Goal: Task Accomplishment & Management: Use online tool/utility

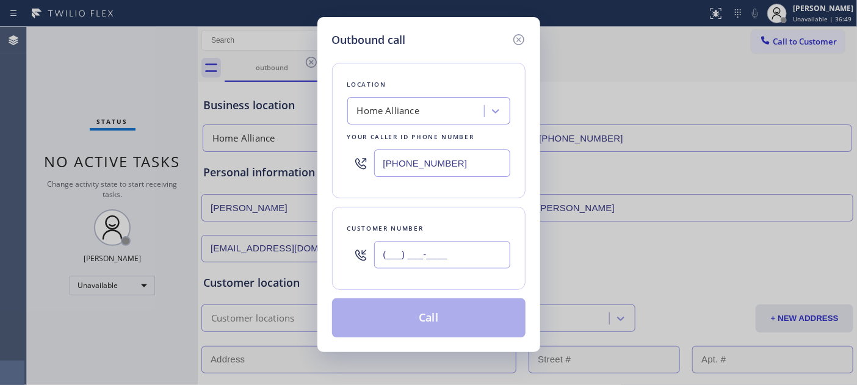
click at [421, 264] on input "(___) ___-____" at bounding box center [442, 254] width 136 height 27
paste input "760) 705-6739"
type input "[PHONE_NUMBER]"
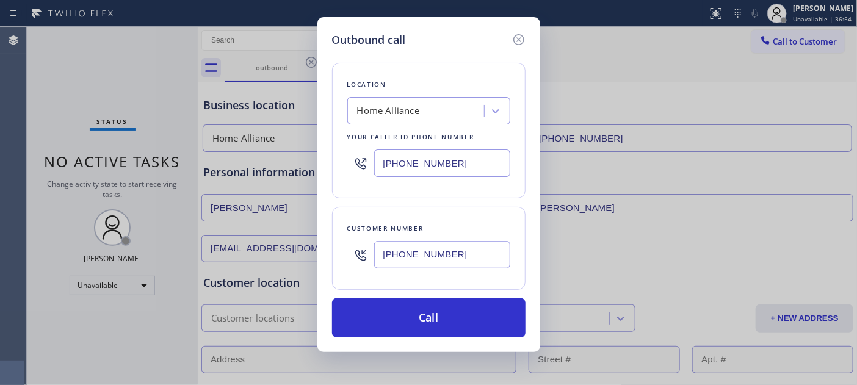
drag, startPoint x: 468, startPoint y: 160, endPoint x: 344, endPoint y: 163, distance: 123.3
click at [333, 157] on div "Location Home Alliance Your caller id phone number [PHONE_NUMBER]" at bounding box center [428, 131] width 193 height 136
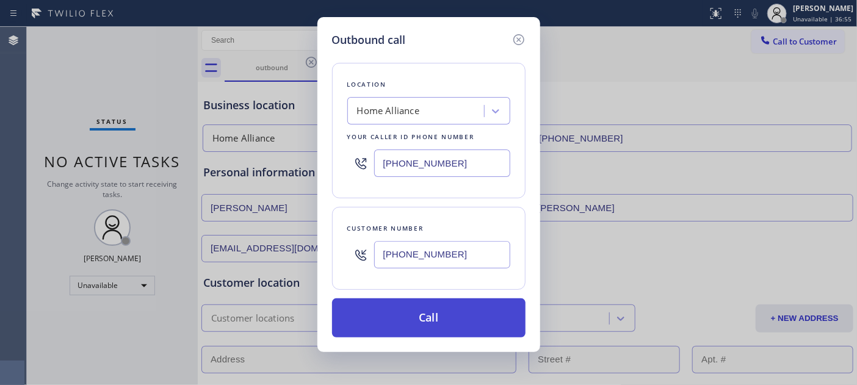
paste input "33) 273-3559"
type input "[PHONE_NUMBER]"
click at [490, 318] on button "Call" at bounding box center [428, 317] width 193 height 39
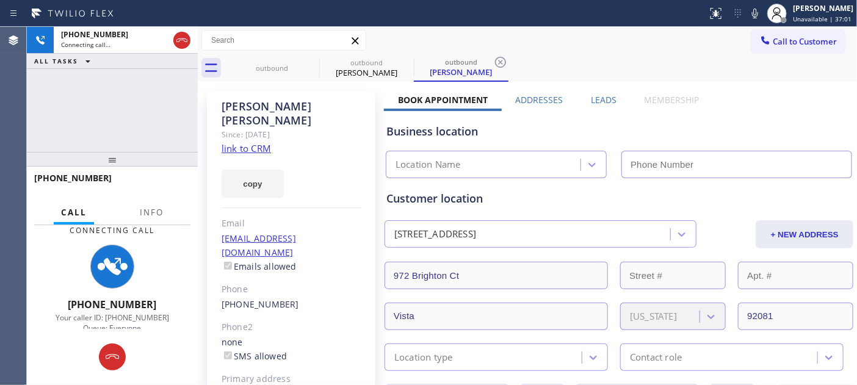
type input "[PHONE_NUMBER]"
drag, startPoint x: 159, startPoint y: 162, endPoint x: 160, endPoint y: 85, distance: 76.9
click at [160, 85] on div "[PHONE_NUMBER] Connecting call… ALL TASKS ALL TASKS ACTIVE TASKS TASKS IN WRAP …" at bounding box center [112, 206] width 171 height 358
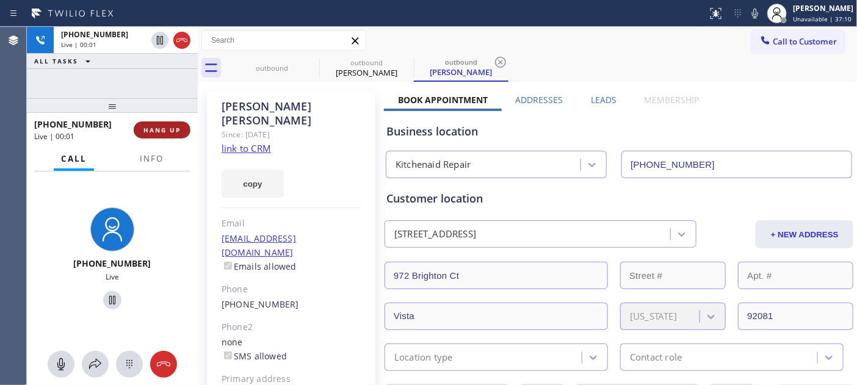
click at [184, 133] on button "HANG UP" at bounding box center [162, 129] width 57 height 17
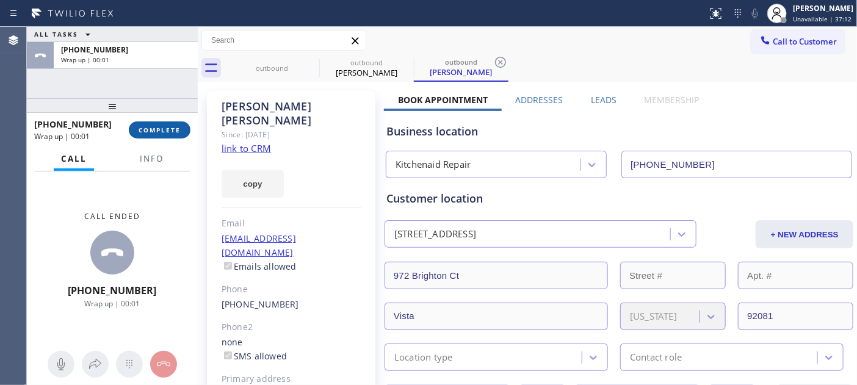
drag, startPoint x: 185, startPoint y: 124, endPoint x: 171, endPoint y: 132, distance: 16.4
click at [182, 126] on button "COMPLETE" at bounding box center [160, 129] width 62 height 17
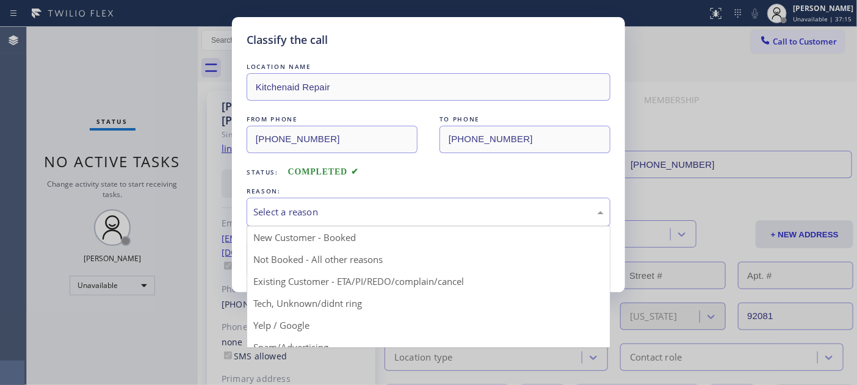
click at [354, 211] on div "Select a reason" at bounding box center [428, 212] width 350 height 14
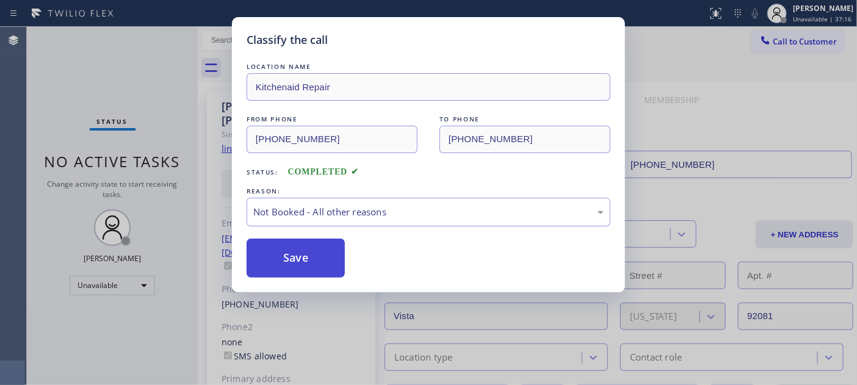
click at [313, 265] on button "Save" at bounding box center [296, 258] width 98 height 39
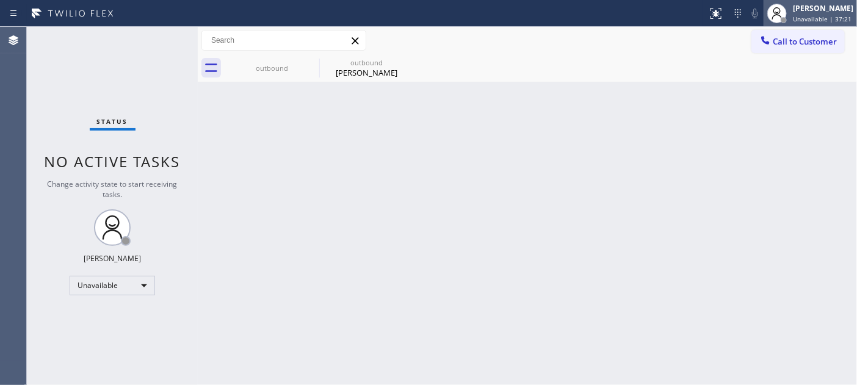
click at [787, 23] on div at bounding box center [777, 13] width 27 height 27
click at [700, 45] on div "Call to Customer Outbound call Location Kitchenaid Repair Your caller id phone …" at bounding box center [527, 40] width 659 height 21
click at [813, 45] on span "Call to Customer" at bounding box center [805, 41] width 64 height 11
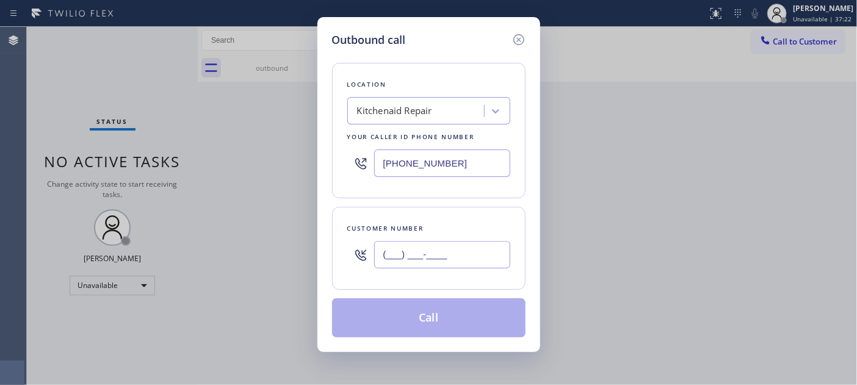
click at [450, 247] on input "(___) ___-____" at bounding box center [442, 254] width 136 height 27
paste input "602) 312-6010"
type input "[PHONE_NUMBER]"
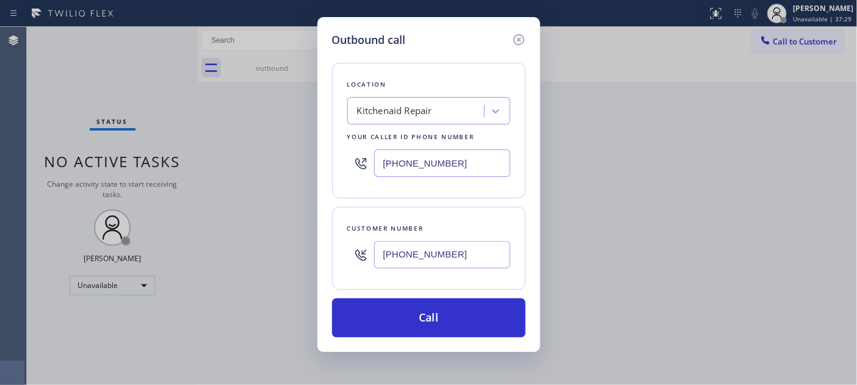
drag, startPoint x: 436, startPoint y: 148, endPoint x: 322, endPoint y: 144, distance: 113.6
click at [322, 144] on div "Outbound call Location Kitchenaid Repair Your caller id phone number [PHONE_NUM…" at bounding box center [428, 184] width 223 height 335
paste input "602) 755-6017"
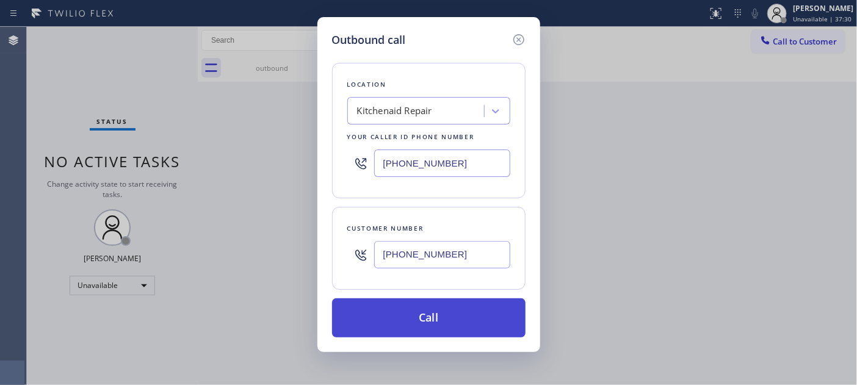
type input "[PHONE_NUMBER]"
click at [455, 309] on button "Call" at bounding box center [428, 317] width 193 height 39
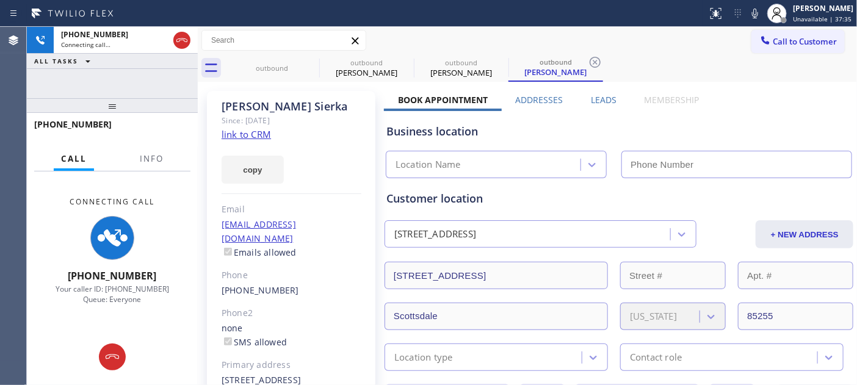
type input "[PHONE_NUMBER]"
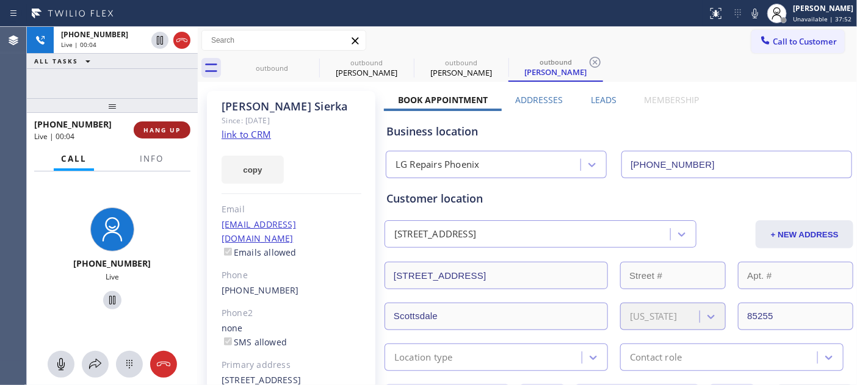
click at [154, 129] on span "HANG UP" at bounding box center [161, 130] width 37 height 9
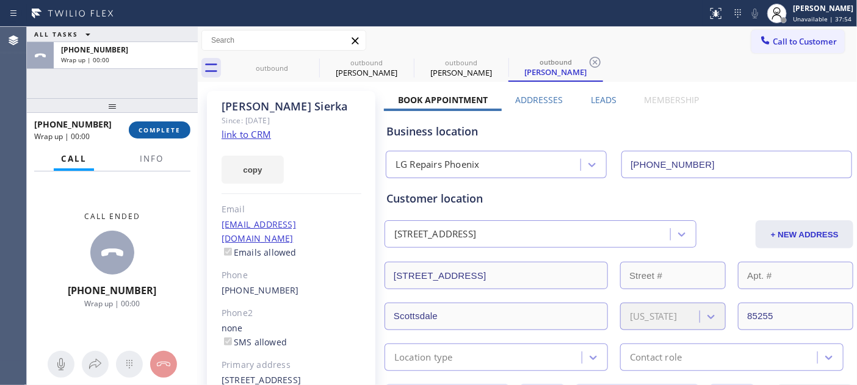
click at [159, 126] on span "COMPLETE" at bounding box center [160, 130] width 42 height 9
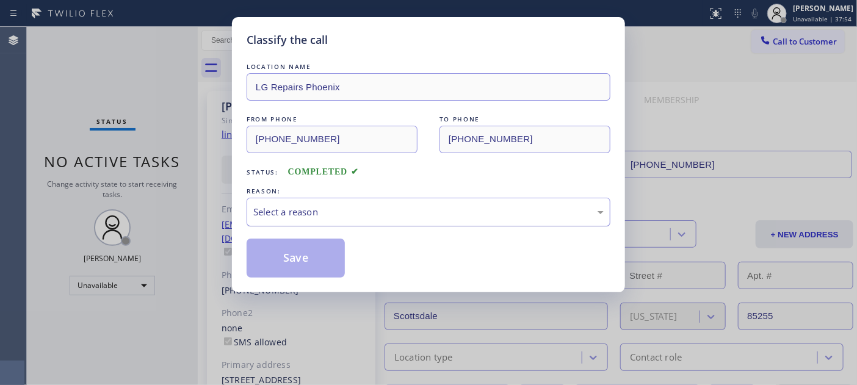
drag, startPoint x: 357, startPoint y: 188, endPoint x: 356, endPoint y: 218, distance: 29.9
click at [357, 188] on div "REASON:" at bounding box center [429, 191] width 364 height 13
click at [356, 214] on div "Select a reason" at bounding box center [428, 212] width 350 height 14
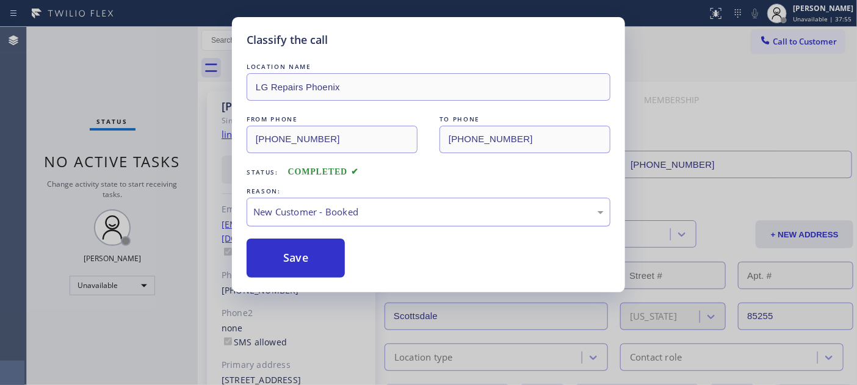
click at [328, 206] on div "New Customer - Booked" at bounding box center [428, 212] width 350 height 14
click at [325, 261] on button "Save" at bounding box center [296, 258] width 98 height 39
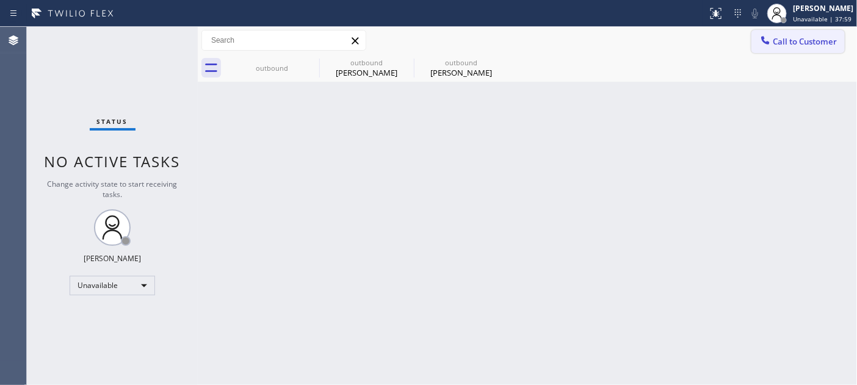
click at [778, 51] on button "Call to Customer" at bounding box center [797, 41] width 93 height 23
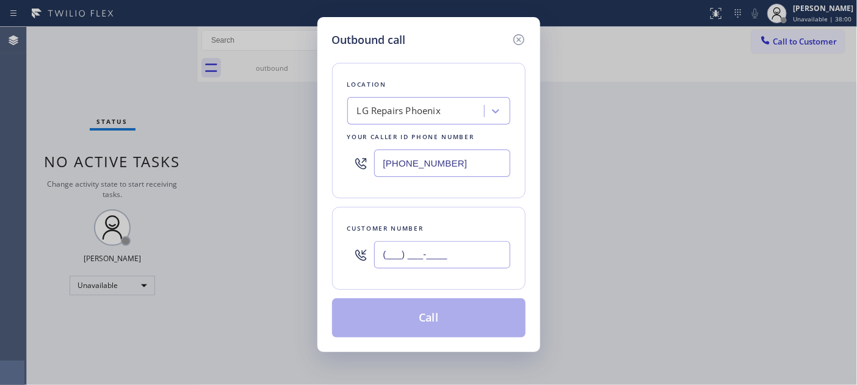
click at [434, 243] on input "(___) ___-____" at bounding box center [442, 254] width 136 height 27
paste input "501) 613-2918"
type input "[PHONE_NUMBER]"
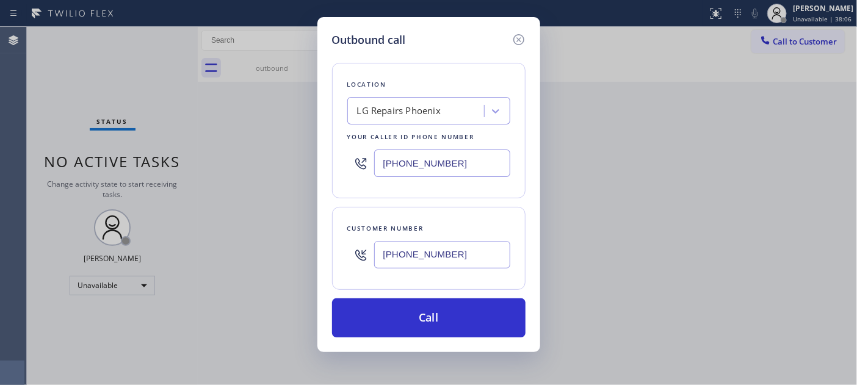
drag, startPoint x: 450, startPoint y: 163, endPoint x: 299, endPoint y: 159, distance: 150.8
click at [317, 159] on div "Outbound call Location LG Repairs [GEOGRAPHIC_DATA] Your caller id phone number…" at bounding box center [428, 184] width 223 height 335
paste input "888) 990-7050"
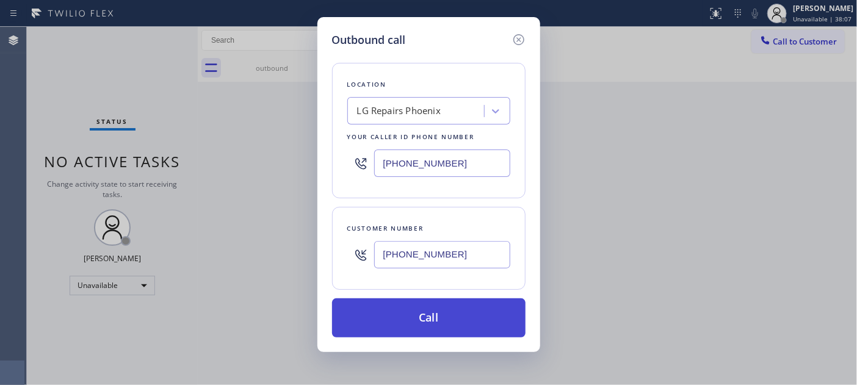
type input "[PHONE_NUMBER]"
click at [465, 317] on button "Call" at bounding box center [428, 317] width 193 height 39
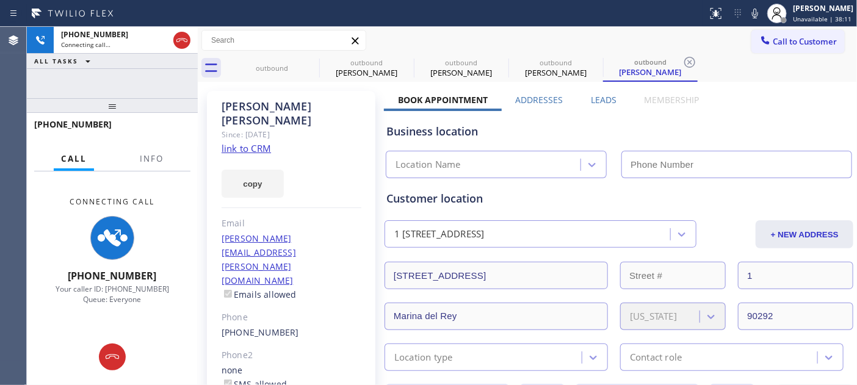
type input "[PHONE_NUMBER]"
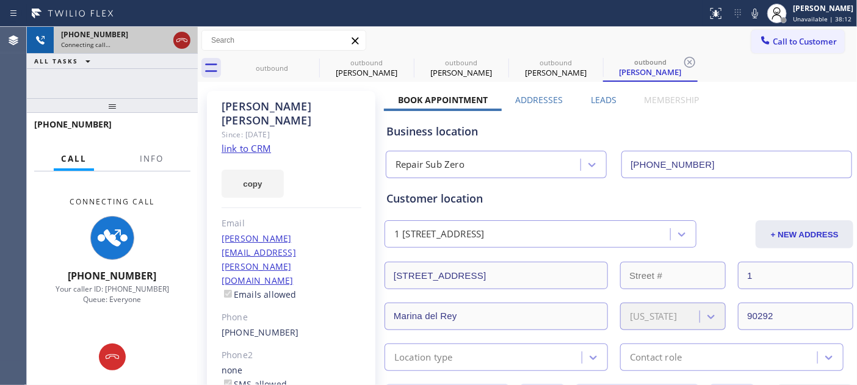
click at [185, 43] on icon at bounding box center [182, 40] width 15 height 15
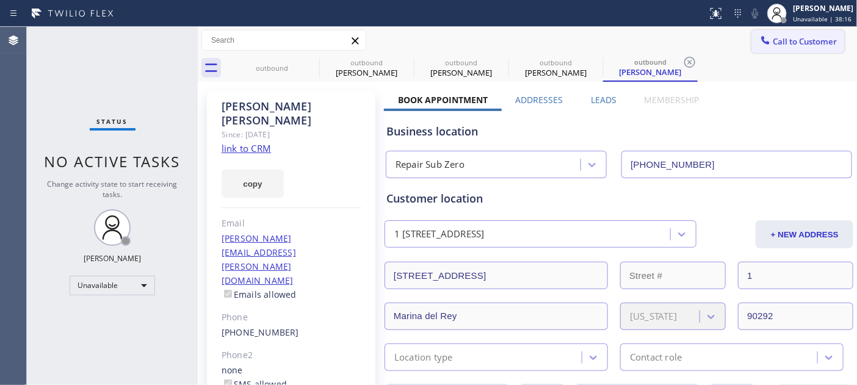
click at [781, 43] on span "Call to Customer" at bounding box center [805, 41] width 64 height 11
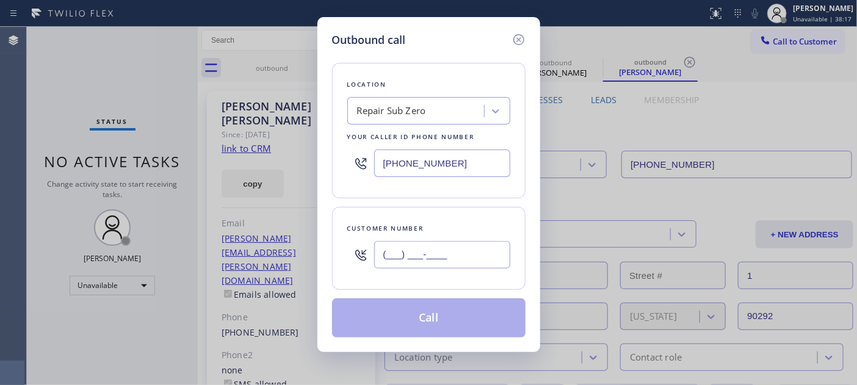
drag, startPoint x: 449, startPoint y: 255, endPoint x: 452, endPoint y: 234, distance: 21.1
click at [447, 256] on input "(___) ___-____" at bounding box center [442, 254] width 136 height 27
paste input "517) 936-3234"
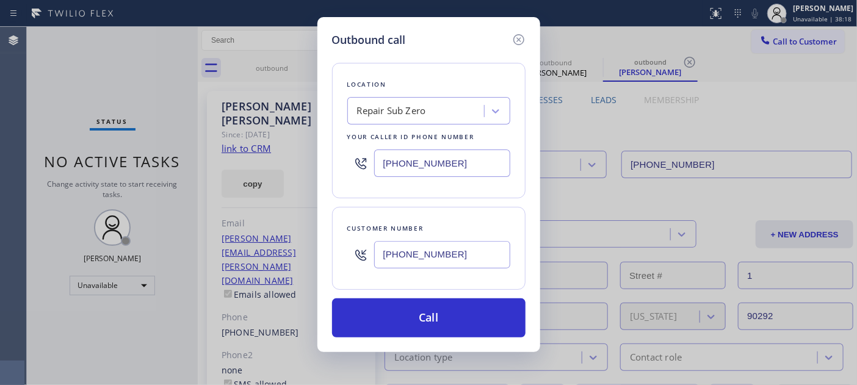
type input "[PHONE_NUMBER]"
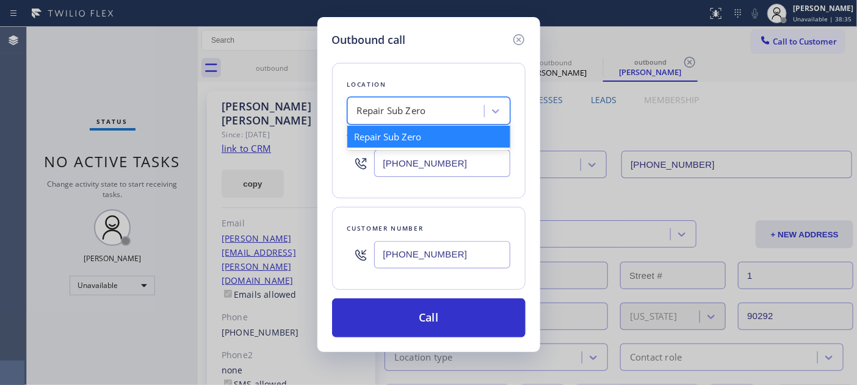
click at [411, 110] on div "Repair Sub Zero" at bounding box center [391, 111] width 69 height 14
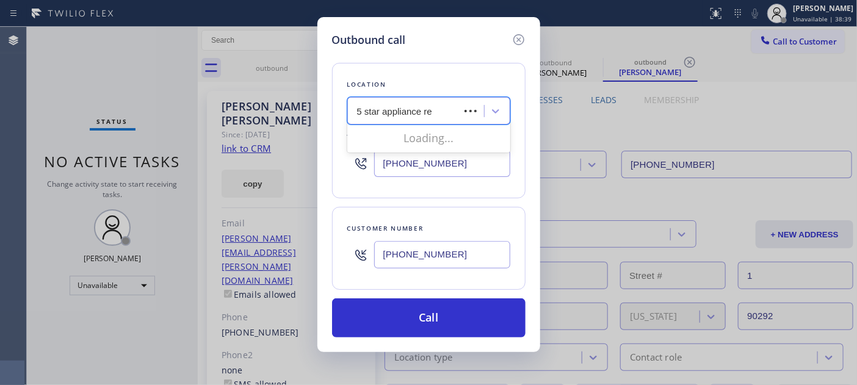
type input "5 star appliance rep"
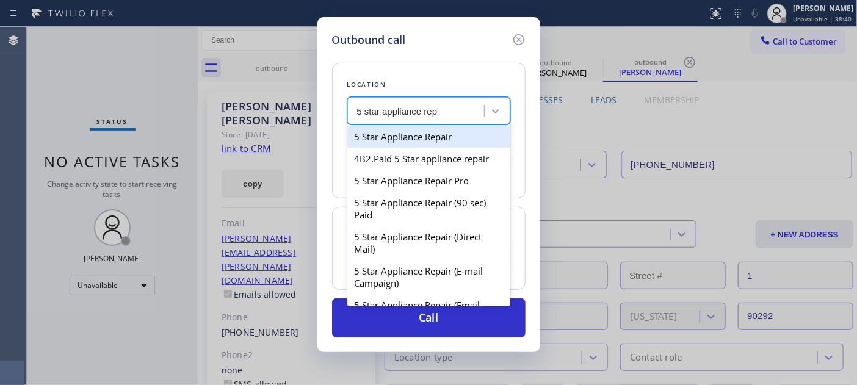
click at [432, 131] on div "5 Star Appliance Repair" at bounding box center [428, 137] width 163 height 22
type input "[PHONE_NUMBER]"
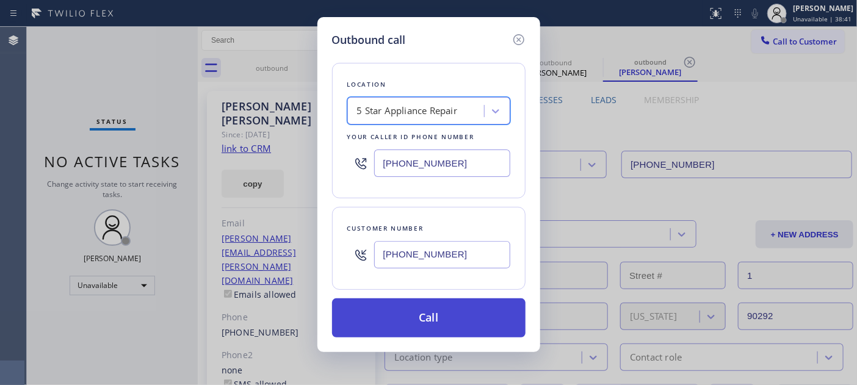
click at [475, 327] on button "Call" at bounding box center [428, 317] width 193 height 39
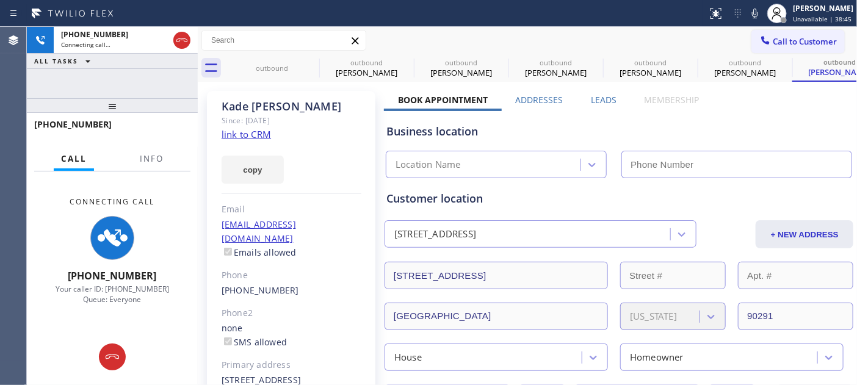
type input "[PHONE_NUMBER]"
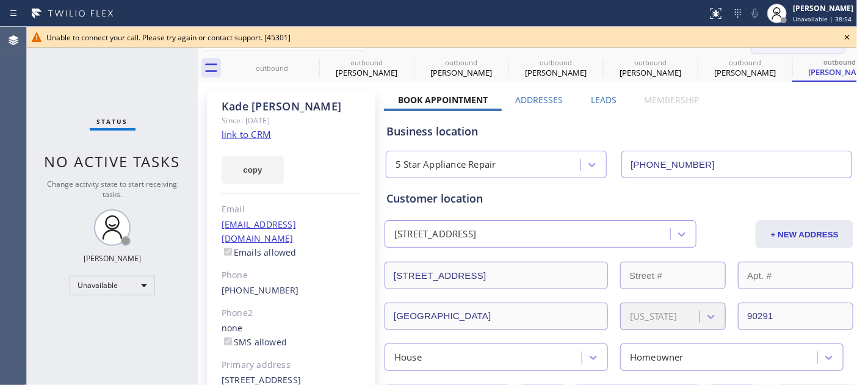
drag, startPoint x: 844, startPoint y: 35, endPoint x: 776, endPoint y: 35, distance: 67.8
click at [845, 35] on icon at bounding box center [847, 37] width 15 height 15
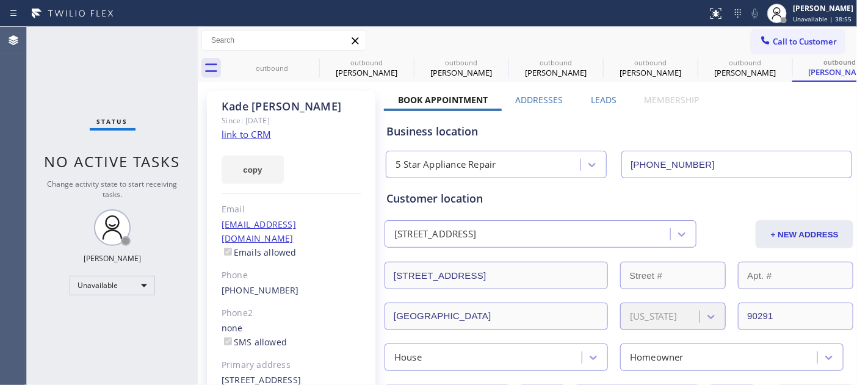
click at [773, 37] on span "Call to Customer" at bounding box center [805, 41] width 64 height 11
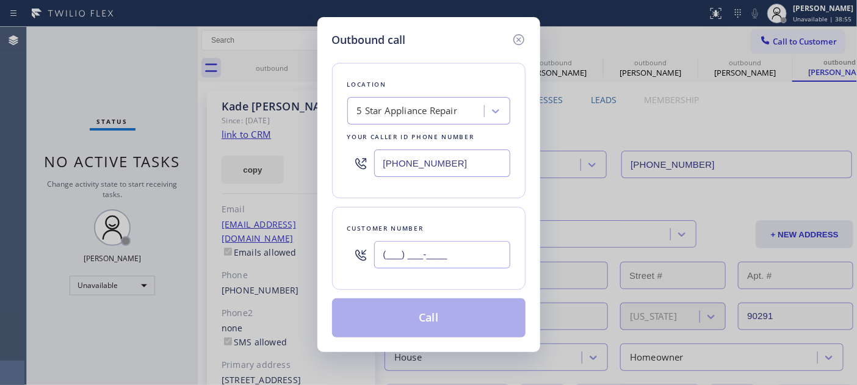
click at [448, 259] on input "(___) ___-____" at bounding box center [442, 254] width 136 height 27
paste input "310) 818-7582"
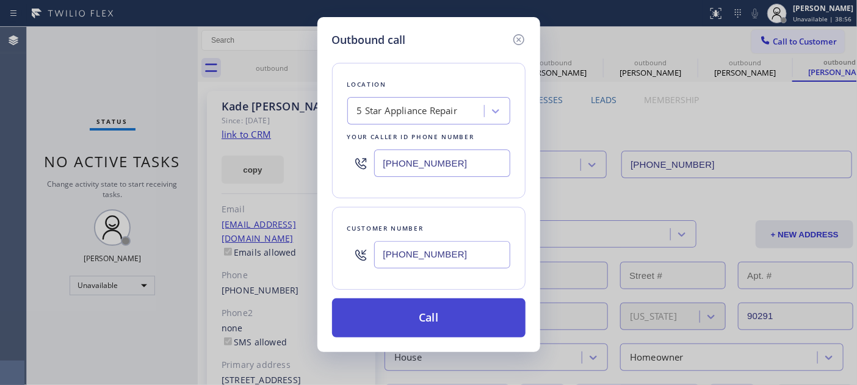
type input "[PHONE_NUMBER]"
click at [456, 319] on button "Call" at bounding box center [428, 317] width 193 height 39
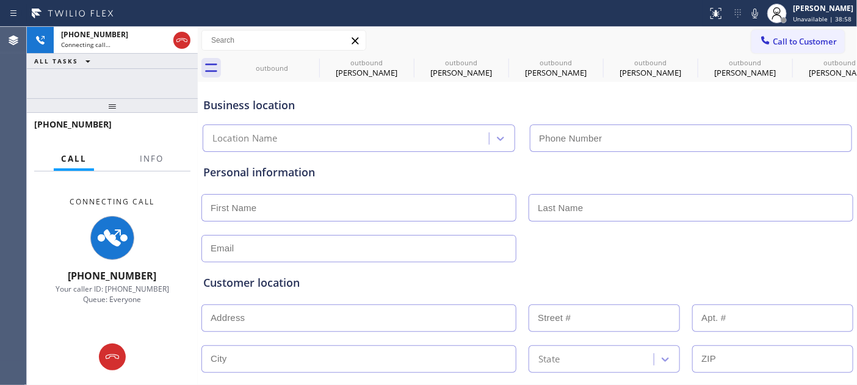
type input "[PHONE_NUMBER]"
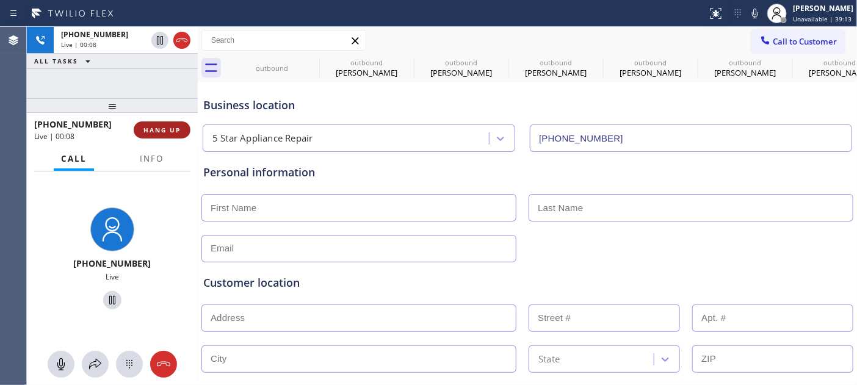
click at [160, 126] on span "HANG UP" at bounding box center [161, 130] width 37 height 9
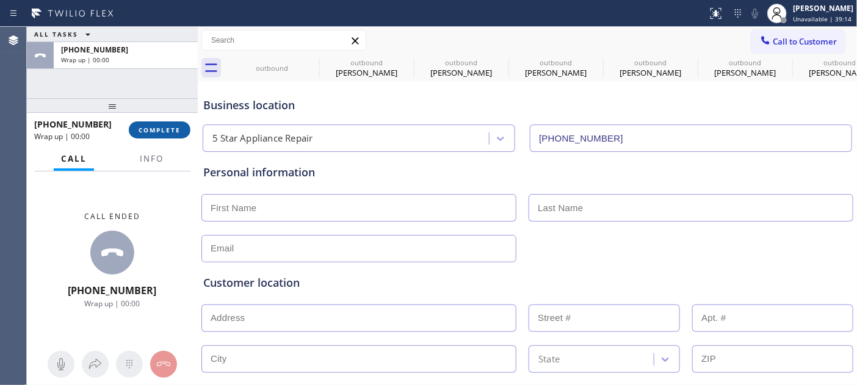
click at [166, 131] on span "COMPLETE" at bounding box center [160, 130] width 42 height 9
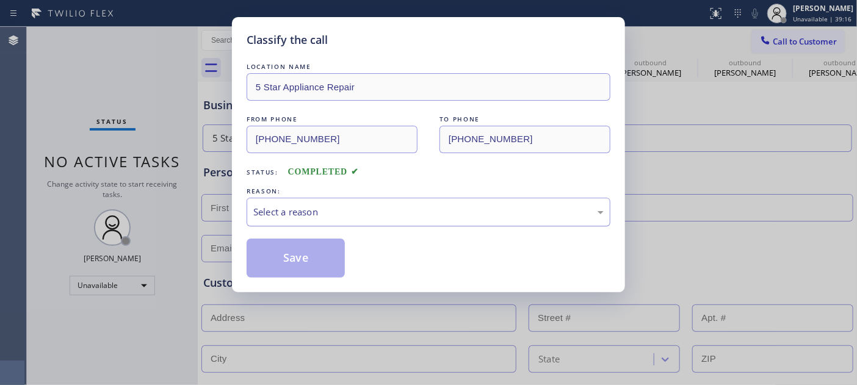
click at [380, 212] on div "Select a reason" at bounding box center [428, 212] width 350 height 14
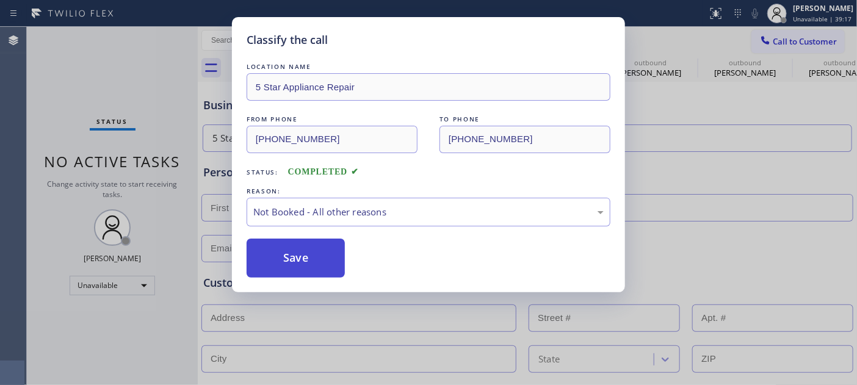
click at [306, 253] on button "Save" at bounding box center [296, 258] width 98 height 39
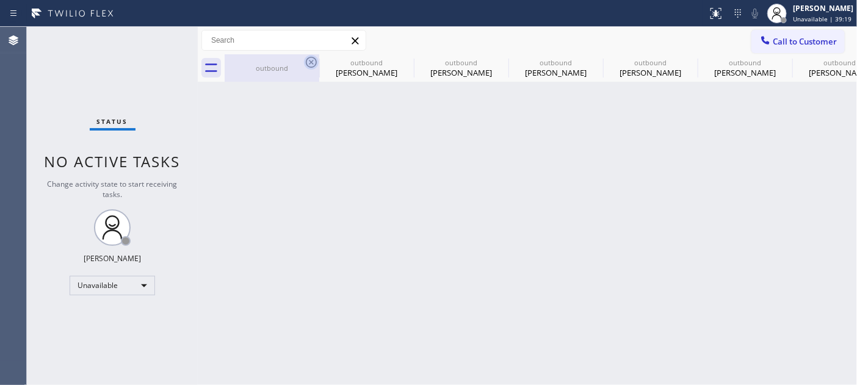
click at [313, 59] on icon at bounding box center [311, 62] width 15 height 15
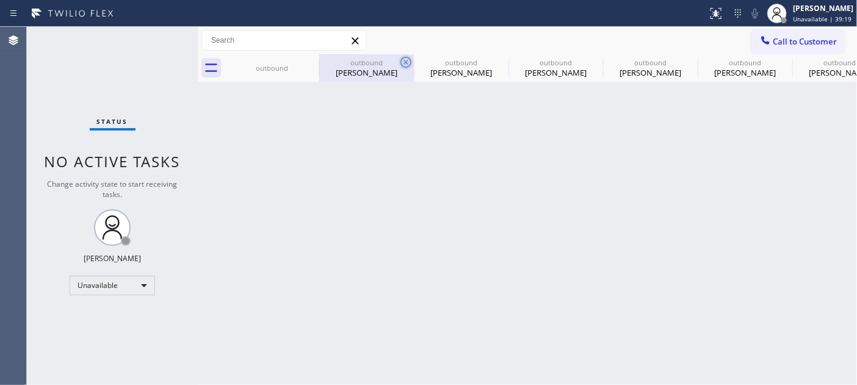
type input "[PHONE_NUMBER]"
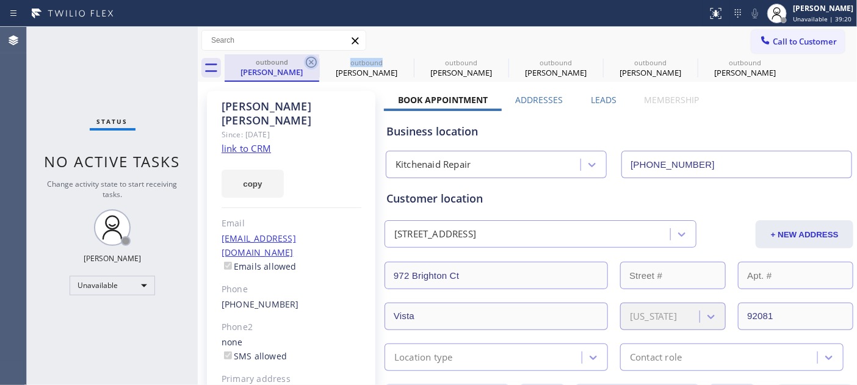
click at [312, 60] on icon at bounding box center [311, 62] width 15 height 15
type input "[PHONE_NUMBER]"
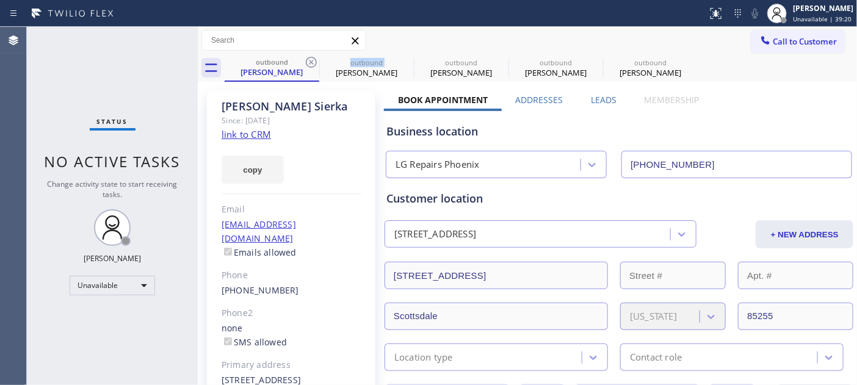
click at [312, 60] on icon at bounding box center [311, 62] width 15 height 15
type input "[PHONE_NUMBER]"
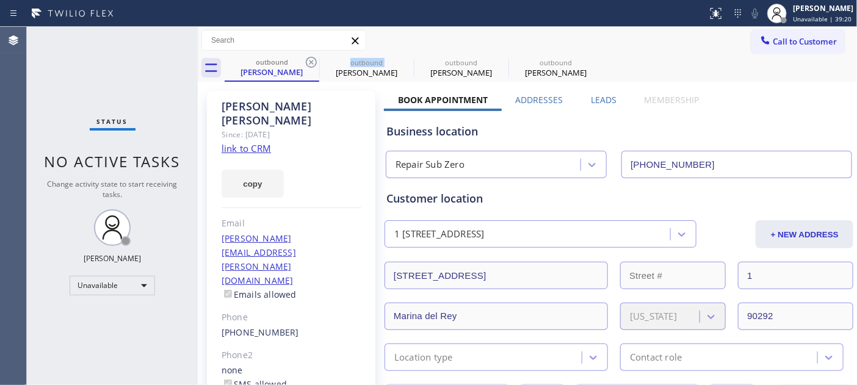
click at [312, 60] on icon at bounding box center [311, 62] width 15 height 15
type input "[PHONE_NUMBER]"
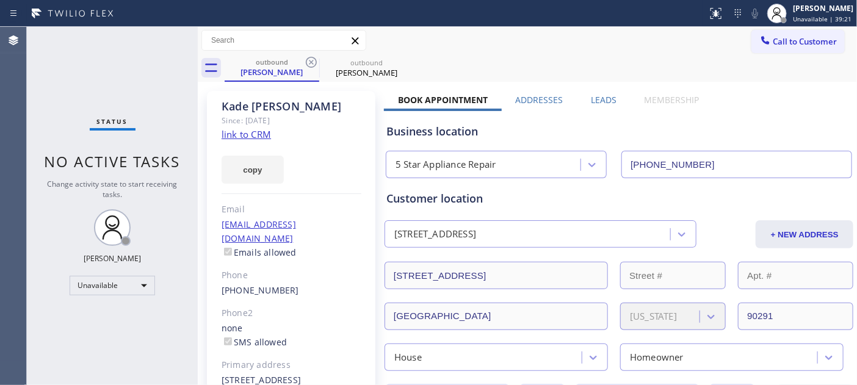
click at [546, 50] on div "Call to Customer Outbound call Location 5 Star Appliance Repair Your caller id …" at bounding box center [527, 40] width 659 height 21
drag, startPoint x: 822, startPoint y: 52, endPoint x: 790, endPoint y: 43, distance: 32.3
click at [820, 51] on button "Call to Customer" at bounding box center [797, 41] width 93 height 23
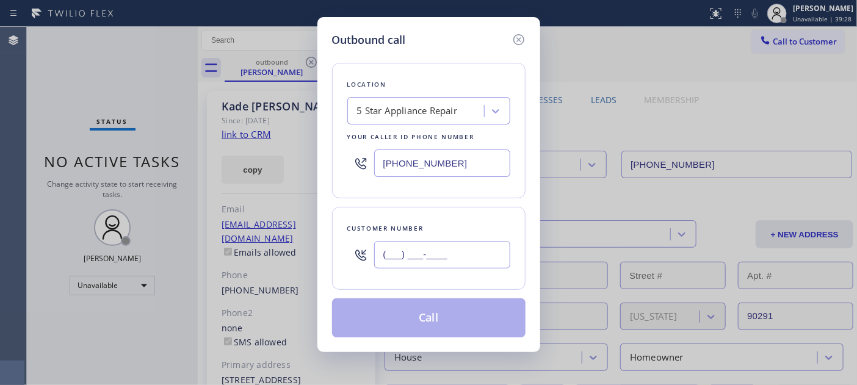
click at [407, 253] on input "(___) ___-____" at bounding box center [442, 254] width 136 height 27
paste input "626) 975-4036"
type input "[PHONE_NUMBER]"
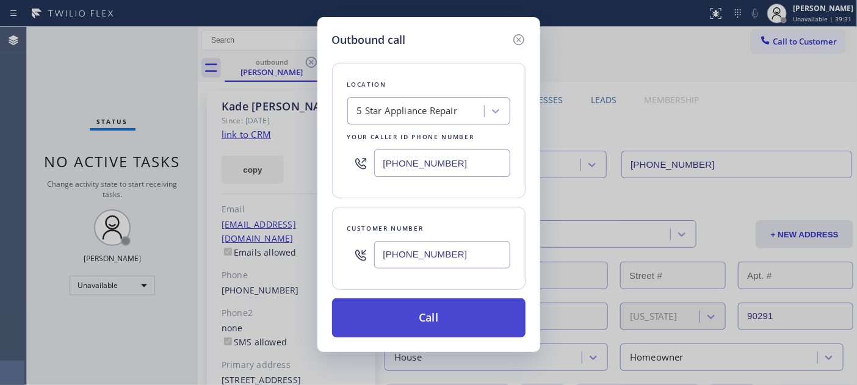
click at [427, 312] on button "Call" at bounding box center [428, 317] width 193 height 39
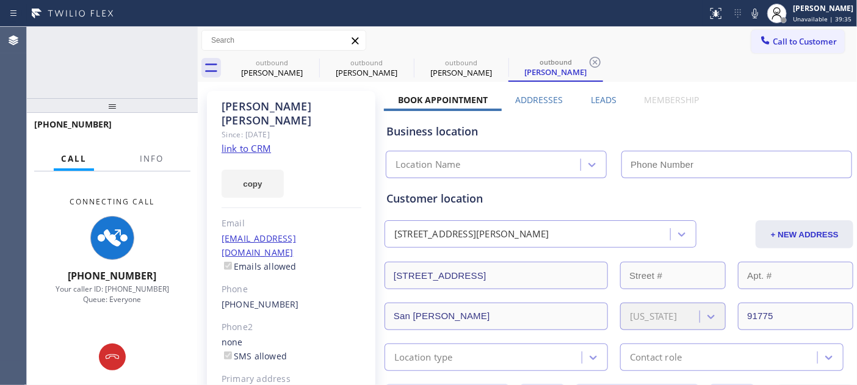
type input "[PHONE_NUMBER]"
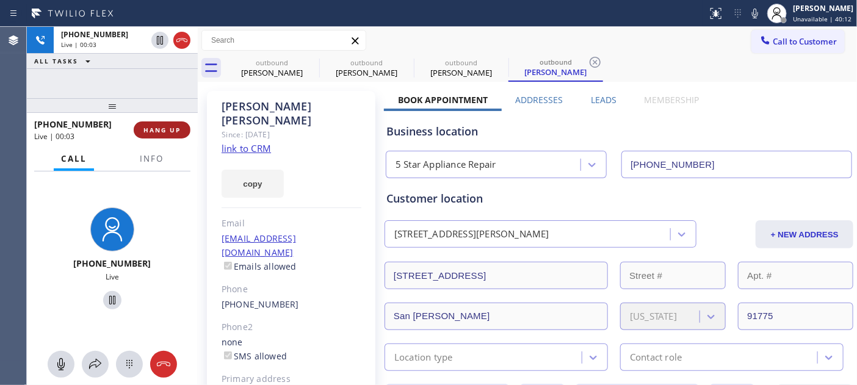
drag, startPoint x: 184, startPoint y: 131, endPoint x: 191, endPoint y: 140, distance: 11.9
click at [185, 130] on button "HANG UP" at bounding box center [162, 129] width 57 height 17
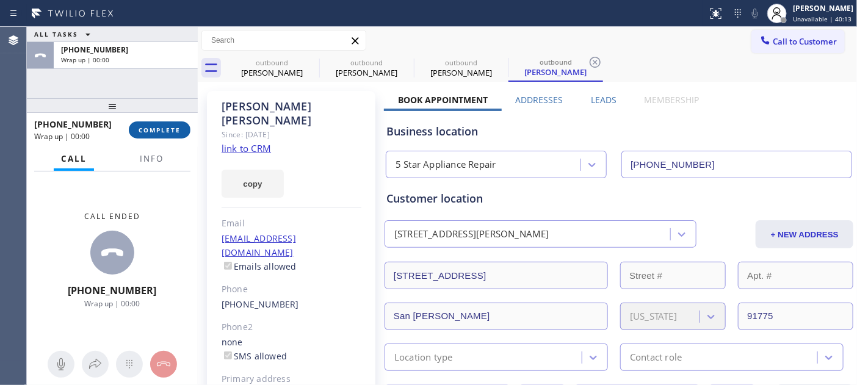
click at [175, 122] on button "COMPLETE" at bounding box center [160, 129] width 62 height 17
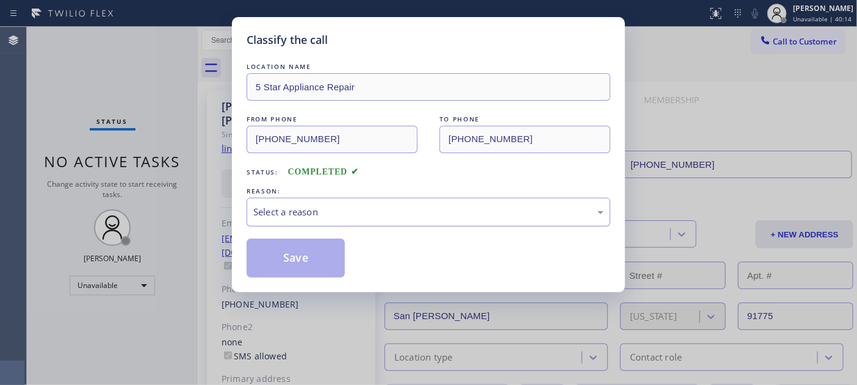
click at [337, 206] on div "Select a reason" at bounding box center [428, 212] width 350 height 14
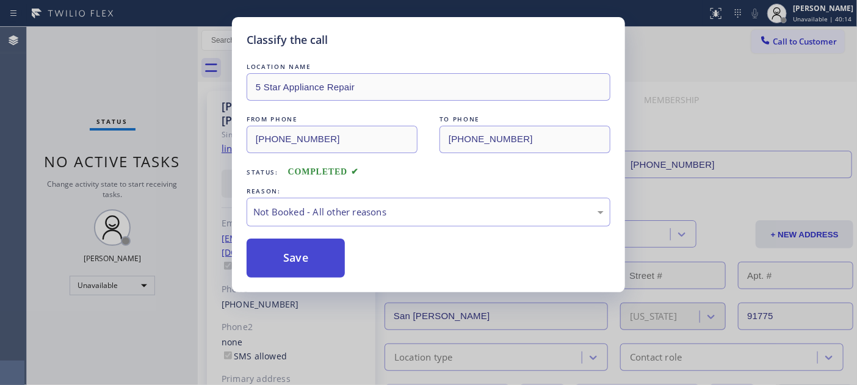
click at [309, 259] on button "Save" at bounding box center [296, 258] width 98 height 39
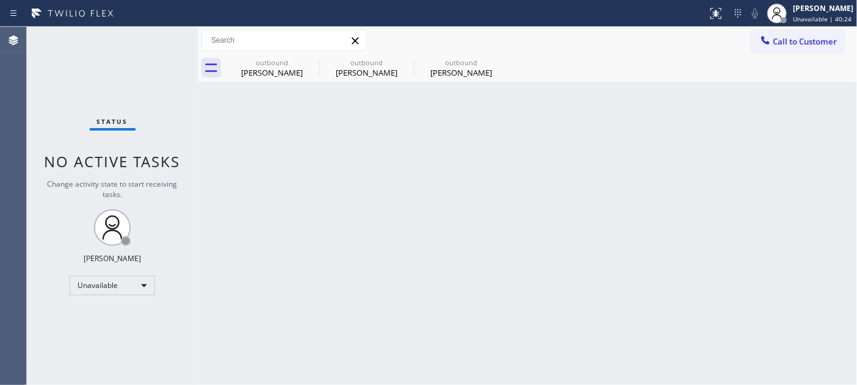
click at [850, 40] on div "Call to Customer Outbound call Location 5 Star Appliance Repair Your caller id …" at bounding box center [804, 40] width 106 height 21
click at [807, 38] on span "Call to Customer" at bounding box center [805, 41] width 64 height 11
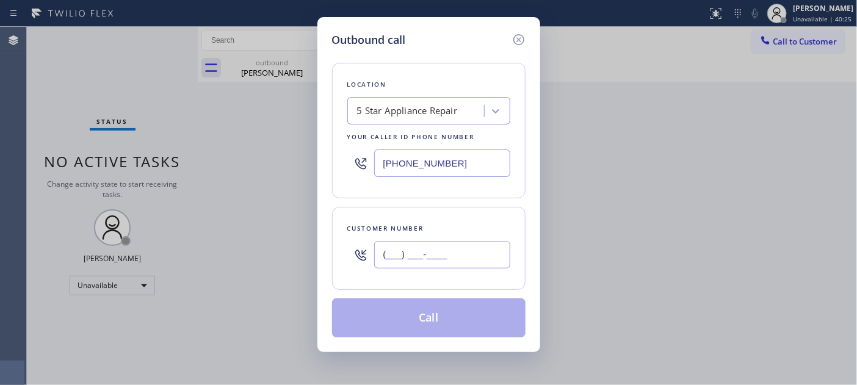
click at [413, 251] on input "(___) ___-____" at bounding box center [442, 254] width 136 height 27
paste input "562) 544-0141"
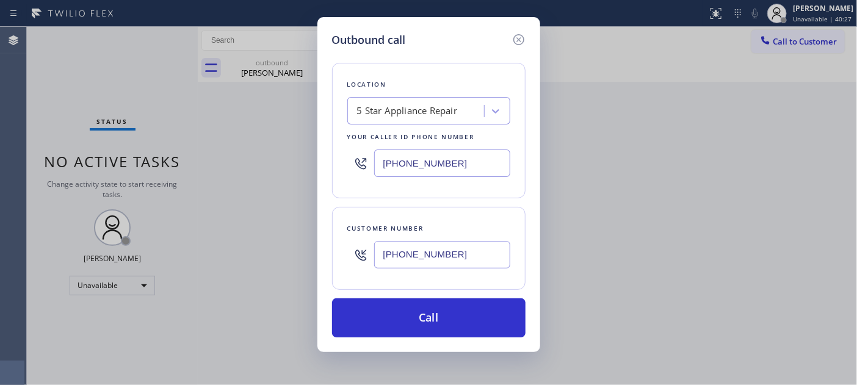
type input "[PHONE_NUMBER]"
drag, startPoint x: 449, startPoint y: 157, endPoint x: 310, endPoint y: 150, distance: 138.8
click at [322, 150] on div "Outbound call Location 5 Star Appliance Repair Your caller id phone number [PHO…" at bounding box center [428, 184] width 223 height 335
paste input "88) 716-2956"
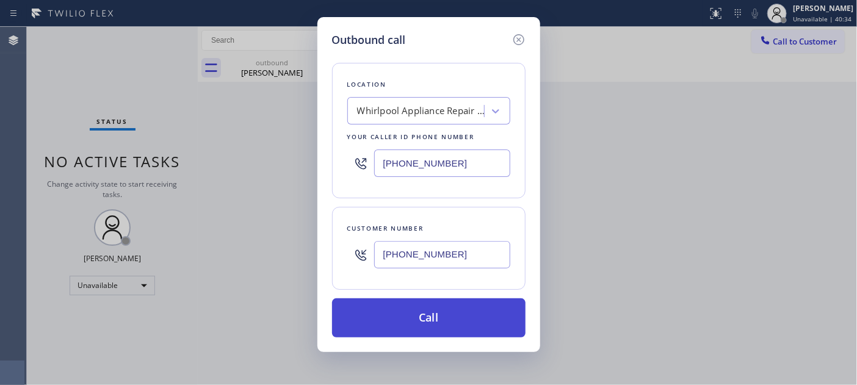
type input "[PHONE_NUMBER]"
click at [423, 301] on button "Call" at bounding box center [428, 317] width 193 height 39
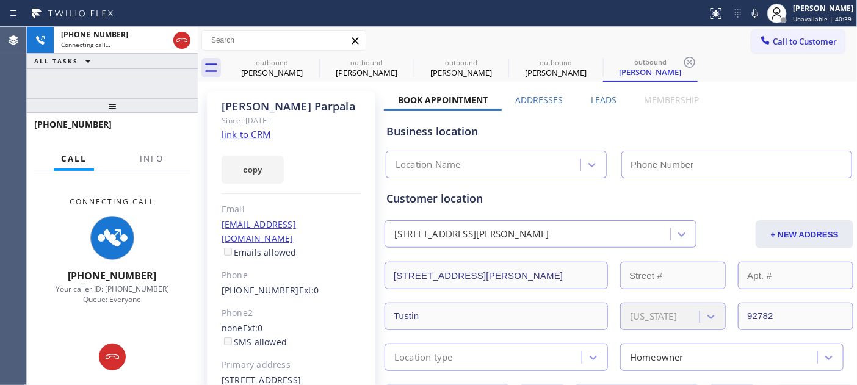
type input "[PHONE_NUMBER]"
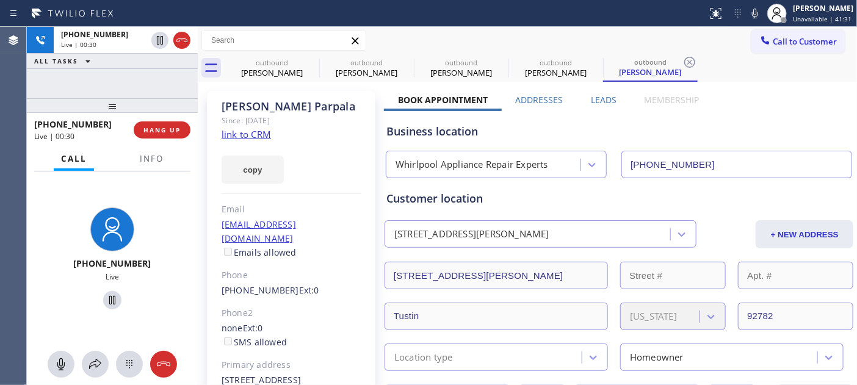
drag, startPoint x: 113, startPoint y: 109, endPoint x: 117, endPoint y: 84, distance: 25.4
click at [117, 84] on div "[PHONE_NUMBER] Live | 00:30 ALL TASKS ALL TASKS ACTIVE TASKS TASKS IN WRAP UP […" at bounding box center [112, 206] width 171 height 358
click at [309, 59] on icon at bounding box center [311, 62] width 15 height 15
type input "[PHONE_NUMBER]"
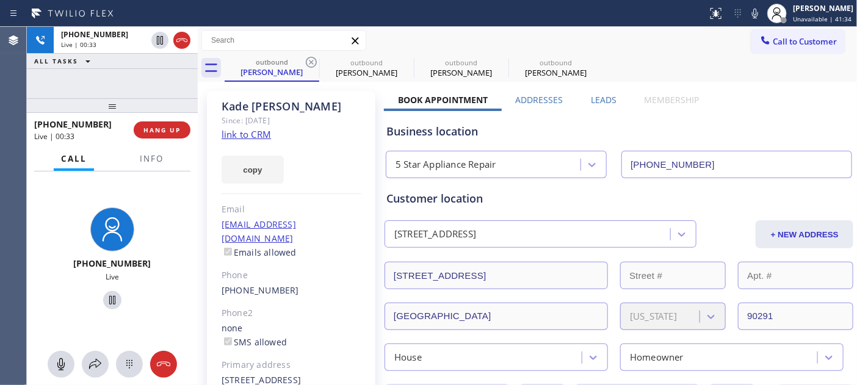
click at [309, 59] on icon at bounding box center [311, 62] width 15 height 15
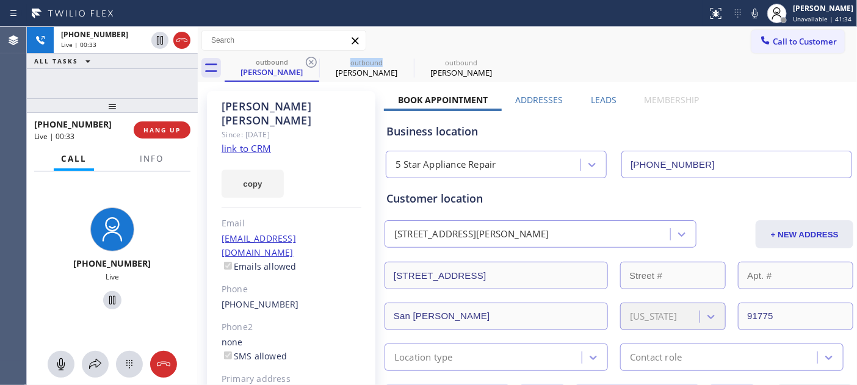
click at [309, 59] on icon at bounding box center [311, 62] width 15 height 15
type input "[PHONE_NUMBER]"
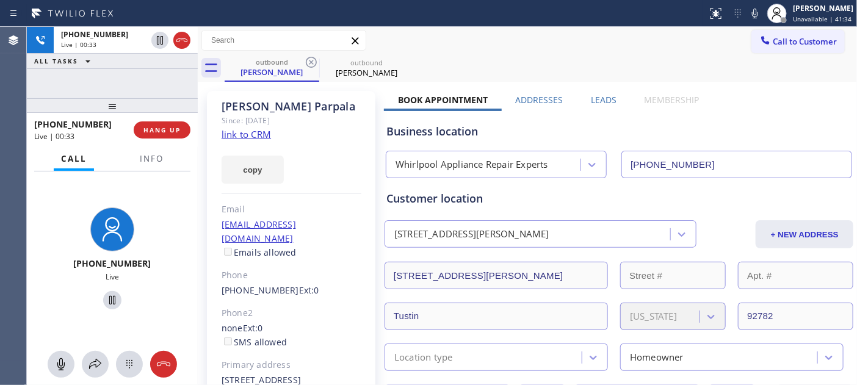
click at [527, 29] on div "Call to Customer Outbound call Location Whirlpool Appliance Repair Experts Your…" at bounding box center [527, 40] width 659 height 27
drag, startPoint x: 331, startPoint y: 71, endPoint x: 269, endPoint y: 70, distance: 62.3
click at [269, 70] on div "outbound [PERSON_NAME] outbound [PERSON_NAME]" at bounding box center [541, 67] width 632 height 27
click at [503, 54] on div "outbound [PERSON_NAME] outbound [PERSON_NAME]" at bounding box center [541, 67] width 632 height 27
click at [173, 124] on button "HANG UP" at bounding box center [162, 129] width 57 height 17
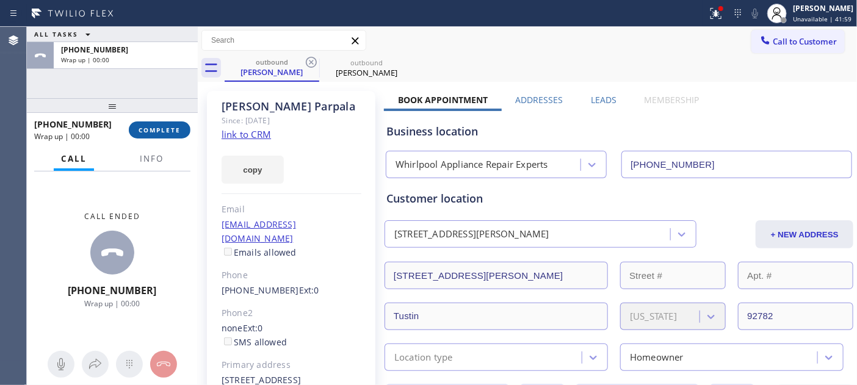
click at [173, 124] on button "COMPLETE" at bounding box center [160, 129] width 62 height 17
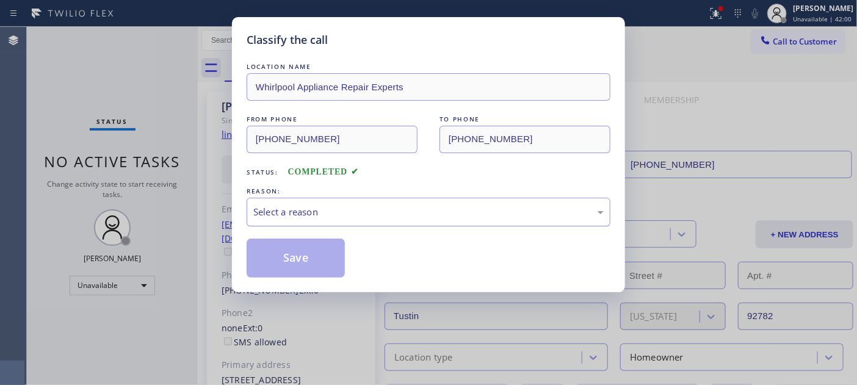
drag, startPoint x: 375, startPoint y: 198, endPoint x: 350, endPoint y: 222, distance: 34.5
click at [375, 199] on div "Select a reason" at bounding box center [429, 212] width 364 height 29
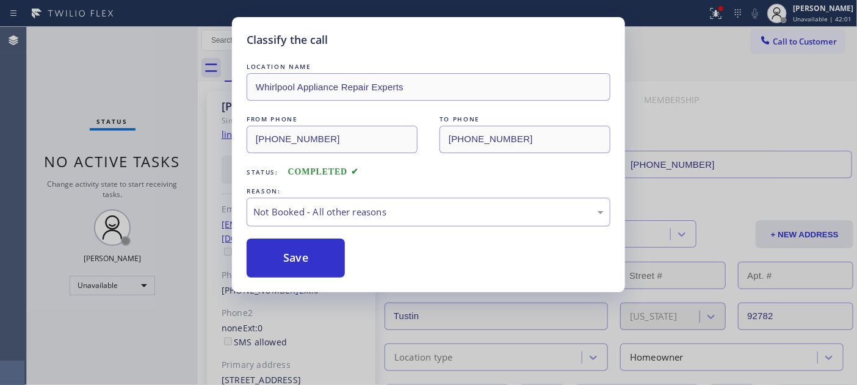
click at [303, 258] on button "Save" at bounding box center [296, 258] width 98 height 39
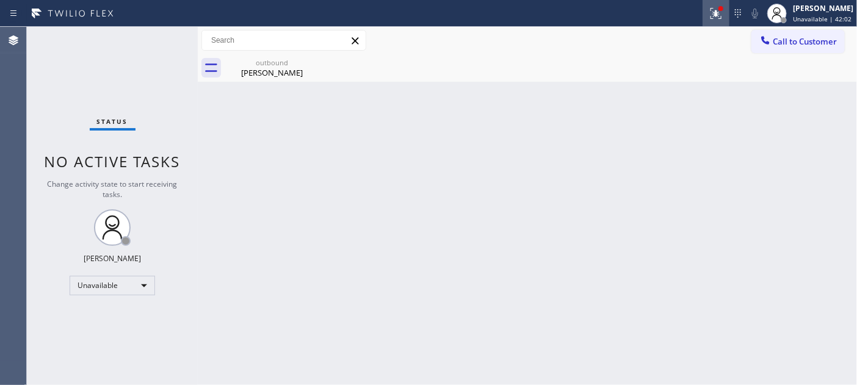
click at [715, 15] on icon at bounding box center [716, 13] width 11 height 11
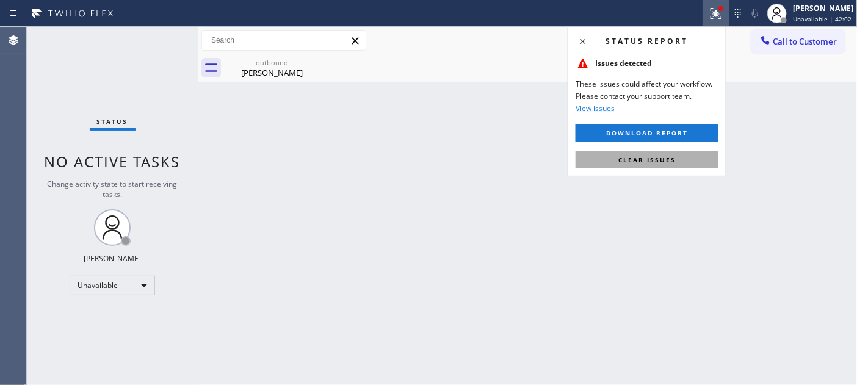
click at [623, 165] on button "Clear issues" at bounding box center [647, 159] width 143 height 17
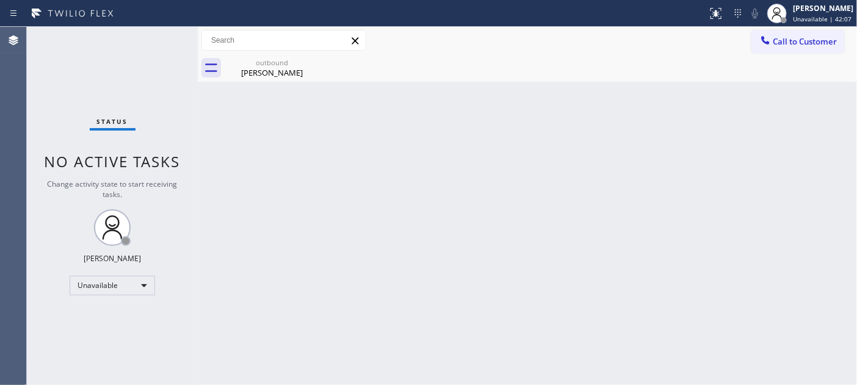
click at [818, 27] on div "Call to Customer Outbound call Location Whirlpool Appliance Repair Experts Your…" at bounding box center [527, 40] width 659 height 27
click at [809, 39] on span "Call to Customer" at bounding box center [805, 41] width 64 height 11
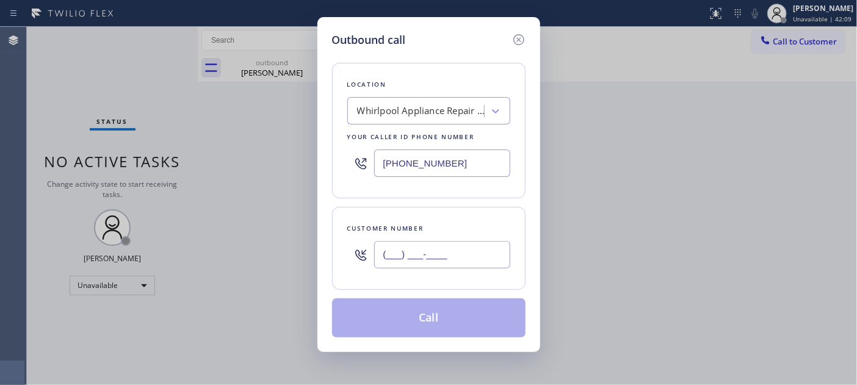
click at [497, 249] on input "(___) ___-____" at bounding box center [442, 254] width 136 height 27
paste input "216) 973-7326"
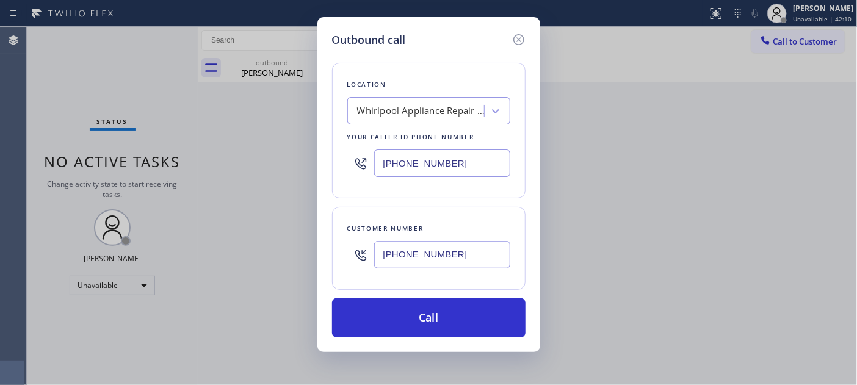
type input "[PHONE_NUMBER]"
drag, startPoint x: 388, startPoint y: 161, endPoint x: 322, endPoint y: 161, distance: 65.9
click at [342, 161] on div "Location Whirlpool Appliance Repair Experts Your caller id phone number [PHONE_…" at bounding box center [428, 131] width 193 height 136
paste input "05) 222-7898"
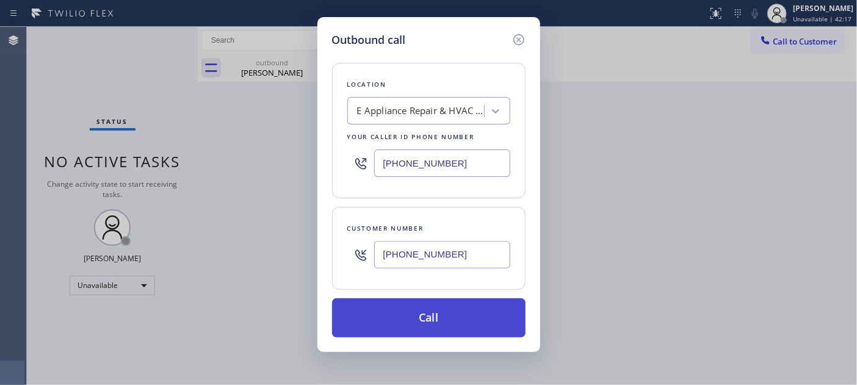
type input "[PHONE_NUMBER]"
click at [469, 322] on button "Call" at bounding box center [428, 317] width 193 height 39
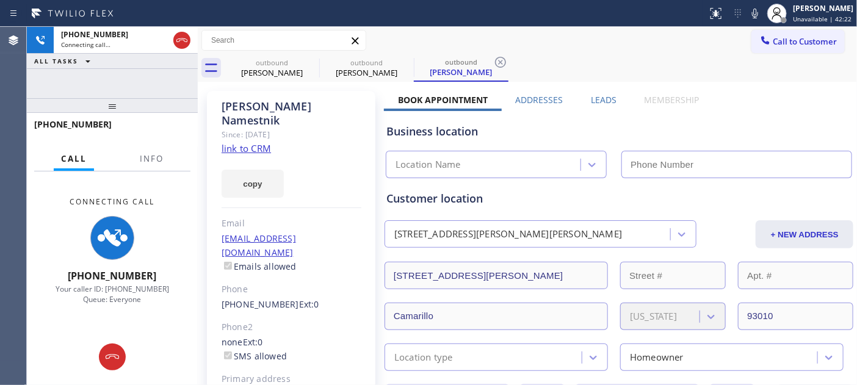
type input "[PHONE_NUMBER]"
drag, startPoint x: 187, startPoint y: 39, endPoint x: 206, endPoint y: 29, distance: 21.8
click at [186, 39] on icon at bounding box center [182, 40] width 15 height 15
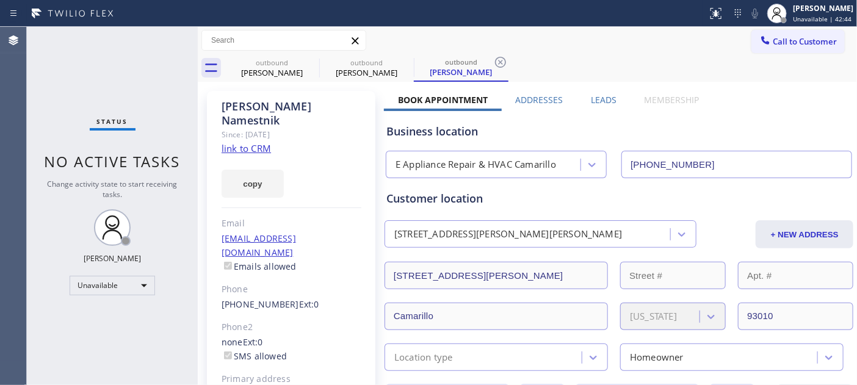
click at [787, 41] on span "Call to Customer" at bounding box center [805, 41] width 64 height 11
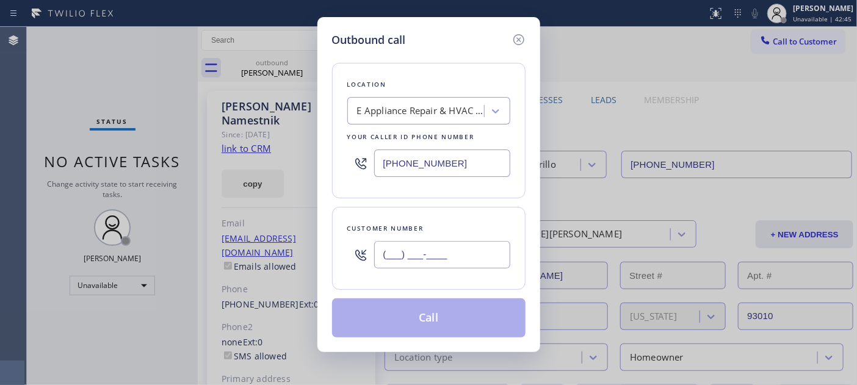
click at [443, 248] on input "(___) ___-____" at bounding box center [442, 254] width 136 height 27
paste input "305) 528-5644"
type input "[PHONE_NUMBER]"
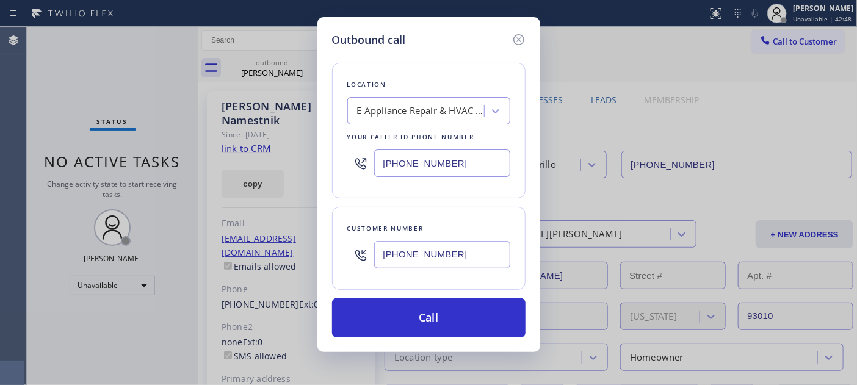
click at [419, 155] on input "[PHONE_NUMBER]" at bounding box center [442, 163] width 136 height 27
click at [428, 93] on div "Location E Appliance Repair & HVAC Camarillo Your caller id phone number [PHONE…" at bounding box center [428, 131] width 193 height 136
click at [428, 114] on div "E Appliance Repair & HVAC Camarillo" at bounding box center [421, 111] width 128 height 14
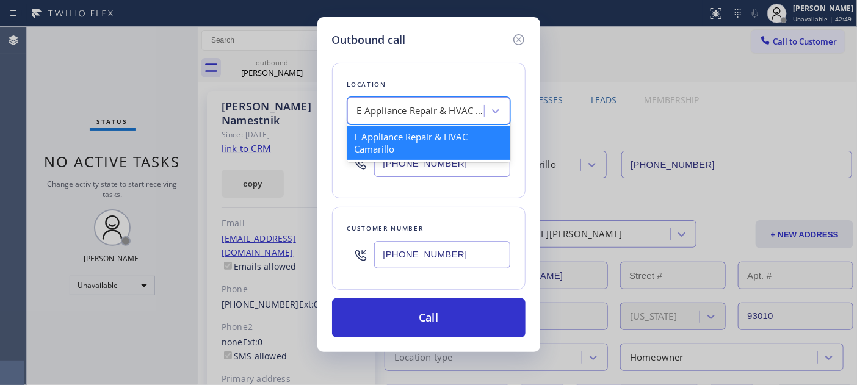
click at [414, 161] on div "E Appliance Repair & HVAC Camarillo" at bounding box center [428, 142] width 163 height 39
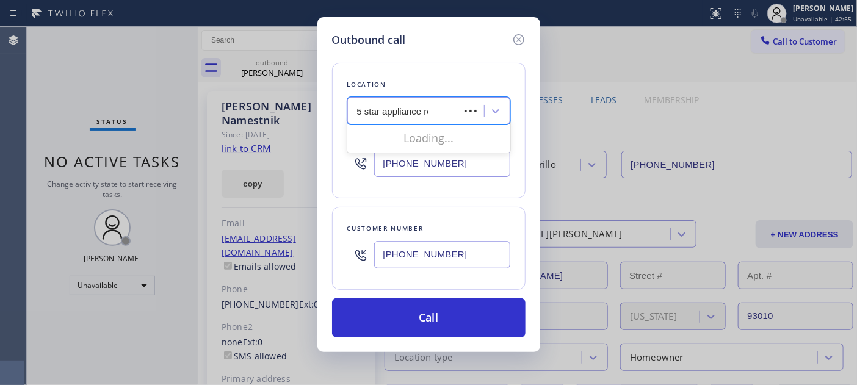
type input "5 star appliance rep"
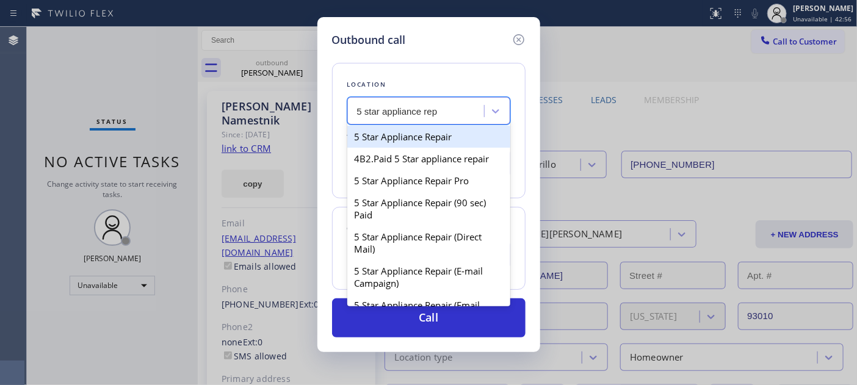
click at [409, 133] on div "5 Star Appliance Repair" at bounding box center [428, 137] width 163 height 22
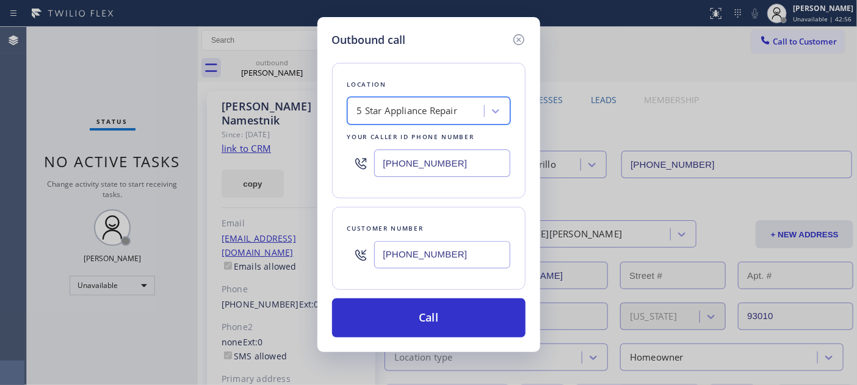
type input "[PHONE_NUMBER]"
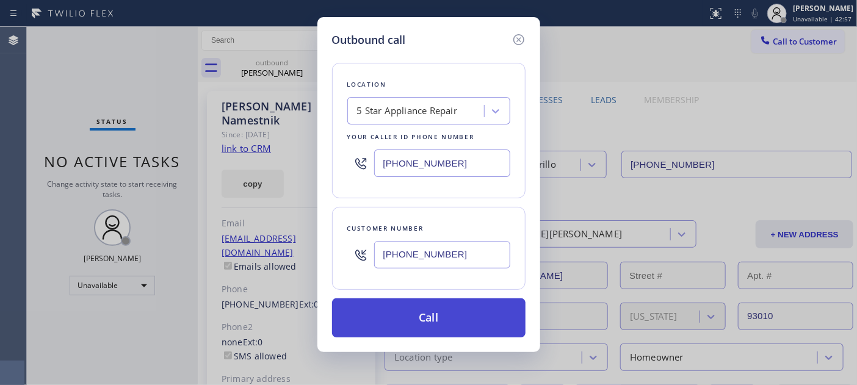
drag, startPoint x: 430, startPoint y: 313, endPoint x: 755, endPoint y: 123, distance: 376.7
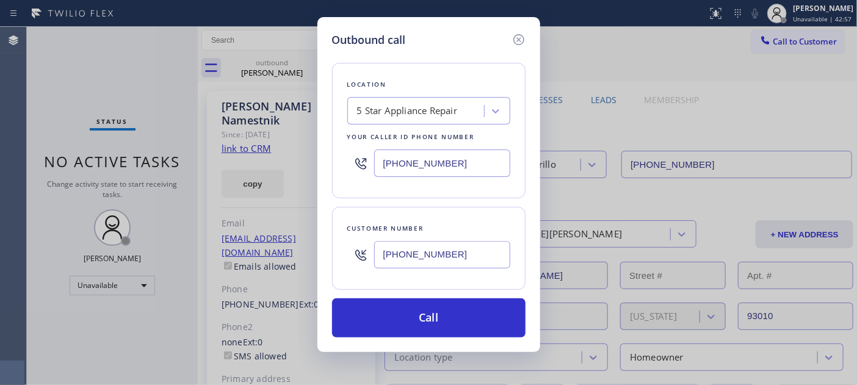
click at [430, 313] on button "Call" at bounding box center [428, 317] width 193 height 39
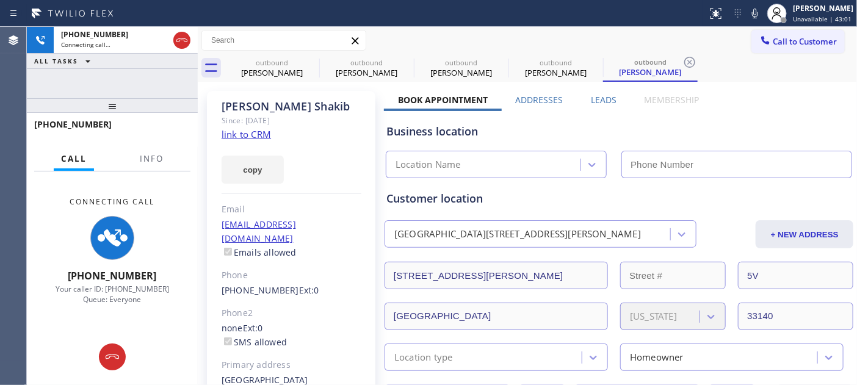
type input "[PHONE_NUMBER]"
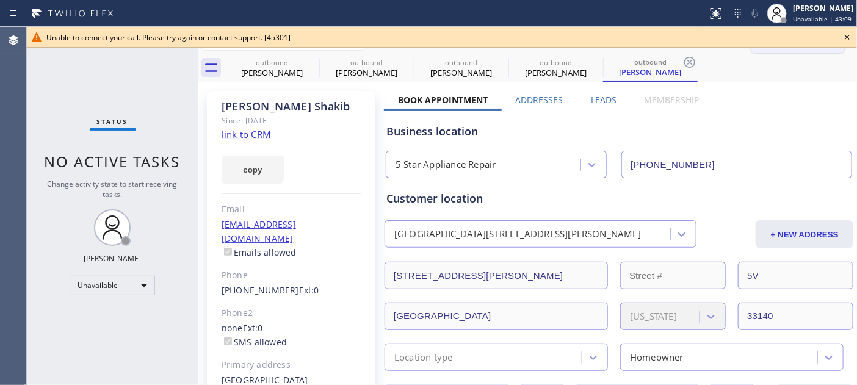
drag, startPoint x: 853, startPoint y: 38, endPoint x: 828, endPoint y: 43, distance: 24.9
click at [853, 38] on icon at bounding box center [847, 37] width 15 height 15
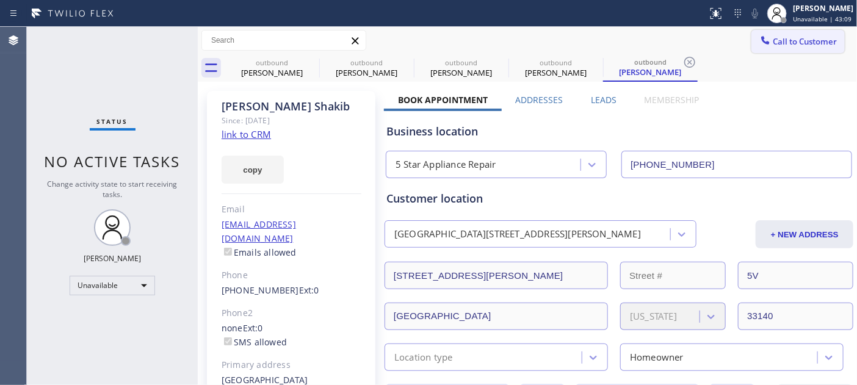
click at [786, 41] on span "Call to Customer" at bounding box center [805, 41] width 64 height 11
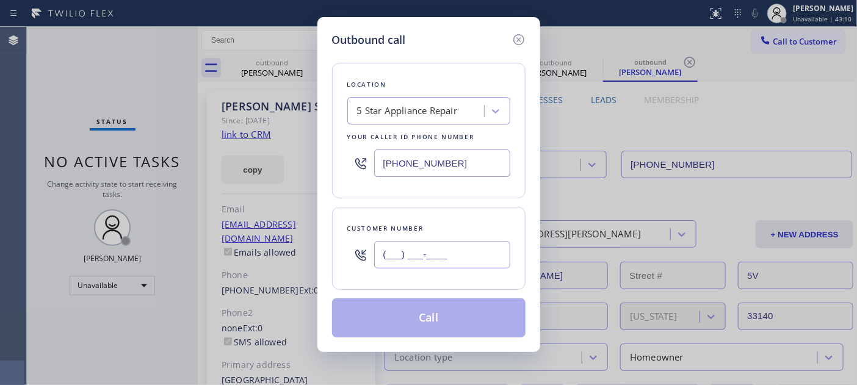
click at [441, 258] on input "(___) ___-____" at bounding box center [442, 254] width 136 height 27
paste input "305) 528-5644"
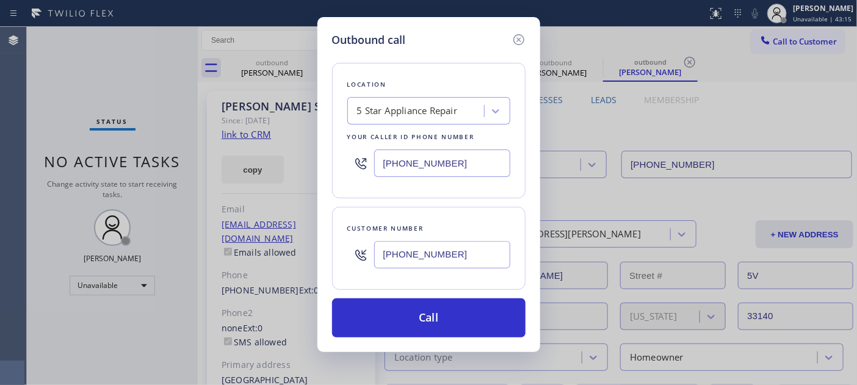
drag, startPoint x: 461, startPoint y: 257, endPoint x: 383, endPoint y: 263, distance: 79.0
click at [364, 258] on div "[PHONE_NUMBER]" at bounding box center [428, 255] width 163 height 40
paste input "text"
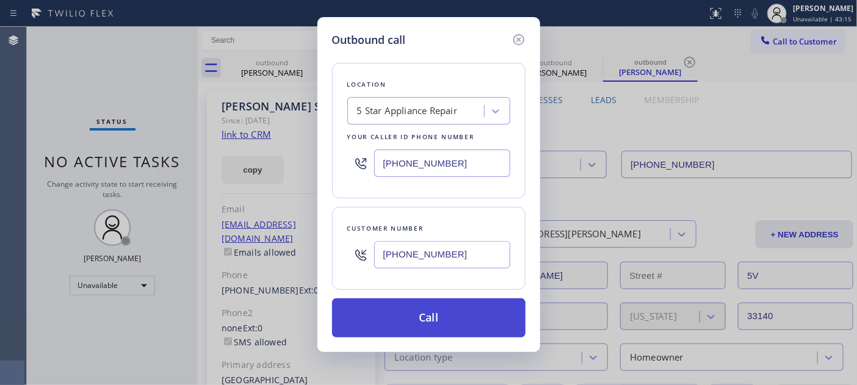
type input "[PHONE_NUMBER]"
click at [454, 314] on button "Call" at bounding box center [428, 317] width 193 height 39
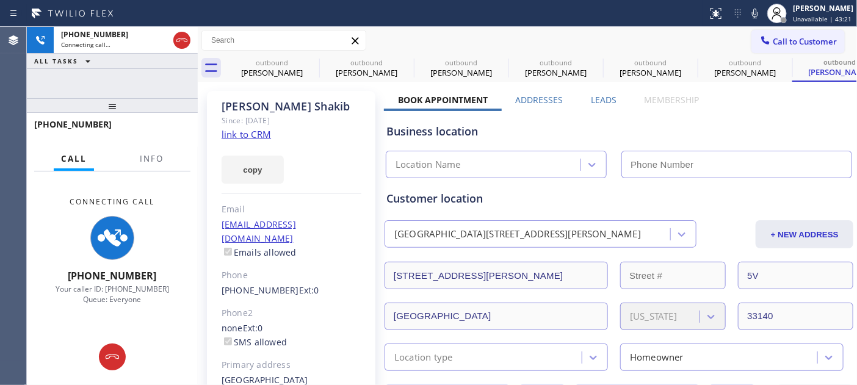
type input "[PHONE_NUMBER]"
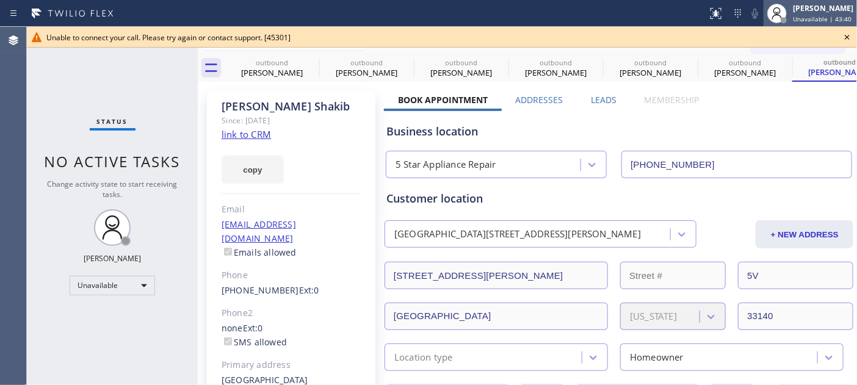
drag, startPoint x: 844, startPoint y: 42, endPoint x: 808, endPoint y: 15, distance: 44.9
click at [844, 42] on icon at bounding box center [847, 37] width 15 height 15
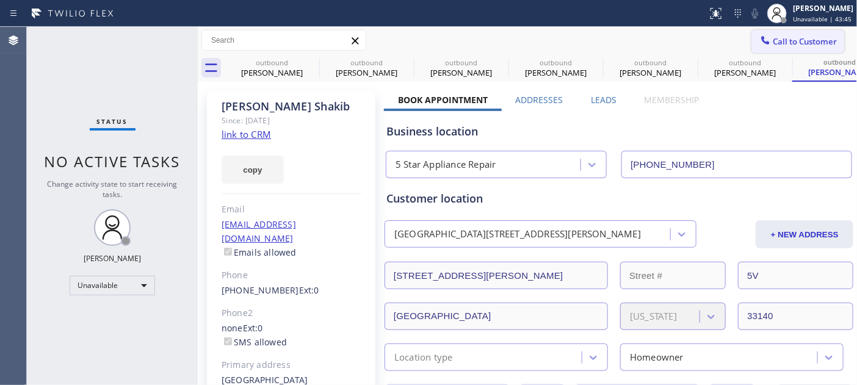
click at [773, 37] on span "Call to Customer" at bounding box center [805, 41] width 64 height 11
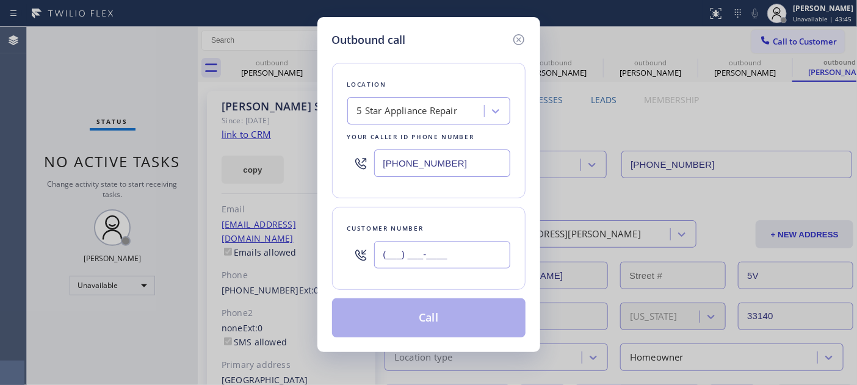
click at [455, 258] on input "(___) ___-____" at bounding box center [442, 254] width 136 height 27
paste input "626) 552-5965"
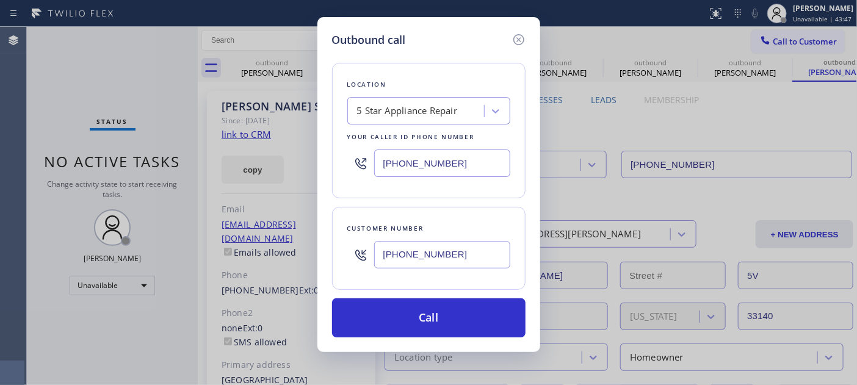
type input "[PHONE_NUMBER]"
drag, startPoint x: 450, startPoint y: 154, endPoint x: 292, endPoint y: 157, distance: 158.7
click at [269, 145] on div "Outbound call Location 5 Star Appliance Repair Your caller id phone number [PHO…" at bounding box center [428, 192] width 857 height 385
paste input "626) 376-4990"
type input "[PHONE_NUMBER]"
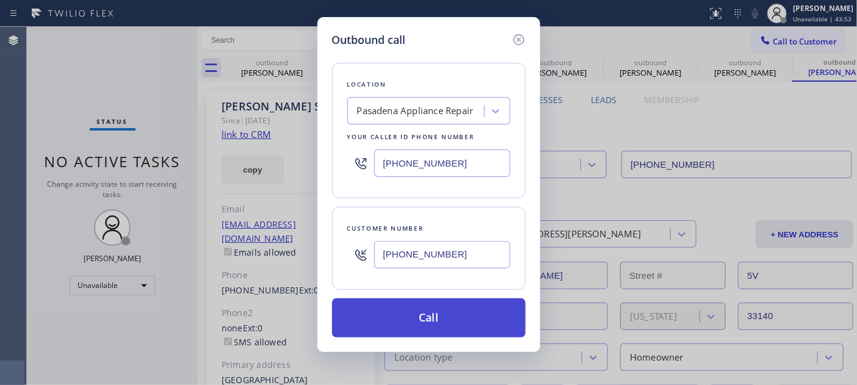
click at [420, 299] on button "Call" at bounding box center [428, 317] width 193 height 39
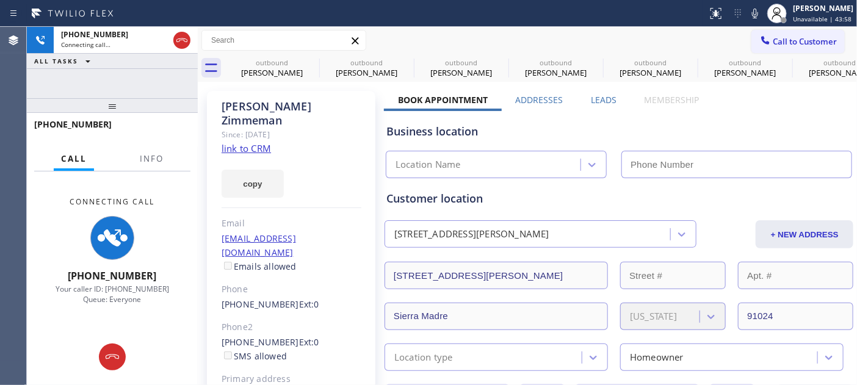
type input "[PHONE_NUMBER]"
drag, startPoint x: 183, startPoint y: 40, endPoint x: 446, endPoint y: 3, distance: 265.6
click at [183, 40] on icon at bounding box center [181, 40] width 11 height 4
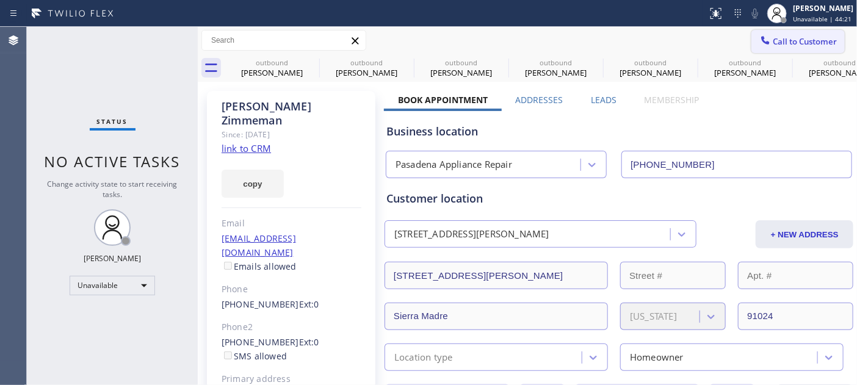
click at [773, 43] on span "Call to Customer" at bounding box center [805, 41] width 64 height 11
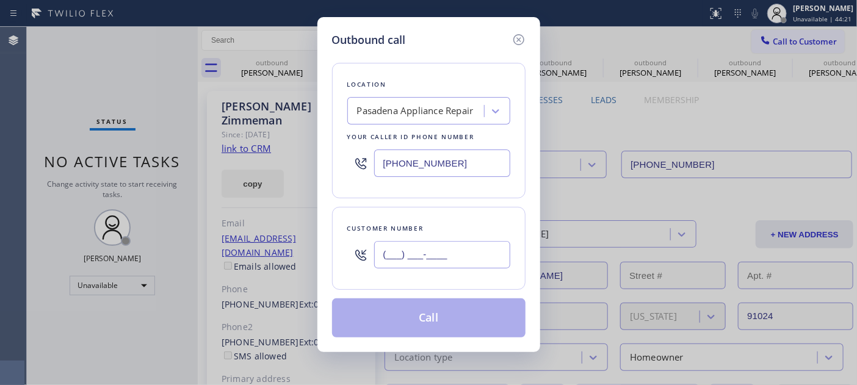
click at [444, 253] on input "(___) ___-____" at bounding box center [442, 254] width 136 height 27
paste input "310) 857-8484"
type input "[PHONE_NUMBER]"
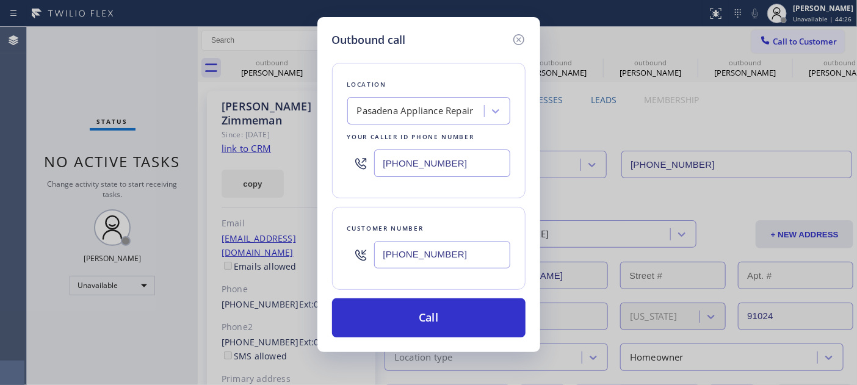
drag, startPoint x: 449, startPoint y: 169, endPoint x: 294, endPoint y: 151, distance: 156.1
click at [327, 155] on div "Outbound call Location [GEOGRAPHIC_DATA] Appliance Repair Your caller id phone …" at bounding box center [428, 184] width 223 height 335
paste input "424) 238-2244"
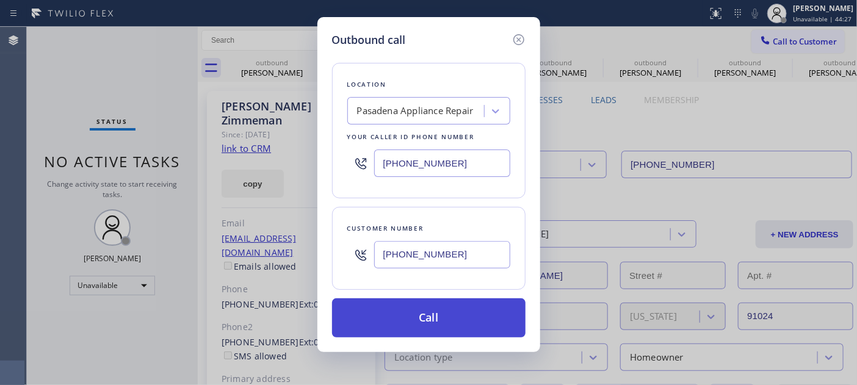
type input "[PHONE_NUMBER]"
click at [475, 305] on button "Call" at bounding box center [428, 317] width 193 height 39
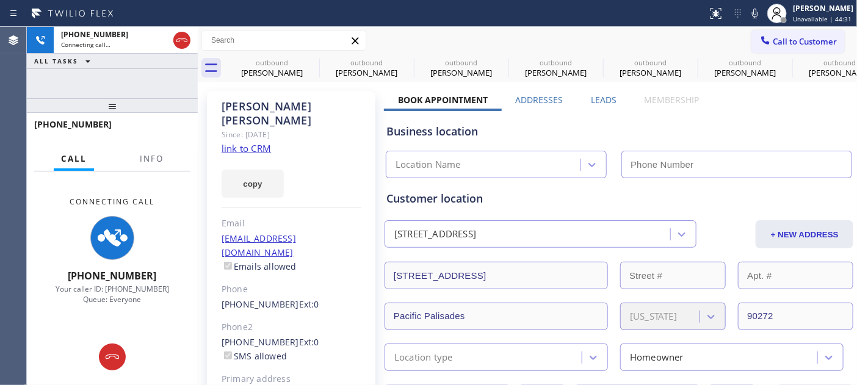
type input "[PHONE_NUMBER]"
click at [649, 184] on div "Customer location [STREET_ADDRESS] + NEW ADDRESS [STREET_ADDRESS][US_STATE] Loc…" at bounding box center [619, 274] width 470 height 193
click at [601, 201] on div "Customer location" at bounding box center [618, 198] width 465 height 16
drag, startPoint x: 175, startPoint y: 103, endPoint x: 192, endPoint y: 63, distance: 43.2
click at [175, 71] on div "[PHONE_NUMBER] Connecting call… ALL TASKS ALL TASKS ACTIVE TASKS TASKS IN WRAP …" at bounding box center [112, 206] width 171 height 358
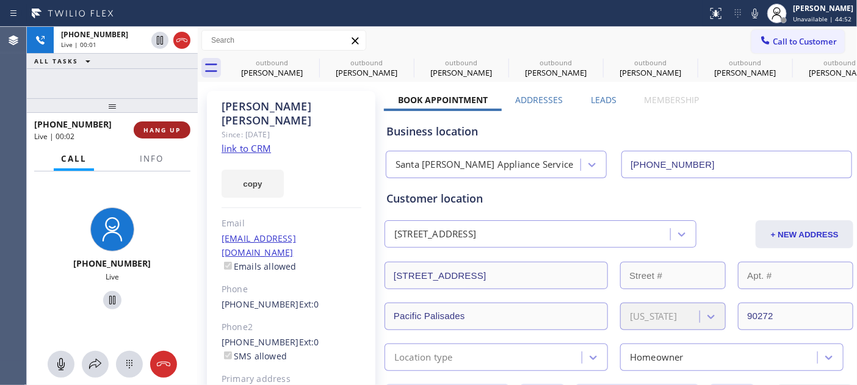
click at [139, 130] on button "HANG UP" at bounding box center [162, 129] width 57 height 17
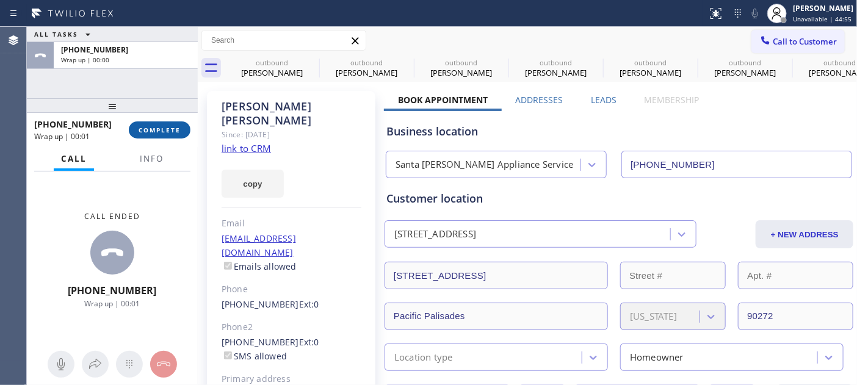
click at [139, 130] on span "COMPLETE" at bounding box center [160, 130] width 42 height 9
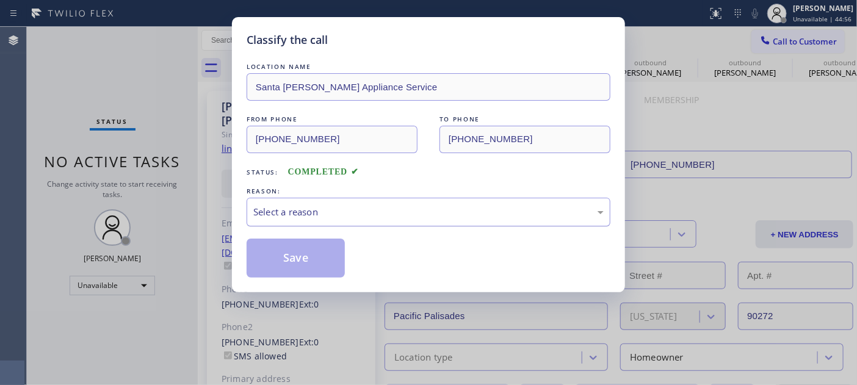
click at [388, 208] on div "Select a reason" at bounding box center [428, 212] width 350 height 14
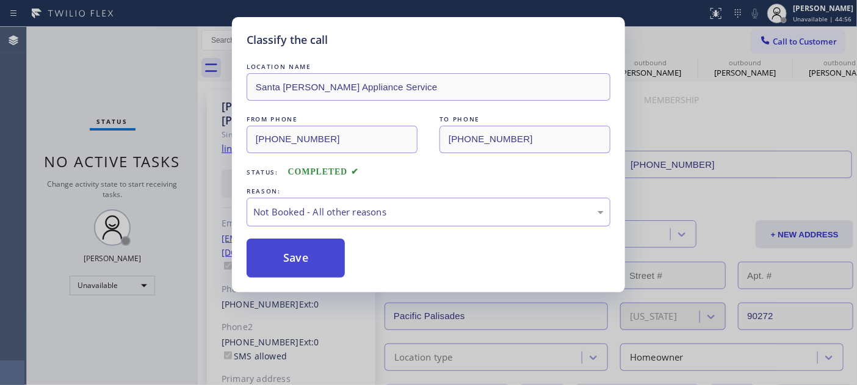
click at [282, 248] on button "Save" at bounding box center [296, 258] width 98 height 39
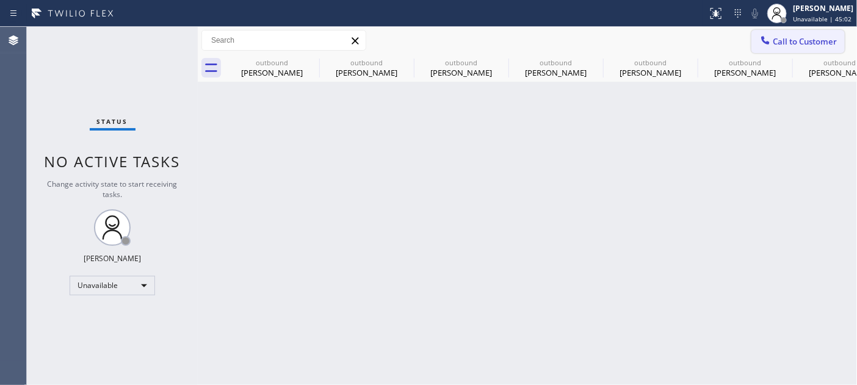
click at [811, 44] on span "Call to Customer" at bounding box center [805, 41] width 64 height 11
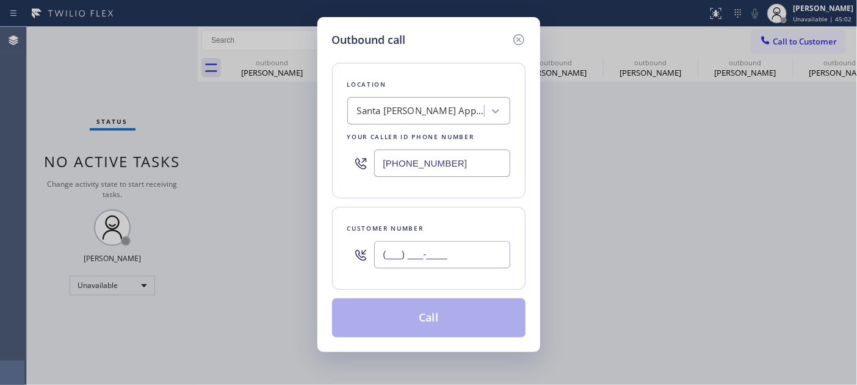
click at [432, 251] on input "(___) ___-____" at bounding box center [442, 254] width 136 height 27
paste input "631) 374-5149"
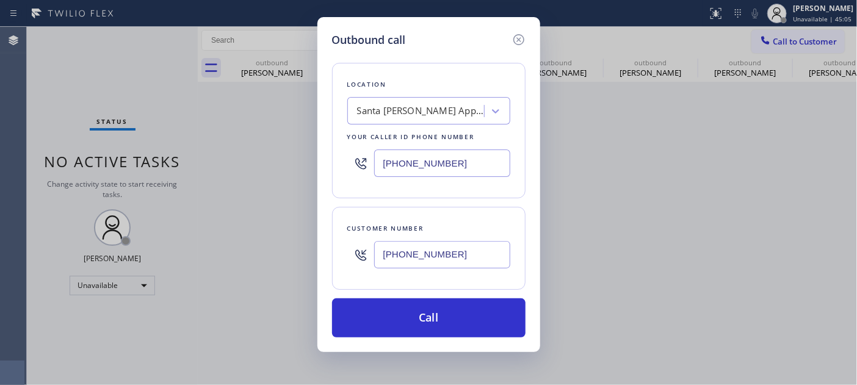
type input "[PHONE_NUMBER]"
drag, startPoint x: 466, startPoint y: 151, endPoint x: 340, endPoint y: 169, distance: 127.7
click at [344, 168] on div "Location [GEOGRAPHIC_DATA][PERSON_NAME] Appliance Service Your caller id phone …" at bounding box center [428, 131] width 193 height 136
paste input "855) 666-9755"
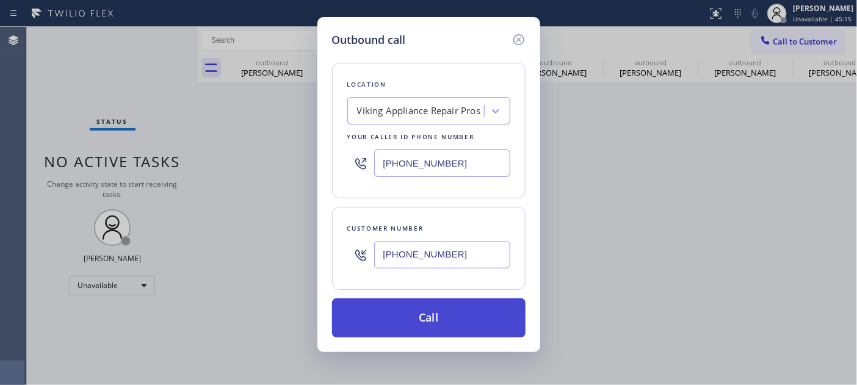
type input "[PHONE_NUMBER]"
click at [452, 307] on button "Call" at bounding box center [428, 317] width 193 height 39
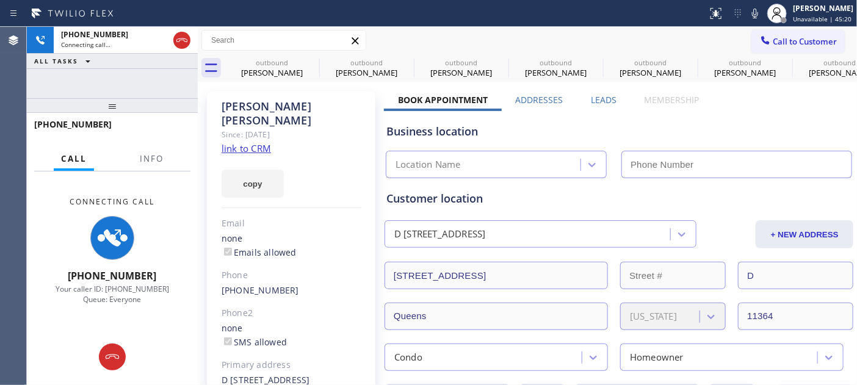
type input "[PHONE_NUMBER]"
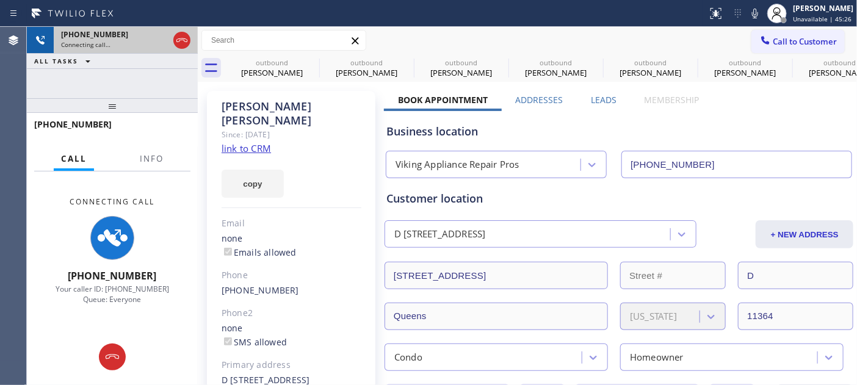
drag, startPoint x: 149, startPoint y: 101, endPoint x: 153, endPoint y: 29, distance: 72.2
click at [151, 37] on div "[PHONE_NUMBER] Connecting call… ALL TASKS ALL TASKS ACTIVE TASKS TASKS IN WRAP …" at bounding box center [112, 206] width 171 height 358
click at [190, 45] on div at bounding box center [182, 40] width 22 height 27
click at [181, 44] on icon at bounding box center [182, 40] width 15 height 15
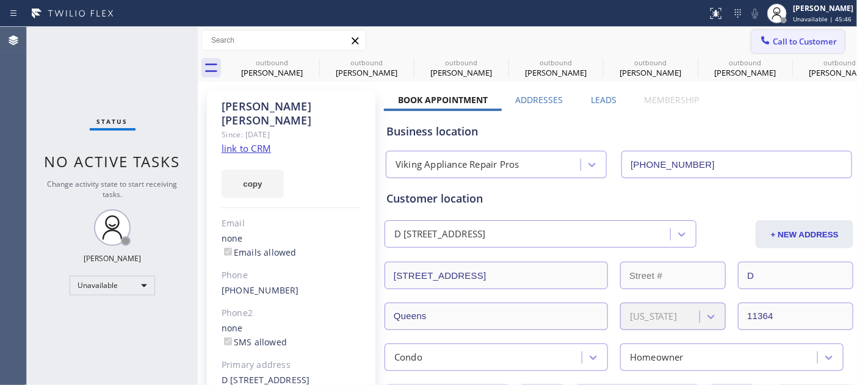
click at [787, 42] on span "Call to Customer" at bounding box center [805, 41] width 64 height 11
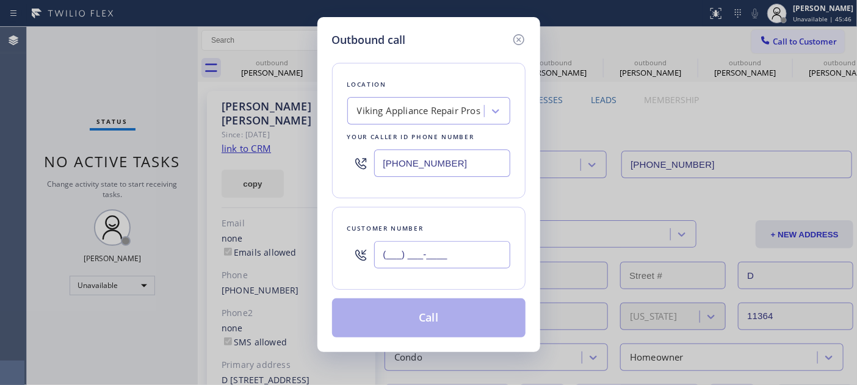
click at [453, 253] on input "(___) ___-____" at bounding box center [442, 254] width 136 height 27
paste input "650) 323-7029"
type input "[PHONE_NUMBER]"
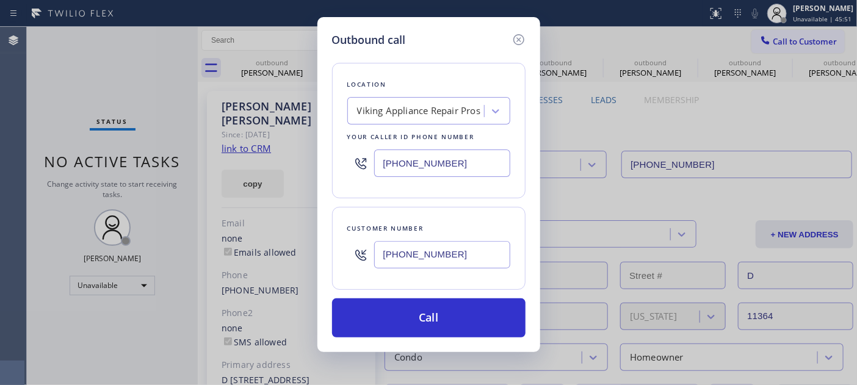
drag, startPoint x: 464, startPoint y: 150, endPoint x: 322, endPoint y: 151, distance: 141.6
click at [363, 148] on div "[PHONE_NUMBER]" at bounding box center [428, 163] width 163 height 40
paste input "88) 996-4606"
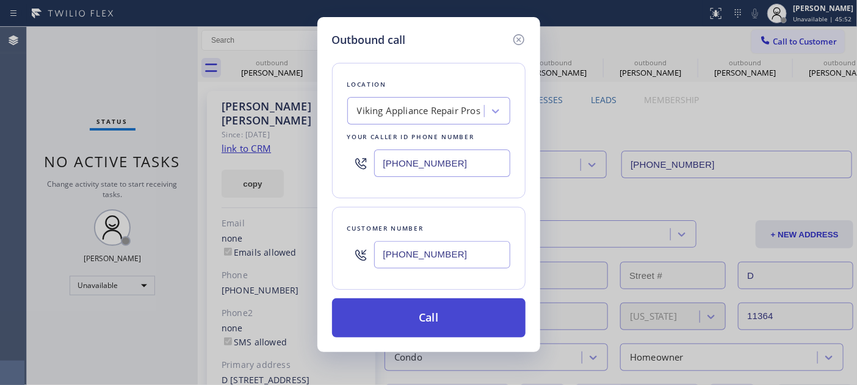
type input "[PHONE_NUMBER]"
click at [476, 307] on button "Call" at bounding box center [428, 317] width 193 height 39
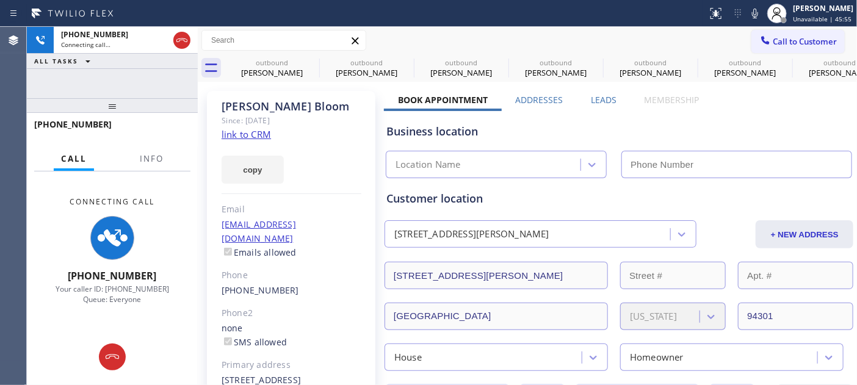
type input "[PHONE_NUMBER]"
click at [612, 127] on div "Business location" at bounding box center [618, 131] width 465 height 16
click at [597, 121] on div "Business location Viking Appliance Repair Pros [PHONE_NUMBER]" at bounding box center [619, 144] width 470 height 67
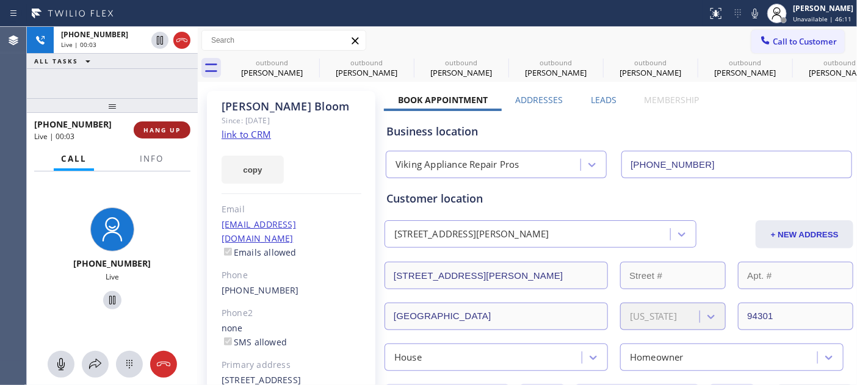
click at [157, 132] on span "HANG UP" at bounding box center [161, 130] width 37 height 9
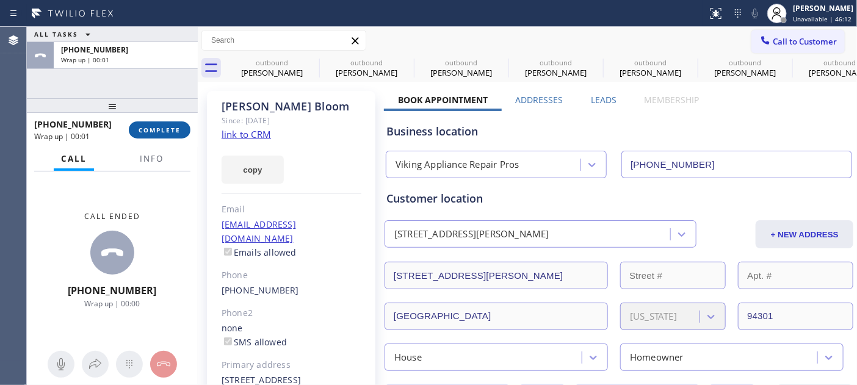
click at [164, 128] on span "COMPLETE" at bounding box center [160, 130] width 42 height 9
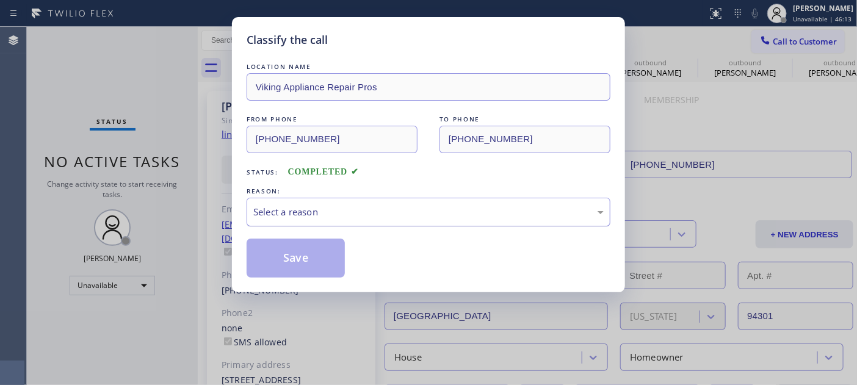
click at [332, 212] on div "Select a reason" at bounding box center [428, 212] width 350 height 14
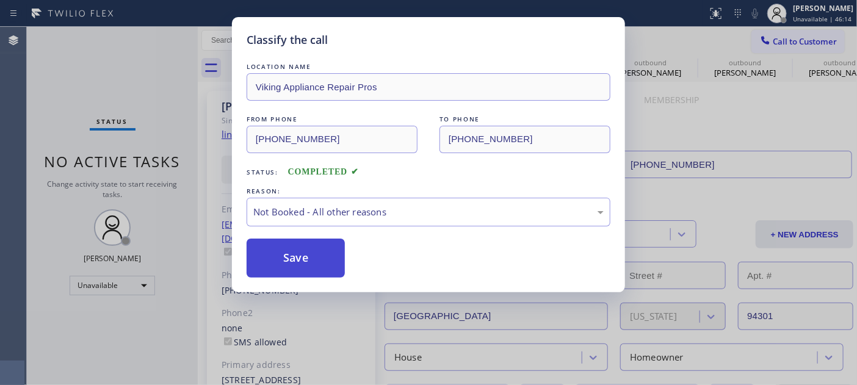
click at [284, 258] on button "Save" at bounding box center [296, 258] width 98 height 39
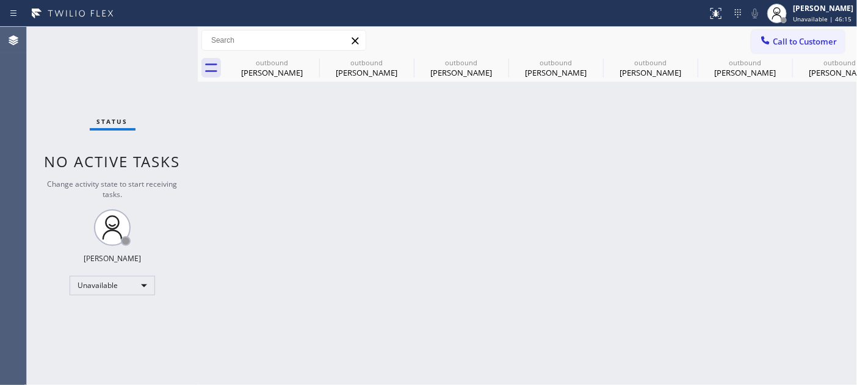
click at [302, 257] on div "Back to Dashboard Change Sender ID Customers Technicians Select a contact Outbo…" at bounding box center [527, 206] width 659 height 358
click at [773, 51] on button "Call to Customer" at bounding box center [797, 41] width 93 height 23
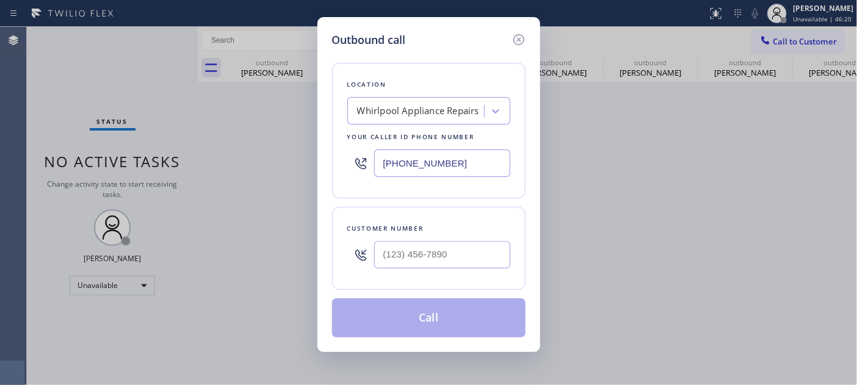
click at [440, 287] on div "Customer number" at bounding box center [428, 248] width 193 height 83
drag, startPoint x: 441, startPoint y: 263, endPoint x: 501, endPoint y: 118, distance: 156.9
click at [442, 262] on input "(___) ___-____" at bounding box center [442, 254] width 136 height 27
paste input "720) 882-5812"
type input "[PHONE_NUMBER]"
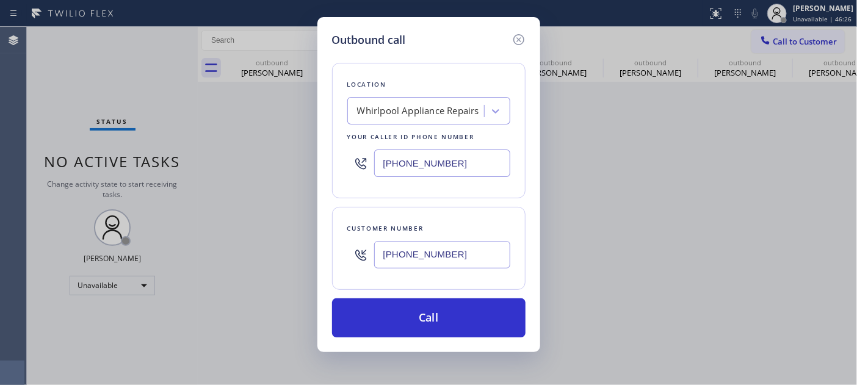
drag, startPoint x: 465, startPoint y: 169, endPoint x: 345, endPoint y: 157, distance: 119.6
click at [350, 157] on div "[PHONE_NUMBER]" at bounding box center [428, 163] width 163 height 40
paste input "720) 307-7285"
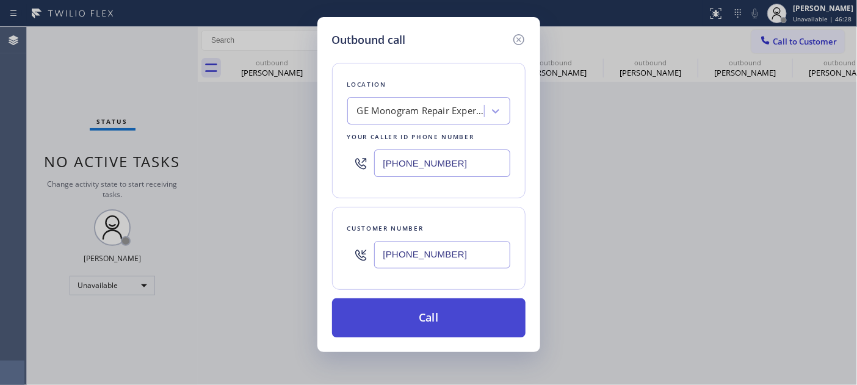
type input "[PHONE_NUMBER]"
click at [471, 328] on button "Call" at bounding box center [428, 317] width 193 height 39
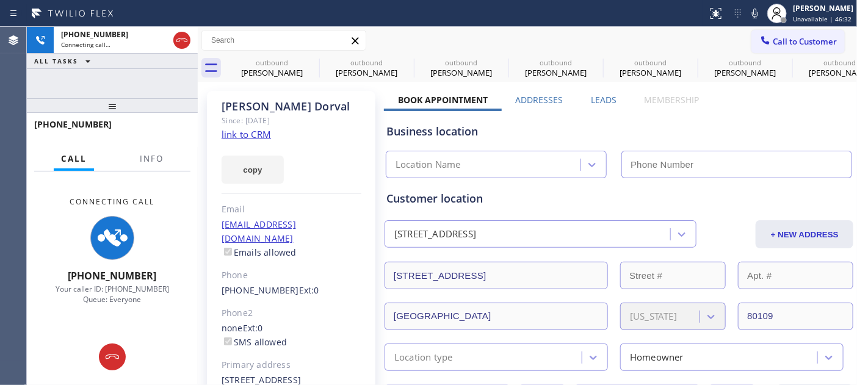
type input "[PHONE_NUMBER]"
drag, startPoint x: 165, startPoint y: 100, endPoint x: 172, endPoint y: 59, distance: 42.0
click at [172, 59] on div "[PHONE_NUMBER] Connecting call… ALL TASKS ALL TASKS ACTIVE TASKS TASKS IN WRAP …" at bounding box center [112, 206] width 171 height 358
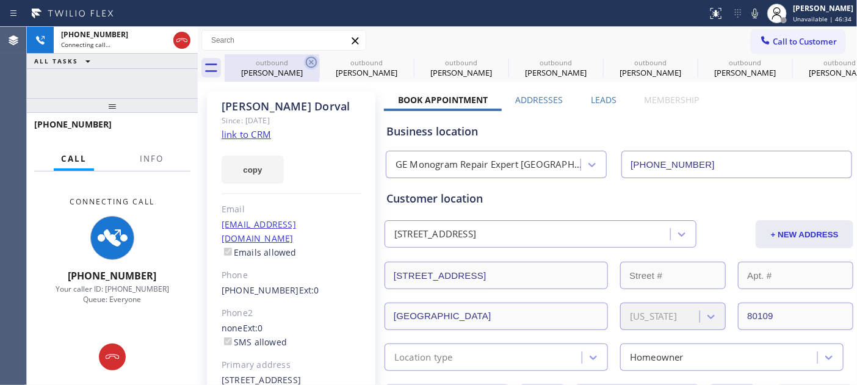
click at [312, 56] on icon at bounding box center [311, 62] width 15 height 15
click at [0, 0] on icon at bounding box center [0, 0] width 0 height 0
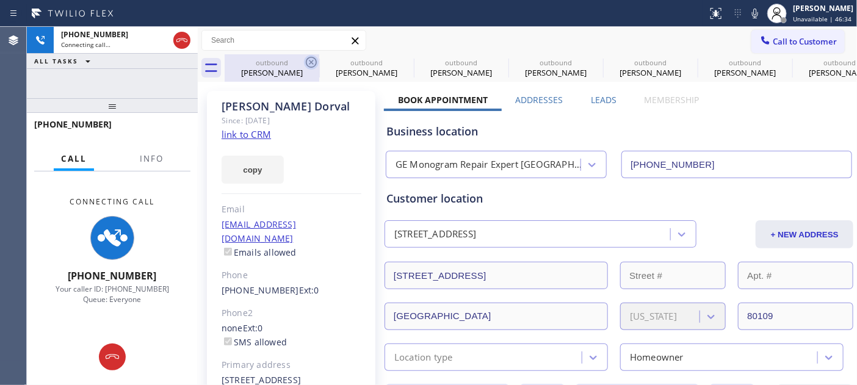
type input "[PHONE_NUMBER]"
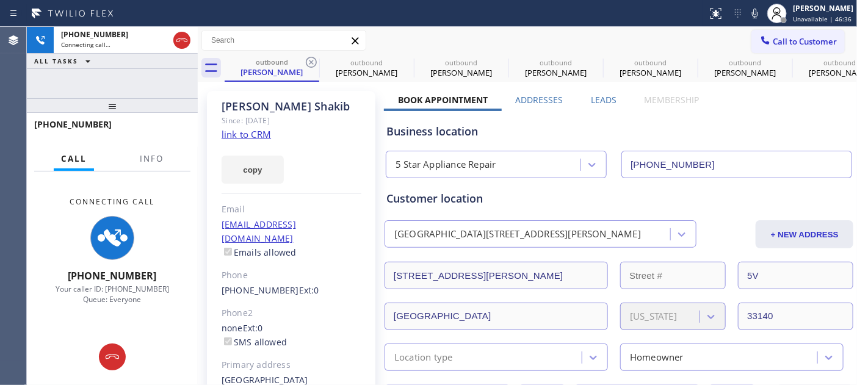
click at [304, 40] on div at bounding box center [304, 40] width 0 height 0
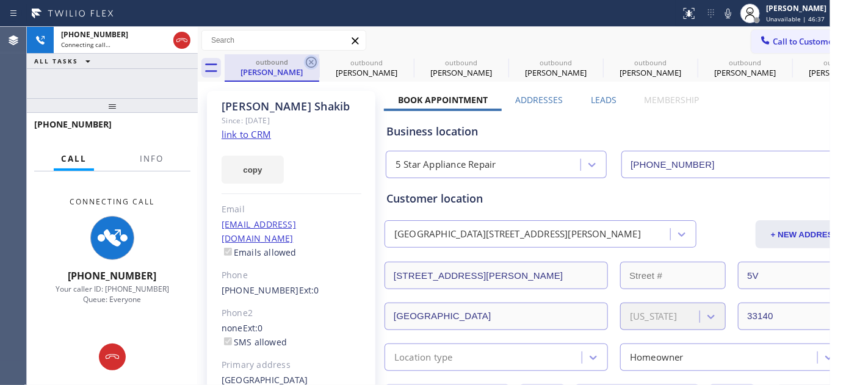
click at [309, 59] on icon at bounding box center [311, 62] width 15 height 15
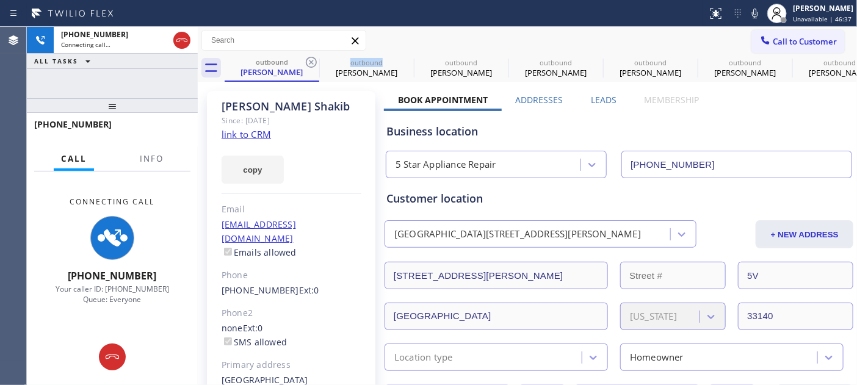
click at [309, 59] on icon at bounding box center [311, 62] width 15 height 15
type input "[PHONE_NUMBER]"
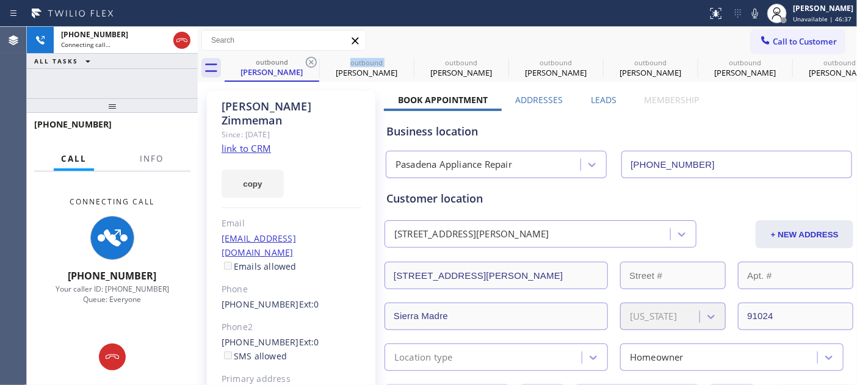
click at [309, 59] on icon at bounding box center [311, 62] width 15 height 15
type input "[PHONE_NUMBER]"
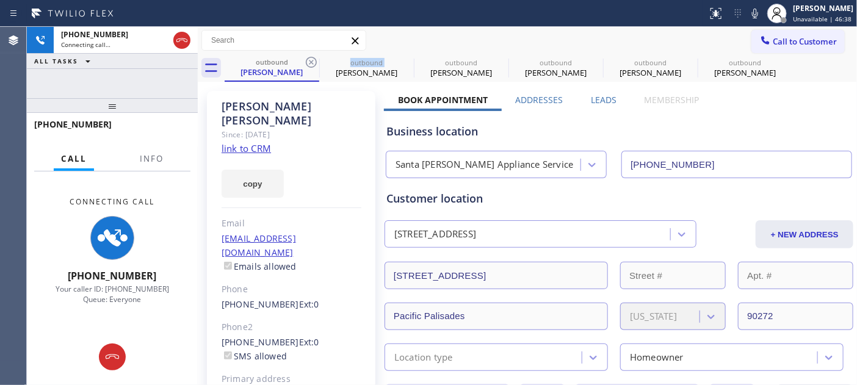
click at [309, 59] on icon at bounding box center [311, 62] width 15 height 15
type input "[PHONE_NUMBER]"
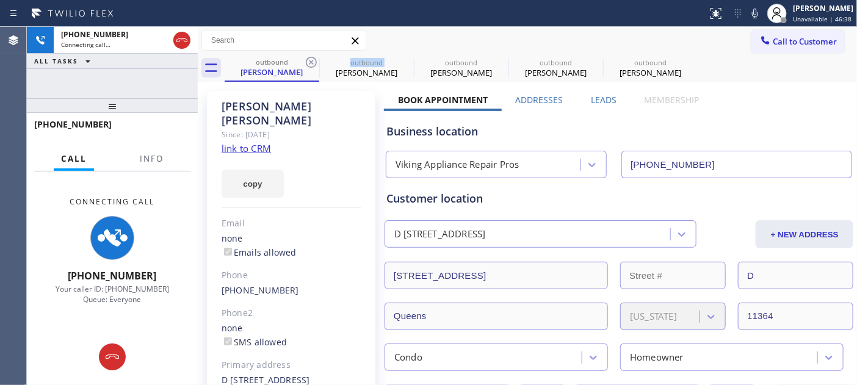
click at [309, 59] on icon at bounding box center [311, 62] width 15 height 15
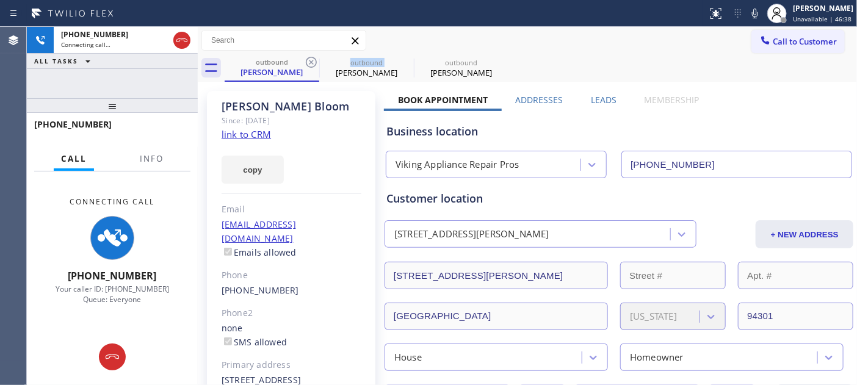
click at [309, 59] on icon at bounding box center [311, 62] width 15 height 15
type input "[PHONE_NUMBER]"
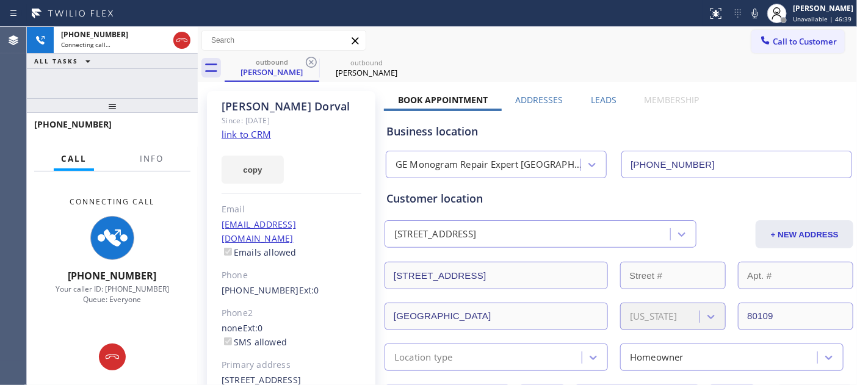
click at [590, 39] on div "Call to Customer Outbound call Location GE Monogram Repair Expert [GEOGRAPHIC_D…" at bounding box center [527, 40] width 659 height 21
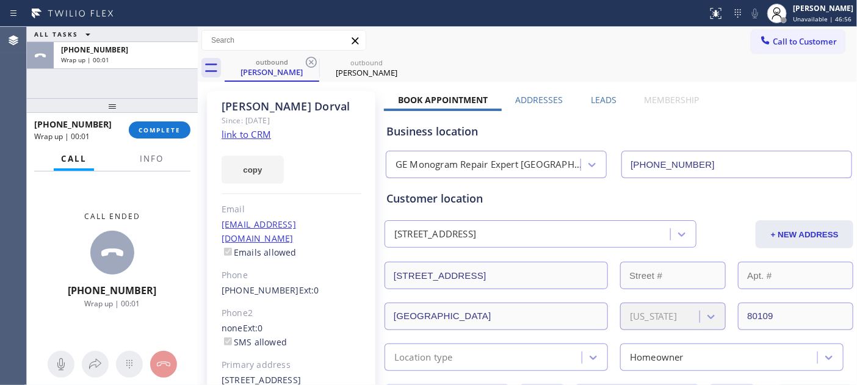
click at [161, 143] on div "[PHONE_NUMBER] Wrap up | 00:01 COMPLETE" at bounding box center [112, 130] width 156 height 32
click at [167, 126] on span "COMPLETE" at bounding box center [160, 130] width 42 height 9
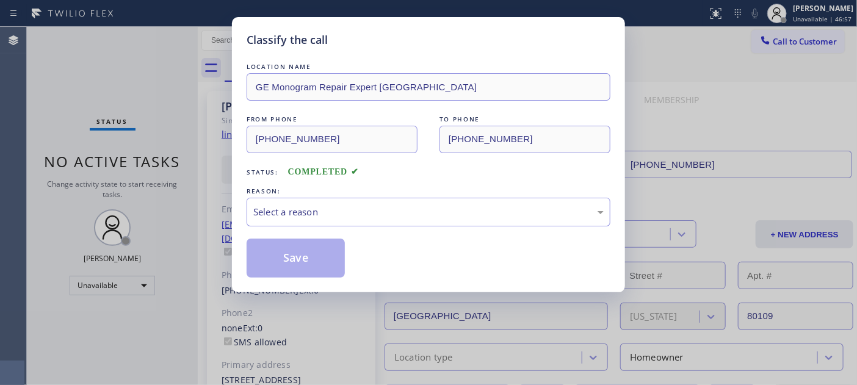
click at [397, 230] on div "LOCATION NAME GE Monogram Repair Expert Castle Rock FROM PHONE [PHONE_NUMBER] T…" at bounding box center [429, 168] width 364 height 217
click at [352, 214] on div "Select a reason" at bounding box center [428, 212] width 350 height 14
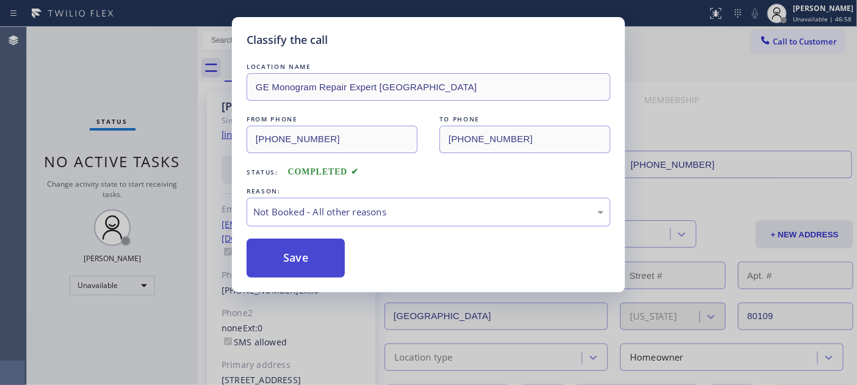
click at [290, 259] on button "Save" at bounding box center [296, 258] width 98 height 39
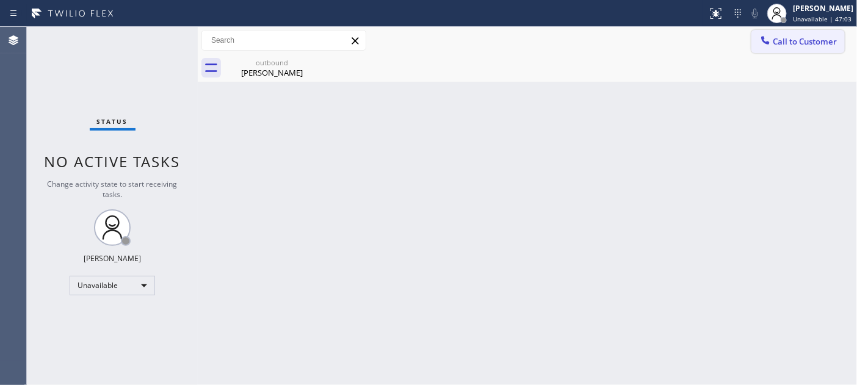
click at [792, 36] on span "Call to Customer" at bounding box center [805, 41] width 64 height 11
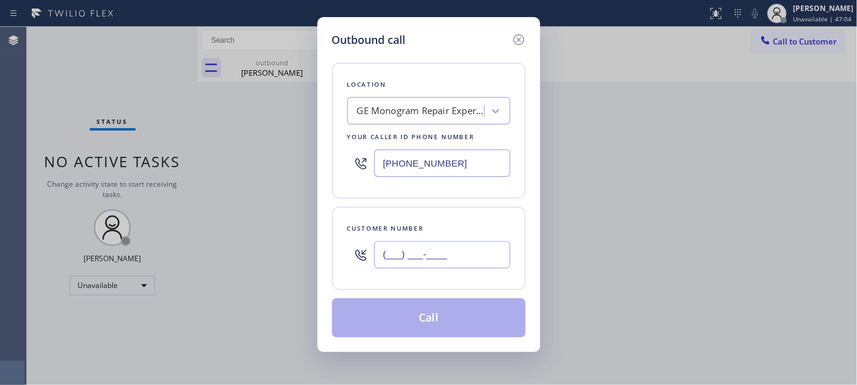
click at [435, 251] on input "(___) ___-____" at bounding box center [442, 254] width 136 height 27
paste input "917) 783-1138"
type input "[PHONE_NUMBER]"
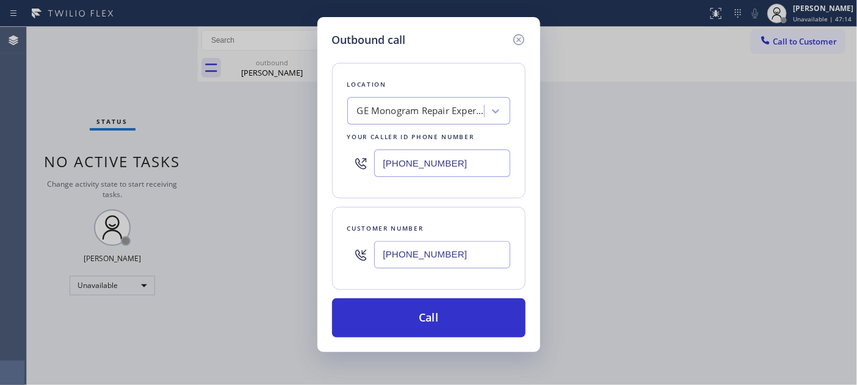
drag, startPoint x: 469, startPoint y: 157, endPoint x: 345, endPoint y: 138, distance: 125.3
click at [345, 137] on div "Location GE Monogram Repair Expert [GEOGRAPHIC_DATA] Your caller id phone numbe…" at bounding box center [428, 131] width 193 height 136
paste input "347) 757-4373"
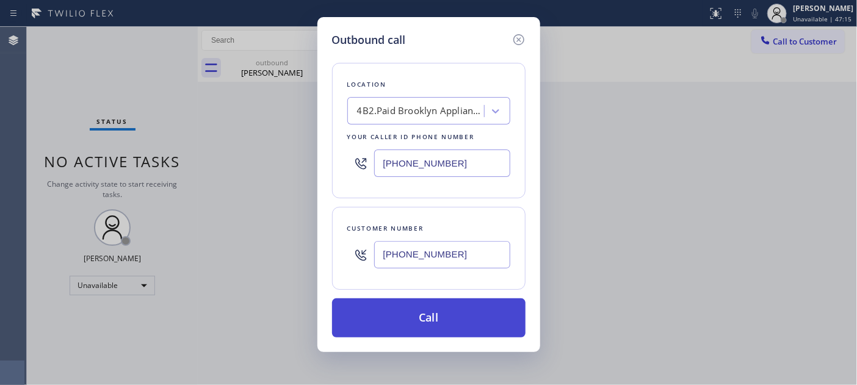
type input "[PHONE_NUMBER]"
click at [440, 316] on button "Call" at bounding box center [428, 317] width 193 height 39
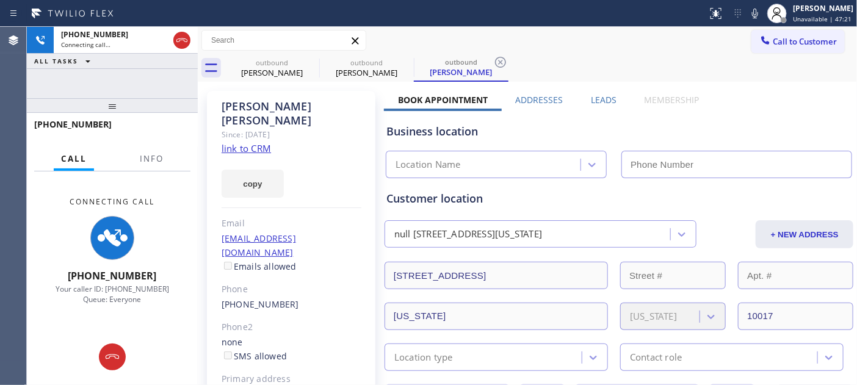
type input "[PHONE_NUMBER]"
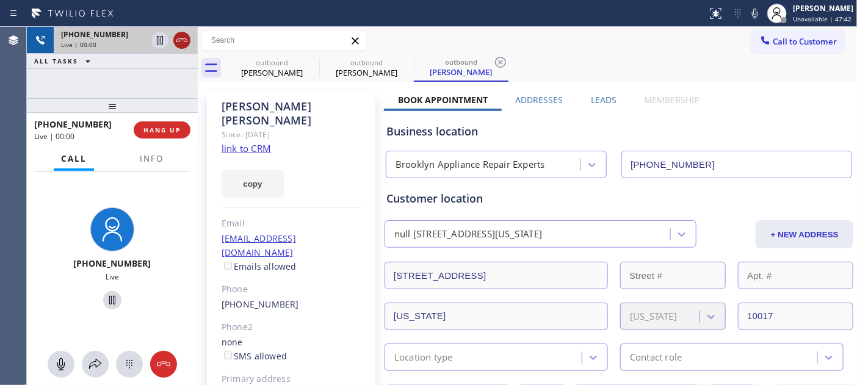
click at [180, 40] on icon at bounding box center [182, 40] width 15 height 15
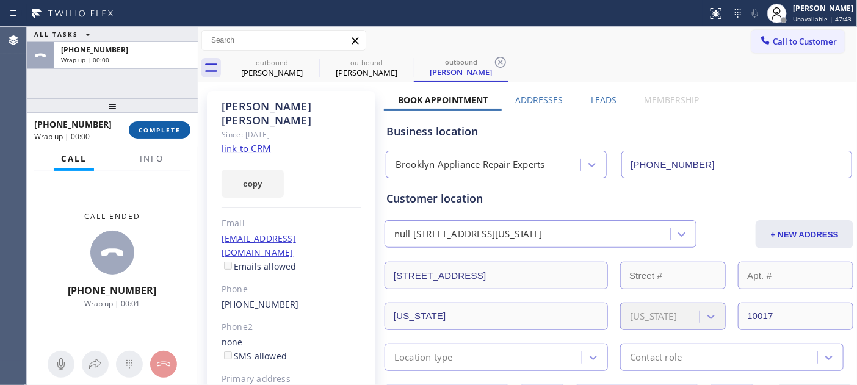
click at [149, 131] on span "COMPLETE" at bounding box center [160, 130] width 42 height 9
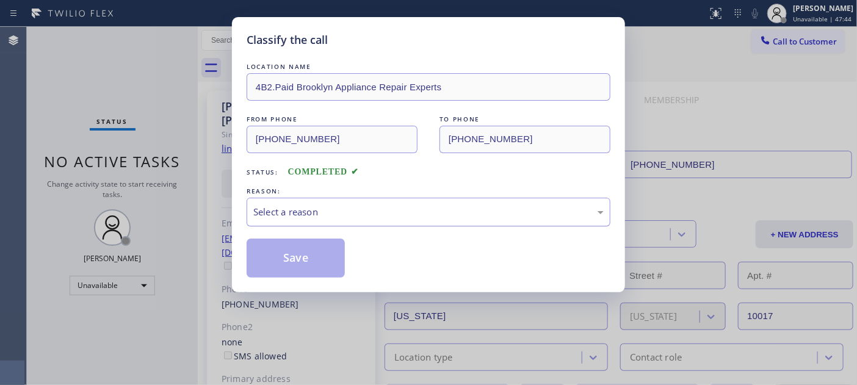
click at [389, 215] on div "Select a reason" at bounding box center [428, 212] width 350 height 14
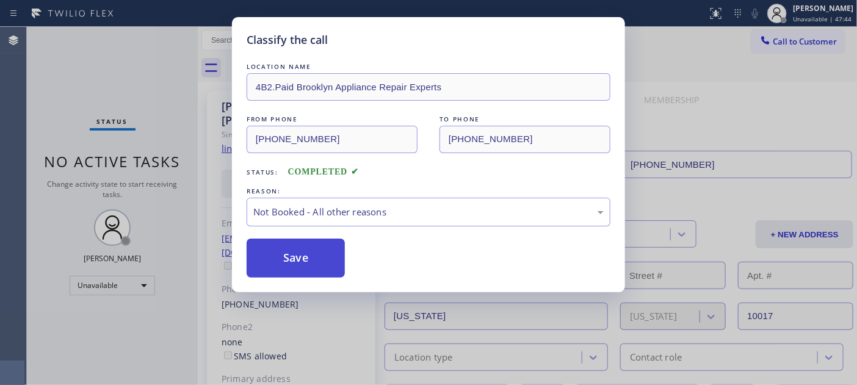
click at [319, 263] on button "Save" at bounding box center [296, 258] width 98 height 39
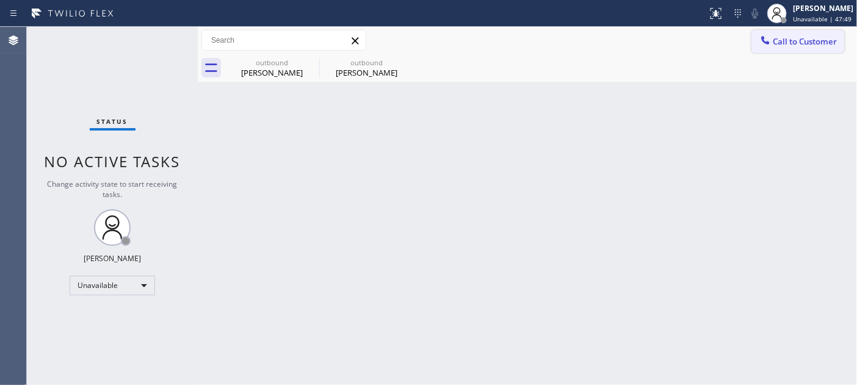
click at [819, 49] on button "Call to Customer" at bounding box center [797, 41] width 93 height 23
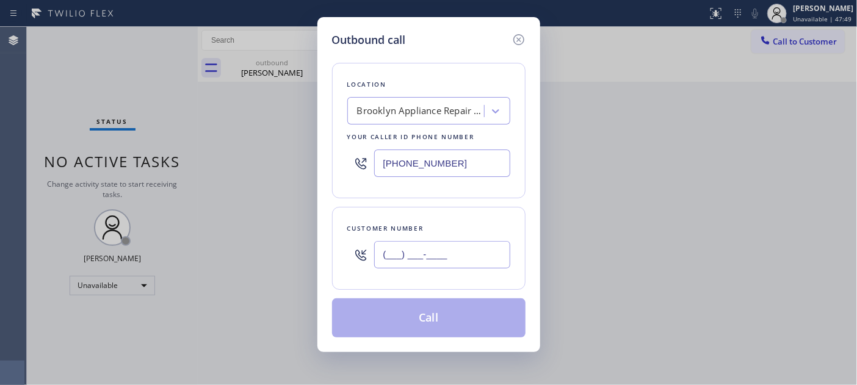
click at [400, 255] on input "(___) ___-____" at bounding box center [442, 254] width 136 height 27
paste input "440) 864-3819"
type input "[PHONE_NUMBER]"
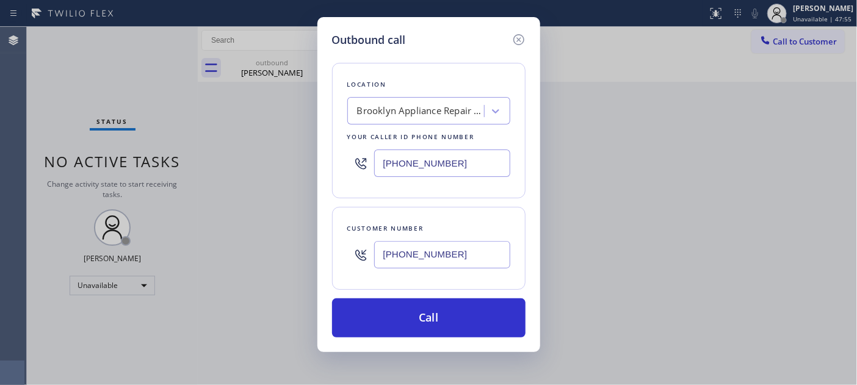
drag, startPoint x: 466, startPoint y: 165, endPoint x: 336, endPoint y: 161, distance: 130.7
click at [339, 162] on div "Location [GEOGRAPHIC_DATA] Appliance Repair Experts Your caller id phone number…" at bounding box center [428, 131] width 193 height 136
paste input "206) 202-1006"
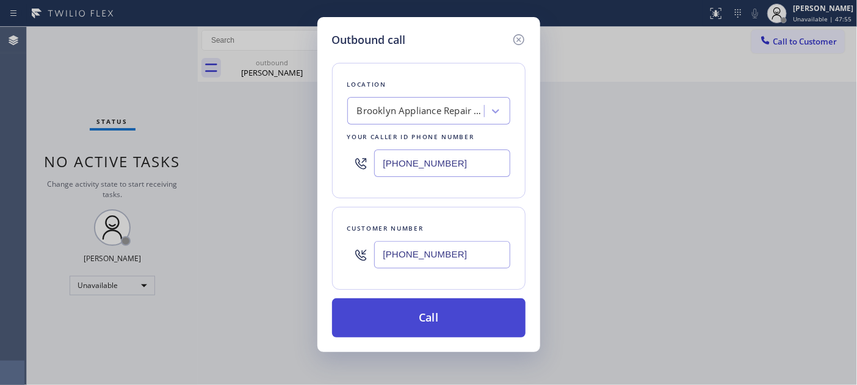
type input "[PHONE_NUMBER]"
click at [484, 316] on button "Call" at bounding box center [428, 317] width 193 height 39
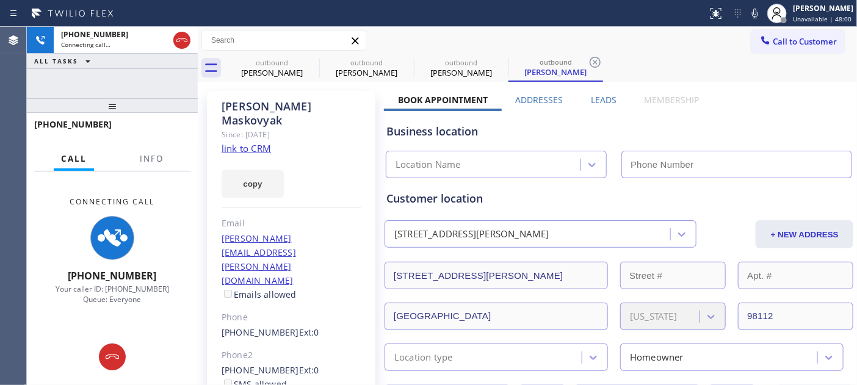
type input "[PHONE_NUMBER]"
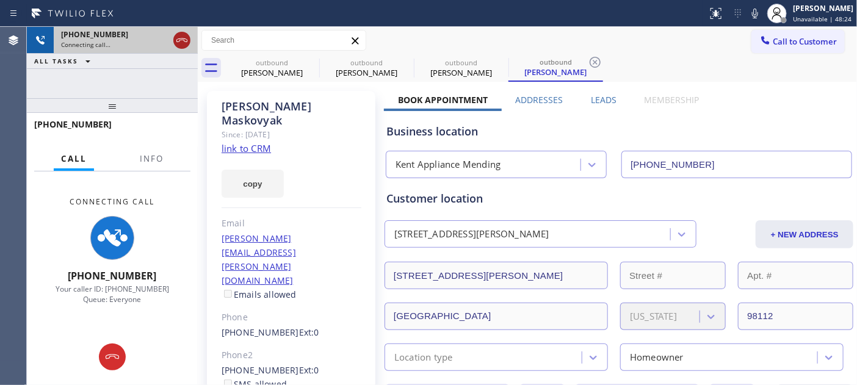
click at [180, 39] on icon at bounding box center [182, 40] width 15 height 15
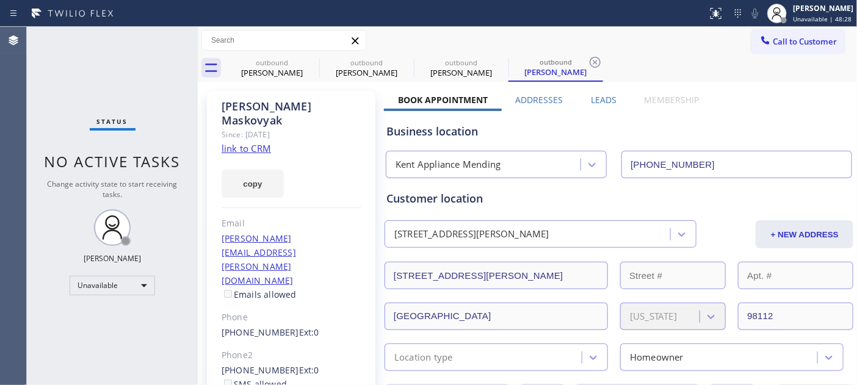
click at [796, 62] on div "outbound [PERSON_NAME] outbound [PERSON_NAME] outbound [PERSON_NAME] outbound […" at bounding box center [541, 67] width 632 height 27
click at [784, 51] on button "Call to Customer" at bounding box center [797, 41] width 93 height 23
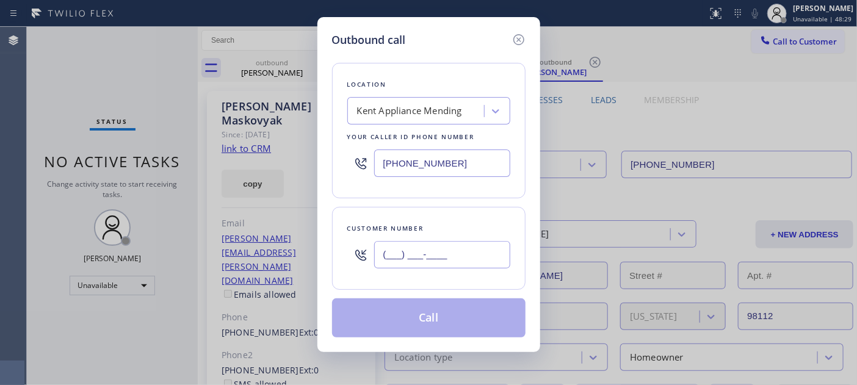
click at [447, 242] on input "(___) ___-____" at bounding box center [442, 254] width 136 height 27
paste input "361) 876-0150"
type input "[PHONE_NUMBER]"
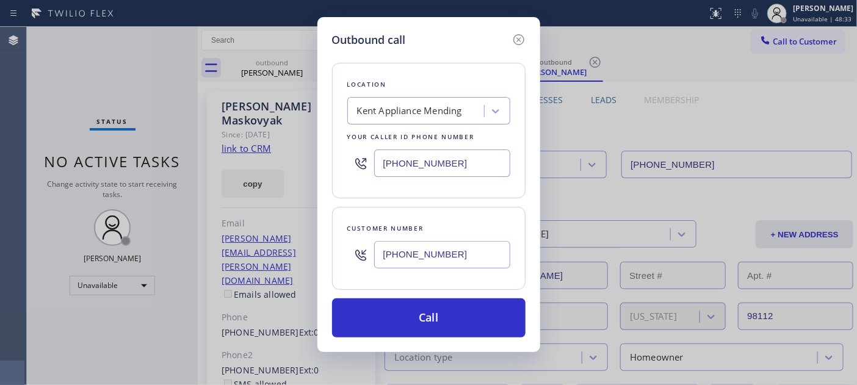
drag, startPoint x: 417, startPoint y: 162, endPoint x: 302, endPoint y: 167, distance: 115.5
click at [294, 162] on div "Outbound call Location [GEOGRAPHIC_DATA] Appliance Mending Your caller id phone…" at bounding box center [428, 192] width 857 height 385
paste input "669) 201-8532"
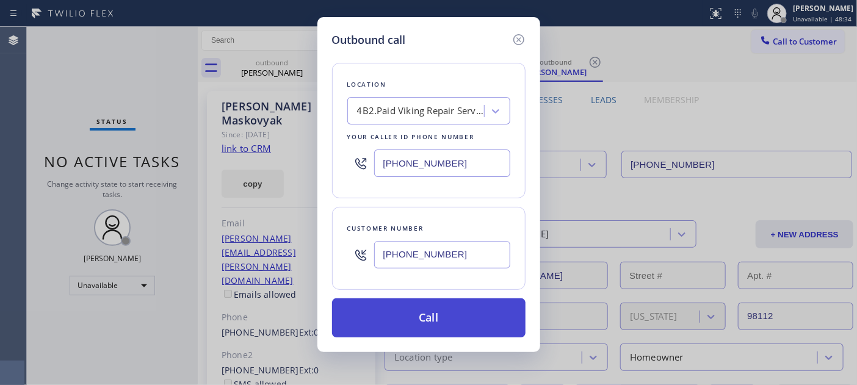
type input "[PHONE_NUMBER]"
click at [477, 301] on button "Call" at bounding box center [428, 317] width 193 height 39
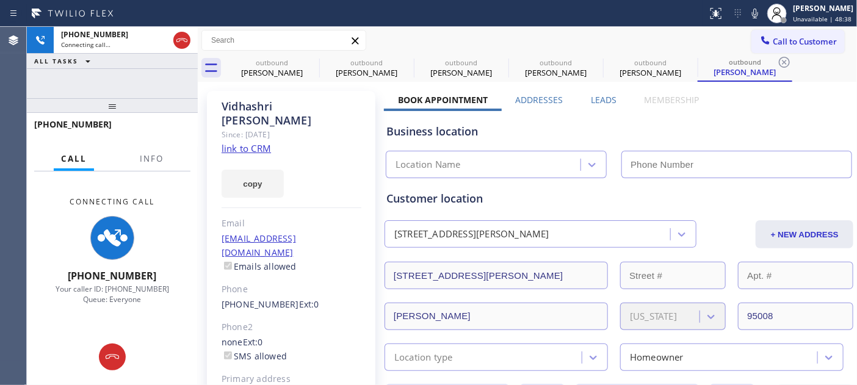
type input "[PHONE_NUMBER]"
click at [233, 104] on div "[PERSON_NAME]" at bounding box center [292, 113] width 140 height 28
click at [225, 82] on div at bounding box center [225, 82] width 0 height 0
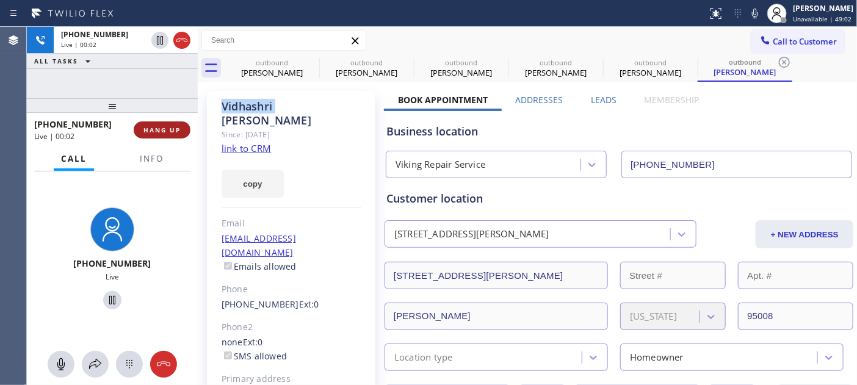
click at [164, 137] on button "HANG UP" at bounding box center [162, 129] width 57 height 17
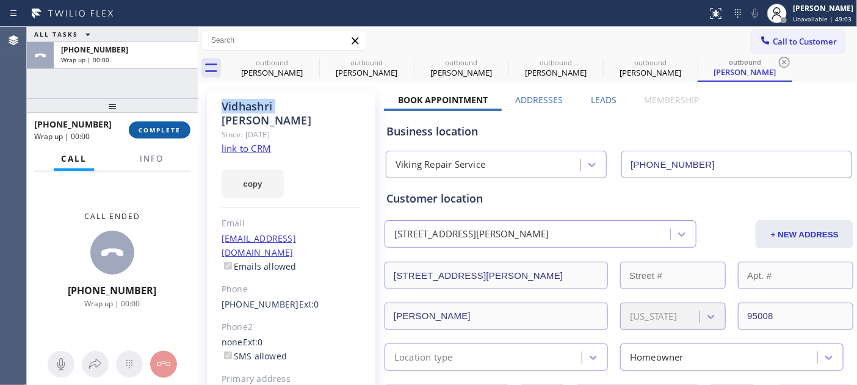
click at [164, 132] on span "COMPLETE" at bounding box center [160, 130] width 42 height 9
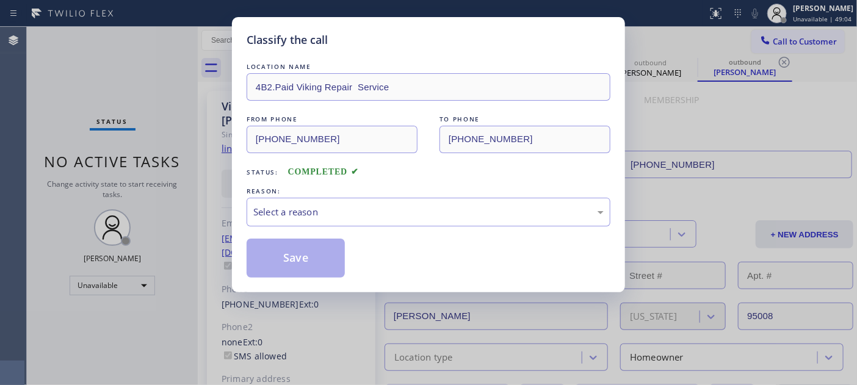
click at [165, 131] on div "Classify the call LOCATION NAME 4B2.Paid Viking Repair Service FROM PHONE [PHON…" at bounding box center [428, 192] width 857 height 385
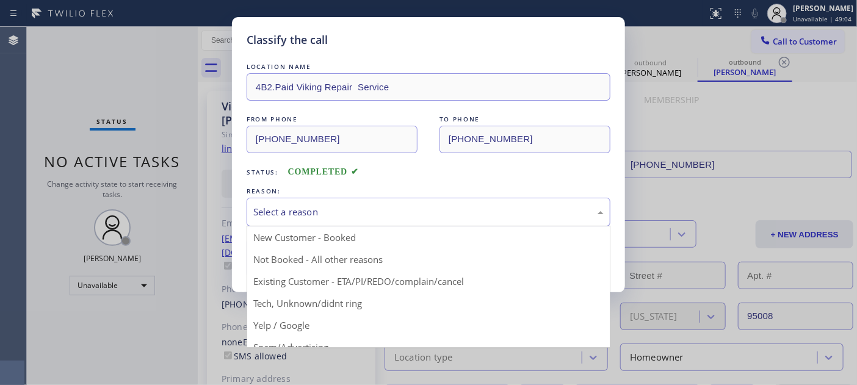
click at [394, 224] on div "Select a reason" at bounding box center [429, 212] width 364 height 29
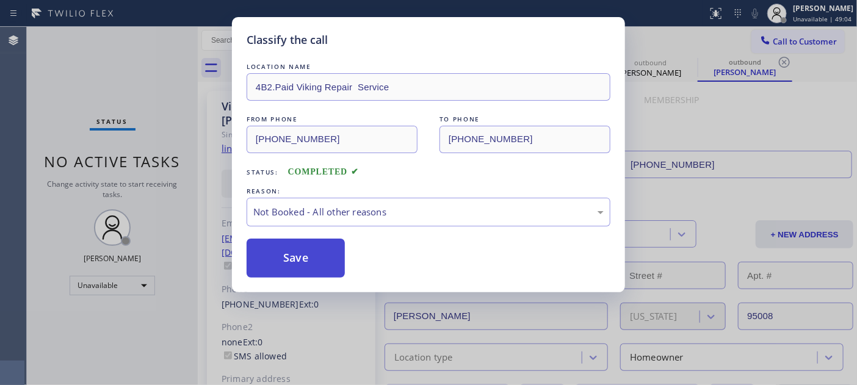
click at [299, 260] on button "Save" at bounding box center [296, 258] width 98 height 39
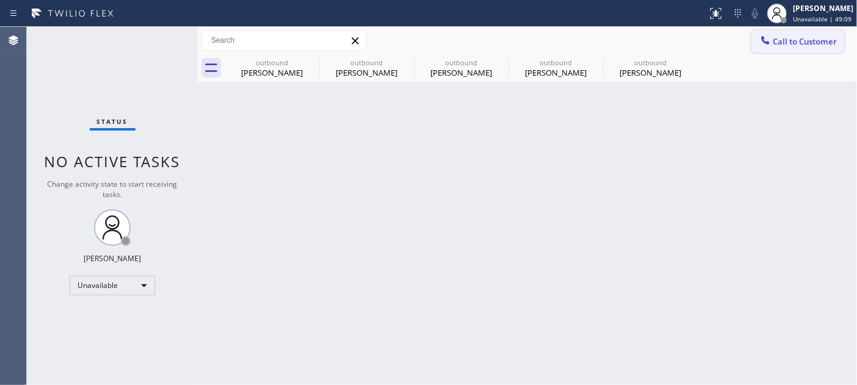
click at [798, 43] on span "Call to Customer" at bounding box center [805, 41] width 64 height 11
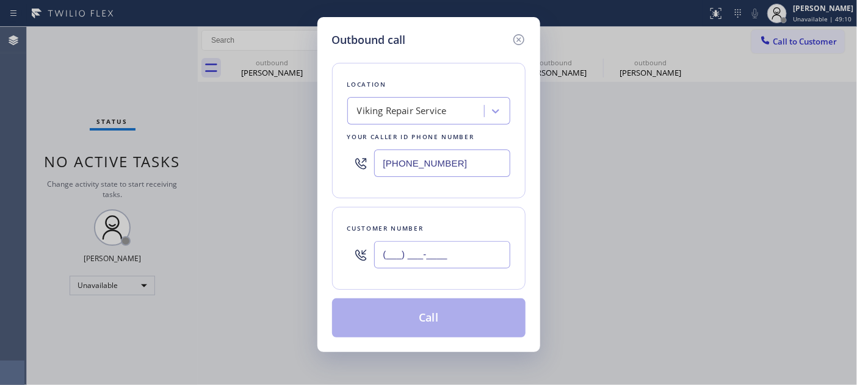
click at [394, 255] on input "(___) ___-____" at bounding box center [442, 254] width 136 height 27
paste input "408) 373-2309"
type input "[PHONE_NUMBER]"
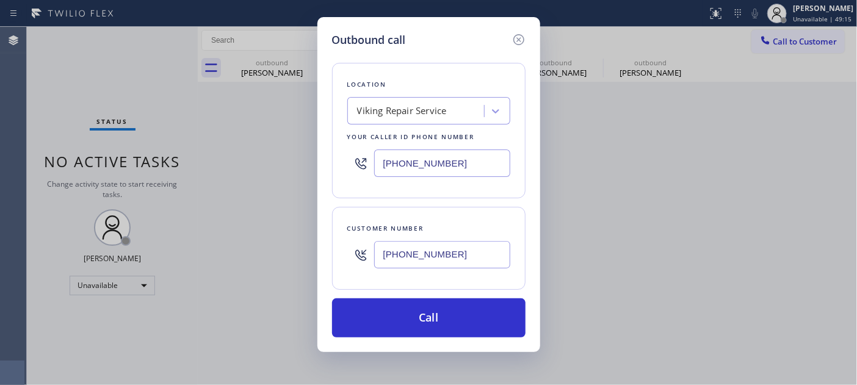
drag, startPoint x: 336, startPoint y: 161, endPoint x: 324, endPoint y: 192, distance: 33.4
click at [259, 161] on div "Outbound call Location Viking Repair Service Your caller id phone number [PHONE…" at bounding box center [428, 192] width 857 height 385
paste input "408) 340-7758"
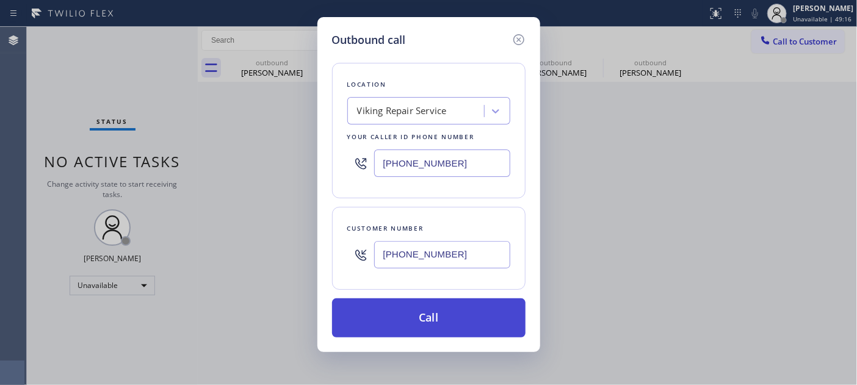
type input "[PHONE_NUMBER]"
click at [453, 303] on button "Call" at bounding box center [428, 317] width 193 height 39
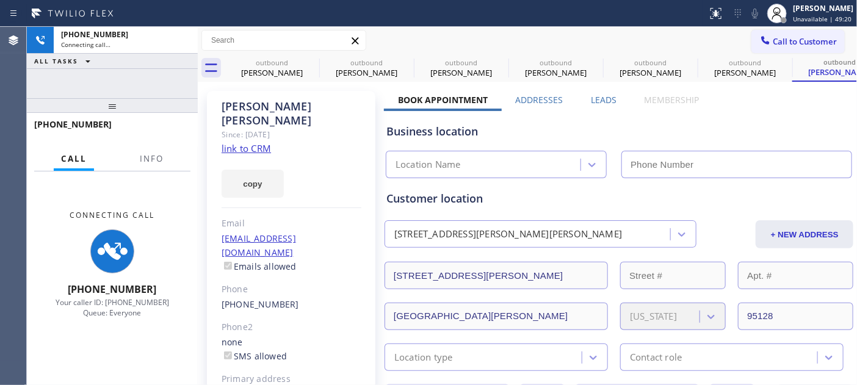
type input "[PHONE_NUMBER]"
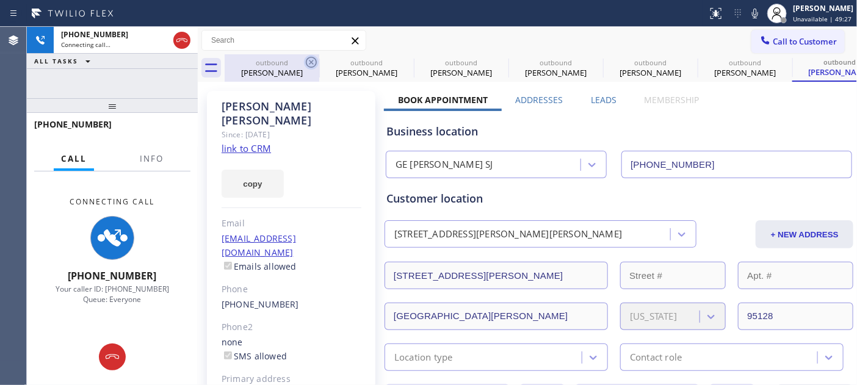
click at [311, 62] on icon at bounding box center [311, 62] width 11 height 11
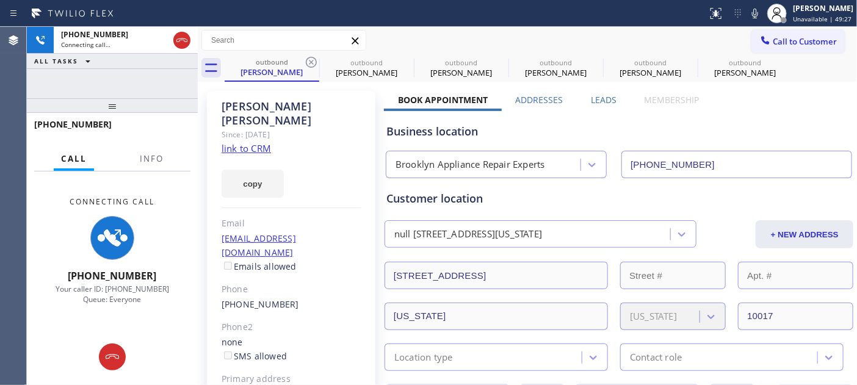
click at [311, 62] on icon at bounding box center [311, 62] width 11 height 11
type input "[PHONE_NUMBER]"
click at [0, 0] on icon at bounding box center [0, 0] width 0 height 0
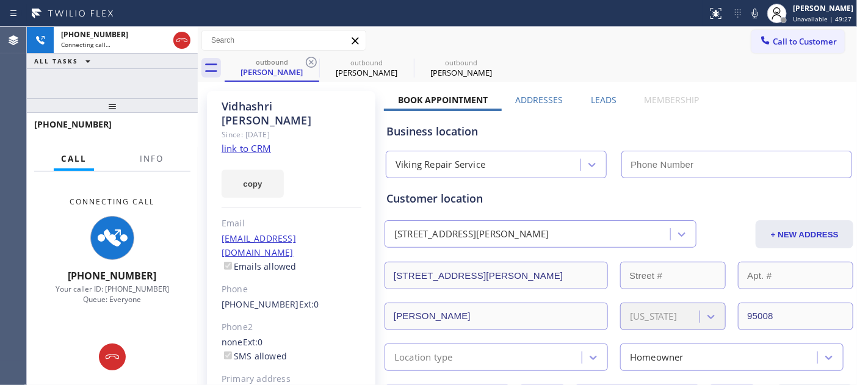
type input "[PHONE_NUMBER]"
click at [309, 62] on icon at bounding box center [311, 62] width 15 height 15
type input "[PHONE_NUMBER]"
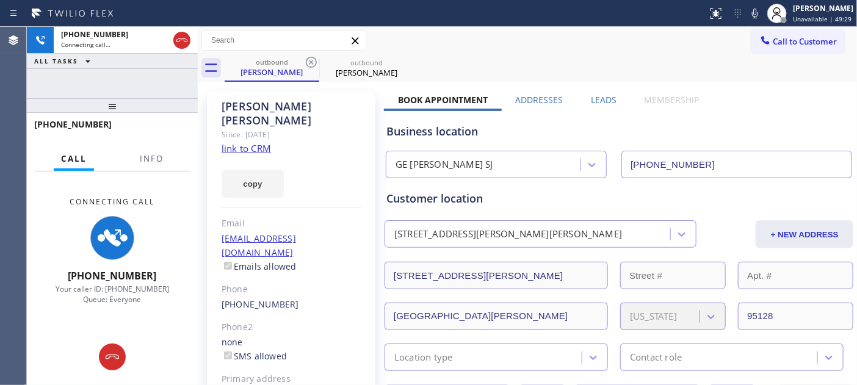
click at [559, 49] on div "Call to Customer Outbound call Location GE [PERSON_NAME] SJ Your caller id phon…" at bounding box center [527, 40] width 659 height 21
click at [185, 34] on icon at bounding box center [182, 40] width 15 height 15
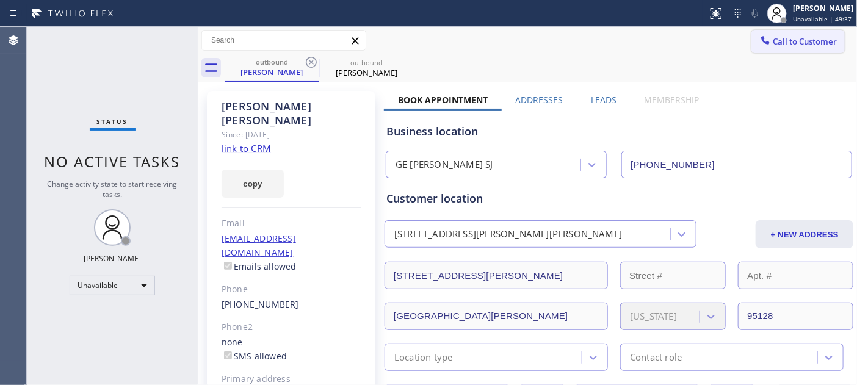
click at [773, 39] on span "Call to Customer" at bounding box center [805, 41] width 64 height 11
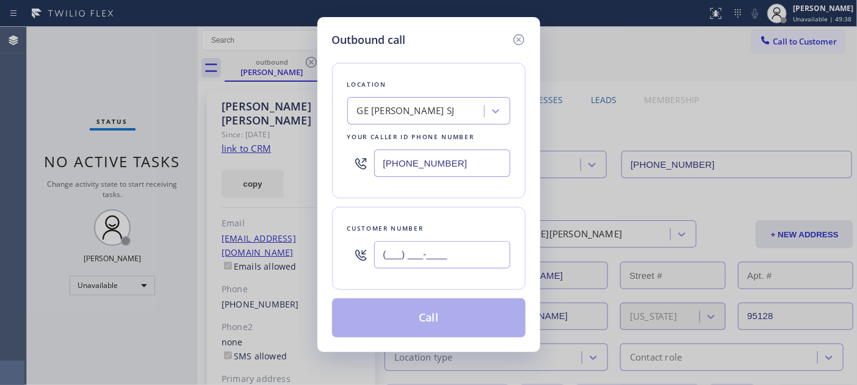
click at [437, 245] on input "(___) ___-____" at bounding box center [442, 254] width 136 height 27
paste input "510) 529-9642"
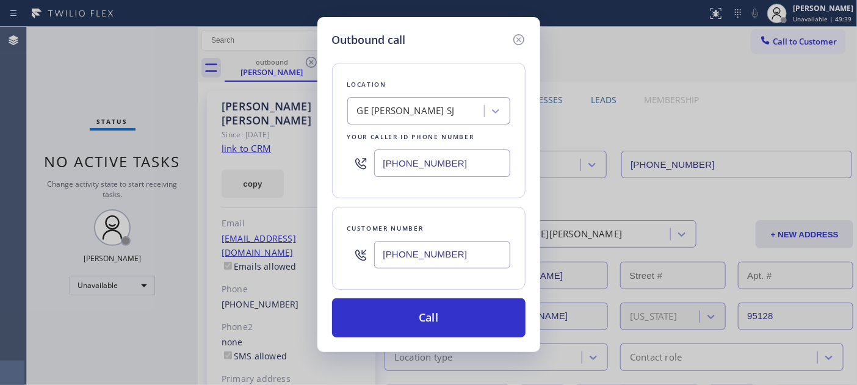
type input "[PHONE_NUMBER]"
drag, startPoint x: 480, startPoint y: 157, endPoint x: 360, endPoint y: 175, distance: 121.5
click at [361, 174] on div "[PHONE_NUMBER]" at bounding box center [428, 163] width 163 height 40
paste input "877) 215-4065"
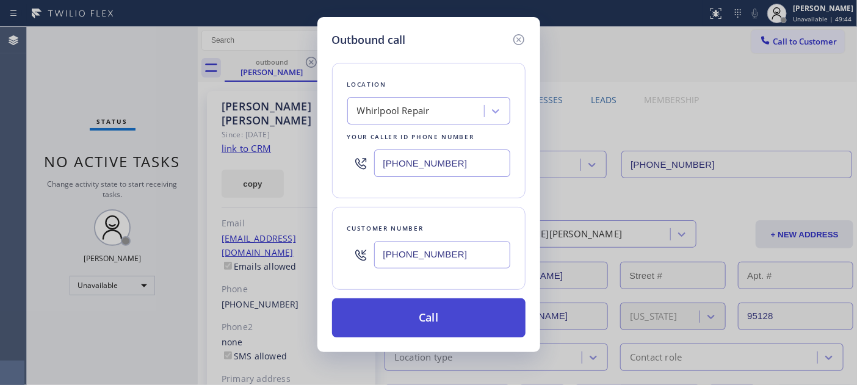
type input "[PHONE_NUMBER]"
click at [460, 320] on button "Call" at bounding box center [428, 317] width 193 height 39
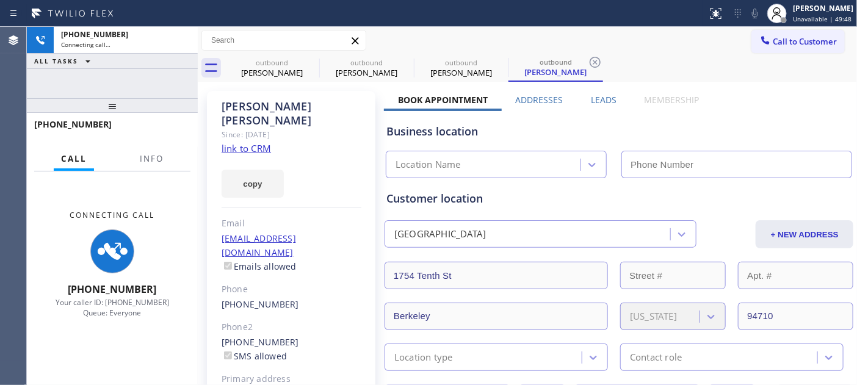
type input "[PHONE_NUMBER]"
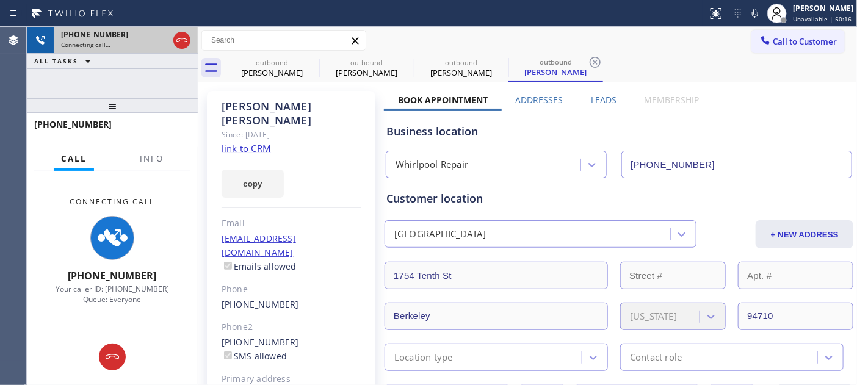
drag, startPoint x: 154, startPoint y: 106, endPoint x: 164, endPoint y: 41, distance: 66.0
click at [160, 57] on div "[PHONE_NUMBER] Connecting call… ALL TASKS ALL TASKS ACTIVE TASKS TASKS IN WRAP …" at bounding box center [112, 206] width 171 height 358
drag, startPoint x: 178, startPoint y: 40, endPoint x: 187, endPoint y: 33, distance: 11.7
click at [178, 40] on icon at bounding box center [182, 40] width 15 height 15
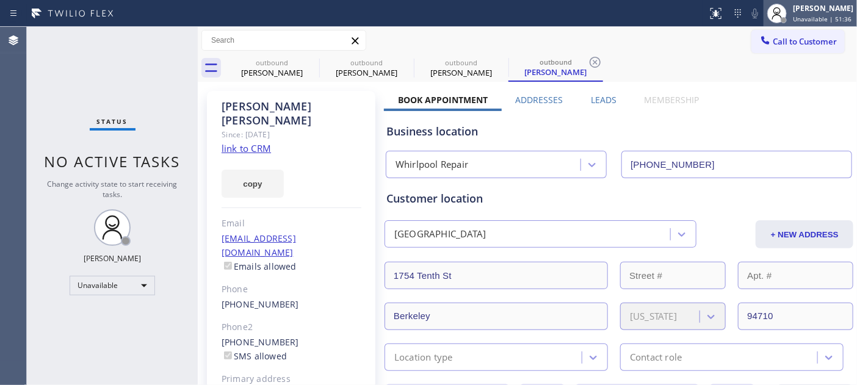
click at [781, 22] on div at bounding box center [784, 20] width 6 height 6
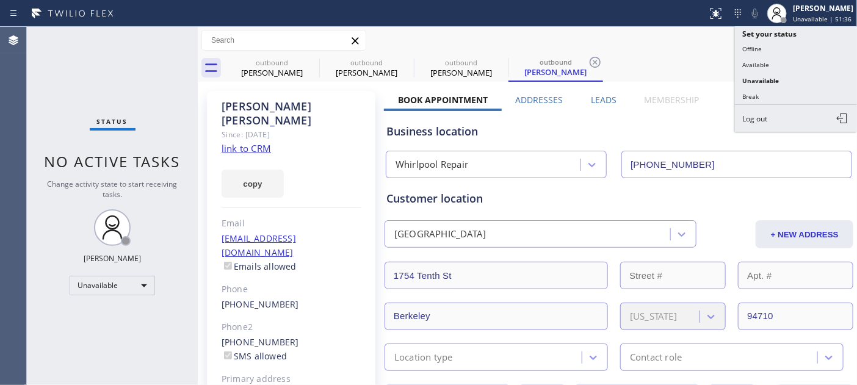
click at [703, 44] on div "Call to Customer Outbound call Location Whirlpool Repair Your caller id phone n…" at bounding box center [527, 40] width 659 height 21
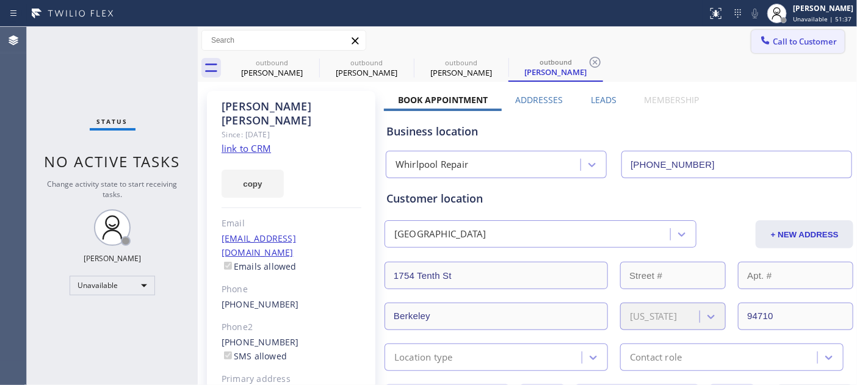
click at [784, 32] on button "Call to Customer" at bounding box center [797, 41] width 93 height 23
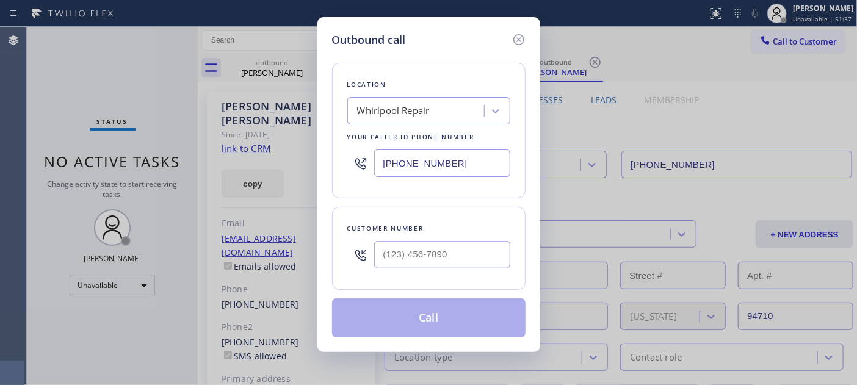
drag, startPoint x: 378, startPoint y: 270, endPoint x: 393, endPoint y: 238, distance: 35.5
click at [378, 269] on div at bounding box center [442, 255] width 136 height 40
click at [393, 238] on div at bounding box center [442, 255] width 136 height 40
click at [394, 245] on input "(___) ___-____" at bounding box center [442, 254] width 136 height 27
paste input "760) 578-2841"
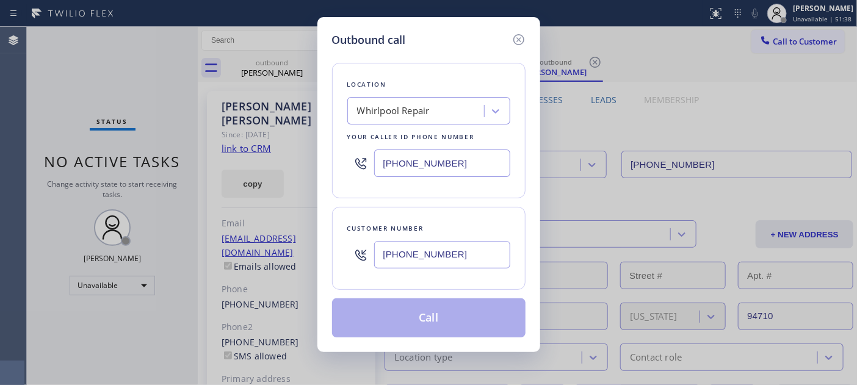
type input "[PHONE_NUMBER]"
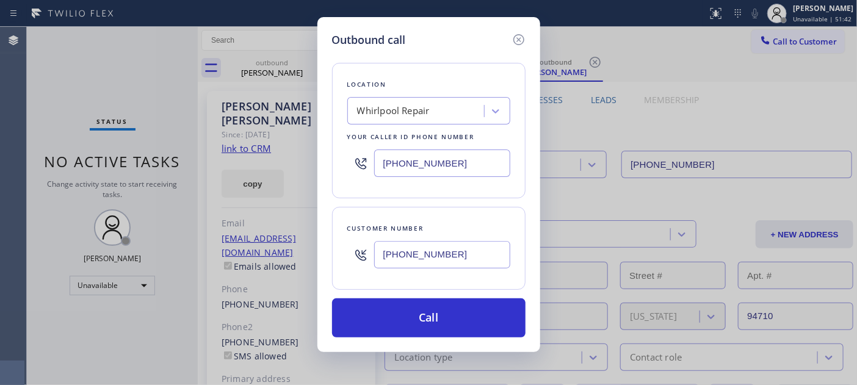
drag, startPoint x: 474, startPoint y: 153, endPoint x: 308, endPoint y: 181, distance: 168.4
click at [313, 182] on div "Outbound call Location Whirlpool Repair Your caller id phone number [PHONE_NUMB…" at bounding box center [428, 192] width 857 height 385
paste input "760) 452-3788"
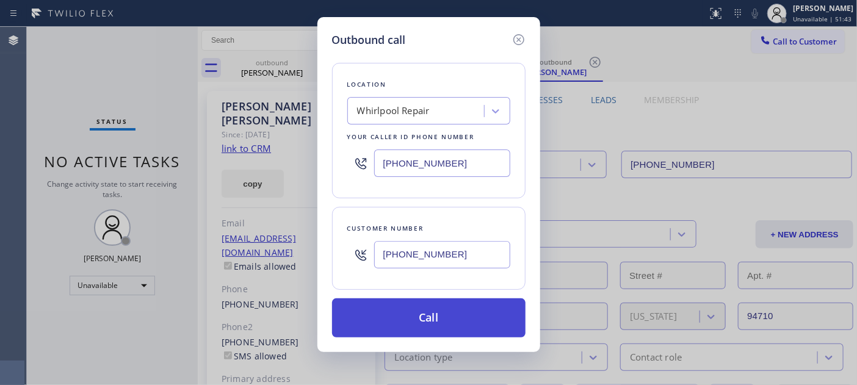
type input "[PHONE_NUMBER]"
click at [449, 313] on button "Call" at bounding box center [428, 317] width 193 height 39
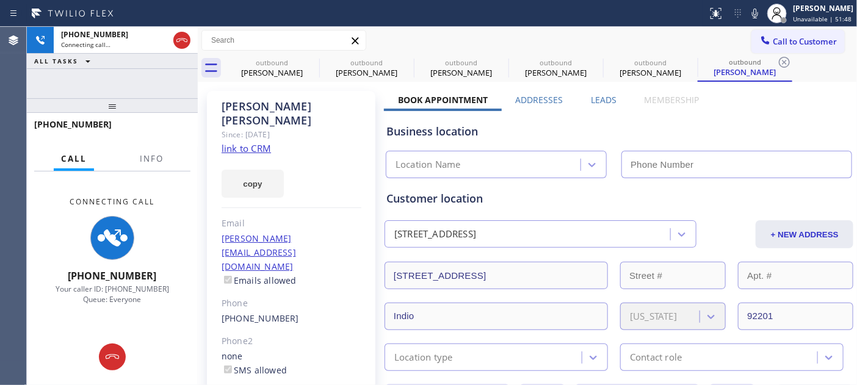
type input "[PHONE_NUMBER]"
drag, startPoint x: 175, startPoint y: 109, endPoint x: 178, endPoint y: 65, distance: 44.1
click at [178, 65] on div "[PHONE_NUMBER] Connecting call… ALL TASKS ALL TASKS ACTIVE TASKS TASKS IN WRAP …" at bounding box center [112, 206] width 171 height 358
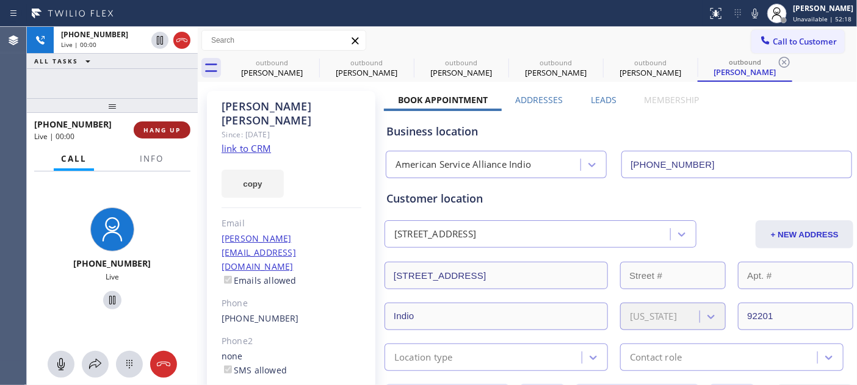
click at [163, 129] on span "HANG UP" at bounding box center [161, 130] width 37 height 9
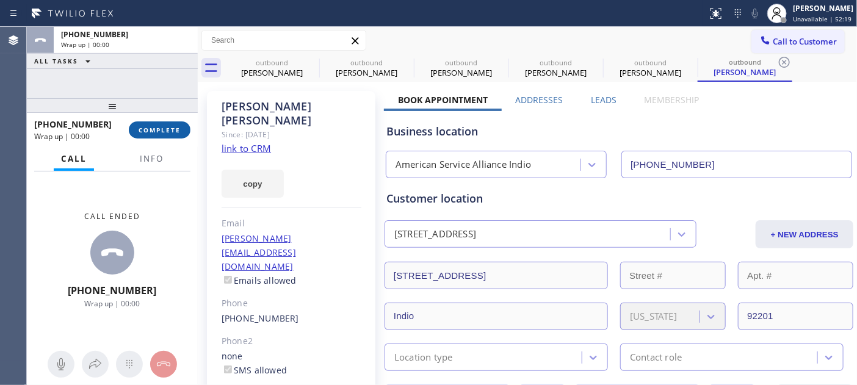
click at [163, 129] on span "COMPLETE" at bounding box center [160, 130] width 42 height 9
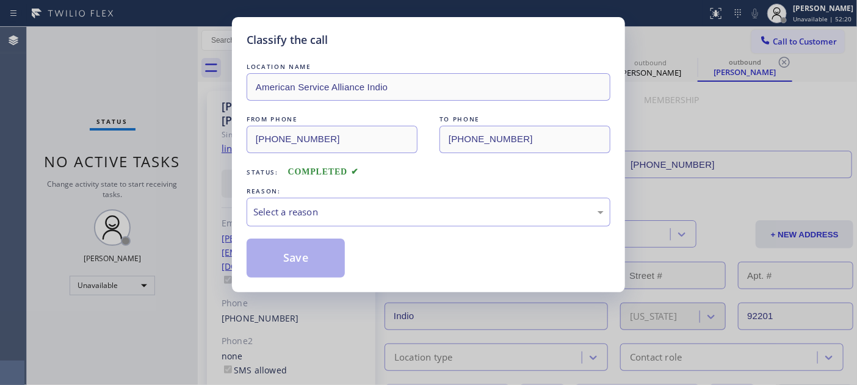
click at [426, 201] on div "Select a reason" at bounding box center [429, 212] width 364 height 29
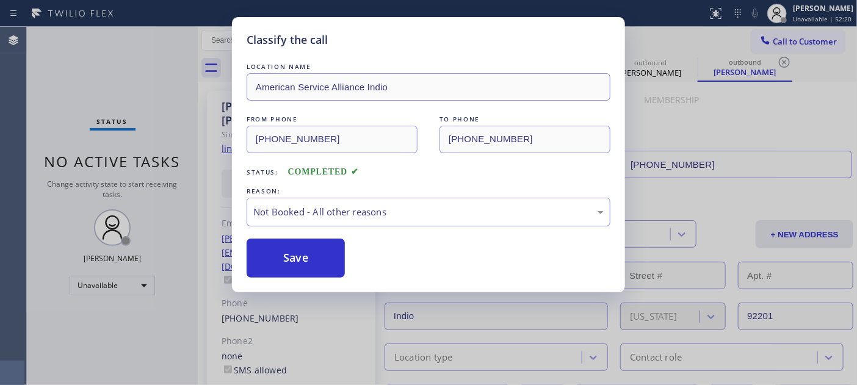
click at [297, 262] on button "Save" at bounding box center [296, 258] width 98 height 39
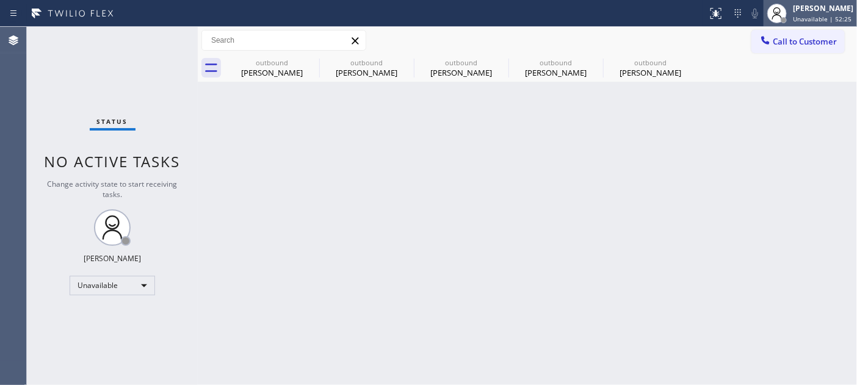
click at [783, 25] on div at bounding box center [777, 13] width 27 height 27
click at [674, 47] on div "Call to Customer Outbound call Location American Service Alliance Indio Your ca…" at bounding box center [527, 40] width 659 height 21
click at [808, 47] on button "Call to Customer" at bounding box center [797, 41] width 93 height 23
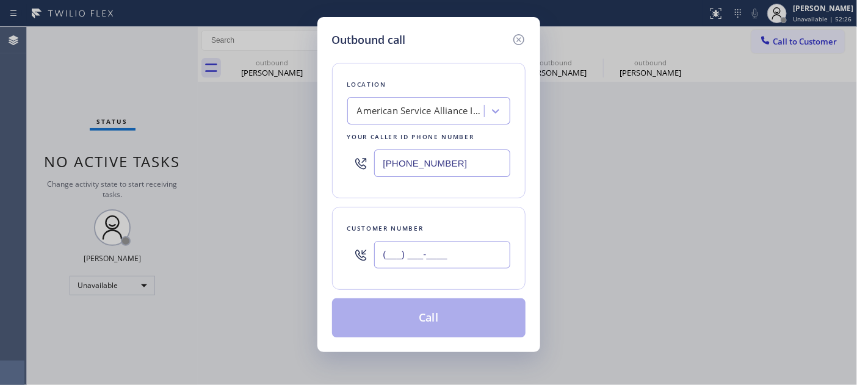
click at [397, 258] on input "(___) ___-____" at bounding box center [442, 254] width 136 height 27
paste input "303) 668-7910"
type input "[PHONE_NUMBER]"
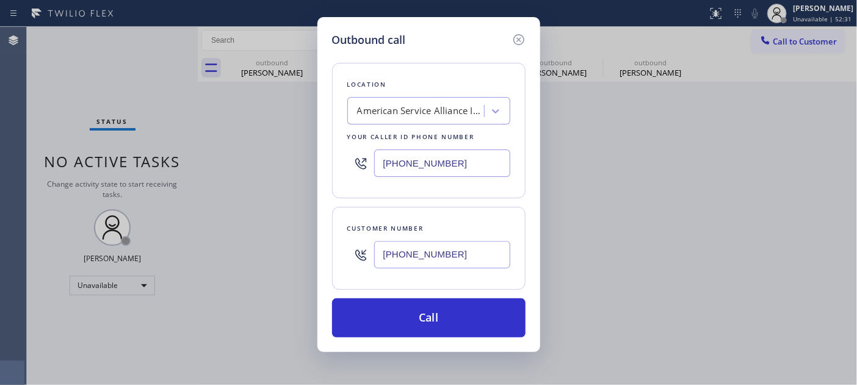
drag, startPoint x: 452, startPoint y: 172, endPoint x: 297, endPoint y: 172, distance: 154.4
click at [307, 172] on div "Outbound call Location American Service Alliance Indio Your caller id phone num…" at bounding box center [428, 192] width 857 height 385
paste input "866) 878-8591"
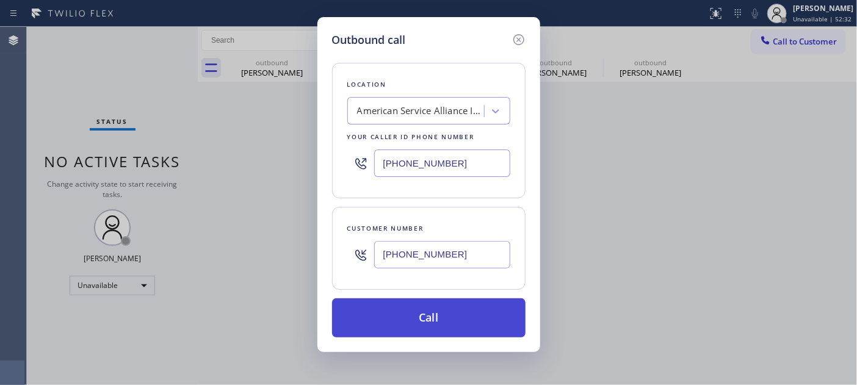
type input "[PHONE_NUMBER]"
click at [475, 325] on button "Call" at bounding box center [428, 317] width 193 height 39
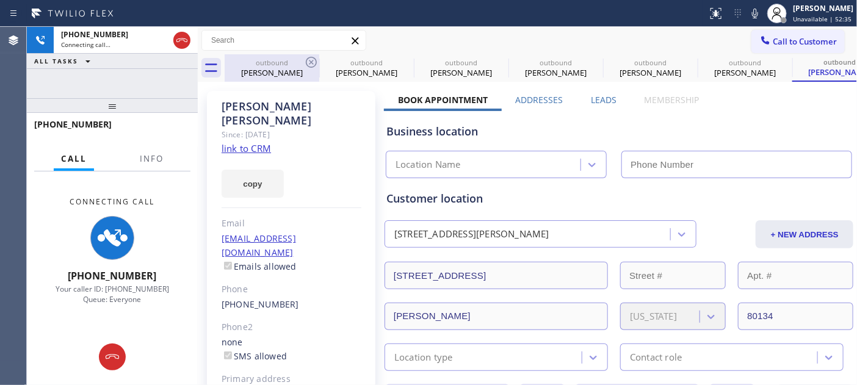
type input "[PHONE_NUMBER]"
click at [313, 59] on icon at bounding box center [311, 62] width 15 height 15
click at [0, 0] on icon at bounding box center [0, 0] width 0 height 0
type input "[PHONE_NUMBER]"
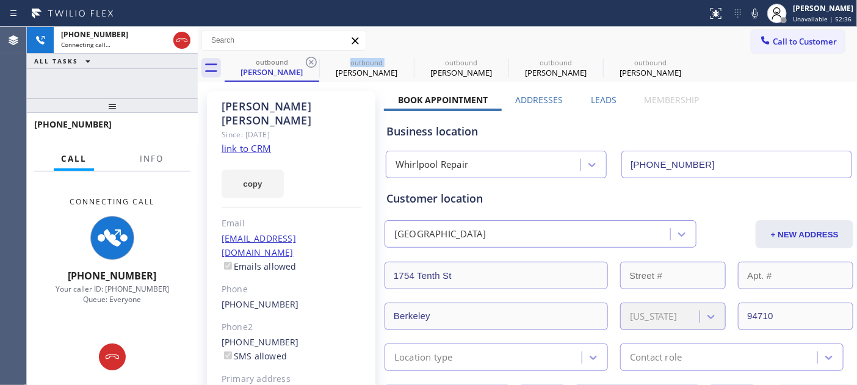
click at [313, 59] on icon at bounding box center [311, 62] width 15 height 15
click at [0, 0] on icon at bounding box center [0, 0] width 0 height 0
type input "[PHONE_NUMBER]"
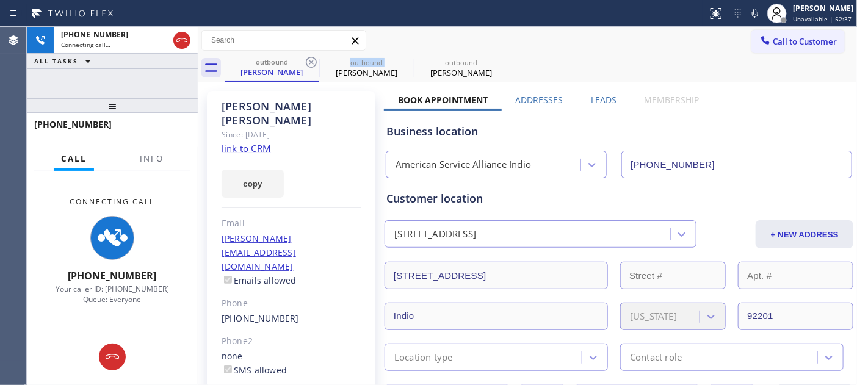
click at [313, 59] on icon at bounding box center [311, 62] width 15 height 15
type input "[PHONE_NUMBER]"
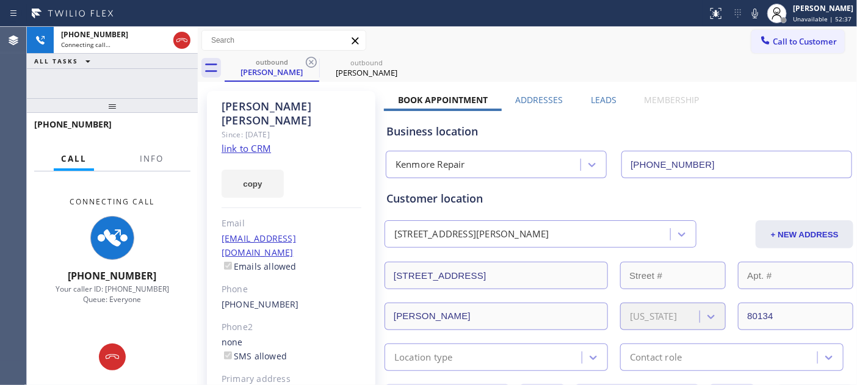
click at [501, 28] on div "Call to Customer Outbound call Location [GEOGRAPHIC_DATA] Repair Your caller id…" at bounding box center [527, 40] width 659 height 27
drag, startPoint x: 416, startPoint y: 65, endPoint x: 277, endPoint y: 68, distance: 138.6
click at [277, 68] on div "outbound [PERSON_NAME] outbound [PERSON_NAME]" at bounding box center [541, 67] width 632 height 27
click at [538, 70] on div "outbound [PERSON_NAME] outbound [PERSON_NAME]" at bounding box center [541, 67] width 632 height 27
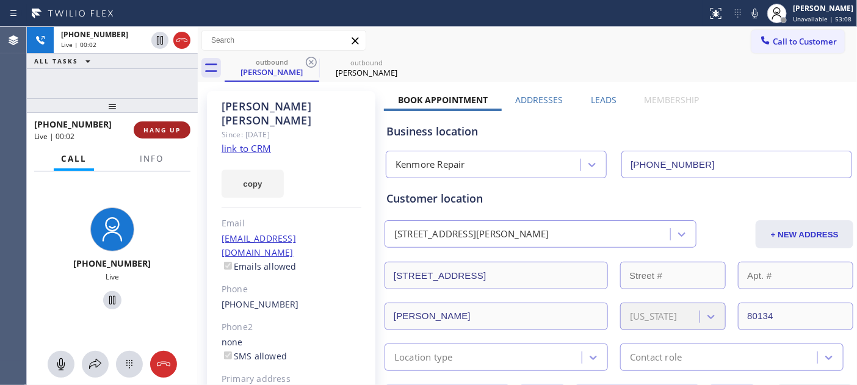
click at [166, 131] on span "HANG UP" at bounding box center [161, 130] width 37 height 9
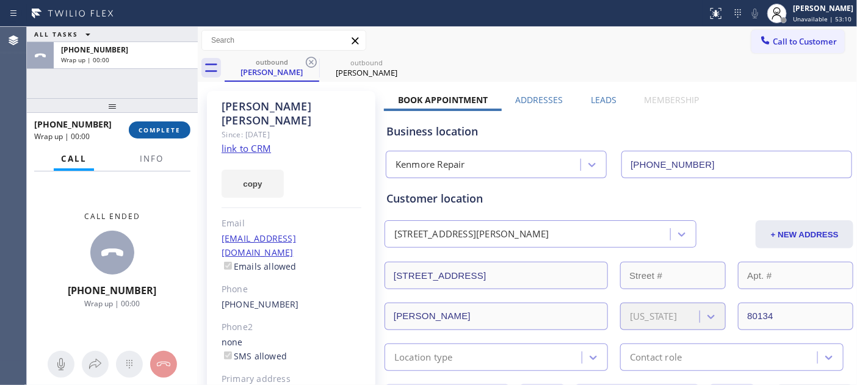
click at [166, 131] on span "COMPLETE" at bounding box center [160, 130] width 42 height 9
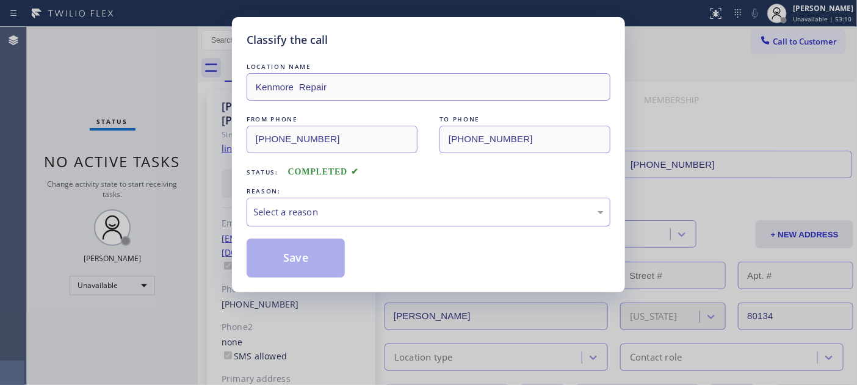
click at [394, 206] on div "Select a reason" at bounding box center [428, 212] width 350 height 14
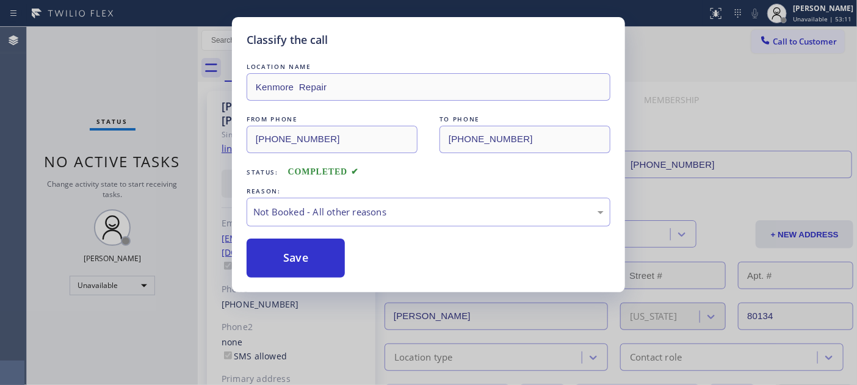
click at [318, 256] on button "Save" at bounding box center [296, 258] width 98 height 39
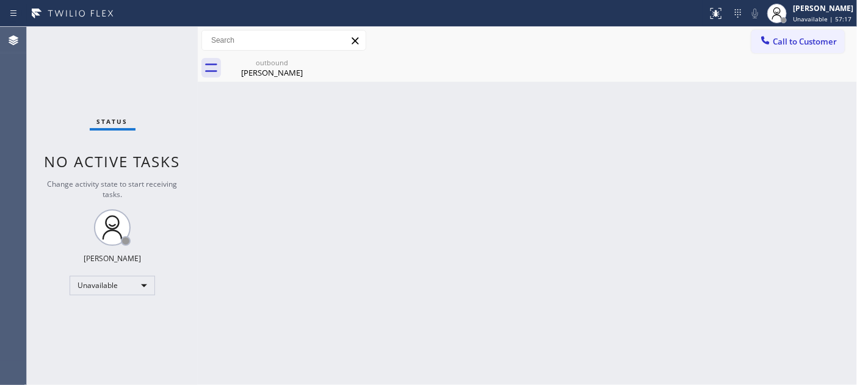
drag, startPoint x: 272, startPoint y: 108, endPoint x: 355, endPoint y: 98, distance: 83.6
click at [272, 108] on div "Back to Dashboard Change Sender ID Customers Technicians Select a contact Outbo…" at bounding box center [527, 206] width 659 height 358
click at [801, 36] on span "Call to Customer" at bounding box center [805, 41] width 64 height 11
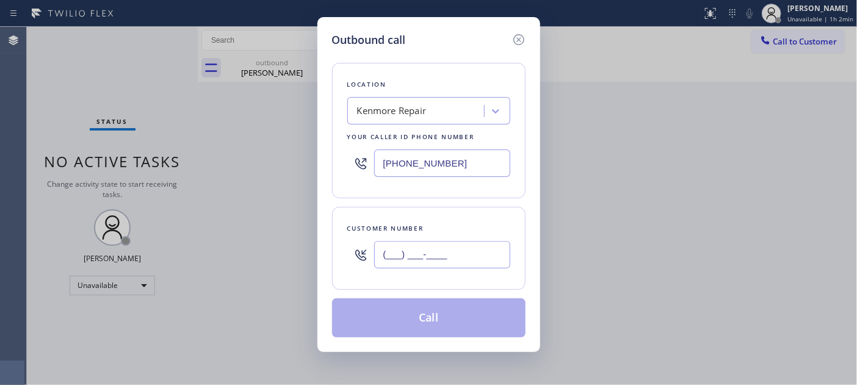
click at [453, 259] on input "(___) ___-____" at bounding box center [442, 254] width 136 height 27
paste input "562) 243-4344"
type input "[PHONE_NUMBER]"
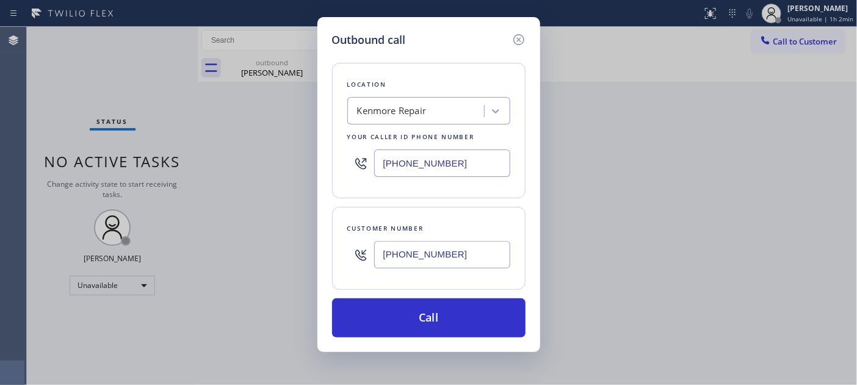
drag, startPoint x: 435, startPoint y: 165, endPoint x: 302, endPoint y: 167, distance: 133.1
click at [297, 165] on div "Outbound call Location [GEOGRAPHIC_DATA] Repair Your caller id phone number [PH…" at bounding box center [428, 192] width 857 height 385
paste input "562) 203-0458"
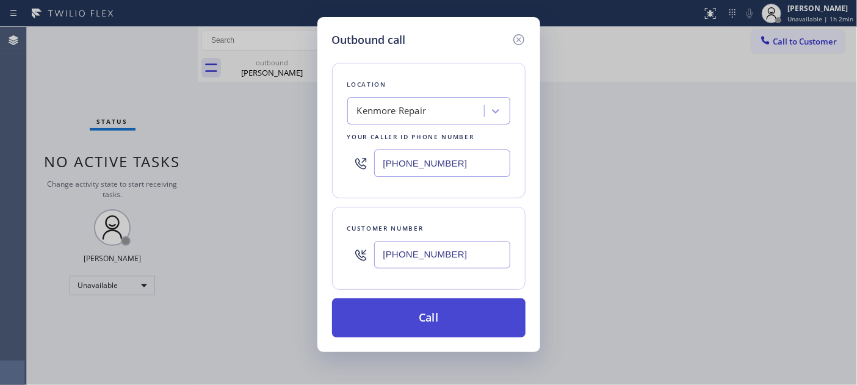
type input "[PHONE_NUMBER]"
click at [499, 313] on button "Call" at bounding box center [428, 317] width 193 height 39
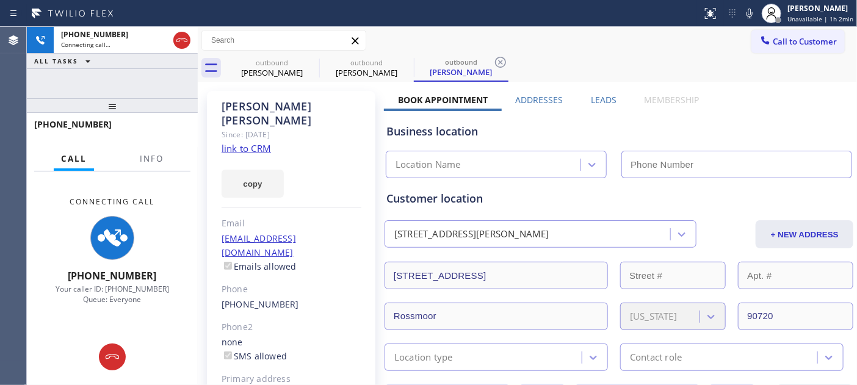
type input "[PHONE_NUMBER]"
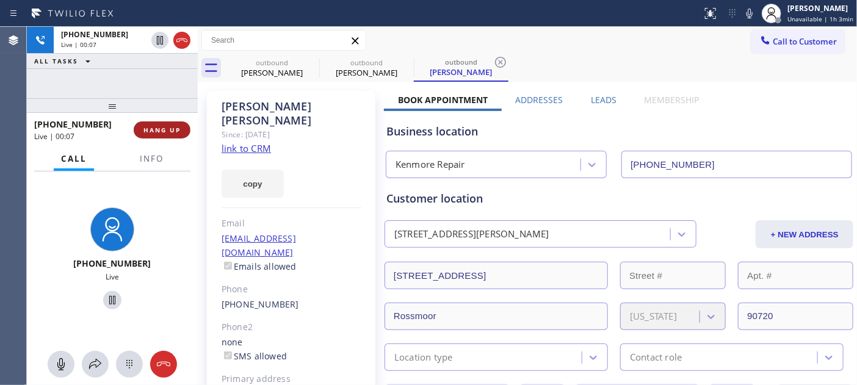
click at [186, 130] on button "HANG UP" at bounding box center [162, 129] width 57 height 17
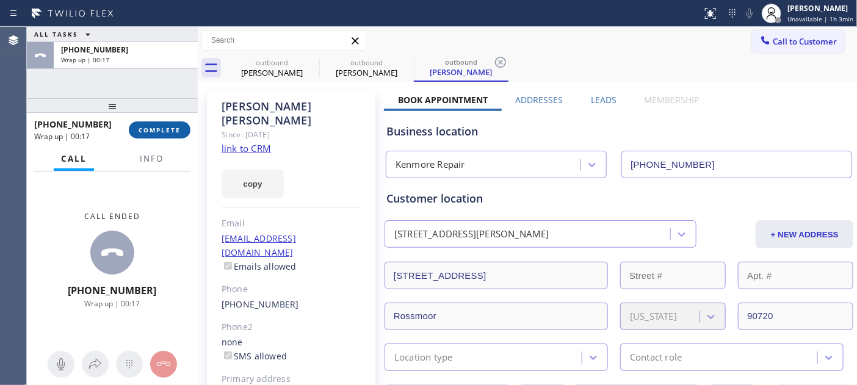
click at [151, 138] on button "COMPLETE" at bounding box center [160, 129] width 62 height 17
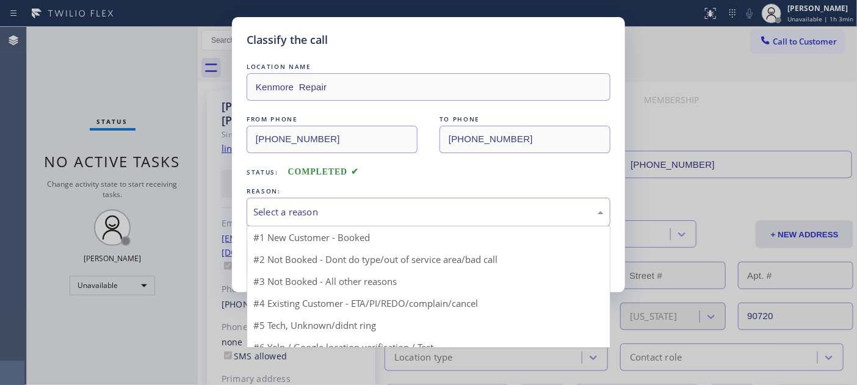
click at [356, 211] on div "Select a reason" at bounding box center [428, 212] width 350 height 14
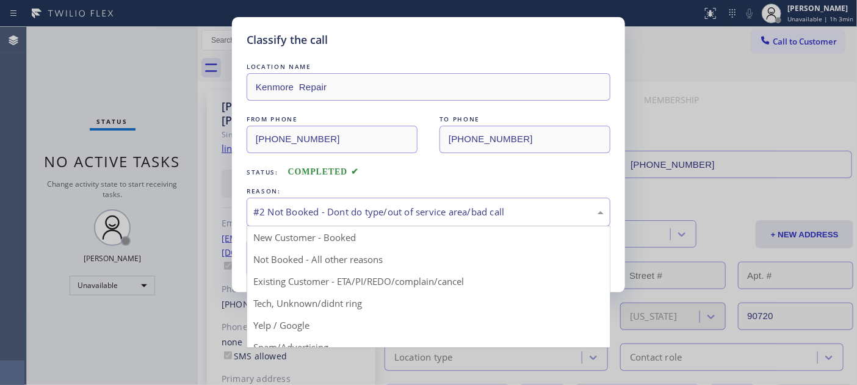
click at [313, 212] on div "#2 Not Booked - Dont do type/out of service area/bad call" at bounding box center [428, 212] width 350 height 14
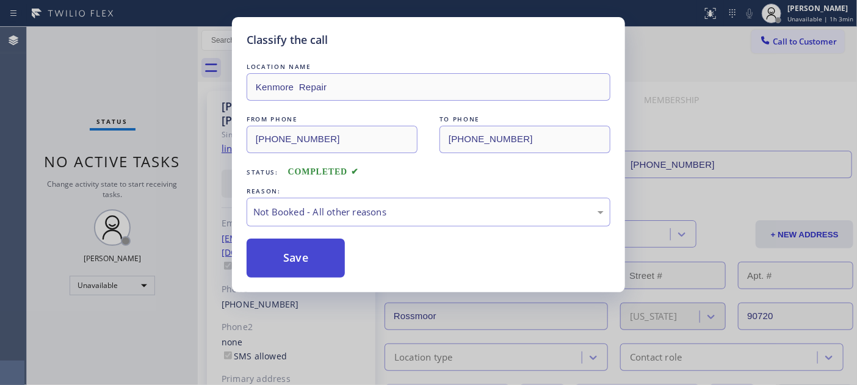
click at [309, 255] on button "Save" at bounding box center [296, 258] width 98 height 39
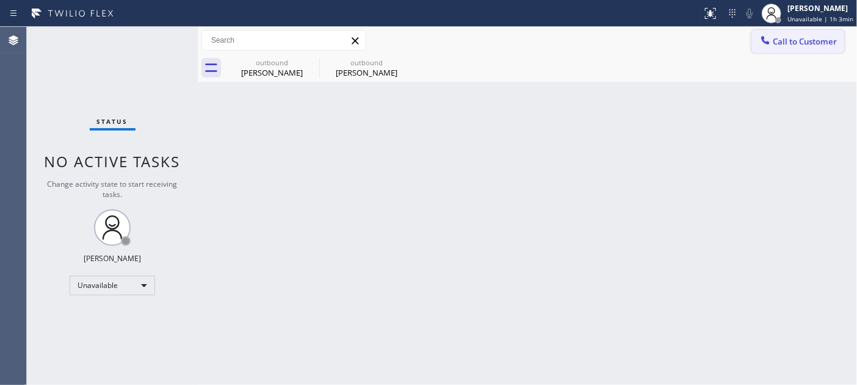
click at [794, 47] on button "Call to Customer" at bounding box center [797, 41] width 93 height 23
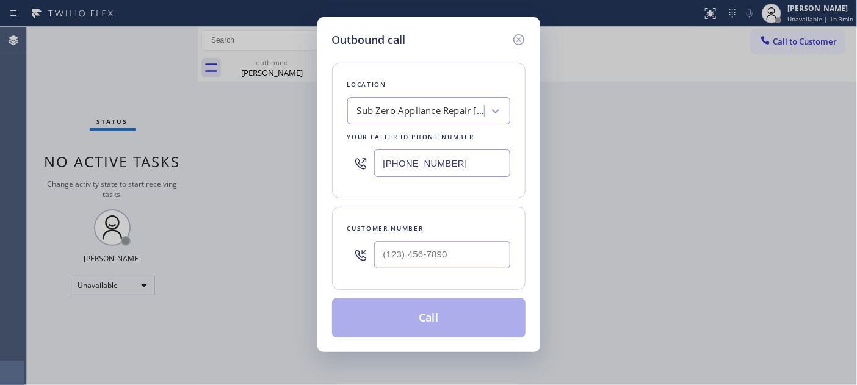
click at [438, 270] on div at bounding box center [442, 255] width 136 height 40
click at [438, 264] on input "(___) ___-____" at bounding box center [442, 254] width 136 height 27
paste input "614) 800-0959"
type input "[PHONE_NUMBER]"
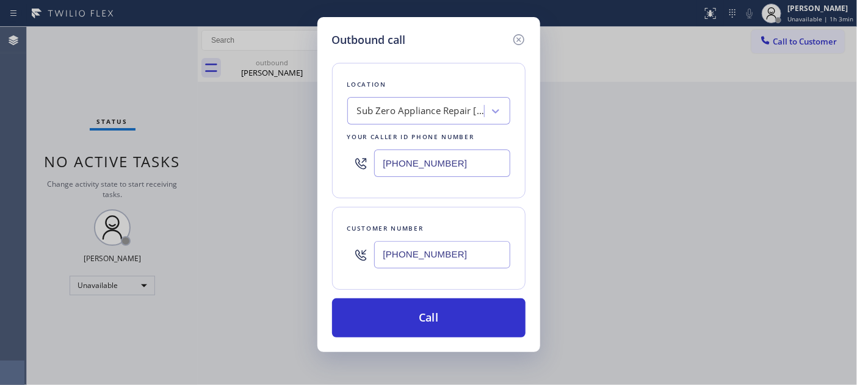
drag, startPoint x: 455, startPoint y: 163, endPoint x: 328, endPoint y: 150, distance: 127.0
click at [338, 150] on div "Location Sub Zero Appliance Repair [GEOGRAPHIC_DATA] Your caller id phone numbe…" at bounding box center [428, 131] width 193 height 136
paste input "855) 731-4952"
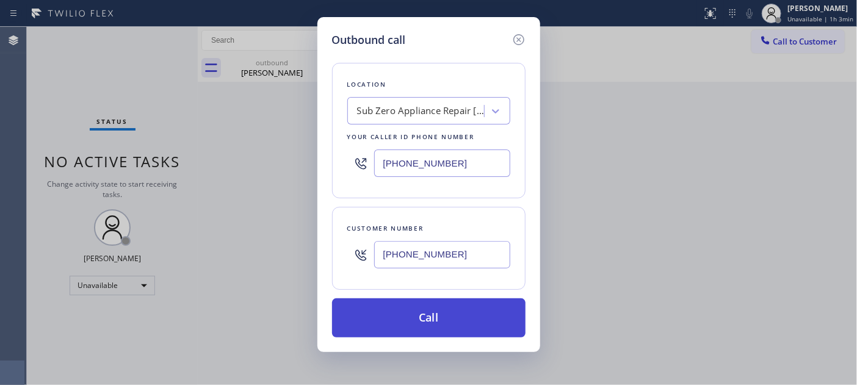
type input "[PHONE_NUMBER]"
click at [485, 316] on button "Call" at bounding box center [428, 317] width 193 height 39
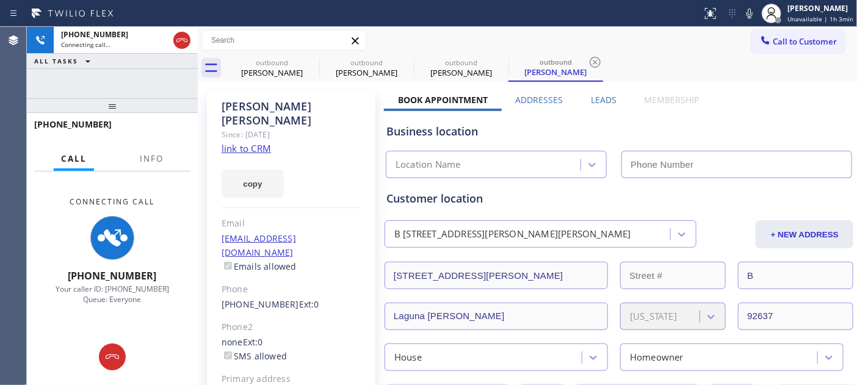
type input "[PHONE_NUMBER]"
click at [756, 7] on icon at bounding box center [749, 13] width 15 height 15
drag, startPoint x: 169, startPoint y: 95, endPoint x: 164, endPoint y: 76, distance: 19.7
click at [164, 76] on div "[PHONE_NUMBER] Connecting call… ALL TASKS ALL TASKS ACTIVE TASKS TASKS IN WRAP …" at bounding box center [112, 206] width 171 height 358
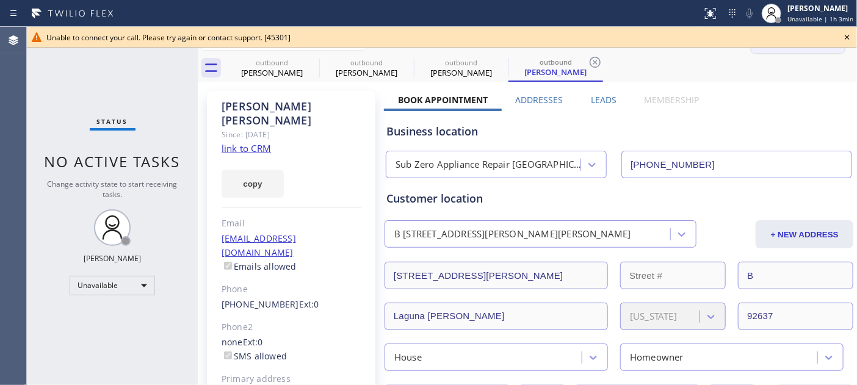
drag, startPoint x: 846, startPoint y: 37, endPoint x: 801, endPoint y: 32, distance: 44.8
click at [846, 37] on icon at bounding box center [847, 37] width 5 height 5
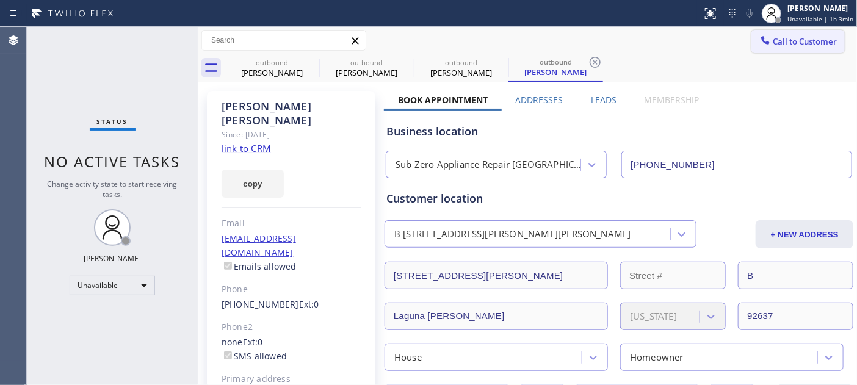
click at [797, 32] on button "Call to Customer" at bounding box center [797, 41] width 93 height 23
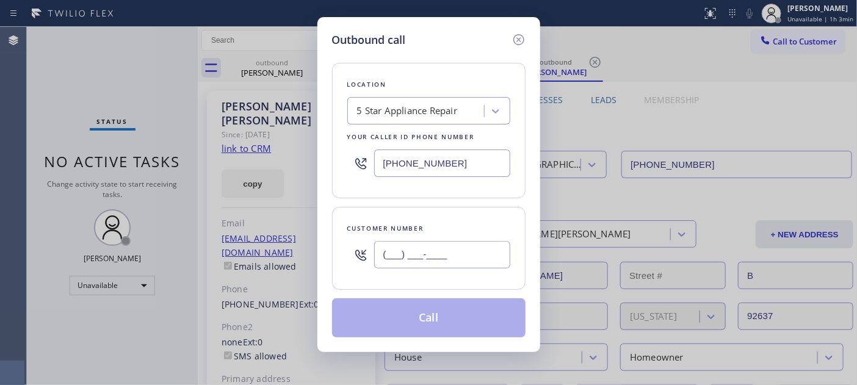
click at [444, 264] on input "(___) ___-____" at bounding box center [442, 254] width 136 height 27
paste input "347) 624-0354"
type input "[PHONE_NUMBER]"
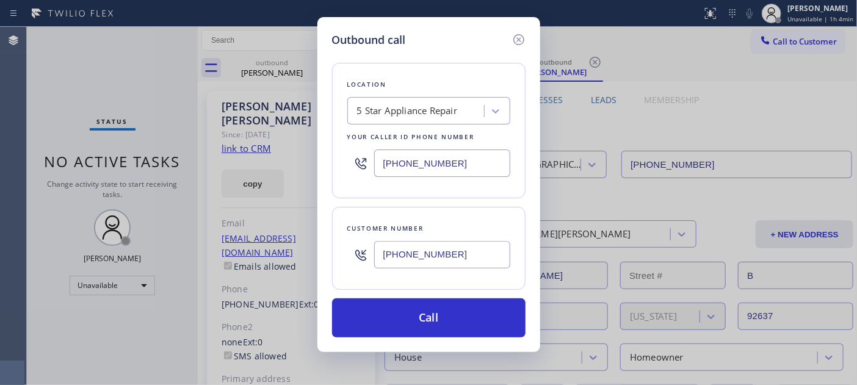
drag, startPoint x: 458, startPoint y: 154, endPoint x: 387, endPoint y: 161, distance: 71.8
click at [387, 161] on input "[PHONE_NUMBER]" at bounding box center [442, 163] width 136 height 27
drag, startPoint x: 471, startPoint y: 235, endPoint x: 467, endPoint y: 261, distance: 25.9
click at [470, 238] on div "[PHONE_NUMBER]" at bounding box center [442, 255] width 136 height 40
click at [467, 261] on input "[PHONE_NUMBER]" at bounding box center [442, 254] width 136 height 27
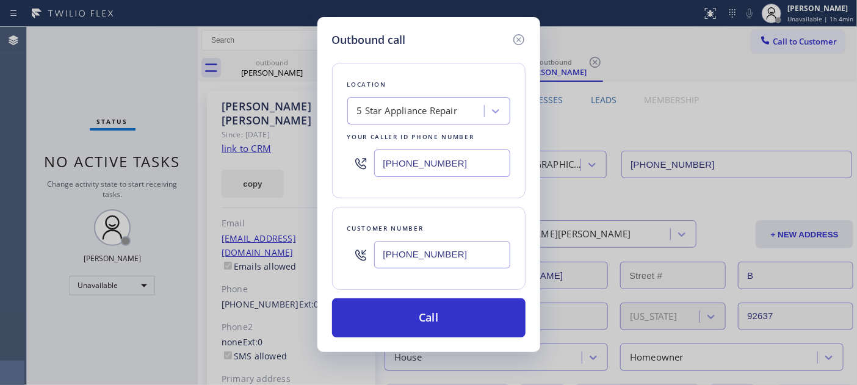
click at [444, 110] on div "5 Star Appliance Repair" at bounding box center [407, 111] width 101 height 14
drag, startPoint x: 460, startPoint y: 156, endPoint x: 306, endPoint y: 154, distance: 153.8
click at [306, 154] on div "Outbound call Location 5 Star Appliance Repair Your caller id phone number [PHO…" at bounding box center [428, 192] width 857 height 385
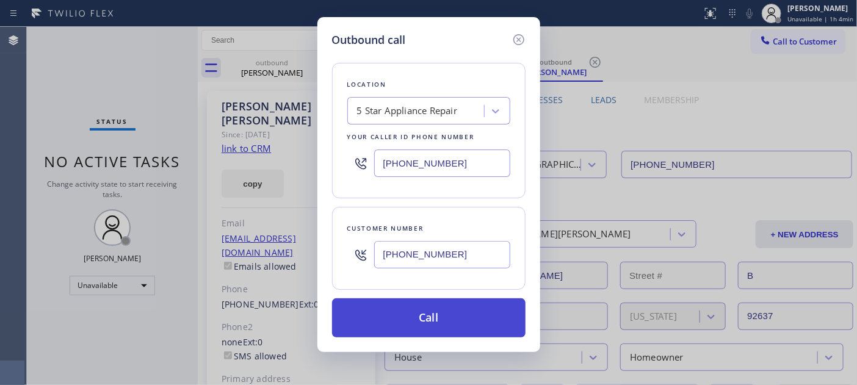
paste input "646) 679-5825"
type input "[PHONE_NUMBER]"
click at [447, 327] on button "Call" at bounding box center [428, 317] width 193 height 39
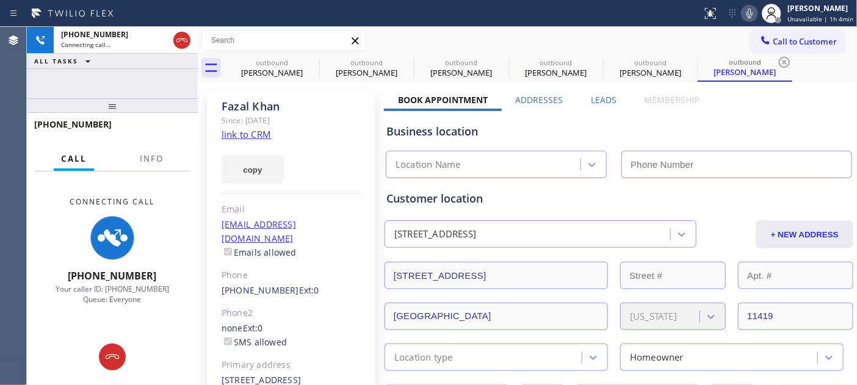
type input "[PHONE_NUMBER]"
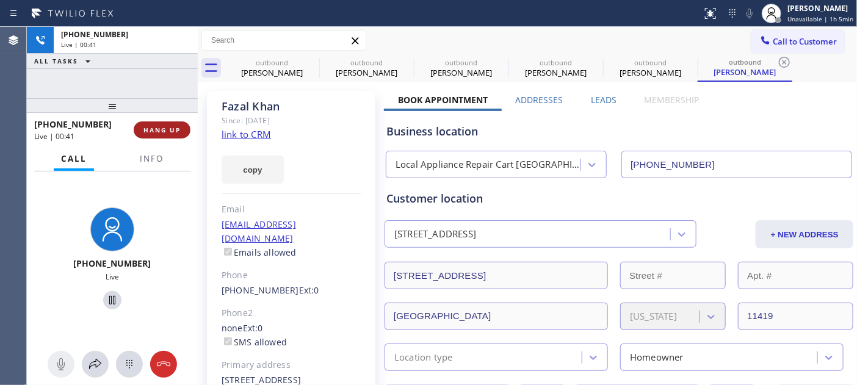
click at [160, 129] on div "[PHONE_NUMBER] Live | 00:41 HANG UP" at bounding box center [112, 130] width 156 height 32
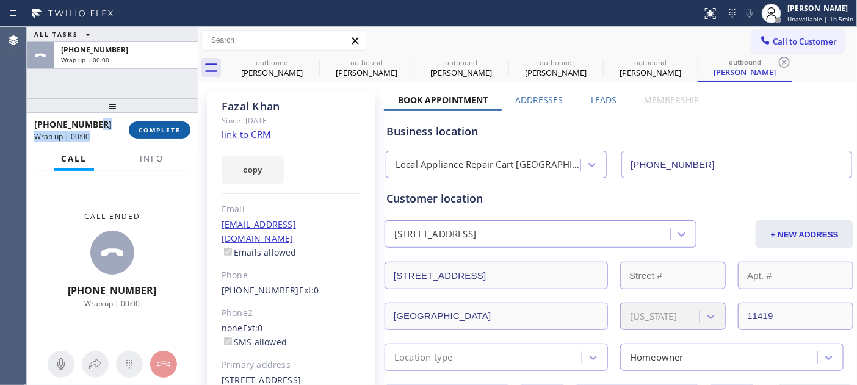
click at [175, 123] on button "COMPLETE" at bounding box center [160, 129] width 62 height 17
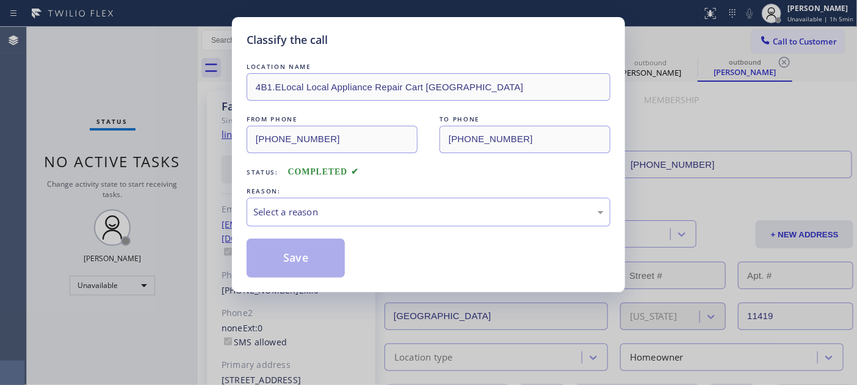
click at [172, 128] on div "Classify the call LOCATION NAME 4B1.ELocal Local Appliance Repair Cart NY FROM …" at bounding box center [428, 192] width 857 height 385
click at [348, 218] on div "Select a reason" at bounding box center [428, 212] width 350 height 14
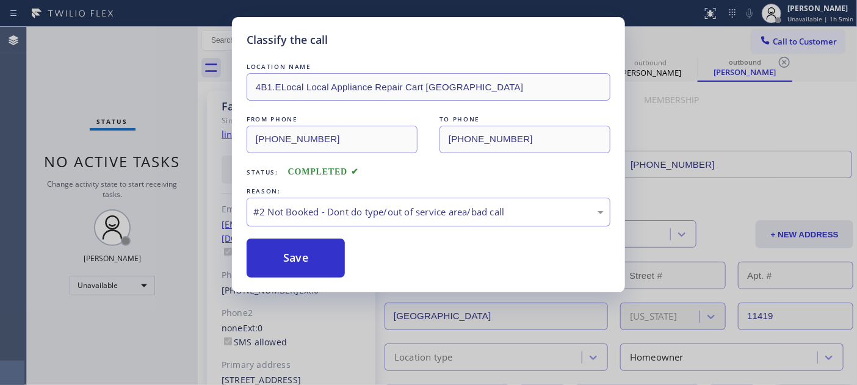
click at [306, 210] on div "#2 Not Booked - Dont do type/out of service area/bad call" at bounding box center [428, 212] width 350 height 14
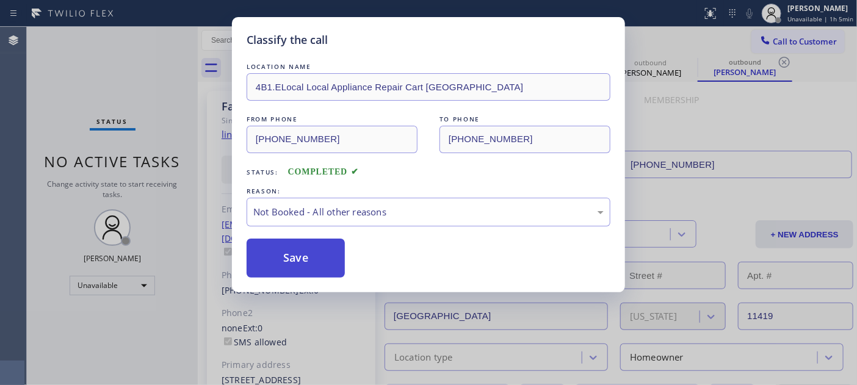
click at [291, 258] on button "Save" at bounding box center [296, 258] width 98 height 39
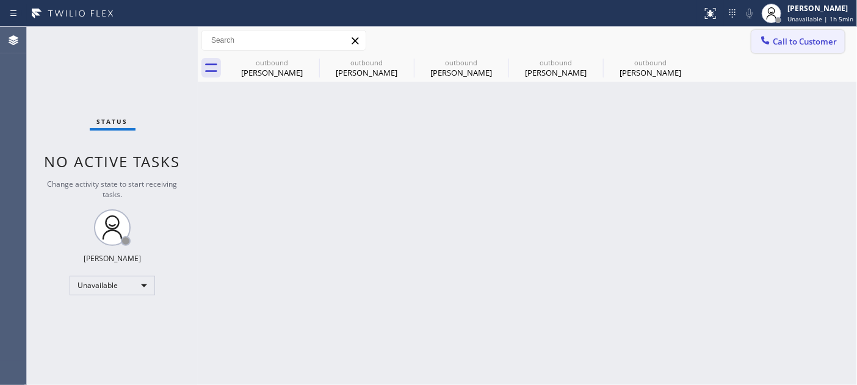
click at [821, 40] on span "Call to Customer" at bounding box center [805, 41] width 64 height 11
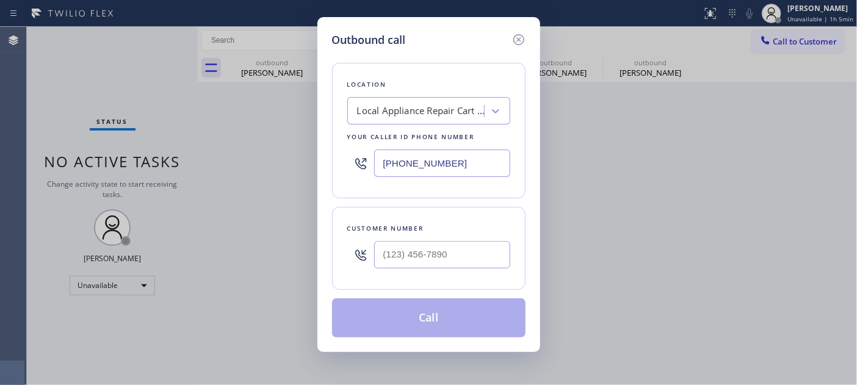
click at [432, 272] on div at bounding box center [442, 255] width 136 height 40
click at [436, 255] on input "(___) ___-____" at bounding box center [442, 254] width 136 height 27
paste input "310) 210-4155"
type input "[PHONE_NUMBER]"
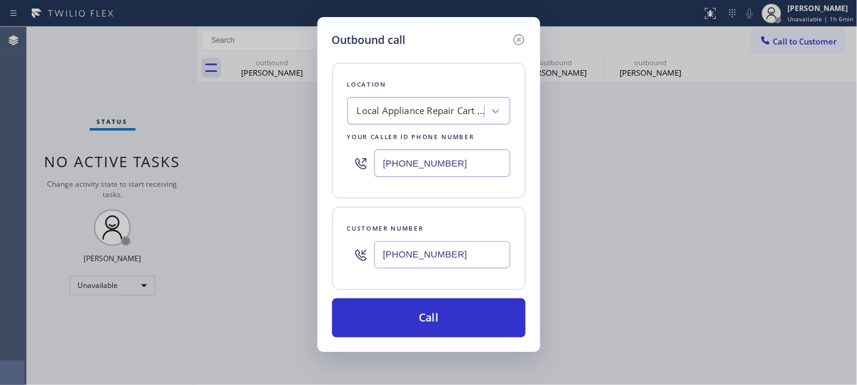
drag, startPoint x: 450, startPoint y: 164, endPoint x: 312, endPoint y: 165, distance: 138.0
click at [312, 165] on div "Outbound call Location Local Appliance Repair Cart [GEOGRAPHIC_DATA] Your calle…" at bounding box center [428, 192] width 857 height 385
paste input "855) 731-4952"
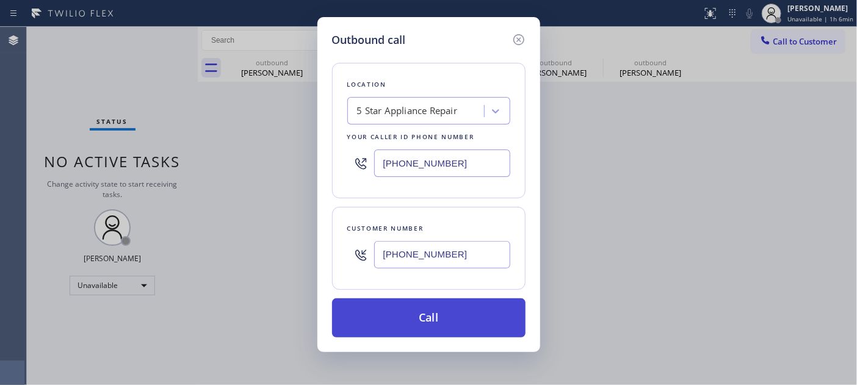
type input "[PHONE_NUMBER]"
click at [467, 308] on button "Call" at bounding box center [428, 317] width 193 height 39
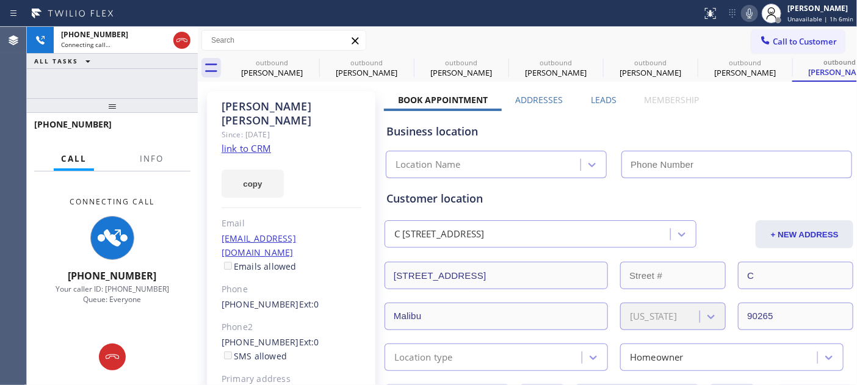
click at [748, 19] on icon at bounding box center [749, 13] width 15 height 15
type input "[PHONE_NUMBER]"
click at [309, 63] on icon at bounding box center [311, 62] width 15 height 15
click at [0, 0] on icon at bounding box center [0, 0] width 0 height 0
type input "[PHONE_NUMBER]"
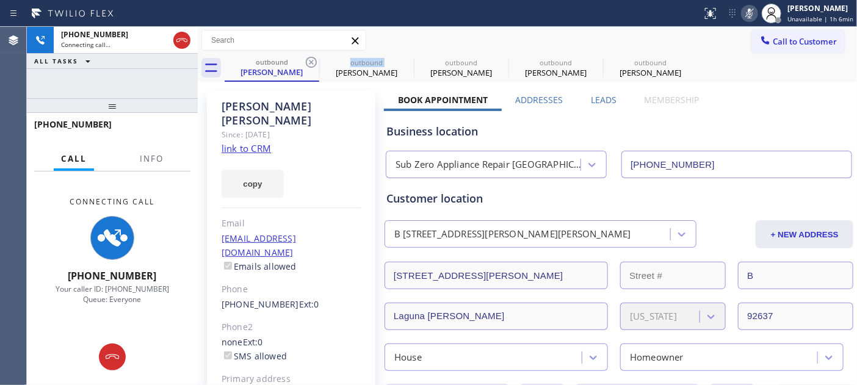
click at [309, 63] on icon at bounding box center [311, 62] width 15 height 15
click at [0, 0] on icon at bounding box center [0, 0] width 0 height 0
type input "[PHONE_NUMBER]"
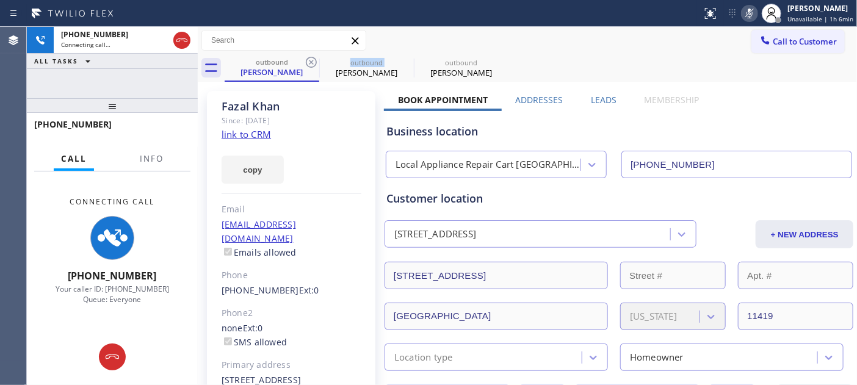
click at [309, 63] on icon at bounding box center [311, 62] width 15 height 15
type input "[PHONE_NUMBER]"
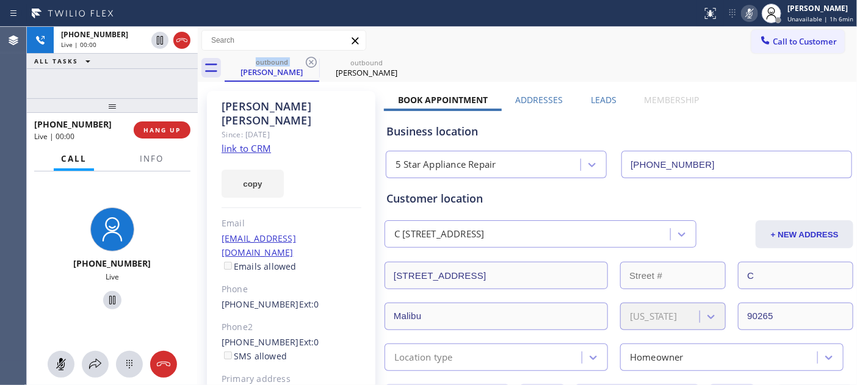
click at [309, 63] on icon at bounding box center [311, 62] width 15 height 15
click at [449, 31] on div "Call to Customer Outbound call Location 5 Star Appliance Repair Your caller id …" at bounding box center [527, 40] width 659 height 21
click at [177, 128] on span "HANG UP" at bounding box center [161, 130] width 37 height 9
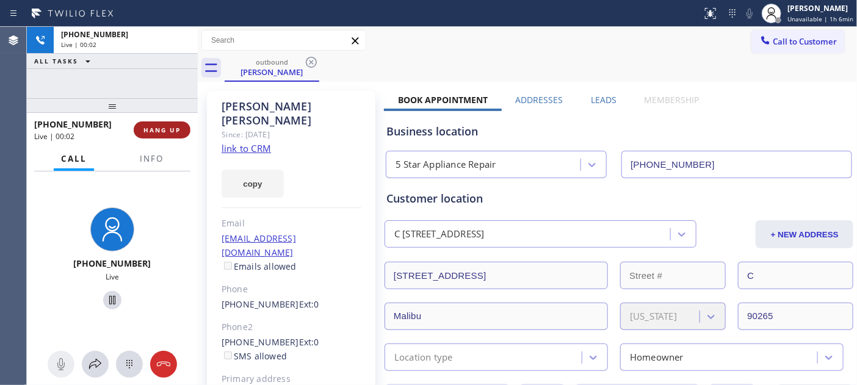
click at [177, 128] on span "HANG UP" at bounding box center [161, 130] width 37 height 9
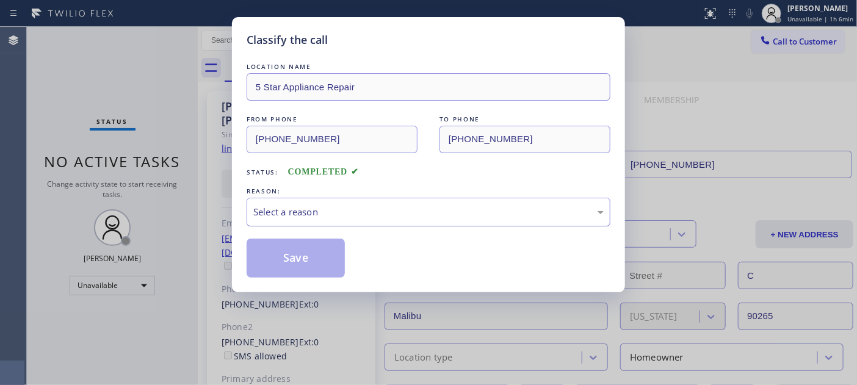
drag, startPoint x: 405, startPoint y: 204, endPoint x: 372, endPoint y: 219, distance: 35.3
click at [407, 206] on div "Select a reason" at bounding box center [428, 212] width 350 height 14
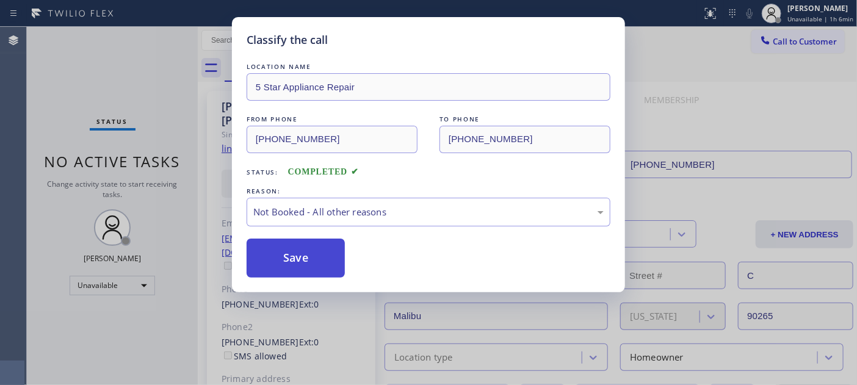
click at [308, 254] on button "Save" at bounding box center [296, 258] width 98 height 39
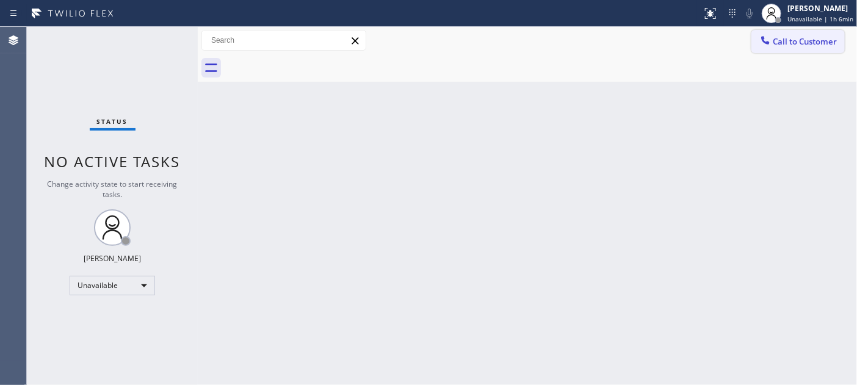
click at [791, 34] on button "Call to Customer" at bounding box center [797, 41] width 93 height 23
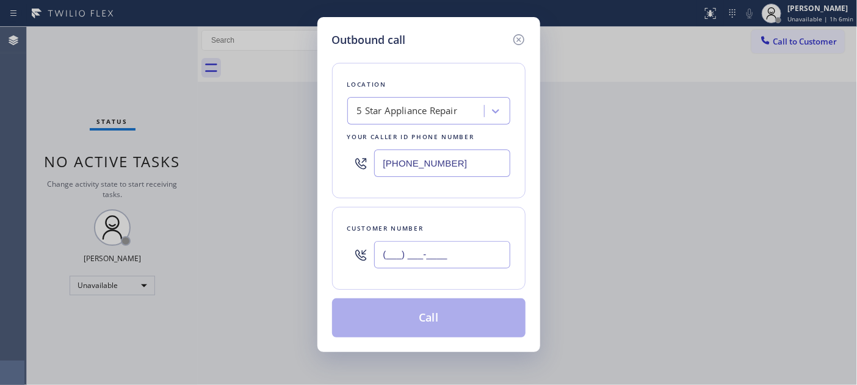
click at [439, 251] on input "(___) ___-____" at bounding box center [442, 254] width 136 height 27
paste input "917) 346-5602"
type input "[PHONE_NUMBER]"
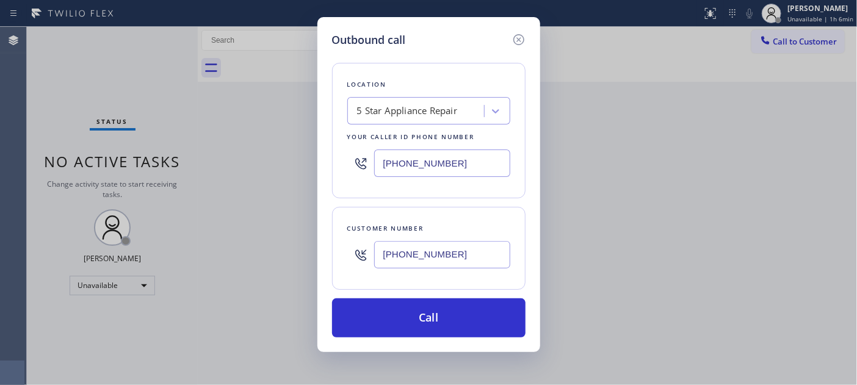
drag, startPoint x: 458, startPoint y: 153, endPoint x: 300, endPoint y: 159, distance: 158.2
click at [296, 159] on div "Outbound call Location 5 Star Appliance Repair Your caller id phone number [PHO…" at bounding box center [428, 192] width 857 height 385
paste input "954) 953-4846"
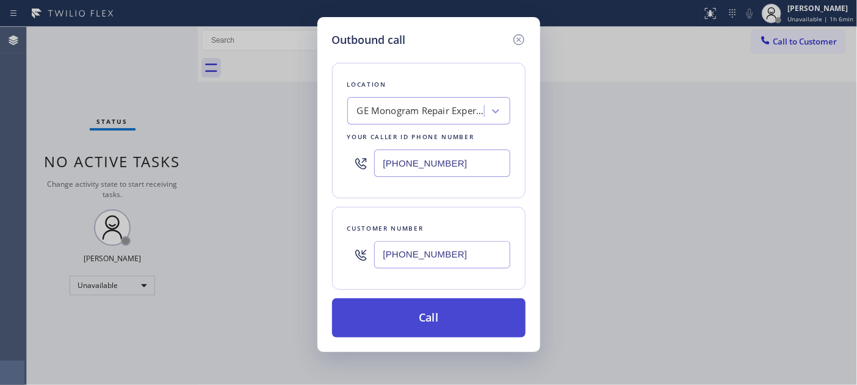
type input "[PHONE_NUMBER]"
click at [486, 321] on button "Call" at bounding box center [428, 317] width 193 height 39
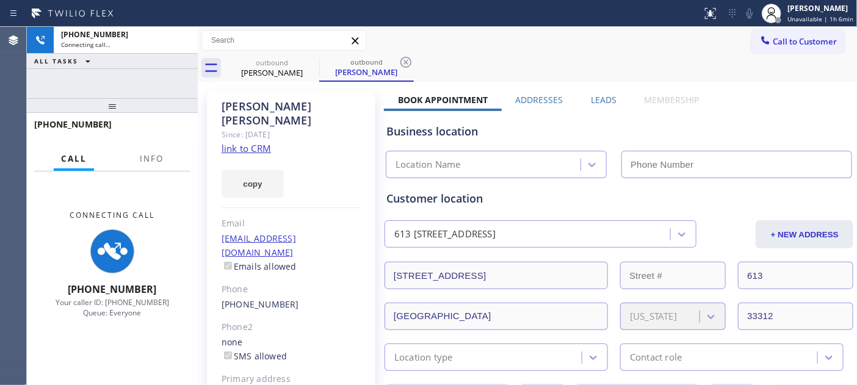
drag, startPoint x: 726, startPoint y: 32, endPoint x: 739, endPoint y: 24, distance: 14.6
click at [726, 32] on div "Call to Customer Outbound call Location GE Monogram Repair Expert [GEOGRAPHIC_D…" at bounding box center [527, 40] width 659 height 21
type input "[PHONE_NUMBER]"
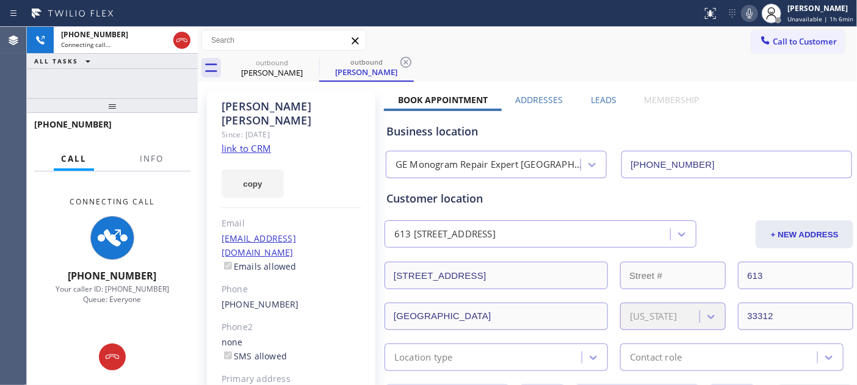
click at [749, 14] on icon at bounding box center [750, 14] width 6 height 10
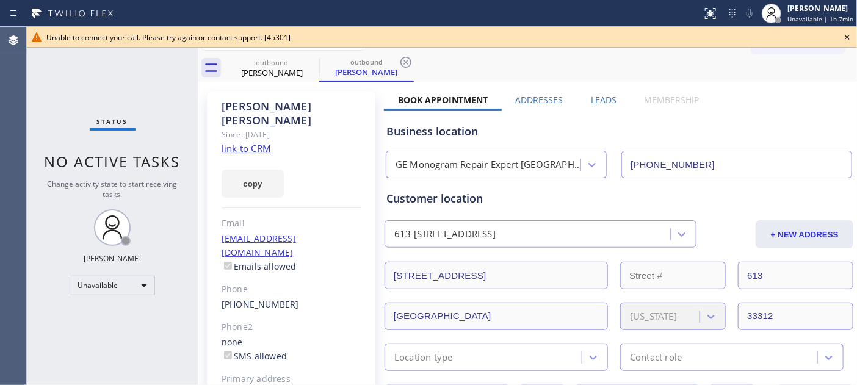
click at [851, 35] on icon at bounding box center [847, 37] width 15 height 15
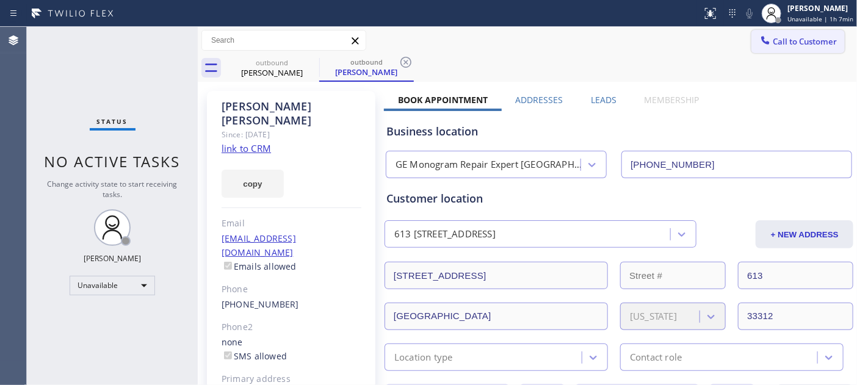
click at [776, 45] on span "Call to Customer" at bounding box center [805, 41] width 64 height 11
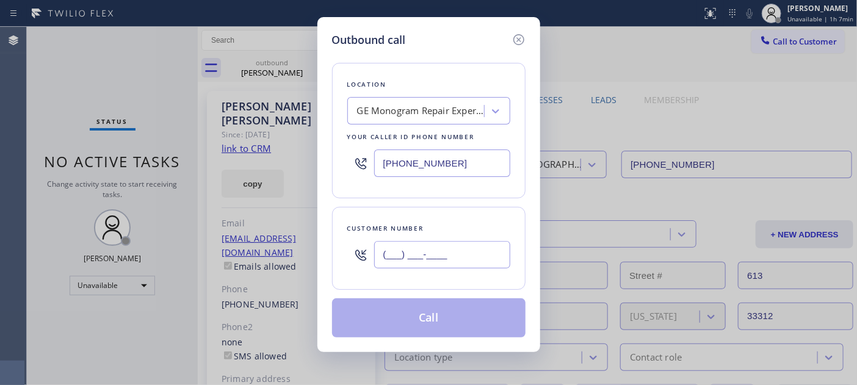
click at [417, 252] on input "(___) ___-____" at bounding box center [442, 254] width 136 height 27
paste input "954) 953-4846"
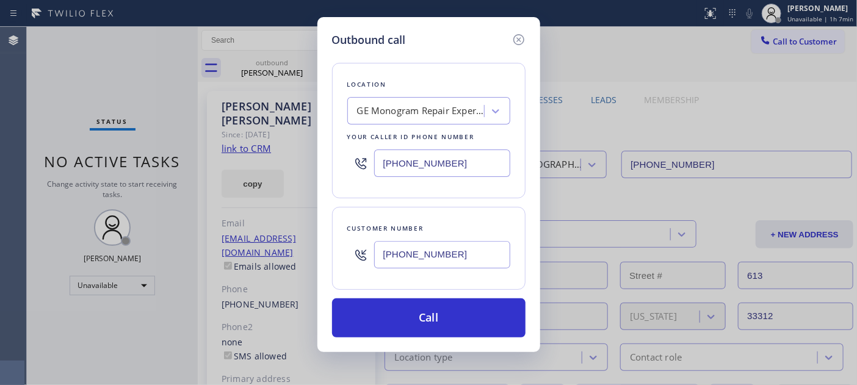
drag, startPoint x: 461, startPoint y: 261, endPoint x: 348, endPoint y: 259, distance: 112.9
click at [349, 259] on div "[PHONE_NUMBER]" at bounding box center [428, 255] width 163 height 40
paste input "17) 346-5602"
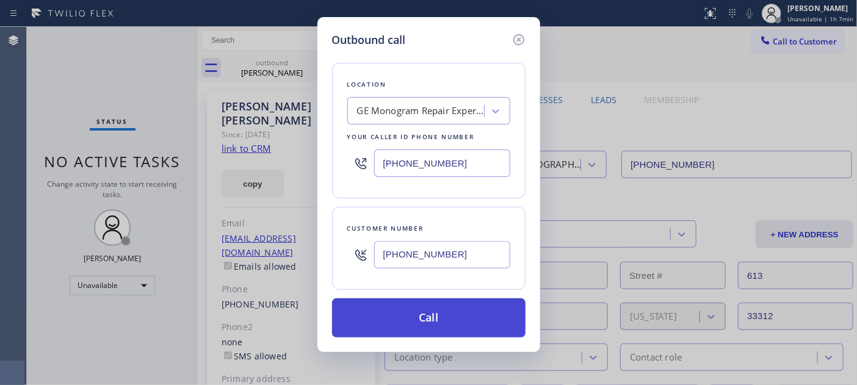
type input "[PHONE_NUMBER]"
click at [465, 316] on button "Call" at bounding box center [428, 317] width 193 height 39
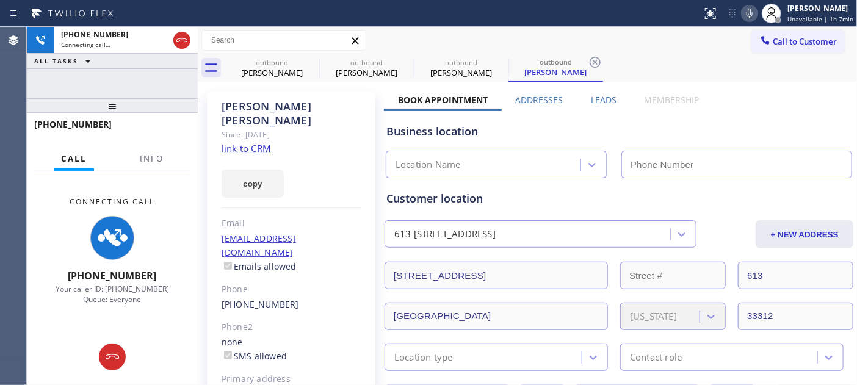
type input "[PHONE_NUMBER]"
click at [753, 7] on icon at bounding box center [749, 13] width 15 height 15
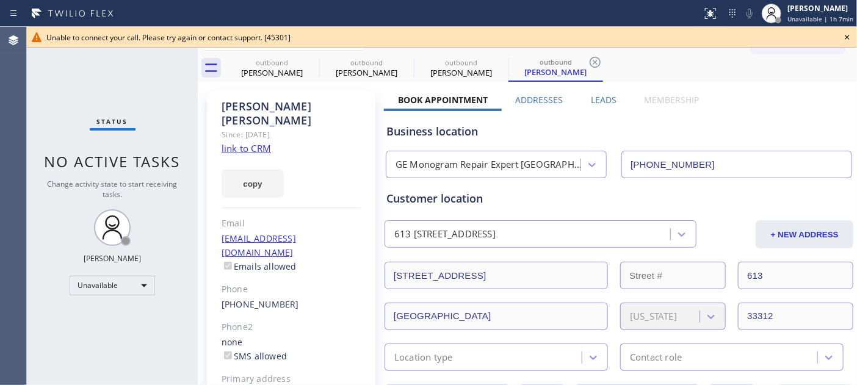
click at [849, 35] on icon at bounding box center [847, 37] width 5 height 5
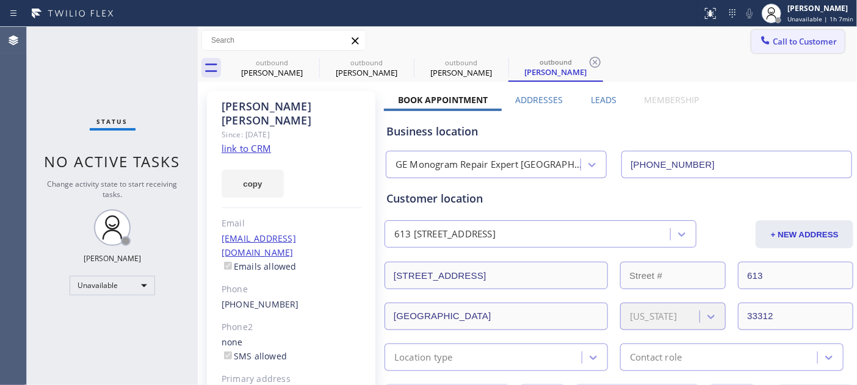
click at [770, 52] on button "Call to Customer" at bounding box center [797, 41] width 93 height 23
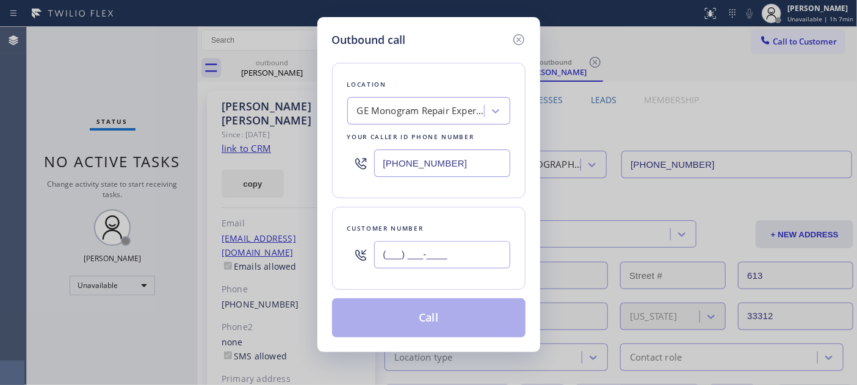
click at [476, 259] on input "(___) ___-____" at bounding box center [442, 254] width 136 height 27
paste input "347) 309-3705"
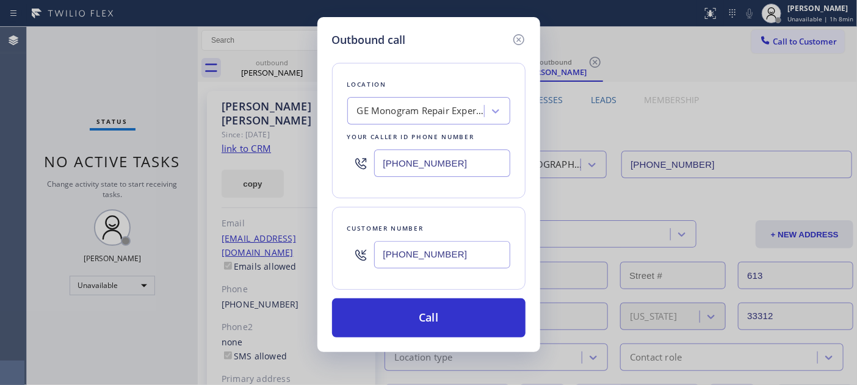
type input "[PHONE_NUMBER]"
drag, startPoint x: 483, startPoint y: 160, endPoint x: 380, endPoint y: 166, distance: 103.3
click at [368, 157] on div "[PHONE_NUMBER]" at bounding box center [428, 163] width 163 height 40
paste input "347) 380-8558"
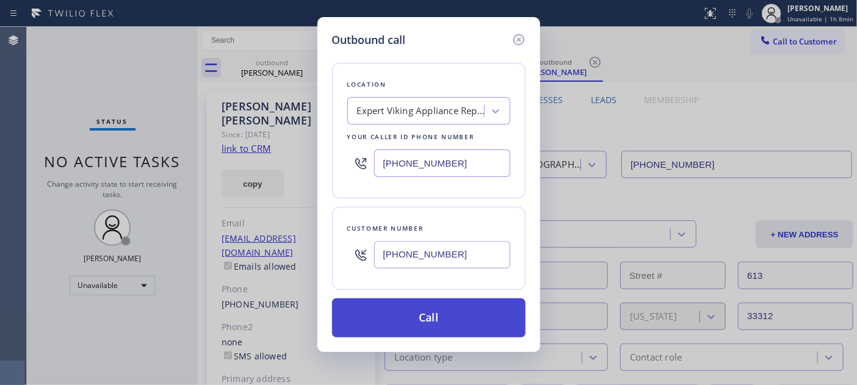
type input "[PHONE_NUMBER]"
click at [456, 306] on button "Call" at bounding box center [428, 317] width 193 height 39
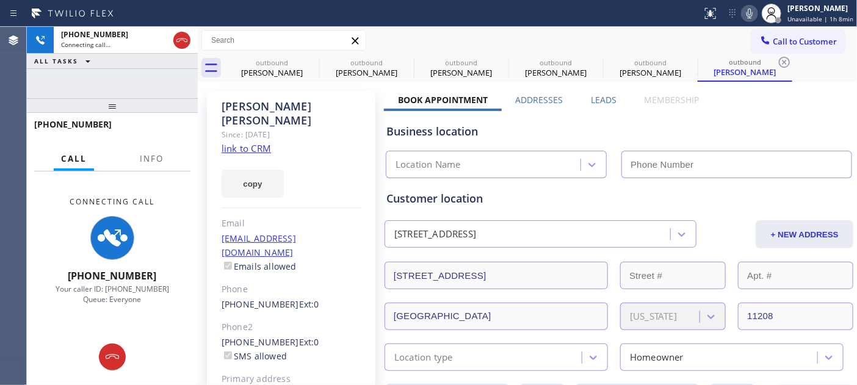
type input "[PHONE_NUMBER]"
click at [749, 7] on icon at bounding box center [749, 13] width 15 height 15
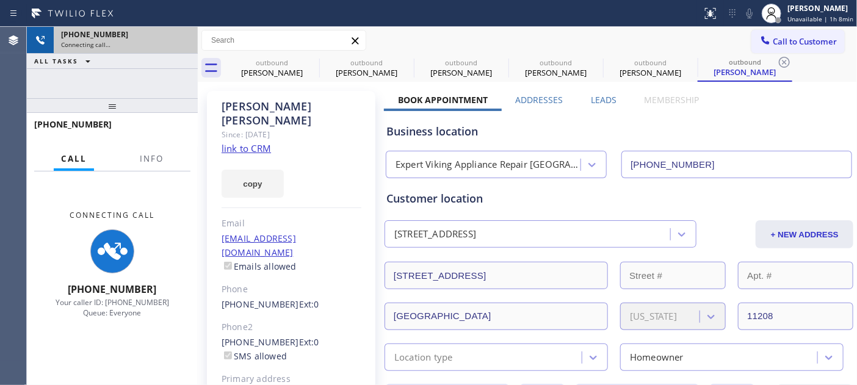
click at [183, 38] on div "[PHONE_NUMBER]" at bounding box center [125, 34] width 129 height 10
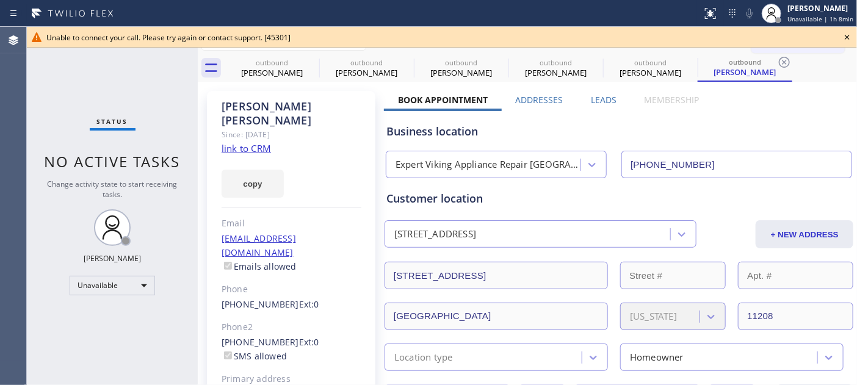
click at [844, 34] on icon at bounding box center [847, 37] width 15 height 15
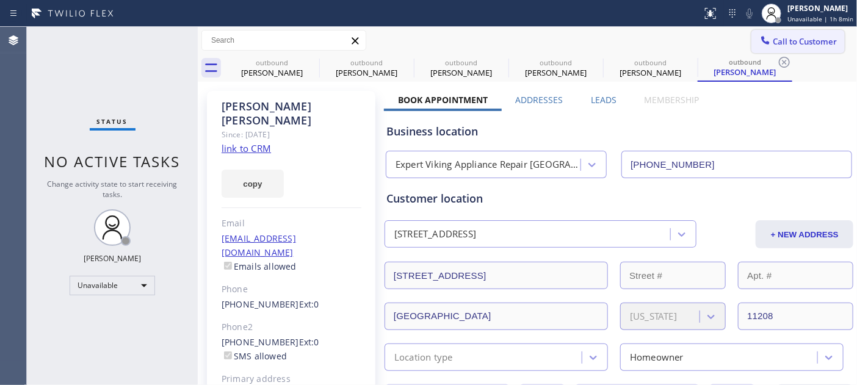
click at [791, 37] on span "Call to Customer" at bounding box center [805, 41] width 64 height 11
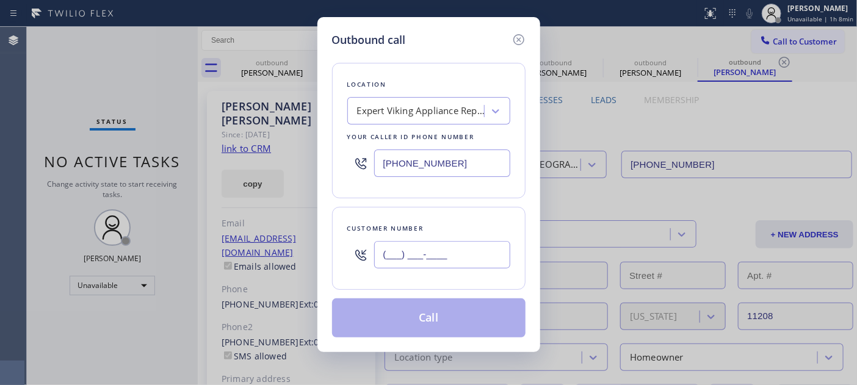
click at [454, 245] on input "(___) ___-____" at bounding box center [442, 254] width 136 height 27
paste input "310) 365-3426"
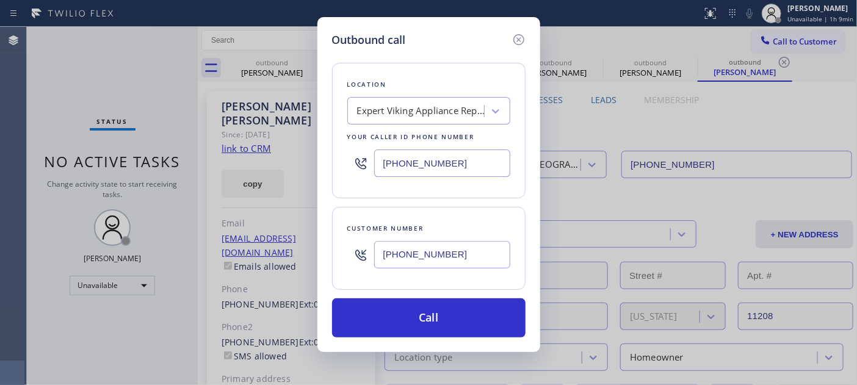
drag, startPoint x: 461, startPoint y: 253, endPoint x: 309, endPoint y: 246, distance: 152.7
click at [309, 246] on div "Outbound call Location Expert Viking Appliance Repair [GEOGRAPHIC_DATA] Your ca…" at bounding box center [428, 192] width 857 height 385
paste input "650) 345-8981"
type input "[PHONE_NUMBER]"
drag, startPoint x: 432, startPoint y: 165, endPoint x: 355, endPoint y: 169, distance: 77.6
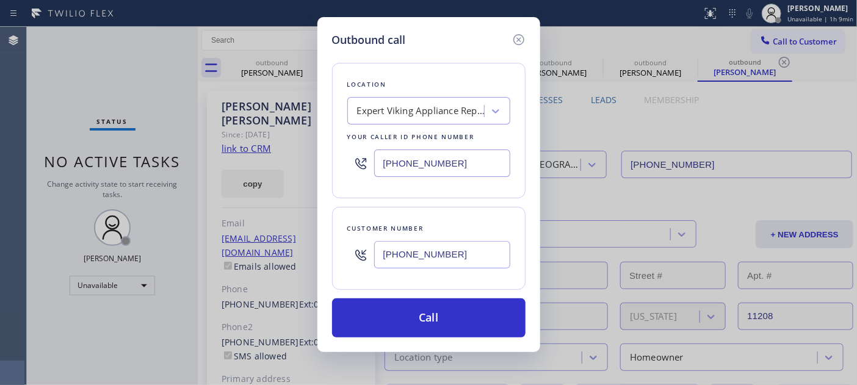
click at [353, 164] on div "[PHONE_NUMBER]" at bounding box center [428, 163] width 163 height 40
paste input "650) 288-4643"
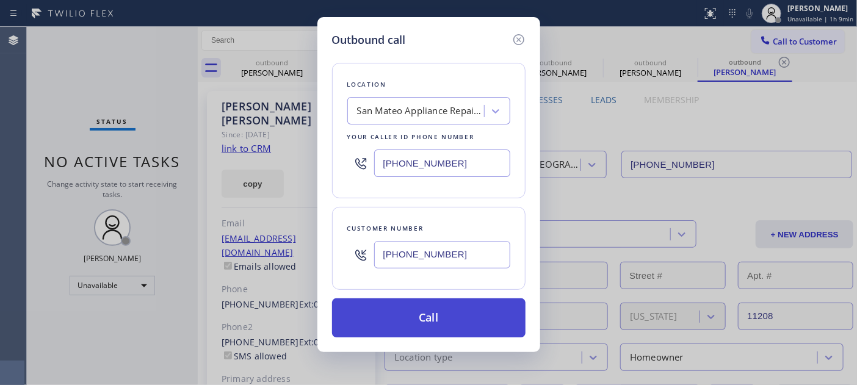
type input "[PHONE_NUMBER]"
click at [486, 316] on button "Call" at bounding box center [428, 317] width 193 height 39
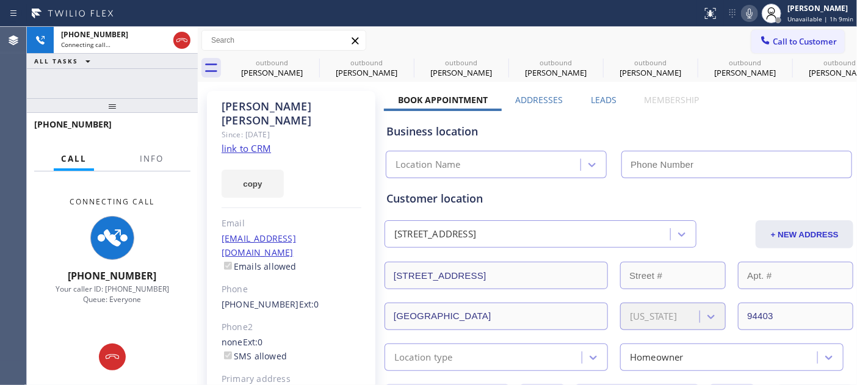
click at [751, 6] on icon at bounding box center [749, 13] width 15 height 15
type input "[PHONE_NUMBER]"
drag, startPoint x: 156, startPoint y: 104, endPoint x: 156, endPoint y: 76, distance: 27.5
click at [156, 80] on div "[PHONE_NUMBER] Connecting call… ALL TASKS ALL TASKS ACTIVE TASKS TASKS IN WRAP …" at bounding box center [112, 206] width 171 height 358
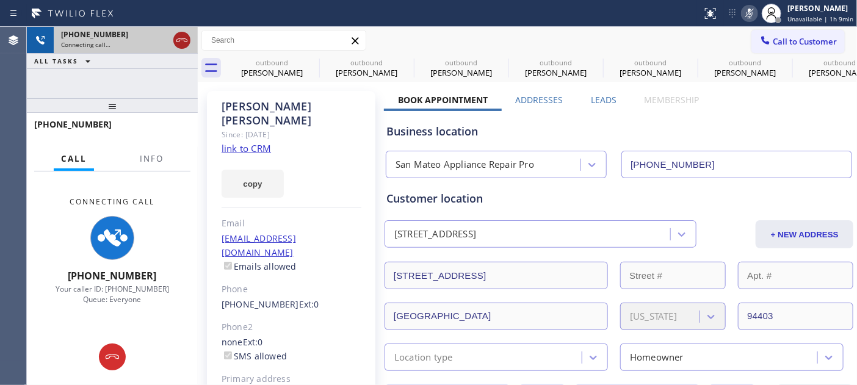
click at [184, 38] on icon at bounding box center [181, 40] width 11 height 4
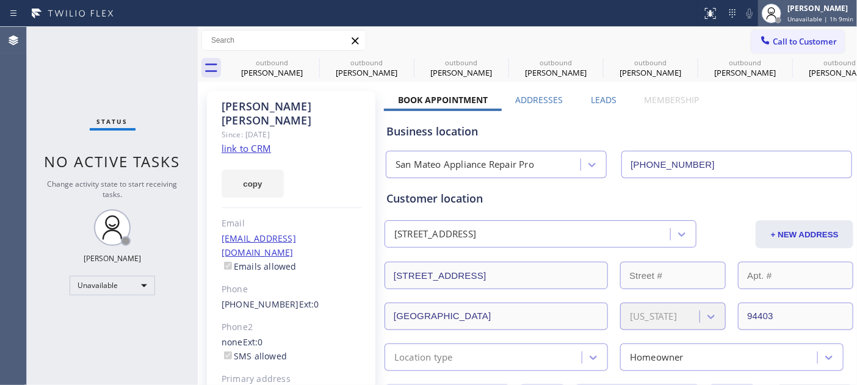
click at [789, 21] on div "[PERSON_NAME] Unavailable | 1h 9min" at bounding box center [821, 12] width 72 height 21
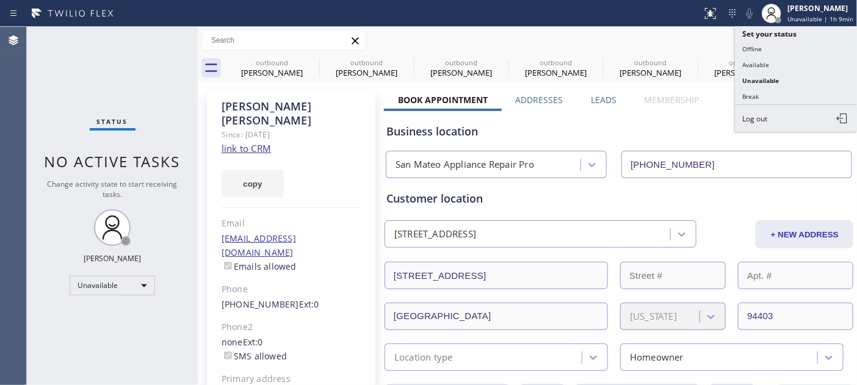
click at [687, 35] on div "Call to Customer Outbound call Location [GEOGRAPHIC_DATA] Appliance Repair Pro …" at bounding box center [527, 40] width 659 height 21
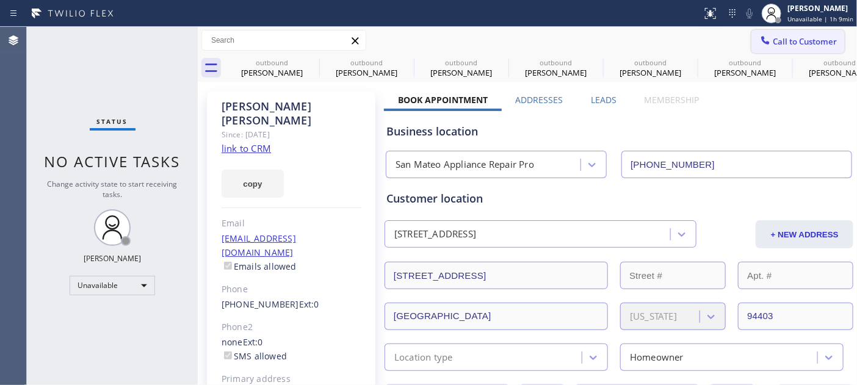
click at [773, 36] on span "Call to Customer" at bounding box center [805, 41] width 64 height 11
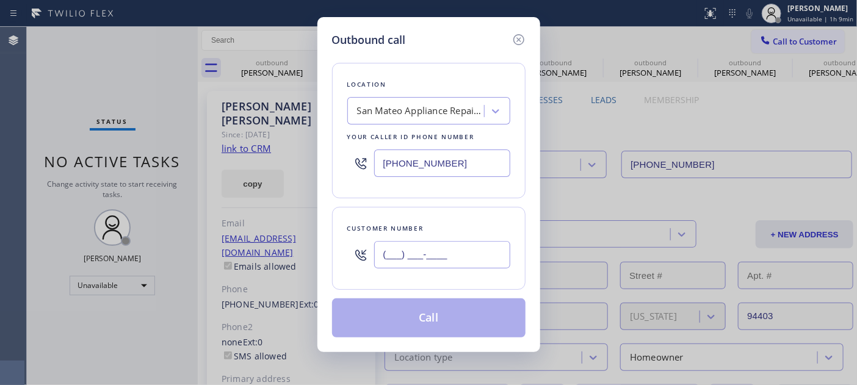
click at [435, 248] on input "(___) ___-____" at bounding box center [442, 254] width 136 height 27
paste input "646) 591-2278"
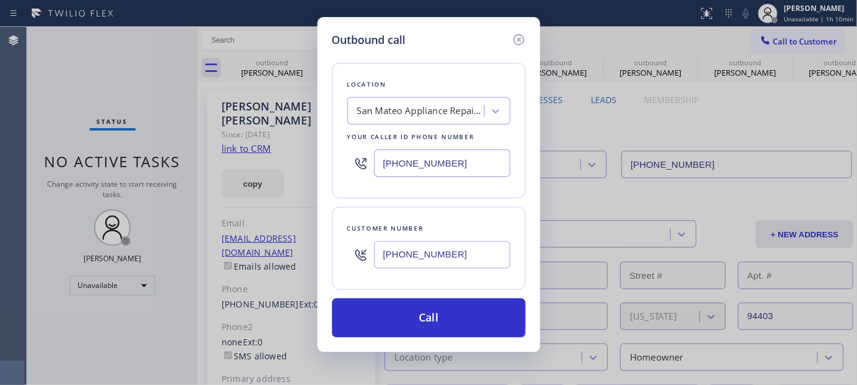
drag, startPoint x: 385, startPoint y: 253, endPoint x: 359, endPoint y: 253, distance: 26.2
click at [374, 253] on div "[PHONE_NUMBER]" at bounding box center [428, 255] width 163 height 40
paste input "text"
type input "[PHONE_NUMBER]"
drag, startPoint x: 413, startPoint y: 166, endPoint x: 306, endPoint y: 163, distance: 106.3
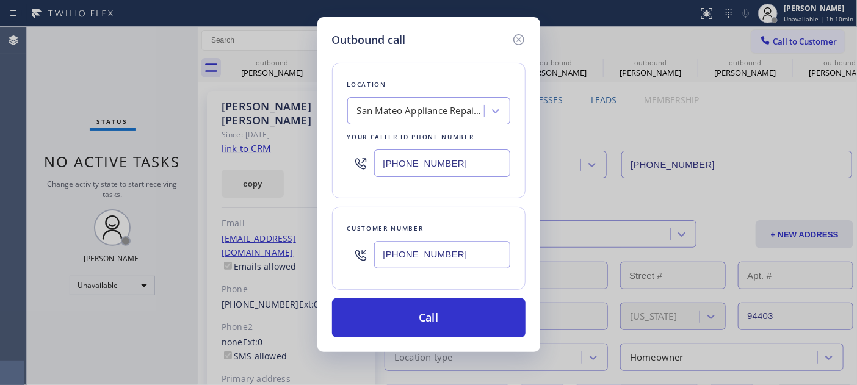
click at [317, 160] on div "Outbound call Location [GEOGRAPHIC_DATA] Appliance Repair Pro Your caller id ph…" at bounding box center [428, 184] width 223 height 335
paste input "855) 731-4952"
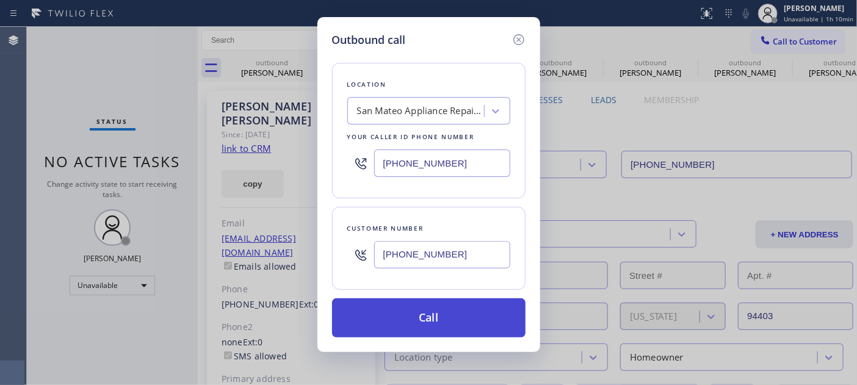
type input "[PHONE_NUMBER]"
click at [440, 309] on button "Call" at bounding box center [428, 317] width 193 height 39
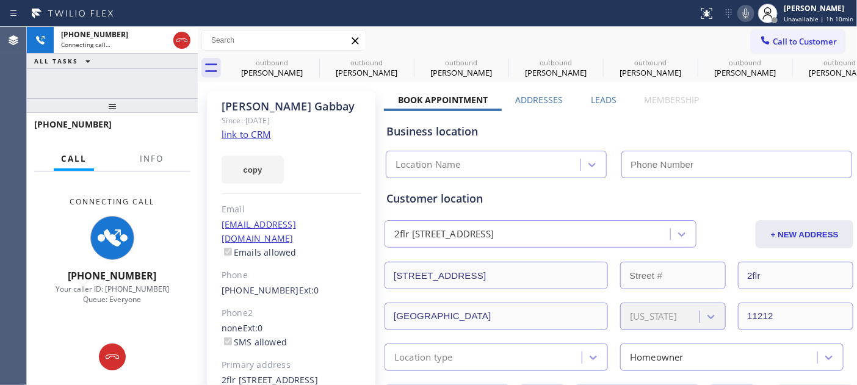
type input "[PHONE_NUMBER]"
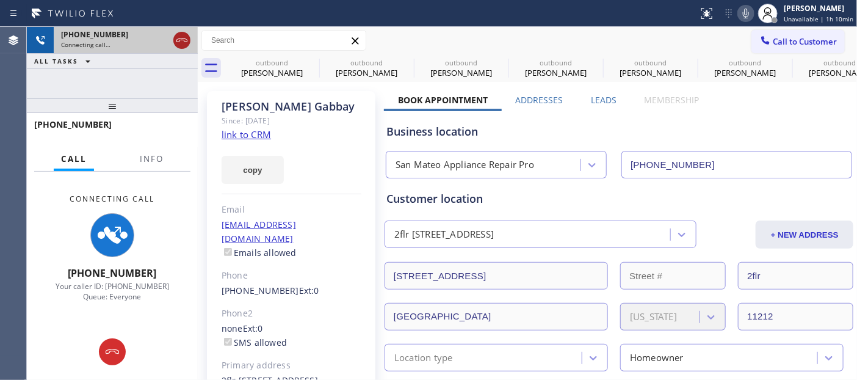
click at [185, 39] on icon at bounding box center [182, 40] width 15 height 15
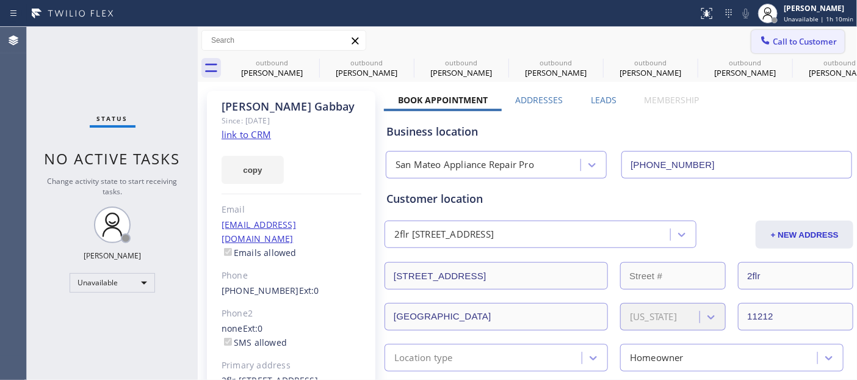
click at [776, 40] on span "Call to Customer" at bounding box center [805, 41] width 64 height 11
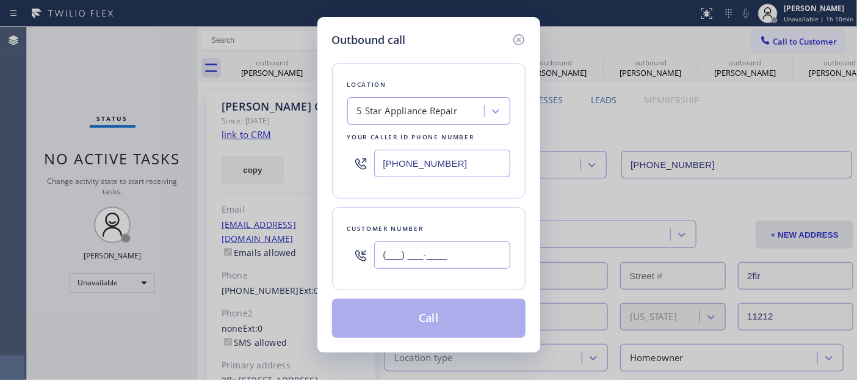
click at [402, 261] on input "(___) ___-____" at bounding box center [442, 254] width 136 height 27
paste input "818) 425-0976"
type input "[PHONE_NUMBER]"
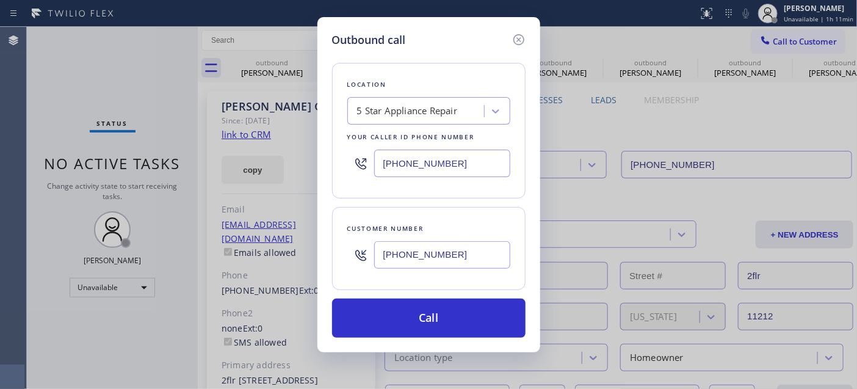
drag, startPoint x: 455, startPoint y: 167, endPoint x: 338, endPoint y: 163, distance: 117.3
click at [341, 163] on div "Location 5 Star Appliance Repair Your caller id phone number [PHONE_NUMBER]" at bounding box center [428, 131] width 193 height 136
paste input "44) 988-0068"
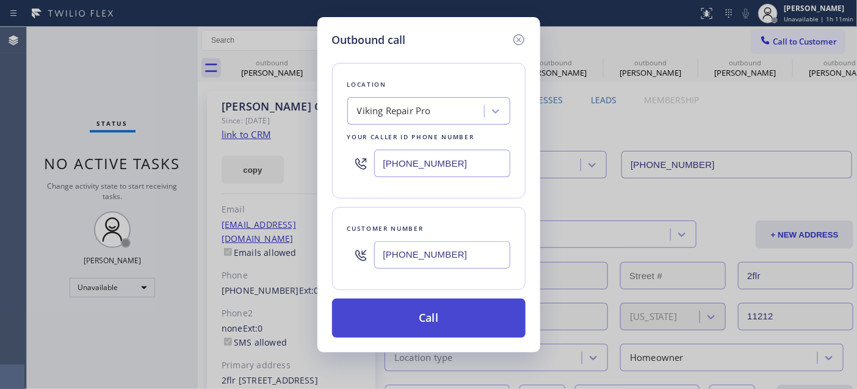
type input "[PHONE_NUMBER]"
click at [471, 322] on button "Call" at bounding box center [428, 317] width 193 height 39
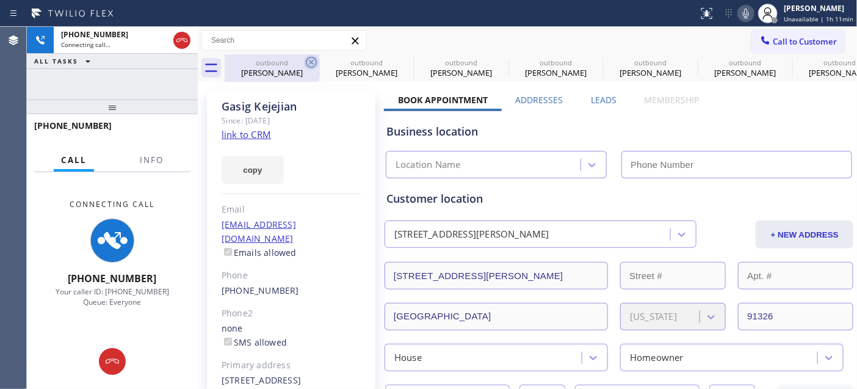
click at [312, 64] on icon at bounding box center [311, 62] width 15 height 15
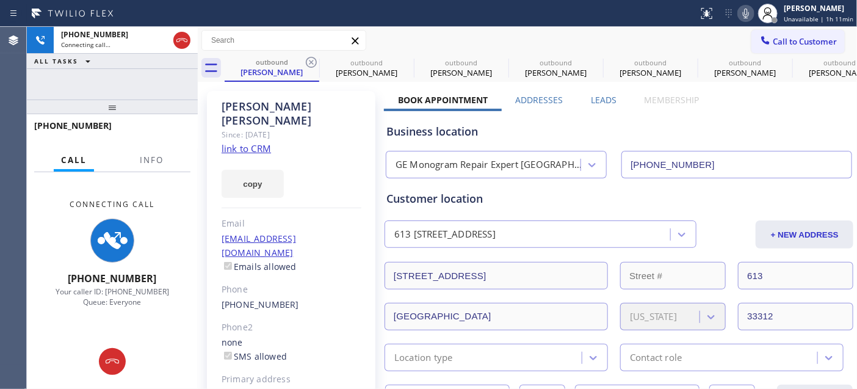
click at [312, 64] on icon at bounding box center [311, 62] width 15 height 15
click at [0, 0] on icon at bounding box center [0, 0] width 0 height 0
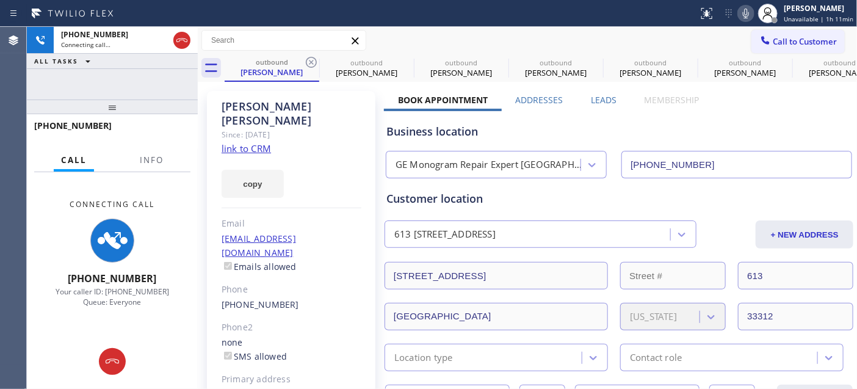
click at [0, 0] on icon at bounding box center [0, 0] width 0 height 0
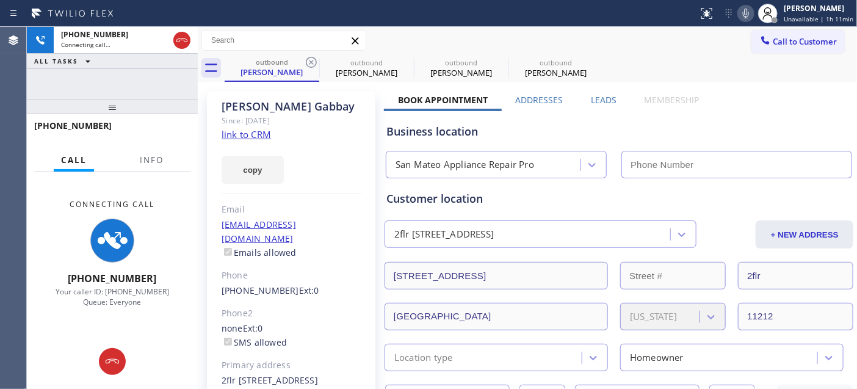
type input "[PHONE_NUMBER]"
click at [312, 64] on icon at bounding box center [311, 62] width 15 height 15
type input "[PHONE_NUMBER]"
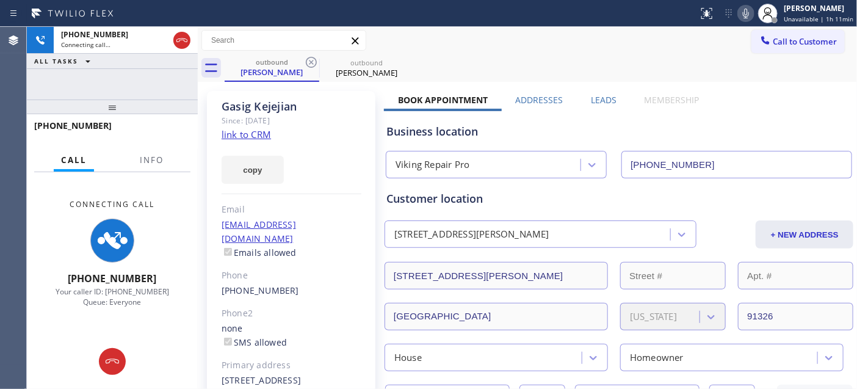
click at [711, 38] on div "Call to Customer Outbound call Location Viking Repair Pro Your caller id phone …" at bounding box center [527, 40] width 659 height 21
click at [186, 43] on icon at bounding box center [182, 40] width 15 height 15
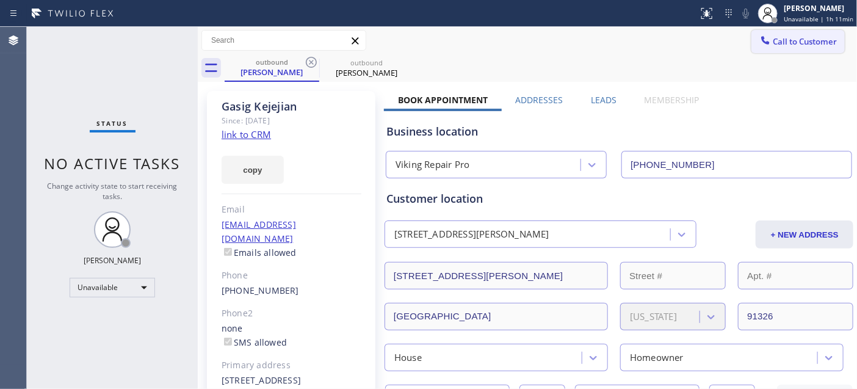
click at [786, 32] on button "Call to Customer" at bounding box center [797, 41] width 93 height 23
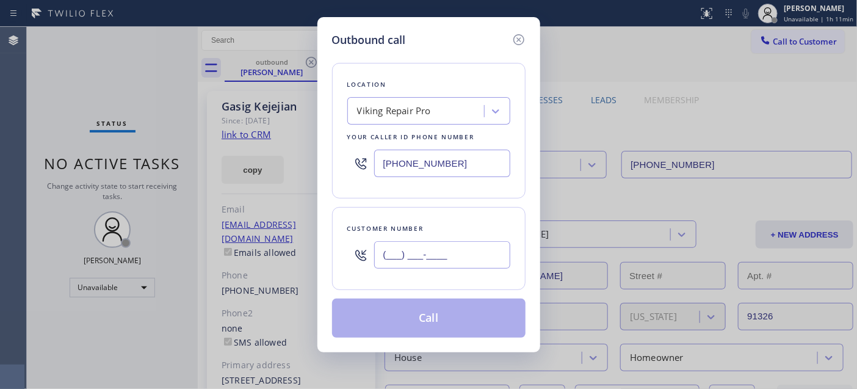
drag, startPoint x: 479, startPoint y: 253, endPoint x: 572, endPoint y: 93, distance: 185.2
click at [476, 253] on input "(___) ___-____" at bounding box center [442, 254] width 136 height 27
paste input "323) 363-3585"
type input "[PHONE_NUMBER]"
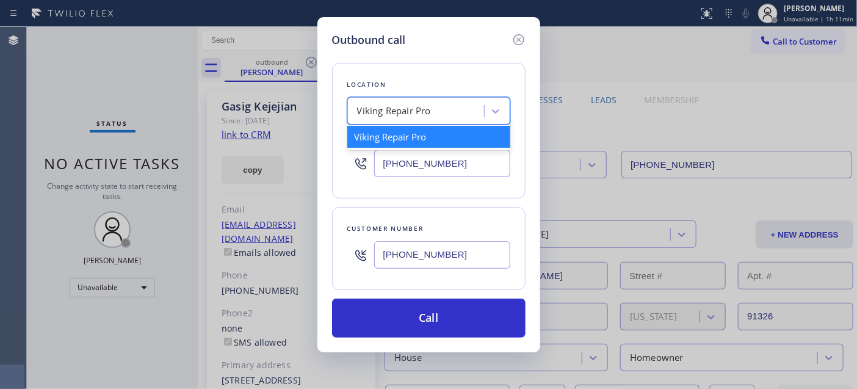
click at [432, 117] on div "Viking Repair Pro" at bounding box center [417, 111] width 133 height 21
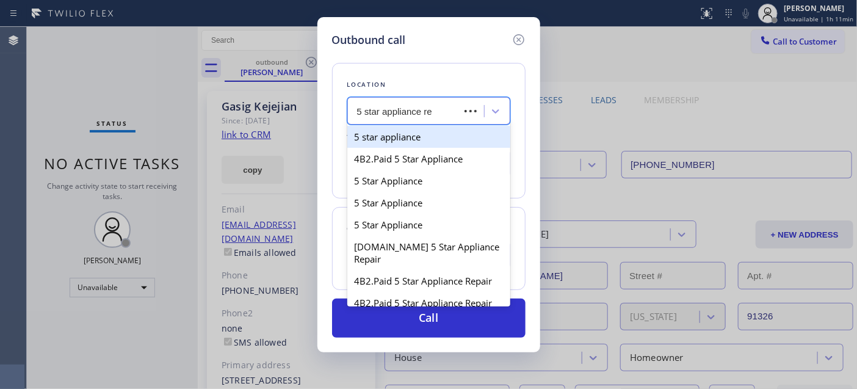
type input "5 star appliance rep"
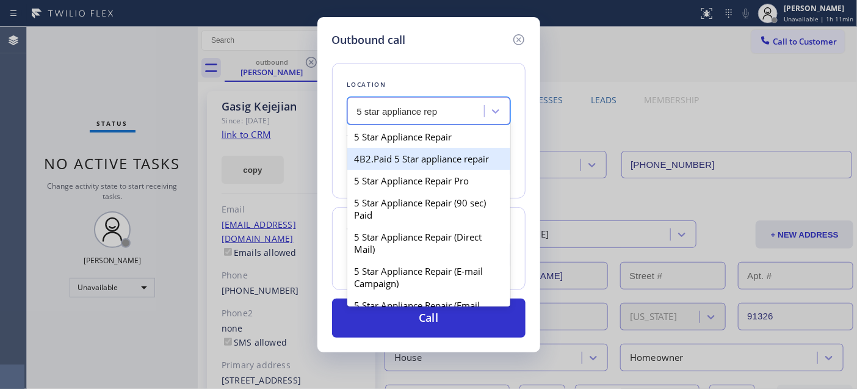
click at [427, 134] on div "5 Star Appliance Repair" at bounding box center [428, 137] width 163 height 22
type input "[PHONE_NUMBER]"
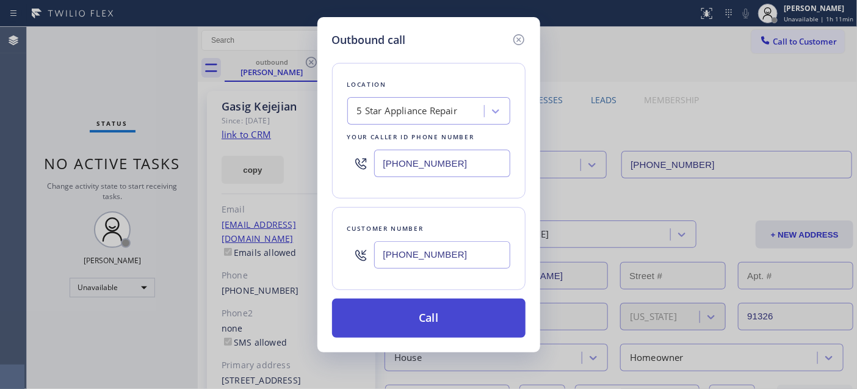
click at [438, 319] on button "Call" at bounding box center [428, 317] width 193 height 39
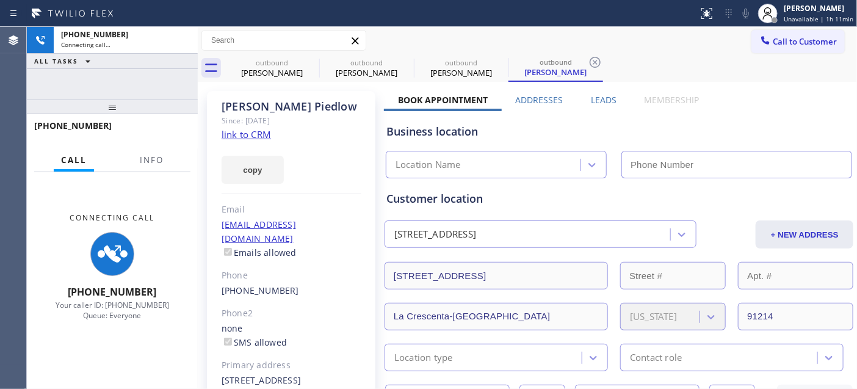
type input "[PHONE_NUMBER]"
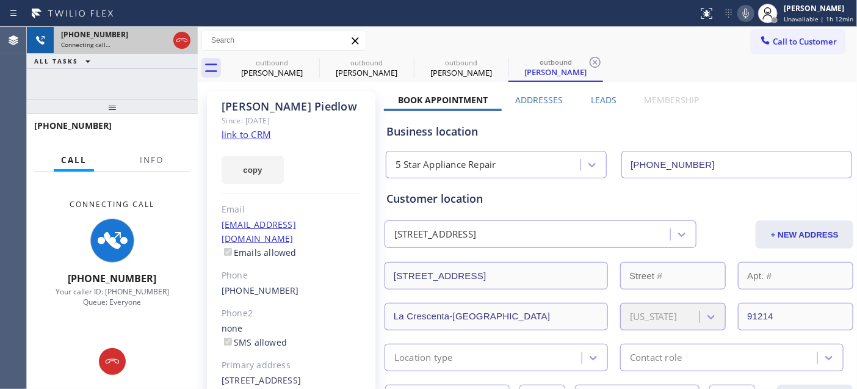
drag, startPoint x: 116, startPoint y: 110, endPoint x: 125, endPoint y: 37, distance: 74.4
click at [119, 46] on div "[PHONE_NUMBER] Connecting call… ALL TASKS ALL TASKS ACTIVE TASKS TASKS IN WRAP …" at bounding box center [112, 208] width 171 height 362
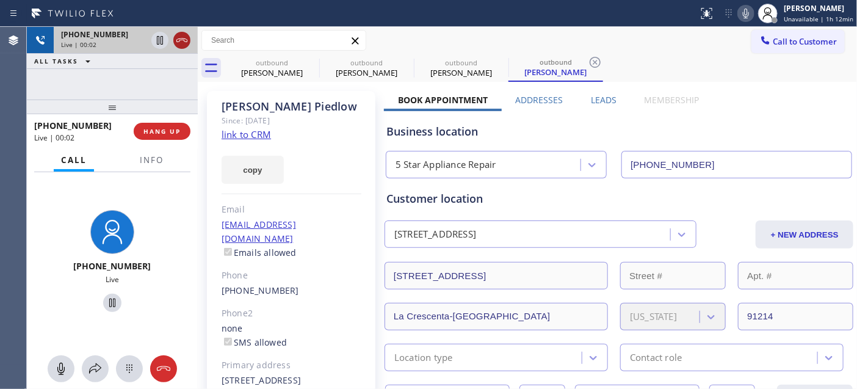
click at [182, 39] on icon at bounding box center [182, 40] width 15 height 15
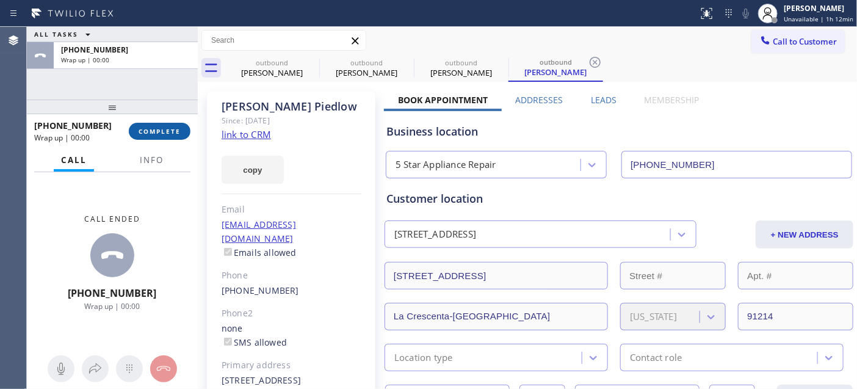
click at [175, 133] on span "COMPLETE" at bounding box center [160, 131] width 42 height 9
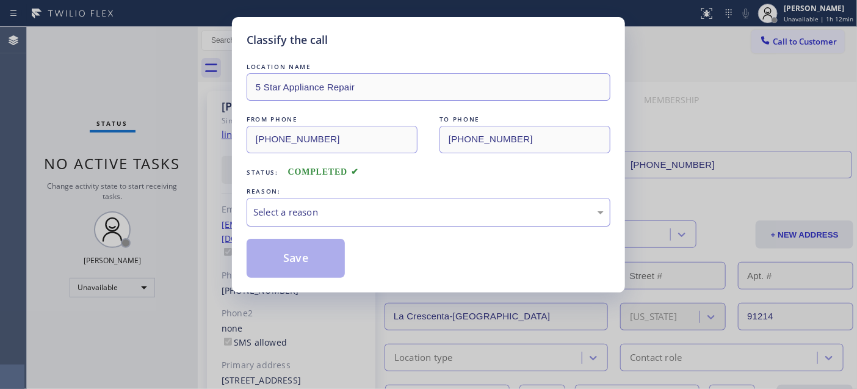
click at [350, 208] on div "Select a reason" at bounding box center [428, 212] width 350 height 14
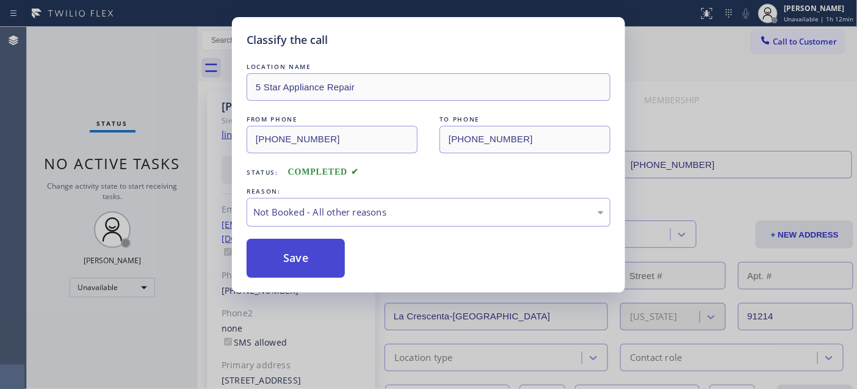
click at [320, 254] on button "Save" at bounding box center [296, 258] width 98 height 39
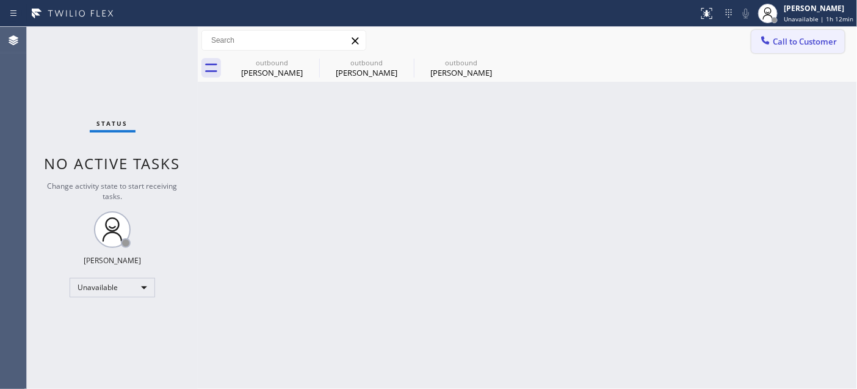
click at [803, 40] on span "Call to Customer" at bounding box center [805, 41] width 64 height 11
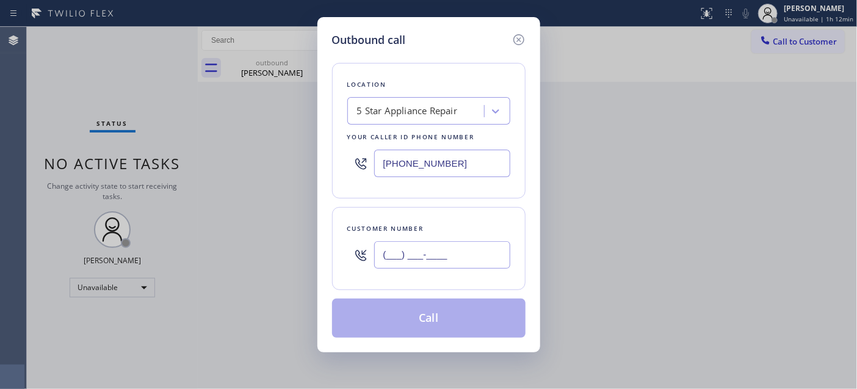
click at [418, 269] on input "(___) ___-____" at bounding box center [442, 254] width 136 height 27
paste input "310) 498-8554"
type input "[PHONE_NUMBER]"
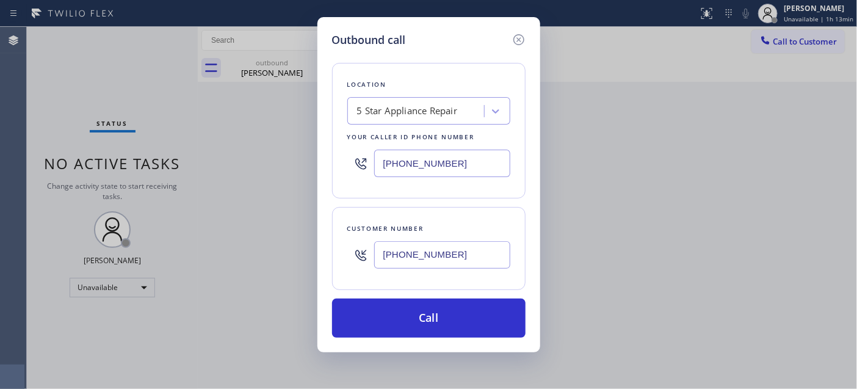
drag, startPoint x: 458, startPoint y: 153, endPoint x: 320, endPoint y: 157, distance: 138.6
click at [320, 157] on div "Outbound call Location 5 Star Appliance Repair Your caller id phone number [PHO…" at bounding box center [428, 184] width 223 height 335
paste input "323) 870-7123"
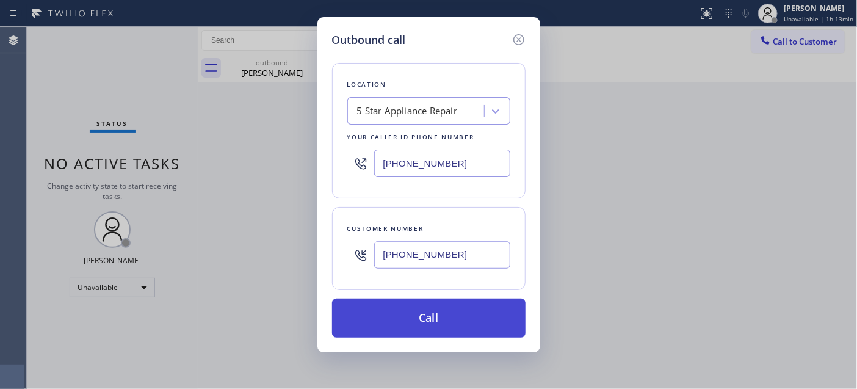
type input "[PHONE_NUMBER]"
click at [453, 316] on button "Call" at bounding box center [428, 317] width 193 height 39
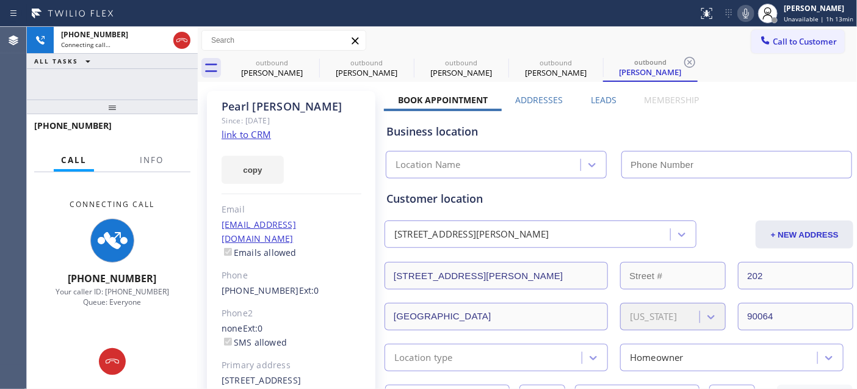
type input "[PHONE_NUMBER]"
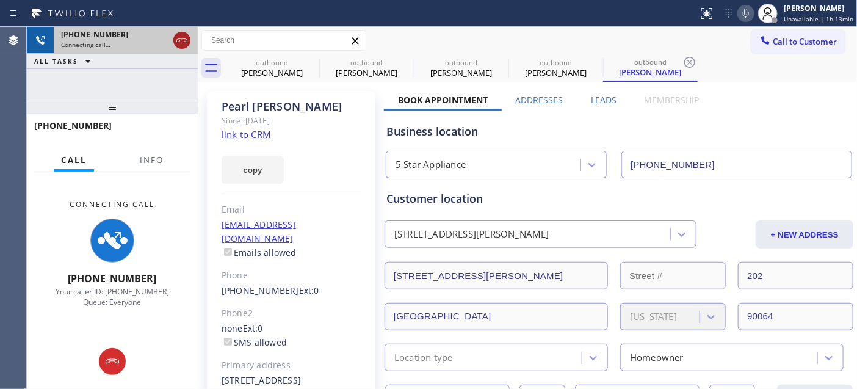
click at [183, 39] on icon at bounding box center [182, 40] width 15 height 15
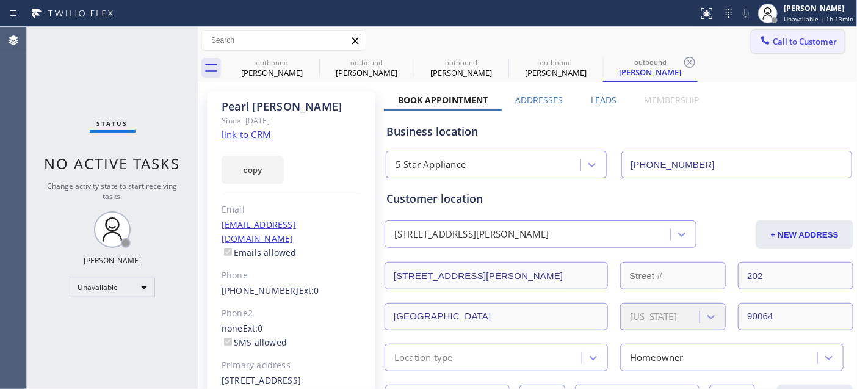
click at [805, 42] on span "Call to Customer" at bounding box center [805, 41] width 64 height 11
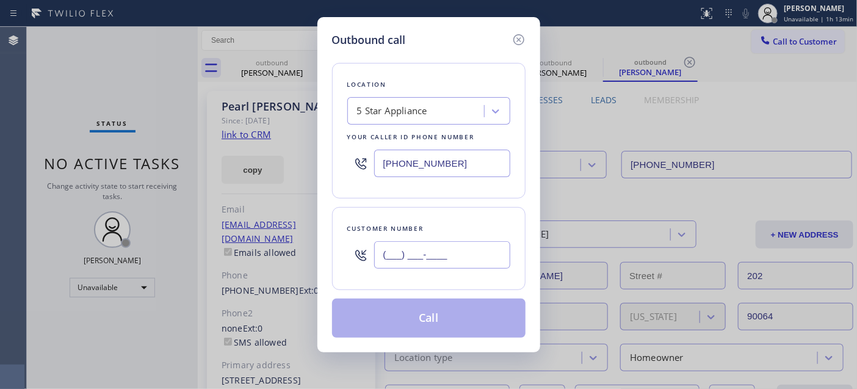
click at [466, 248] on input "(___) ___-____" at bounding box center [442, 254] width 136 height 27
paste input "562) 457-8352"
type input "[PHONE_NUMBER]"
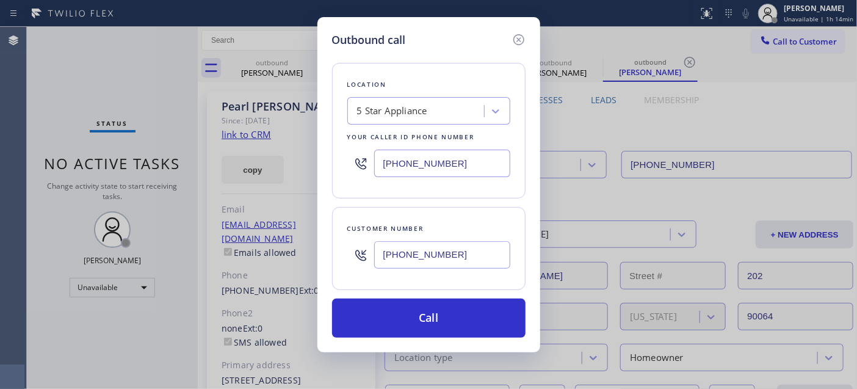
drag, startPoint x: 468, startPoint y: 171, endPoint x: 267, endPoint y: 168, distance: 200.8
click at [273, 168] on div "Outbound call Location 5 Star Appliance Your caller id phone number [PHONE_NUMB…" at bounding box center [428, 194] width 857 height 389
paste input "626) 513-2666"
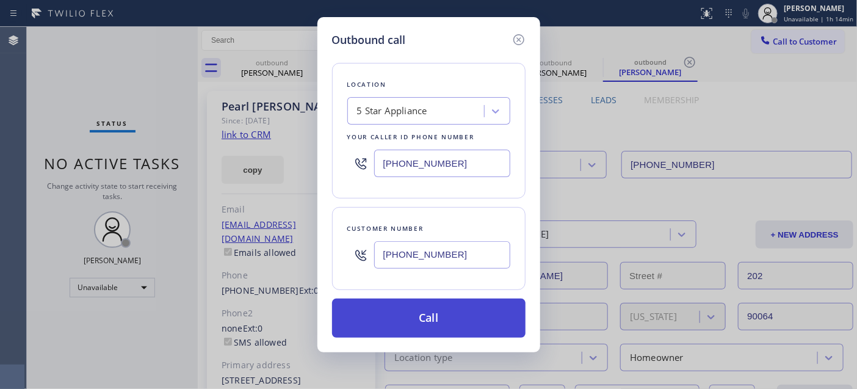
type input "[PHONE_NUMBER]"
click at [454, 306] on button "Call" at bounding box center [428, 317] width 193 height 39
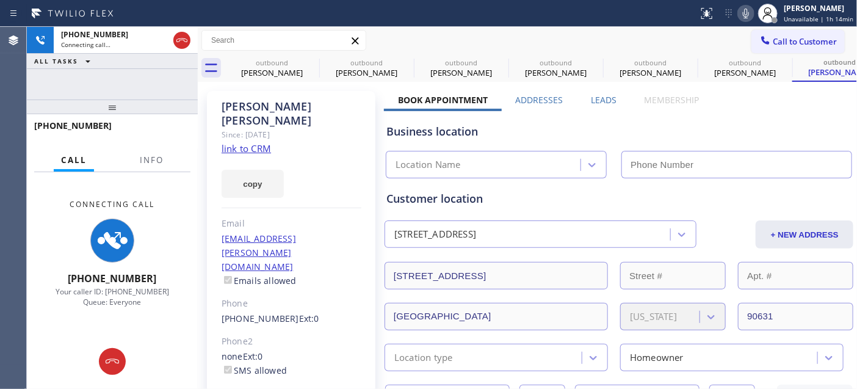
type input "[PHONE_NUMBER]"
drag, startPoint x: 167, startPoint y: 110, endPoint x: 171, endPoint y: 66, distance: 44.7
click at [168, 77] on div "[PHONE_NUMBER] Connecting call… ALL TASKS ALL TASKS ACTIVE TASKS TASKS IN WRAP …" at bounding box center [112, 208] width 171 height 362
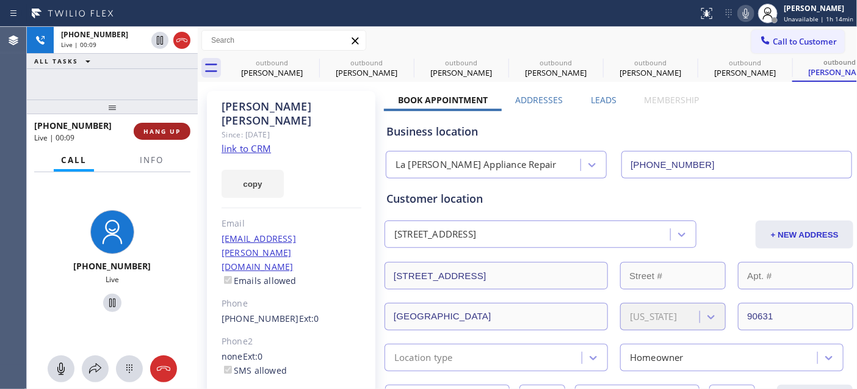
click at [173, 127] on span "HANG UP" at bounding box center [161, 131] width 37 height 9
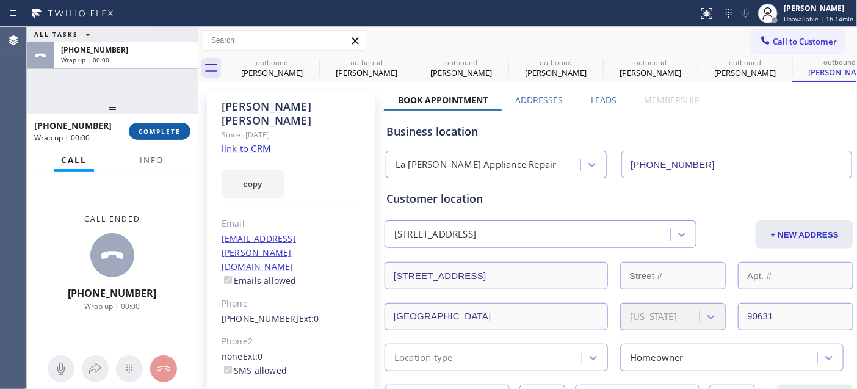
click at [173, 127] on span "COMPLETE" at bounding box center [160, 131] width 42 height 9
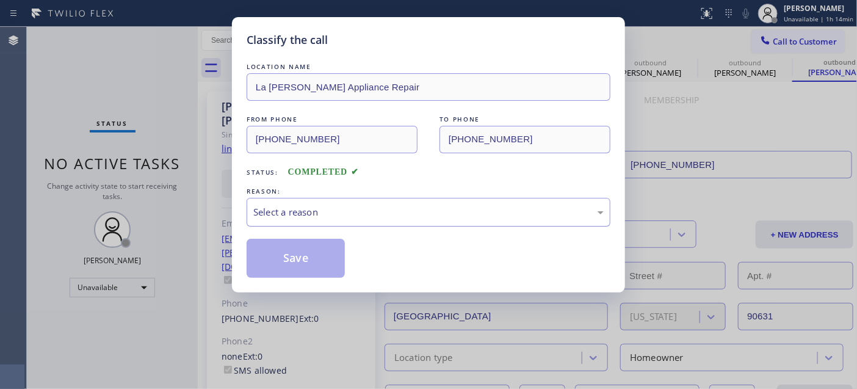
click at [385, 214] on div "Select a reason" at bounding box center [428, 212] width 350 height 14
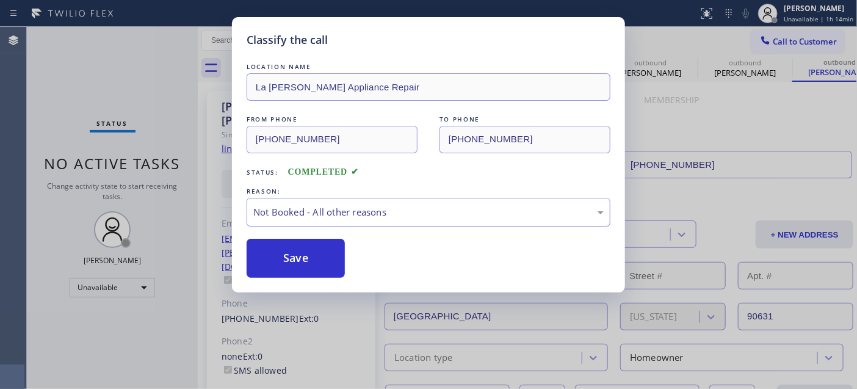
click at [272, 263] on button "Save" at bounding box center [296, 258] width 98 height 39
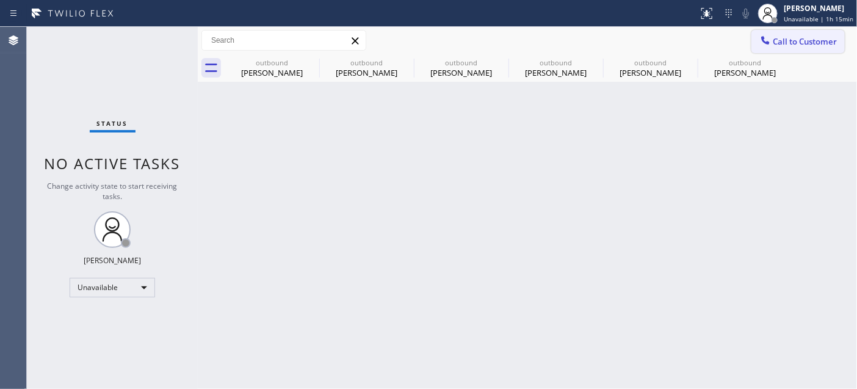
click at [765, 41] on icon at bounding box center [766, 40] width 8 height 8
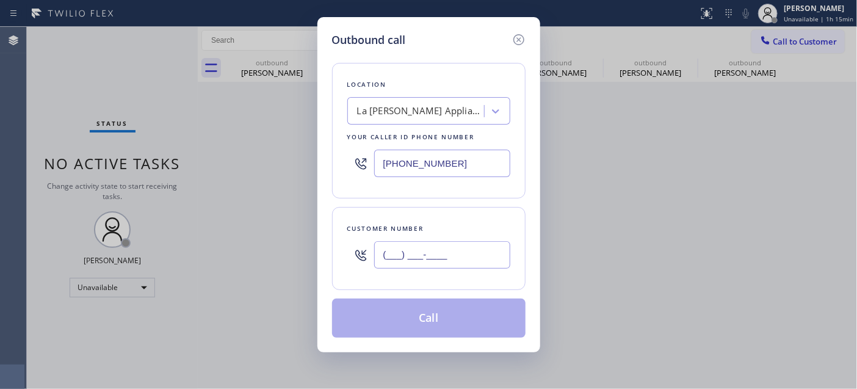
click at [428, 248] on input "(___) ___-____" at bounding box center [442, 254] width 136 height 27
paste input "310) 292-8466"
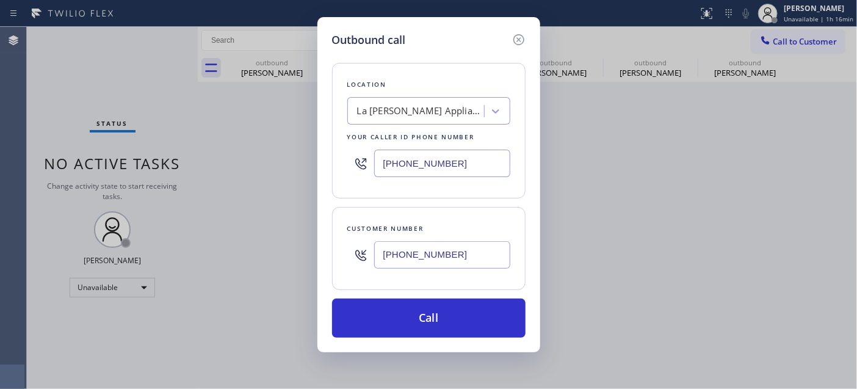
drag, startPoint x: 453, startPoint y: 261, endPoint x: 504, endPoint y: 89, distance: 179.4
click at [273, 248] on div "Outbound call Location [GEOGRAPHIC_DATA][PERSON_NAME] Appliance Repair Your cal…" at bounding box center [428, 194] width 857 height 389
paste input "805) 750-905"
type input "[PHONE_NUMBER]"
drag, startPoint x: 426, startPoint y: 168, endPoint x: 336, endPoint y: 167, distance: 89.7
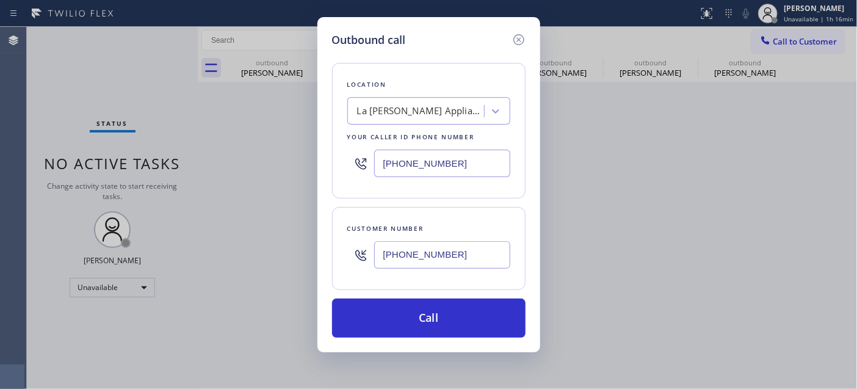
click at [340, 168] on div "Location [GEOGRAPHIC_DATA][PERSON_NAME] Appliance Repair Your caller id phone n…" at bounding box center [428, 131] width 193 height 136
paste input "833) 588-655"
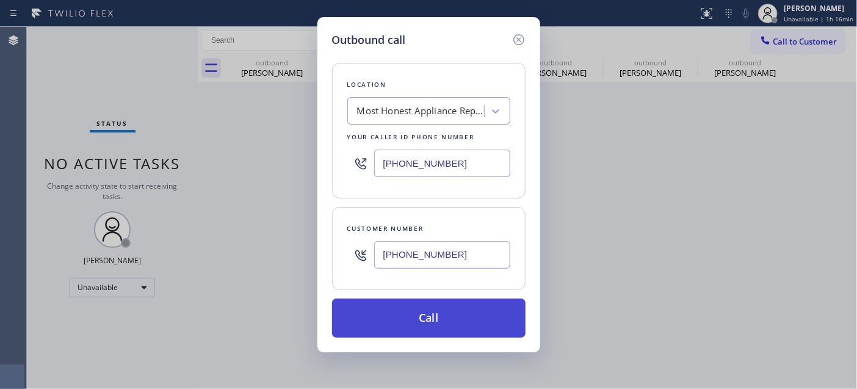
type input "[PHONE_NUMBER]"
click at [470, 313] on button "Call" at bounding box center [428, 317] width 193 height 39
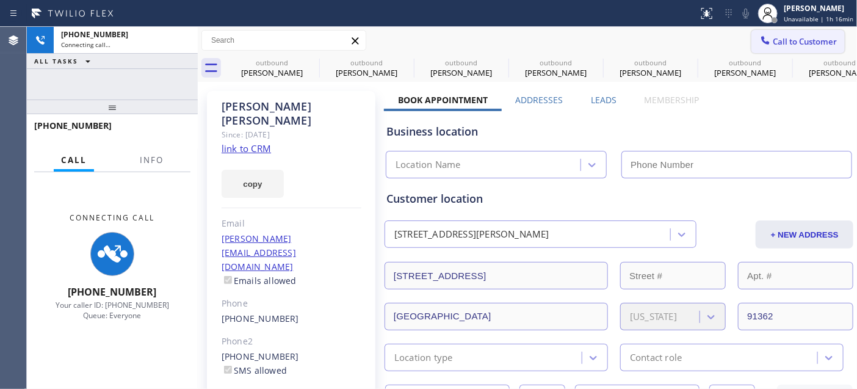
type input "[PHONE_NUMBER]"
click at [310, 62] on icon at bounding box center [311, 62] width 11 height 11
click at [0, 0] on icon at bounding box center [0, 0] width 0 height 0
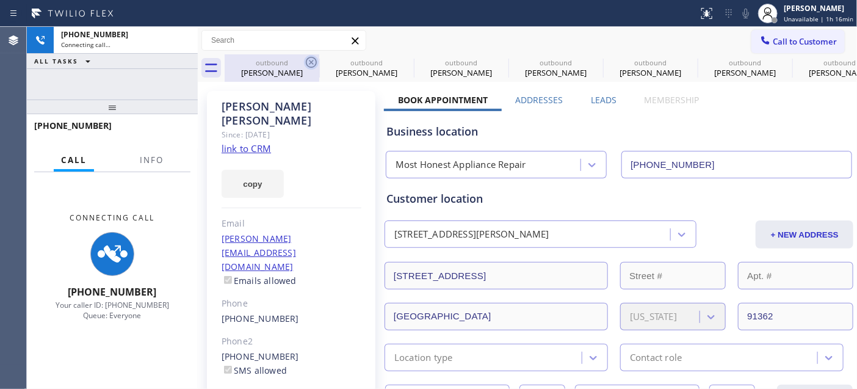
click at [0, 0] on icon at bounding box center [0, 0] width 0 height 0
type input "[PHONE_NUMBER]"
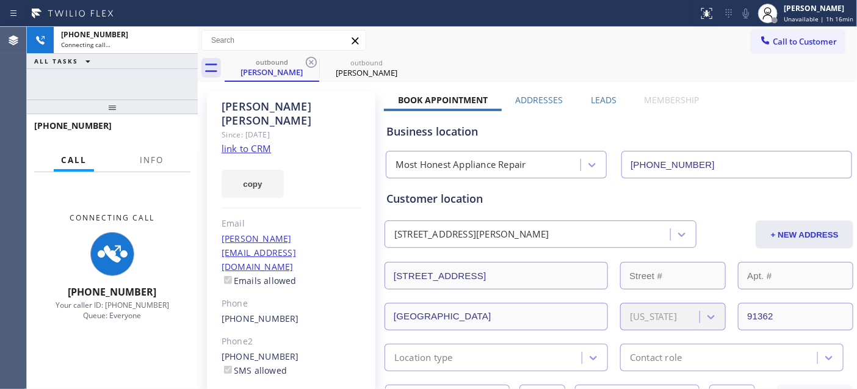
click at [317, 96] on div "[PERSON_NAME] Since: [DATE] link to CRM copy Email [PERSON_NAME][EMAIL_ADDRESS]…" at bounding box center [291, 293] width 168 height 405
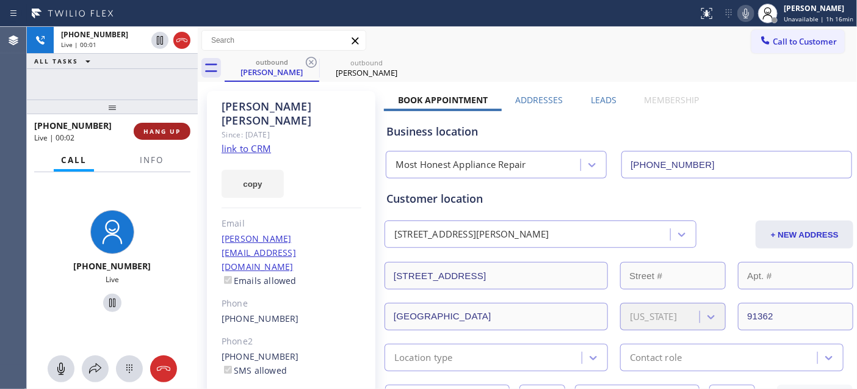
click at [159, 131] on span "HANG UP" at bounding box center [161, 131] width 37 height 9
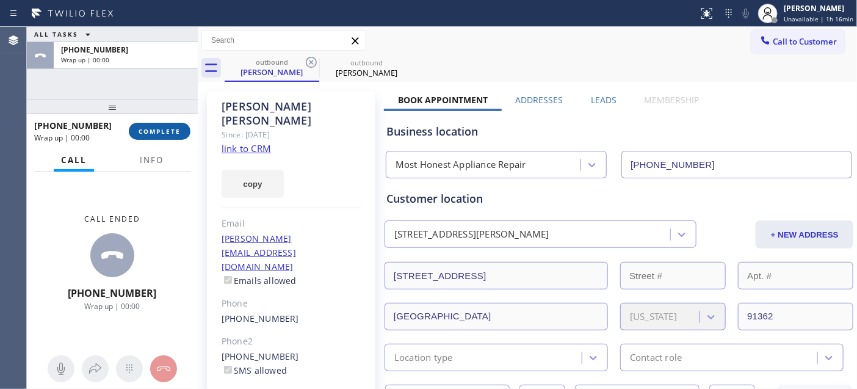
click at [168, 132] on span "COMPLETE" at bounding box center [160, 131] width 42 height 9
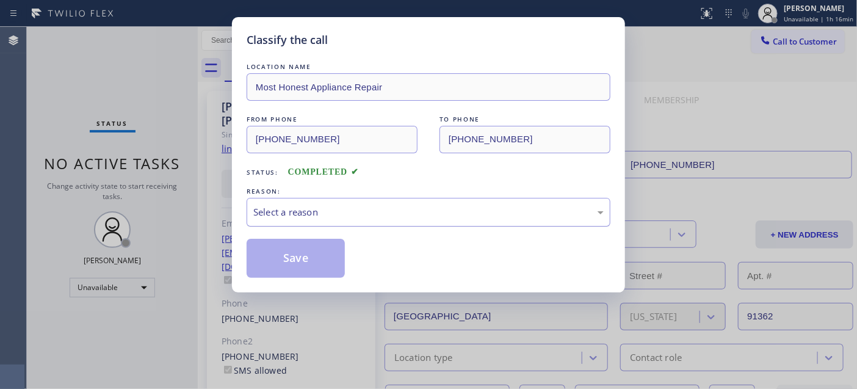
click at [400, 211] on div "Select a reason" at bounding box center [428, 212] width 350 height 14
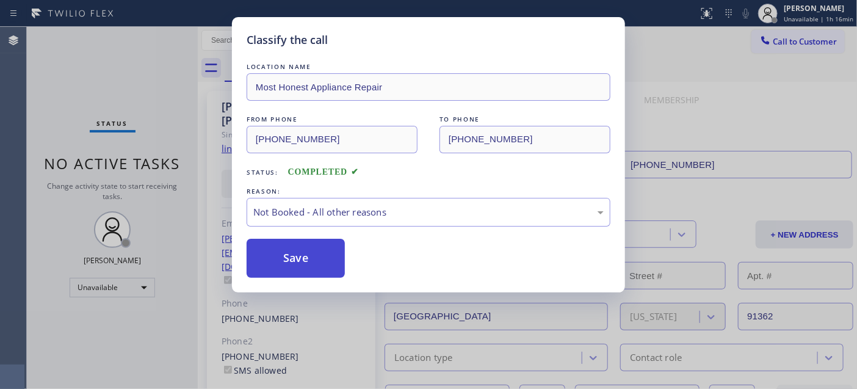
click at [316, 242] on button "Save" at bounding box center [296, 258] width 98 height 39
click at [317, 245] on button "Save" at bounding box center [296, 258] width 98 height 39
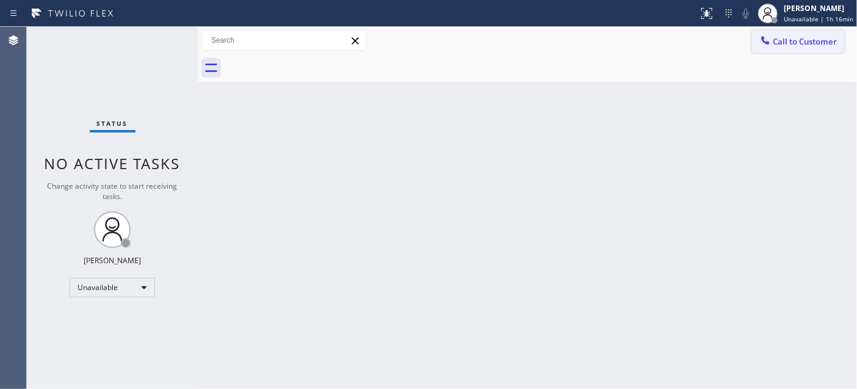
click at [789, 38] on span "Call to Customer" at bounding box center [805, 41] width 64 height 11
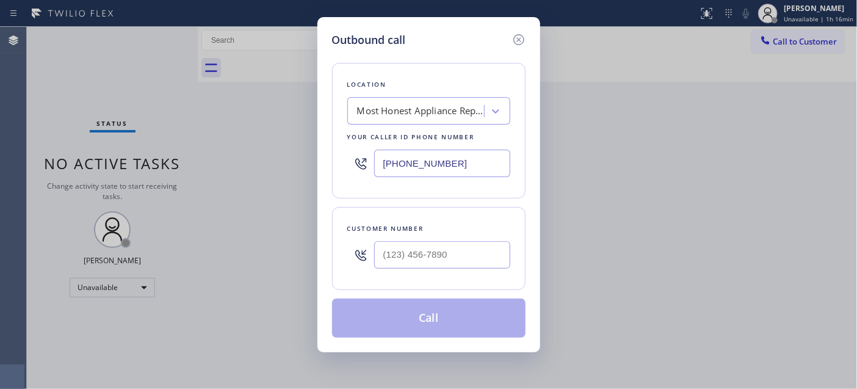
click at [475, 239] on div at bounding box center [442, 255] width 136 height 40
click at [468, 242] on input "(___) ___-____" at bounding box center [442, 254] width 136 height 27
paste input "714) 396-4515"
type input "[PHONE_NUMBER]"
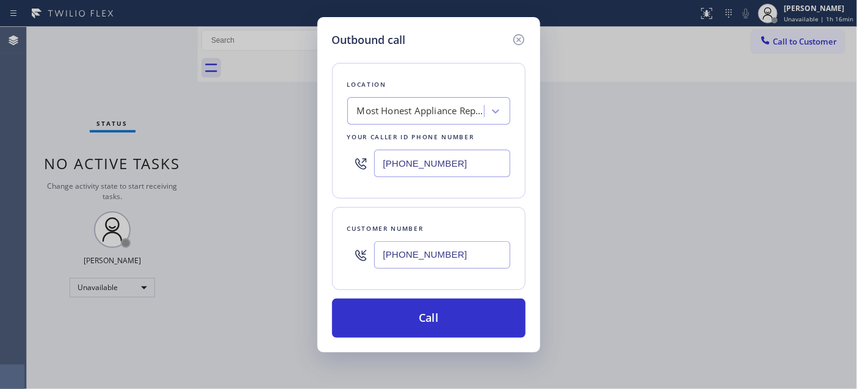
drag, startPoint x: 352, startPoint y: 157, endPoint x: 328, endPoint y: 156, distance: 23.8
click at [330, 156] on div "Outbound call Location Most Honest Appliance Repair Your caller id phone number…" at bounding box center [428, 184] width 223 height 335
paste input "480) 418-9915"
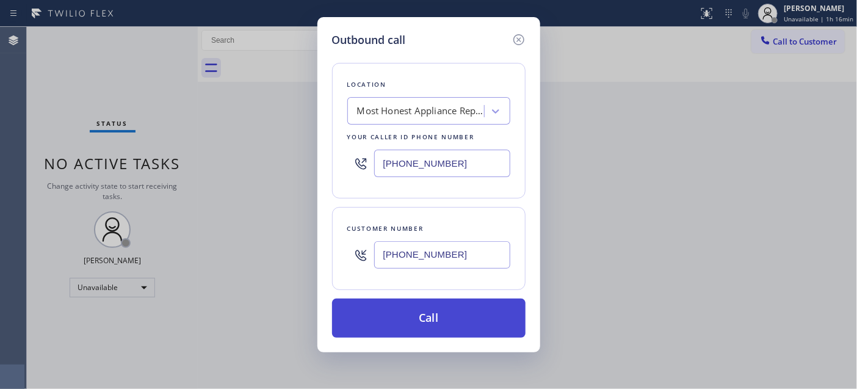
type input "[PHONE_NUMBER]"
click at [490, 307] on button "Call" at bounding box center [428, 317] width 193 height 39
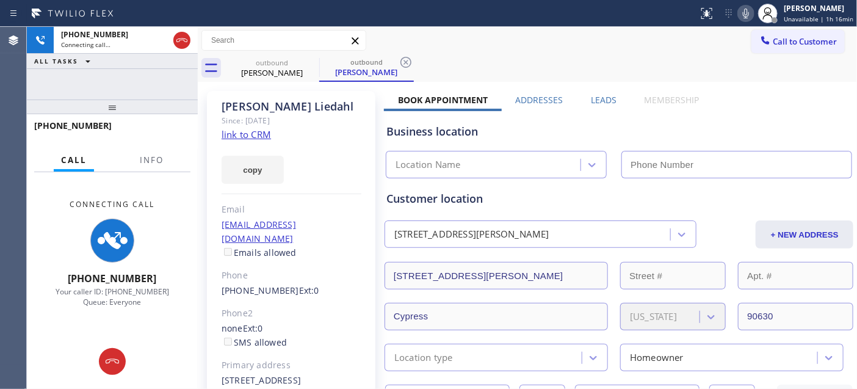
type input "[PHONE_NUMBER]"
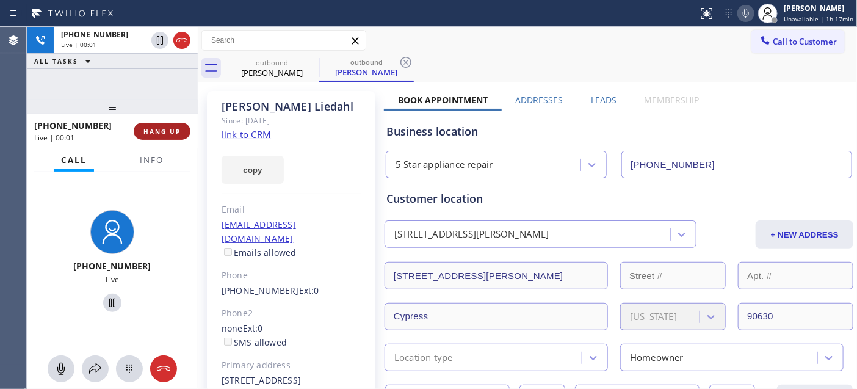
click at [156, 123] on button "HANG UP" at bounding box center [162, 131] width 57 height 17
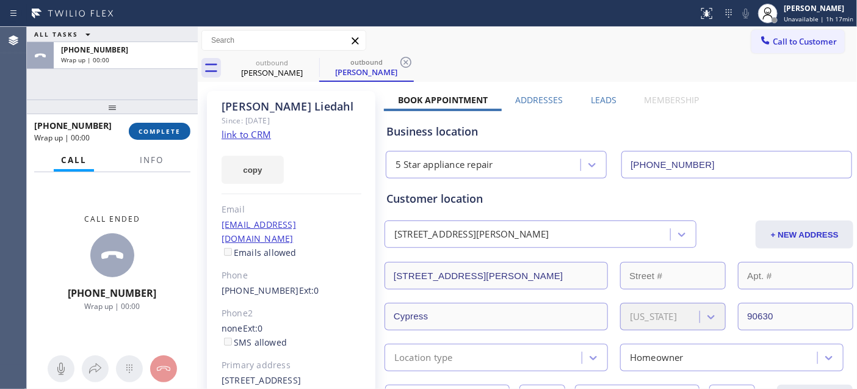
click at [165, 129] on span "COMPLETE" at bounding box center [160, 131] width 42 height 9
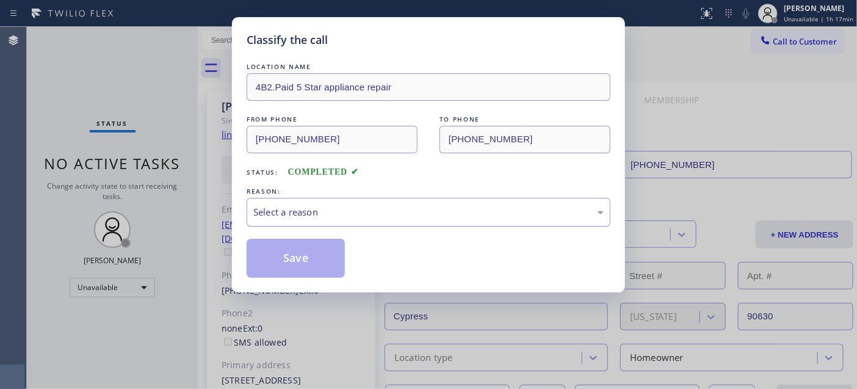
click at [315, 216] on div "Select a reason" at bounding box center [428, 212] width 350 height 14
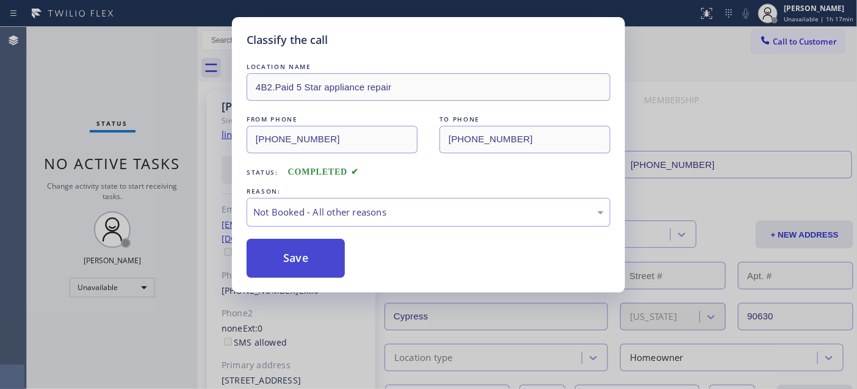
click at [292, 254] on button "Save" at bounding box center [296, 258] width 98 height 39
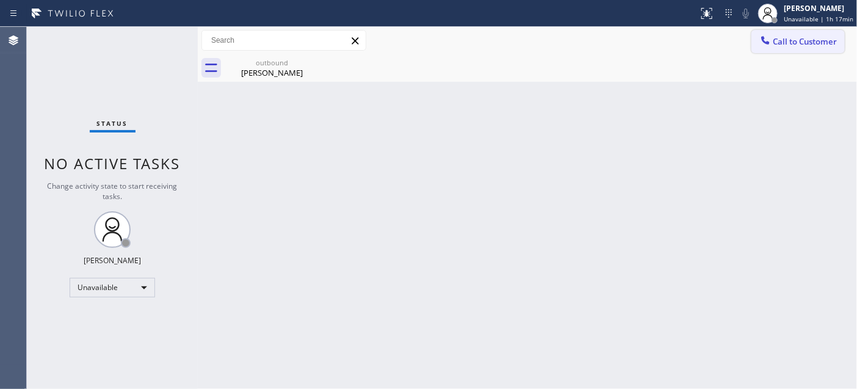
click at [778, 31] on button "Call to Customer" at bounding box center [797, 41] width 93 height 23
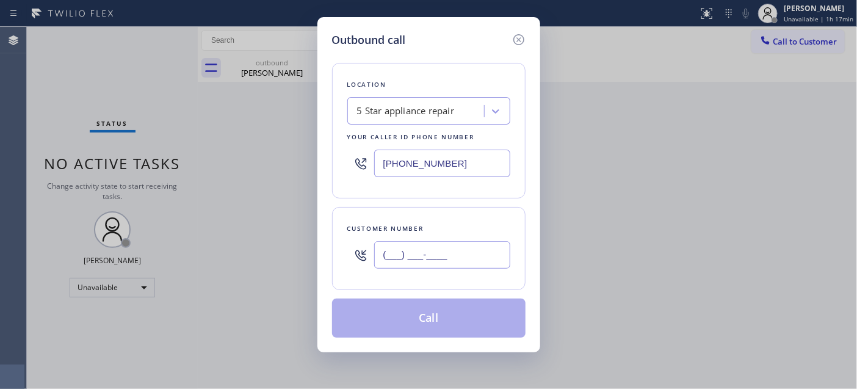
click at [446, 264] on input "(___) ___-____" at bounding box center [442, 254] width 136 height 27
paste input "212) 571-7260"
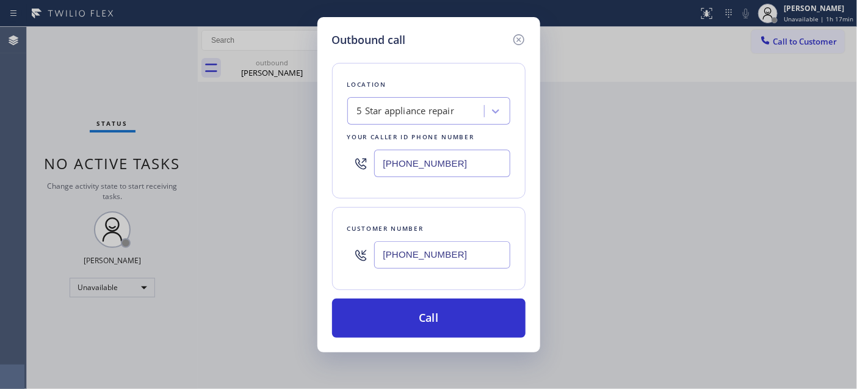
type input "[PHONE_NUMBER]"
drag, startPoint x: 452, startPoint y: 157, endPoint x: 286, endPoint y: 187, distance: 168.6
click at [286, 187] on div "Outbound call Location 5 Star appliance repair Your caller id phone number [PHO…" at bounding box center [428, 194] width 857 height 389
paste input "855) 731-4952"
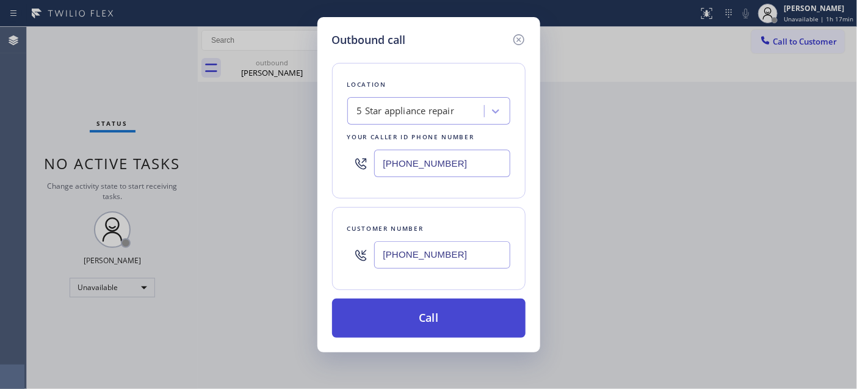
type input "[PHONE_NUMBER]"
click at [442, 306] on button "Call" at bounding box center [428, 317] width 193 height 39
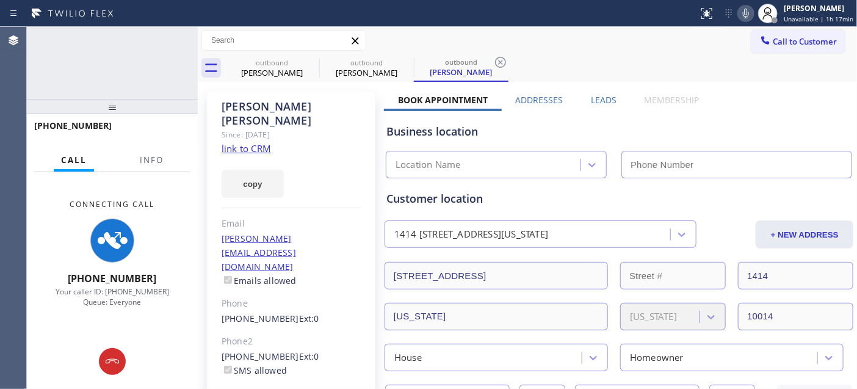
type input "[PHONE_NUMBER]"
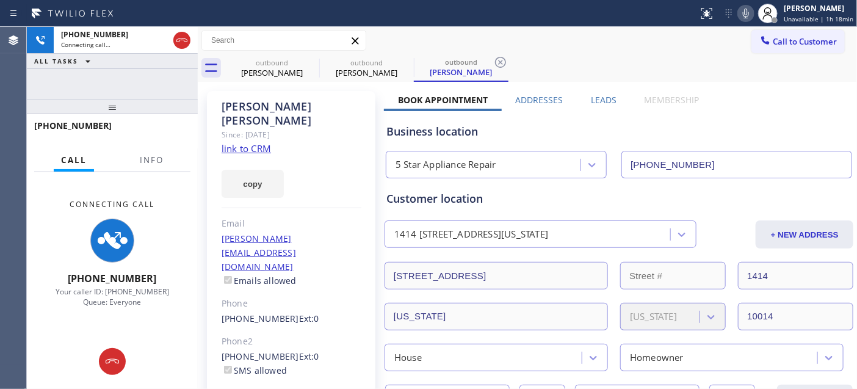
drag, startPoint x: 130, startPoint y: 102, endPoint x: 131, endPoint y: 68, distance: 33.6
click at [131, 73] on div "[PHONE_NUMBER] Connecting call… ALL TASKS ALL TASKS ACTIVE TASKS TASKS IN WRAP …" at bounding box center [112, 208] width 171 height 362
click at [181, 71] on div "[PHONE_NUMBER] Connecting call… ALL TASKS ALL TASKS ACTIVE TASKS TASKS IN WRAP …" at bounding box center [112, 208] width 171 height 362
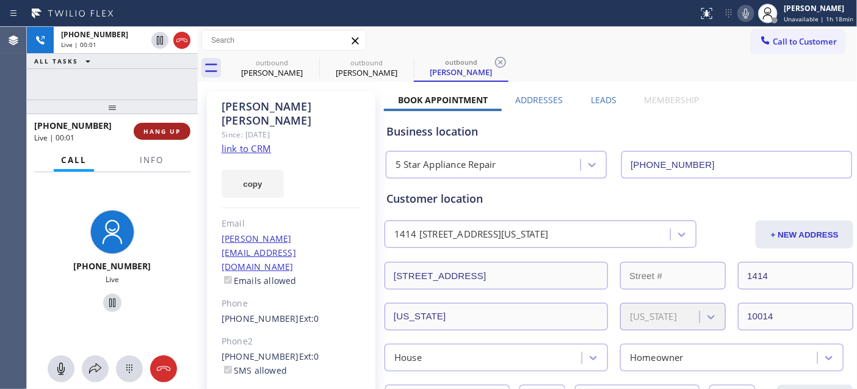
click at [157, 129] on span "HANG UP" at bounding box center [161, 131] width 37 height 9
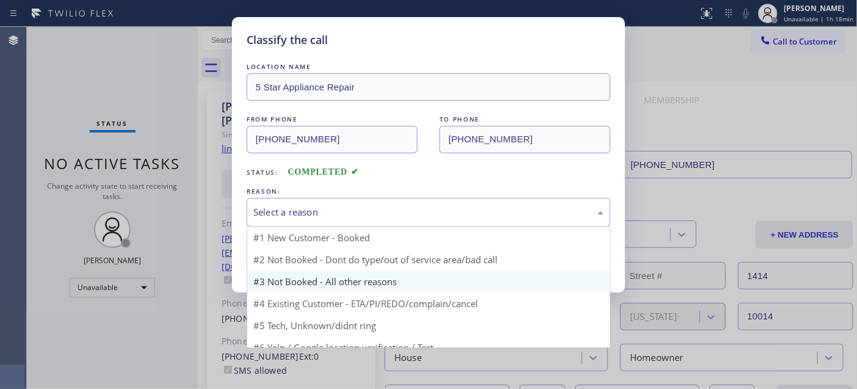
drag, startPoint x: 332, startPoint y: 209, endPoint x: 311, endPoint y: 253, distance: 48.1
click at [332, 210] on div "Select a reason" at bounding box center [428, 212] width 350 height 14
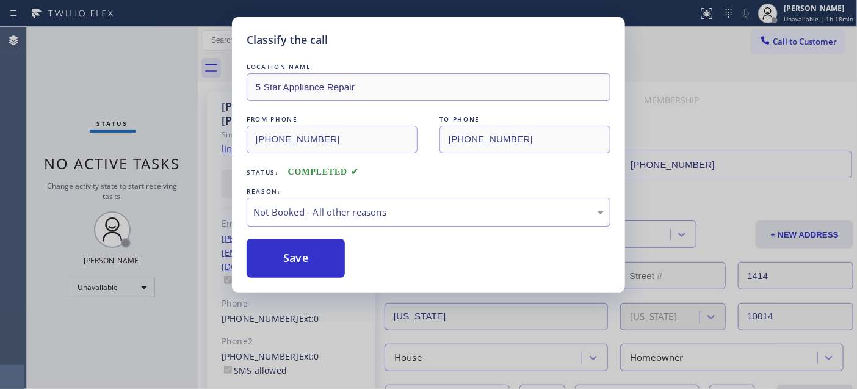
click at [311, 253] on button "Save" at bounding box center [296, 258] width 98 height 39
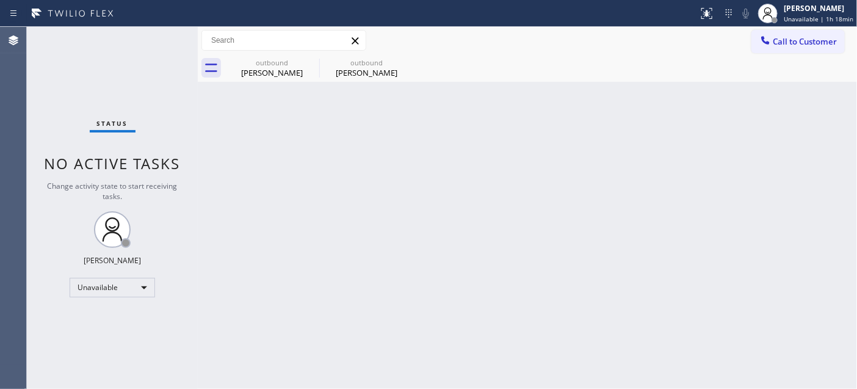
drag, startPoint x: 806, startPoint y: 34, endPoint x: 712, endPoint y: 80, distance: 104.0
click at [804, 34] on button "Call to Customer" at bounding box center [797, 41] width 93 height 23
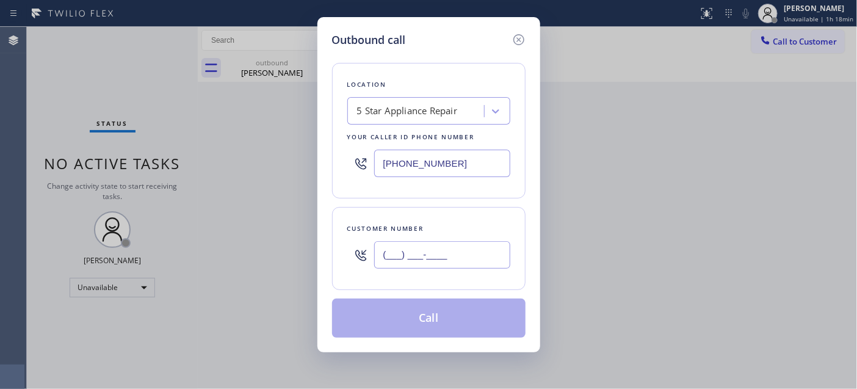
click at [486, 264] on input "(___) ___-____" at bounding box center [442, 254] width 136 height 27
paste input "818) 518-7495"
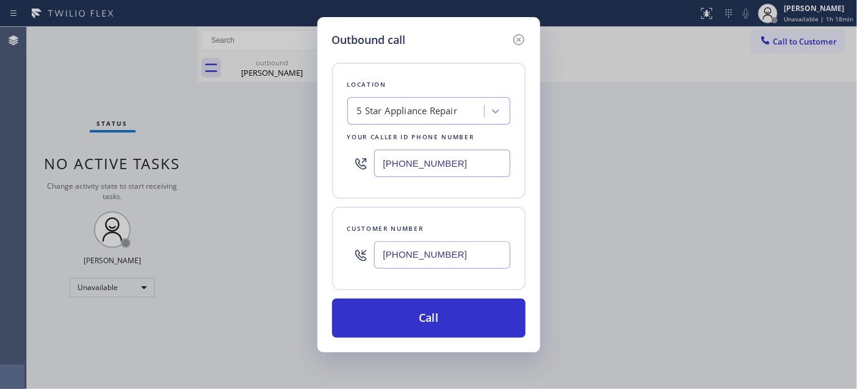
type input "[PHONE_NUMBER]"
drag, startPoint x: 372, startPoint y: 155, endPoint x: 352, endPoint y: 172, distance: 26.9
click at [358, 155] on div "[PHONE_NUMBER]" at bounding box center [428, 163] width 163 height 40
paste input "323) 643-1169"
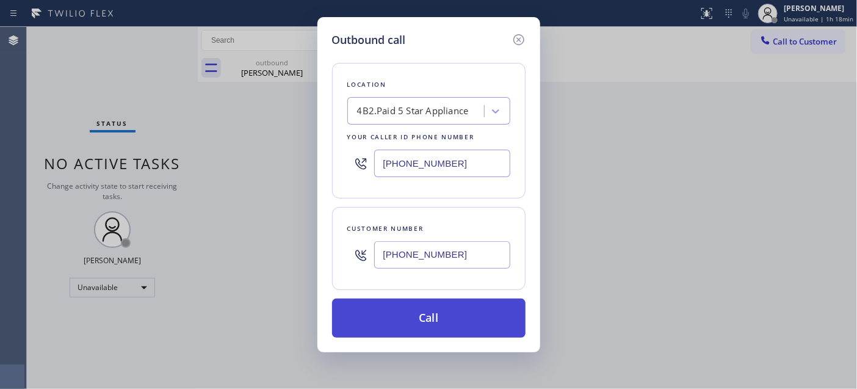
type input "[PHONE_NUMBER]"
click at [455, 311] on button "Call" at bounding box center [428, 317] width 193 height 39
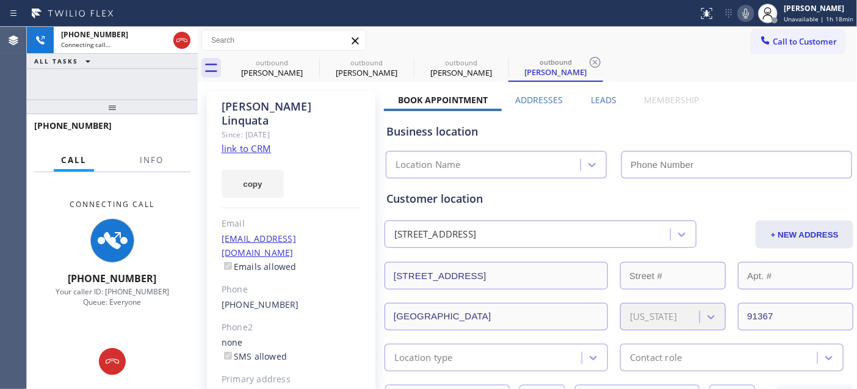
type input "[PHONE_NUMBER]"
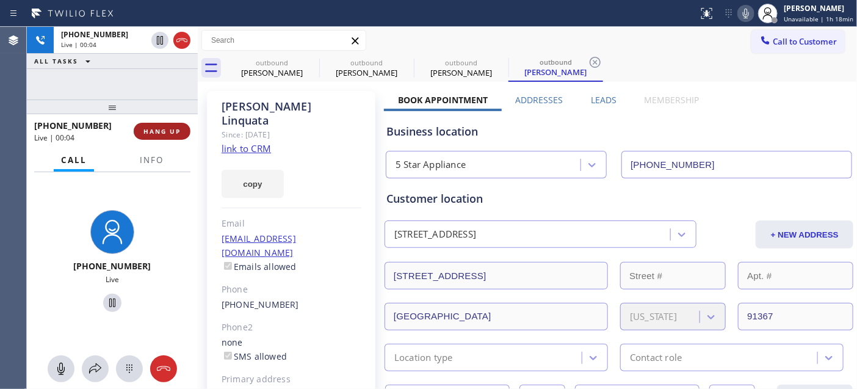
click at [181, 126] on button "HANG UP" at bounding box center [162, 131] width 57 height 17
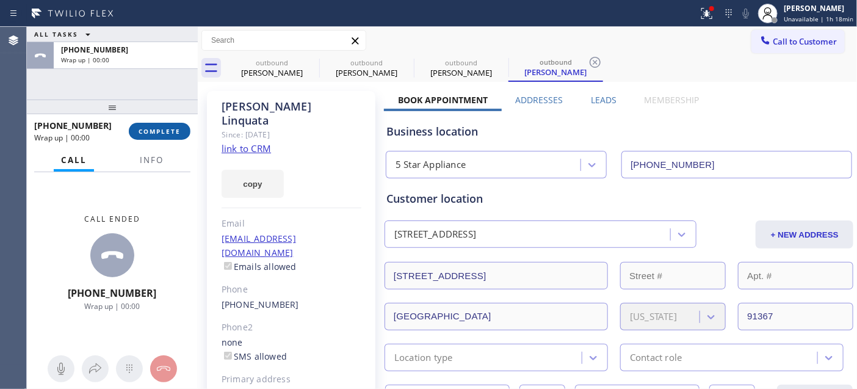
click at [179, 127] on span "COMPLETE" at bounding box center [160, 131] width 42 height 9
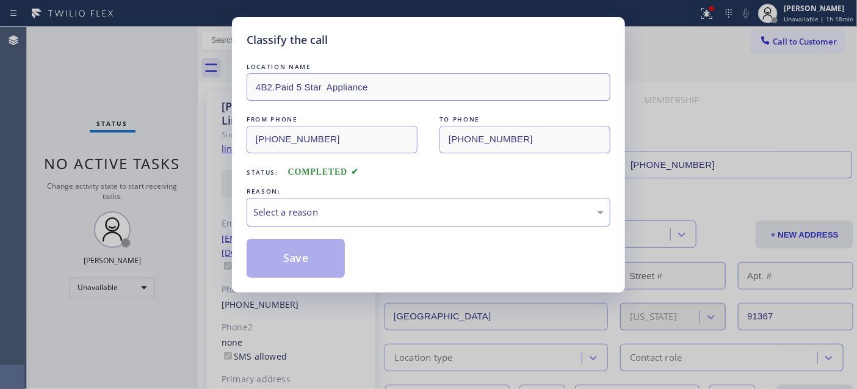
click at [377, 197] on div "REASON:" at bounding box center [429, 191] width 364 height 13
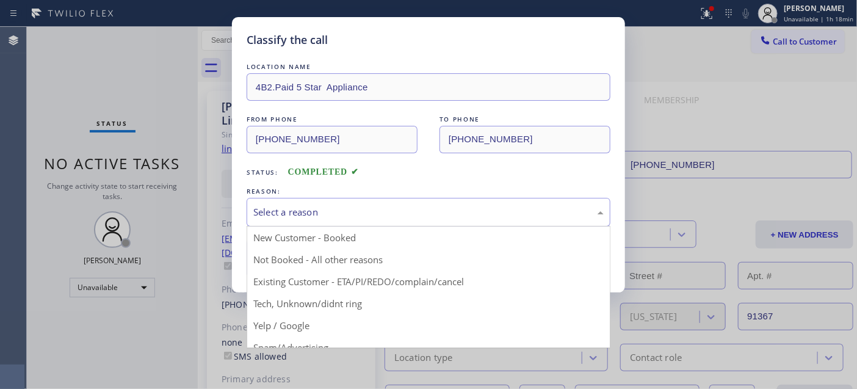
click at [344, 214] on div "Select a reason" at bounding box center [428, 212] width 350 height 14
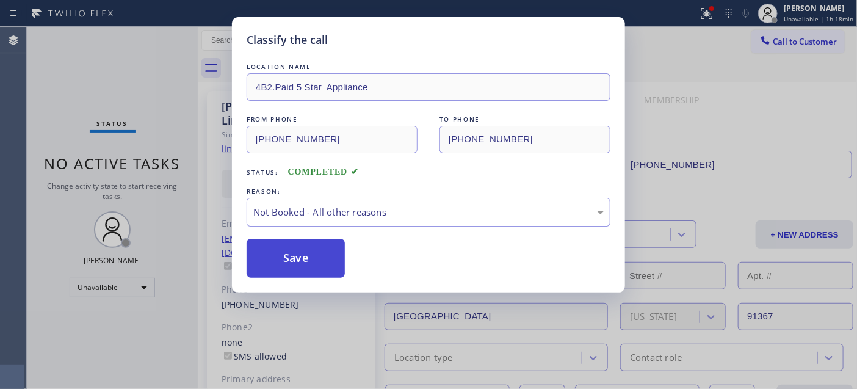
click at [311, 255] on button "Save" at bounding box center [296, 258] width 98 height 39
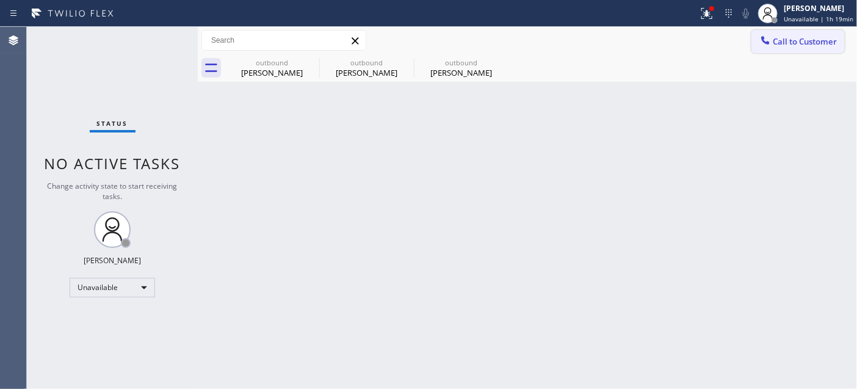
click at [802, 31] on button "Call to Customer" at bounding box center [797, 41] width 93 height 23
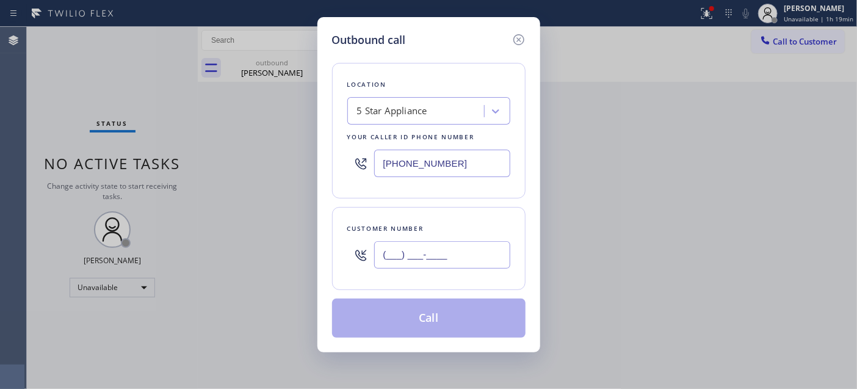
click at [422, 249] on input "(___) ___-____" at bounding box center [442, 254] width 136 height 27
paste input "949) 413-6044"
type input "[PHONE_NUMBER]"
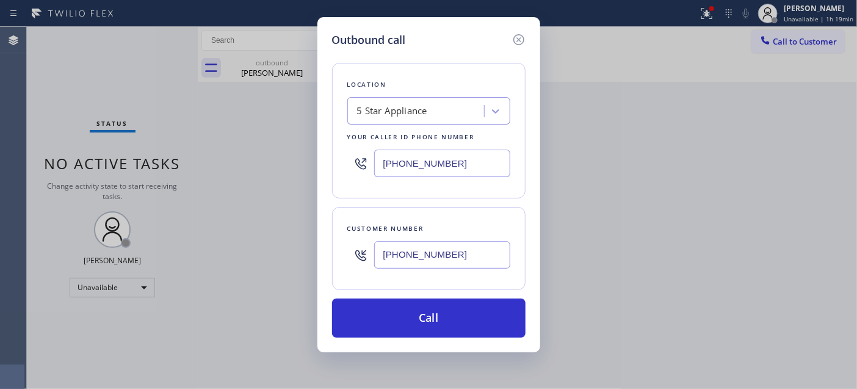
drag, startPoint x: 458, startPoint y: 156, endPoint x: 319, endPoint y: 167, distance: 140.2
click at [358, 162] on div "[PHONE_NUMBER]" at bounding box center [428, 163] width 163 height 40
paste input "949) 438-5091"
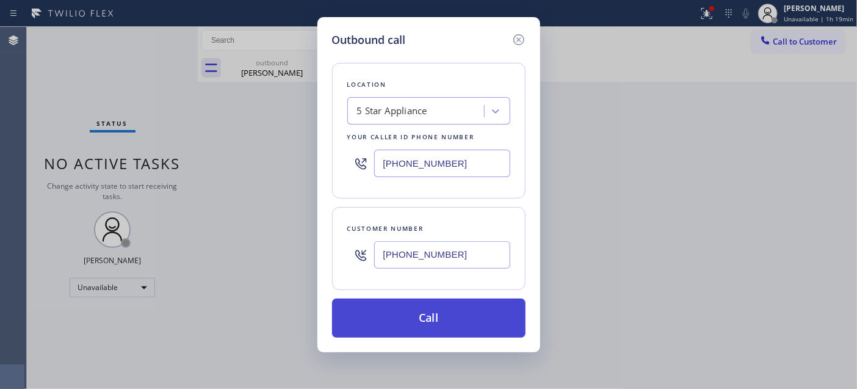
type input "[PHONE_NUMBER]"
click at [494, 318] on button "Call" at bounding box center [428, 317] width 193 height 39
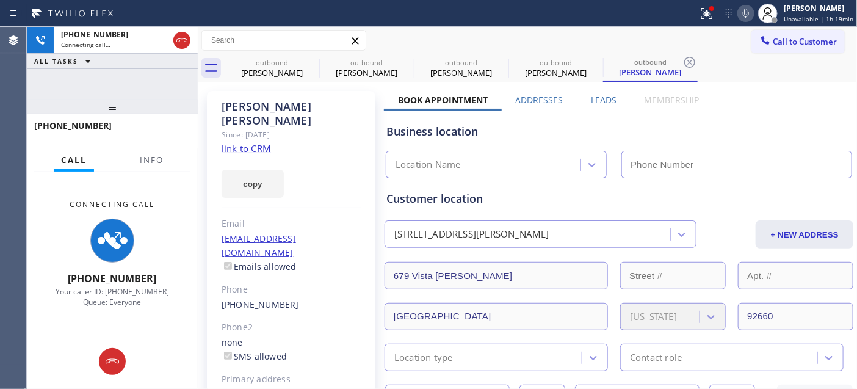
type input "[PHONE_NUMBER]"
click at [305, 110] on div "[PERSON_NAME]" at bounding box center [292, 113] width 140 height 28
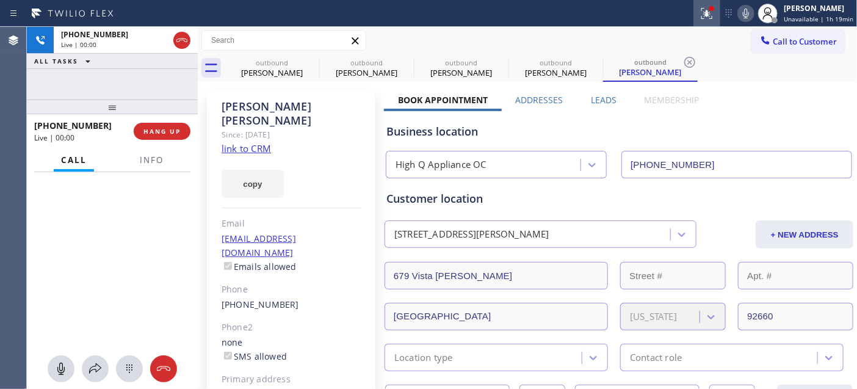
click at [711, 13] on icon at bounding box center [706, 12] width 7 height 4
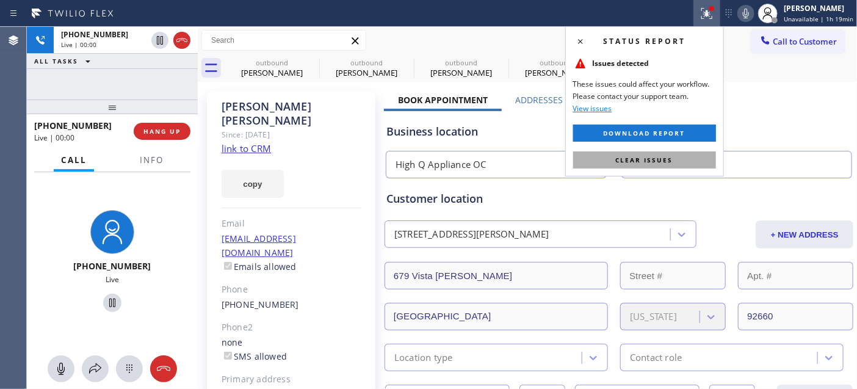
click at [589, 154] on button "Clear issues" at bounding box center [644, 159] width 143 height 17
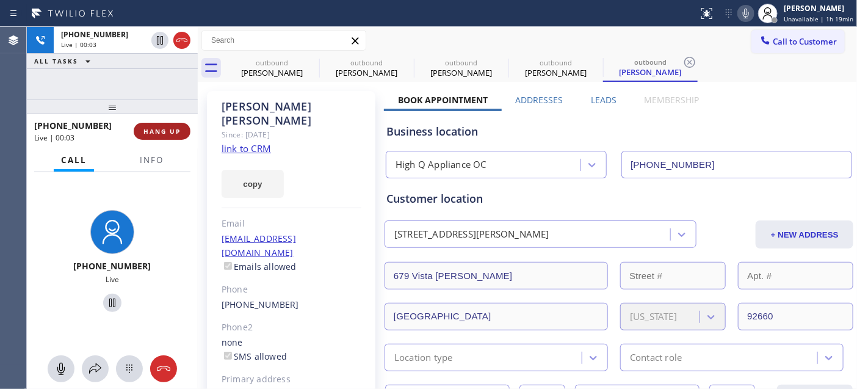
click at [174, 127] on span "HANG UP" at bounding box center [161, 131] width 37 height 9
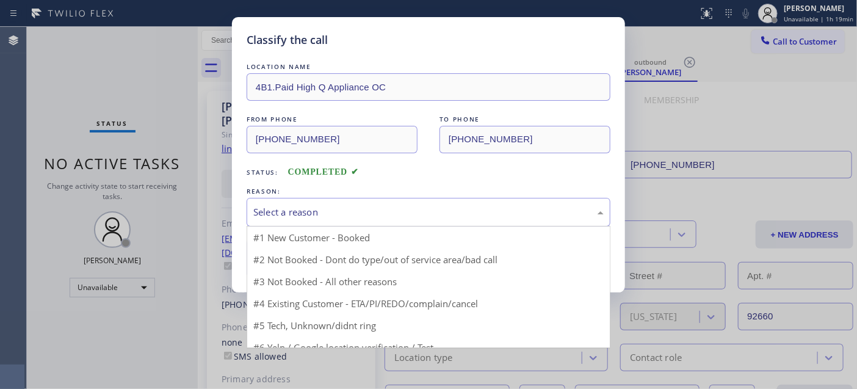
click at [425, 218] on div "Select a reason" at bounding box center [428, 212] width 350 height 14
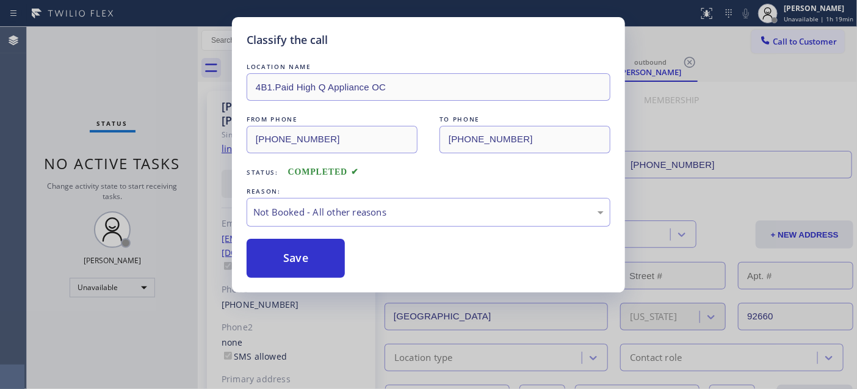
click at [320, 230] on div "LOCATION NAME 4B1.Paid High Q Appliance OC FROM PHONE [PHONE_NUMBER] TO PHONE […" at bounding box center [429, 168] width 364 height 217
click at [312, 245] on button "Save" at bounding box center [296, 258] width 98 height 39
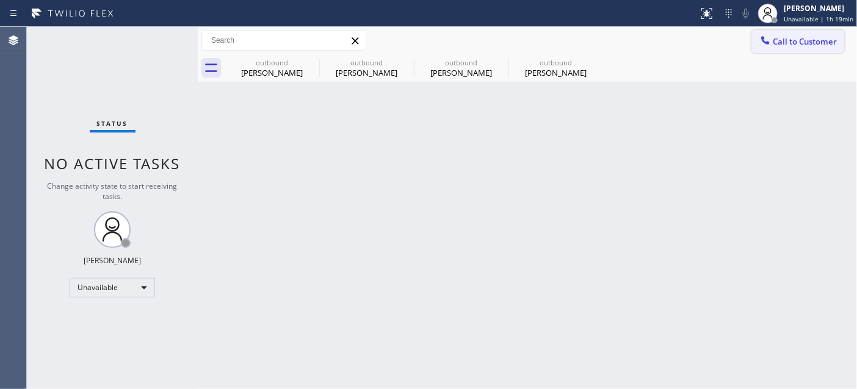
click at [786, 44] on span "Call to Customer" at bounding box center [805, 41] width 64 height 11
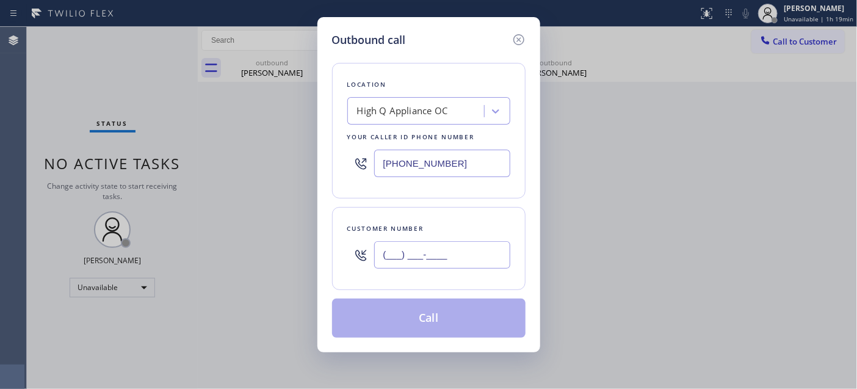
click at [437, 253] on input "(___) ___-____" at bounding box center [442, 254] width 136 height 27
paste input "805) 258-9091"
type input "[PHONE_NUMBER]"
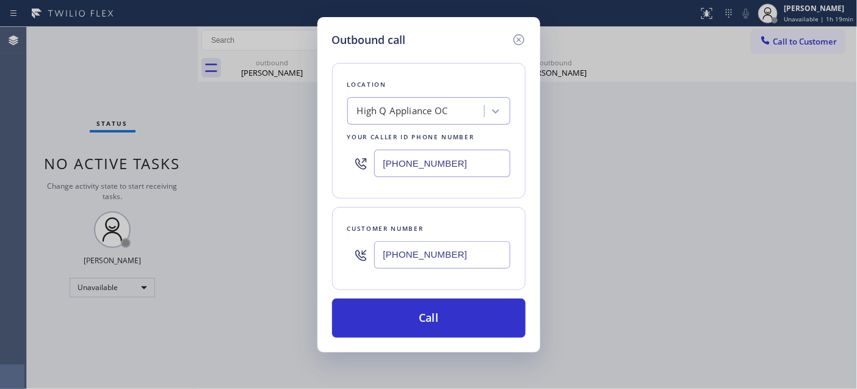
drag, startPoint x: 468, startPoint y: 161, endPoint x: 319, endPoint y: 163, distance: 149.0
click at [324, 162] on div "Outbound call Location High Q Appliance OC Your caller id phone number [PHONE_N…" at bounding box center [428, 184] width 223 height 335
paste input "805) 600-5663"
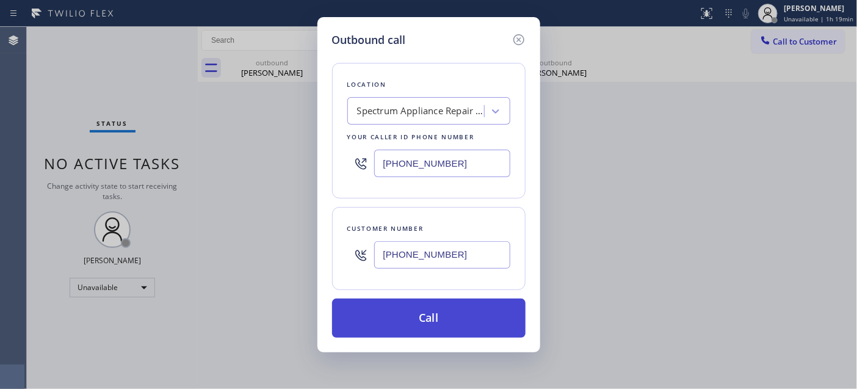
type input "[PHONE_NUMBER]"
click at [493, 327] on button "Call" at bounding box center [428, 317] width 193 height 39
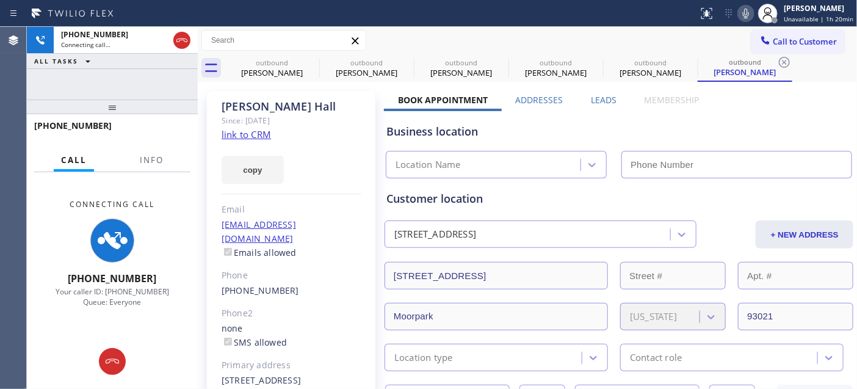
type input "[PHONE_NUMBER]"
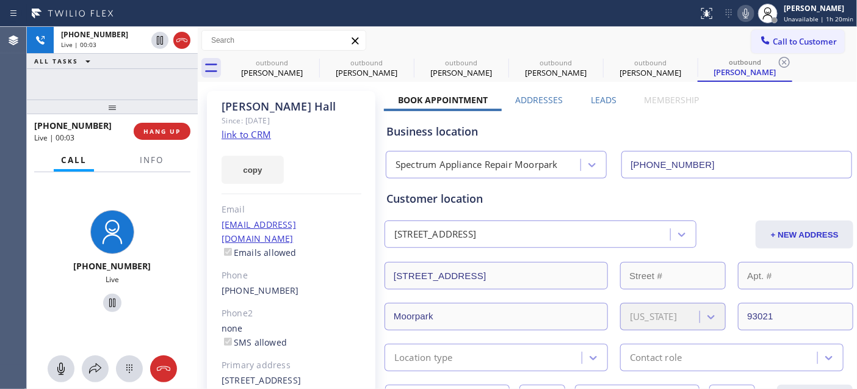
drag, startPoint x: 181, startPoint y: 105, endPoint x: 193, endPoint y: 54, distance: 52.7
click at [187, 56] on div "[PHONE_NUMBER] Live | 00:03 ALL TASKS ALL TASKS ACTIVE TASKS TASKS IN WRAP UP […" at bounding box center [112, 208] width 171 height 362
click at [178, 135] on span "HANG UP" at bounding box center [161, 131] width 37 height 9
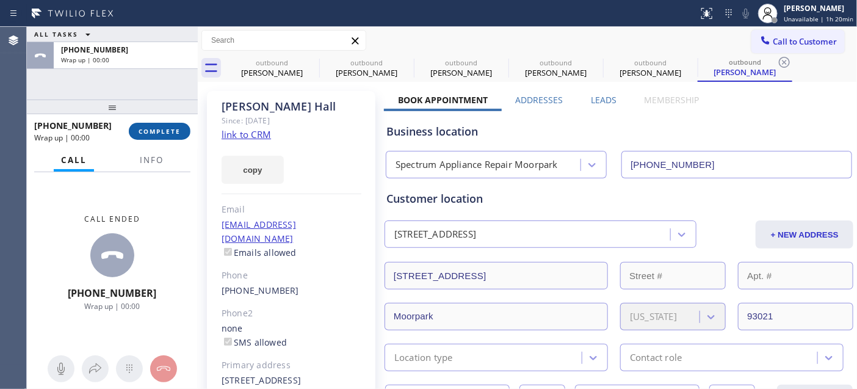
click at [178, 135] on span "COMPLETE" at bounding box center [160, 131] width 42 height 9
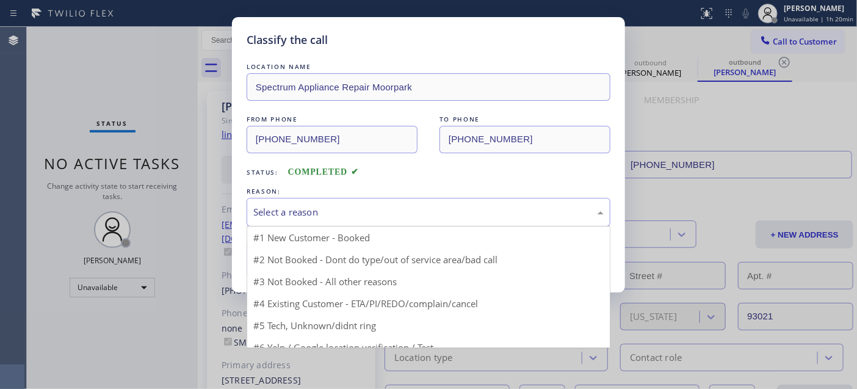
drag, startPoint x: 400, startPoint y: 205, endPoint x: 376, endPoint y: 223, distance: 30.0
click at [400, 208] on div "Select a reason" at bounding box center [428, 212] width 350 height 14
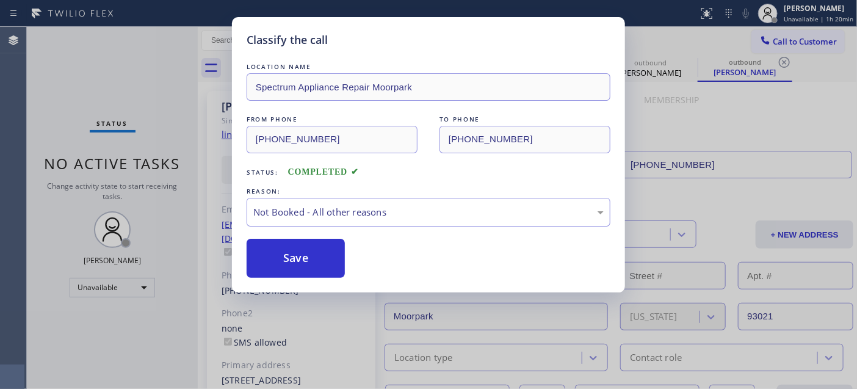
click at [316, 255] on button "Save" at bounding box center [296, 258] width 98 height 39
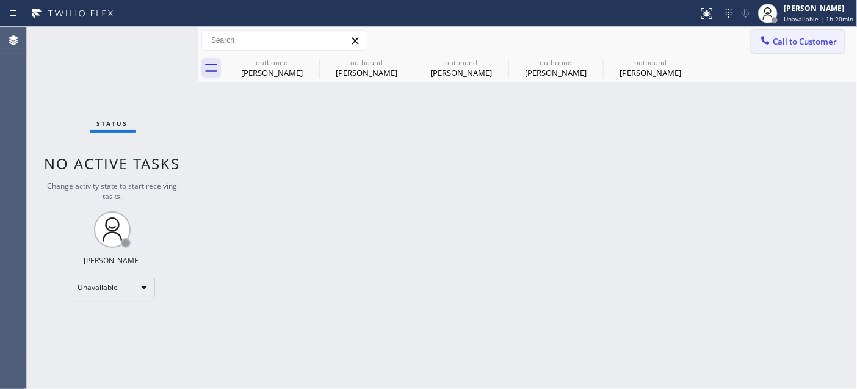
click at [791, 44] on span "Call to Customer" at bounding box center [805, 41] width 64 height 11
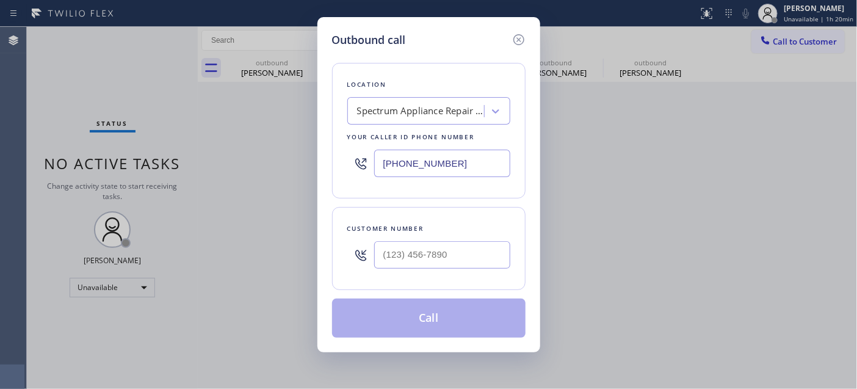
click at [436, 278] on div "Customer number" at bounding box center [428, 248] width 193 height 83
click at [464, 258] on input "(___) ___-____" at bounding box center [442, 254] width 136 height 27
paste input "310) 809-0025"
type input "[PHONE_NUMBER]"
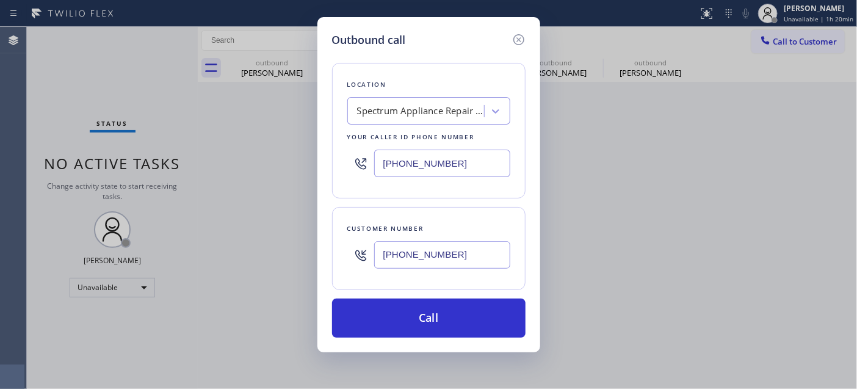
drag, startPoint x: 399, startPoint y: 159, endPoint x: 275, endPoint y: 176, distance: 125.1
click at [277, 175] on div "Outbound call Location Spectrum Appliance Repair [GEOGRAPHIC_DATA] Your caller …" at bounding box center [428, 194] width 857 height 389
drag, startPoint x: 463, startPoint y: 165, endPoint x: 345, endPoint y: 181, distance: 118.8
click at [314, 165] on div "Outbound call Location Spectrum Appliance Repair [GEOGRAPHIC_DATA] Your caller …" at bounding box center [428, 194] width 857 height 389
paste input "562) 548-7352"
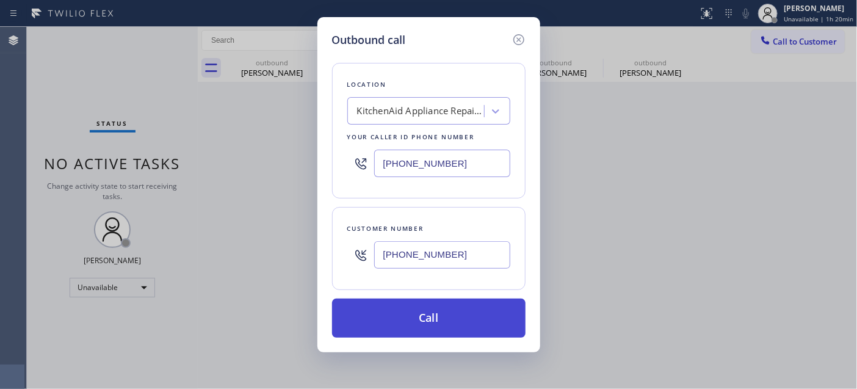
type input "[PHONE_NUMBER]"
click at [438, 310] on button "Call" at bounding box center [428, 317] width 193 height 39
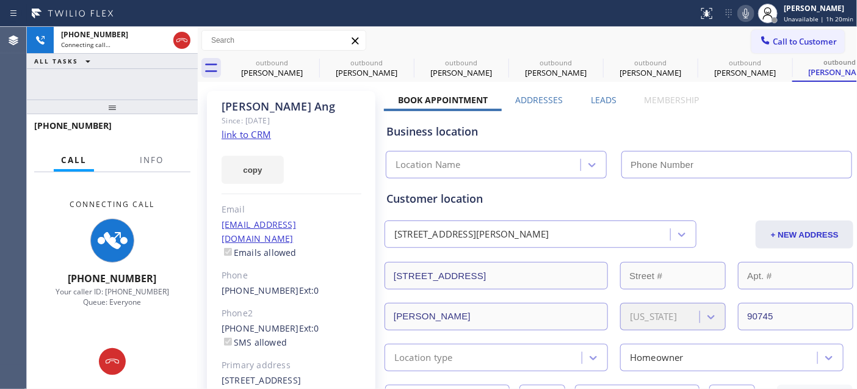
type input "[PHONE_NUMBER]"
click at [304, 124] on div "Since: [DATE]" at bounding box center [292, 121] width 140 height 14
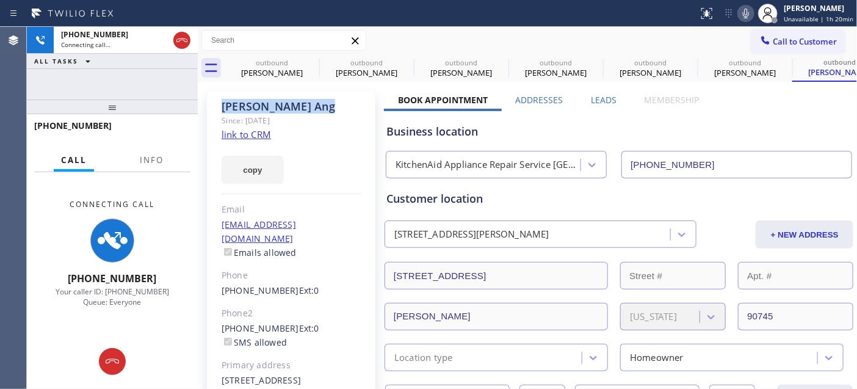
drag, startPoint x: 247, startPoint y: 101, endPoint x: 215, endPoint y: 101, distance: 32.4
click at [215, 101] on div "[PERSON_NAME] Since: [DATE] link to CRM copy Email [EMAIL_ADDRESS][DOMAIN_NAME]…" at bounding box center [291, 279] width 168 height 377
click at [318, 111] on div "[PERSON_NAME]" at bounding box center [292, 106] width 140 height 14
click at [314, 62] on icon at bounding box center [311, 62] width 15 height 15
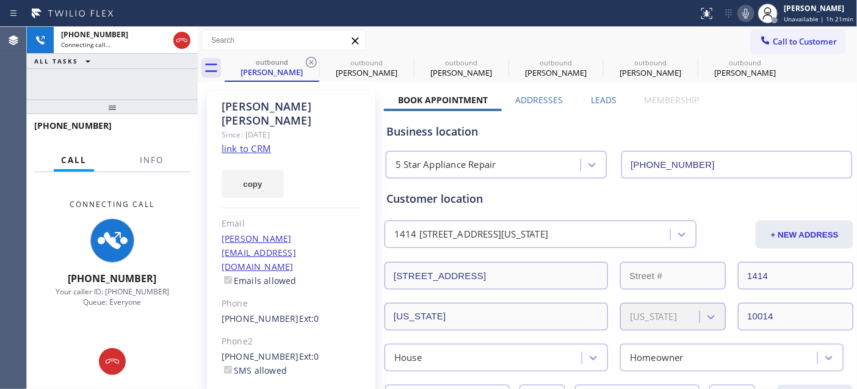
click at [314, 62] on icon at bounding box center [311, 62] width 15 height 15
type input "[PHONE_NUMBER]"
click at [0, 0] on icon at bounding box center [0, 0] width 0 height 0
type input "[PHONE_NUMBER]"
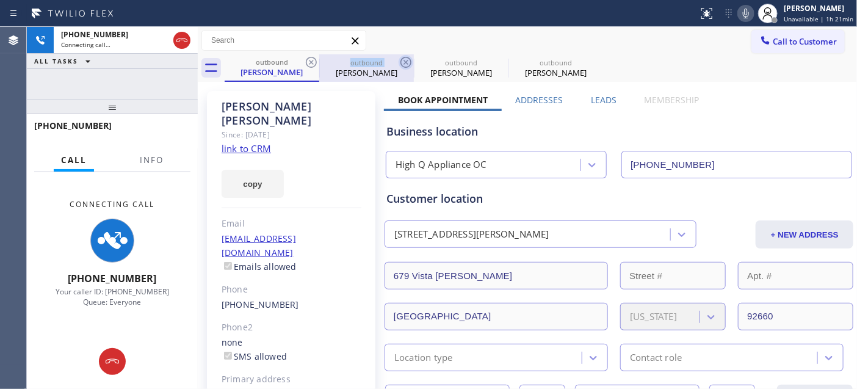
click at [314, 61] on icon at bounding box center [311, 62] width 15 height 15
type input "[PHONE_NUMBER]"
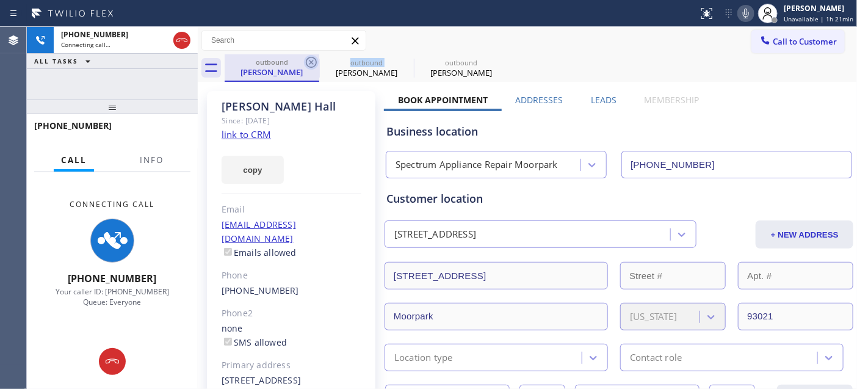
click at [314, 61] on icon at bounding box center [311, 62] width 15 height 15
type input "[PHONE_NUMBER]"
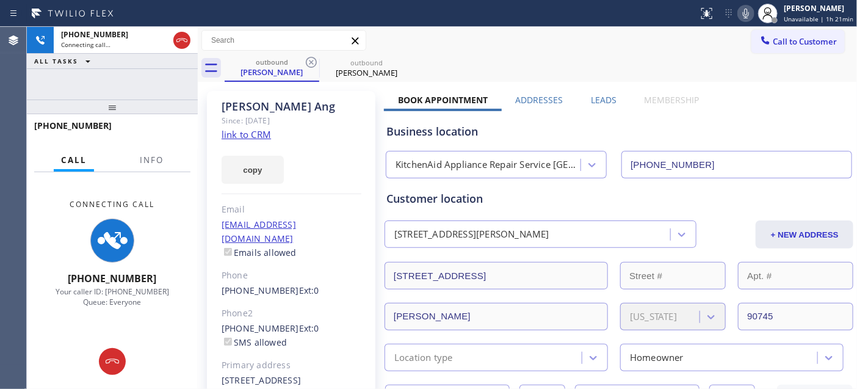
click at [582, 16] on div at bounding box center [349, 14] width 689 height 20
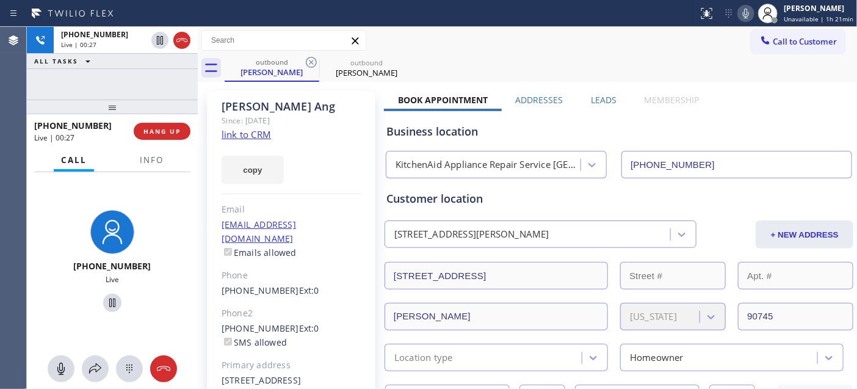
click at [175, 120] on div "[PHONE_NUMBER] Live | 00:27 HANG UP" at bounding box center [112, 131] width 156 height 32
click at [165, 131] on span "HANG UP" at bounding box center [161, 131] width 37 height 9
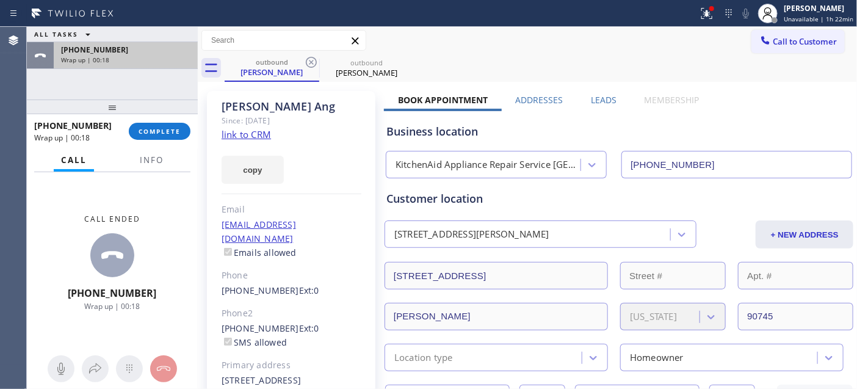
click at [193, 62] on div "[PHONE_NUMBER] Wrap up | 00:18" at bounding box center [112, 55] width 171 height 27
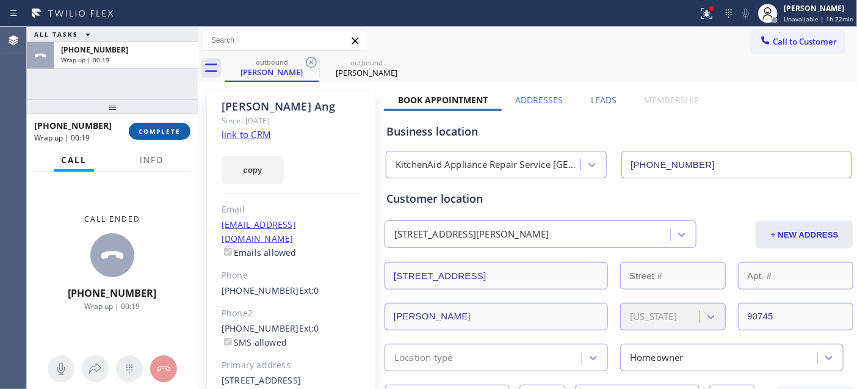
click at [165, 127] on span "COMPLETE" at bounding box center [160, 131] width 42 height 9
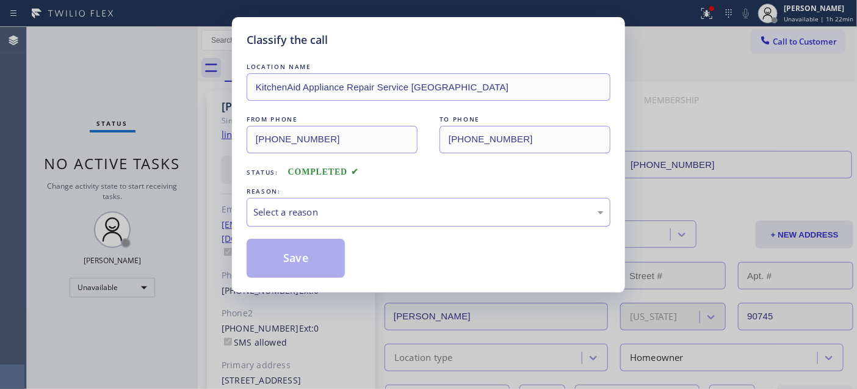
click at [382, 205] on div "Select a reason" at bounding box center [428, 212] width 350 height 14
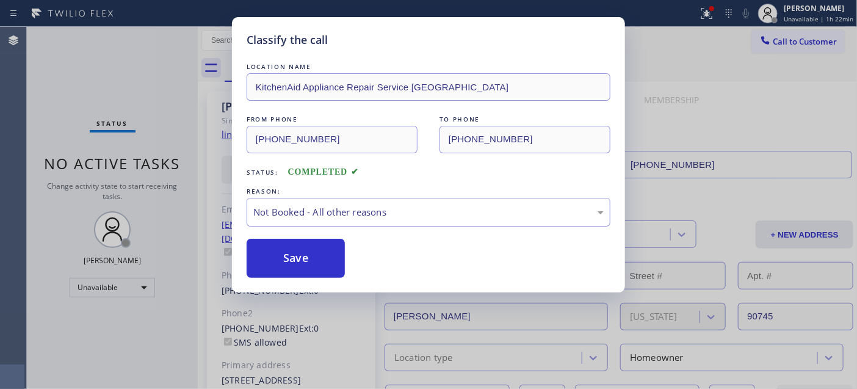
click at [328, 254] on button "Save" at bounding box center [296, 258] width 98 height 39
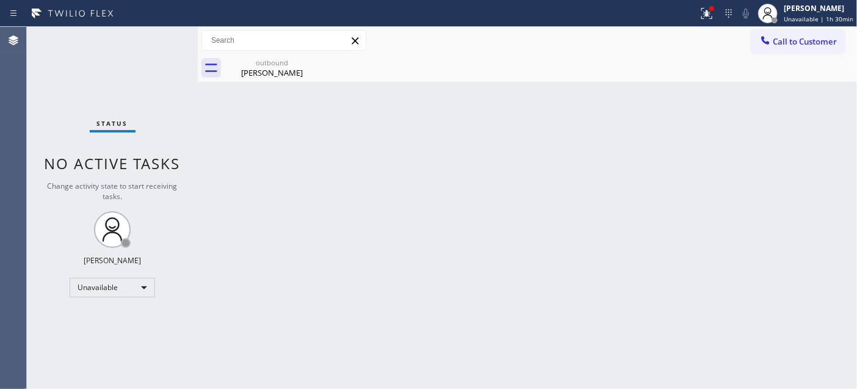
click at [353, 186] on div "Back to Dashboard Change Sender ID Customers Technicians Select a contact Outbo…" at bounding box center [527, 208] width 659 height 362
click at [709, 9] on icon at bounding box center [707, 13] width 15 height 15
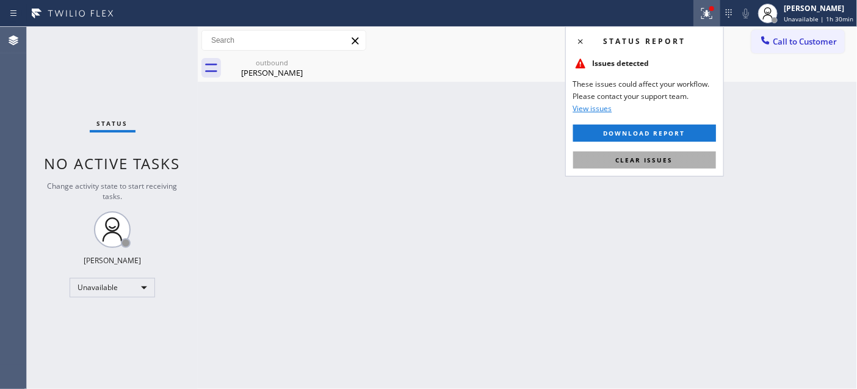
click at [641, 165] on button "Clear issues" at bounding box center [644, 159] width 143 height 17
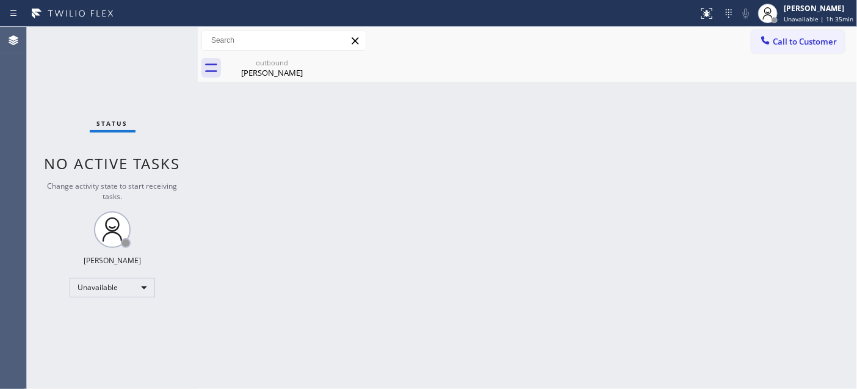
drag, startPoint x: 811, startPoint y: 51, endPoint x: 785, endPoint y: 49, distance: 25.7
click at [810, 49] on button "Call to Customer" at bounding box center [797, 41] width 93 height 23
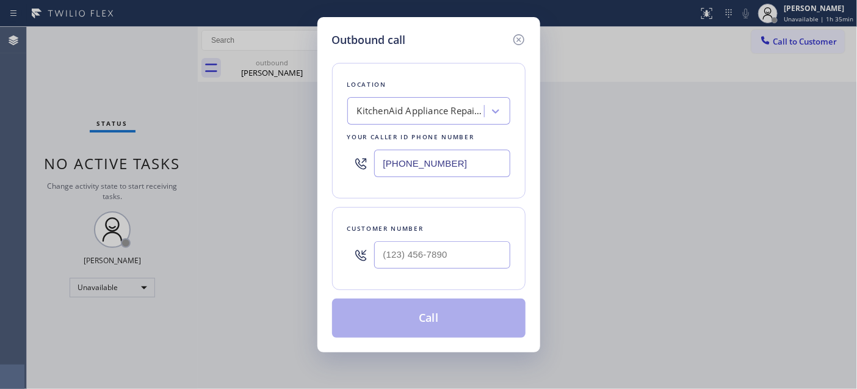
click at [478, 238] on div at bounding box center [442, 255] width 136 height 40
click at [474, 239] on div at bounding box center [442, 255] width 136 height 40
click at [470, 244] on input "(___) ___-____" at bounding box center [442, 254] width 136 height 27
paste input "917) 375-9928"
type input "[PHONE_NUMBER]"
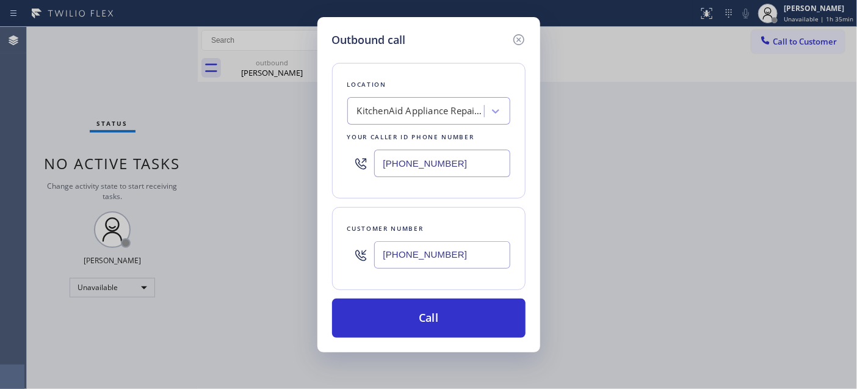
drag, startPoint x: 426, startPoint y: 162, endPoint x: 353, endPoint y: 159, distance: 73.3
click at [356, 159] on div "[PHONE_NUMBER]" at bounding box center [428, 163] width 163 height 40
paste input "917) 920-9568"
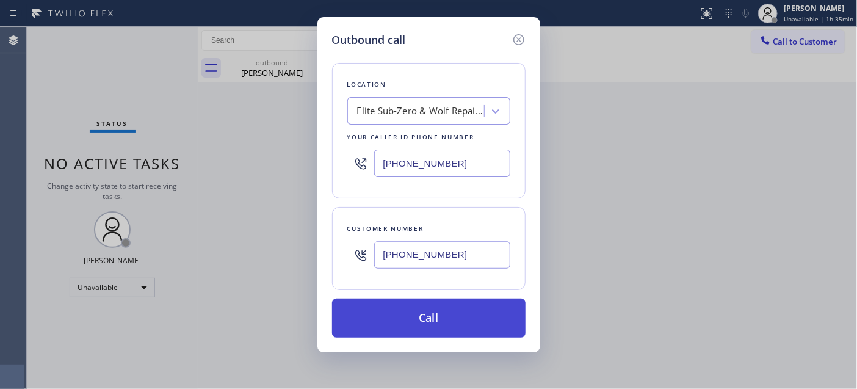
type input "[PHONE_NUMBER]"
click at [447, 308] on button "Call" at bounding box center [428, 317] width 193 height 39
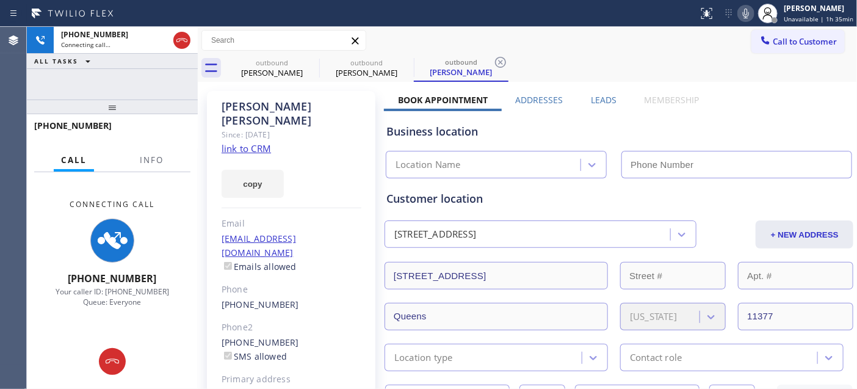
type input "[PHONE_NUMBER]"
click at [746, 13] on icon at bounding box center [746, 13] width 15 height 15
drag, startPoint x: 107, startPoint y: 112, endPoint x: 120, endPoint y: 81, distance: 33.7
click at [112, 99] on div at bounding box center [112, 106] width 171 height 15
drag, startPoint x: 157, startPoint y: 99, endPoint x: 154, endPoint y: 87, distance: 11.9
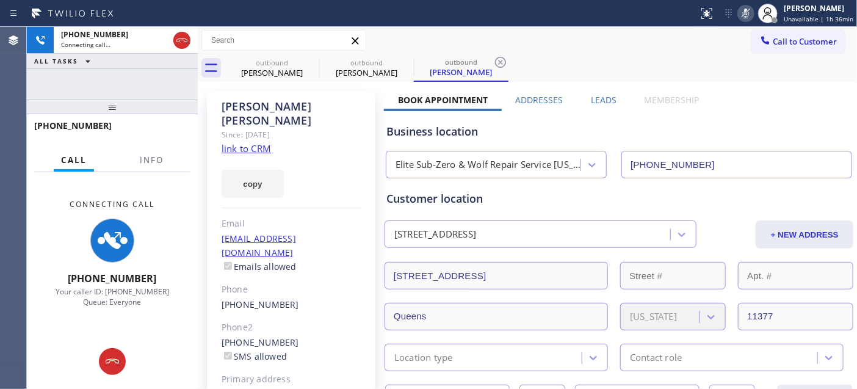
click at [156, 93] on div "[PHONE_NUMBER] Connecting call… ALL TASKS ALL TASKS ACTIVE TASKS TASKS IN WRAP …" at bounding box center [112, 208] width 171 height 362
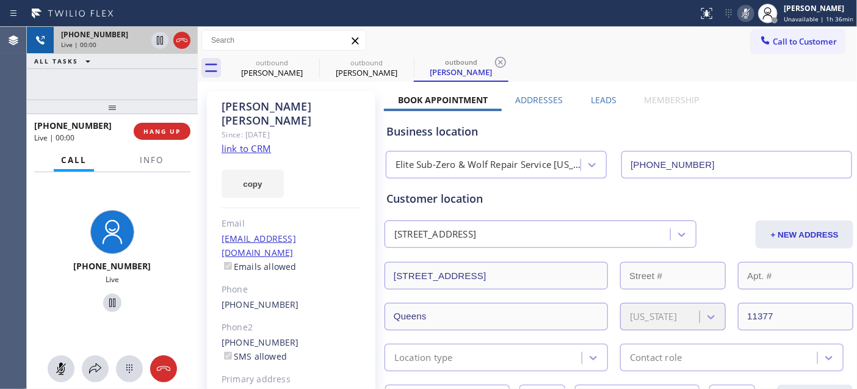
click at [190, 38] on div at bounding box center [171, 40] width 44 height 27
click at [187, 42] on icon at bounding box center [182, 40] width 15 height 15
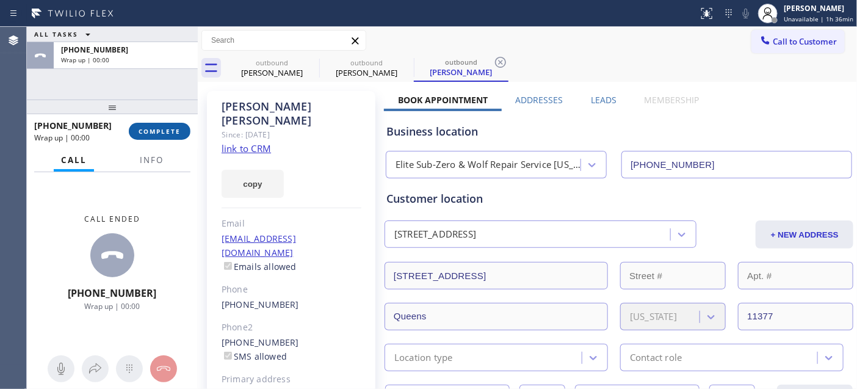
click at [157, 134] on span "COMPLETE" at bounding box center [160, 131] width 42 height 9
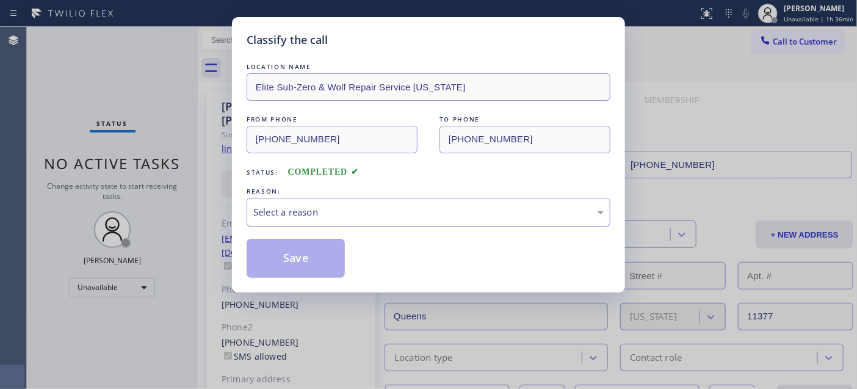
click at [353, 217] on div "Select a reason" at bounding box center [428, 212] width 350 height 14
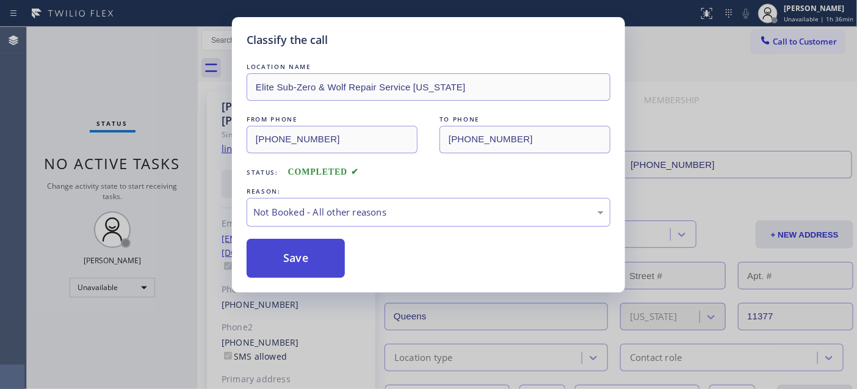
click at [300, 257] on button "Save" at bounding box center [296, 258] width 98 height 39
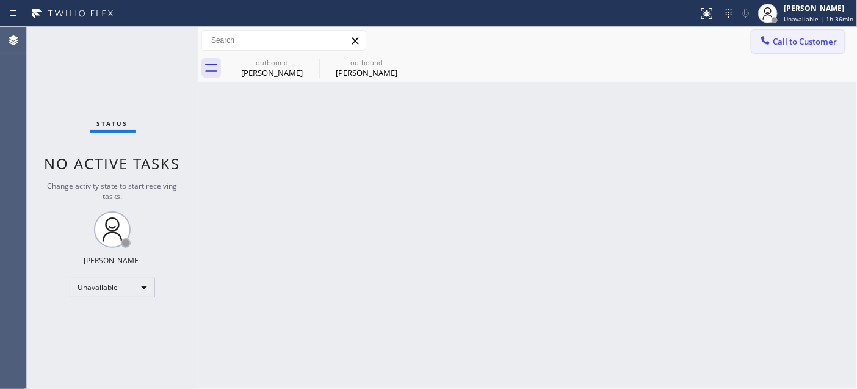
drag, startPoint x: 821, startPoint y: 45, endPoint x: 479, endPoint y: 251, distance: 400.1
click at [820, 45] on span "Call to Customer" at bounding box center [805, 41] width 64 height 11
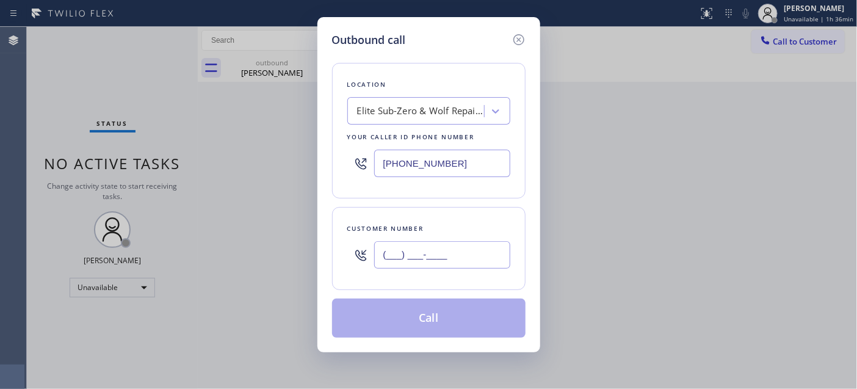
drag, startPoint x: 457, startPoint y: 255, endPoint x: 591, endPoint y: 50, distance: 244.6
click at [456, 255] on input "(___) ___-____" at bounding box center [442, 254] width 136 height 27
paste input "973) 752-7138"
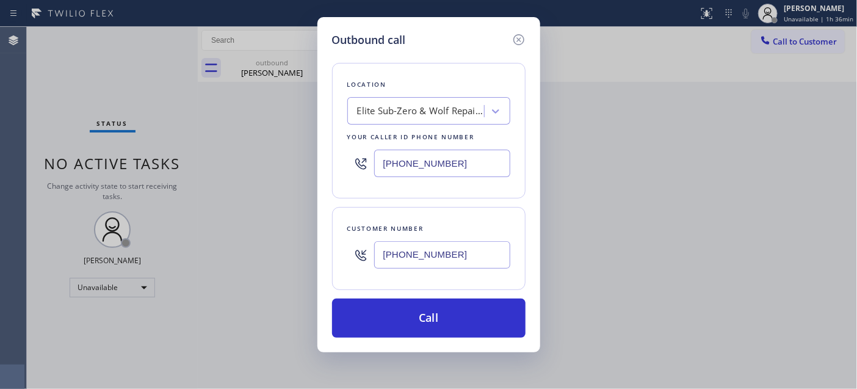
type input "[PHONE_NUMBER]"
drag, startPoint x: 465, startPoint y: 165, endPoint x: 351, endPoint y: 167, distance: 114.2
click at [366, 167] on div "[PHONE_NUMBER]" at bounding box center [428, 163] width 163 height 40
paste input "347) 284-6179"
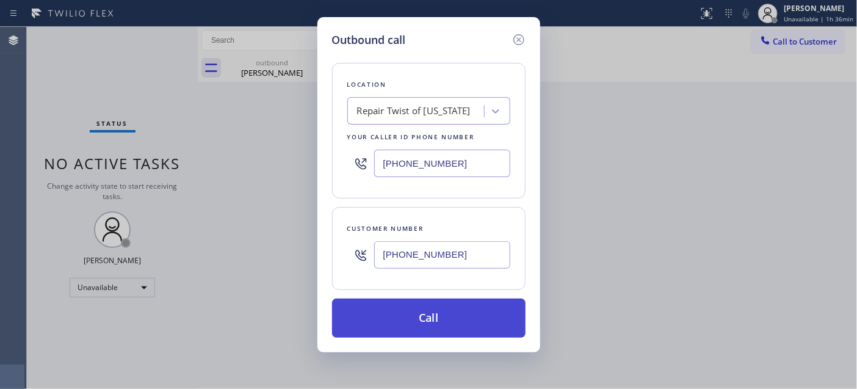
type input "[PHONE_NUMBER]"
click at [458, 314] on button "Call" at bounding box center [428, 317] width 193 height 39
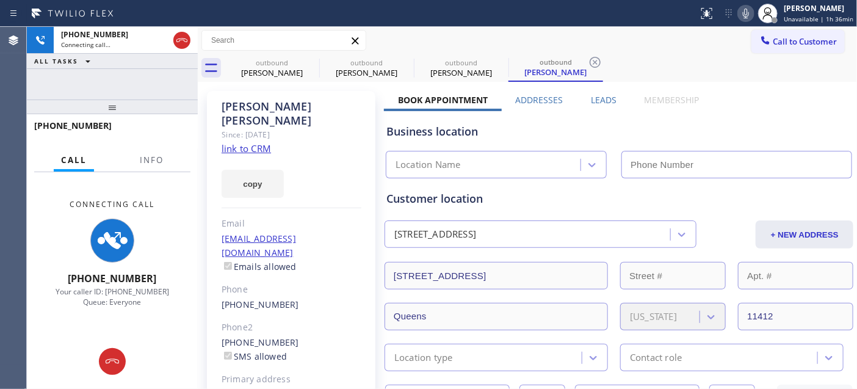
type input "[PHONE_NUMBER]"
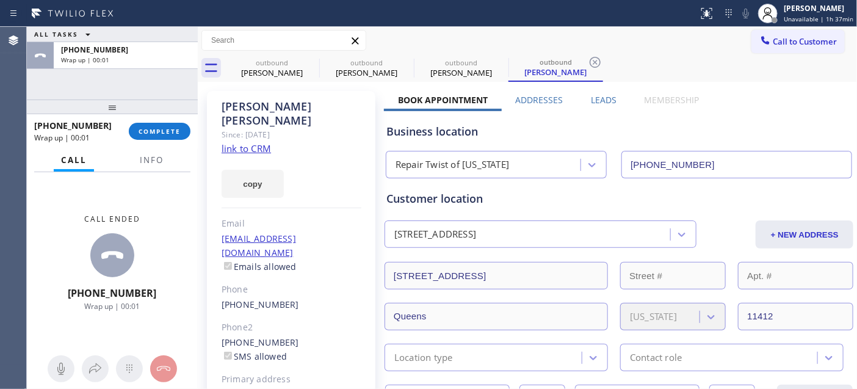
click at [173, 114] on div at bounding box center [112, 106] width 171 height 15
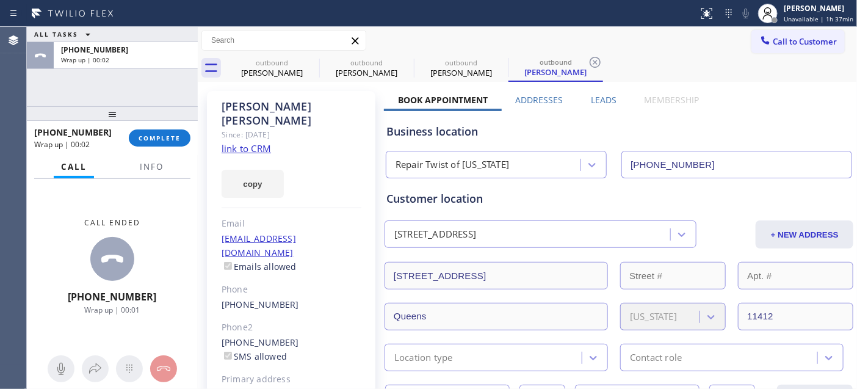
click at [171, 126] on div "[PHONE_NUMBER] Wrap up | 00:02 COMPLETE" at bounding box center [112, 138] width 156 height 32
click at [171, 131] on button "COMPLETE" at bounding box center [160, 137] width 62 height 17
drag, startPoint x: 171, startPoint y: 108, endPoint x: 168, endPoint y: 77, distance: 31.3
click at [168, 78] on div "ALL TASKS ALL TASKS ACTIVE TASKS TASKS IN WRAP UP [PHONE_NUMBER] Wrap up | 00:0…" at bounding box center [112, 208] width 171 height 362
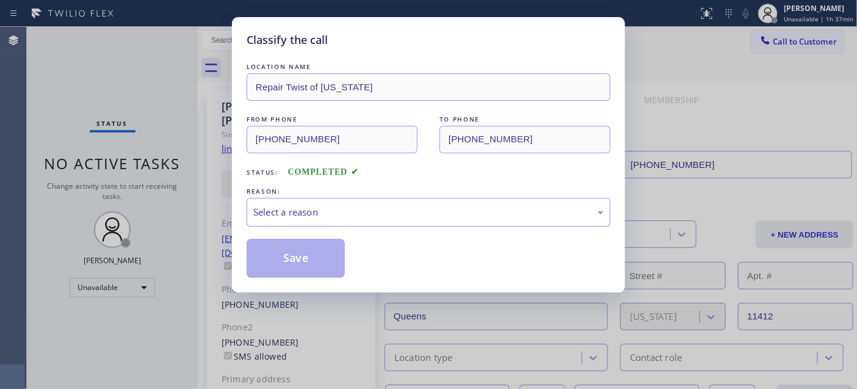
click at [367, 222] on div "Select a reason" at bounding box center [429, 212] width 364 height 29
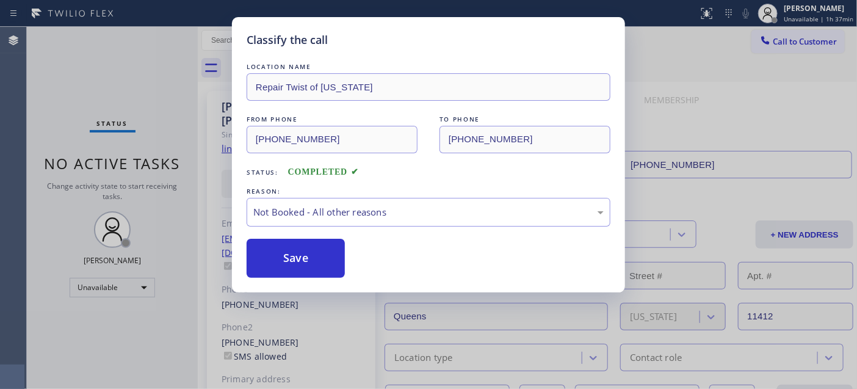
click at [278, 300] on div "Classify the call LOCATION NAME Repair Twist of [US_STATE] FROM PHONE [PHONE_NU…" at bounding box center [428, 194] width 857 height 389
click at [278, 253] on button "Save" at bounding box center [296, 258] width 98 height 39
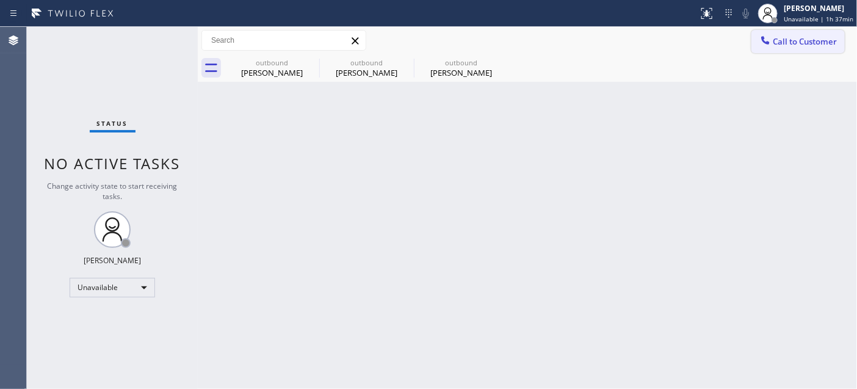
click at [780, 45] on span "Call to Customer" at bounding box center [805, 41] width 64 height 11
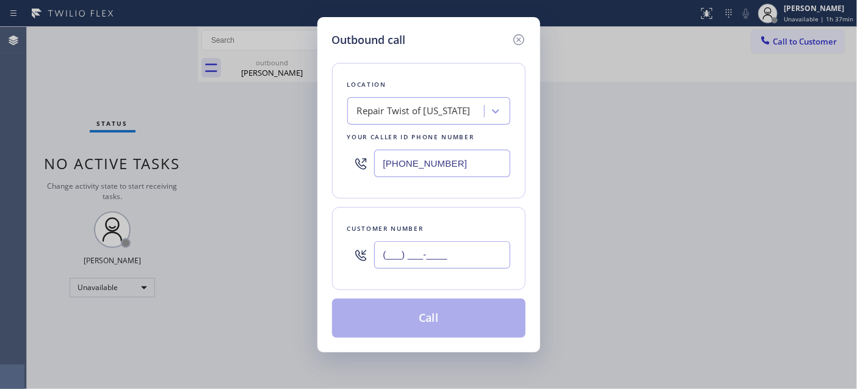
click at [400, 253] on input "(___) ___-____" at bounding box center [442, 254] width 136 height 27
paste input "480) 547-3239"
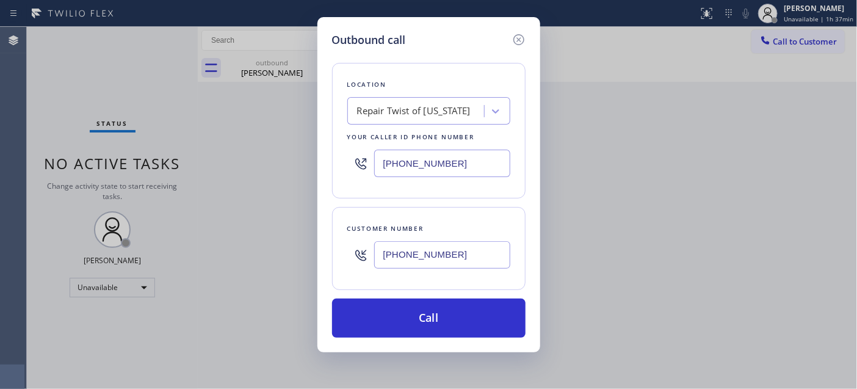
type input "[PHONE_NUMBER]"
drag, startPoint x: 468, startPoint y: 163, endPoint x: 327, endPoint y: 162, distance: 141.6
click at [327, 162] on div "Outbound call Location Repair Twist of [US_STATE] Your caller id phone number […" at bounding box center [428, 184] width 223 height 335
paste input "844) 901-1623"
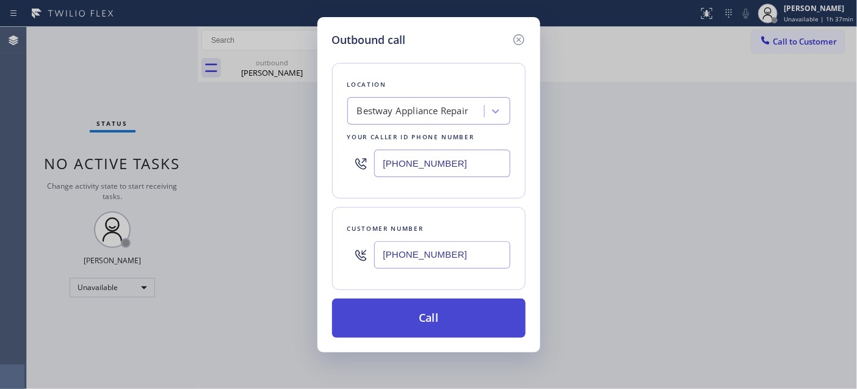
type input "[PHONE_NUMBER]"
click at [471, 304] on button "Call" at bounding box center [428, 317] width 193 height 39
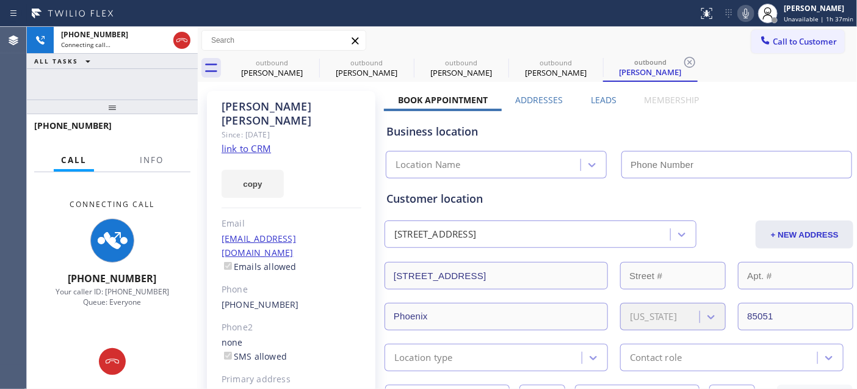
click at [747, 16] on icon at bounding box center [746, 13] width 15 height 15
type input "[PHONE_NUMBER]"
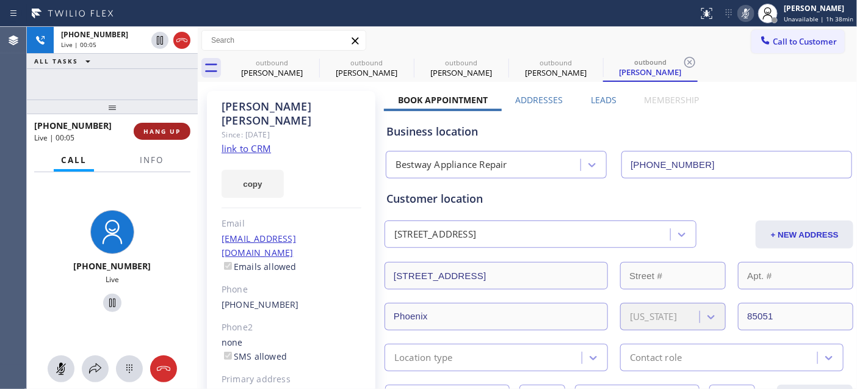
click at [161, 136] on button "HANG UP" at bounding box center [162, 131] width 57 height 17
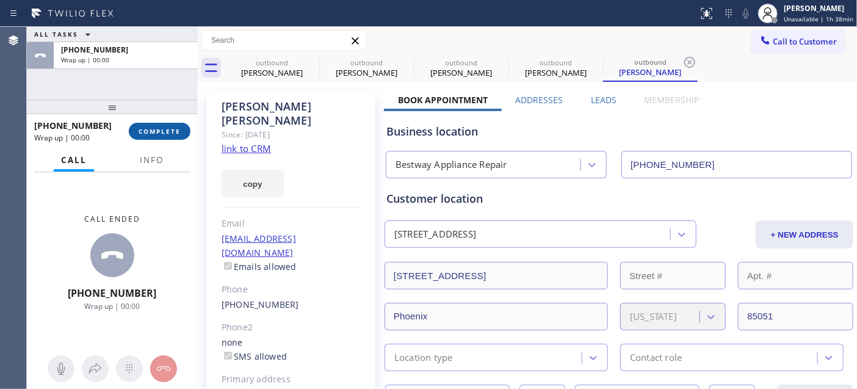
click at [161, 136] on button "COMPLETE" at bounding box center [160, 131] width 62 height 17
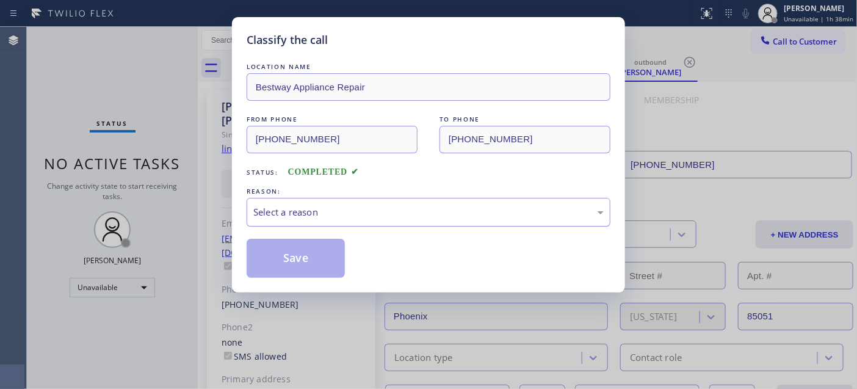
drag, startPoint x: 314, startPoint y: 200, endPoint x: 319, endPoint y: 223, distance: 23.7
click at [315, 200] on div "Select a reason" at bounding box center [429, 212] width 364 height 29
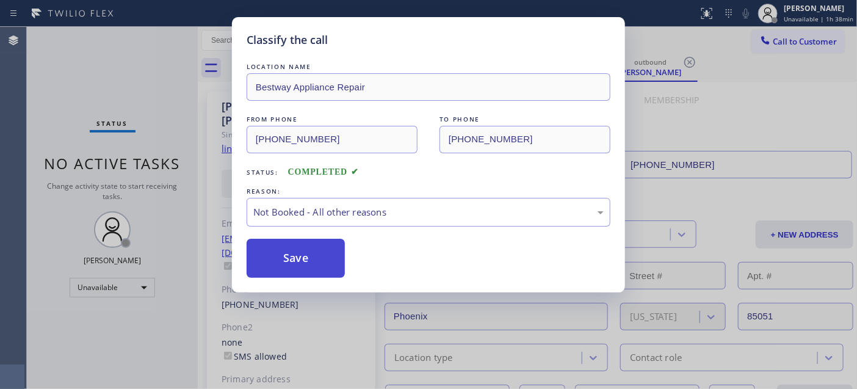
click at [283, 251] on button "Save" at bounding box center [296, 258] width 98 height 39
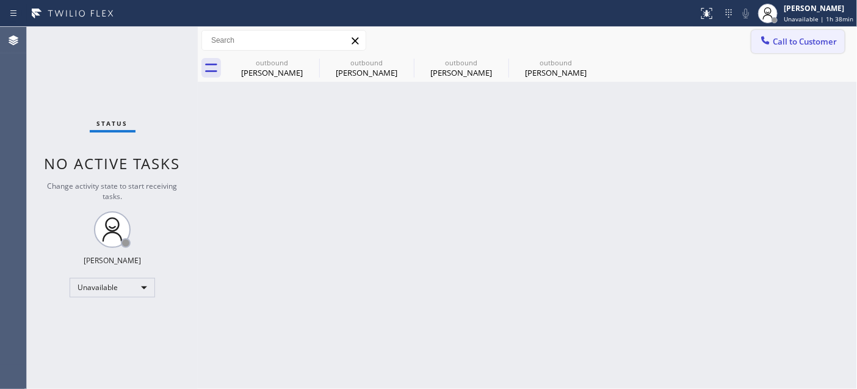
click at [806, 48] on button "Call to Customer" at bounding box center [797, 41] width 93 height 23
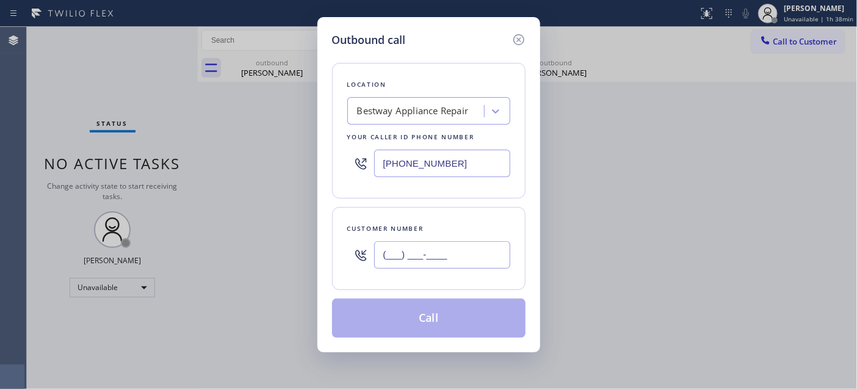
click at [415, 255] on input "(___) ___-____" at bounding box center [442, 254] width 136 height 27
paste input "707) 775-9334"
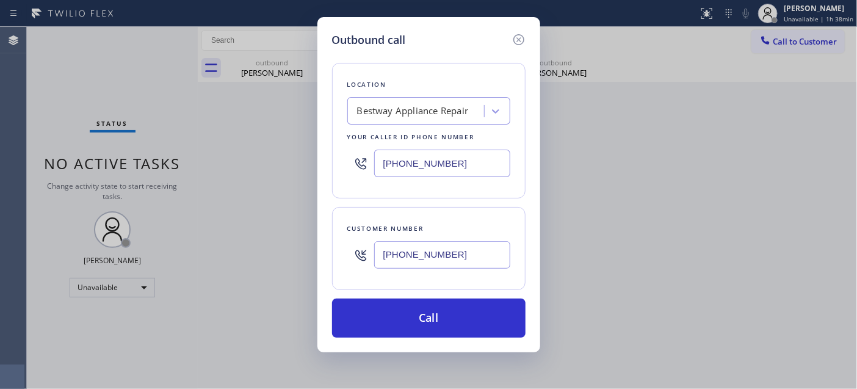
type input "[PHONE_NUMBER]"
drag, startPoint x: 380, startPoint y: 165, endPoint x: 353, endPoint y: 165, distance: 26.9
click at [316, 165] on div "Outbound call Location Bestway Appliance Repair Your caller id phone number [PH…" at bounding box center [428, 194] width 857 height 389
paste input "55) 731-4952"
type input "[PHONE_NUMBER]"
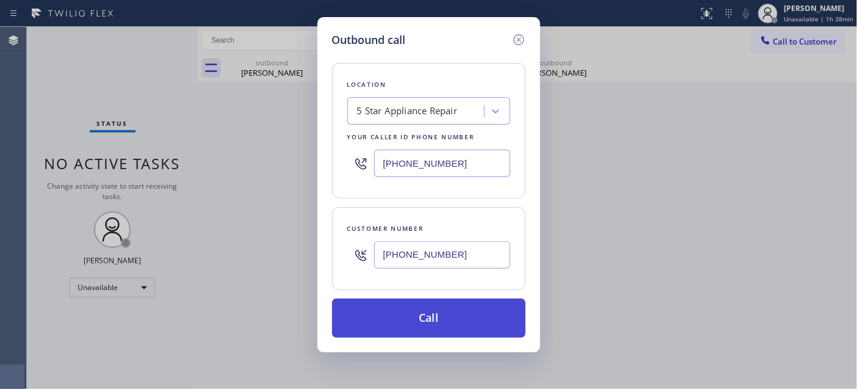
click at [412, 306] on button "Call" at bounding box center [428, 317] width 193 height 39
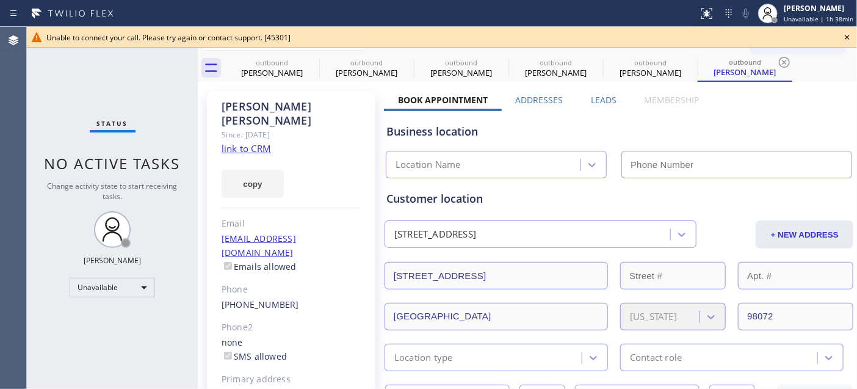
type input "[PHONE_NUMBER]"
click at [848, 37] on icon at bounding box center [847, 37] width 5 height 5
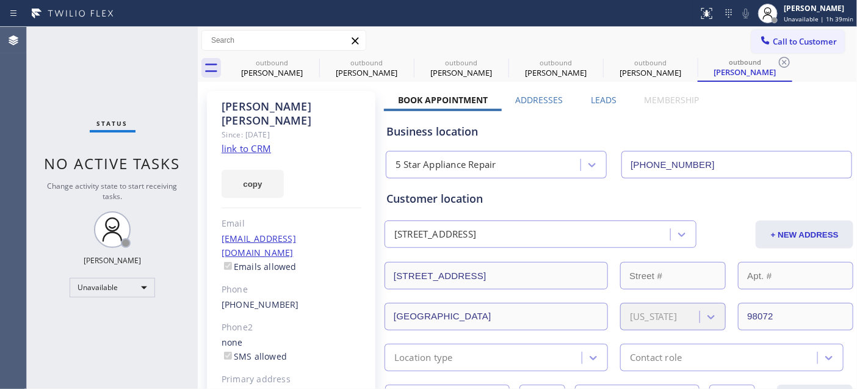
drag, startPoint x: 792, startPoint y: 31, endPoint x: 678, endPoint y: 167, distance: 178.1
click at [792, 33] on button "Call to Customer" at bounding box center [797, 41] width 93 height 23
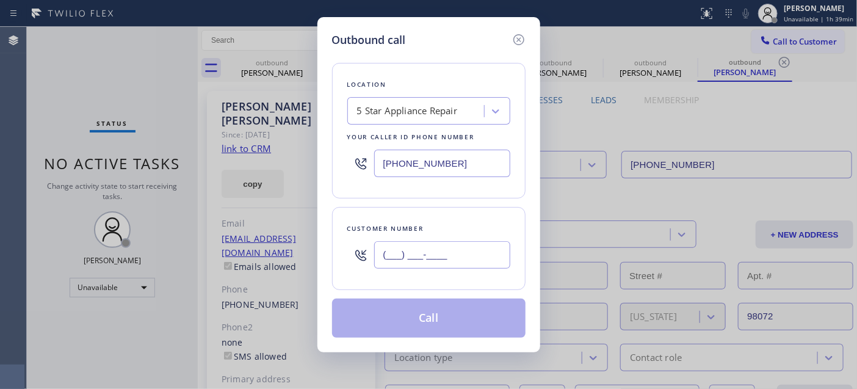
click at [483, 260] on input "(___) ___-____" at bounding box center [442, 254] width 136 height 27
paste input "415) 786-2973"
type input "[PHONE_NUMBER]"
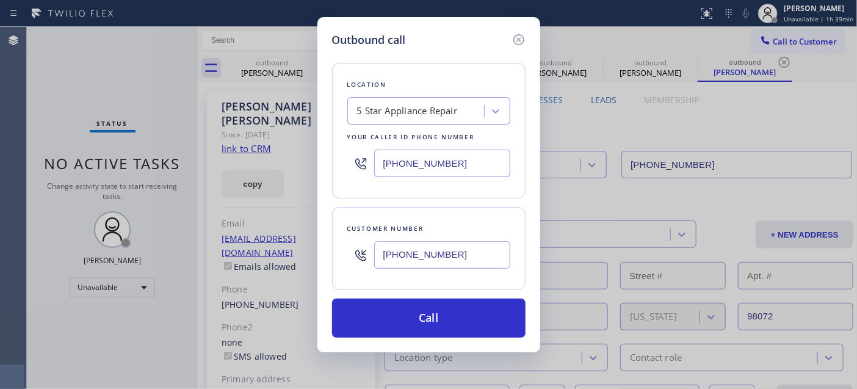
drag, startPoint x: 471, startPoint y: 165, endPoint x: 328, endPoint y: 151, distance: 143.0
click at [339, 157] on div "Location 5 Star Appliance Repair Your caller id phone number [PHONE_NUMBER]" at bounding box center [428, 131] width 193 height 136
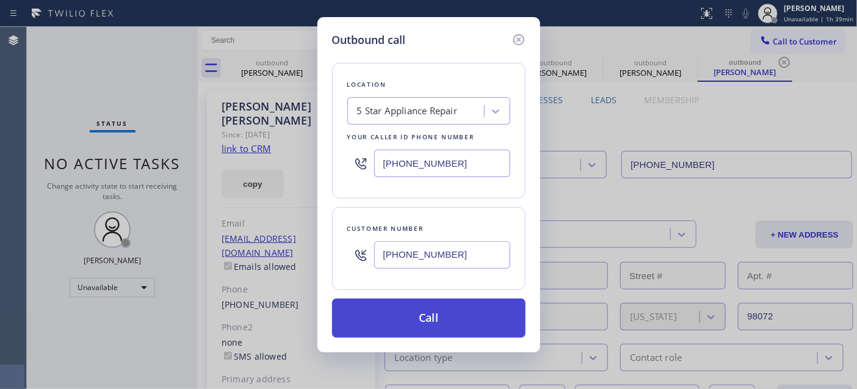
paste input "510) 756-424"
type input "[PHONE_NUMBER]"
click at [495, 320] on button "Call" at bounding box center [428, 317] width 193 height 39
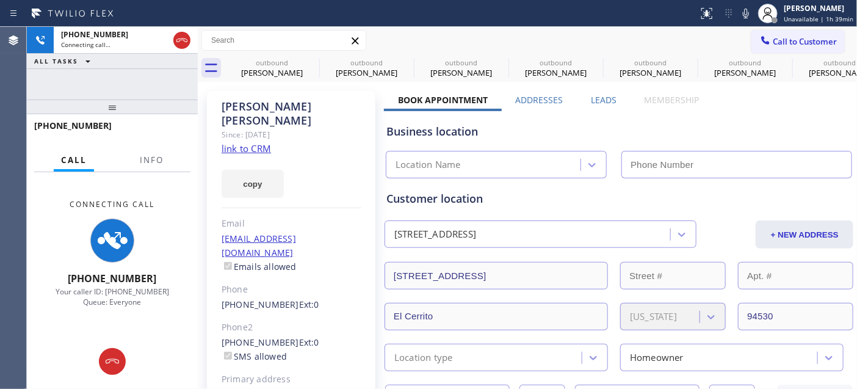
type input "[PHONE_NUMBER]"
click at [746, 16] on icon at bounding box center [746, 13] width 15 height 15
drag, startPoint x: 159, startPoint y: 106, endPoint x: 153, endPoint y: 69, distance: 37.0
click at [151, 75] on div "[PHONE_NUMBER] Connecting call… ALL TASKS ALL TASKS ACTIVE TASKS TASKS IN WRAP …" at bounding box center [112, 208] width 171 height 362
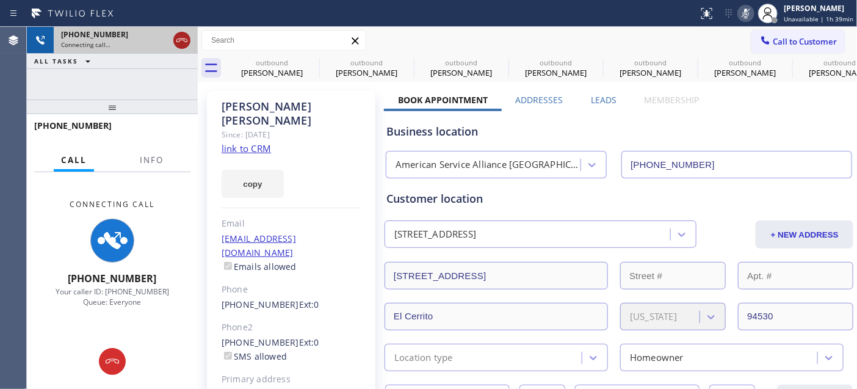
click at [182, 42] on icon at bounding box center [182, 40] width 15 height 15
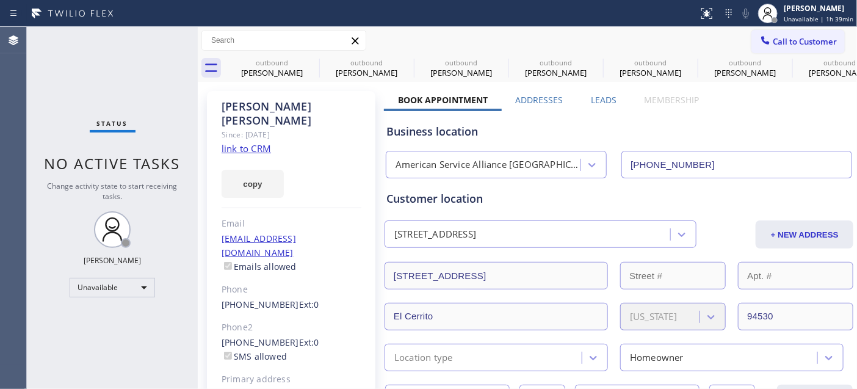
click at [773, 45] on span "Call to Customer" at bounding box center [805, 41] width 64 height 11
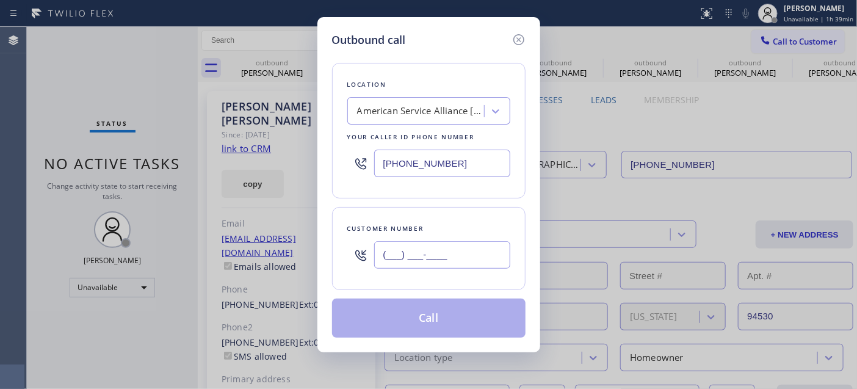
click at [456, 255] on input "(___) ___-____" at bounding box center [442, 254] width 136 height 27
paste input "310) 569-1825"
type input "[PHONE_NUMBER]"
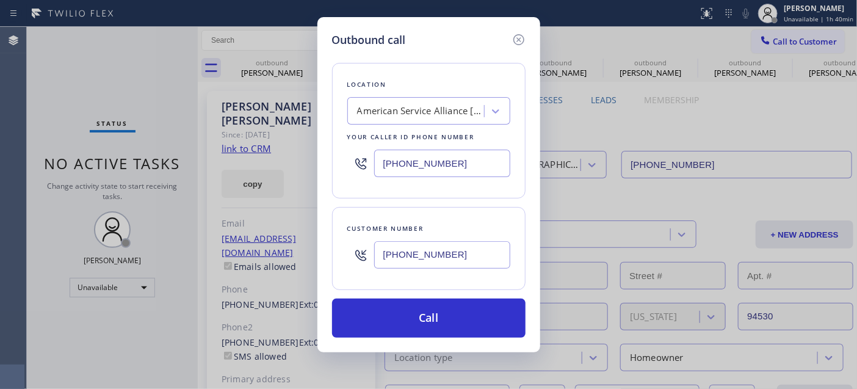
drag, startPoint x: 455, startPoint y: 159, endPoint x: 350, endPoint y: 160, distance: 105.6
click at [350, 160] on div "[PHONE_NUMBER]" at bounding box center [428, 163] width 163 height 40
paste input "424) 329-2198"
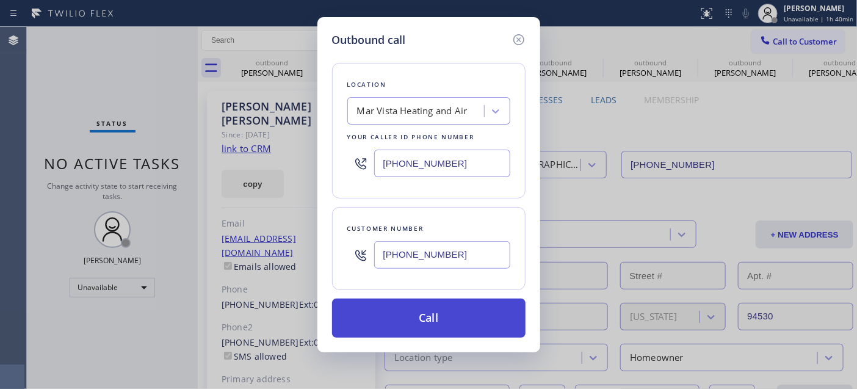
type input "[PHONE_NUMBER]"
click at [472, 311] on button "Call" at bounding box center [428, 317] width 193 height 39
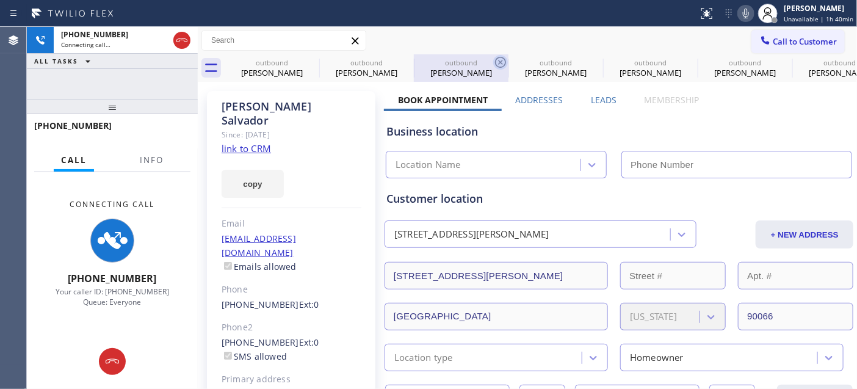
click at [0, 0] on icon at bounding box center [0, 0] width 0 height 0
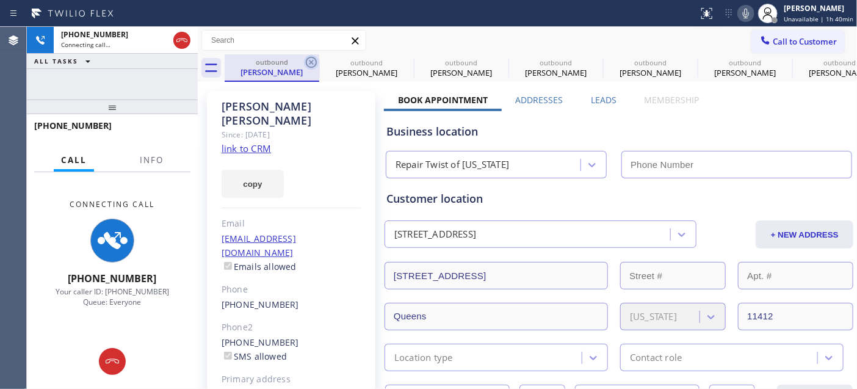
type input "[PHONE_NUMBER]"
click at [313, 65] on icon at bounding box center [311, 62] width 15 height 15
click at [0, 0] on icon at bounding box center [0, 0] width 0 height 0
type input "[PHONE_NUMBER]"
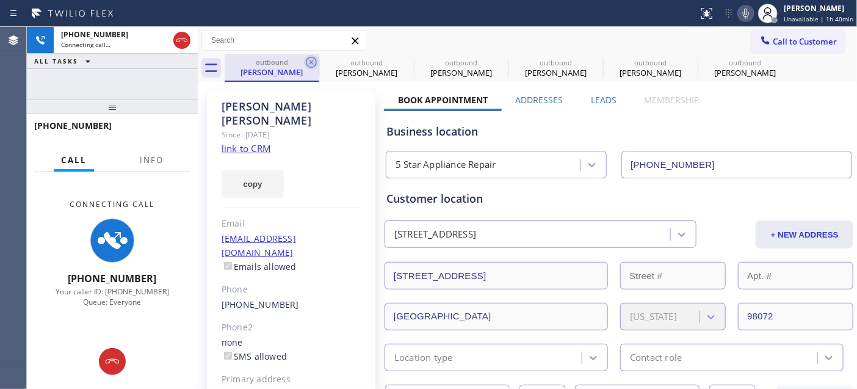
click at [313, 63] on icon at bounding box center [311, 62] width 15 height 15
type input "[PHONE_NUMBER]"
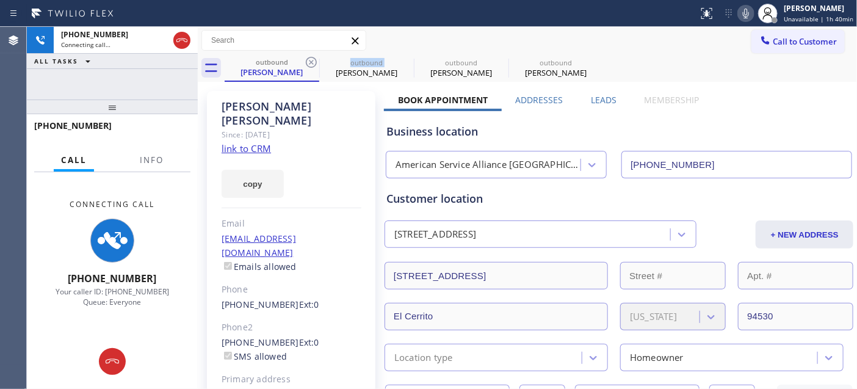
click at [313, 63] on icon at bounding box center [311, 62] width 15 height 15
type input "[PHONE_NUMBER]"
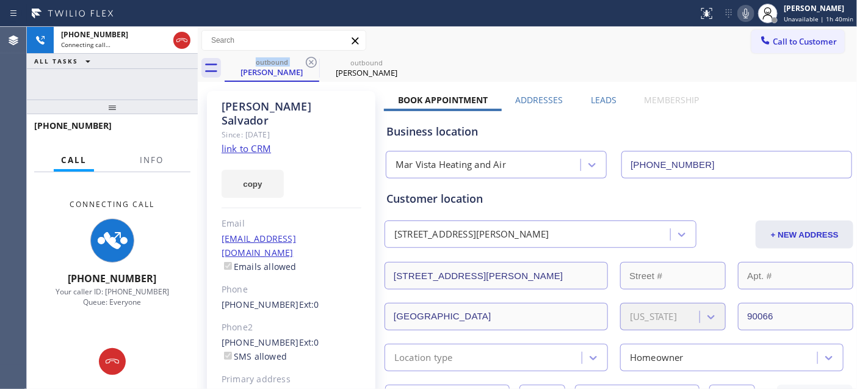
click at [313, 63] on icon at bounding box center [311, 62] width 15 height 15
click at [465, 32] on div "Call to Customer Outbound call Location Mar Vista Heating and Air Your caller i…" at bounding box center [527, 40] width 659 height 21
click at [746, 14] on icon at bounding box center [746, 13] width 15 height 15
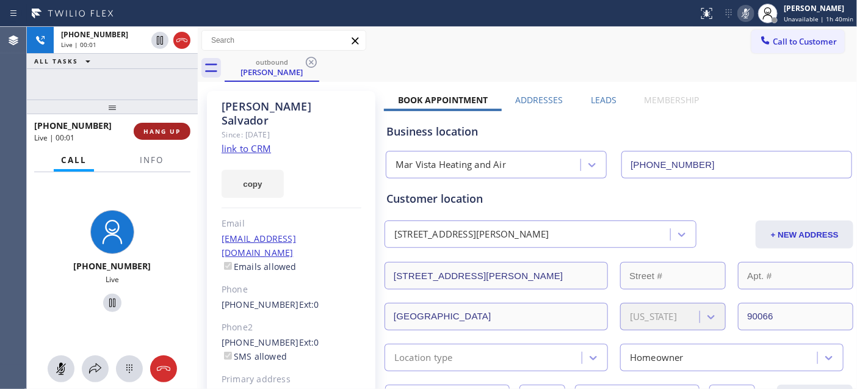
click at [181, 129] on button "HANG UP" at bounding box center [162, 131] width 57 height 17
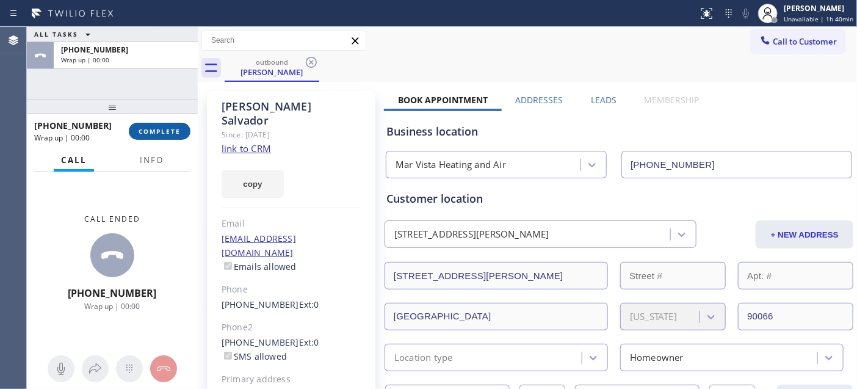
click at [181, 129] on button "COMPLETE" at bounding box center [160, 131] width 62 height 17
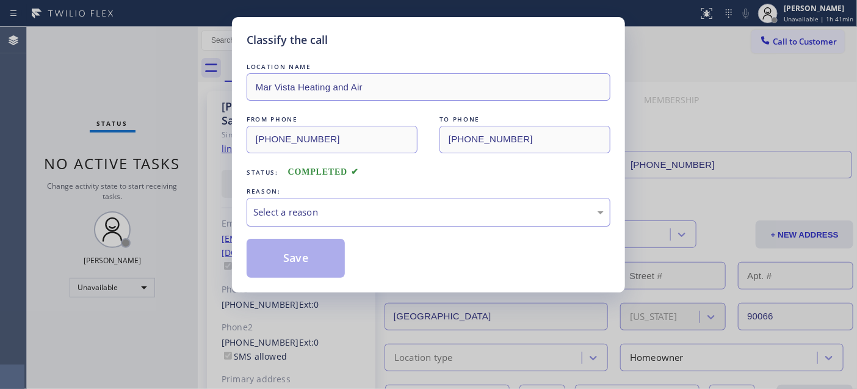
click at [375, 221] on div "Select a reason" at bounding box center [429, 212] width 364 height 29
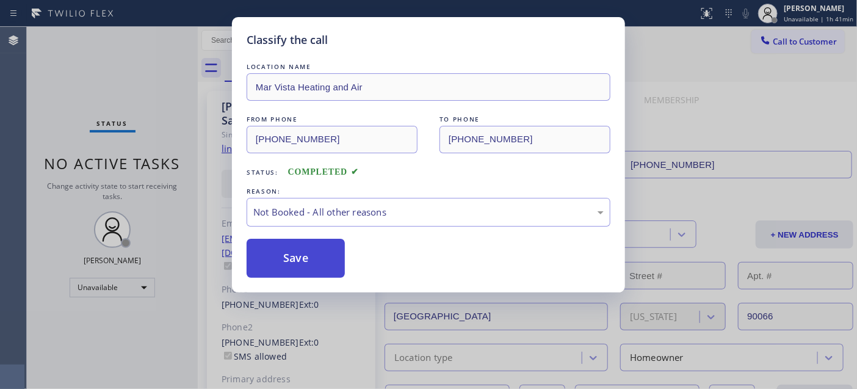
click at [310, 266] on button "Save" at bounding box center [296, 258] width 98 height 39
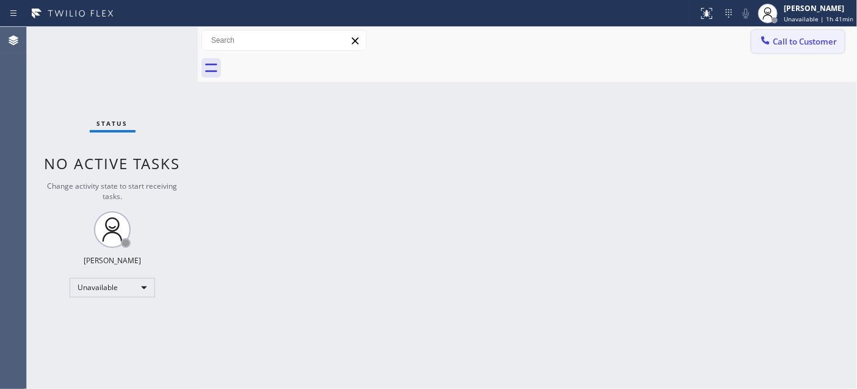
click at [798, 36] on span "Call to Customer" at bounding box center [805, 41] width 64 height 11
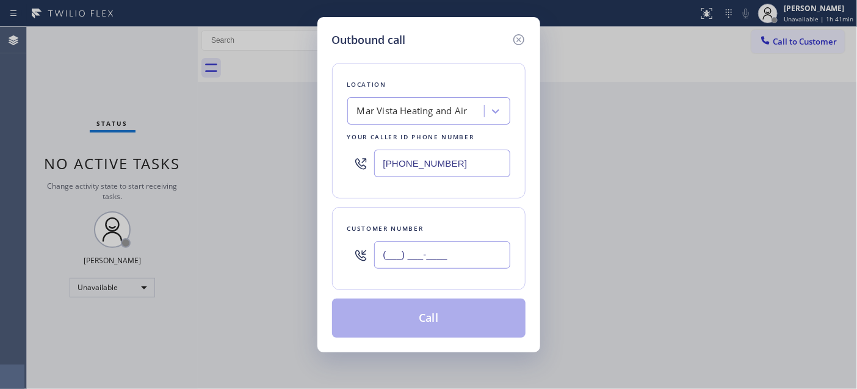
click at [452, 266] on input "(___) ___-____" at bounding box center [442, 254] width 136 height 27
paste input "562) 340-8454"
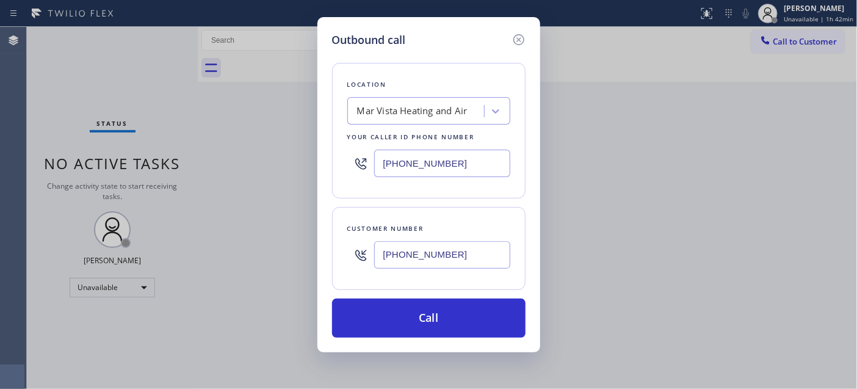
drag, startPoint x: 467, startPoint y: 249, endPoint x: 325, endPoint y: 229, distance: 143.0
click at [328, 234] on div "Outbound call Location Mar Vista Heating and Air Your caller id phone number [P…" at bounding box center [428, 184] width 223 height 335
paste input "text"
type input "[PHONE_NUMBER]"
click at [431, 114] on div "Mar Vista Heating and Air" at bounding box center [412, 111] width 110 height 14
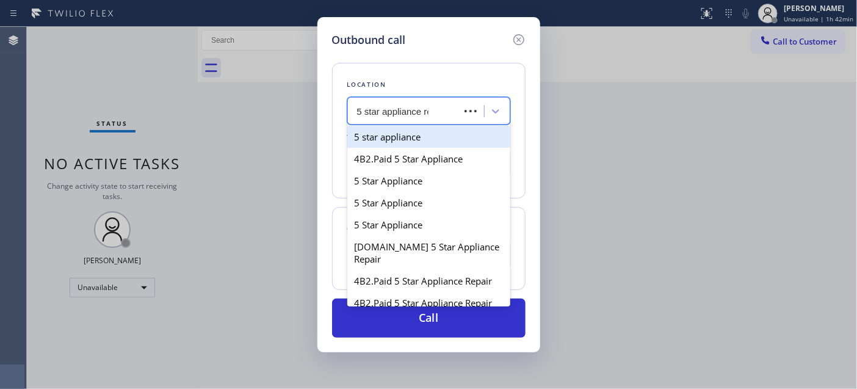
type input "5 star appliance rep"
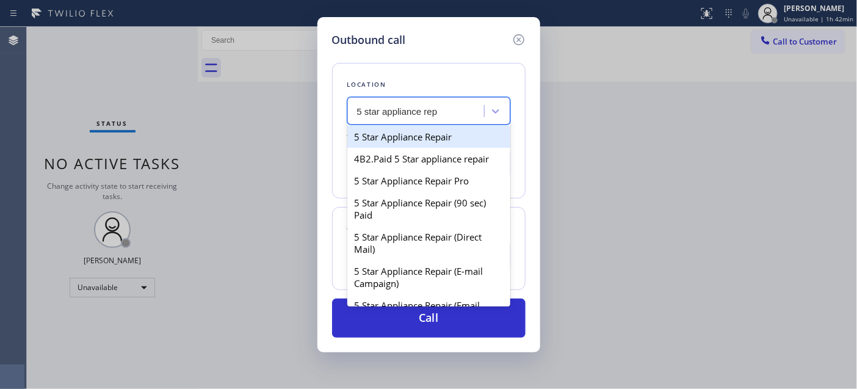
click at [419, 143] on div "5 Star Appliance Repair" at bounding box center [428, 137] width 163 height 22
type input "[PHONE_NUMBER]"
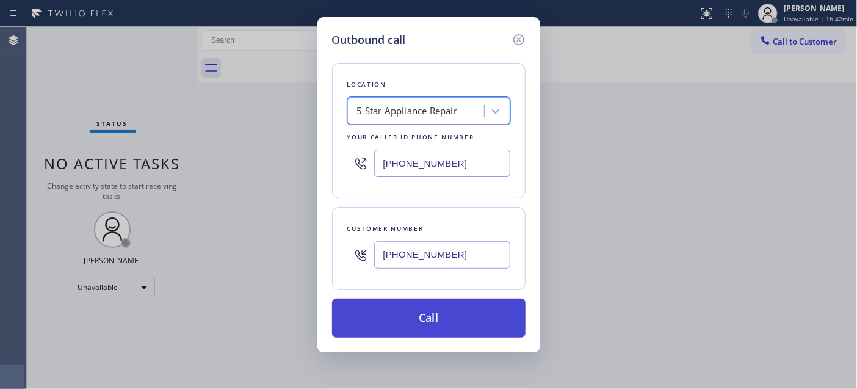
click at [446, 307] on button "Call" at bounding box center [428, 317] width 193 height 39
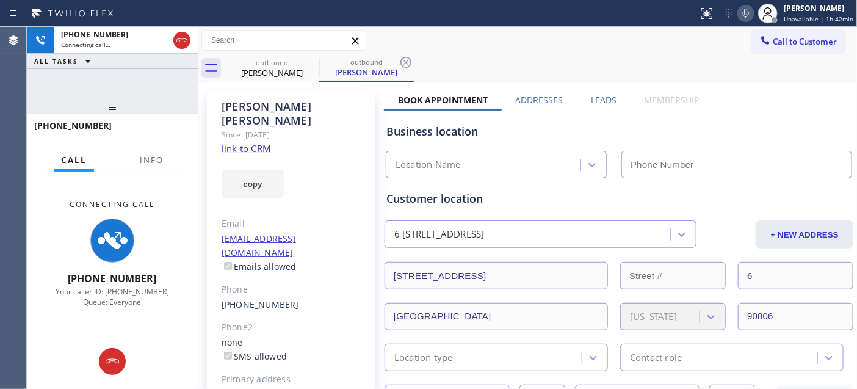
click at [751, 20] on icon at bounding box center [746, 13] width 15 height 15
type input "[PHONE_NUMBER]"
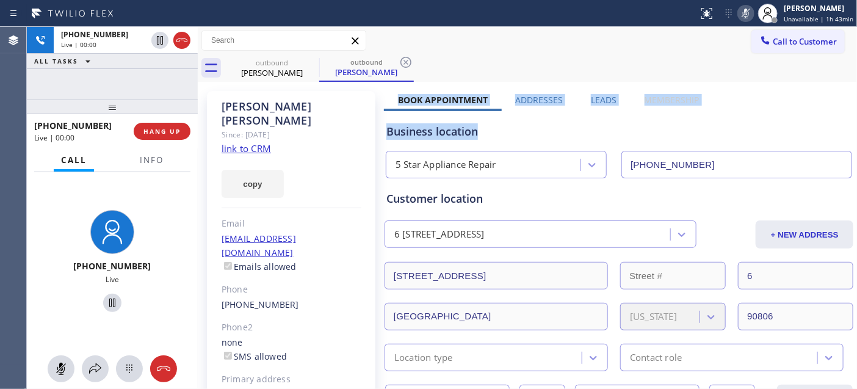
drag, startPoint x: 392, startPoint y: 104, endPoint x: 745, endPoint y: 100, distance: 352.8
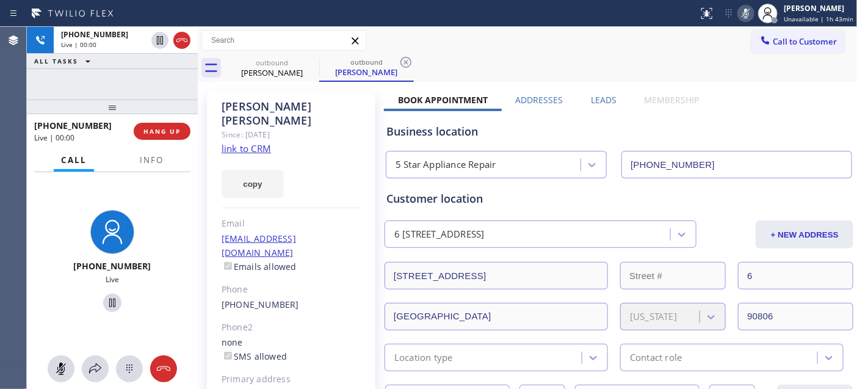
click at [651, 52] on div "Call to Customer Outbound call Location 5 Star Appliance Repair Your caller id …" at bounding box center [527, 40] width 659 height 27
click at [743, 13] on icon at bounding box center [746, 13] width 15 height 15
drag, startPoint x: 149, startPoint y: 118, endPoint x: 148, endPoint y: 129, distance: 11.6
click at [148, 75] on div "[PHONE_NUMBER] Live | 00:03 ALL TASKS ALL TASKS ACTIVE TASKS TASKS IN WRAP UP […" at bounding box center [112, 208] width 171 height 362
click at [151, 134] on span "HANG UP" at bounding box center [161, 131] width 37 height 9
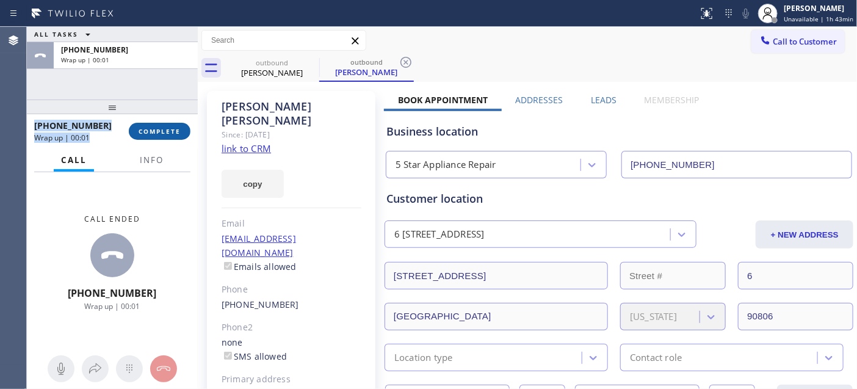
click at [165, 123] on button "COMPLETE" at bounding box center [160, 131] width 62 height 17
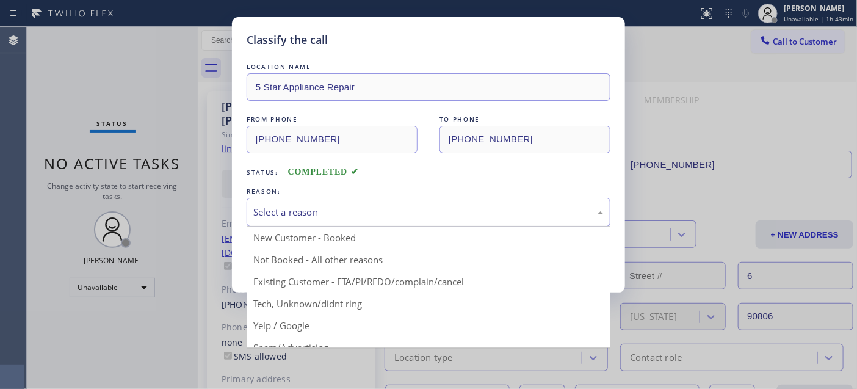
click at [320, 220] on div "Select a reason" at bounding box center [429, 212] width 364 height 29
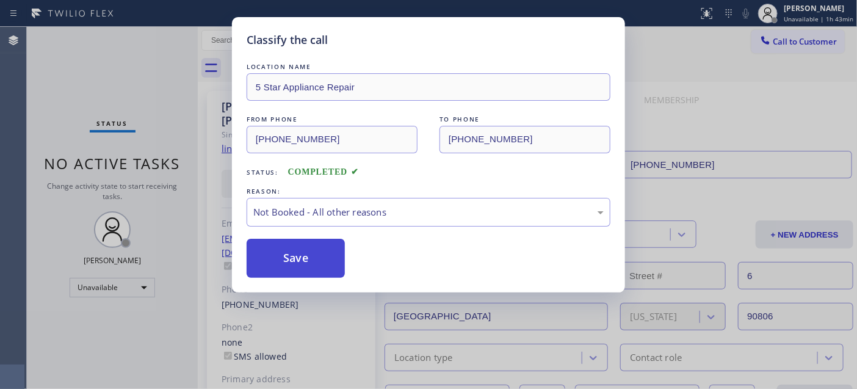
click at [289, 252] on button "Save" at bounding box center [296, 258] width 98 height 39
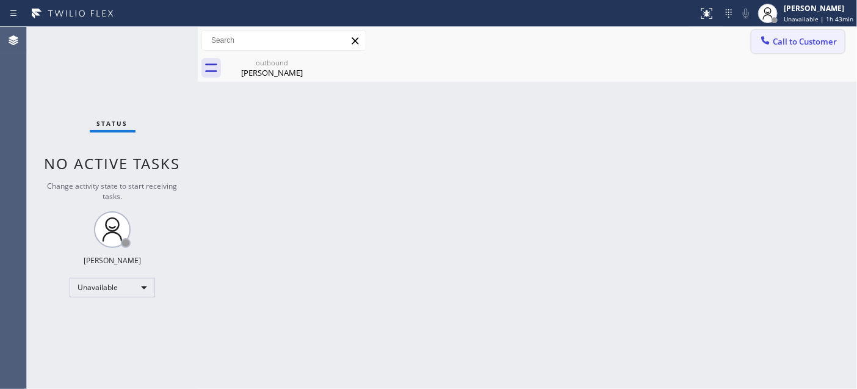
click at [782, 33] on button "Call to Customer" at bounding box center [797, 41] width 93 height 23
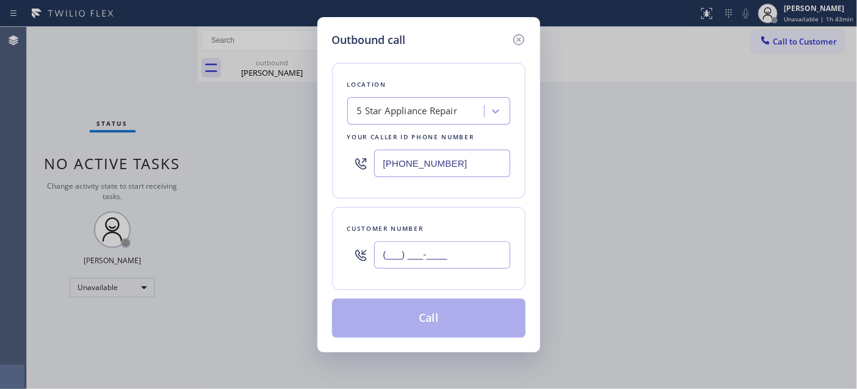
click at [449, 245] on input "(___) ___-____" at bounding box center [442, 254] width 136 height 27
paste input "203) 889-6054"
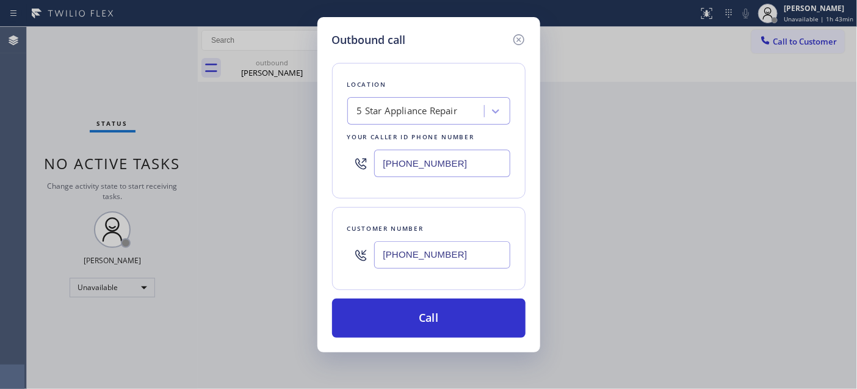
type input "[PHONE_NUMBER]"
drag, startPoint x: 457, startPoint y: 164, endPoint x: 336, endPoint y: 168, distance: 120.9
click at [338, 168] on div "Location 5 Star Appliance Repair Your caller id phone number [PHONE_NUMBER]" at bounding box center [428, 131] width 193 height 136
paste input "720) 597-8984"
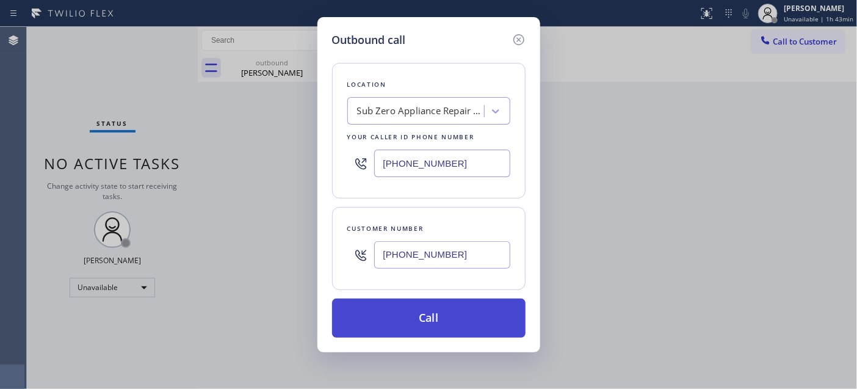
type input "[PHONE_NUMBER]"
click at [485, 322] on button "Call" at bounding box center [428, 317] width 193 height 39
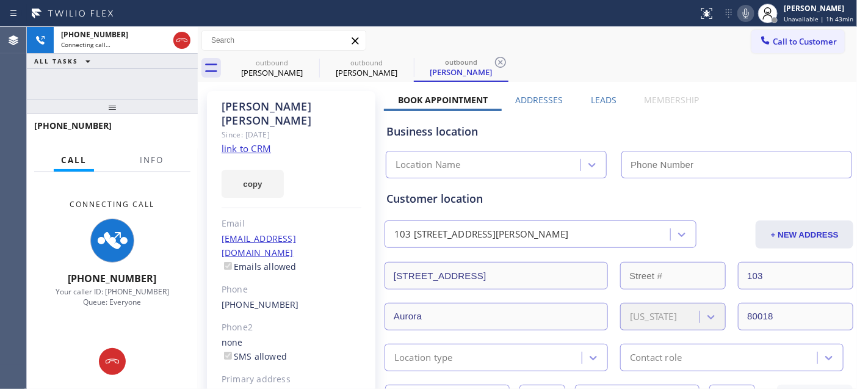
type input "[PHONE_NUMBER]"
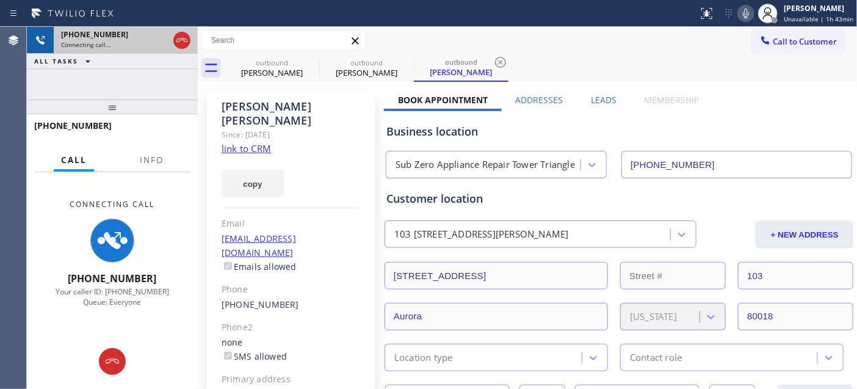
drag, startPoint x: 159, startPoint y: 87, endPoint x: 161, endPoint y: 46, distance: 41.0
click at [146, 51] on div "[PHONE_NUMBER] Connecting call… ALL TASKS ALL TASKS ACTIVE TASKS TASKS IN WRAP …" at bounding box center [112, 208] width 171 height 362
click at [667, 124] on div "Business location" at bounding box center [618, 131] width 465 height 16
click at [612, 67] on div "outbound [PERSON_NAME] outbound [PERSON_NAME] outbound [PERSON_NAME]" at bounding box center [541, 67] width 632 height 27
click at [749, 10] on icon at bounding box center [746, 13] width 15 height 15
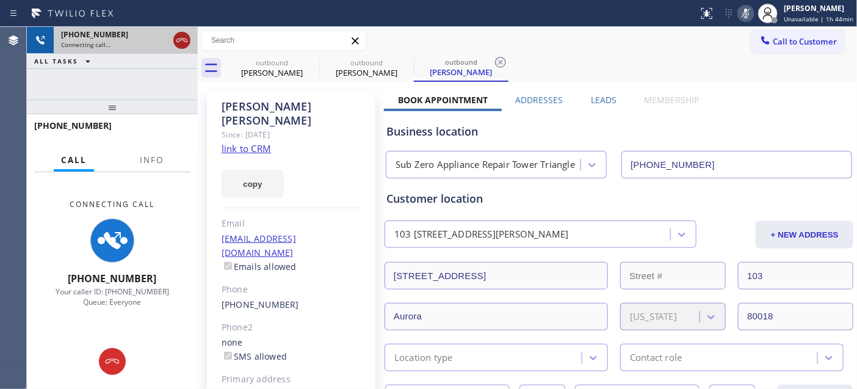
click at [179, 41] on icon at bounding box center [181, 40] width 11 height 4
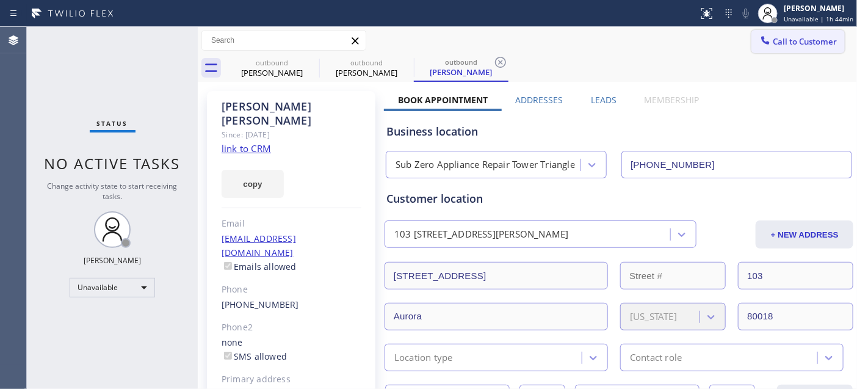
click at [788, 40] on span "Call to Customer" at bounding box center [805, 41] width 64 height 11
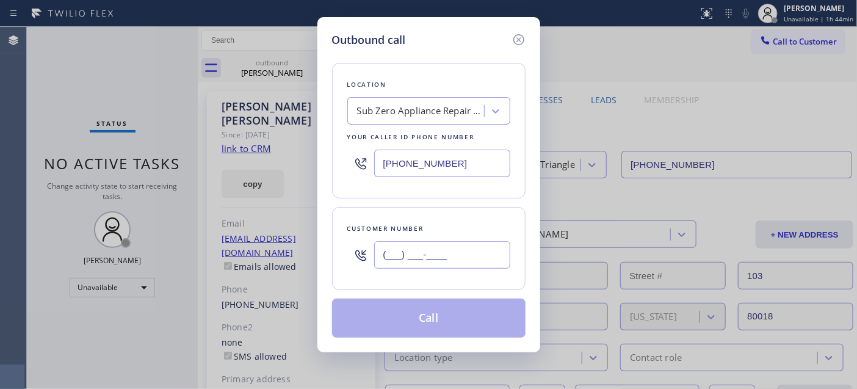
click at [448, 262] on input "(___) ___-____" at bounding box center [442, 254] width 136 height 27
paste input "310) 415-5920"
type input "[PHONE_NUMBER]"
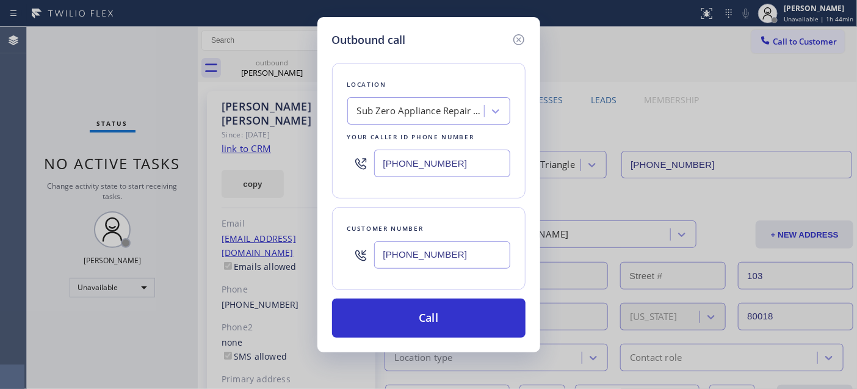
drag, startPoint x: 399, startPoint y: 156, endPoint x: 334, endPoint y: 149, distance: 65.7
click at [324, 149] on div "Outbound call Location Sub Zero Appliance Repair [GEOGRAPHIC_DATA] Your caller …" at bounding box center [428, 184] width 223 height 335
paste input "310) 400-5899"
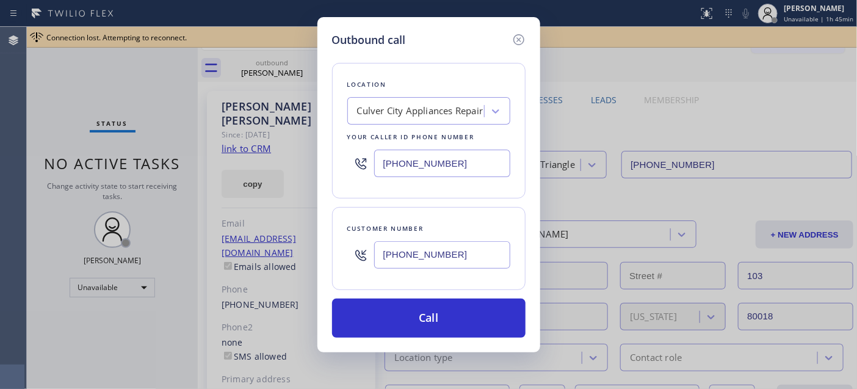
click at [460, 251] on input "[PHONE_NUMBER]" at bounding box center [442, 254] width 136 height 27
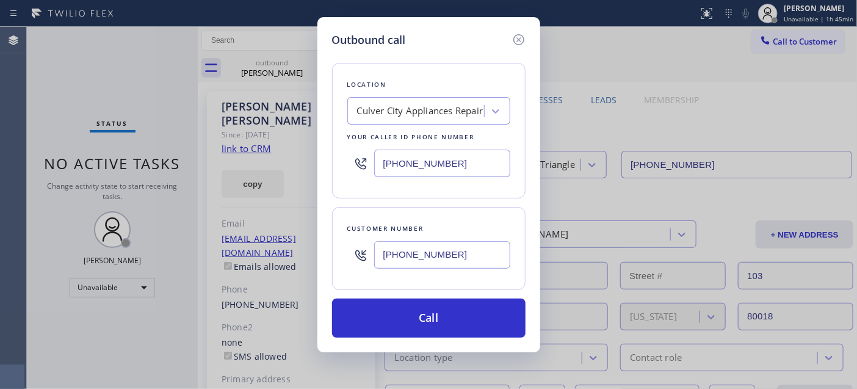
click at [469, 171] on input "[PHONE_NUMBER]" at bounding box center [442, 163] width 136 height 27
click at [455, 239] on div "[PHONE_NUMBER]" at bounding box center [442, 255] width 136 height 40
click at [471, 246] on input "[PHONE_NUMBER]" at bounding box center [442, 254] width 136 height 27
click at [477, 140] on div "Your caller id phone number" at bounding box center [428, 137] width 163 height 13
click at [477, 169] on input "[PHONE_NUMBER]" at bounding box center [442, 163] width 136 height 27
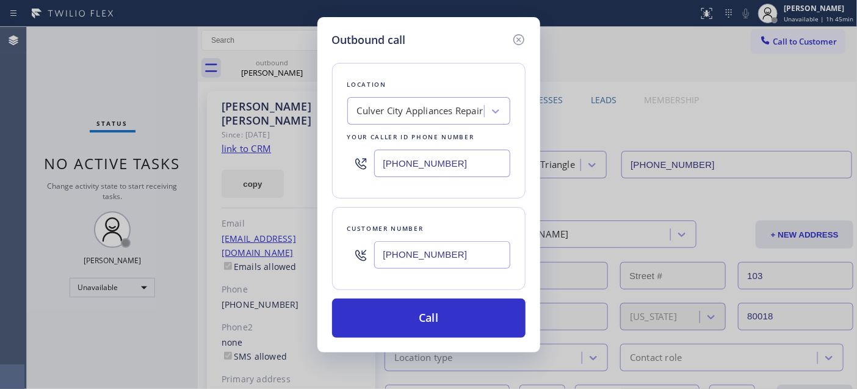
click at [472, 202] on div "Location [GEOGRAPHIC_DATA] Appliances Repair Your caller id phone number [PHONE…" at bounding box center [428, 192] width 193 height 289
click at [470, 255] on input "[PHONE_NUMBER]" at bounding box center [442, 254] width 136 height 27
drag, startPoint x: 477, startPoint y: 168, endPoint x: 480, endPoint y: 197, distance: 28.9
click at [477, 171] on input "[PHONE_NUMBER]" at bounding box center [442, 163] width 136 height 27
click at [481, 272] on div "[PHONE_NUMBER]" at bounding box center [442, 255] width 136 height 40
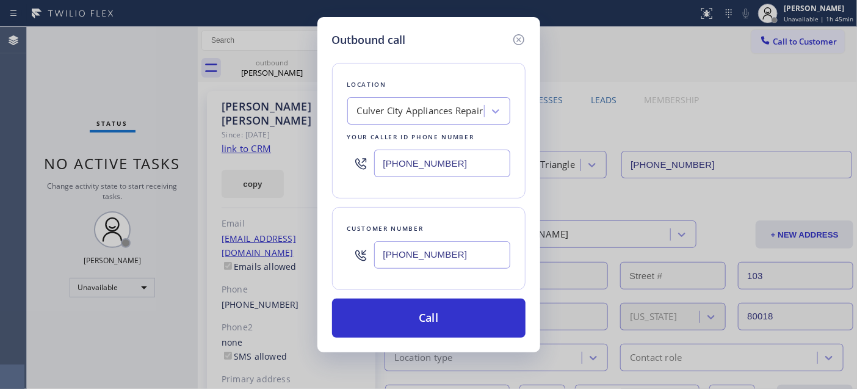
click at [476, 259] on input "[PHONE_NUMBER]" at bounding box center [442, 254] width 136 height 27
click at [477, 168] on input "[PHONE_NUMBER]" at bounding box center [442, 163] width 136 height 27
click at [283, 93] on div "Outbound call Location [GEOGRAPHIC_DATA] Appliances Repair Your caller id phone…" at bounding box center [428, 194] width 857 height 389
click at [512, 34] on icon at bounding box center [519, 39] width 15 height 15
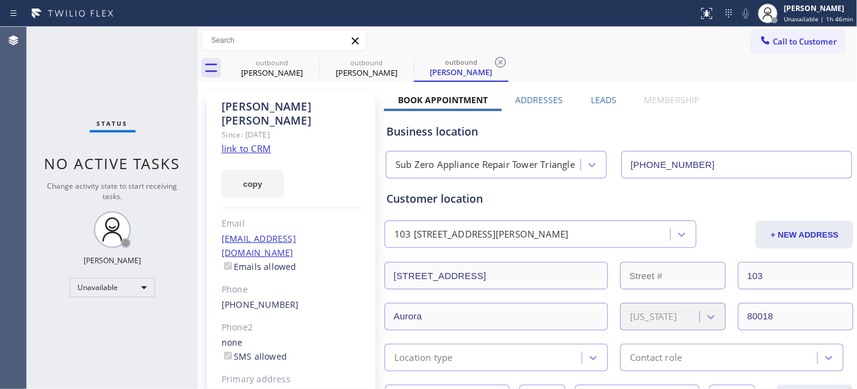
click at [513, 34] on div "Call to Customer Outbound call Location Search location Your caller id phone nu…" at bounding box center [527, 40] width 659 height 21
click at [790, 49] on button "Call to Customer" at bounding box center [797, 41] width 93 height 23
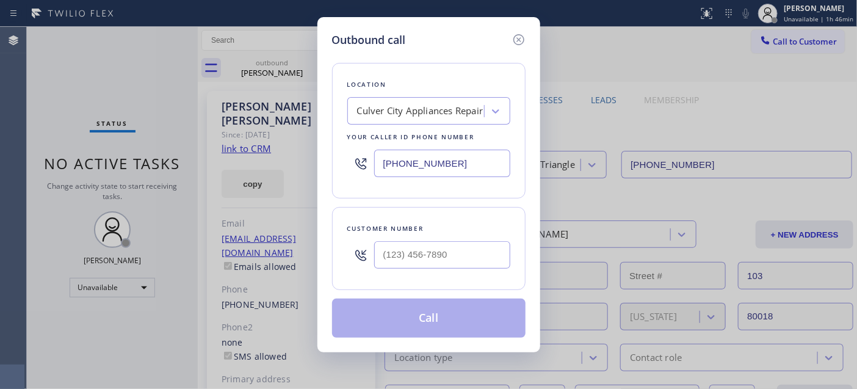
drag, startPoint x: 476, startPoint y: 165, endPoint x: 302, endPoint y: 146, distance: 175.6
click at [304, 154] on div "Outbound call Location [GEOGRAPHIC_DATA] Appliances Repair Your caller id phone…" at bounding box center [428, 194] width 857 height 389
paste
type input "[PHONE_NUMBER]"
click at [436, 253] on input "(___) ___-____" at bounding box center [442, 254] width 136 height 27
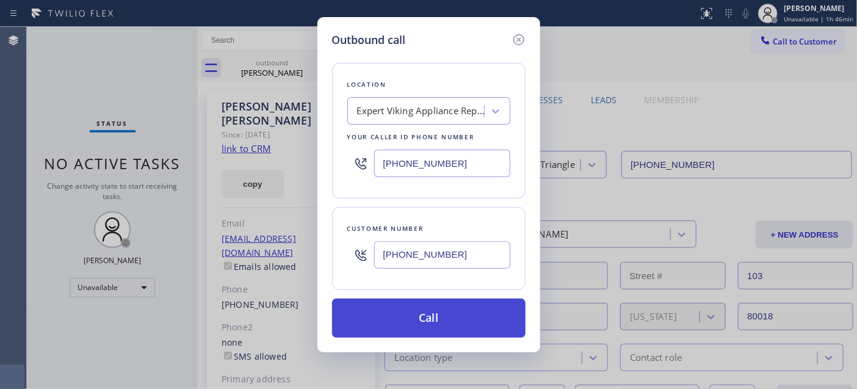
type input "[PHONE_NUMBER]"
click at [460, 315] on button "Call" at bounding box center [428, 317] width 193 height 39
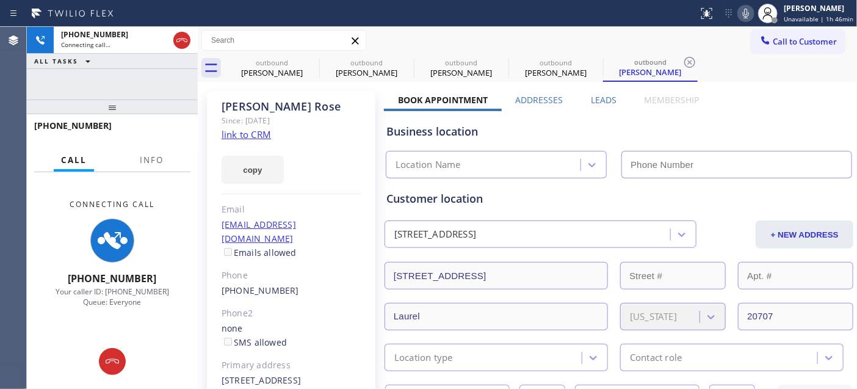
type input "[PHONE_NUMBER]"
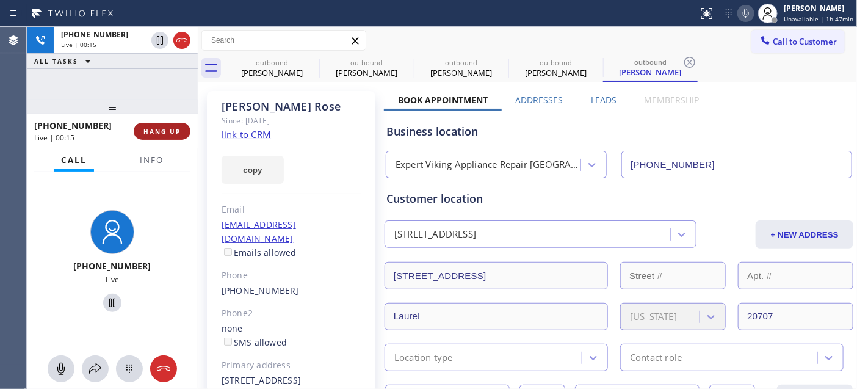
click at [178, 131] on span "HANG UP" at bounding box center [161, 131] width 37 height 9
click at [179, 136] on button "HANG UP" at bounding box center [162, 131] width 57 height 17
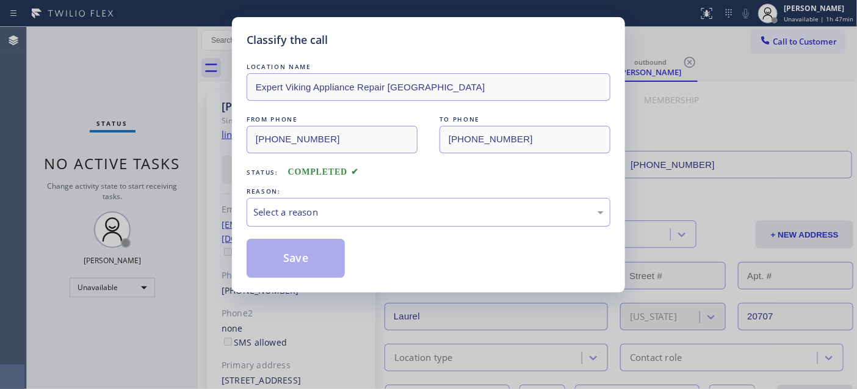
click at [161, 134] on div "Classify the call LOCATION NAME Expert Viking Appliance Repair [GEOGRAPHIC_DATA…" at bounding box center [428, 194] width 857 height 389
click at [326, 203] on div "Select a reason" at bounding box center [429, 212] width 364 height 29
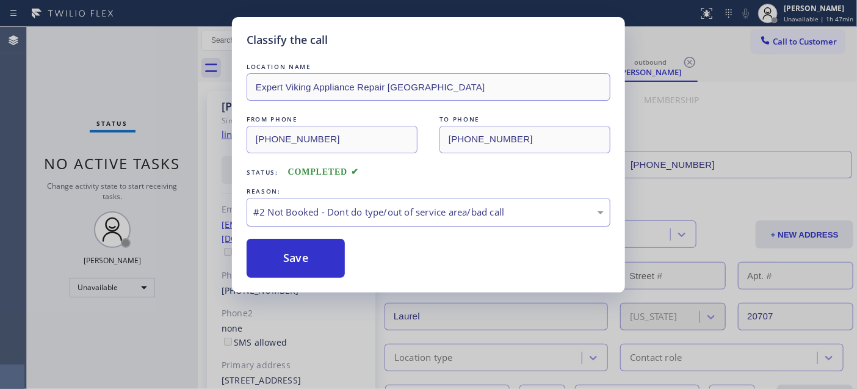
click at [310, 200] on div "#2 Not Booked - Dont do type/out of service area/bad call" at bounding box center [429, 212] width 364 height 29
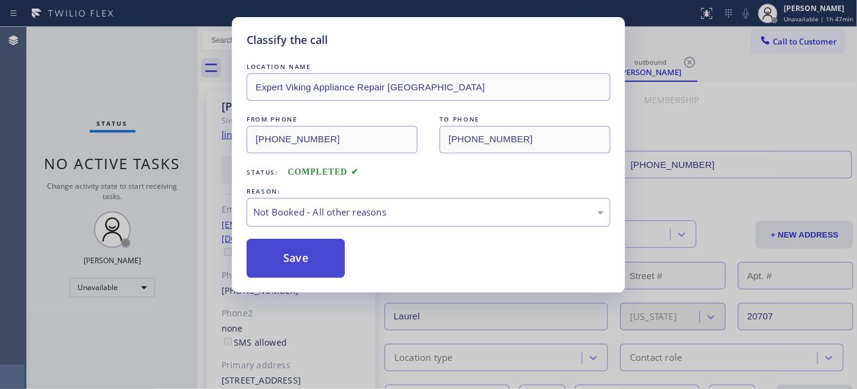
click at [302, 253] on button "Save" at bounding box center [296, 258] width 98 height 39
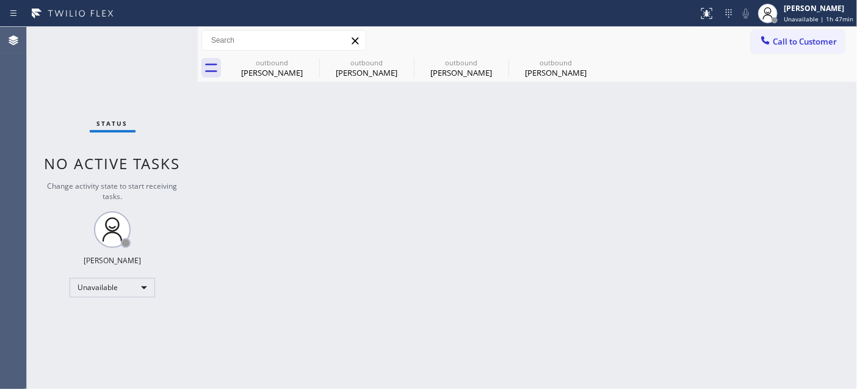
drag, startPoint x: 255, startPoint y: 137, endPoint x: 293, endPoint y: 83, distance: 66.6
click at [255, 137] on div "Back to Dashboard Change Sender ID Customers Technicians Select a contact Outbo…" at bounding box center [527, 208] width 659 height 362
click at [312, 62] on icon at bounding box center [311, 62] width 11 height 11
type input "[PHONE_NUMBER]"
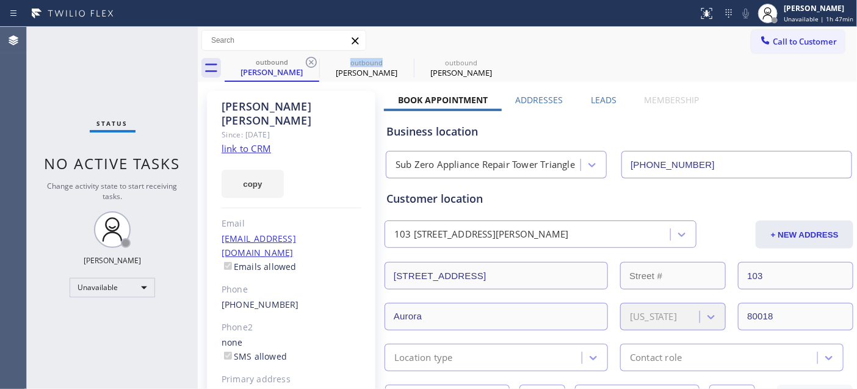
click at [312, 62] on icon at bounding box center [311, 62] width 11 height 11
click at [458, 58] on div "outbound [PERSON_NAME] outbound [PERSON_NAME]" at bounding box center [541, 67] width 632 height 27
drag, startPoint x: 306, startPoint y: 62, endPoint x: 798, endPoint y: 23, distance: 493.5
click at [306, 61] on icon at bounding box center [311, 62] width 11 height 11
type input "[PHONE_NUMBER]"
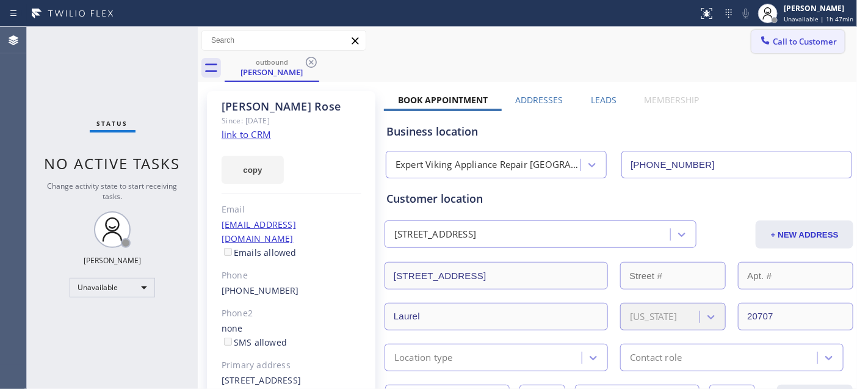
click at [785, 38] on span "Call to Customer" at bounding box center [805, 41] width 64 height 11
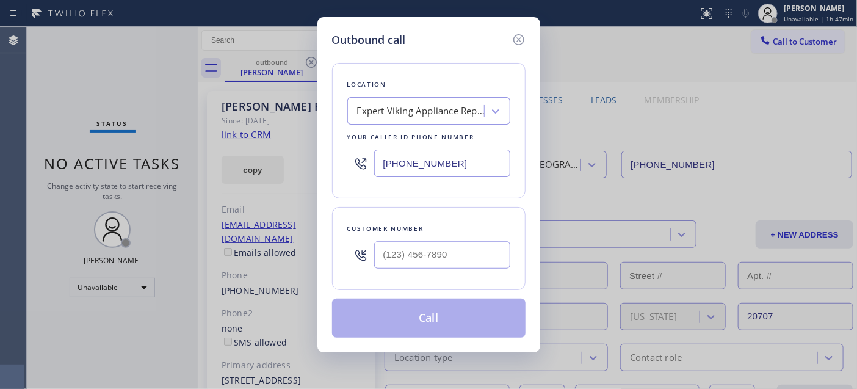
type input "(___) ___-____"
click at [431, 261] on input "(___) ___-____" at bounding box center [442, 254] width 136 height 27
type input "[PHONE_NUMBER]"
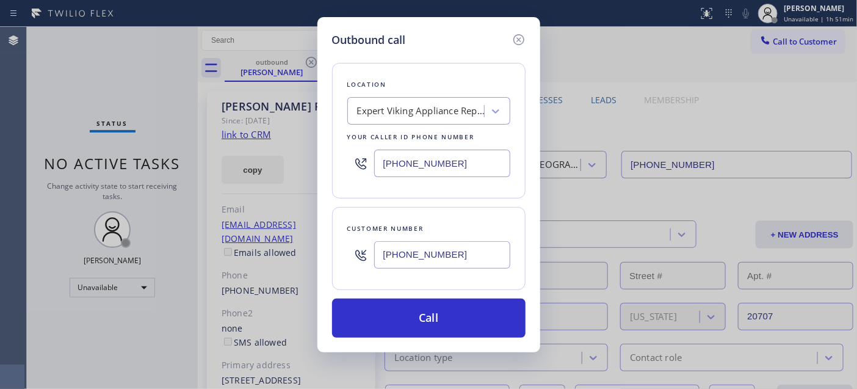
drag, startPoint x: 434, startPoint y: 159, endPoint x: 340, endPoint y: 159, distance: 94.0
click at [340, 159] on div "Location Expert Viking Appliance Repair [GEOGRAPHIC_DATA] Your caller id phone …" at bounding box center [428, 131] width 193 height 136
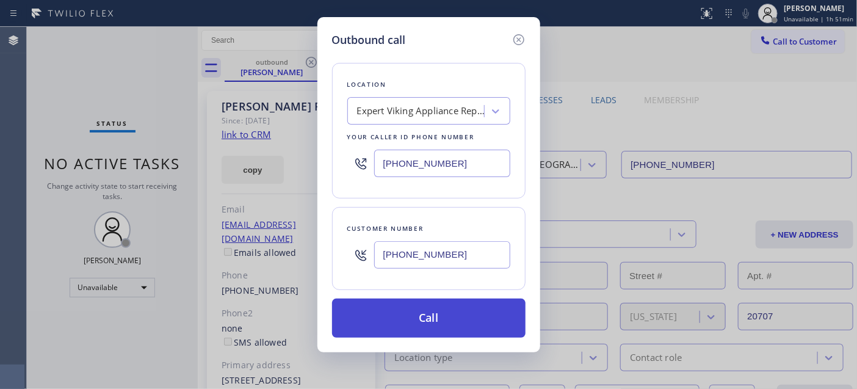
click at [452, 327] on button "Call" at bounding box center [428, 317] width 193 height 39
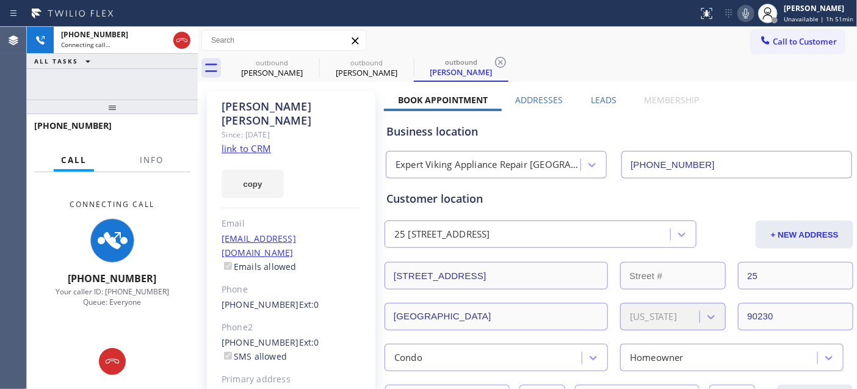
drag, startPoint x: 295, startPoint y: 142, endPoint x: 450, endPoint y: 94, distance: 162.8
click at [295, 156] on div "copy" at bounding box center [292, 177] width 140 height 42
click at [750, 15] on icon at bounding box center [746, 13] width 15 height 15
drag, startPoint x: 181, startPoint y: 103, endPoint x: 166, endPoint y: 63, distance: 42.3
click at [166, 63] on div "[PHONE_NUMBER] Connecting call… ALL TASKS ALL TASKS ACTIVE TASKS TASKS IN WRAP …" at bounding box center [112, 208] width 171 height 362
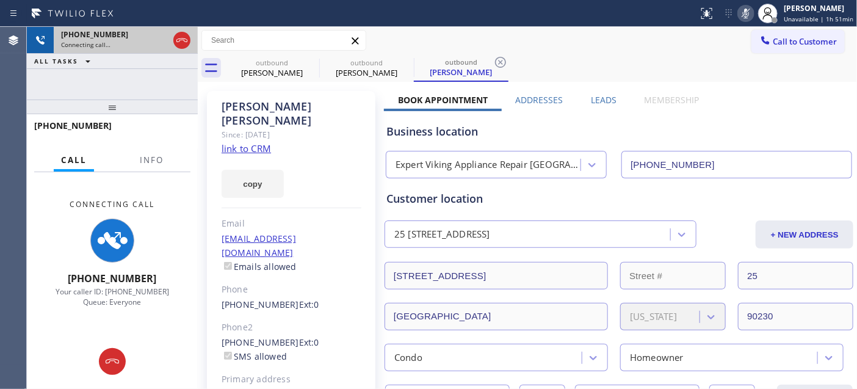
drag, startPoint x: 167, startPoint y: 96, endPoint x: 183, endPoint y: 52, distance: 46.4
click at [173, 71] on div "[PHONE_NUMBER] Connecting call… ALL TASKS ALL TASKS ACTIVE TASKS TASKS IN WRAP …" at bounding box center [112, 208] width 171 height 362
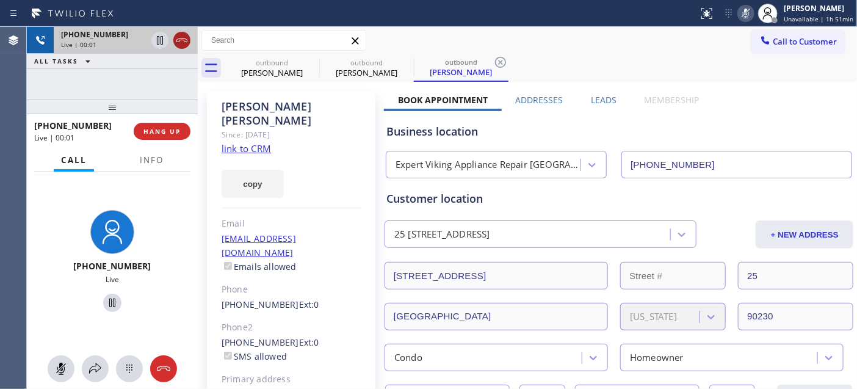
click at [184, 44] on icon at bounding box center [182, 40] width 15 height 15
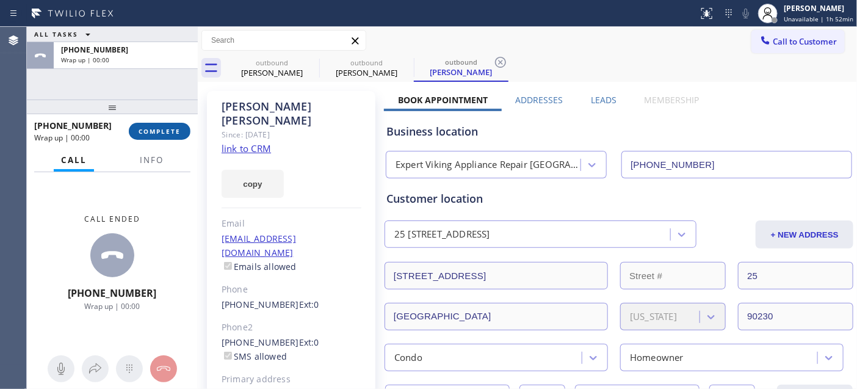
click at [179, 127] on span "COMPLETE" at bounding box center [160, 131] width 42 height 9
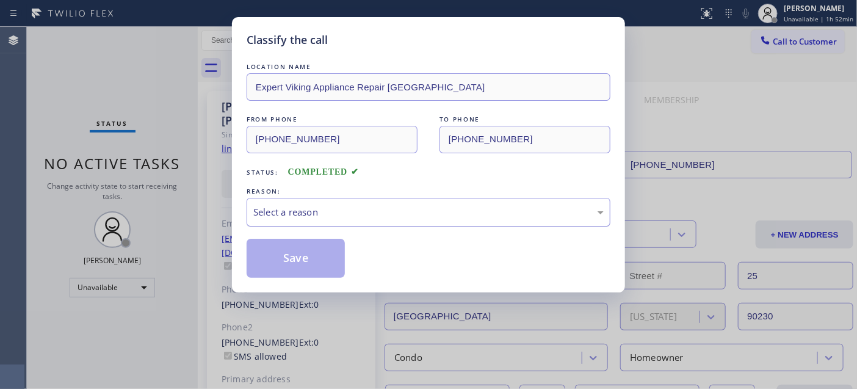
drag, startPoint x: 276, startPoint y: 197, endPoint x: 285, endPoint y: 209, distance: 14.8
click at [278, 200] on div "Select a reason" at bounding box center [429, 212] width 364 height 29
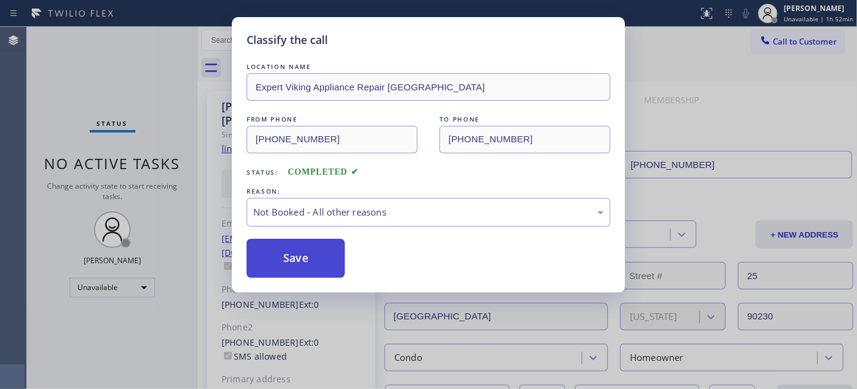
click at [300, 257] on button "Save" at bounding box center [296, 258] width 98 height 39
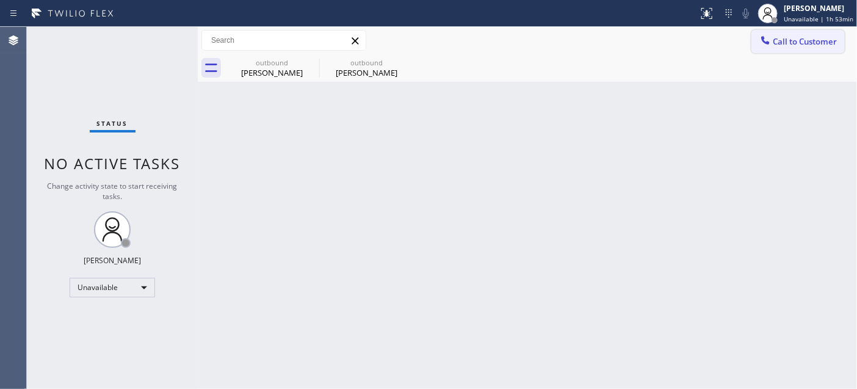
click at [792, 33] on button "Call to Customer" at bounding box center [797, 41] width 93 height 23
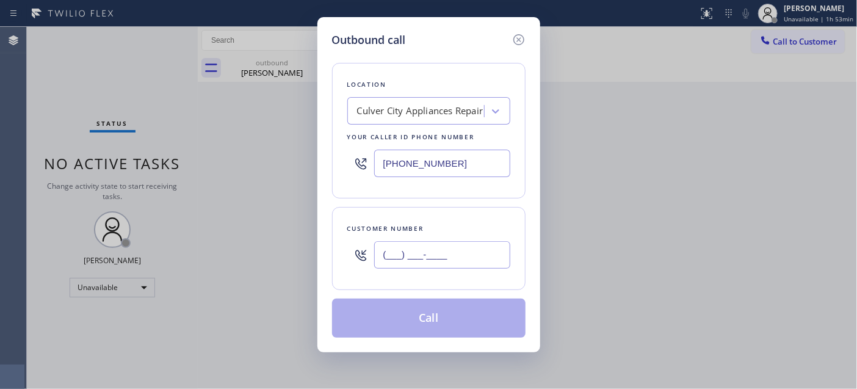
click at [496, 250] on input "(___) ___-____" at bounding box center [442, 254] width 136 height 27
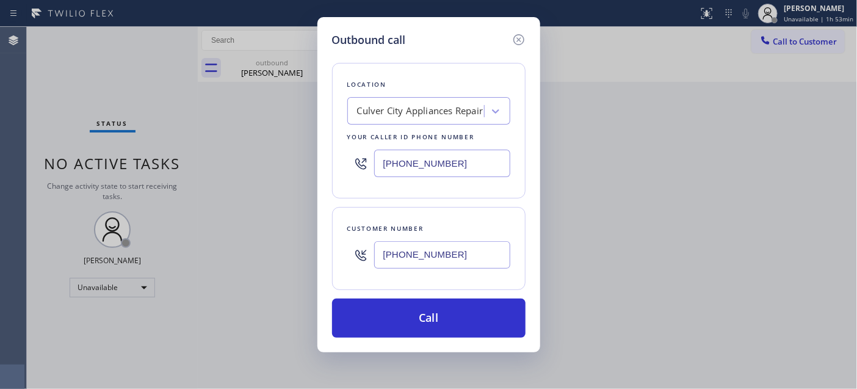
drag, startPoint x: 452, startPoint y: 168, endPoint x: 313, endPoint y: 167, distance: 139.2
click at [317, 167] on div "Outbound call Location [GEOGRAPHIC_DATA] Appliances Repair Your caller id phone…" at bounding box center [428, 184] width 223 height 335
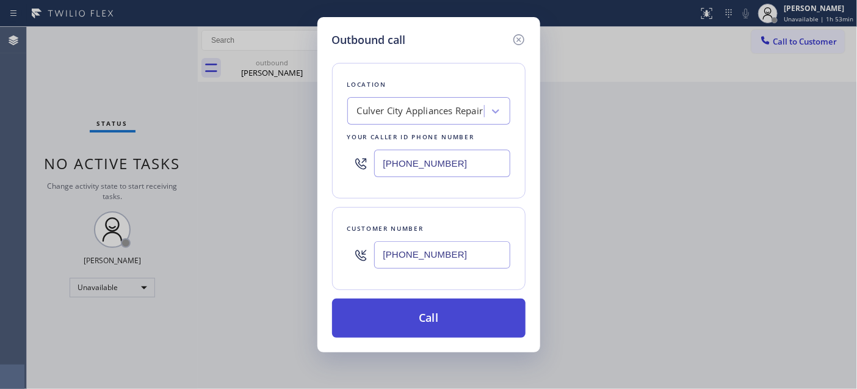
click at [444, 315] on button "Call" at bounding box center [428, 317] width 193 height 39
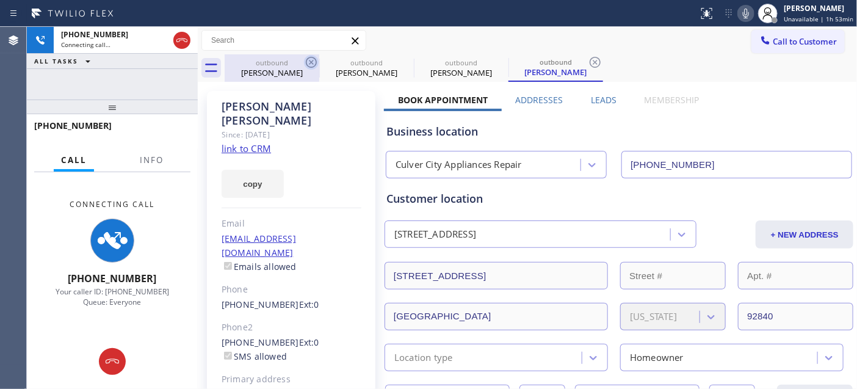
click at [313, 61] on icon at bounding box center [311, 62] width 15 height 15
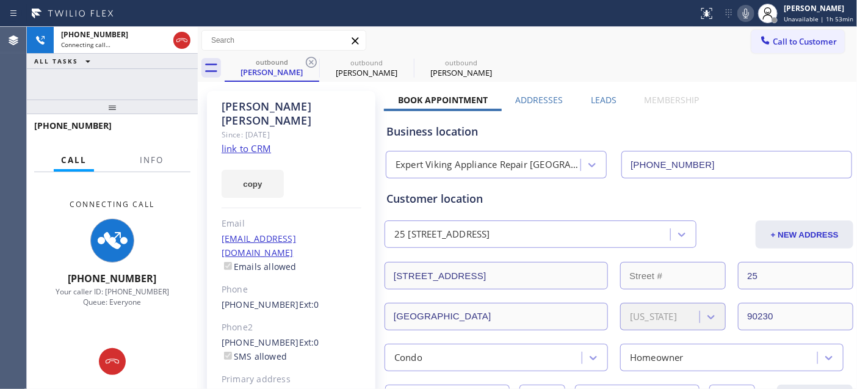
click at [313, 61] on icon at bounding box center [311, 62] width 15 height 15
click at [0, 0] on icon at bounding box center [0, 0] width 0 height 0
click at [549, 48] on div "Call to Customer Outbound call Location American Service [GEOGRAPHIC_DATA] Your…" at bounding box center [527, 40] width 659 height 21
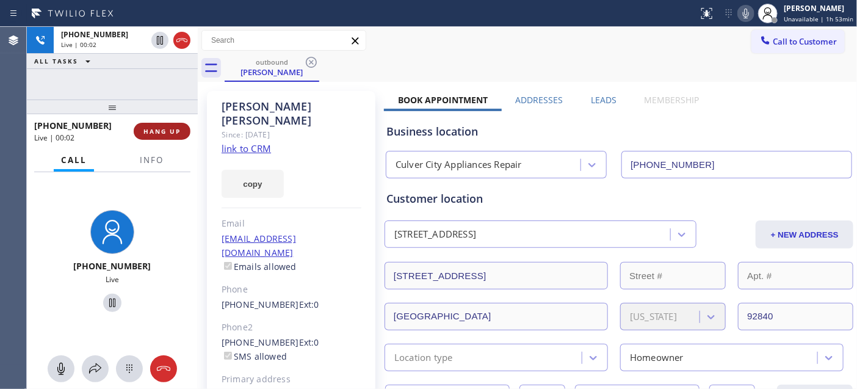
click at [179, 127] on span "HANG UP" at bounding box center [161, 131] width 37 height 9
click at [175, 129] on span "HANG UP" at bounding box center [161, 131] width 37 height 9
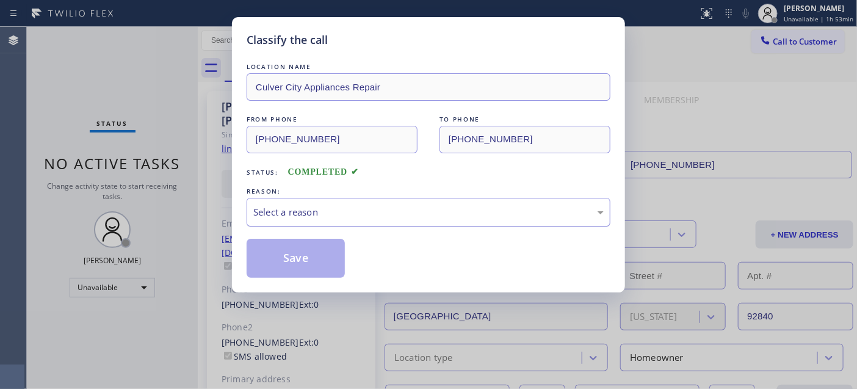
click at [364, 214] on div "Select a reason" at bounding box center [428, 212] width 350 height 14
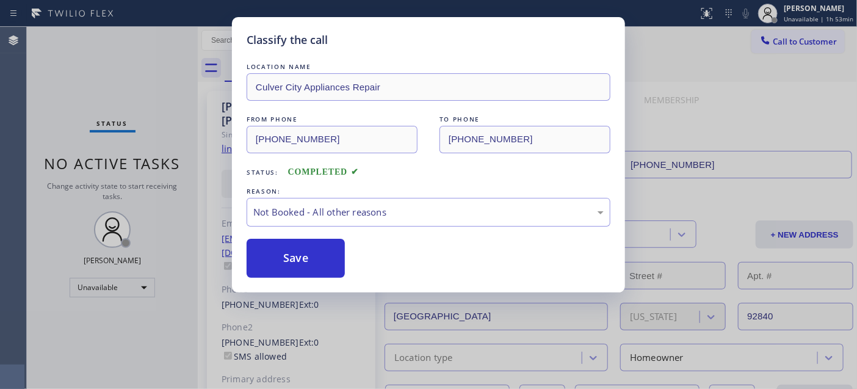
click at [301, 264] on button "Save" at bounding box center [296, 258] width 98 height 39
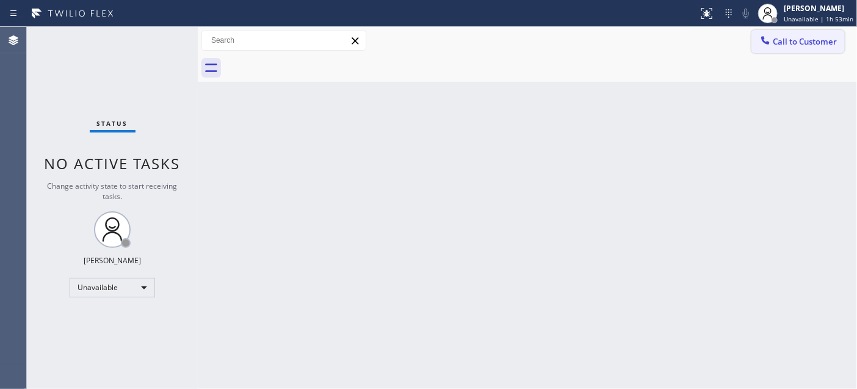
click at [806, 47] on button "Call to Customer" at bounding box center [797, 41] width 93 height 23
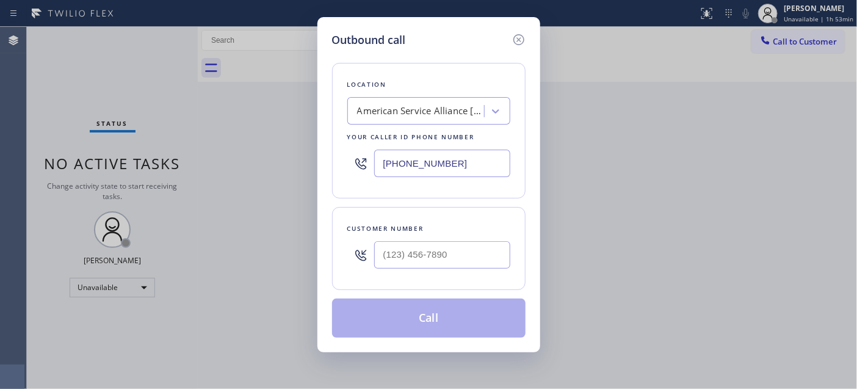
click at [358, 267] on div at bounding box center [360, 255] width 27 height 40
drag, startPoint x: 389, startPoint y: 275, endPoint x: 394, endPoint y: 264, distance: 11.5
click at [389, 275] on div "Customer number" at bounding box center [428, 248] width 193 height 83
click at [394, 264] on input "(___) ___-____" at bounding box center [442, 254] width 136 height 27
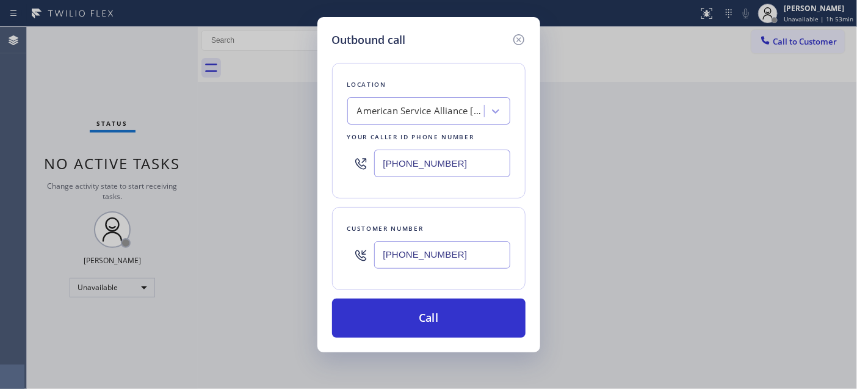
drag, startPoint x: 342, startPoint y: 176, endPoint x: 260, endPoint y: 181, distance: 81.9
click at [289, 179] on div "Outbound call Location American Service Alliance [GEOGRAPHIC_DATA] Your caller …" at bounding box center [428, 194] width 857 height 389
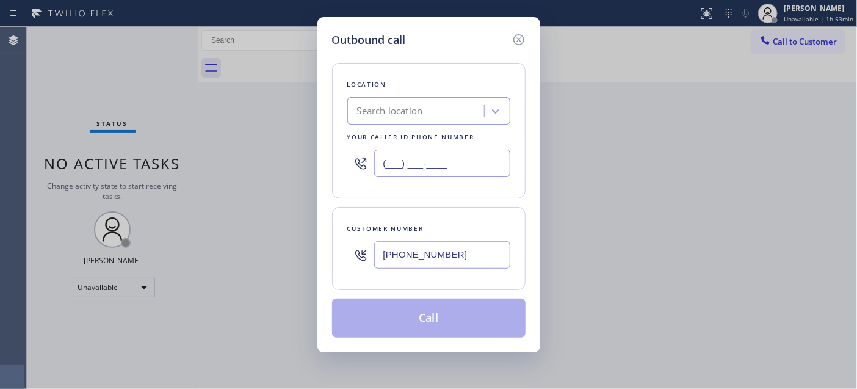
drag, startPoint x: 441, startPoint y: 164, endPoint x: 276, endPoint y: 156, distance: 165.6
click at [289, 156] on div "Outbound call Location Search location Your caller id phone number (___) ___-__…" at bounding box center [428, 194] width 857 height 389
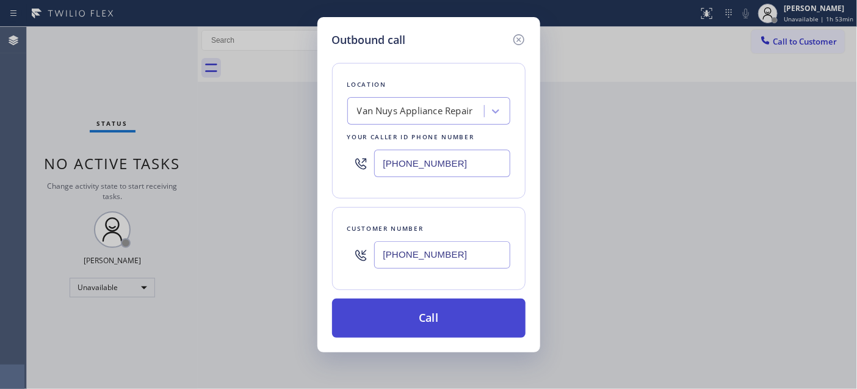
click at [446, 325] on button "Call" at bounding box center [428, 317] width 193 height 39
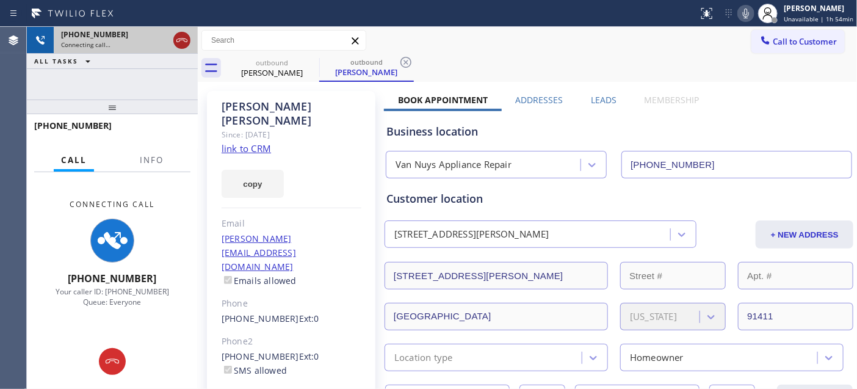
click at [181, 40] on icon at bounding box center [181, 40] width 11 height 4
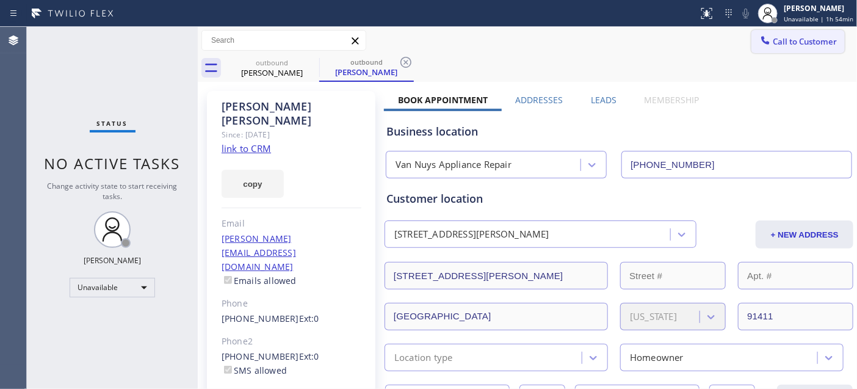
click at [782, 46] on span "Call to Customer" at bounding box center [805, 41] width 64 height 11
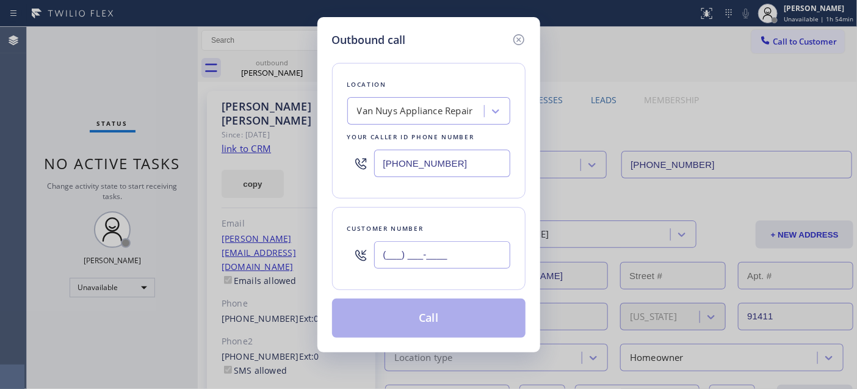
click at [461, 246] on input "(___) ___-____" at bounding box center [442, 254] width 136 height 27
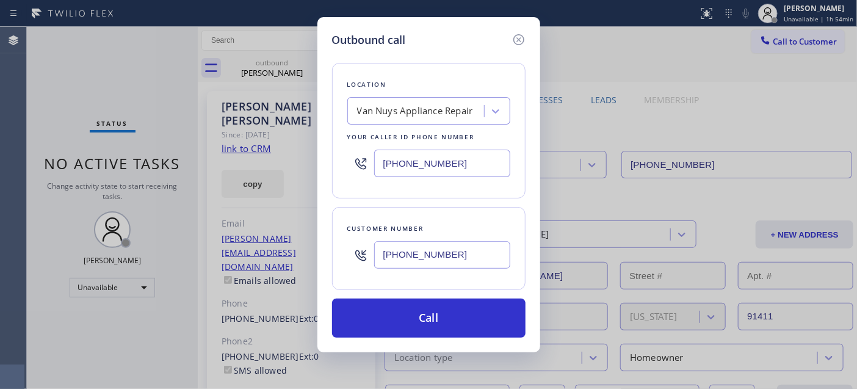
drag, startPoint x: 486, startPoint y: 169, endPoint x: 293, endPoint y: 175, distance: 193.6
click at [302, 175] on div "Outbound call Location Van Nuys Appliance Repair Your caller id phone number [P…" at bounding box center [428, 194] width 857 height 389
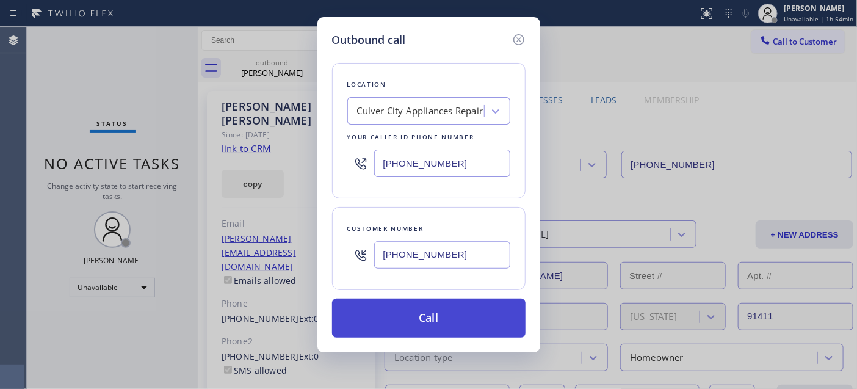
click at [478, 320] on button "Call" at bounding box center [428, 317] width 193 height 39
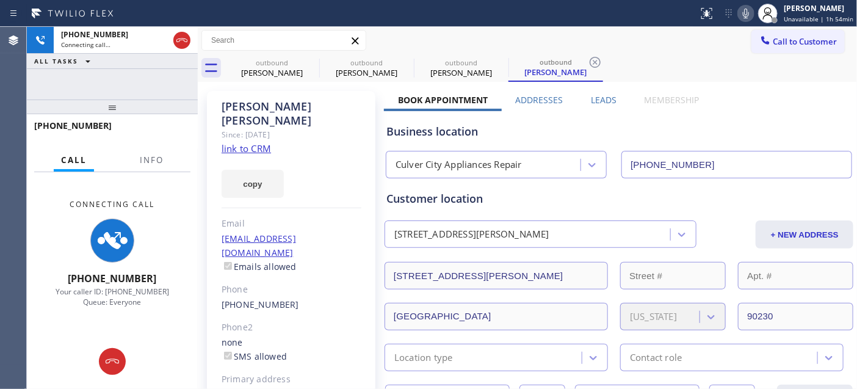
click at [828, 192] on div "Customer location" at bounding box center [618, 198] width 465 height 16
drag, startPoint x: 137, startPoint y: 115, endPoint x: 133, endPoint y: 73, distance: 41.7
click at [133, 73] on div "[PHONE_NUMBER] Connecting call… ALL TASKS ALL TASKS ACTIVE TASKS TASKS IN WRAP …" at bounding box center [112, 208] width 171 height 362
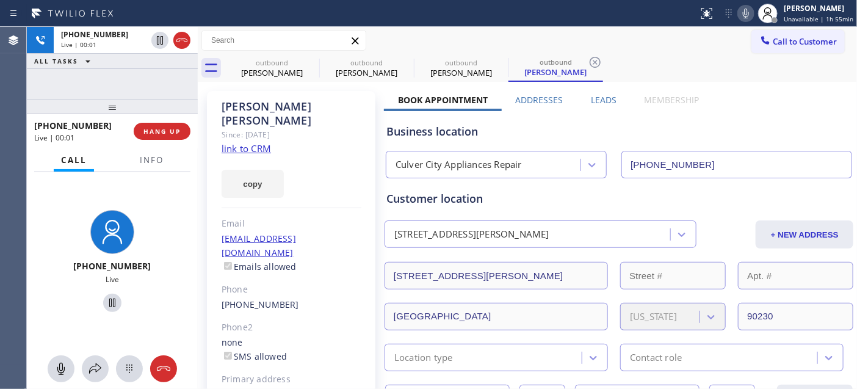
click at [165, 142] on div "[PHONE_NUMBER] Live | 00:01 HANG UP" at bounding box center [112, 131] width 156 height 32
click at [165, 135] on span "HANG UP" at bounding box center [161, 131] width 37 height 9
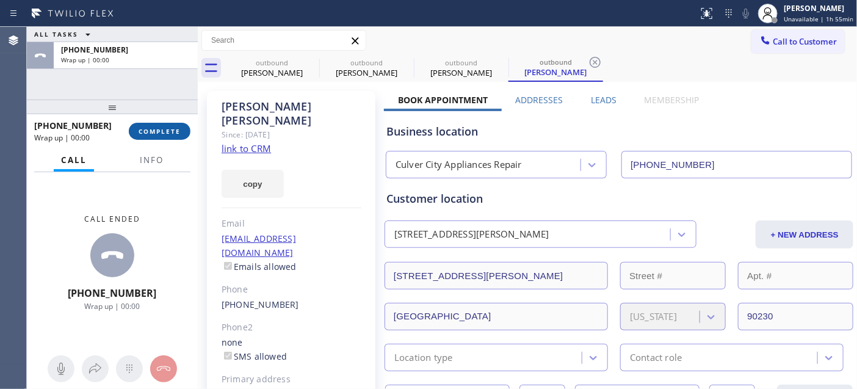
click at [177, 132] on span "COMPLETE" at bounding box center [160, 131] width 42 height 9
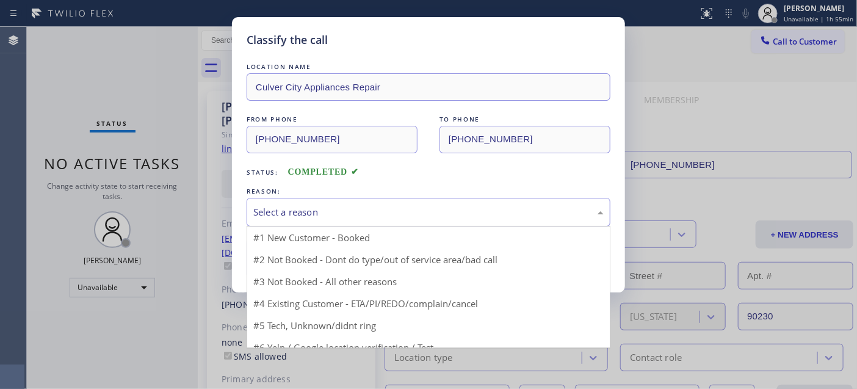
click at [266, 204] on div "Select a reason" at bounding box center [429, 212] width 364 height 29
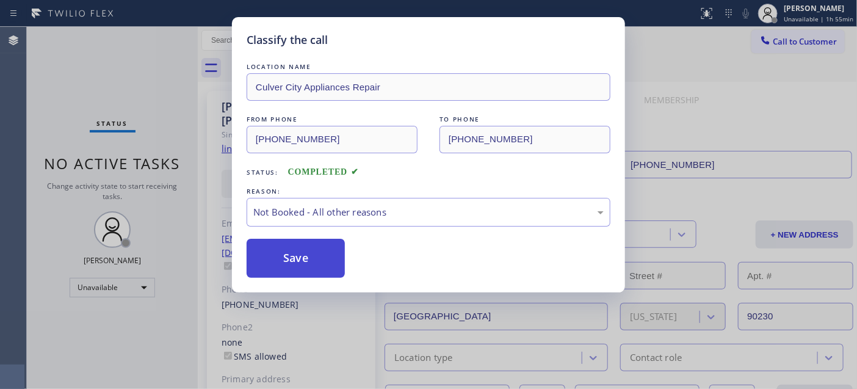
click at [294, 251] on button "Save" at bounding box center [296, 258] width 98 height 39
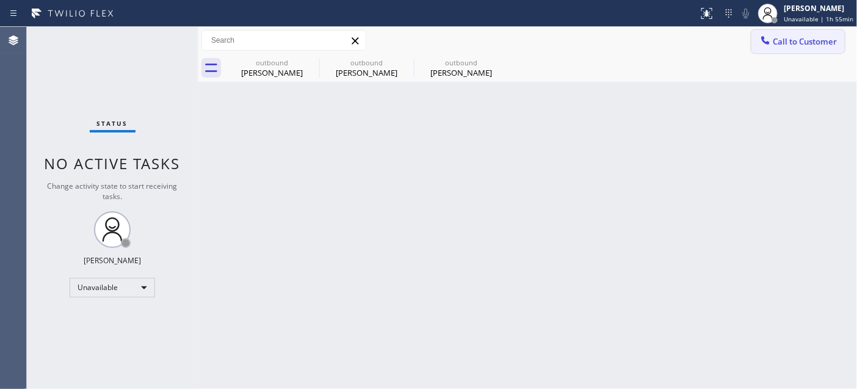
click at [770, 43] on icon at bounding box center [765, 40] width 12 height 12
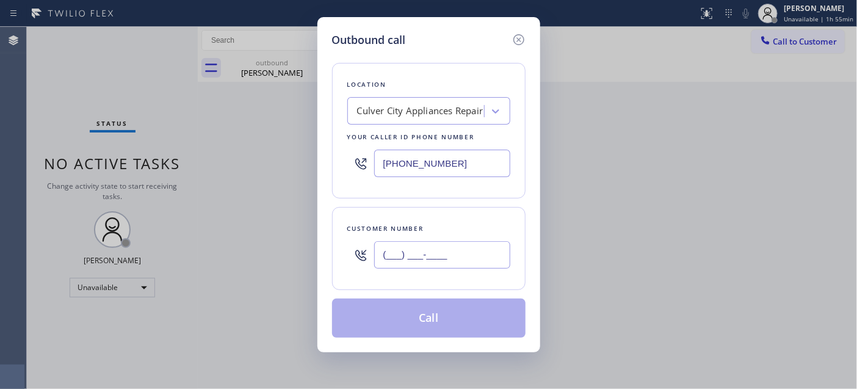
click at [447, 250] on input "(___) ___-____" at bounding box center [442, 254] width 136 height 27
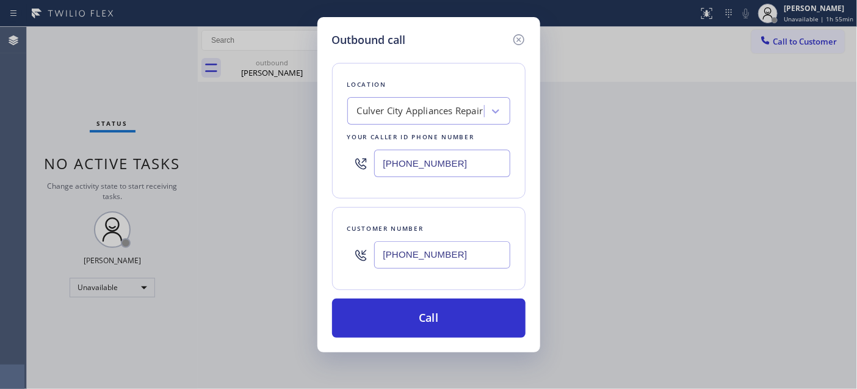
drag, startPoint x: 449, startPoint y: 157, endPoint x: 312, endPoint y: 172, distance: 137.5
click at [331, 163] on div "Outbound call Location [GEOGRAPHIC_DATA] Appliances Repair Your caller id phone…" at bounding box center [428, 184] width 223 height 335
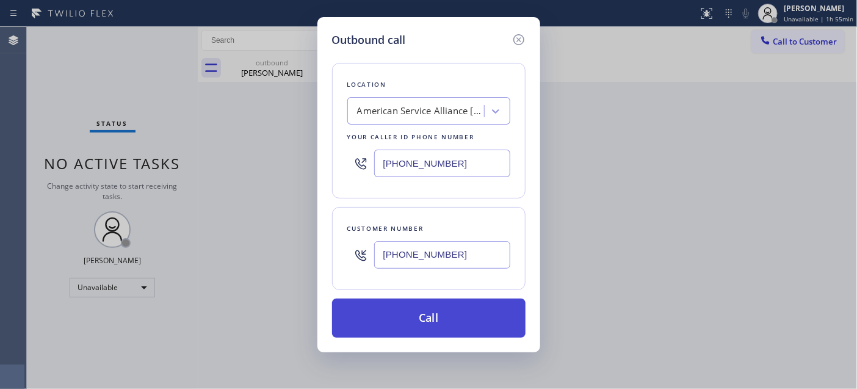
click at [458, 316] on button "Call" at bounding box center [428, 317] width 193 height 39
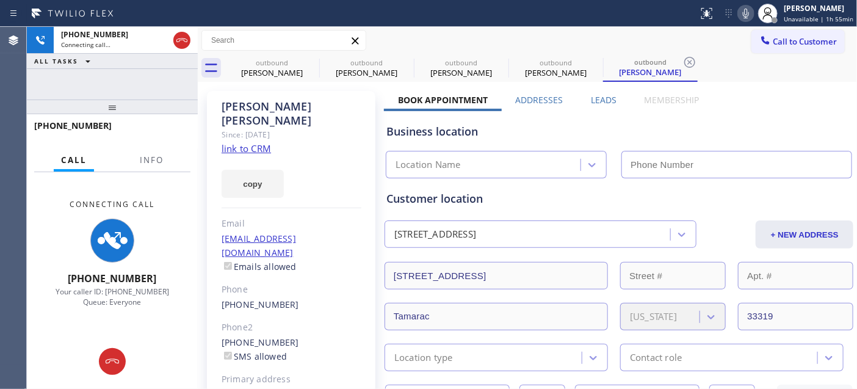
drag, startPoint x: 649, startPoint y: 92, endPoint x: 667, endPoint y: 96, distance: 17.5
click at [743, 20] on icon at bounding box center [746, 13] width 15 height 15
drag, startPoint x: 161, startPoint y: 116, endPoint x: 154, endPoint y: 59, distance: 57.2
click at [154, 70] on div "[PHONE_NUMBER] Connecting call… ALL TASKS ALL TASKS ACTIVE TASKS TASKS IN WRAP …" at bounding box center [112, 208] width 171 height 362
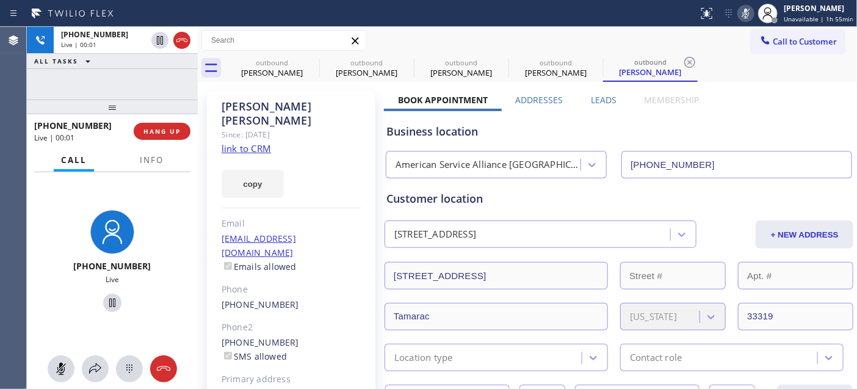
click at [169, 18] on div at bounding box center [349, 14] width 689 height 20
click at [177, 44] on icon at bounding box center [182, 40] width 15 height 15
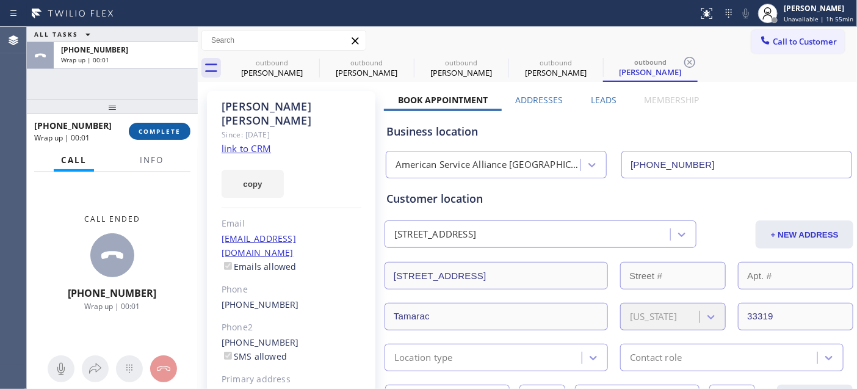
click at [161, 138] on button "COMPLETE" at bounding box center [160, 131] width 62 height 17
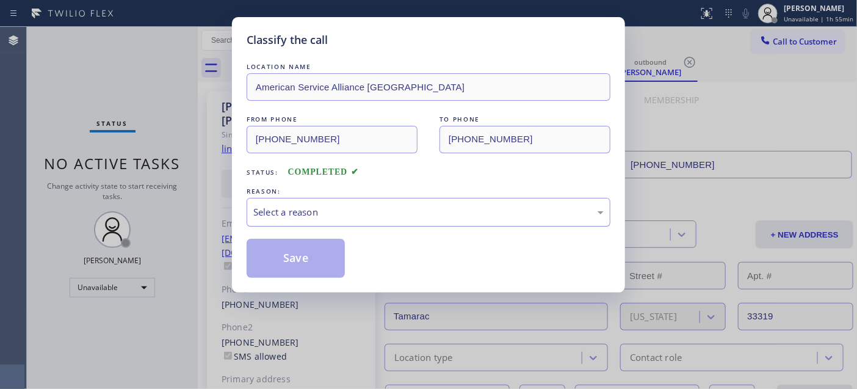
click at [284, 204] on div "Select a reason" at bounding box center [429, 212] width 364 height 29
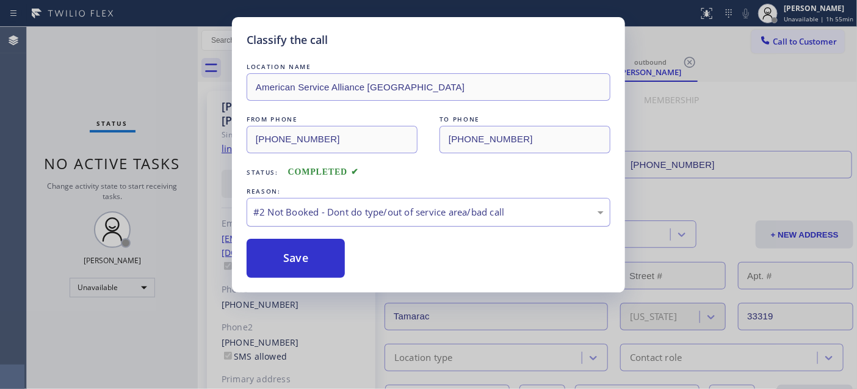
click at [309, 208] on div "#2 Not Booked - Dont do type/out of service area/bad call" at bounding box center [428, 212] width 350 height 14
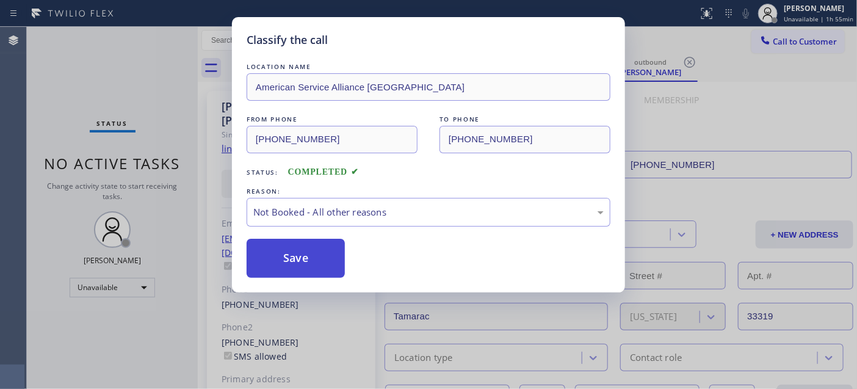
click at [298, 263] on button "Save" at bounding box center [296, 258] width 98 height 39
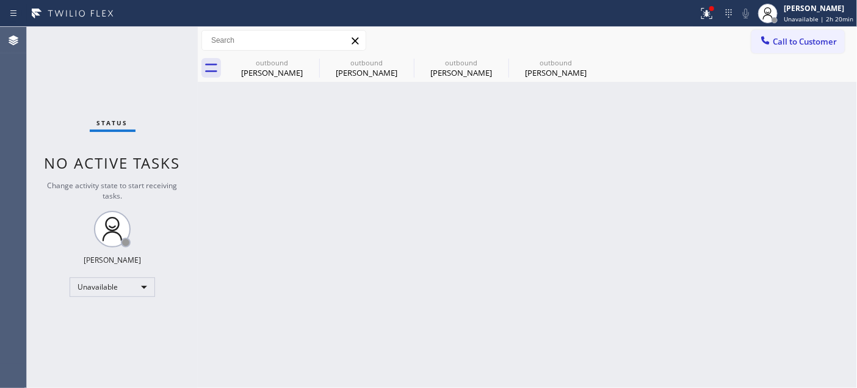
click at [296, 123] on div "Back to Dashboard Change Sender ID Customers Technicians Select a contact Outbo…" at bounding box center [527, 207] width 659 height 361
click at [802, 36] on span "Call to Customer" at bounding box center [805, 41] width 64 height 11
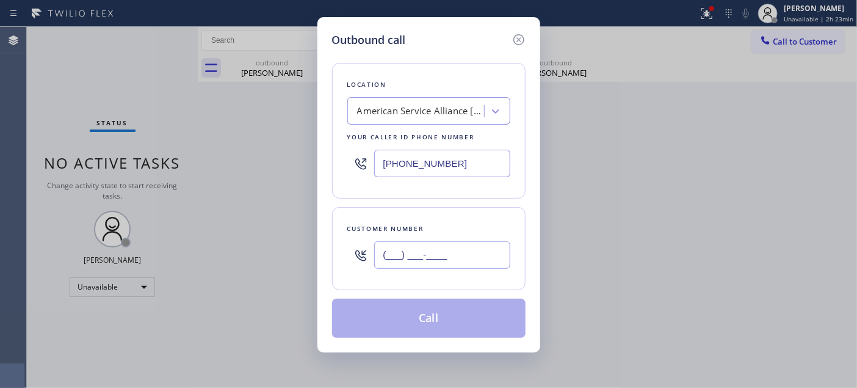
click at [449, 261] on input "(___) ___-____" at bounding box center [442, 254] width 136 height 27
paste input "562) 364-7823"
type input "(562) 364-7823"
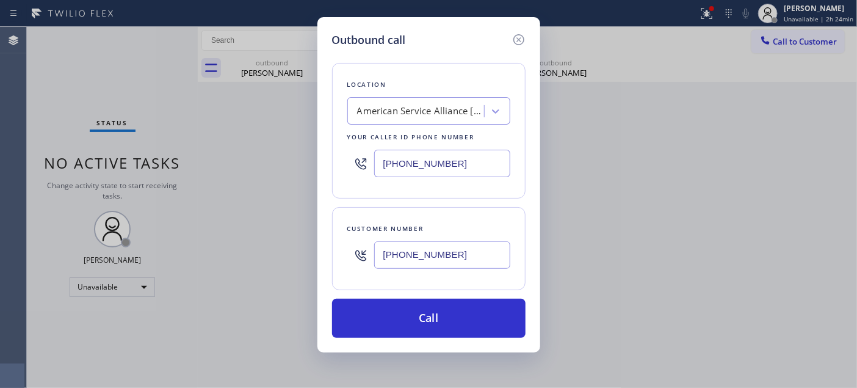
drag, startPoint x: 479, startPoint y: 160, endPoint x: 327, endPoint y: 145, distance: 152.8
click at [322, 151] on div "Outbound call Location American Service Alliance Coral Springs Your caller id p…" at bounding box center [428, 184] width 223 height 335
paste input "562) 364-7823"
type input "(562) 364-7823"
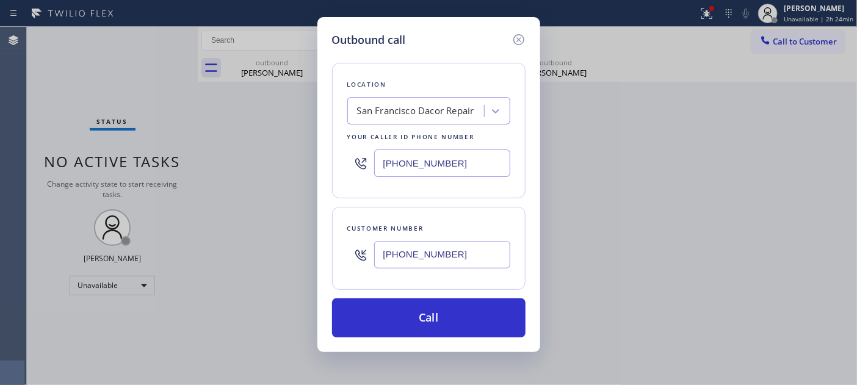
click at [283, 256] on div "Outbound call Location San Francisco Dacor Repair Your caller id phone number (…" at bounding box center [428, 192] width 857 height 385
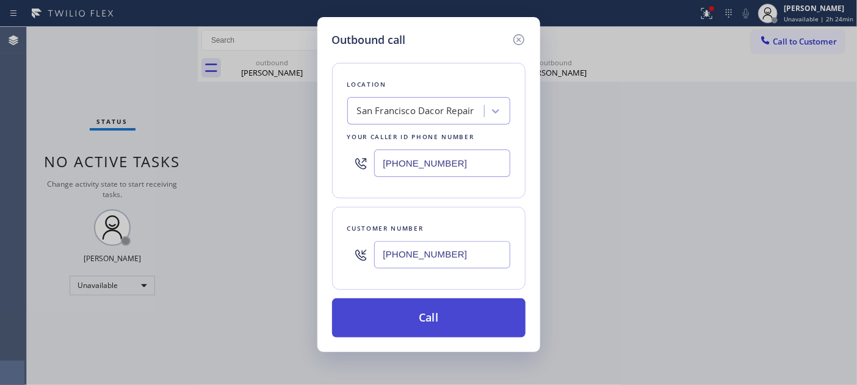
paste input "415) 623-0707"
type input "(415) 623-0707"
click at [466, 314] on button "Call" at bounding box center [428, 317] width 193 height 39
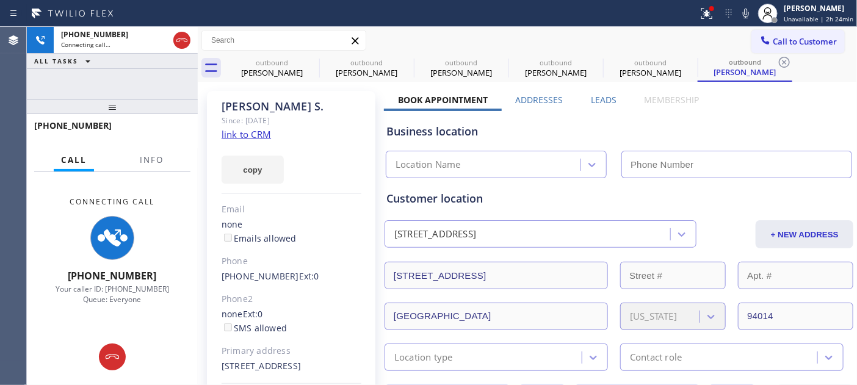
type input "(562) 364-7823"
drag, startPoint x: 259, startPoint y: 114, endPoint x: 405, endPoint y: 114, distance: 145.3
click at [259, 114] on div "Since: [DATE]" at bounding box center [292, 121] width 140 height 14
click at [747, 13] on icon at bounding box center [746, 13] width 15 height 15
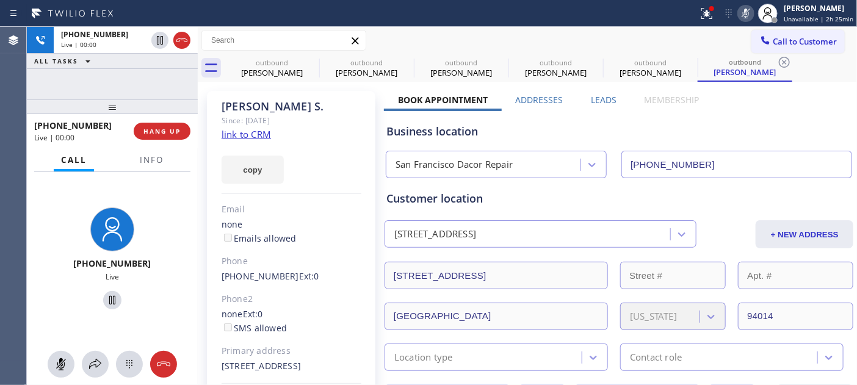
click at [300, 105] on div "Shawne S." at bounding box center [292, 106] width 140 height 14
click at [742, 10] on icon at bounding box center [746, 13] width 15 height 15
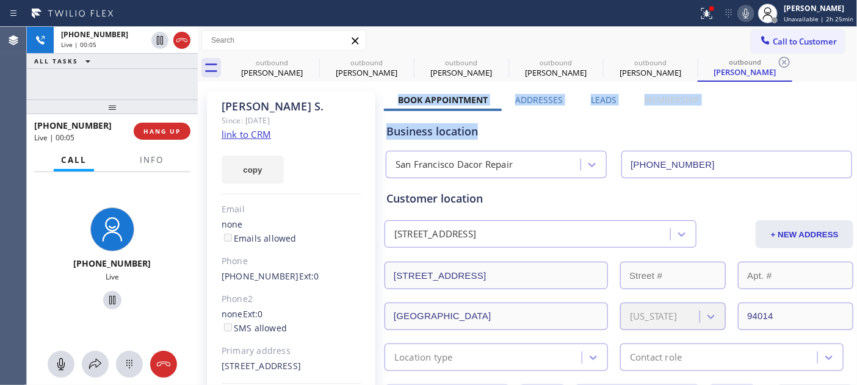
drag, startPoint x: 386, startPoint y: 96, endPoint x: 772, endPoint y: 90, distance: 385.8
click at [712, 123] on div "Business location" at bounding box center [618, 131] width 465 height 16
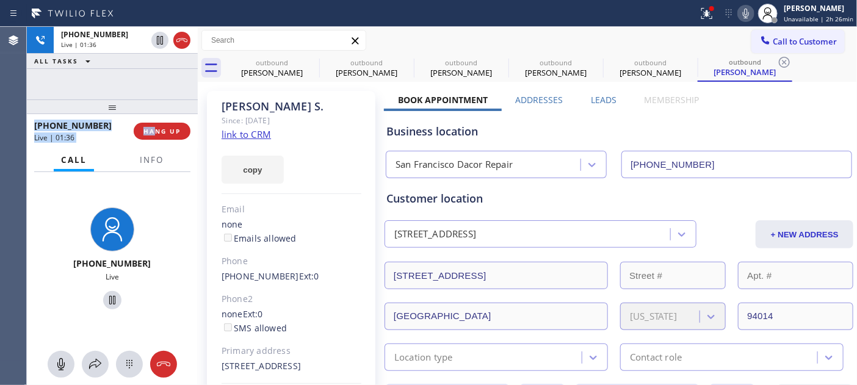
drag, startPoint x: 153, startPoint y: 117, endPoint x: 150, endPoint y: 84, distance: 33.1
click at [150, 84] on div "+14156230707 Live | 01:36 ALL TASKS ALL TASKS ACTIVE TASKS TASKS IN WRAP UP +14…" at bounding box center [112, 206] width 171 height 358
drag, startPoint x: 153, startPoint y: 108, endPoint x: 179, endPoint y: 66, distance: 49.3
click at [155, 68] on body "Status report Issue detected This issue could affect your workflow. Please cont…" at bounding box center [428, 192] width 857 height 385
click at [168, 80] on div "+14156230707 Live | 01:37 ALL TASKS ALL TASKS ACTIVE TASKS TASKS IN WRAP UP" at bounding box center [112, 63] width 171 height 73
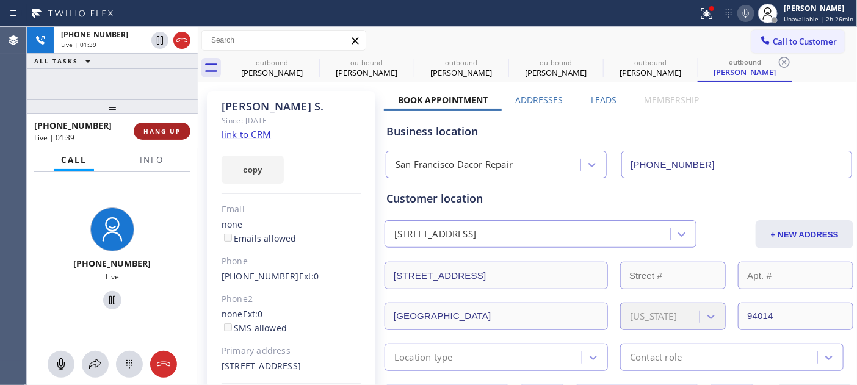
click at [166, 132] on span "HANG UP" at bounding box center [161, 131] width 37 height 9
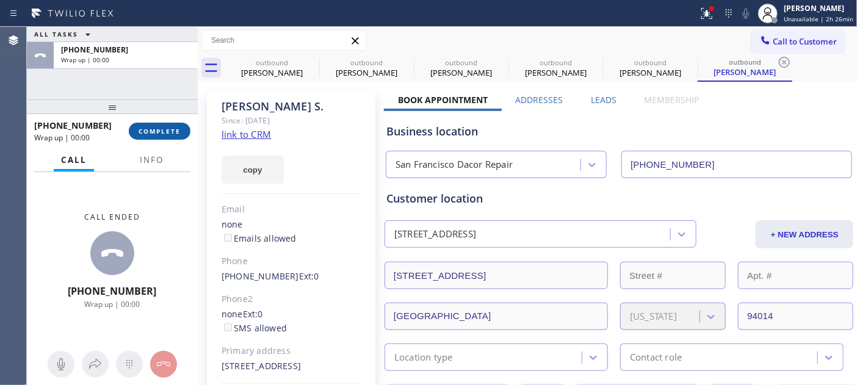
click at [166, 132] on span "COMPLETE" at bounding box center [160, 131] width 42 height 9
click at [357, 223] on div "none Emails allowed" at bounding box center [292, 232] width 140 height 28
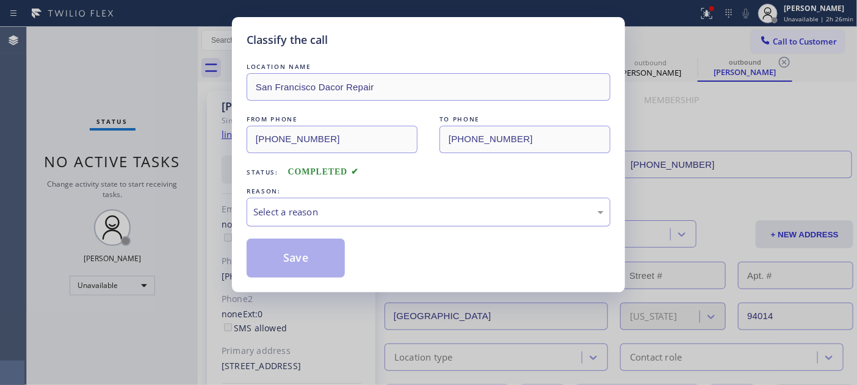
click at [358, 201] on div "Select a reason" at bounding box center [429, 212] width 364 height 29
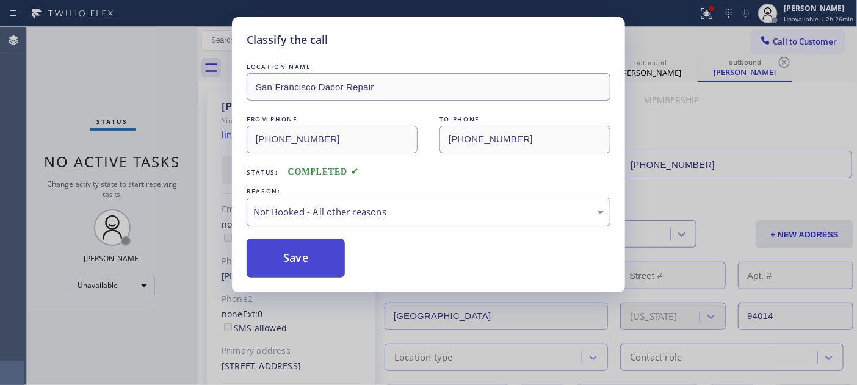
click at [295, 251] on button "Save" at bounding box center [296, 258] width 98 height 39
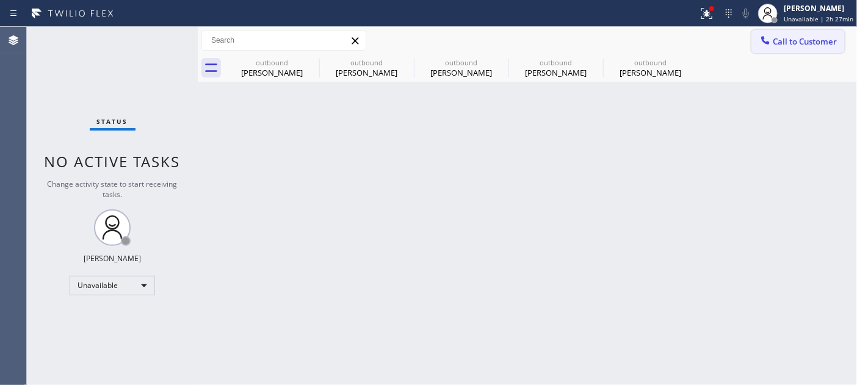
click at [789, 48] on button "Call to Customer" at bounding box center [797, 41] width 93 height 23
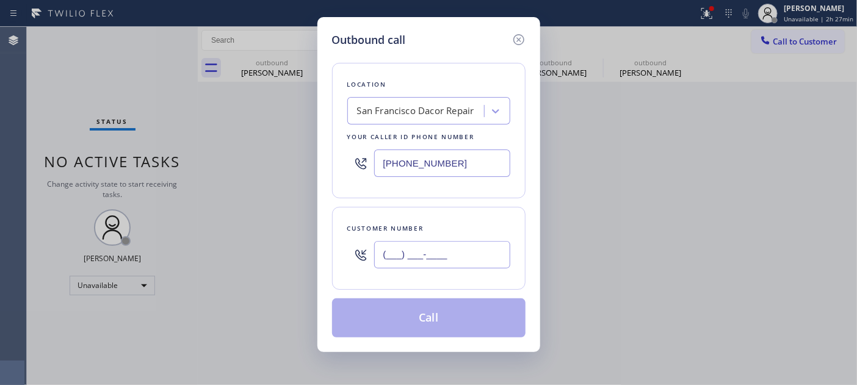
click at [478, 247] on input "(___) ___-____" at bounding box center [442, 254] width 136 height 27
paste input "626) 814-7587"
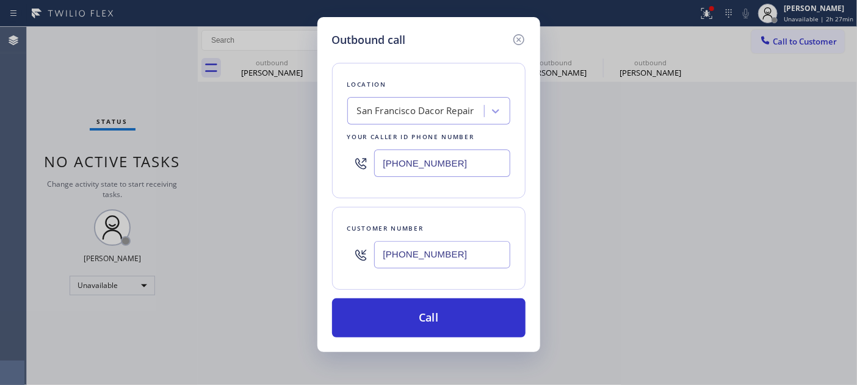
type input "(626) 814-7587"
drag, startPoint x: 417, startPoint y: 157, endPoint x: 291, endPoint y: 150, distance: 126.0
click at [299, 150] on div "Outbound call Location San Francisco Dacor Repair Your caller id phone number (…" at bounding box center [428, 192] width 857 height 385
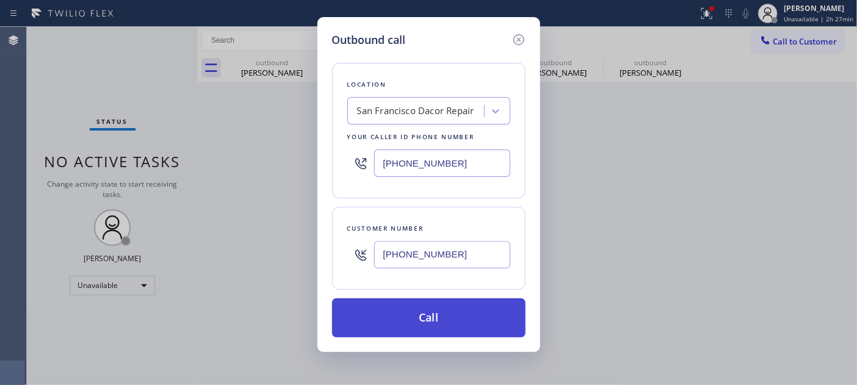
paste input "626) 513-2666"
type input "[PHONE_NUMBER]"
click at [461, 312] on button "Call" at bounding box center [428, 317] width 193 height 39
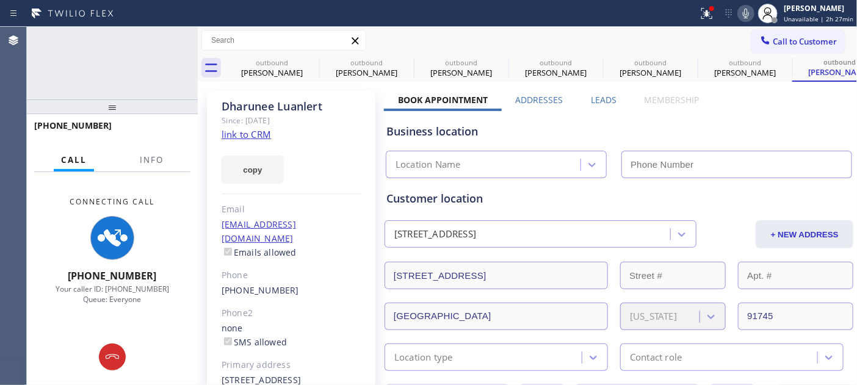
type input "[PHONE_NUMBER]"
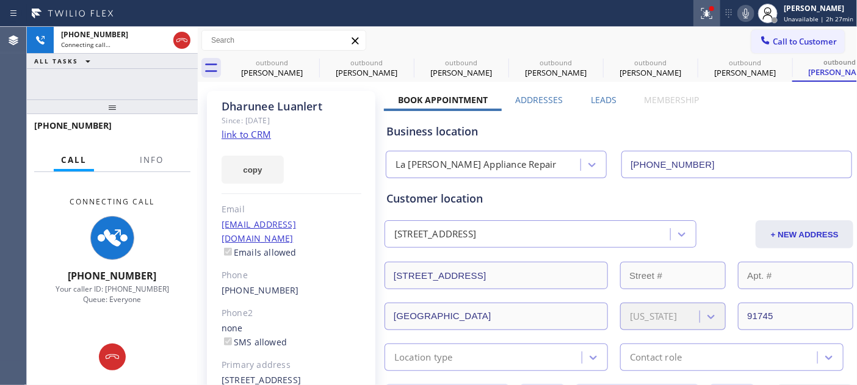
click at [706, 12] on icon at bounding box center [707, 13] width 15 height 15
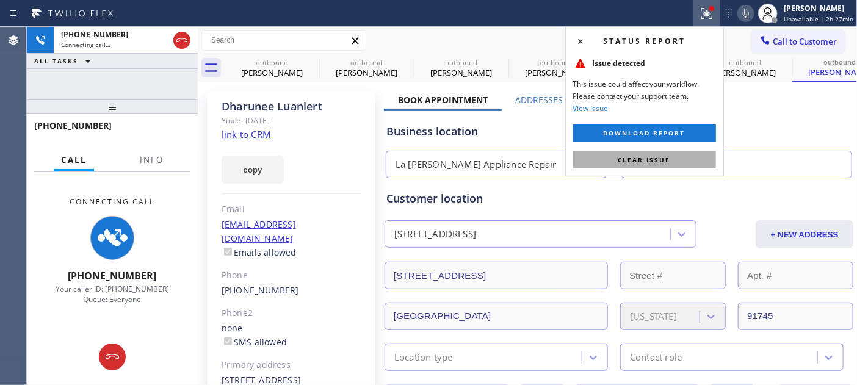
click at [654, 157] on span "Clear issue" at bounding box center [644, 160] width 52 height 9
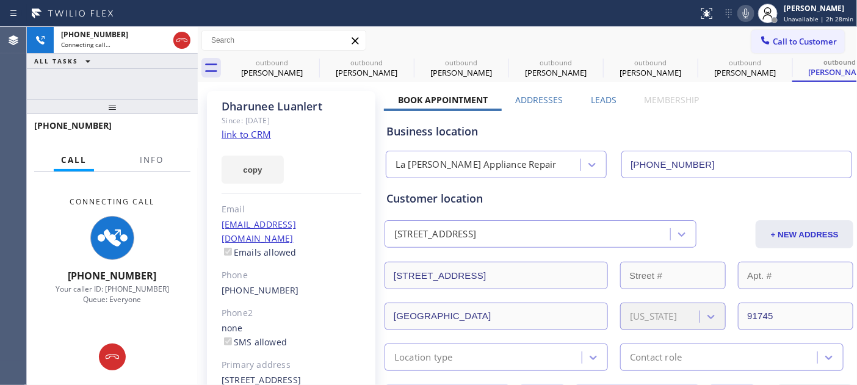
drag, startPoint x: 178, startPoint y: 40, endPoint x: 210, endPoint y: 26, distance: 35.0
click at [178, 40] on icon at bounding box center [182, 40] width 15 height 15
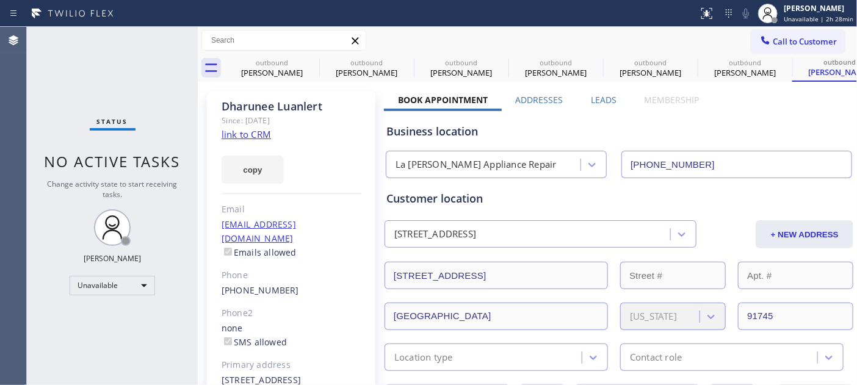
click at [811, 46] on span "Call to Customer" at bounding box center [805, 41] width 64 height 11
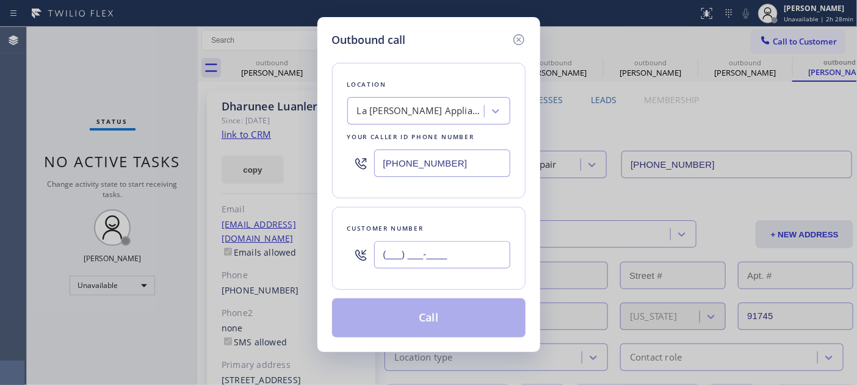
click at [413, 251] on input "(___) ___-____" at bounding box center [442, 254] width 136 height 27
paste input "818) 395-4801"
type input "(818) 395-4801"
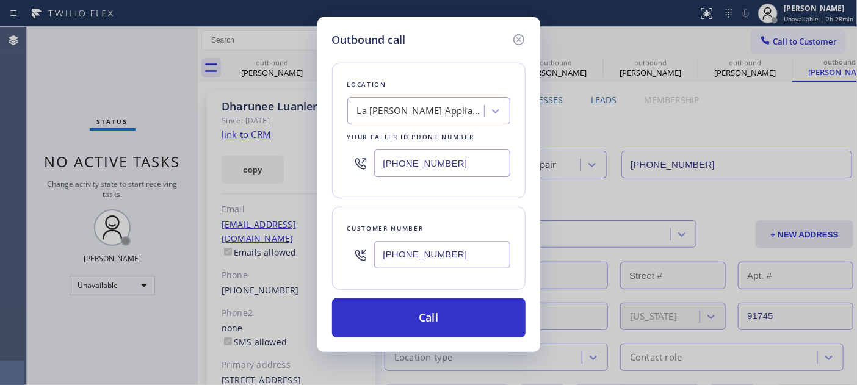
drag, startPoint x: 468, startPoint y: 162, endPoint x: 285, endPoint y: 155, distance: 182.7
click at [344, 159] on div "Location [GEOGRAPHIC_DATA][PERSON_NAME] Appliance Repair Your caller id phone n…" at bounding box center [428, 131] width 193 height 136
paste input "855) 999-4417"
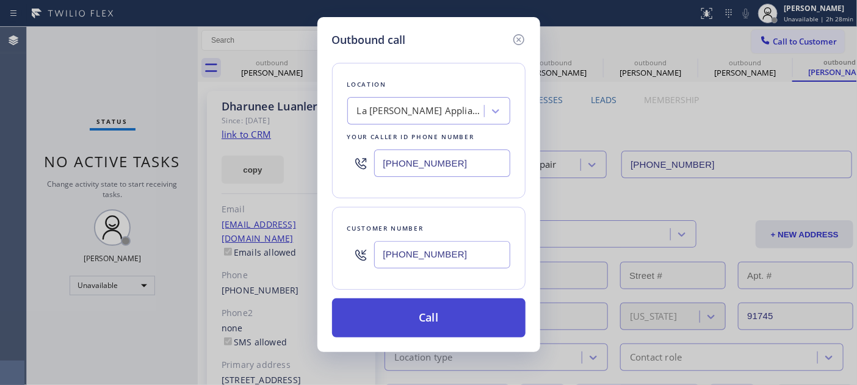
type input "(855) 999-4417"
click at [452, 306] on button "Call" at bounding box center [428, 317] width 193 height 39
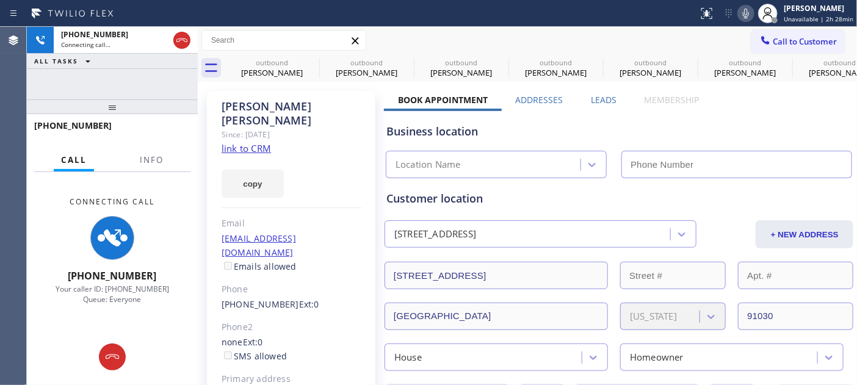
type input "[PHONE_NUMBER]"
click at [245, 111] on div "Marge Dean" at bounding box center [292, 113] width 140 height 28
click at [322, 130] on div "Marge Dean Since: 20 may 2020 link to CRM copy Email margedean@gmail.com Emails…" at bounding box center [291, 280] width 168 height 378
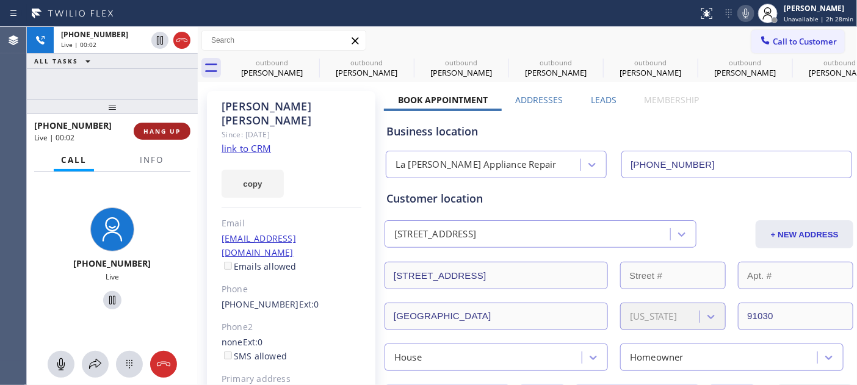
click at [168, 125] on button "HANG UP" at bounding box center [162, 131] width 57 height 17
click at [167, 135] on span "HANG UP" at bounding box center [161, 131] width 37 height 9
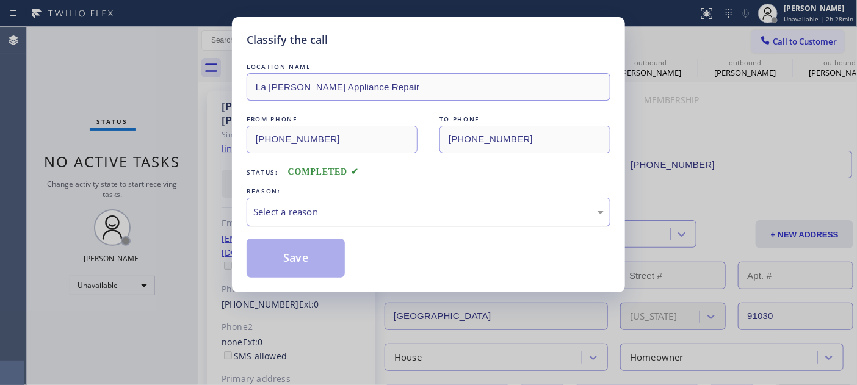
click at [356, 216] on div "Select a reason" at bounding box center [428, 212] width 350 height 14
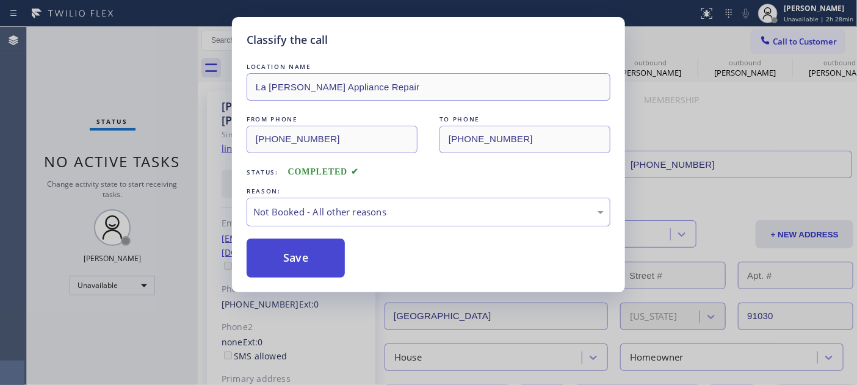
click at [305, 256] on button "Save" at bounding box center [296, 258] width 98 height 39
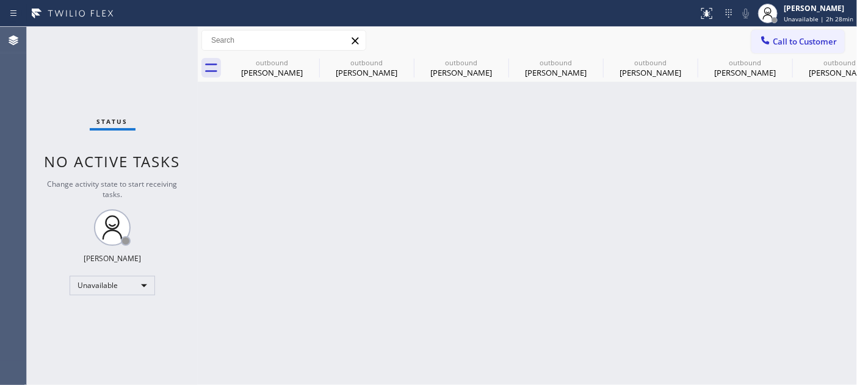
click at [782, 27] on div "Call to Customer Outbound call Location HVAC Alliance Expert Your caller id pho…" at bounding box center [527, 40] width 659 height 27
click at [812, 45] on span "Call to Customer" at bounding box center [805, 41] width 64 height 11
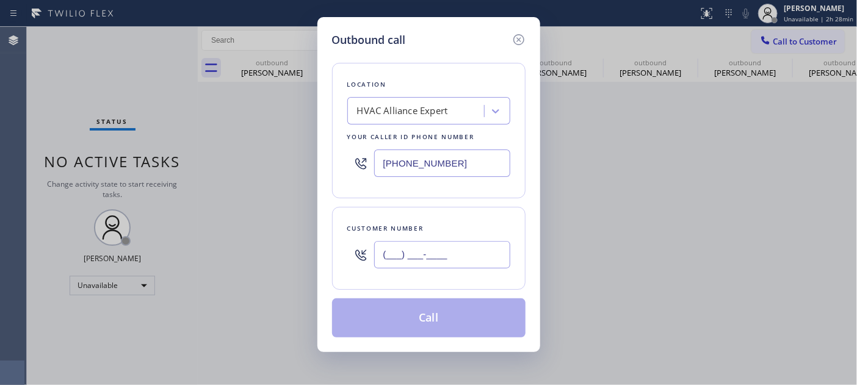
click at [430, 264] on input "(___) ___-____" at bounding box center [442, 254] width 136 height 27
paste input "562) 688-0000"
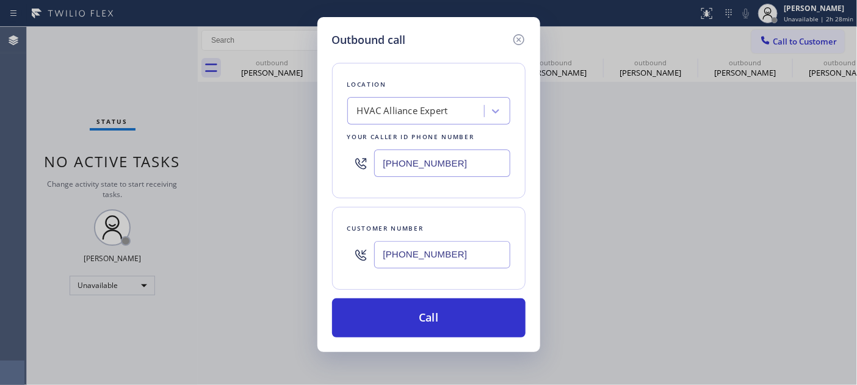
drag, startPoint x: 469, startPoint y: 255, endPoint x: 316, endPoint y: 251, distance: 153.3
click at [324, 258] on div "Outbound call Location HVAC Alliance Expert Your caller id phone number (855) 9…" at bounding box center [428, 184] width 223 height 335
paste input "323) 643-1169"
drag, startPoint x: 476, startPoint y: 257, endPoint x: 342, endPoint y: 229, distance: 137.2
click at [359, 244] on div "[PHONE_NUMBER]" at bounding box center [428, 255] width 163 height 40
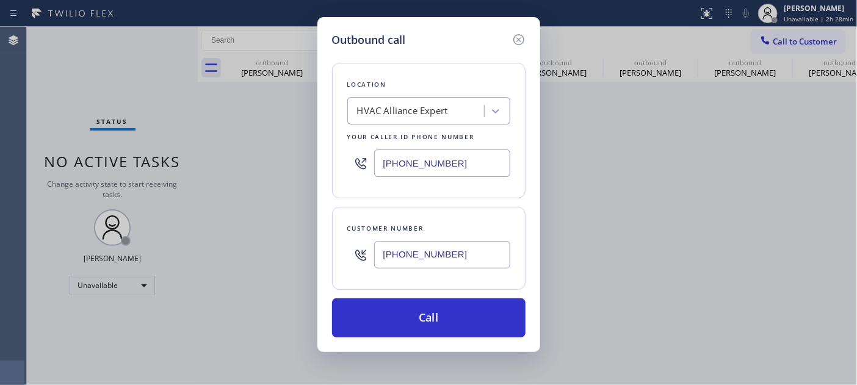
paste input "562) 688-0000"
type input "(562) 688-0000"
drag, startPoint x: 311, startPoint y: 143, endPoint x: 338, endPoint y: 162, distance: 32.7
click at [297, 142] on div "Outbound call Location HVAC Alliance Expert Your caller id phone number (855) 9…" at bounding box center [428, 192] width 857 height 385
paste input "323) 643-1169"
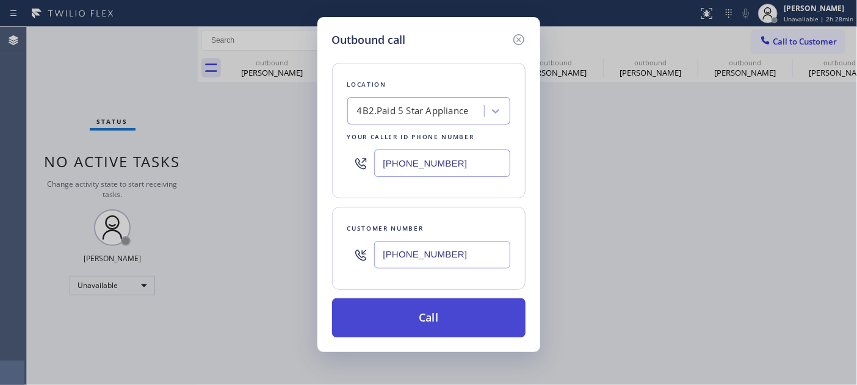
type input "[PHONE_NUMBER]"
click at [447, 309] on button "Call" at bounding box center [428, 317] width 193 height 39
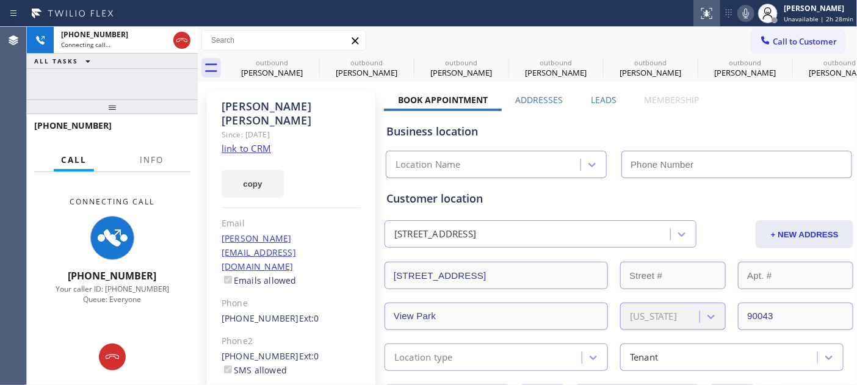
type input "[PHONE_NUMBER]"
drag, startPoint x: 126, startPoint y: 105, endPoint x: 189, endPoint y: 22, distance: 104.1
click at [121, 74] on div "+15626880000 Connecting call… ALL TASKS ALL TASKS ACTIVE TASKS TASKS IN WRAP UP…" at bounding box center [112, 206] width 171 height 358
drag, startPoint x: 153, startPoint y: 115, endPoint x: 154, endPoint y: 74, distance: 40.9
click at [151, 75] on div "+15626880000 Connecting call… ALL TASKS ALL TASKS ACTIVE TASKS TASKS IN WRAP UP…" at bounding box center [112, 206] width 171 height 358
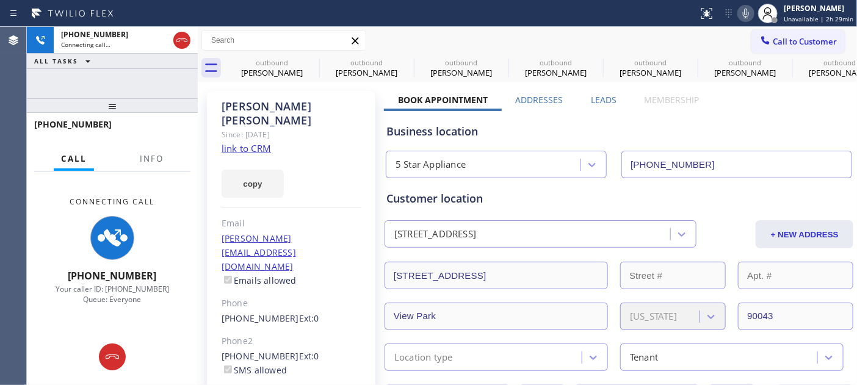
drag, startPoint x: 168, startPoint y: 108, endPoint x: 161, endPoint y: 98, distance: 12.6
click at [168, 108] on div at bounding box center [112, 105] width 171 height 15
drag, startPoint x: 161, startPoint y: 98, endPoint x: 161, endPoint y: 63, distance: 35.4
click at [160, 80] on div "+15626880000 Connecting call… ALL TASKS ALL TASKS ACTIVE TASKS TASKS IN WRAP UP…" at bounding box center [112, 206] width 171 height 358
click at [178, 41] on icon at bounding box center [181, 40] width 11 height 4
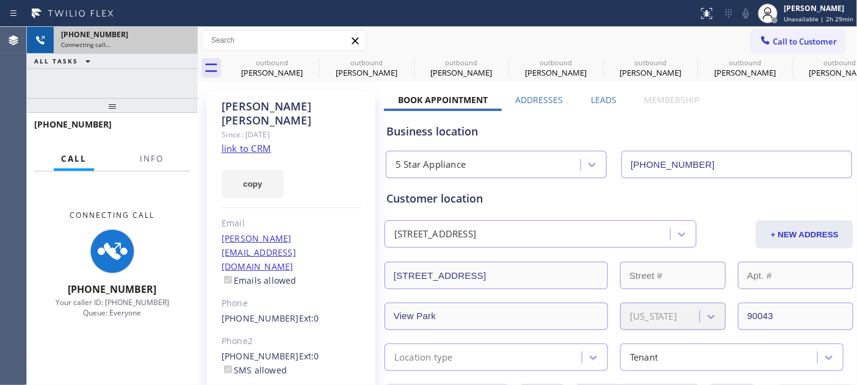
click at [198, 38] on div at bounding box center [198, 206] width 0 height 358
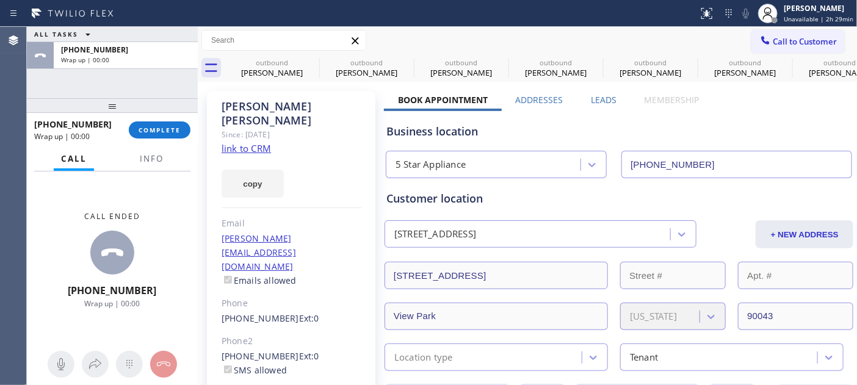
click at [126, 143] on div "+15626880000 Wrap up | 00:00" at bounding box center [81, 130] width 95 height 32
click at [157, 136] on button "COMPLETE" at bounding box center [160, 129] width 62 height 17
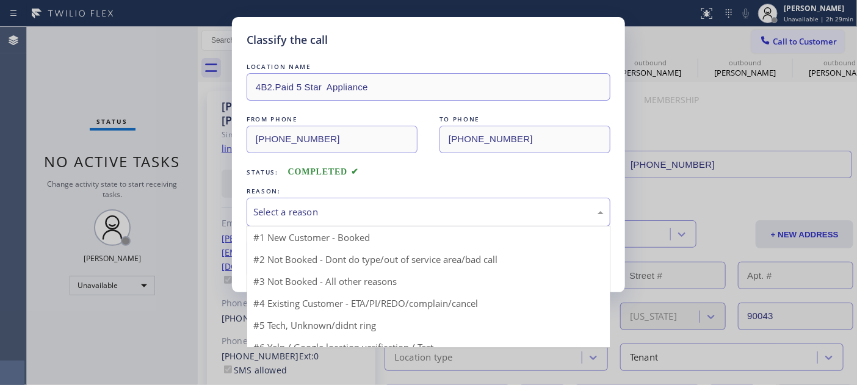
click at [283, 205] on div "Select a reason" at bounding box center [428, 212] width 350 height 14
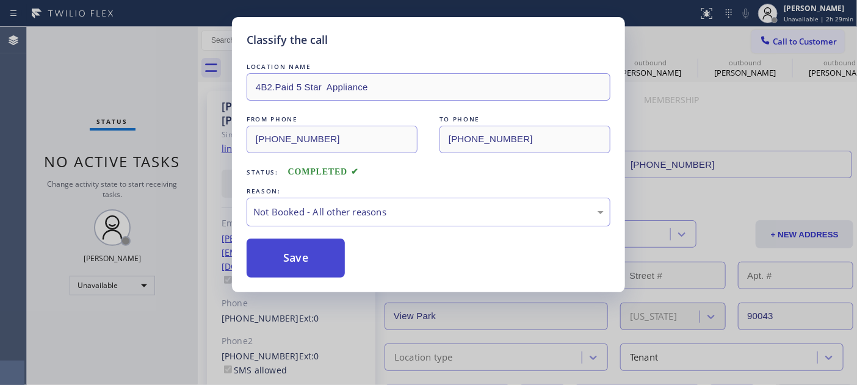
click at [303, 258] on button "Save" at bounding box center [296, 258] width 98 height 39
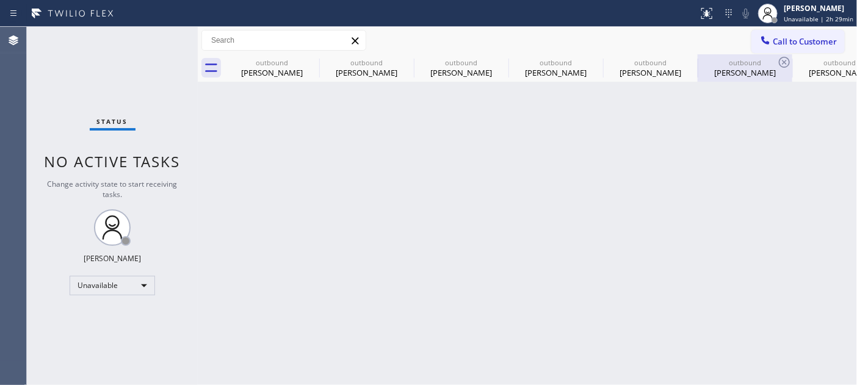
click at [766, 56] on div "outbound Dharunee Luanlert" at bounding box center [745, 67] width 92 height 27
type input "[PHONE_NUMBER]"
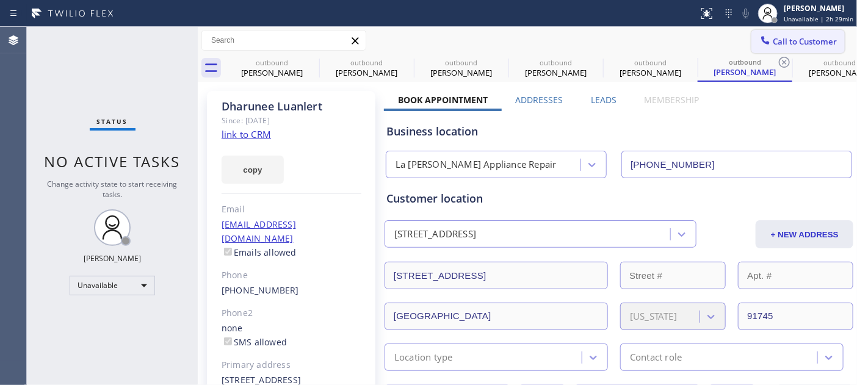
click at [783, 34] on button "Call to Customer" at bounding box center [797, 41] width 93 height 23
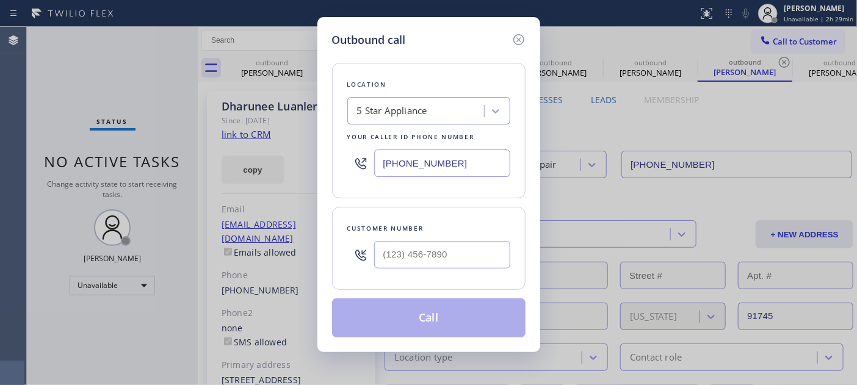
click at [369, 264] on div at bounding box center [360, 255] width 27 height 40
click at [444, 252] on input "(___) ___-____" at bounding box center [442, 254] width 136 height 27
paste input "214) 405-3234"
type input "(214) 405-3234"
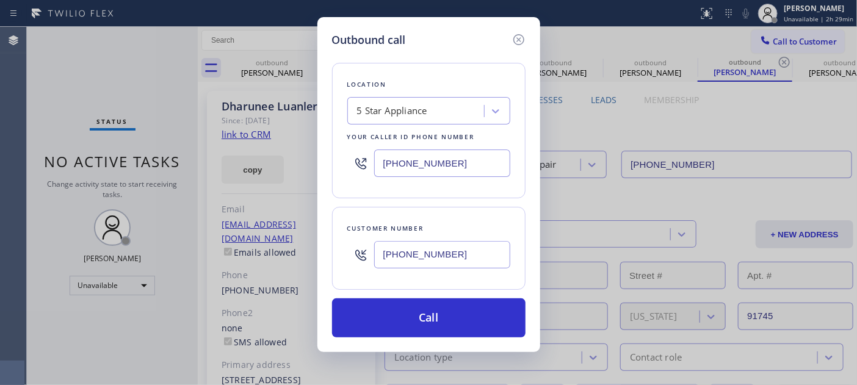
click at [317, 168] on div "Outbound call Location 5 Star Appliance Your caller id phone number (323) 643-1…" at bounding box center [428, 184] width 223 height 335
paste input "818) 824-6428"
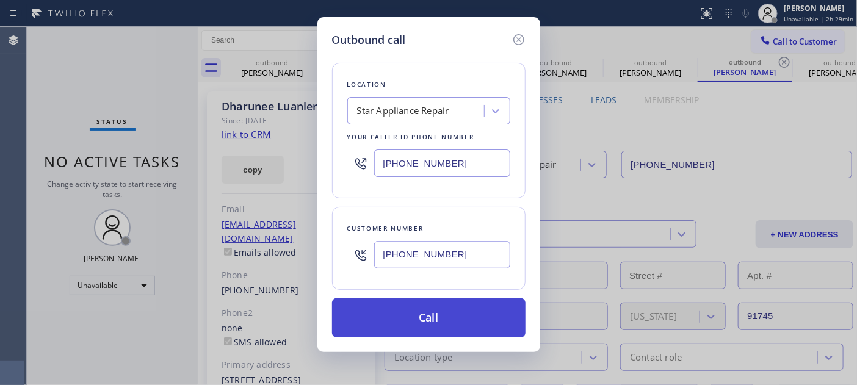
type input "(818) 824-6428"
click at [438, 309] on button "Call" at bounding box center [428, 317] width 193 height 39
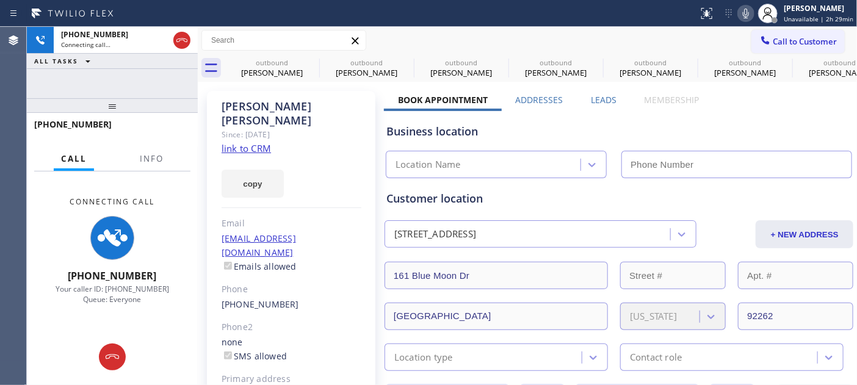
type input "(818) 824-6428"
click at [298, 93] on div "Jason Mitchell Since: 20 may 2020 link to CRM copy Email jasonmmitchell@sbcglob…" at bounding box center [291, 280] width 168 height 378
click at [306, 58] on icon at bounding box center [311, 62] width 15 height 15
click at [0, 0] on icon at bounding box center [0, 0] width 0 height 0
type input "[PHONE_NUMBER]"
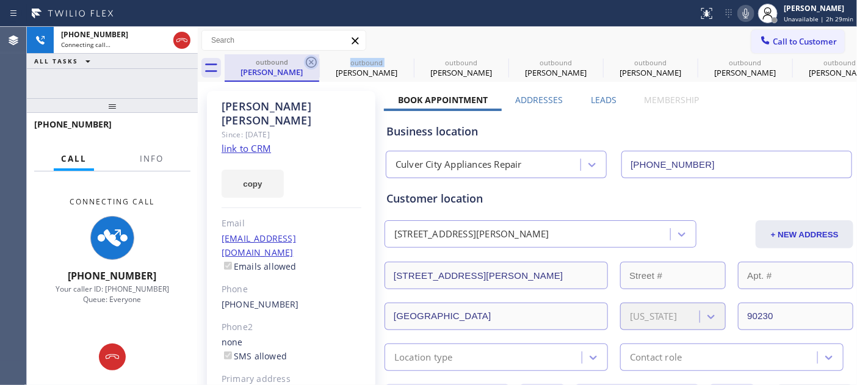
click at [308, 57] on icon at bounding box center [311, 62] width 15 height 15
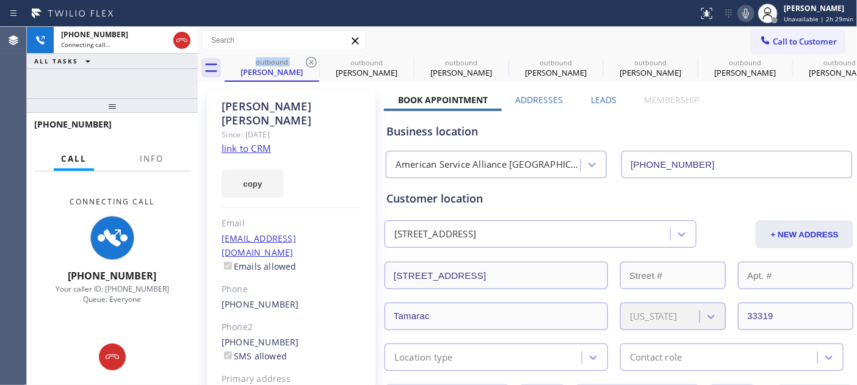
click at [308, 57] on icon at bounding box center [311, 62] width 15 height 15
click at [0, 0] on icon at bounding box center [0, 0] width 0 height 0
type input "[PHONE_NUMBER]"
click at [0, 0] on icon at bounding box center [0, 0] width 0 height 0
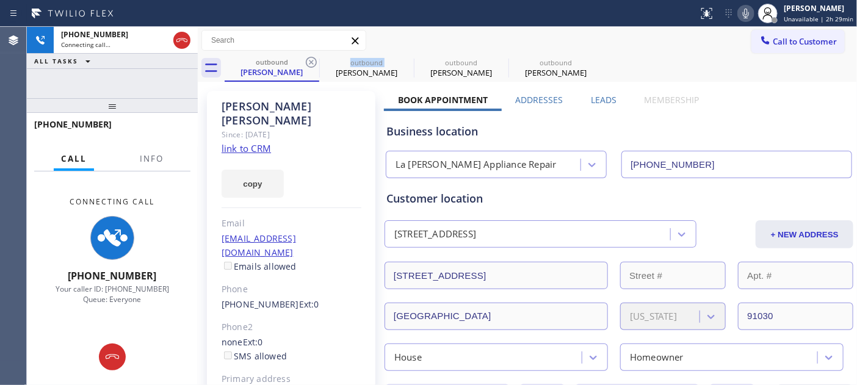
click at [308, 57] on icon at bounding box center [311, 62] width 15 height 15
type input "[PHONE_NUMBER]"
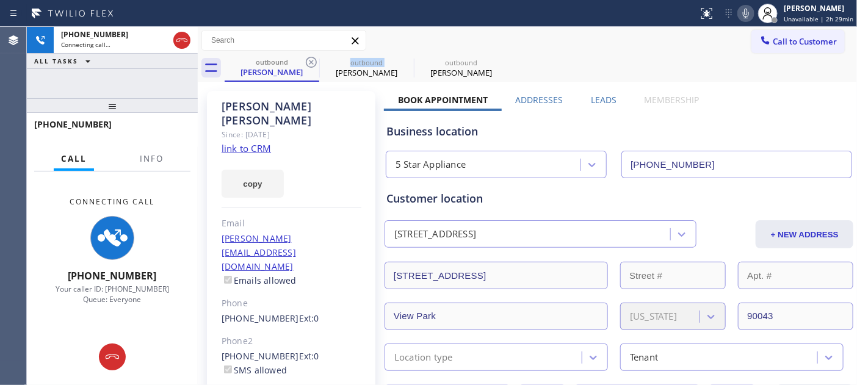
click at [308, 57] on icon at bounding box center [311, 62] width 15 height 15
type input "(818) 824-6428"
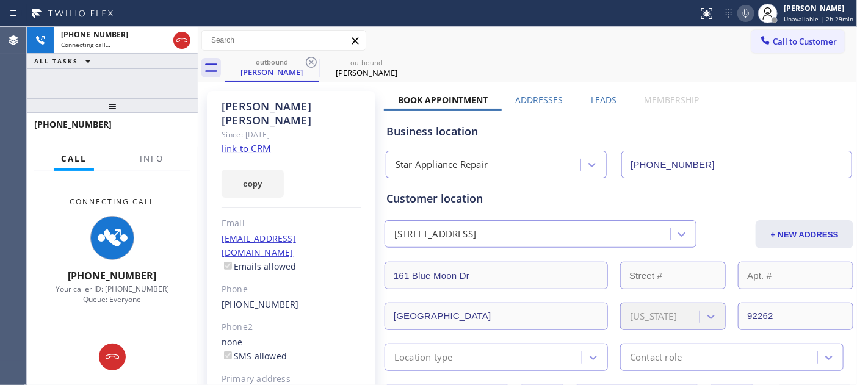
click at [430, 27] on div "Call to Customer Outbound call Location Star Appliance Repair Your caller id ph…" at bounding box center [527, 40] width 659 height 27
click at [750, 10] on icon at bounding box center [746, 13] width 15 height 15
click at [296, 135] on div "Jason Mitchell Since: 20 may 2020 link to CRM copy Email jasonmmitchell@sbcglob…" at bounding box center [291, 280] width 168 height 378
drag, startPoint x: 409, startPoint y: 60, endPoint x: 248, endPoint y: 63, distance: 161.2
click at [248, 63] on div "outbound Jason Mitchell outbound Jason Mitchell" at bounding box center [541, 67] width 632 height 27
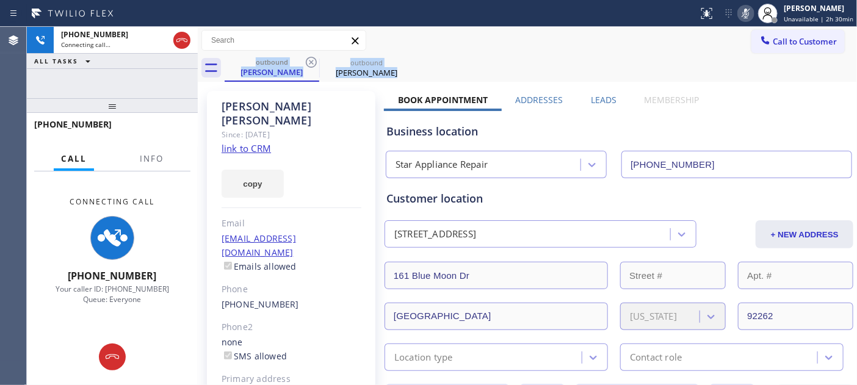
click at [454, 58] on div "outbound Jason Mitchell outbound Jason Mitchell" at bounding box center [541, 67] width 632 height 27
drag, startPoint x: 273, startPoint y: 66, endPoint x: 240, endPoint y: 65, distance: 33.0
click at [240, 65] on div "outbound Jason Mitchell outbound Jason Mitchell" at bounding box center [541, 67] width 632 height 27
click at [518, 65] on div "outbound Jason Mitchell outbound Jason Mitchell" at bounding box center [541, 67] width 632 height 27
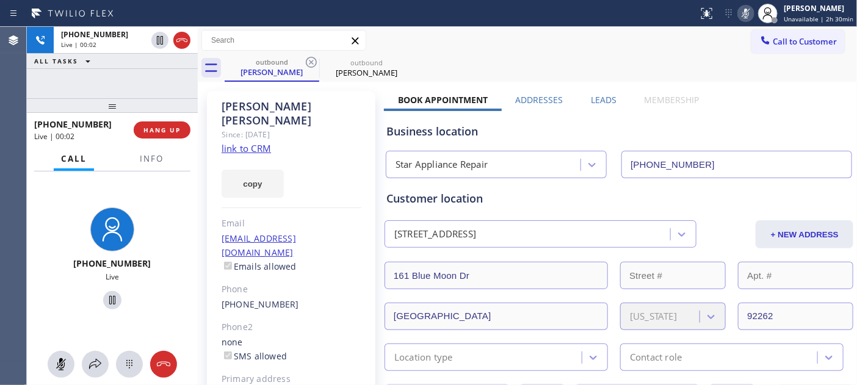
click at [746, 13] on icon at bounding box center [746, 13] width 15 height 15
drag, startPoint x: 165, startPoint y: 106, endPoint x: 156, endPoint y: 65, distance: 41.9
click at [156, 92] on div "+12144053234 Live | 00:38 ALL TASKS ALL TASKS ACTIVE TASKS TASKS IN WRAP UP +12…" at bounding box center [112, 206] width 171 height 358
click at [773, 45] on span "Call to Customer" at bounding box center [805, 41] width 64 height 11
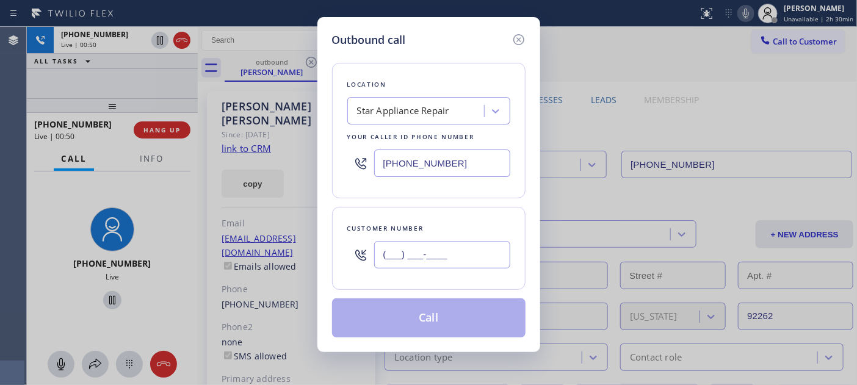
click at [396, 255] on input "(___) ___-____" at bounding box center [442, 254] width 136 height 27
paste input "818) 389-0177"
type input "(818) 389-0177"
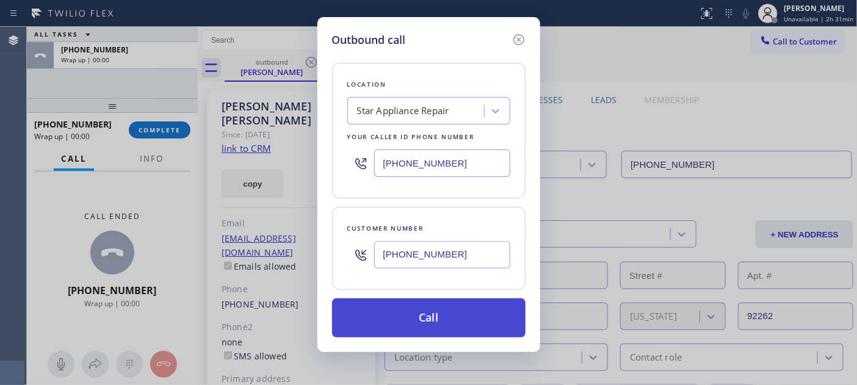
click at [422, 309] on button "Call" at bounding box center [428, 317] width 193 height 39
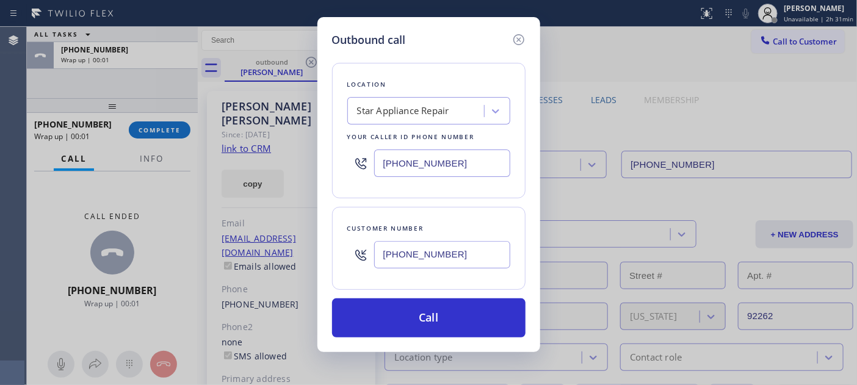
drag, startPoint x: 422, startPoint y: 309, endPoint x: 513, endPoint y: 159, distance: 176.1
click at [481, 200] on div "Location Star Appliance Repair Your caller id phone number (818) 824-6428 Custo…" at bounding box center [428, 192] width 193 height 289
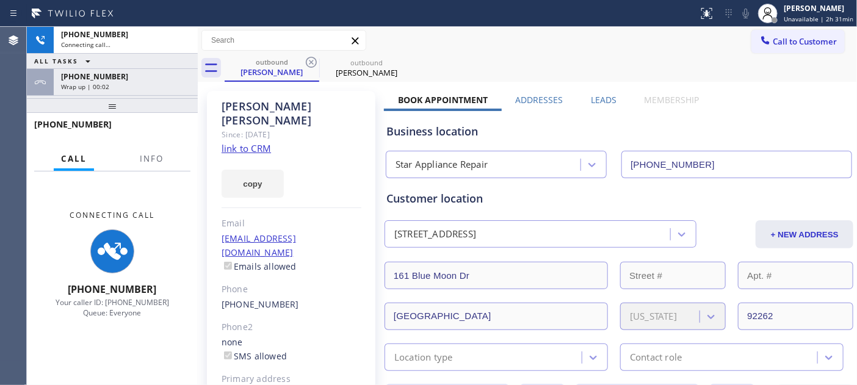
click at [516, 38] on div "Call to Customer Outbound call Location Search location Your caller id phone nu…" at bounding box center [527, 40] width 659 height 21
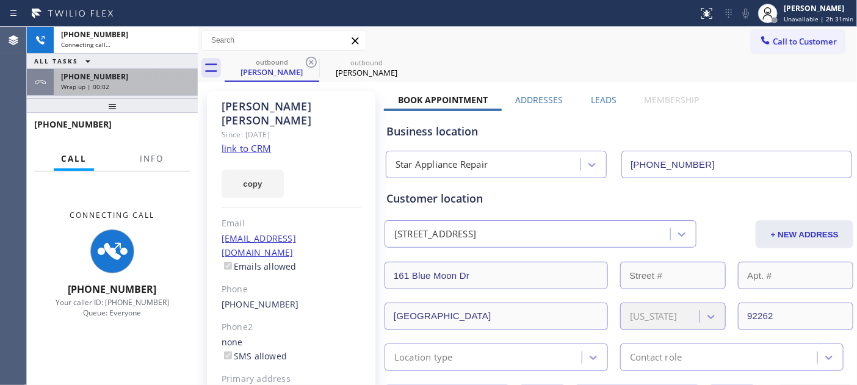
click at [168, 76] on div "+12144053234" at bounding box center [125, 76] width 129 height 10
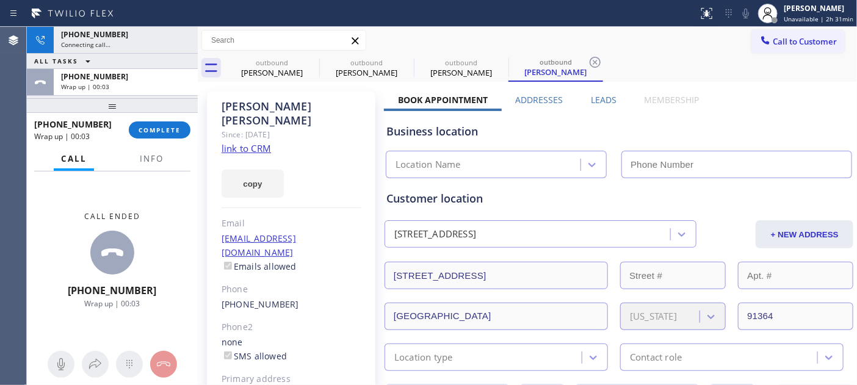
click at [168, 138] on button "COMPLETE" at bounding box center [160, 129] width 62 height 17
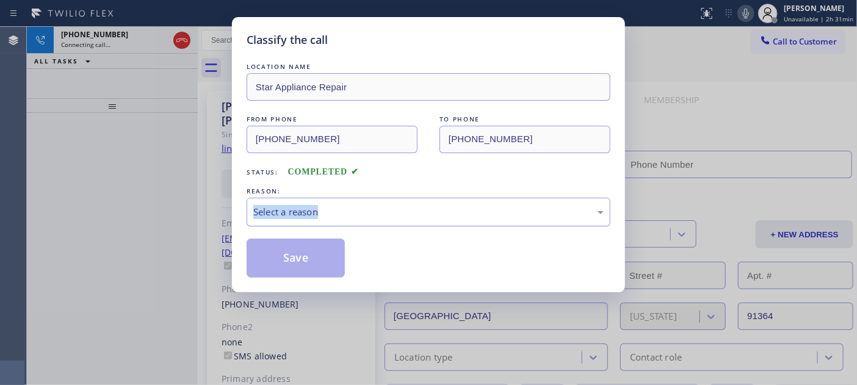
click at [353, 198] on div "REASON: Select a reason" at bounding box center [429, 206] width 364 height 42
click at [356, 205] on div "Select a reason" at bounding box center [428, 212] width 350 height 14
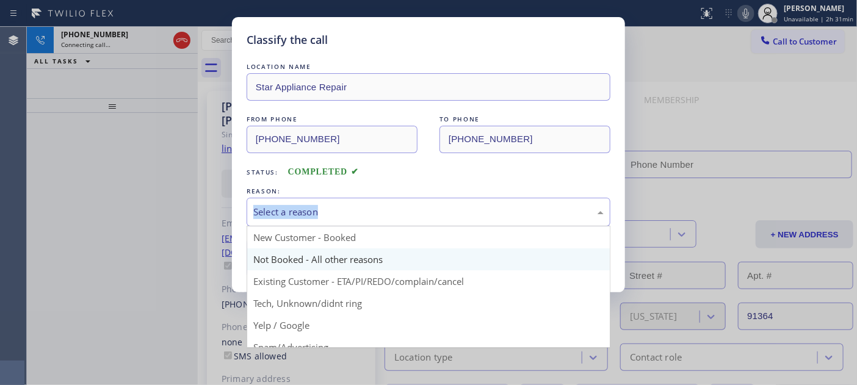
type input "(818) 824-6428"
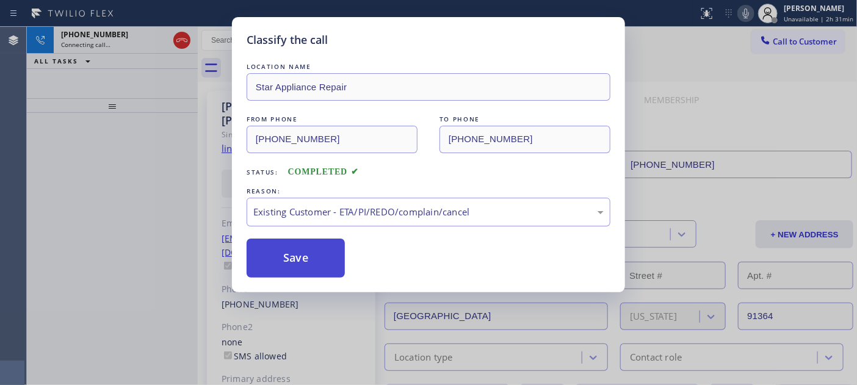
drag, startPoint x: 318, startPoint y: 261, endPoint x: 218, endPoint y: 179, distance: 129.7
click at [317, 261] on button "Save" at bounding box center [296, 258] width 98 height 39
click at [145, 46] on div "Classify the call LOCATION NAME Star Appliance Repair FROM PHONE (818) 824-6428…" at bounding box center [428, 192] width 857 height 385
click at [184, 40] on div "Classify the call LOCATION NAME Kitchenaid Repair FROM PHONE (833) 273-3559 TO …" at bounding box center [442, 206] width 830 height 358
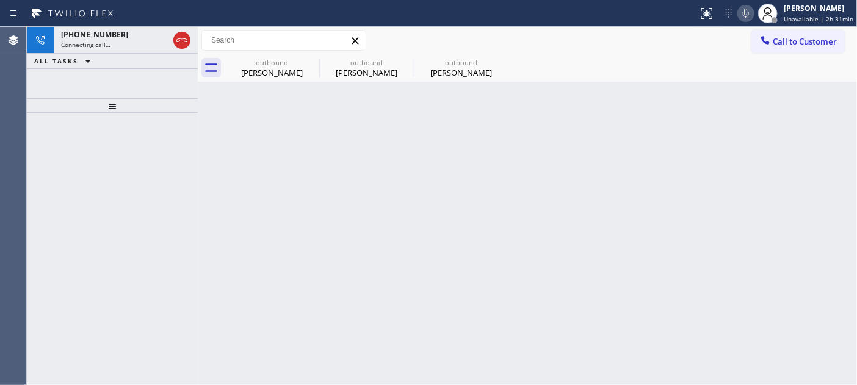
click at [184, 40] on icon at bounding box center [182, 40] width 15 height 15
click at [168, 40] on div "Connecting call…" at bounding box center [114, 44] width 107 height 9
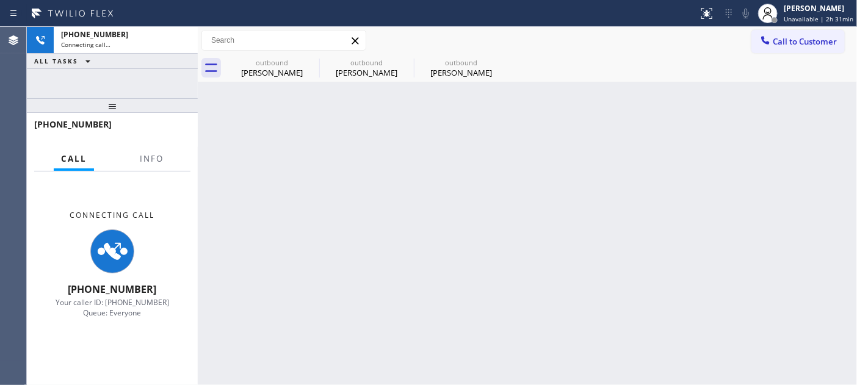
click at [184, 40] on div "Connecting call…" at bounding box center [125, 44] width 129 height 9
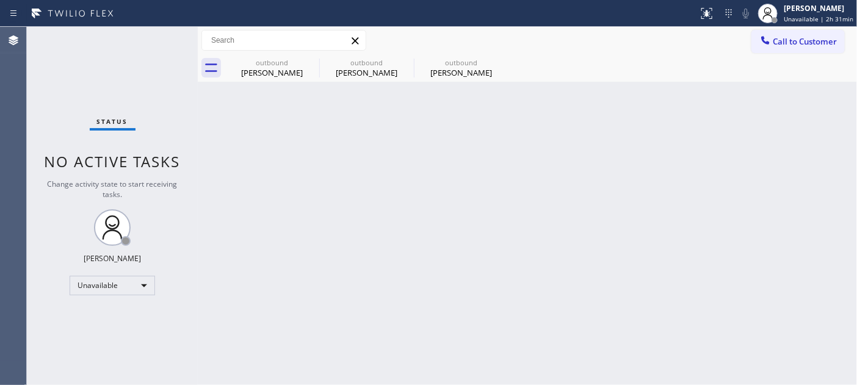
click at [778, 49] on button "Call to Customer" at bounding box center [797, 41] width 93 height 23
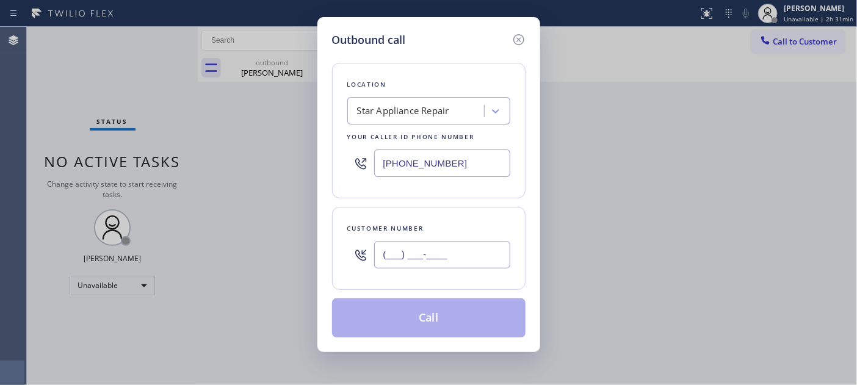
click at [466, 247] on input "(___) ___-____" at bounding box center [442, 254] width 136 height 27
paste input "818) 389-0177"
type input "(818) 389-0177"
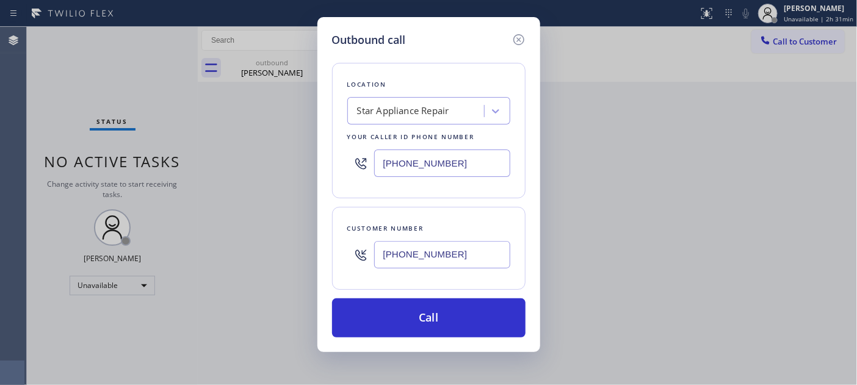
drag, startPoint x: 344, startPoint y: 171, endPoint x: 326, endPoint y: 173, distance: 18.5
click at [266, 173] on div "Outbound call Location Star Appliance Repair Your caller id phone number (818) …" at bounding box center [428, 192] width 857 height 385
paste input "926-4987"
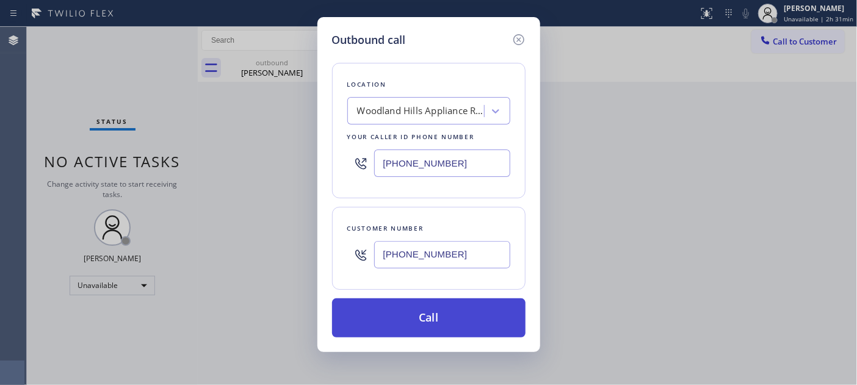
type input "(818) 926-4987"
click at [430, 319] on button "Call" at bounding box center [428, 317] width 193 height 39
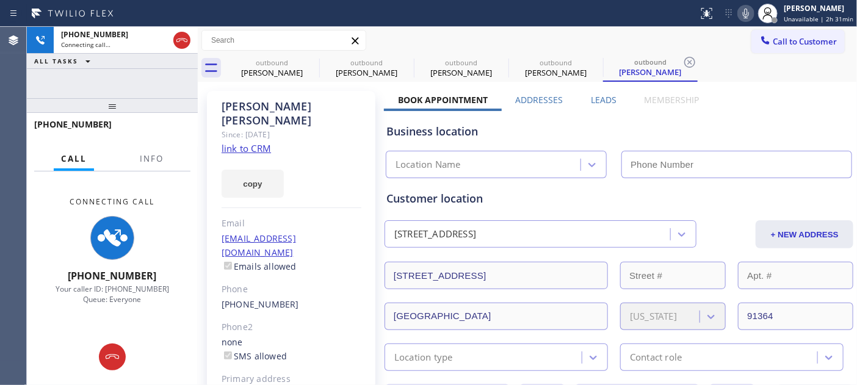
type input "(818) 926-4987"
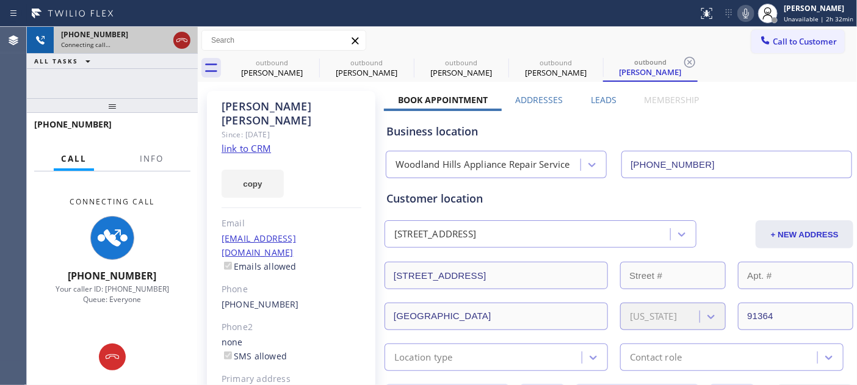
click at [183, 39] on icon at bounding box center [182, 40] width 15 height 15
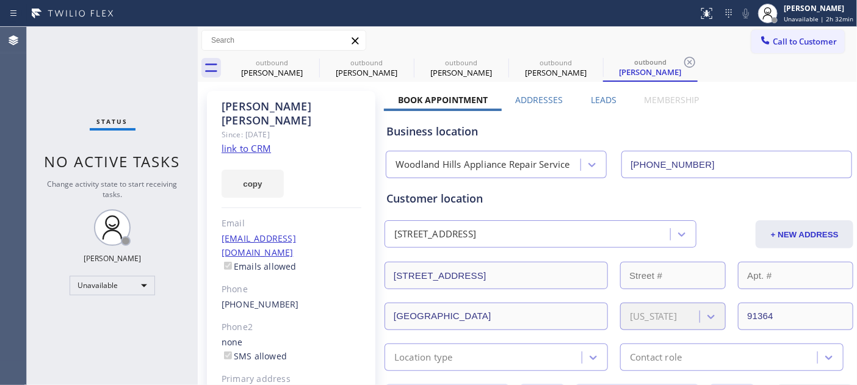
click at [796, 31] on button "Call to Customer" at bounding box center [797, 41] width 93 height 23
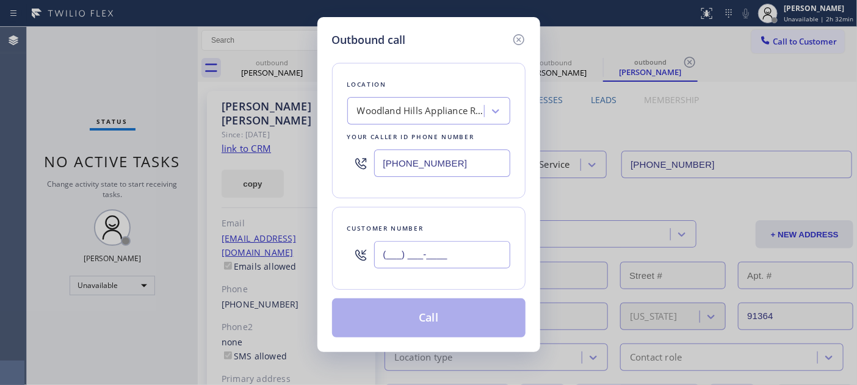
click at [420, 265] on input "(___) ___-____" at bounding box center [442, 254] width 136 height 27
paste input "310) 738-3834"
type input "(310) 738-3834"
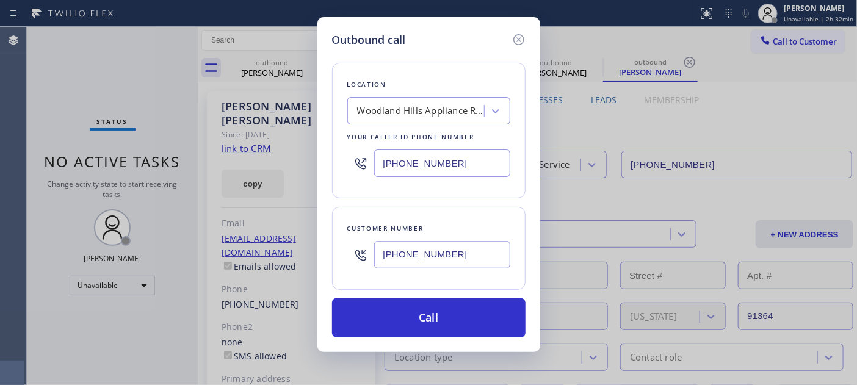
drag, startPoint x: 462, startPoint y: 181, endPoint x: 351, endPoint y: 171, distance: 111.6
click at [353, 175] on div "(818) 926-4987" at bounding box center [428, 163] width 163 height 40
drag, startPoint x: 507, startPoint y: 167, endPoint x: 483, endPoint y: 161, distance: 24.6
click at [508, 167] on input "(818) 926-4987" at bounding box center [442, 163] width 136 height 27
click at [472, 165] on input "(818) 926-4987" at bounding box center [442, 163] width 136 height 27
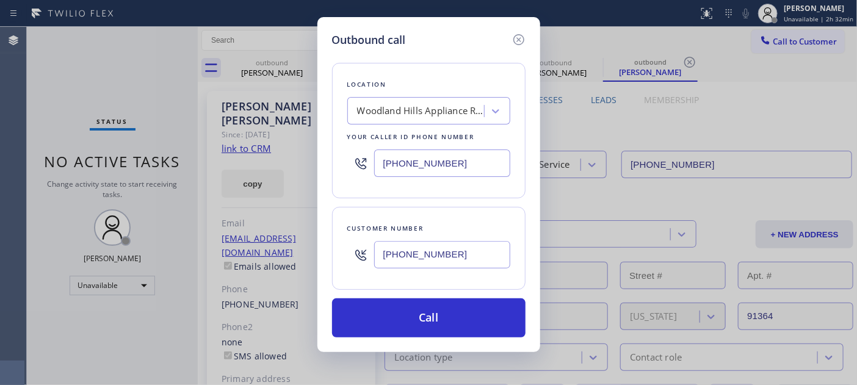
drag, startPoint x: 472, startPoint y: 159, endPoint x: 378, endPoint y: 156, distance: 93.4
click at [377, 159] on input "(818) 926-4987" at bounding box center [442, 163] width 136 height 27
paste input "55) 731-4952"
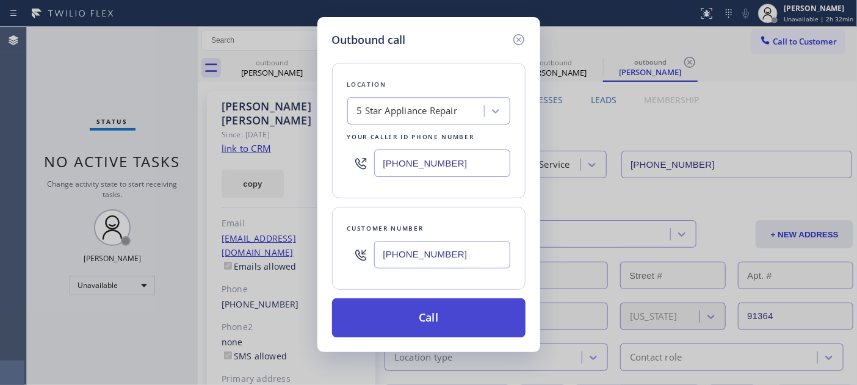
type input "[PHONE_NUMBER]"
click at [459, 316] on button "Call" at bounding box center [428, 317] width 193 height 39
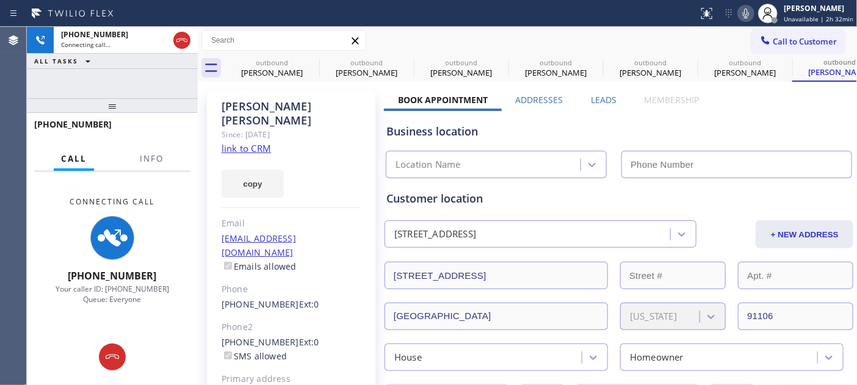
type input "[PHONE_NUMBER]"
click at [308, 62] on icon at bounding box center [311, 62] width 15 height 15
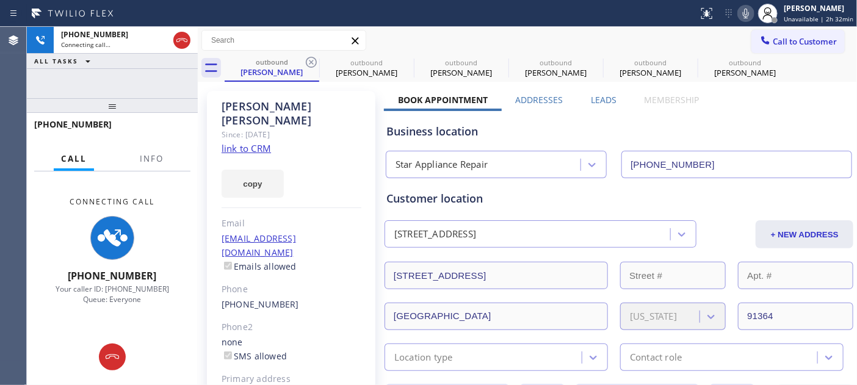
click at [308, 62] on icon at bounding box center [311, 62] width 15 height 15
click at [0, 0] on icon at bounding box center [0, 0] width 0 height 0
type input "(818) 926-4987"
click at [308, 62] on icon at bounding box center [311, 62] width 15 height 15
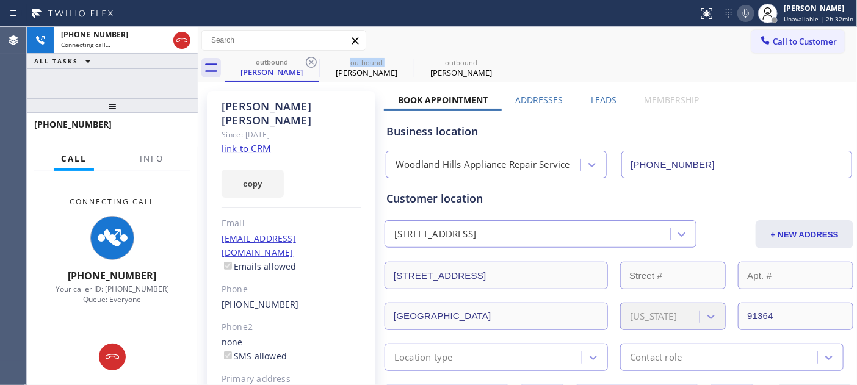
type input "[PHONE_NUMBER]"
click at [0, 0] on icon at bounding box center [0, 0] width 0 height 0
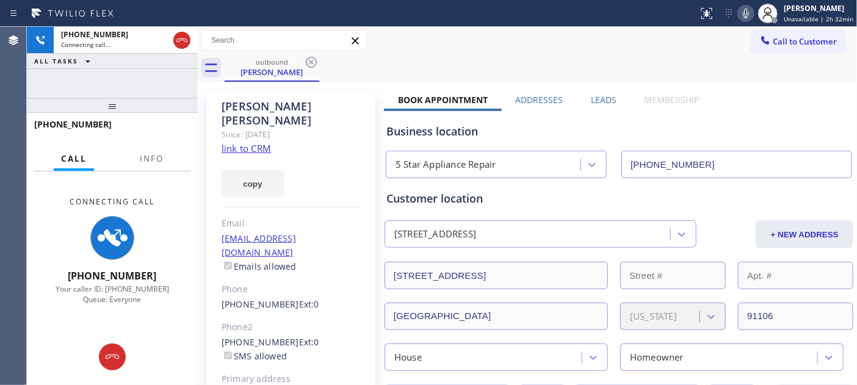
click at [490, 31] on div "Call to Customer Outbound call Location 5 Star Appliance Repair Your caller id …" at bounding box center [527, 40] width 659 height 21
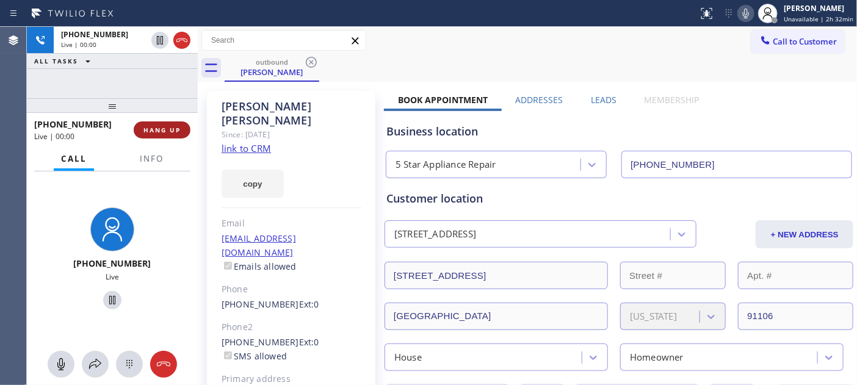
click at [175, 124] on button "HANG UP" at bounding box center [162, 129] width 57 height 17
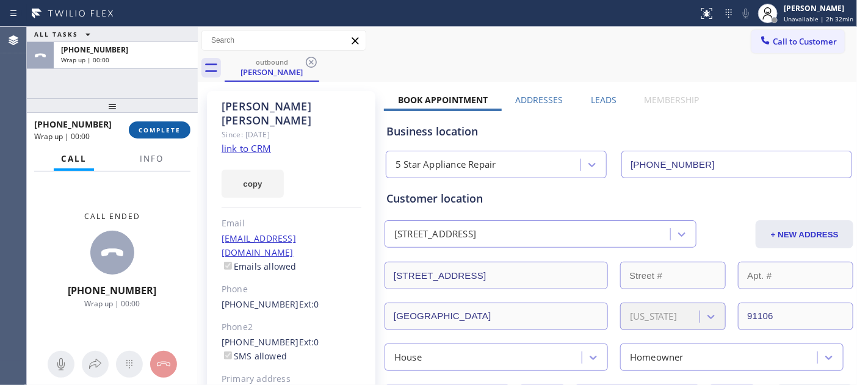
click at [170, 131] on span "COMPLETE" at bounding box center [160, 130] width 42 height 9
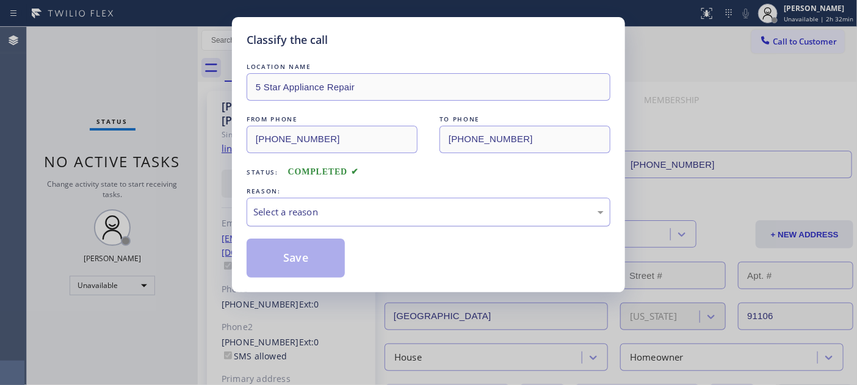
click at [326, 206] on div "Select a reason" at bounding box center [428, 212] width 350 height 14
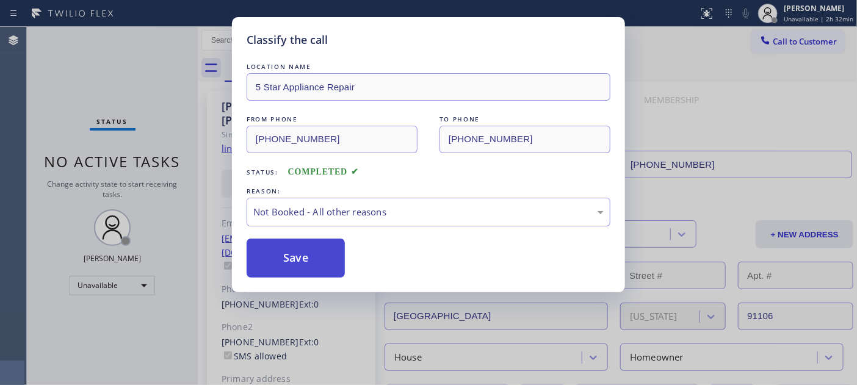
click at [294, 255] on button "Save" at bounding box center [296, 258] width 98 height 39
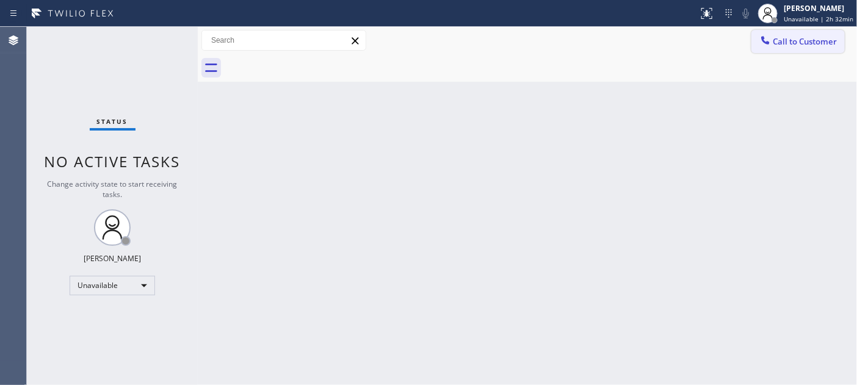
click at [798, 37] on span "Call to Customer" at bounding box center [805, 41] width 64 height 11
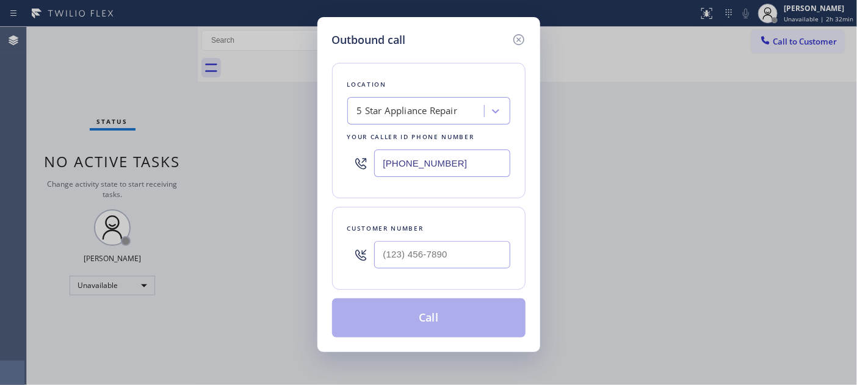
click at [388, 269] on div at bounding box center [442, 255] width 136 height 40
click at [401, 259] on input "(___) ___-____" at bounding box center [442, 254] width 136 height 27
paste input "415) 407-2521"
type input "(415) 407-2521"
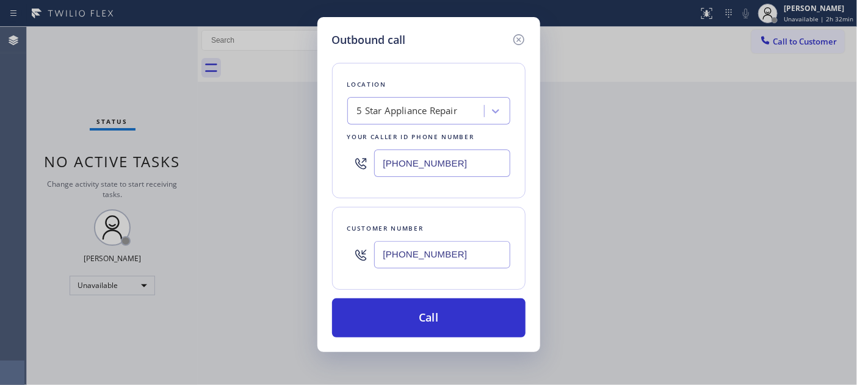
drag, startPoint x: 457, startPoint y: 165, endPoint x: 327, endPoint y: 165, distance: 130.0
click at [327, 165] on div "Outbound call Location 5 Star Appliance Repair Your caller id phone number (855…" at bounding box center [428, 184] width 223 height 335
paste input "650) 800-8128"
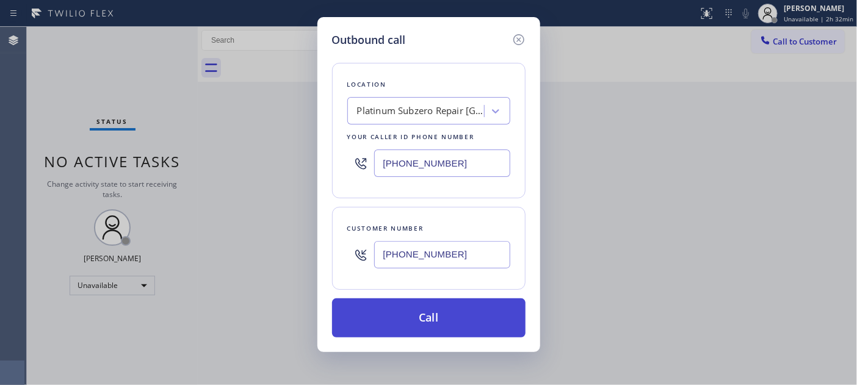
type input "(650) 800-8128"
click at [466, 320] on button "Call" at bounding box center [428, 317] width 193 height 39
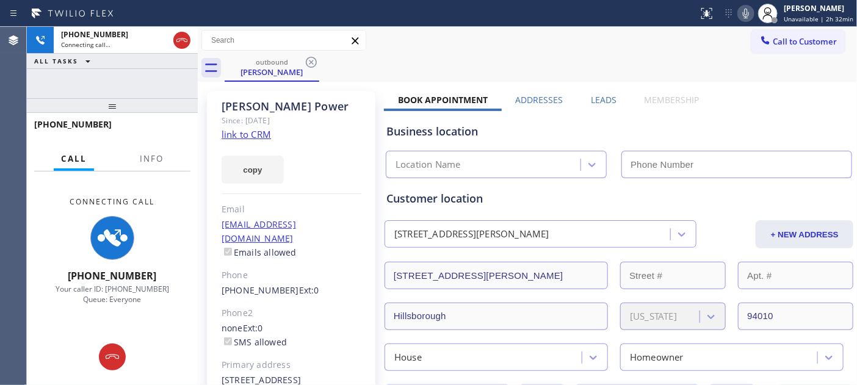
click at [749, 14] on icon at bounding box center [746, 13] width 15 height 15
type input "(650) 800-8128"
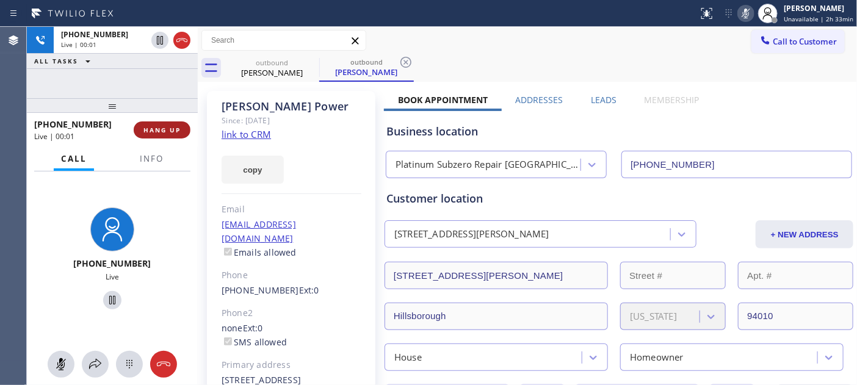
click at [156, 136] on button "HANG UP" at bounding box center [162, 129] width 57 height 17
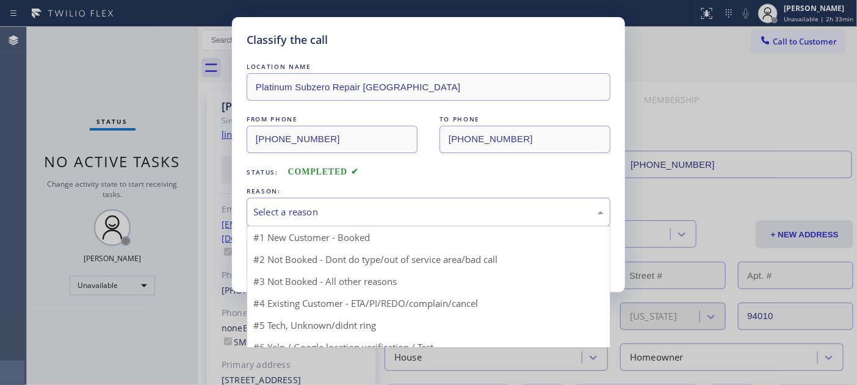
click at [361, 212] on div "Select a reason" at bounding box center [428, 212] width 350 height 14
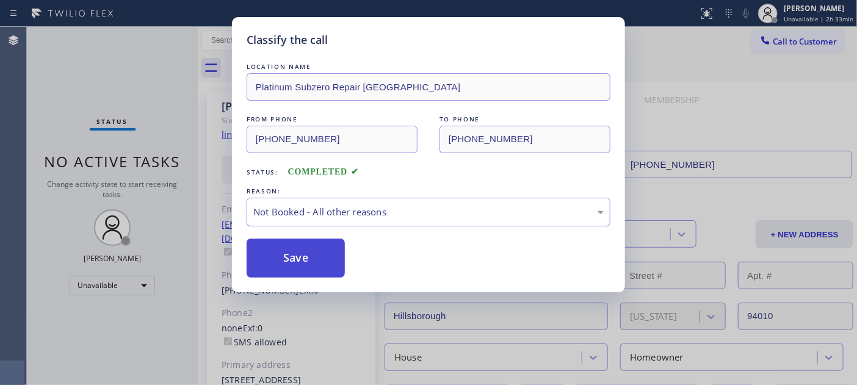
click at [300, 251] on button "Save" at bounding box center [296, 258] width 98 height 39
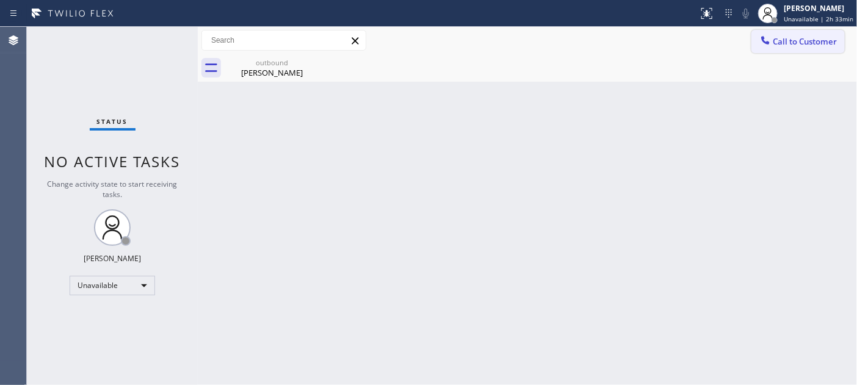
click at [795, 32] on button "Call to Customer" at bounding box center [797, 41] width 93 height 23
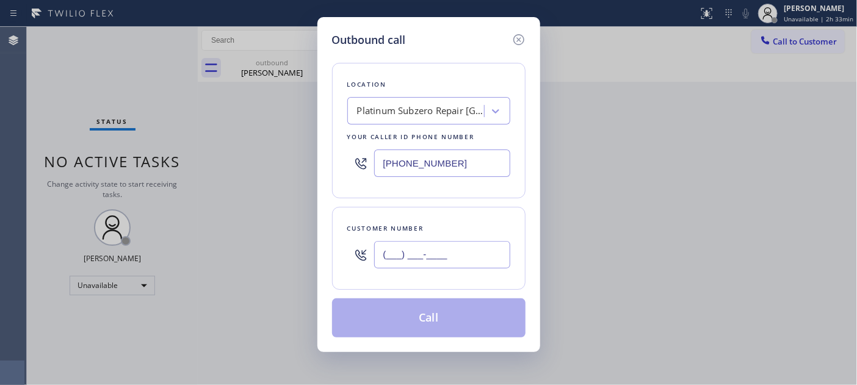
click at [403, 254] on input "(___) ___-____" at bounding box center [442, 254] width 136 height 27
paste input "253) 455-9830"
type input "(253) 455-9830"
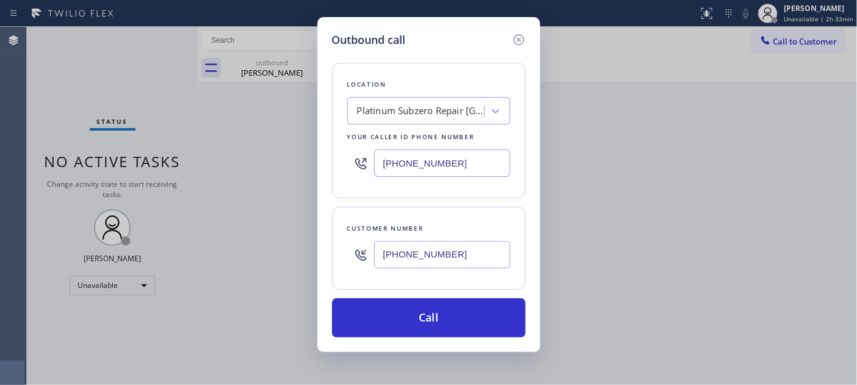
drag, startPoint x: 461, startPoint y: 157, endPoint x: 289, endPoint y: 160, distance: 171.6
click at [296, 160] on div "Outbound call Location Platinum Subzero Repair San Mateo Your caller id phone n…" at bounding box center [428, 192] width 857 height 385
paste input "425) 276-6811"
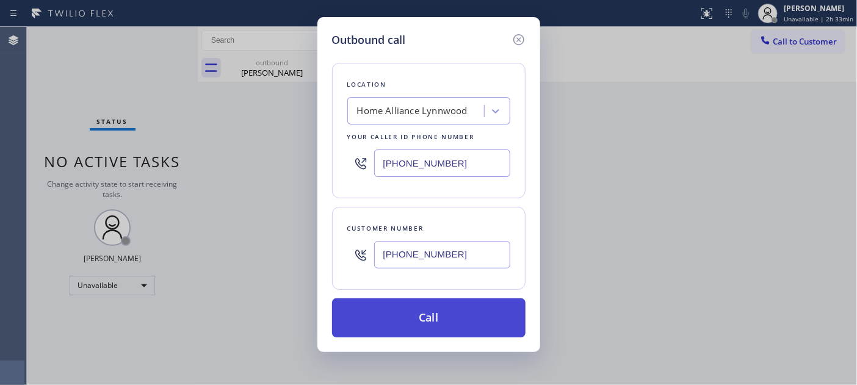
type input "(425) 276-6811"
click at [441, 309] on button "Call" at bounding box center [428, 317] width 193 height 39
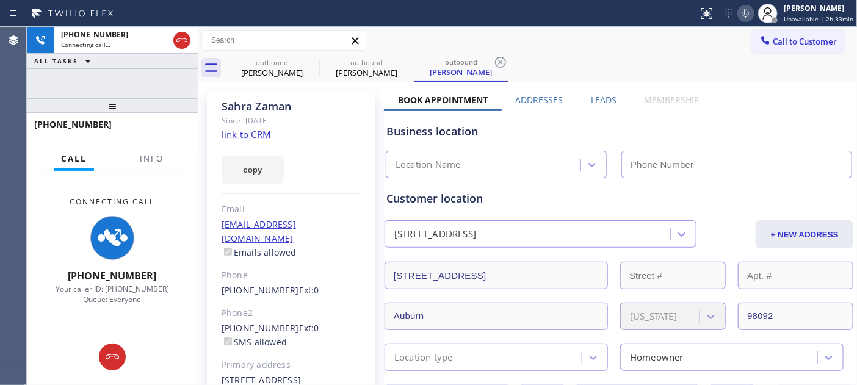
click at [161, 110] on div at bounding box center [112, 105] width 171 height 15
type input "(425) 276-6811"
click at [743, 9] on icon at bounding box center [746, 13] width 15 height 15
click at [308, 59] on icon at bounding box center [311, 62] width 15 height 15
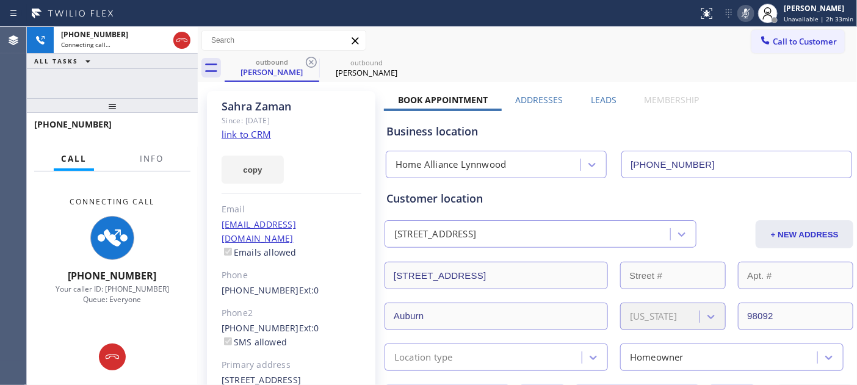
click at [609, 51] on div "Call to Customer Outbound call Location Home Alliance Lynnwood Your caller id p…" at bounding box center [527, 40] width 659 height 21
drag, startPoint x: 306, startPoint y: 105, endPoint x: 248, endPoint y: 105, distance: 58.0
click at [248, 105] on div "Sahra Zaman" at bounding box center [292, 106] width 140 height 14
click at [346, 101] on div "Sahra Zaman" at bounding box center [292, 106] width 140 height 14
drag, startPoint x: 220, startPoint y: 104, endPoint x: 338, endPoint y: 110, distance: 118.6
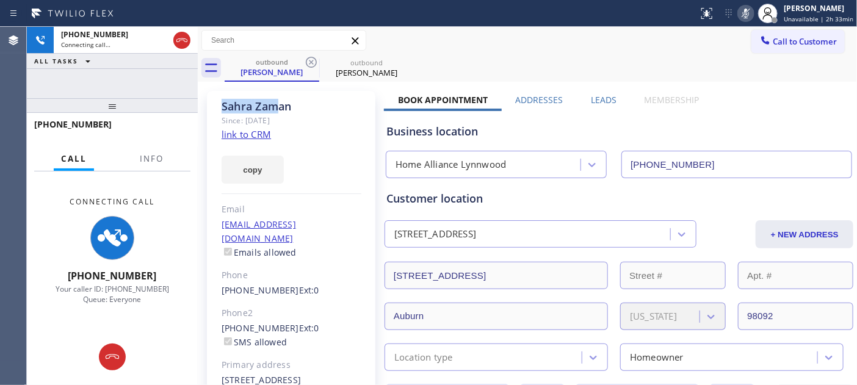
click at [338, 110] on div "Sahra Zaman Since: 20 may 2020 link to CRM copy Email sahrafaiq@yahoo.com Email…" at bounding box center [291, 272] width 168 height 363
click at [325, 110] on div "Sahra Zaman" at bounding box center [292, 106] width 140 height 14
drag, startPoint x: 306, startPoint y: 107, endPoint x: 214, endPoint y: 104, distance: 91.6
click at [214, 104] on div "Sahra Zaman Since: 20 may 2020 link to CRM copy Email sahrafaiq@yahoo.com Email…" at bounding box center [291, 272] width 168 height 363
click at [308, 114] on div "Since: [DATE]" at bounding box center [292, 121] width 140 height 14
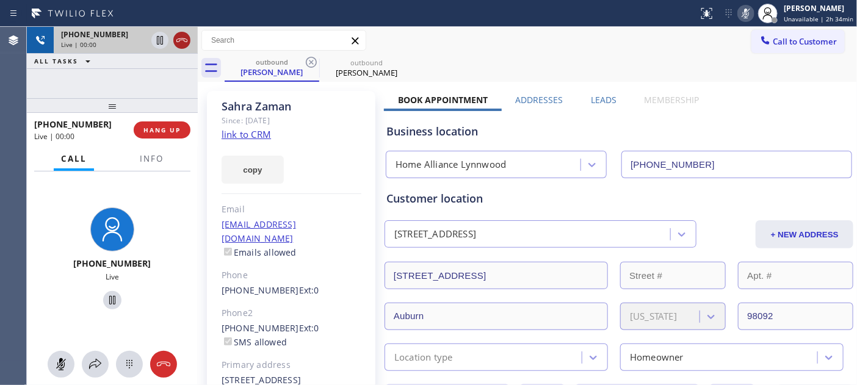
click at [181, 39] on icon at bounding box center [182, 40] width 15 height 15
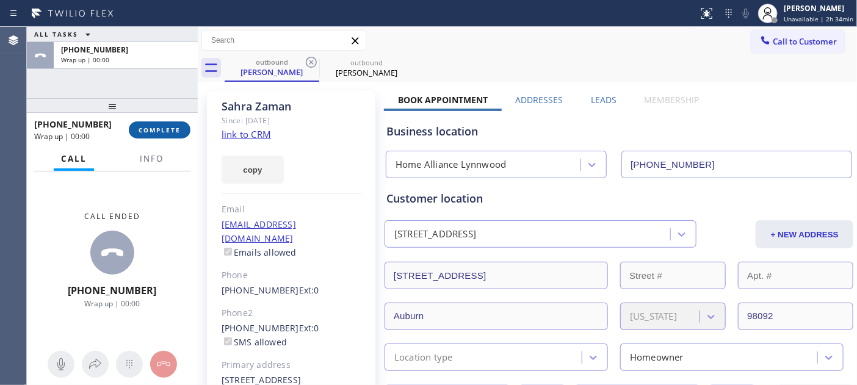
click at [180, 123] on button "COMPLETE" at bounding box center [160, 129] width 62 height 17
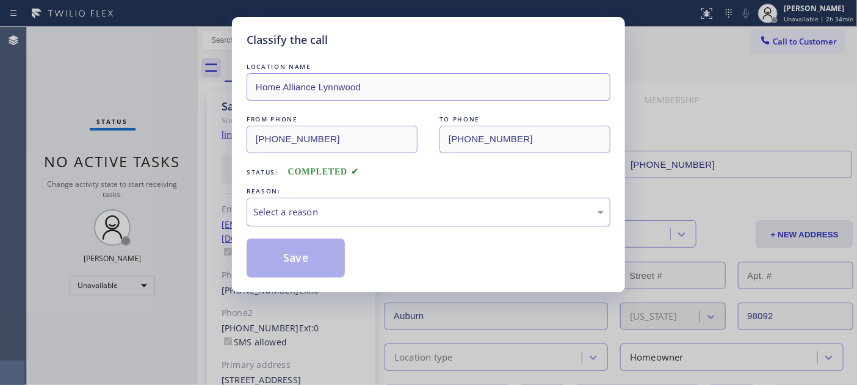
click at [288, 215] on div "Select a reason" at bounding box center [428, 212] width 350 height 14
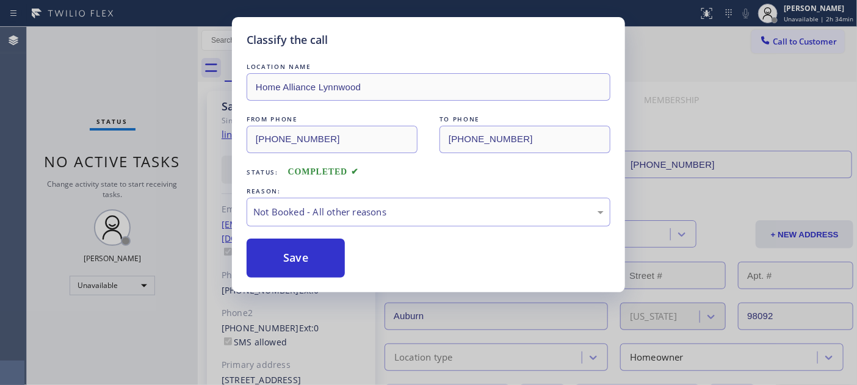
click at [298, 266] on button "Save" at bounding box center [296, 258] width 98 height 39
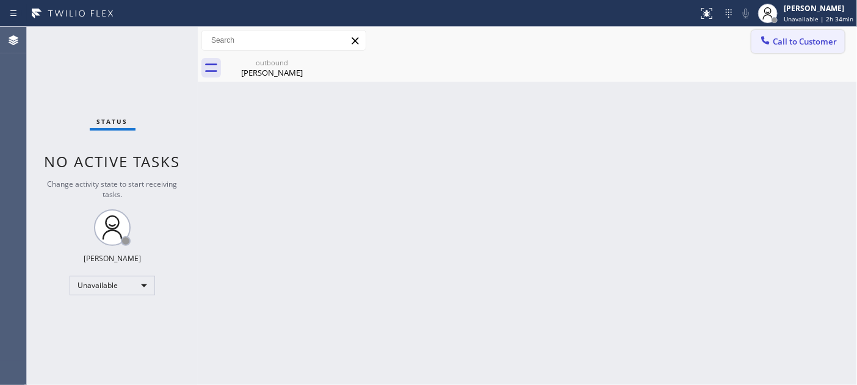
click at [814, 46] on span "Call to Customer" at bounding box center [805, 41] width 64 height 11
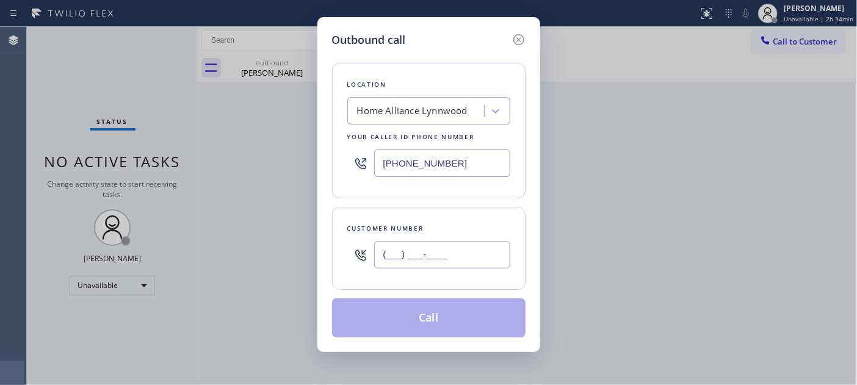
click at [452, 250] on input "(___) ___-____" at bounding box center [442, 254] width 136 height 27
paste input "954) 864-3082"
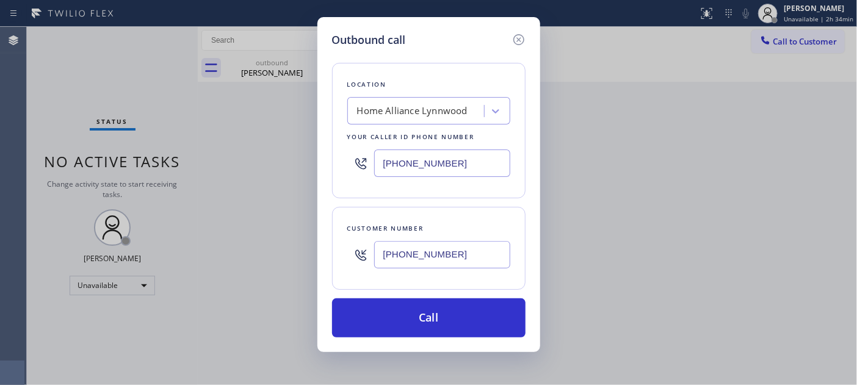
type input "(954) 864-3082"
drag, startPoint x: 460, startPoint y: 168, endPoint x: 305, endPoint y: 167, distance: 154.4
click at [313, 168] on div "Outbound call Location Home Alliance Lynnwood Your caller id phone number (425)…" at bounding box center [428, 192] width 857 height 385
paste input "954) 835-4535"
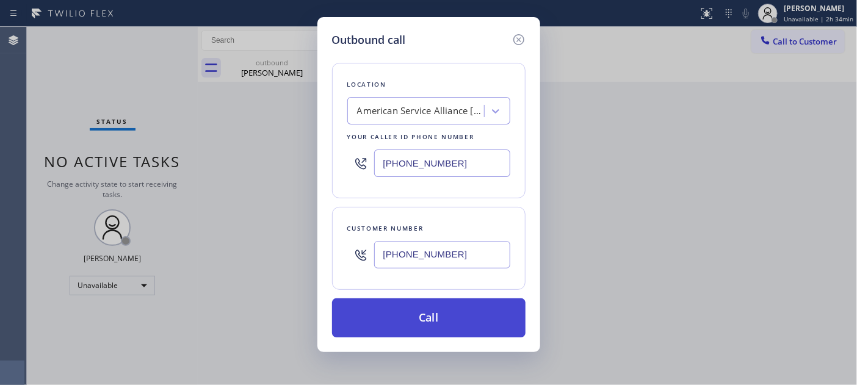
type input "[PHONE_NUMBER]"
click at [444, 310] on button "Call" at bounding box center [428, 317] width 193 height 39
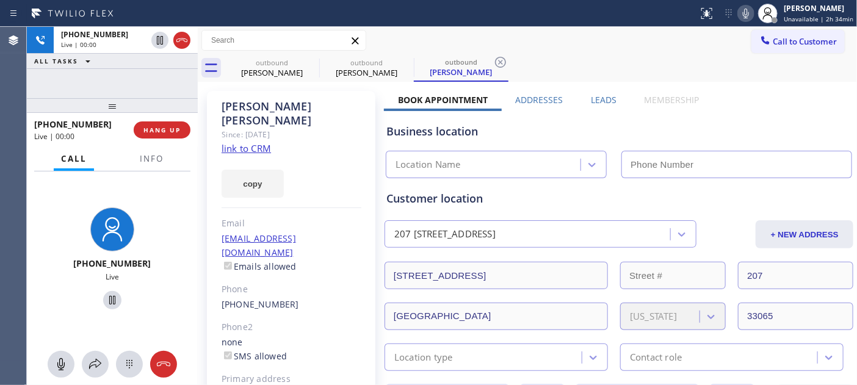
type input "[PHONE_NUMBER]"
click at [150, 126] on span "HANG UP" at bounding box center [161, 130] width 37 height 9
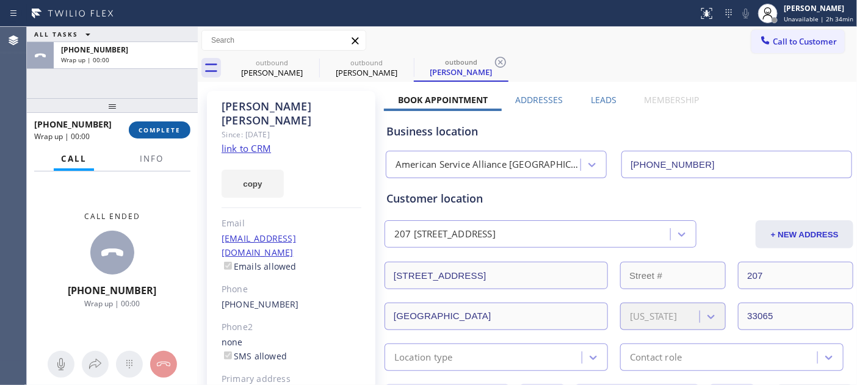
click at [153, 136] on button "COMPLETE" at bounding box center [160, 129] width 62 height 17
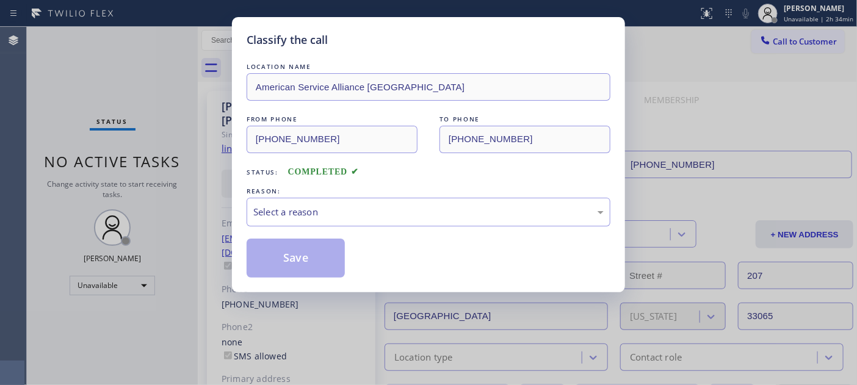
click at [369, 231] on div "LOCATION NAME American Service Alliance Coral Springs FROM PHONE (954) 835-4535…" at bounding box center [429, 168] width 364 height 217
click at [350, 209] on div "Select a reason" at bounding box center [428, 212] width 350 height 14
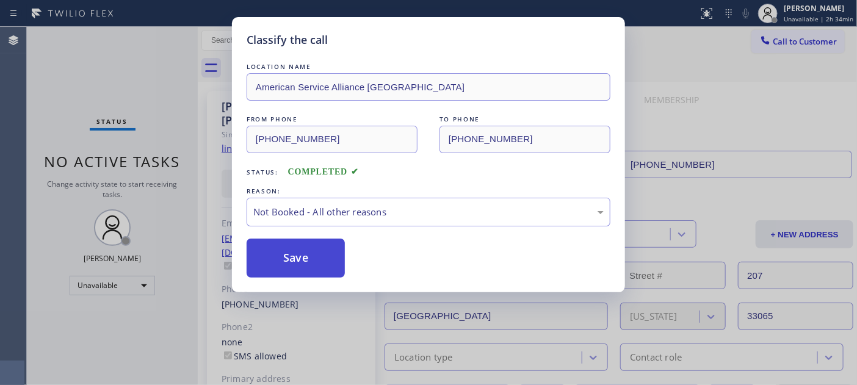
click at [313, 259] on button "Save" at bounding box center [296, 258] width 98 height 39
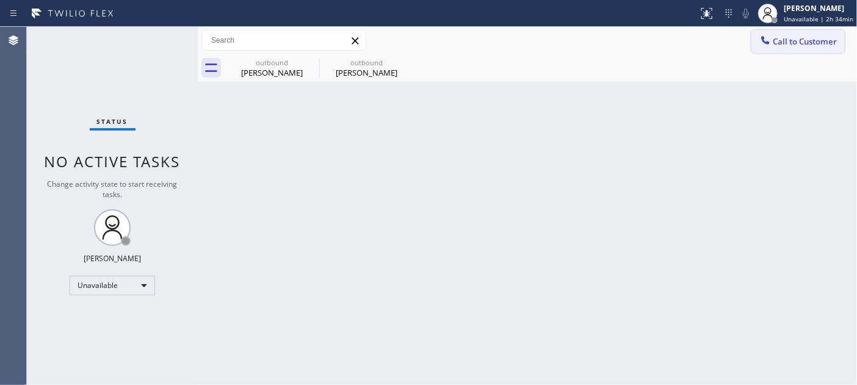
click at [790, 36] on span "Call to Customer" at bounding box center [805, 41] width 64 height 11
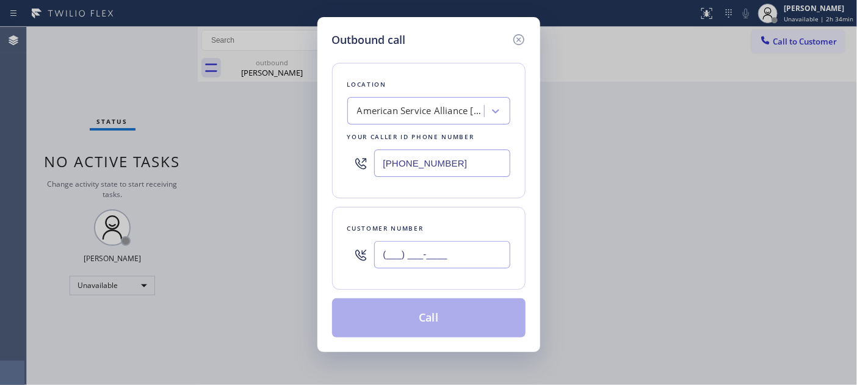
click at [422, 256] on input "(___) ___-____" at bounding box center [442, 254] width 136 height 27
paste input "619) 957-1716"
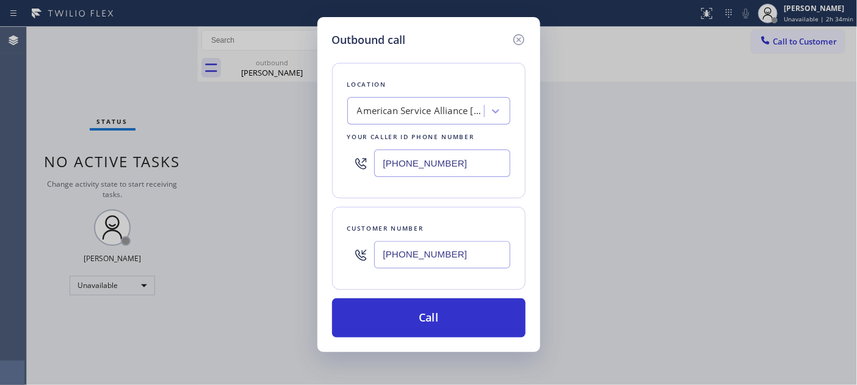
type input "(619) 957-1716"
drag, startPoint x: 458, startPoint y: 157, endPoint x: 288, endPoint y: 180, distance: 171.3
click at [288, 181] on div "Outbound call Location American Service Alliance Coral Springs Your caller id p…" at bounding box center [428, 192] width 857 height 385
paste input "619) 724-4288"
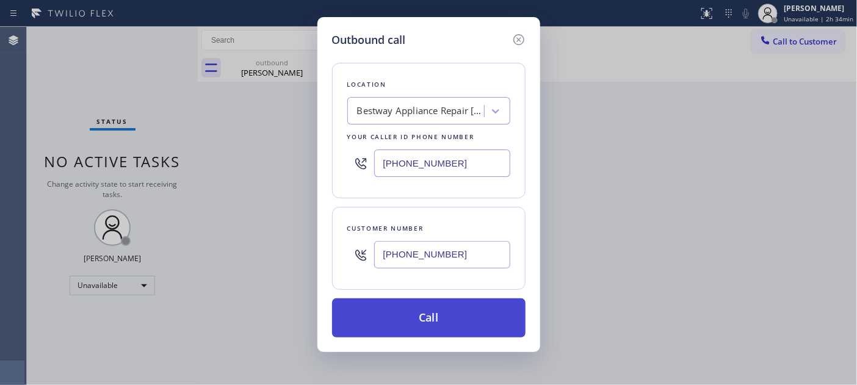
type input "(619) 724-4288"
click at [443, 309] on button "Call" at bounding box center [428, 317] width 193 height 39
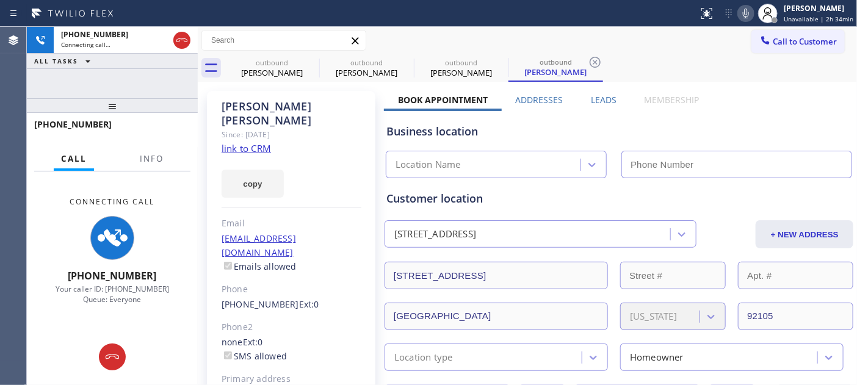
type input "(619) 724-4288"
click at [173, 86] on div "+16199571716 Connecting call… ALL TASKS ALL TASKS ACTIVE TASKS TASKS IN WRAP UP…" at bounding box center [112, 206] width 171 height 358
drag, startPoint x: 165, startPoint y: 96, endPoint x: 161, endPoint y: 84, distance: 12.7
click at [165, 89] on div "+16199571716 Connecting call… ALL TASKS ALL TASKS ACTIVE TASKS TASKS IN WRAP UP…" at bounding box center [112, 206] width 171 height 358
drag, startPoint x: 162, startPoint y: 106, endPoint x: 150, endPoint y: 62, distance: 45.5
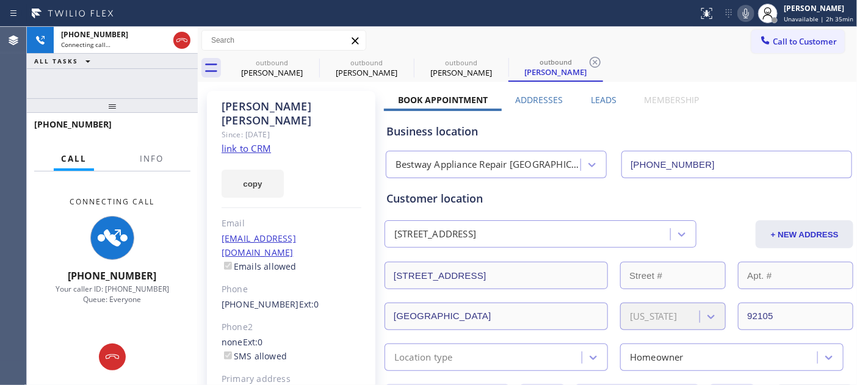
click at [153, 67] on div "+16199571716 Connecting call… ALL TASKS ALL TASKS ACTIVE TASKS TASKS IN WRAP UP…" at bounding box center [112, 206] width 171 height 358
drag, startPoint x: 166, startPoint y: 105, endPoint x: 163, endPoint y: -16, distance: 120.9
click at [163, 0] on html "Status report No issues detected If you experience an issue, please download th…" at bounding box center [428, 192] width 857 height 385
drag, startPoint x: 153, startPoint y: 107, endPoint x: 172, endPoint y: 60, distance: 51.5
click at [153, 68] on div "+16199571716 Connecting call… ALL TASKS ALL TASKS ACTIVE TASKS TASKS IN WRAP UP…" at bounding box center [112, 206] width 171 height 358
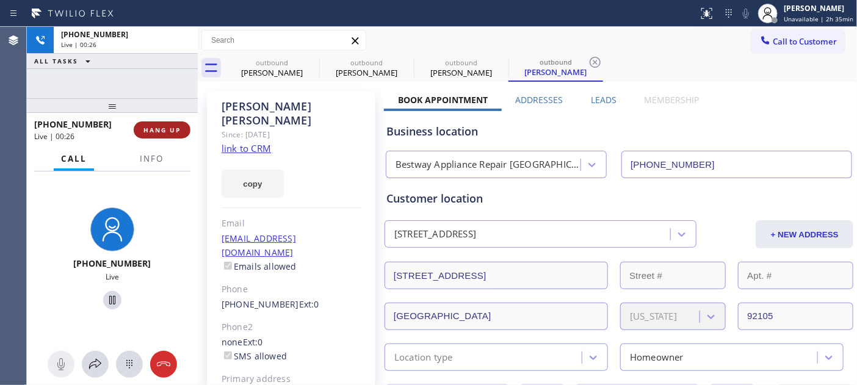
click at [150, 124] on button "HANG UP" at bounding box center [162, 129] width 57 height 17
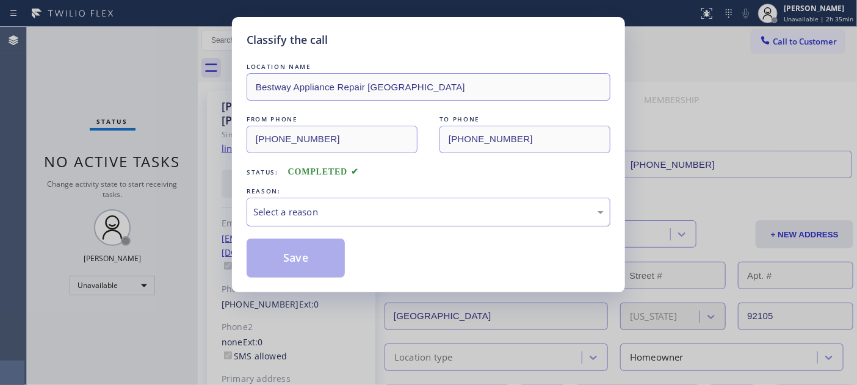
click at [328, 209] on div "Select a reason" at bounding box center [428, 212] width 350 height 14
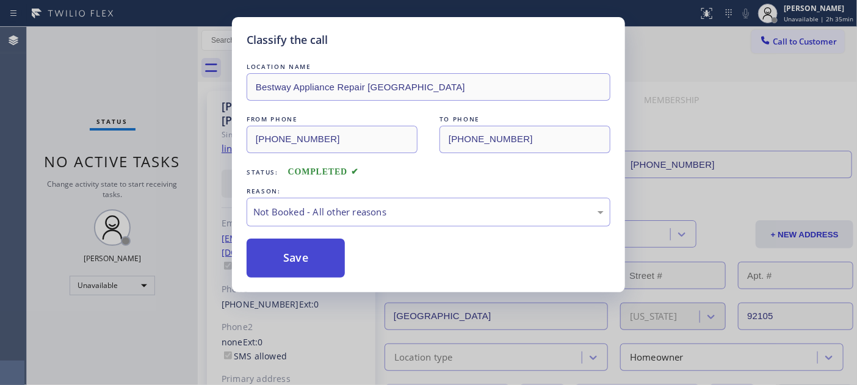
click at [301, 263] on button "Save" at bounding box center [296, 258] width 98 height 39
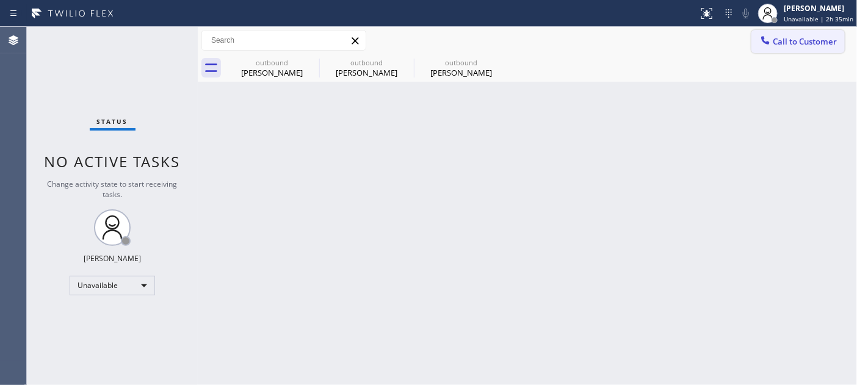
click at [778, 34] on button "Call to Customer" at bounding box center [797, 41] width 93 height 23
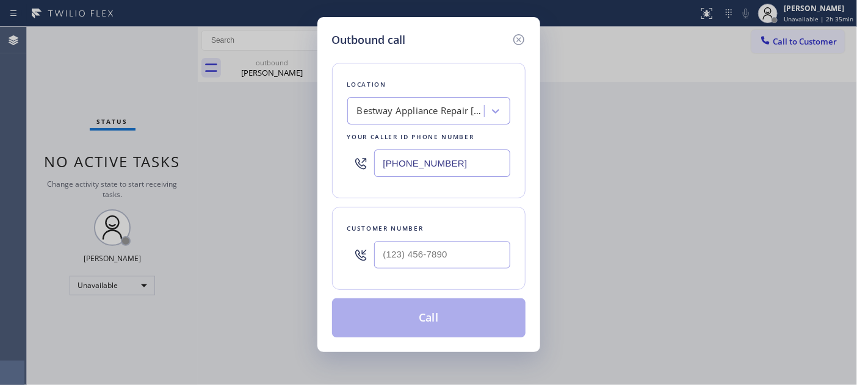
type input "(___) ___-____"
click at [403, 261] on input "(___) ___-____" at bounding box center [442, 254] width 136 height 27
click at [397, 247] on input "(___) ___-____" at bounding box center [442, 254] width 136 height 27
paste input "7) 144-9377"
drag, startPoint x: 466, startPoint y: 255, endPoint x: 337, endPoint y: 225, distance: 132.4
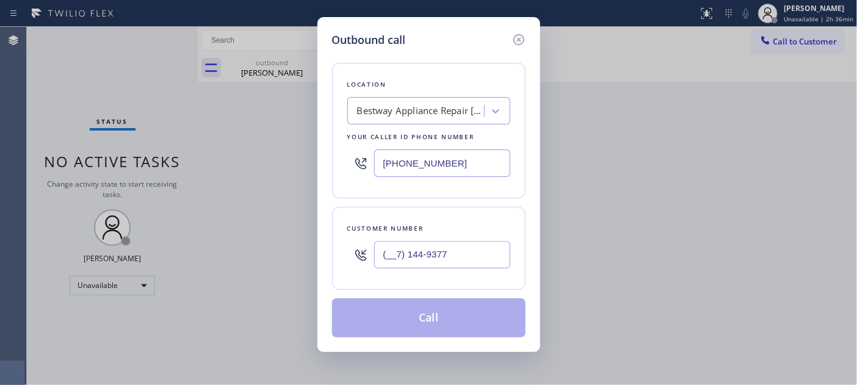
click at [332, 255] on div "Customer number (__7) 144-9377" at bounding box center [428, 248] width 193 height 83
paste input "714) 493-7725"
type input "(714) 493-7725"
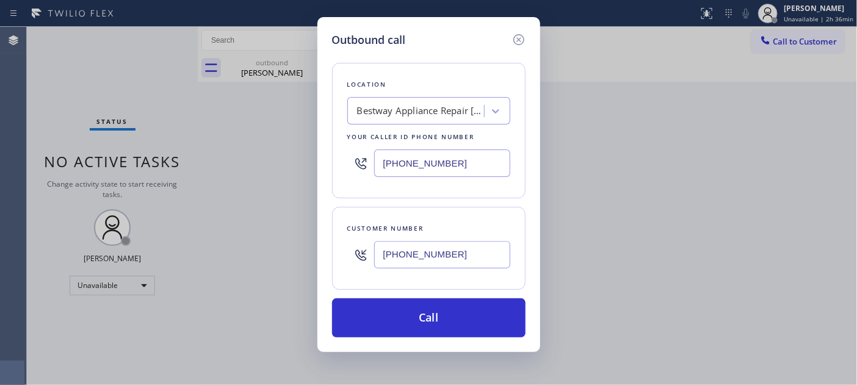
drag, startPoint x: 454, startPoint y: 153, endPoint x: 441, endPoint y: 140, distance: 18.1
click at [325, 157] on div "Outbound call Location Bestway Appliance Repair San Diego Your caller id phone …" at bounding box center [428, 184] width 223 height 335
paste input "949) 438-5091"
type input "[PHONE_NUMBER]"
drag, startPoint x: 468, startPoint y: 267, endPoint x: 271, endPoint y: 261, distance: 197.3
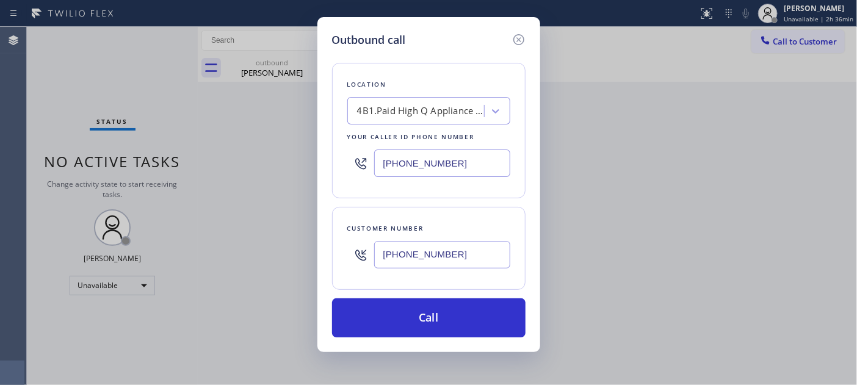
click at [261, 278] on div "Outbound call Location 4B1.Paid High Q Appliance OC Your caller id phone number…" at bounding box center [428, 192] width 857 height 385
paste input "text"
type input "(714) 493-7725"
drag, startPoint x: 457, startPoint y: 162, endPoint x: 239, endPoint y: 177, distance: 218.4
click at [267, 173] on div "Outbound call Location 4B1.Paid High Q Appliance OC Your caller id phone number…" at bounding box center [428, 192] width 857 height 385
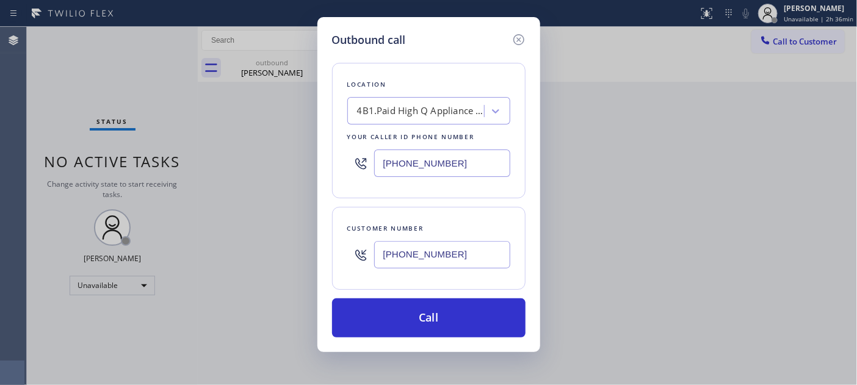
paste input "text"
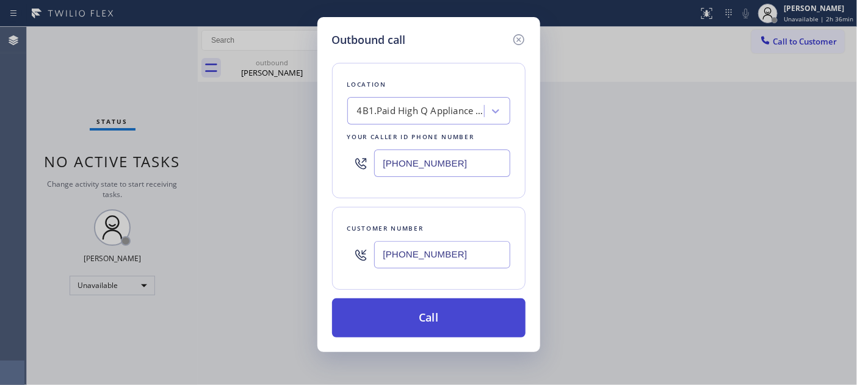
type input "[PHONE_NUMBER]"
click at [399, 302] on button "Call" at bounding box center [428, 317] width 193 height 39
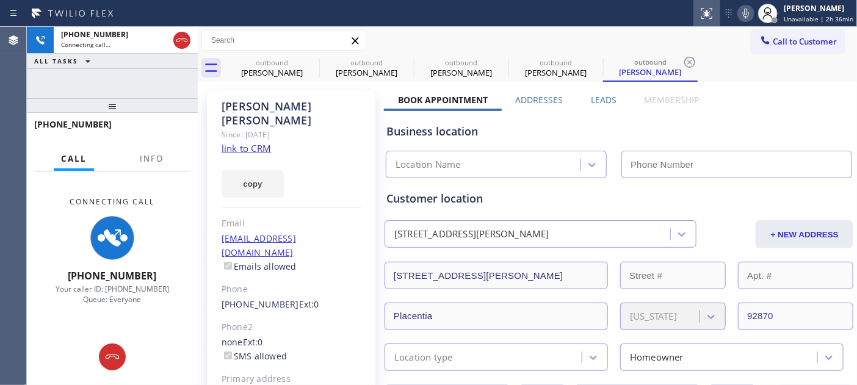
type input "[PHONE_NUMBER]"
click at [751, 5] on button at bounding box center [745, 13] width 17 height 17
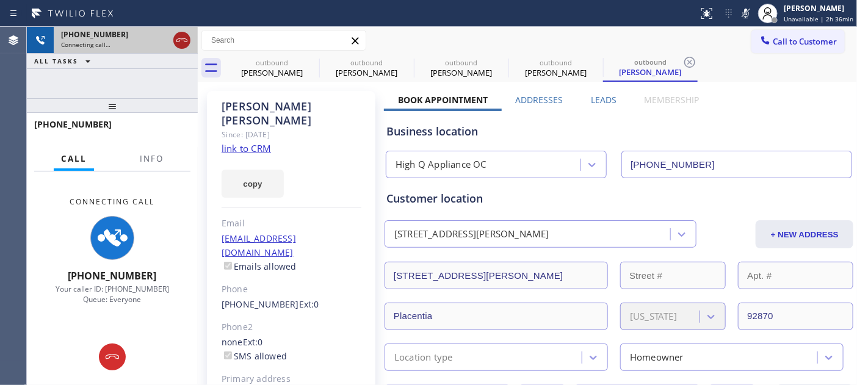
drag, startPoint x: 167, startPoint y: 99, endPoint x: 181, endPoint y: 37, distance: 63.8
click at [166, 63] on div "+17144937725 Connecting call… ALL TASKS ALL TASKS ACTIVE TASKS TASKS IN WRAP UP…" at bounding box center [112, 206] width 171 height 358
click at [178, 40] on icon at bounding box center [182, 40] width 15 height 15
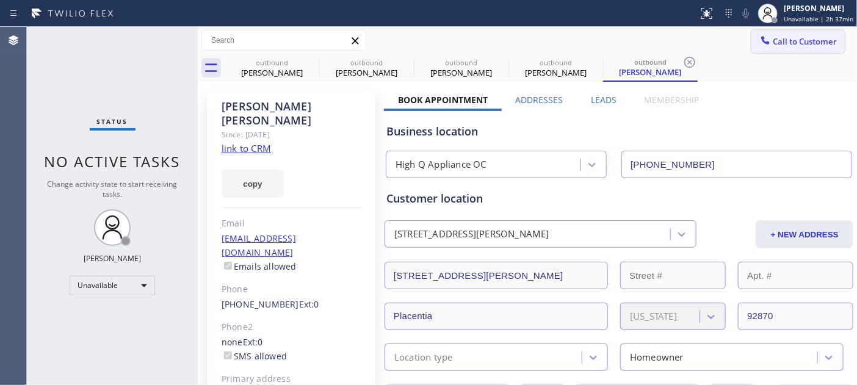
click at [777, 31] on button "Call to Customer" at bounding box center [797, 41] width 93 height 23
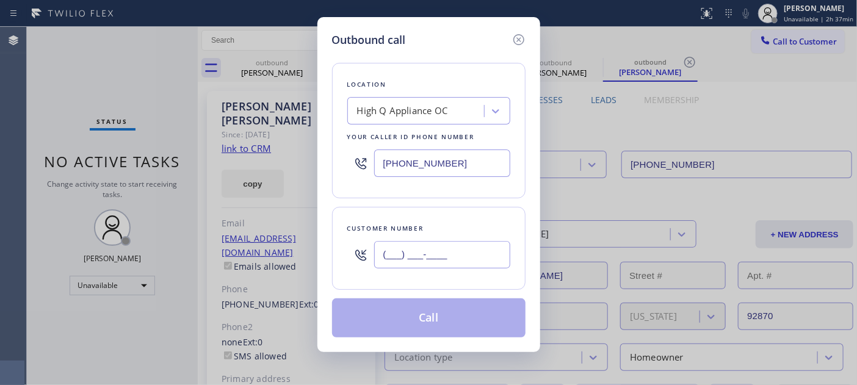
click at [442, 255] on input "(___) ___-____" at bounding box center [442, 254] width 136 height 27
paste input "310) 850-7306"
type input "(310) 850-7306"
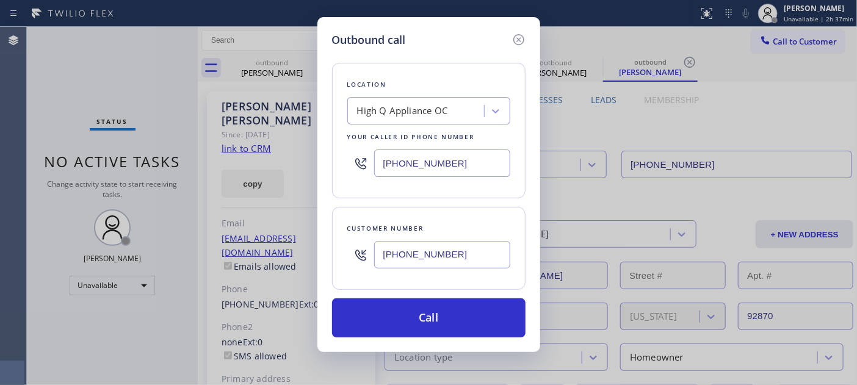
drag, startPoint x: 463, startPoint y: 169, endPoint x: 327, endPoint y: 160, distance: 136.4
click at [327, 160] on div "Outbound call Location High Q Appliance OC Your caller id phone number (949) 43…" at bounding box center [428, 184] width 223 height 335
paste input "213) 320-7470"
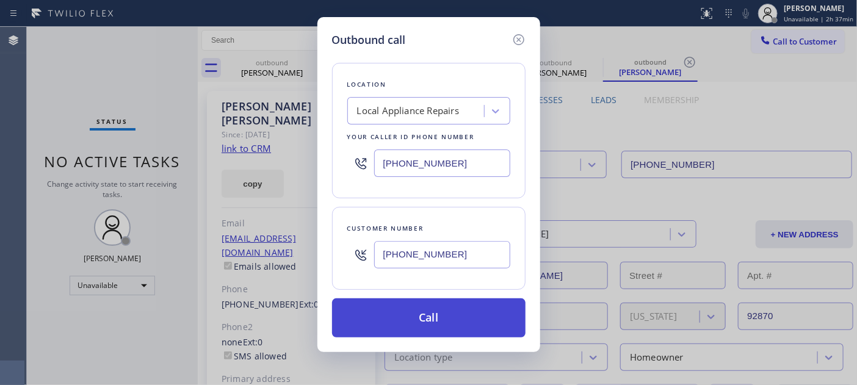
type input "(213) 320-7470"
click at [460, 320] on button "Call" at bounding box center [428, 317] width 193 height 39
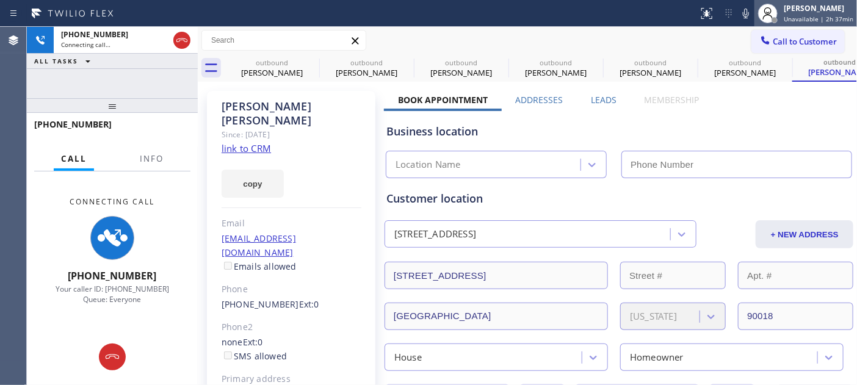
click at [758, 12] on div at bounding box center [767, 13] width 27 height 27
click at [753, 15] on icon at bounding box center [746, 13] width 15 height 15
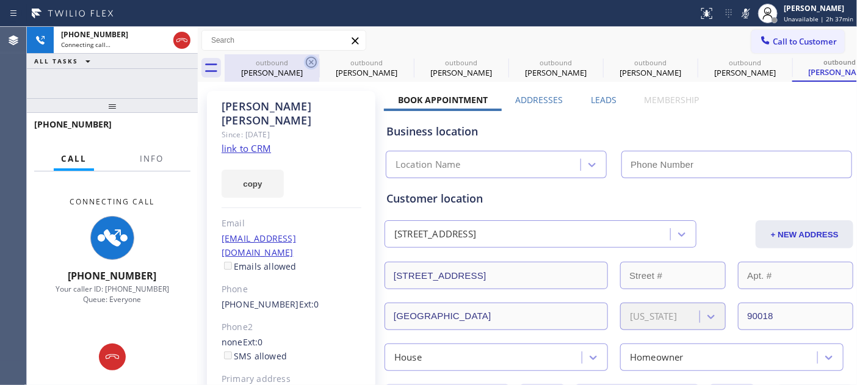
click at [311, 62] on icon at bounding box center [311, 62] width 11 height 11
click at [0, 0] on icon at bounding box center [0, 0] width 0 height 0
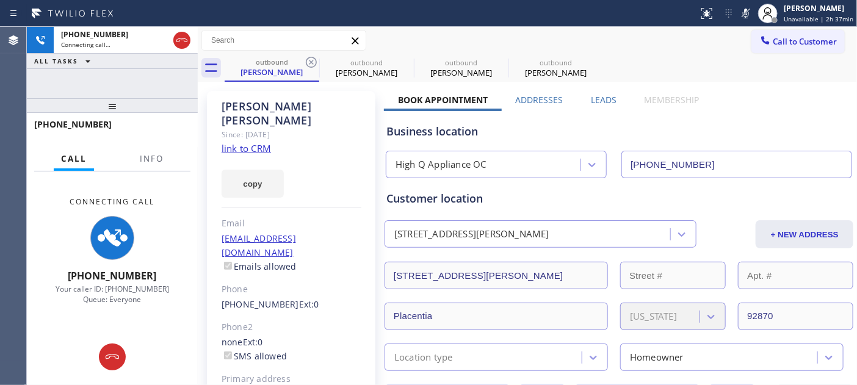
click at [311, 62] on icon at bounding box center [311, 62] width 11 height 11
type input "(213) 320-7470"
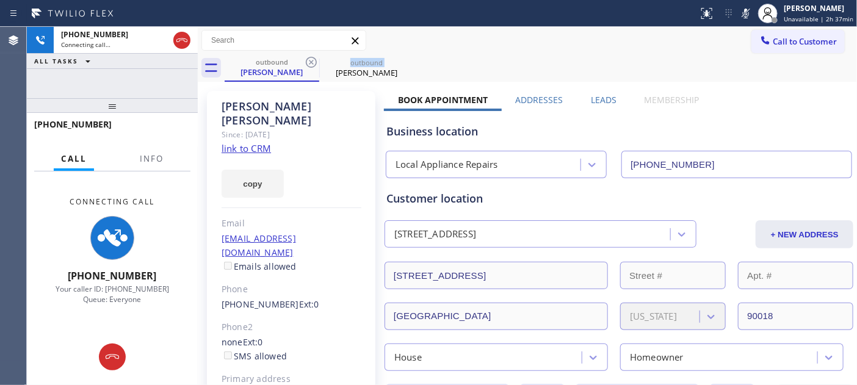
click at [311, 62] on icon at bounding box center [311, 62] width 11 height 11
click at [549, 38] on div "Call to Customer Outbound call Location Local Appliance Repairs Your caller id …" at bounding box center [527, 40] width 659 height 21
type input "(213) 320-7470"
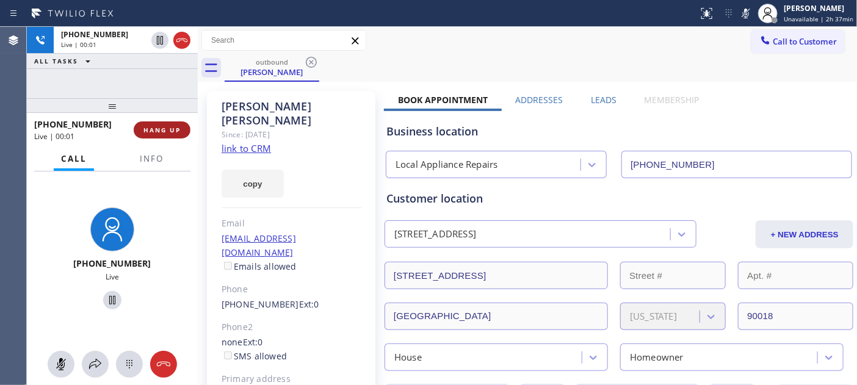
drag, startPoint x: 198, startPoint y: 113, endPoint x: 175, endPoint y: 123, distance: 25.4
click at [198, 113] on div at bounding box center [198, 206] width 0 height 358
drag, startPoint x: 175, startPoint y: 123, endPoint x: 181, endPoint y: 136, distance: 13.4
click at [174, 124] on button "HANG UP" at bounding box center [162, 129] width 57 height 17
click at [167, 125] on button "HANG UP" at bounding box center [162, 129] width 57 height 17
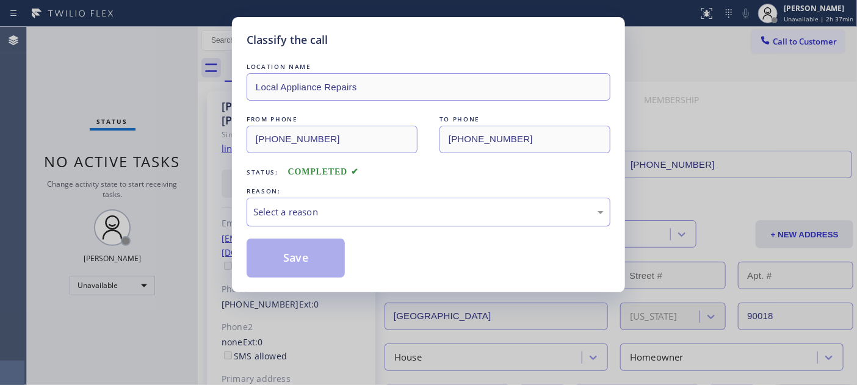
click at [377, 214] on div "Select a reason" at bounding box center [428, 212] width 350 height 14
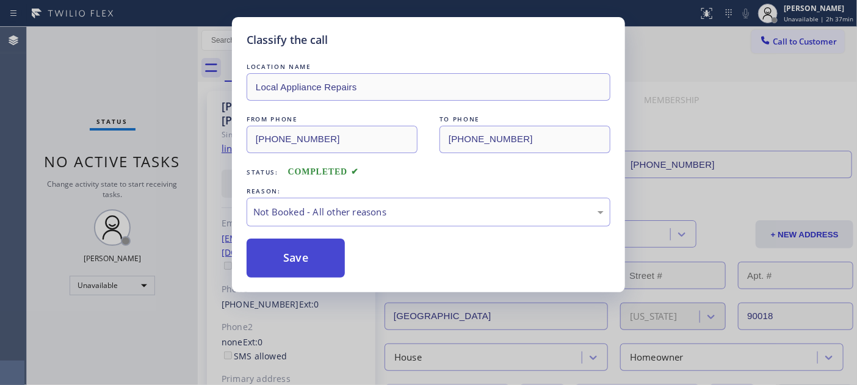
click at [298, 258] on button "Save" at bounding box center [296, 258] width 98 height 39
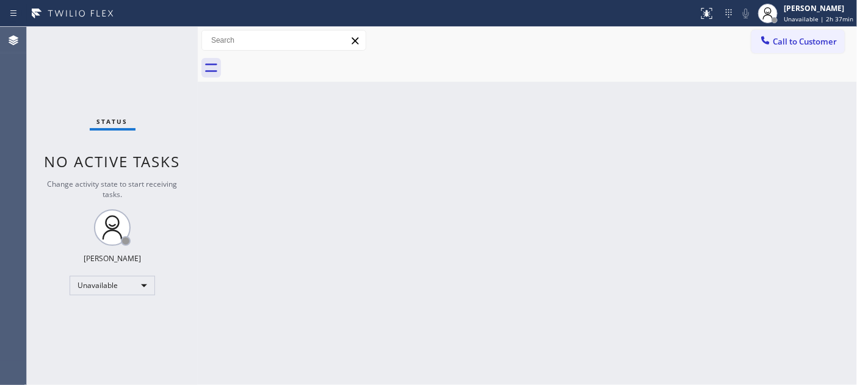
click at [786, 27] on div "Call to Customer Outbound call Location Local Appliance Repairs Your caller id …" at bounding box center [527, 40] width 659 height 27
click at [783, 32] on button "Call to Customer" at bounding box center [797, 41] width 93 height 23
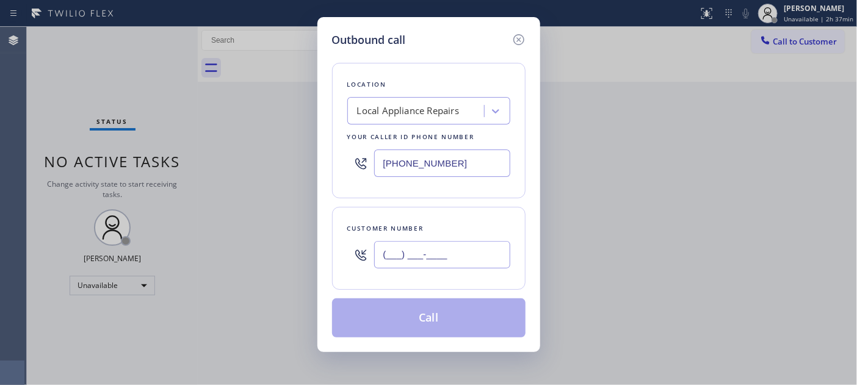
click at [450, 253] on input "(___) ___-____" at bounding box center [442, 254] width 136 height 27
paste input "415) 385-3454"
type input "(415) 385-3454"
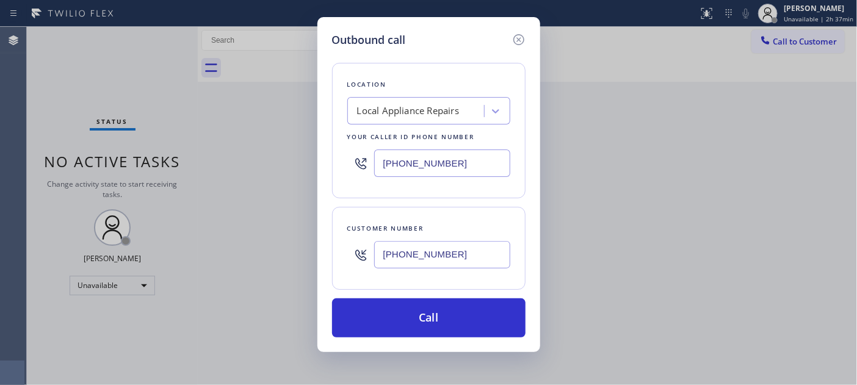
drag, startPoint x: 358, startPoint y: 165, endPoint x: 315, endPoint y: 162, distance: 42.8
click at [320, 165] on div "Outbound call Location Local Appliance Repairs Your caller id phone number (213…" at bounding box center [428, 184] width 223 height 335
paste input "833) 463-1494"
type input "(833) 463-1494"
drag, startPoint x: 470, startPoint y: 266, endPoint x: 289, endPoint y: 227, distance: 185.3
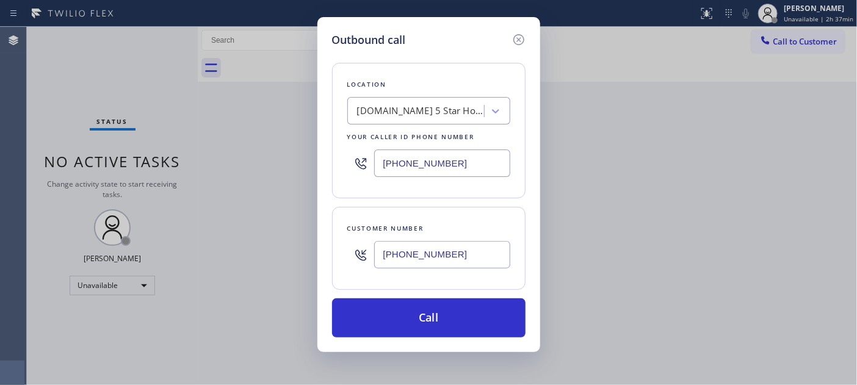
click at [365, 265] on div "(415) 385-3454" at bounding box center [428, 255] width 163 height 40
paste input "text"
type input "(415) 385-3454"
drag, startPoint x: 467, startPoint y: 166, endPoint x: 228, endPoint y: 164, distance: 239.3
click at [228, 166] on div "Outbound call Location 4C.Email 5 Star Home Appliance email Your caller id phon…" at bounding box center [428, 192] width 857 height 385
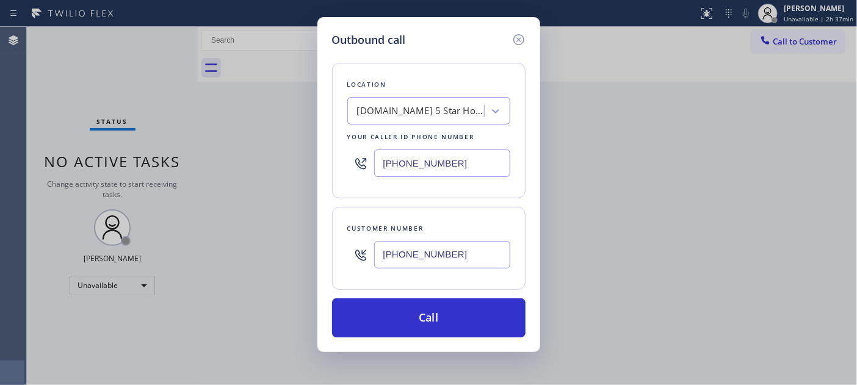
paste input "text"
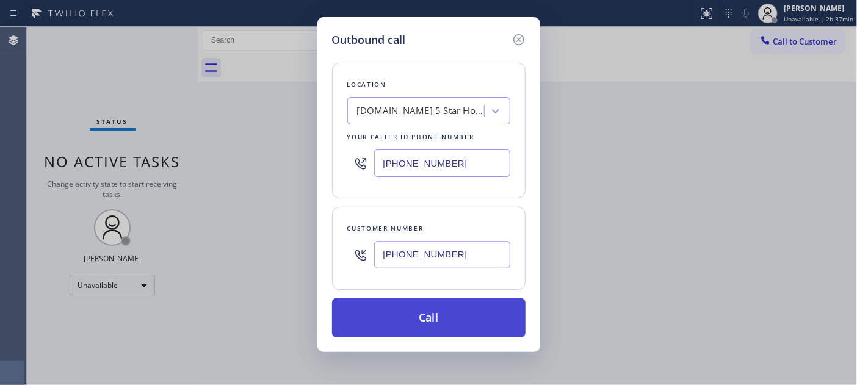
type input "(833) 463-1494"
click at [449, 310] on button "Call" at bounding box center [428, 317] width 193 height 39
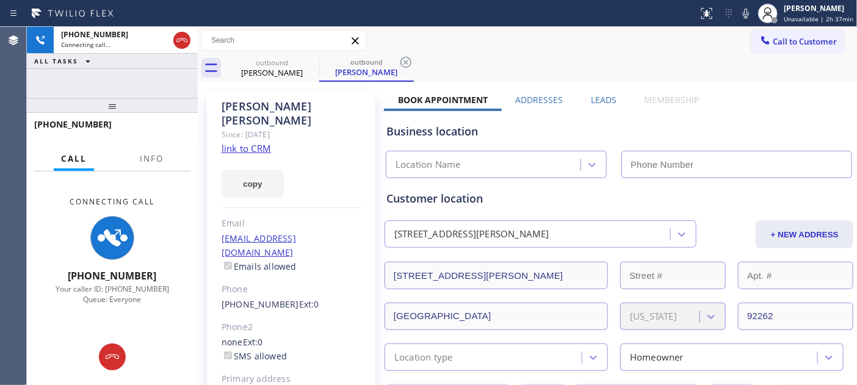
click at [753, 18] on icon at bounding box center [746, 13] width 15 height 15
type input "(833) 463-1494"
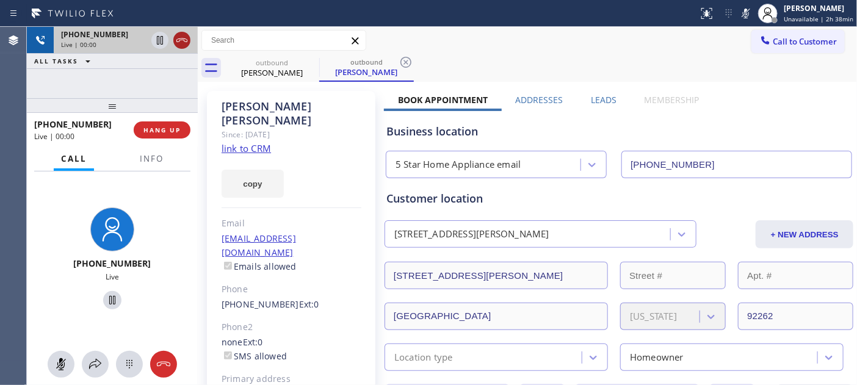
click at [182, 31] on div at bounding box center [171, 40] width 44 height 27
drag, startPoint x: 181, startPoint y: 37, endPoint x: 179, endPoint y: 29, distance: 8.0
click at [186, 35] on icon at bounding box center [182, 40] width 15 height 15
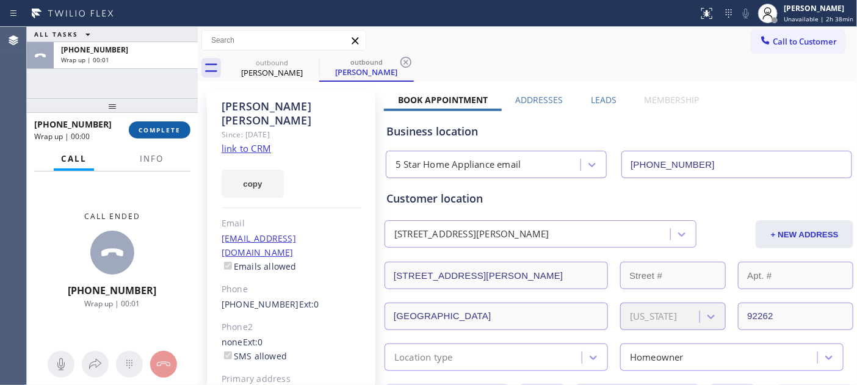
click at [161, 125] on button "COMPLETE" at bounding box center [160, 129] width 62 height 17
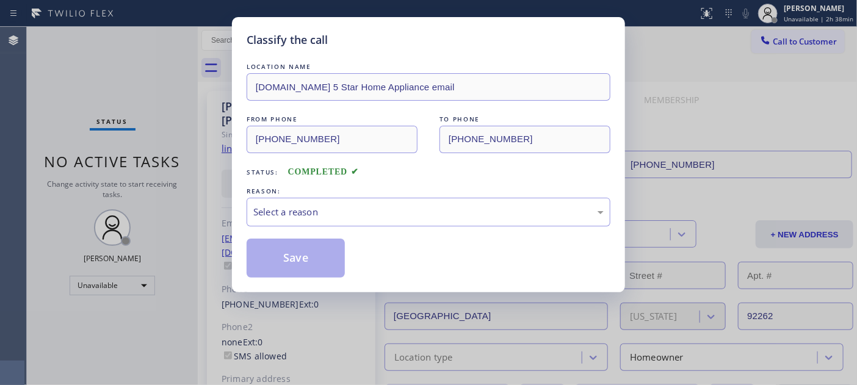
drag, startPoint x: 371, startPoint y: 178, endPoint x: 371, endPoint y: 186, distance: 7.9
click at [371, 180] on div "LOCATION NAME 4C.Email 5 Star Home Appliance email FROM PHONE (833) 463-1494 TO…" at bounding box center [429, 168] width 364 height 217
click at [372, 209] on div "Select a reason" at bounding box center [428, 212] width 350 height 14
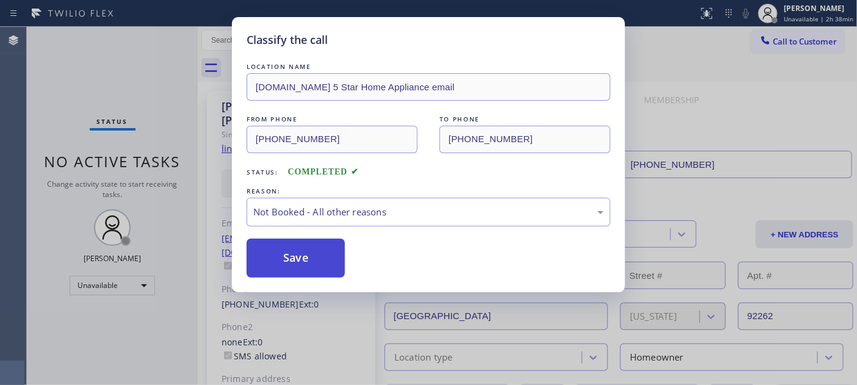
drag, startPoint x: 331, startPoint y: 261, endPoint x: 325, endPoint y: 259, distance: 6.4
click at [325, 259] on button "Save" at bounding box center [296, 258] width 98 height 39
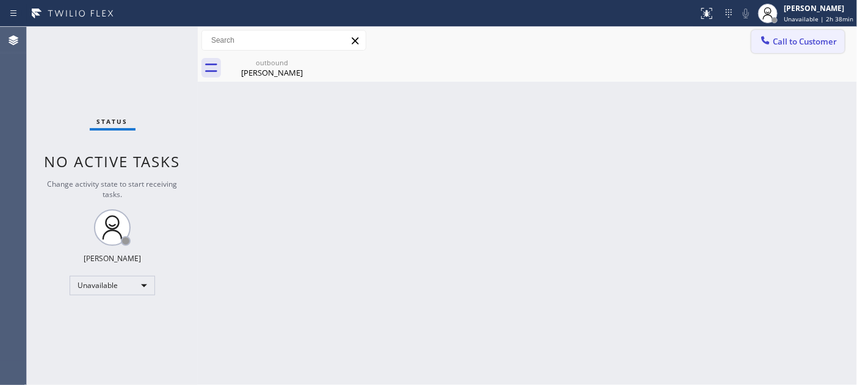
click at [772, 37] on div at bounding box center [765, 41] width 15 height 15
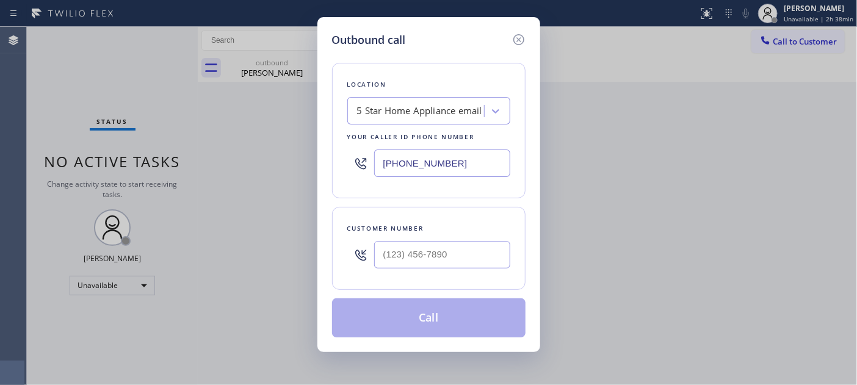
click at [446, 277] on div "Customer number" at bounding box center [428, 248] width 193 height 83
click at [446, 255] on input "(___) ___-____" at bounding box center [442, 254] width 136 height 27
paste input "562) 413-6457"
type input "(562) 413-6457"
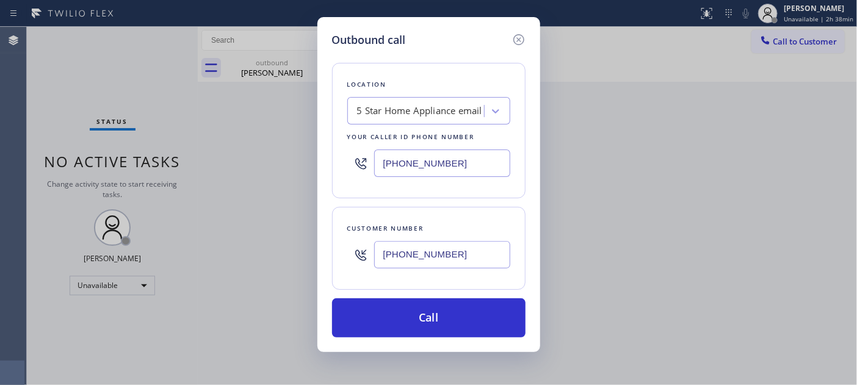
drag, startPoint x: 465, startPoint y: 173, endPoint x: 283, endPoint y: 157, distance: 182.6
click at [306, 164] on div "Outbound call Location 5 Star Home Appliance email Your caller id phone number …" at bounding box center [428, 192] width 857 height 385
paste input "55) 946-3605"
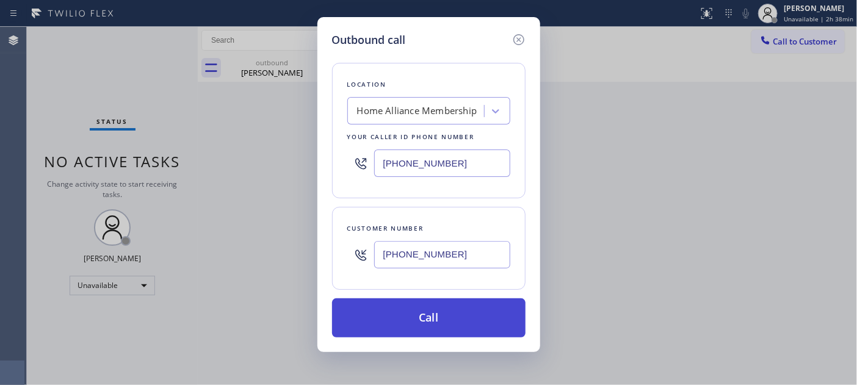
type input "(855) 946-3605"
click at [441, 300] on button "Call" at bounding box center [428, 317] width 193 height 39
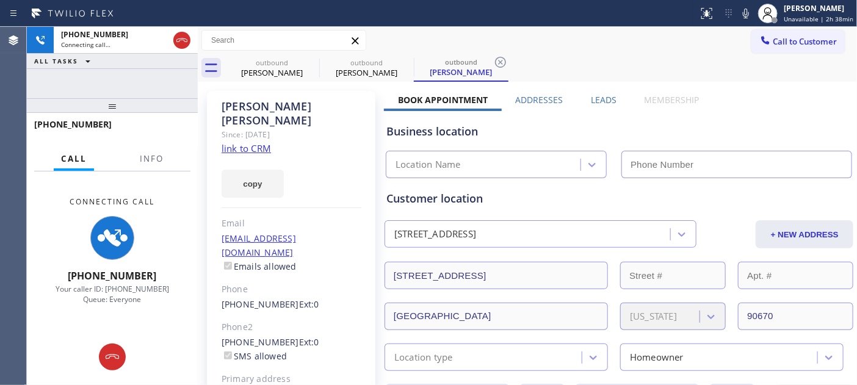
click at [743, 8] on icon at bounding box center [746, 13] width 15 height 15
type input "(855) 946-3605"
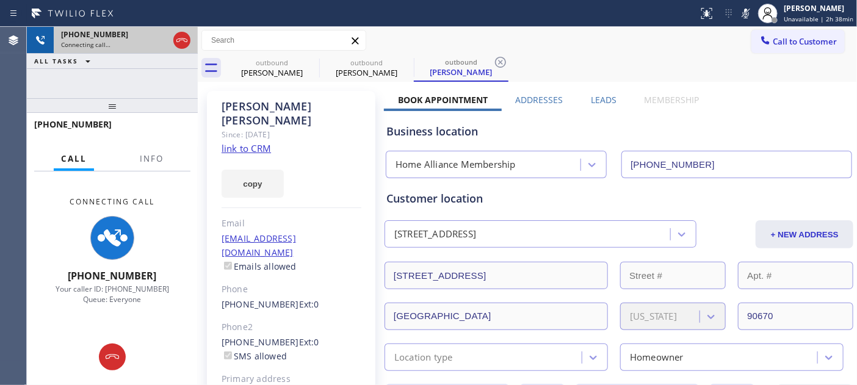
drag, startPoint x: 136, startPoint y: 98, endPoint x: 151, endPoint y: 37, distance: 62.9
click at [135, 73] on div "+15624136457 Connecting call… ALL TASKS ALL TASKS ACTIVE TASKS TASKS IN WRAP UP…" at bounding box center [112, 206] width 171 height 358
drag, startPoint x: 142, startPoint y: 110, endPoint x: 159, endPoint y: 51, distance: 62.0
click at [144, 74] on div "+15624136457 Connecting call… ALL TASKS ALL TASKS ACTIVE TASKS TASKS IN WRAP UP…" at bounding box center [112, 206] width 171 height 358
drag, startPoint x: 162, startPoint y: 103, endPoint x: 165, endPoint y: 34, distance: 68.4
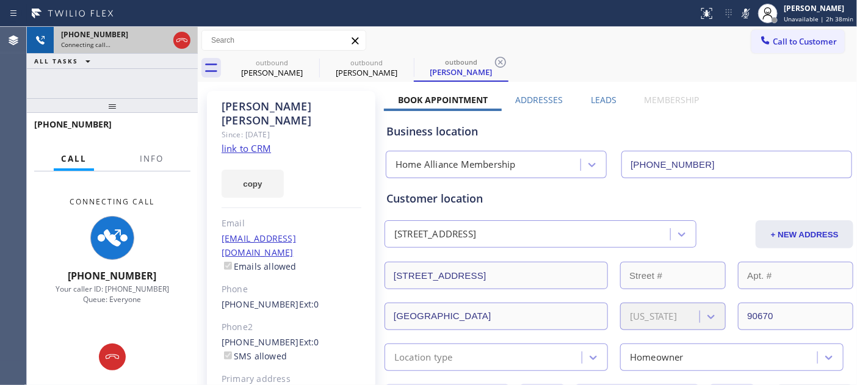
click at [165, 70] on div "+15624136457 Connecting call… ALL TASKS ALL TASKS ACTIVE TASKS TASKS IN WRAP UP…" at bounding box center [112, 206] width 171 height 358
drag, startPoint x: 155, startPoint y: 107, endPoint x: 179, endPoint y: 0, distance: 110.0
click at [175, 3] on div "Status report No issues detected If you experience an issue, please download th…" at bounding box center [428, 192] width 857 height 385
drag, startPoint x: 156, startPoint y: 104, endPoint x: 160, endPoint y: 58, distance: 45.9
click at [160, 58] on div "+15624136457 Connecting call… ALL TASKS ALL TASKS ACTIVE TASKS TASKS IN WRAP UP…" at bounding box center [112, 206] width 171 height 358
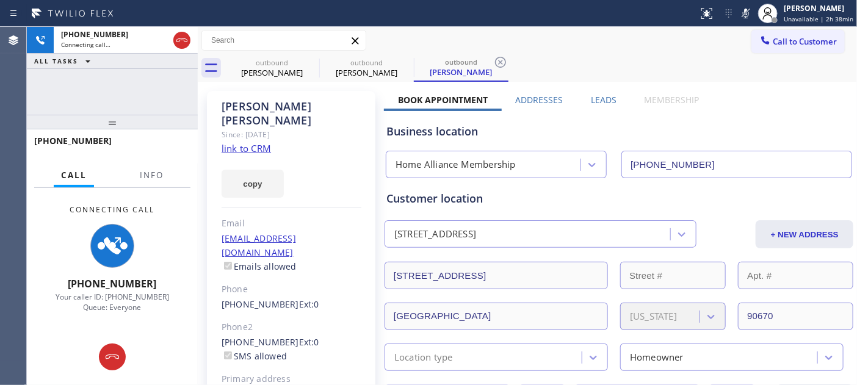
drag, startPoint x: 170, startPoint y: 113, endPoint x: 185, endPoint y: 106, distance: 16.9
click at [185, 115] on div at bounding box center [112, 122] width 171 height 15
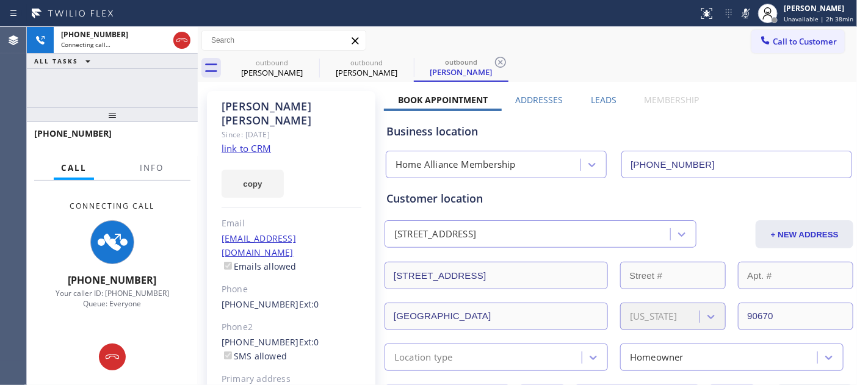
drag, startPoint x: 139, startPoint y: 114, endPoint x: 147, endPoint y: 13, distance: 101.1
click at [147, 13] on div "Status report No issues detected If you experience an issue, please download th…" at bounding box center [428, 192] width 857 height 385
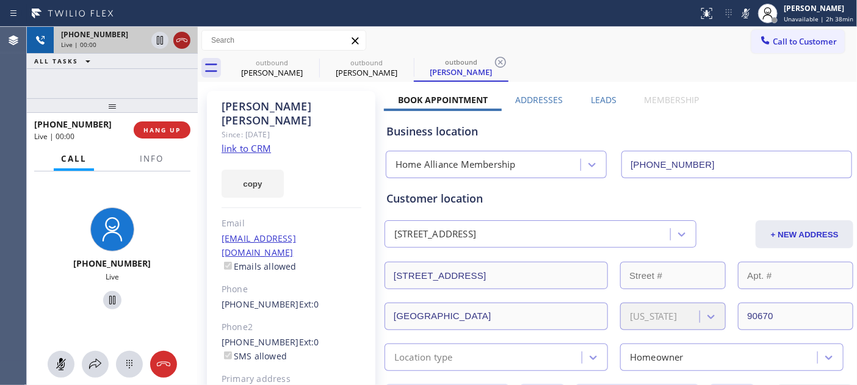
click at [181, 41] on icon at bounding box center [182, 40] width 15 height 15
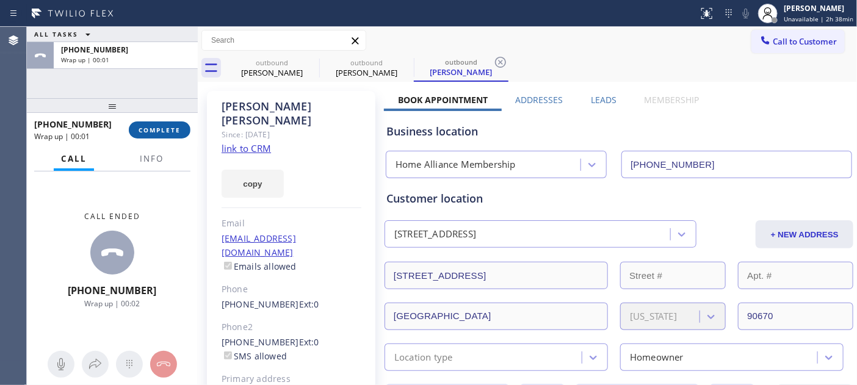
drag, startPoint x: 170, startPoint y: 120, endPoint x: 165, endPoint y: 127, distance: 8.0
click at [169, 122] on div "+15624136457 Wrap up | 00:01 COMPLETE" at bounding box center [112, 130] width 156 height 32
click at [165, 127] on span "COMPLETE" at bounding box center [160, 130] width 42 height 9
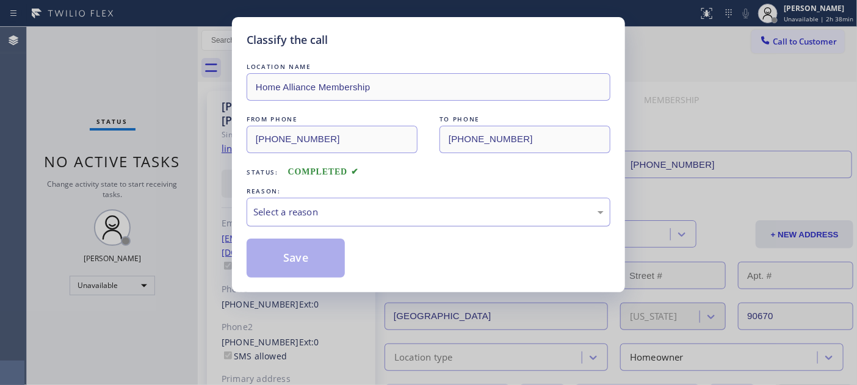
click at [349, 215] on div "Select a reason" at bounding box center [428, 212] width 350 height 14
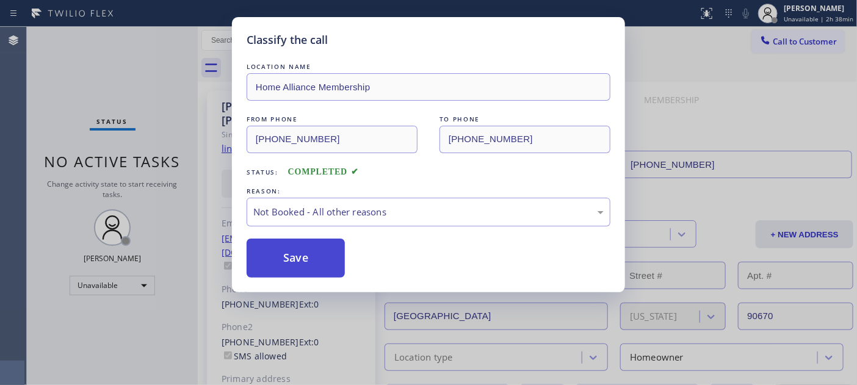
click at [300, 253] on button "Save" at bounding box center [296, 258] width 98 height 39
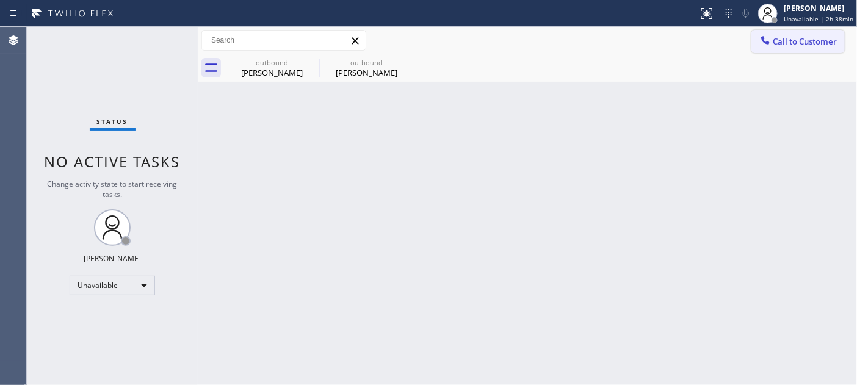
click at [819, 59] on div "outbound Christopher Dunn outbound Angie Lavalle" at bounding box center [541, 67] width 632 height 27
click at [811, 49] on button "Call to Customer" at bounding box center [797, 41] width 93 height 23
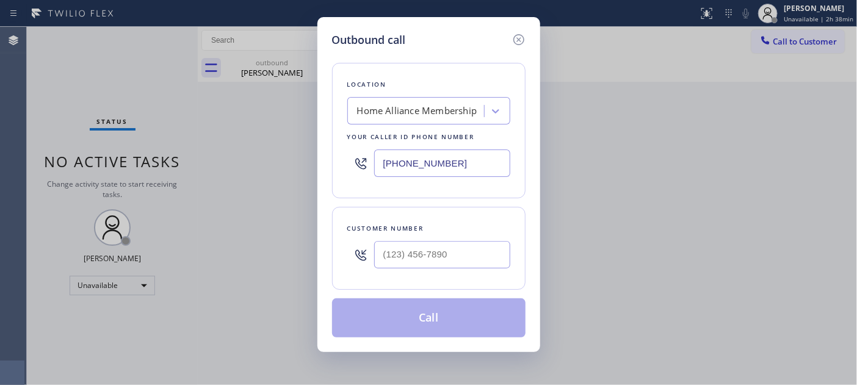
click at [436, 273] on div at bounding box center [442, 255] width 136 height 40
click at [454, 246] on input "(___) ___-____" at bounding box center [442, 254] width 136 height 27
paste input "305) 528-7338"
type input "(305) 528-7338"
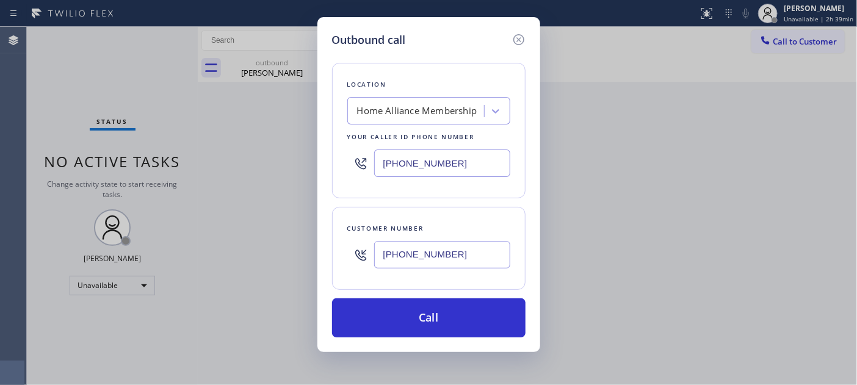
drag, startPoint x: 315, startPoint y: 174, endPoint x: 354, endPoint y: 170, distance: 39.3
click at [282, 174] on div "Outbound call Location Home Alliance Membership Your caller id phone number (85…" at bounding box center [428, 192] width 857 height 385
paste input "305) 697-5422"
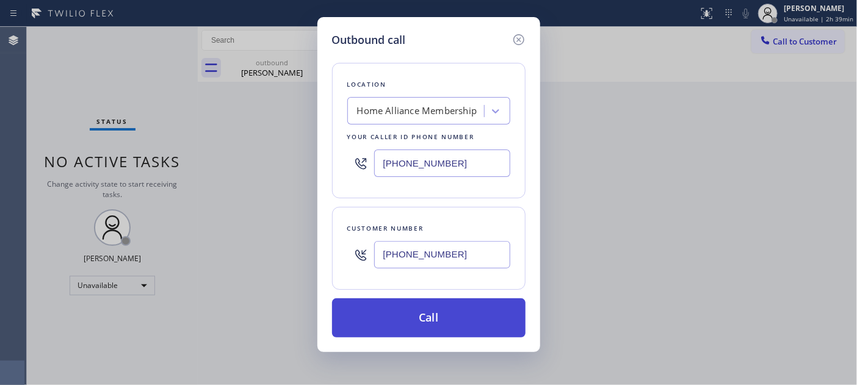
type input "(305) 697-5422"
click at [480, 317] on button "Call" at bounding box center [428, 317] width 193 height 39
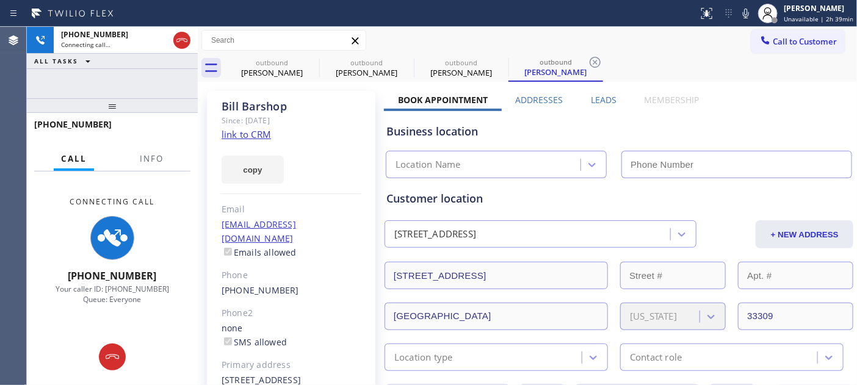
drag, startPoint x: 140, startPoint y: 87, endPoint x: 140, endPoint y: 57, distance: 29.9
click at [140, 57] on div "+13055287338 Connecting call… ALL TASKS ALL TASKS ACTIVE TASKS TASKS IN WRAP UP" at bounding box center [112, 62] width 171 height 71
click at [747, 7] on icon at bounding box center [746, 13] width 15 height 15
type input "(305) 697-5422"
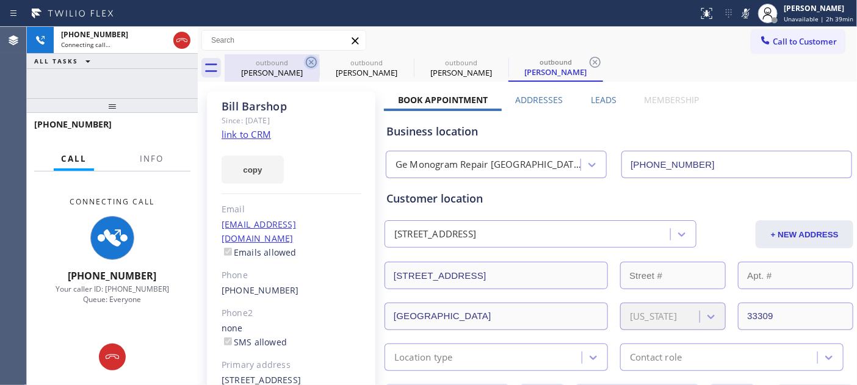
click at [308, 62] on icon at bounding box center [311, 62] width 15 height 15
type input "(855) 946-3605"
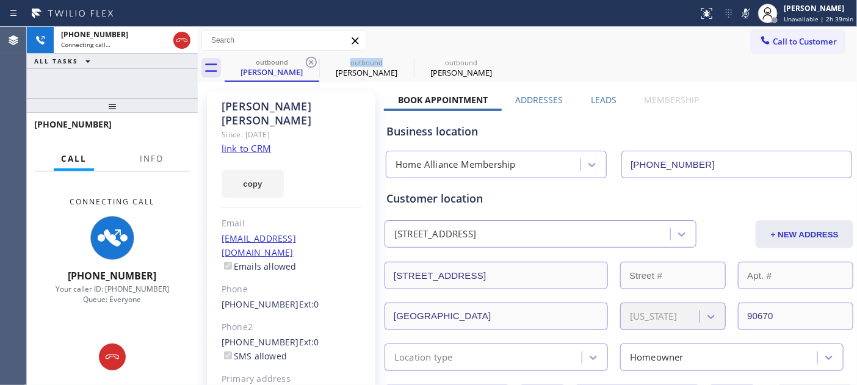
click at [308, 62] on icon at bounding box center [311, 62] width 15 height 15
type input "(305) 697-5422"
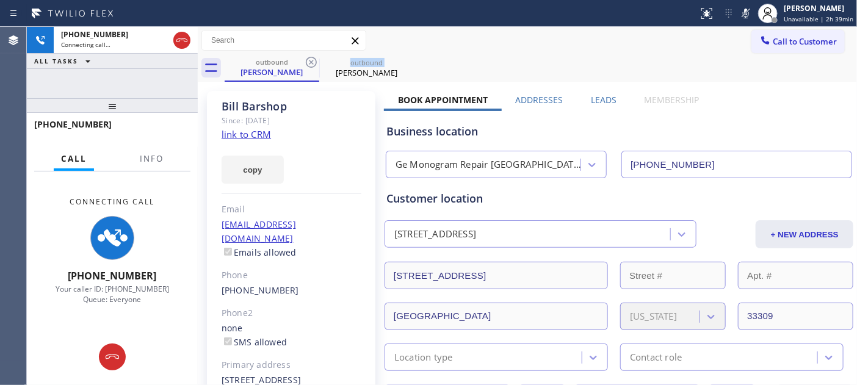
click at [308, 62] on icon at bounding box center [311, 62] width 15 height 15
click at [515, 49] on div "Call to Customer Outbound call Location Ge Monogram Repair Fort Lauderdale Your…" at bounding box center [527, 40] width 659 height 21
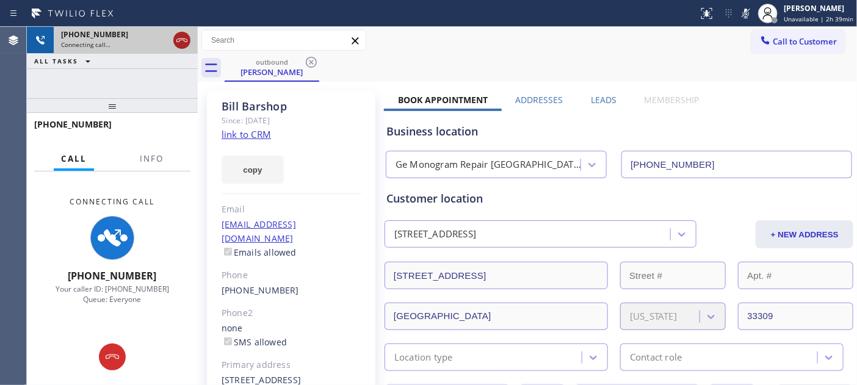
drag, startPoint x: 182, startPoint y: 95, endPoint x: 173, endPoint y: 44, distance: 52.1
click at [169, 76] on div "+13055287338 Connecting call… ALL TASKS ALL TASKS ACTIVE TASKS TASKS IN WRAP UP…" at bounding box center [112, 206] width 171 height 358
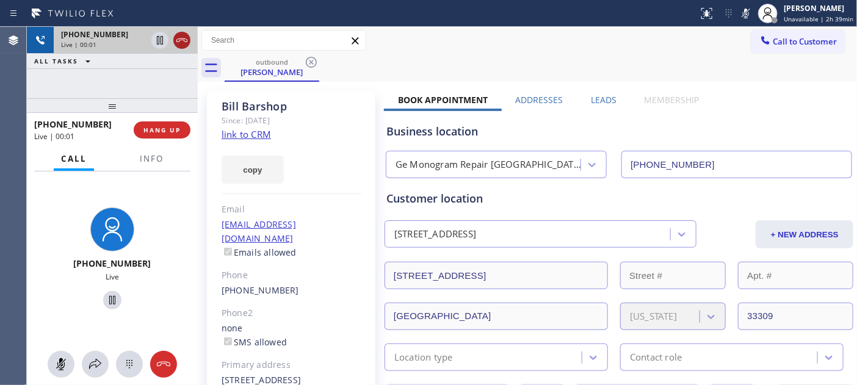
click at [182, 34] on icon at bounding box center [182, 40] width 15 height 15
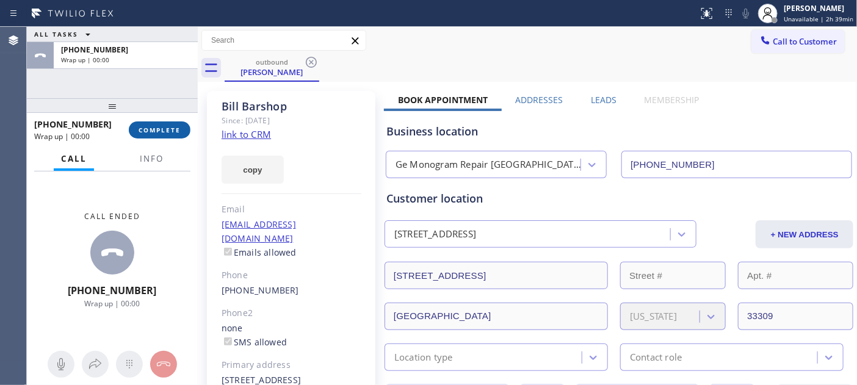
click at [172, 121] on button "COMPLETE" at bounding box center [160, 129] width 62 height 17
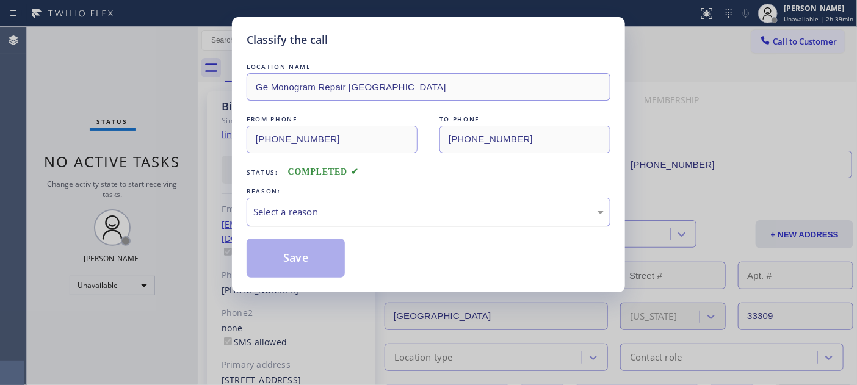
click at [365, 209] on div "Select a reason" at bounding box center [428, 212] width 350 height 14
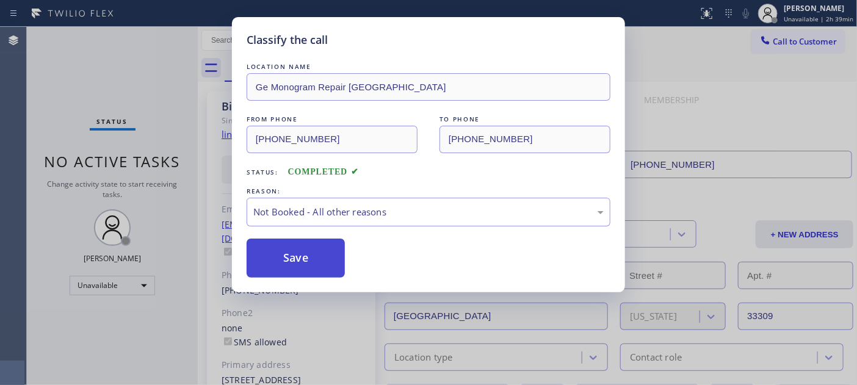
click at [304, 259] on button "Save" at bounding box center [296, 258] width 98 height 39
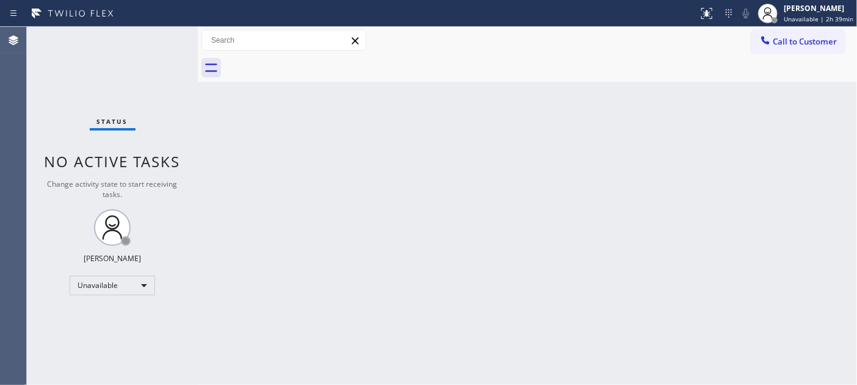
click at [776, 32] on button "Call to Customer" at bounding box center [797, 41] width 93 height 23
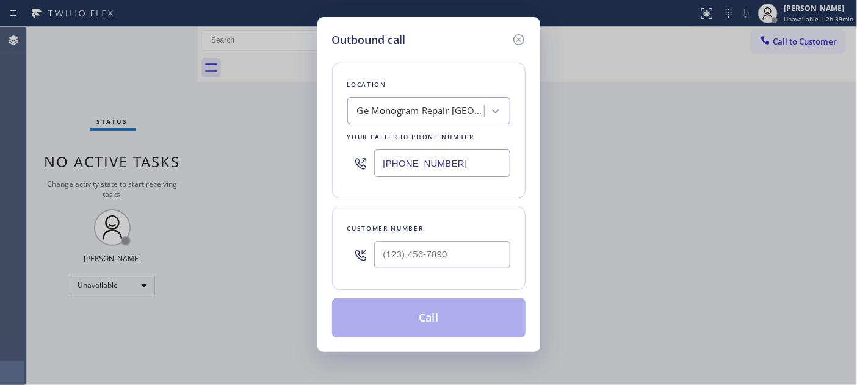
click at [435, 273] on div at bounding box center [442, 255] width 136 height 40
click at [438, 257] on input "(___) ___-____" at bounding box center [442, 254] width 136 height 27
paste input "310) 710-5623"
type input "(310) 710-5623"
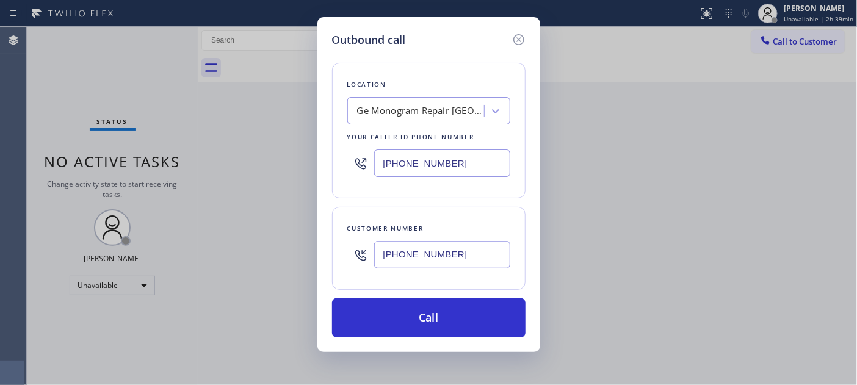
click at [471, 145] on div "Location Ge Monogram Repair Fort Lauderdale Your caller id phone number (305) 6…" at bounding box center [428, 131] width 193 height 136
drag, startPoint x: 469, startPoint y: 156, endPoint x: 336, endPoint y: 151, distance: 133.1
click at [259, 165] on div "Outbound call Location Ge Monogram Repair Fort Lauderdale Your caller id phone …" at bounding box center [428, 192] width 857 height 385
paste input "877) 945-9605"
type input "(877) 945-9605"
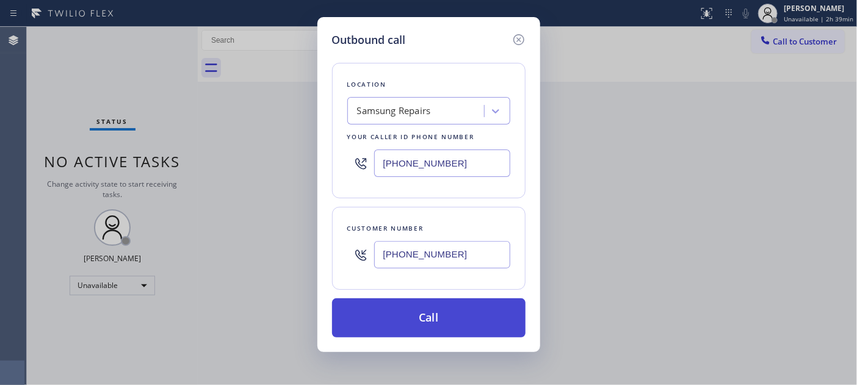
click at [414, 331] on button "Call" at bounding box center [428, 317] width 193 height 39
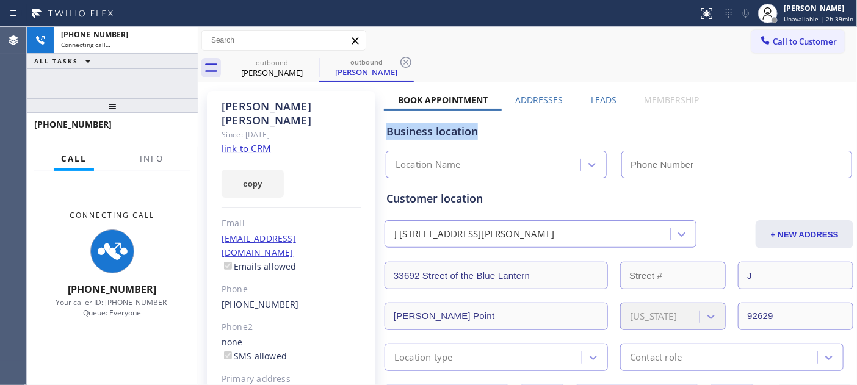
drag, startPoint x: 473, startPoint y: 111, endPoint x: 673, endPoint y: 105, distance: 199.7
click at [703, 111] on div "Business location Location Name" at bounding box center [619, 144] width 470 height 67
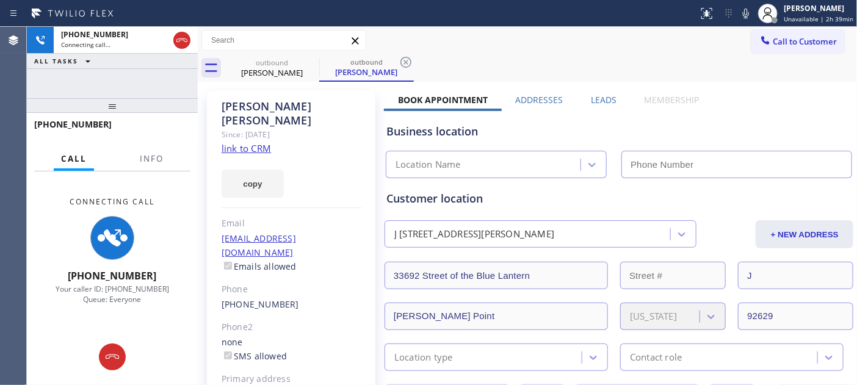
drag, startPoint x: 589, startPoint y: 76, endPoint x: 659, endPoint y: 27, distance: 85.9
click at [589, 76] on div "outbound Susan Haeger outbound Susan Haeger" at bounding box center [541, 67] width 632 height 27
type input "(877) 945-9605"
drag, startPoint x: 754, startPoint y: 4, endPoint x: 751, endPoint y: 10, distance: 7.4
click at [753, 7] on div "Status report No issues detected If you experience an issue, please download th…" at bounding box center [775, 13] width 164 height 27
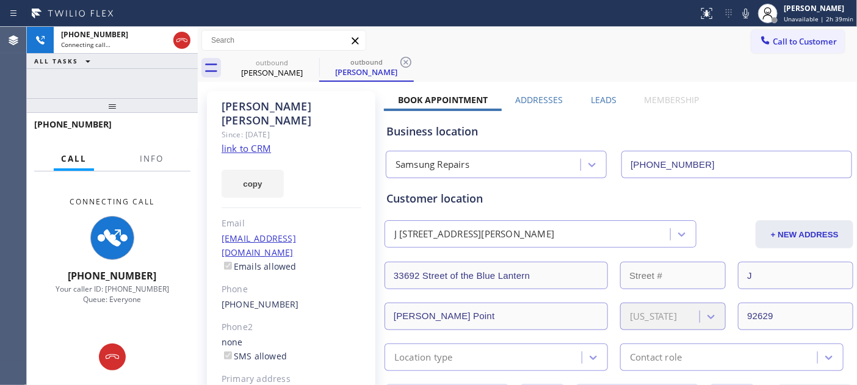
click at [751, 10] on icon at bounding box center [746, 13] width 15 height 15
drag, startPoint x: 173, startPoint y: 102, endPoint x: 179, endPoint y: 38, distance: 64.4
click at [175, 62] on div "+13107105623 Connecting call… ALL TASKS ALL TASKS ACTIVE TASKS TASKS IN WRAP UP…" at bounding box center [112, 206] width 171 height 358
click at [179, 38] on icon at bounding box center [182, 40] width 15 height 15
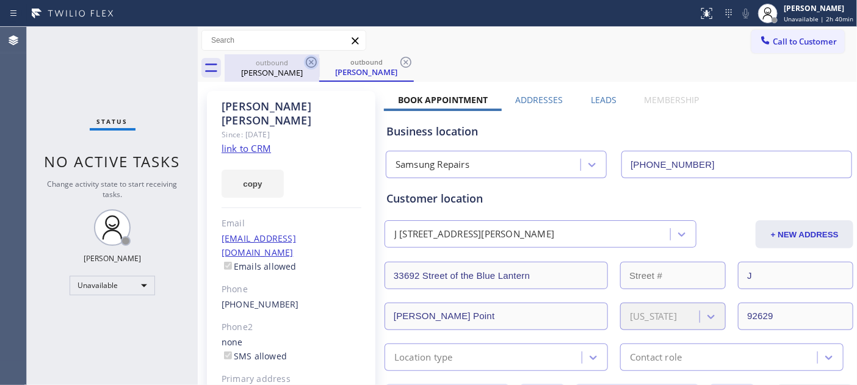
click at [312, 62] on icon at bounding box center [311, 62] width 11 height 11
drag, startPoint x: 808, startPoint y: 40, endPoint x: 474, endPoint y: 165, distance: 356.6
click at [807, 40] on span "Call to Customer" at bounding box center [805, 41] width 64 height 11
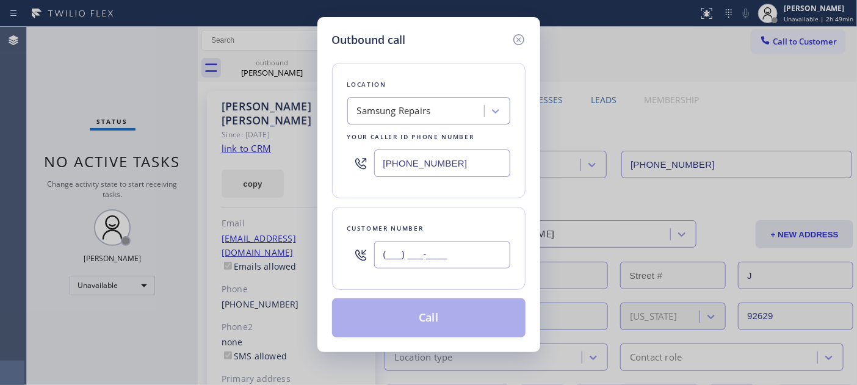
drag, startPoint x: 461, startPoint y: 248, endPoint x: 342, endPoint y: 234, distance: 119.9
click at [348, 240] on div "(___) ___-____" at bounding box center [428, 255] width 163 height 40
paste input "480) 628-8798"
type input "(480) 628-8798"
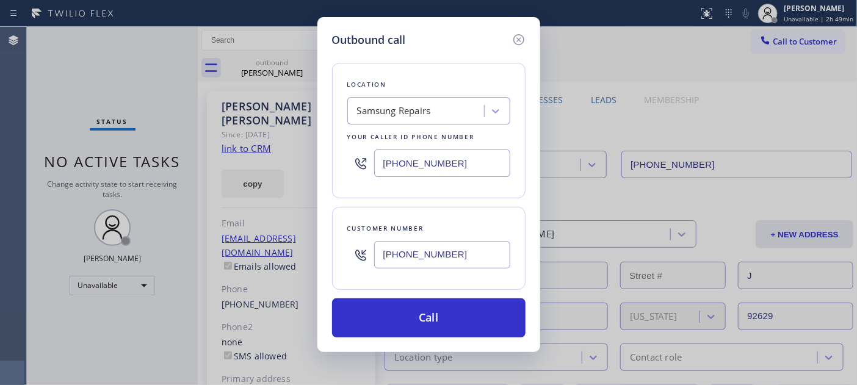
drag, startPoint x: 468, startPoint y: 156, endPoint x: 295, endPoint y: 154, distance: 172.1
click at [300, 153] on div "Outbound call Location Samsung Repairs Your caller id phone number (877) 945-96…" at bounding box center [428, 192] width 857 height 385
paste input "623) 292-5313"
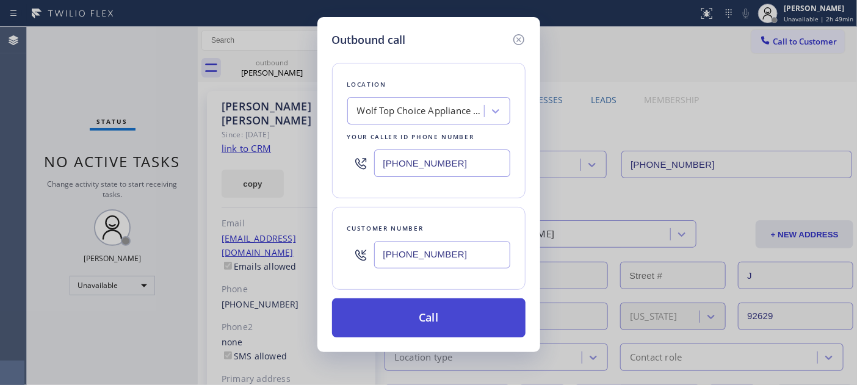
type input "(623) 292-5313"
click at [455, 312] on button "Call" at bounding box center [428, 317] width 193 height 39
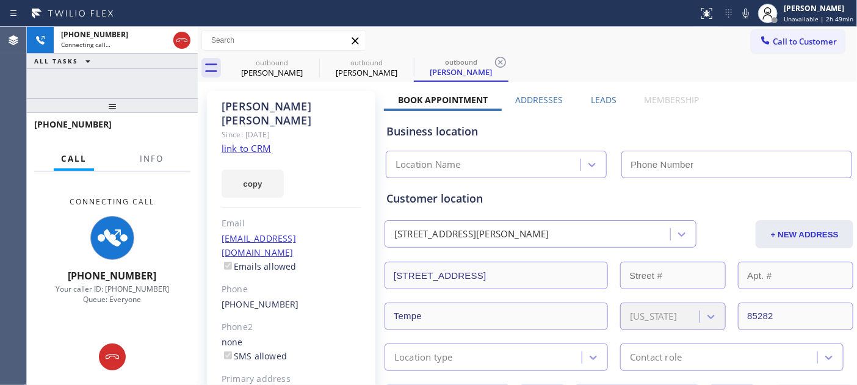
drag, startPoint x: 748, startPoint y: 11, endPoint x: 713, endPoint y: 56, distance: 56.5
click at [748, 11] on icon at bounding box center [746, 14] width 6 height 10
click at [696, 53] on div "Call to Customer Outbound call Location Wolf Top Choice Appliance Repair Mesa Y…" at bounding box center [527, 40] width 659 height 27
type input "(623) 292-5313"
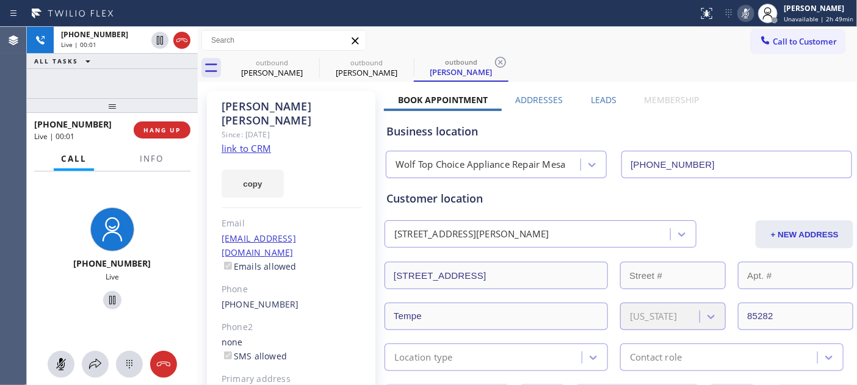
click at [743, 15] on icon at bounding box center [746, 13] width 15 height 15
click at [752, 9] on icon at bounding box center [746, 13] width 15 height 15
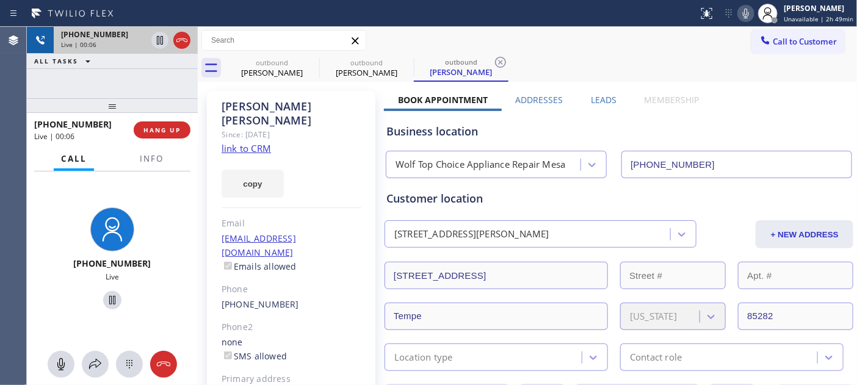
drag, startPoint x: 175, startPoint y: 96, endPoint x: 148, endPoint y: 40, distance: 62.2
click at [147, 45] on div "+14806288798 Live | 00:06 ALL TASKS ALL TASKS ACTIVE TASKS TASKS IN WRAP UP +14…" at bounding box center [112, 206] width 171 height 358
drag, startPoint x: 125, startPoint y: 106, endPoint x: 143, endPoint y: 72, distance: 38.5
click at [127, 73] on div "+14806288798 Live | 00:08 ALL TASKS ALL TASKS ACTIVE TASKS TASKS IN WRAP UP +14…" at bounding box center [112, 206] width 171 height 358
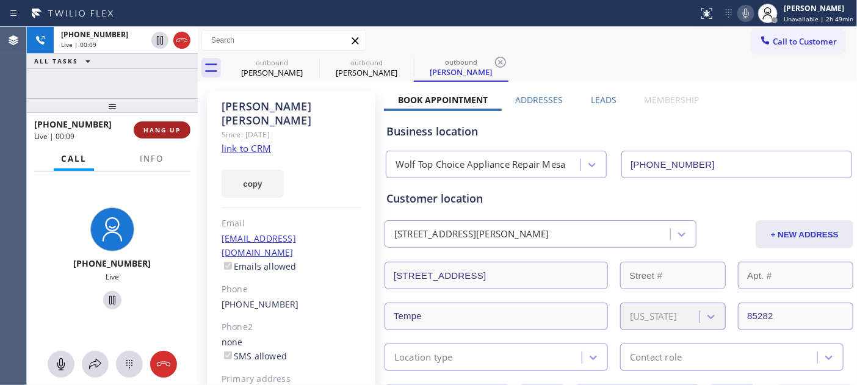
click at [148, 124] on button "HANG UP" at bounding box center [162, 129] width 57 height 17
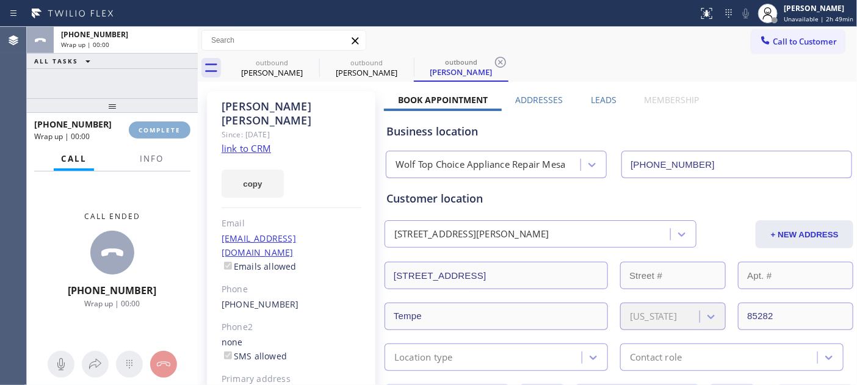
click at [146, 126] on span "COMPLETE" at bounding box center [160, 130] width 42 height 9
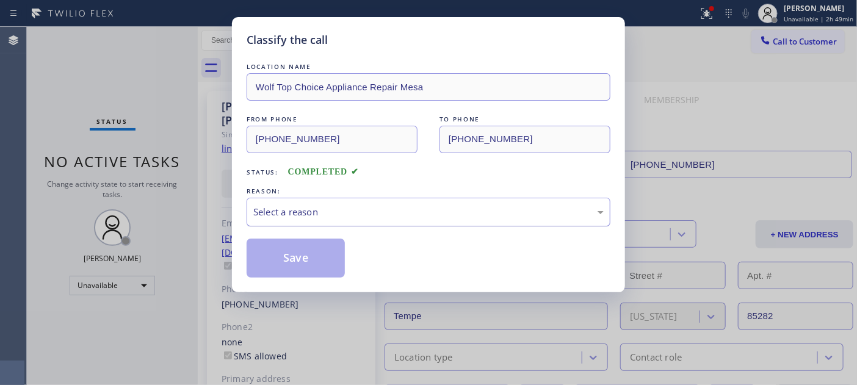
click at [352, 198] on div "Select a reason" at bounding box center [429, 212] width 364 height 29
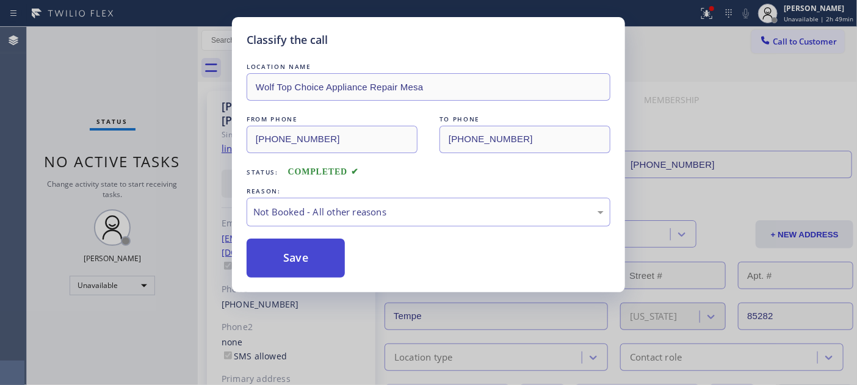
drag, startPoint x: 339, startPoint y: 257, endPoint x: 325, endPoint y: 258, distance: 13.5
click at [338, 258] on button "Save" at bounding box center [296, 258] width 98 height 39
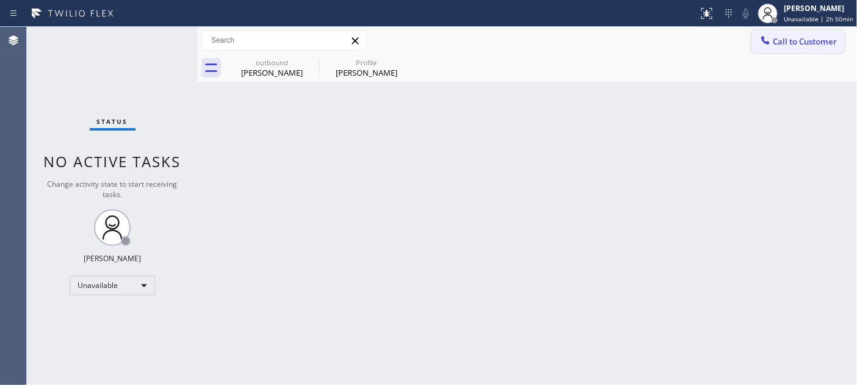
drag, startPoint x: 828, startPoint y: 63, endPoint x: 815, endPoint y: 52, distance: 17.4
click at [828, 62] on div "outbound Susan Haeger Profile Denis Gonzalez" at bounding box center [541, 67] width 632 height 27
click at [814, 51] on button "Call to Customer" at bounding box center [797, 41] width 93 height 23
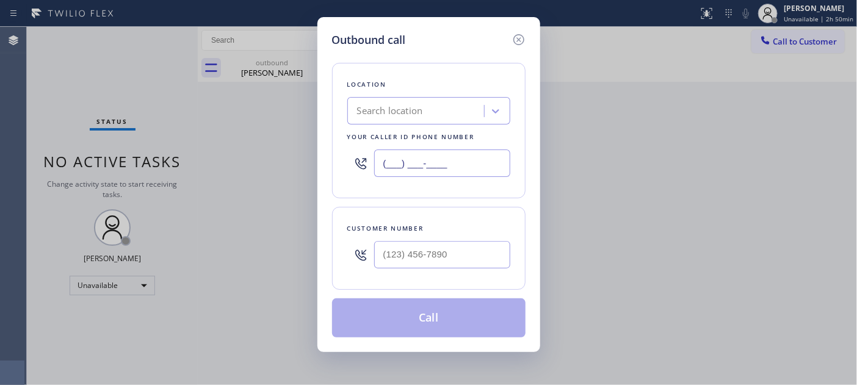
drag, startPoint x: 461, startPoint y: 171, endPoint x: 306, endPoint y: 125, distance: 162.2
click at [317, 137] on div "Outbound call Location Search location Your caller id phone number (___) ___-__…" at bounding box center [428, 184] width 223 height 335
paste input "623) 292-5313"
type input "(623) 292-5313"
drag, startPoint x: 471, startPoint y: 238, endPoint x: 466, endPoint y: 255, distance: 17.4
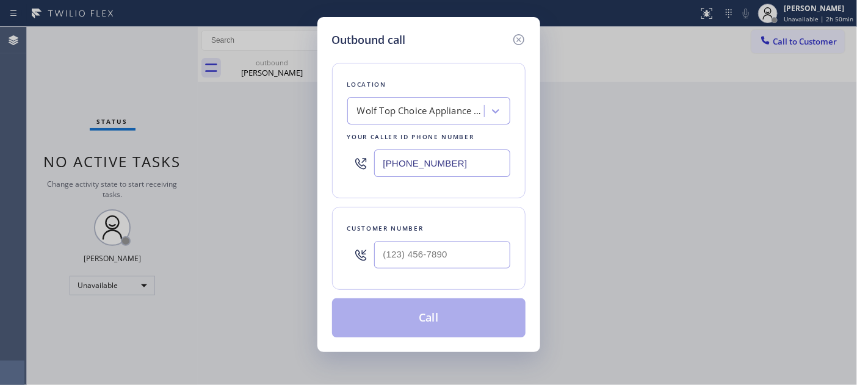
click at [467, 248] on div at bounding box center [442, 255] width 136 height 40
click at [466, 255] on input "(___) ___-____" at bounding box center [442, 254] width 136 height 27
paste input "480) 628-8798"
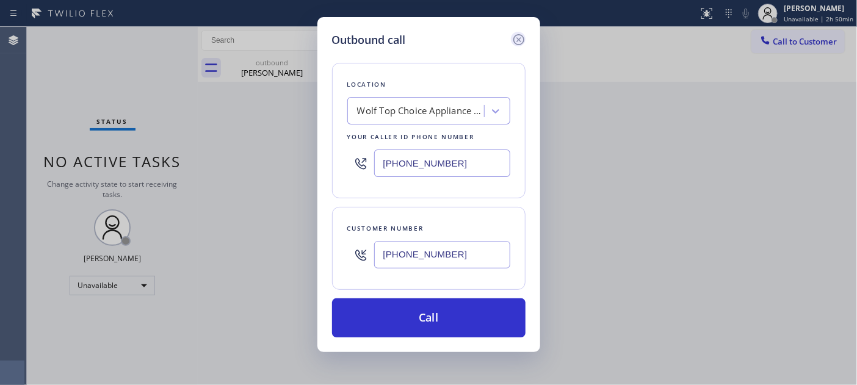
click at [522, 40] on icon at bounding box center [519, 39] width 15 height 15
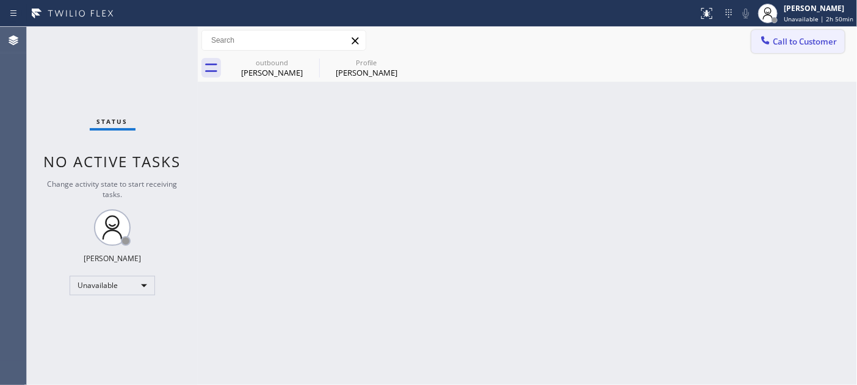
click at [783, 36] on span "Call to Customer" at bounding box center [805, 41] width 64 height 11
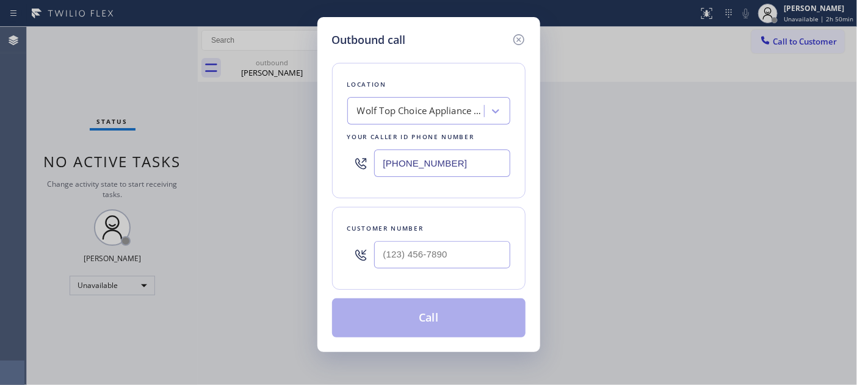
type input "(___) ___-____"
click at [461, 261] on input "(___) ___-____" at bounding box center [442, 254] width 136 height 27
click at [388, 258] on input "(___) ___-____" at bounding box center [442, 254] width 136 height 27
paste input "480) 628-8798"
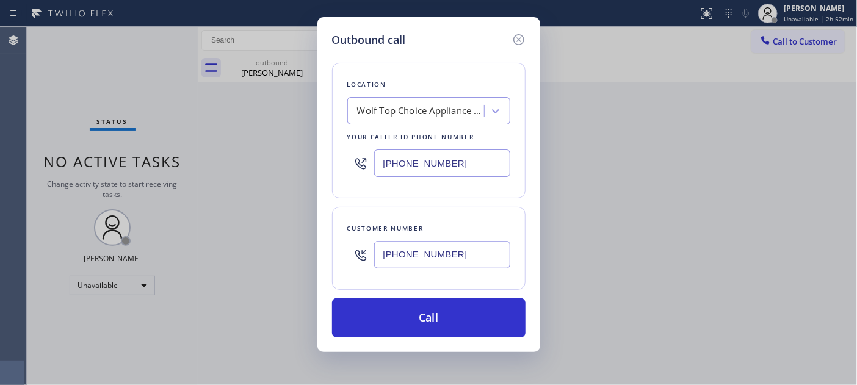
drag, startPoint x: 465, startPoint y: 256, endPoint x: 444, endPoint y: 125, distance: 133.6
click at [327, 233] on div "Outbound call Location Wolf Top Choice Appliance Repair Mesa Your caller id pho…" at bounding box center [428, 184] width 223 height 335
paste input "text"
type input "(480) 628-8798"
drag, startPoint x: 472, startPoint y: 150, endPoint x: 320, endPoint y: 145, distance: 152.1
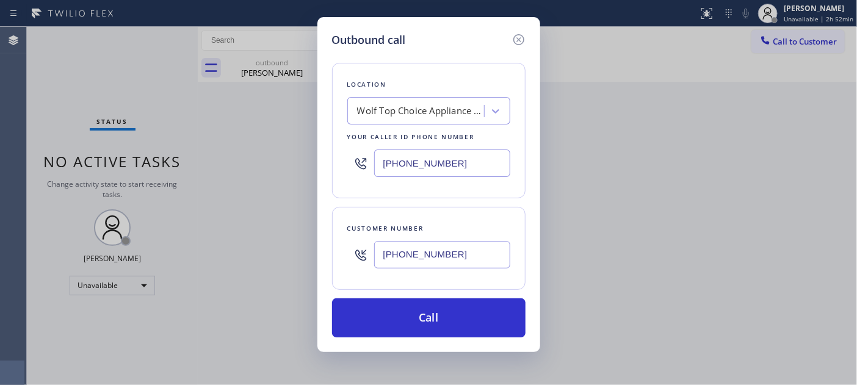
click at [320, 145] on div "Outbound call Location Wolf Top Choice Appliance Repair Mesa Your caller id pho…" at bounding box center [428, 184] width 223 height 335
paste input "text"
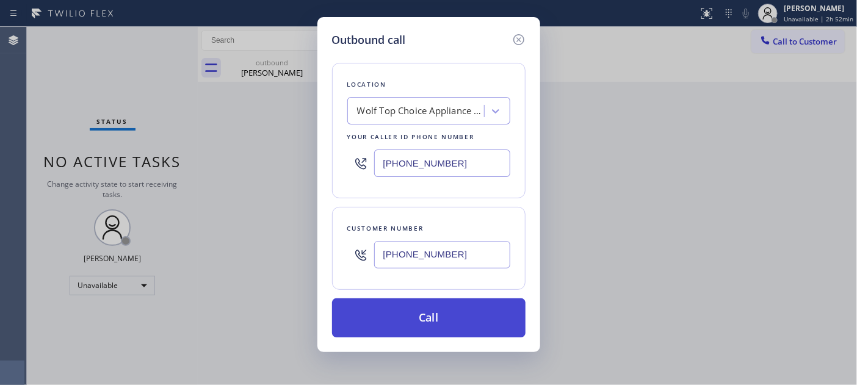
type input "(623) 292-5313"
click at [473, 303] on button "Call" at bounding box center [428, 317] width 193 height 39
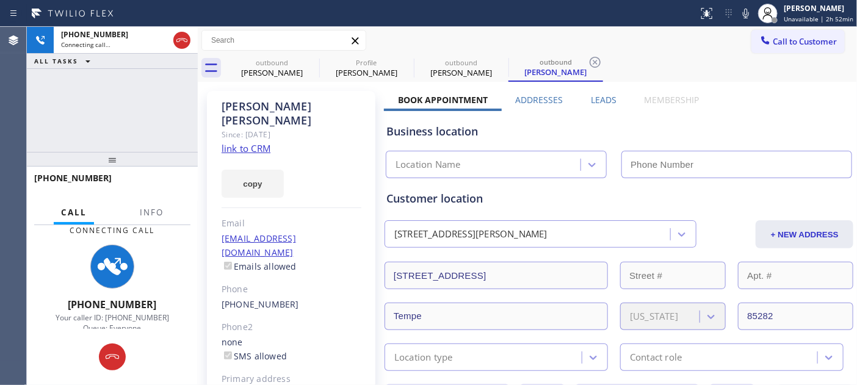
drag, startPoint x: 743, startPoint y: 9, endPoint x: 728, endPoint y: 10, distance: 14.7
click at [743, 9] on icon at bounding box center [746, 13] width 15 height 15
type input "(623) 292-5313"
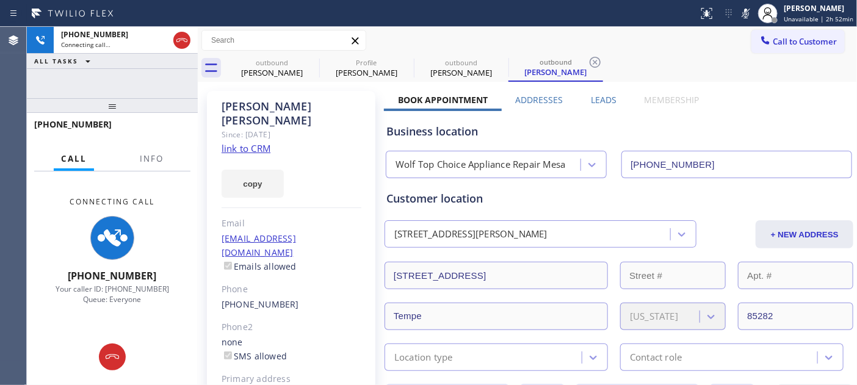
drag, startPoint x: 172, startPoint y: 157, endPoint x: 180, endPoint y: -18, distance: 175.4
click at [180, 0] on html "Status report No issues detected If you experience an issue, please download th…" at bounding box center [428, 192] width 857 height 385
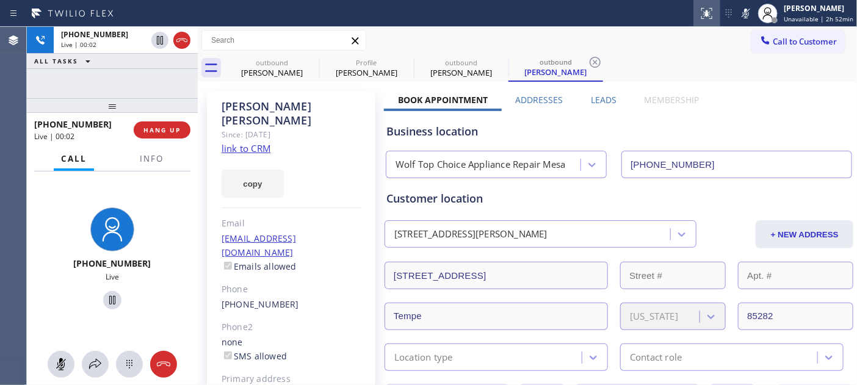
drag, startPoint x: 745, startPoint y: 12, endPoint x: 721, endPoint y: 1, distance: 26.5
click at [745, 12] on icon at bounding box center [746, 13] width 15 height 15
drag, startPoint x: 162, startPoint y: 105, endPoint x: 162, endPoint y: 71, distance: 33.6
click at [162, 82] on div "+14806288798 Live | 00:38 ALL TASKS ALL TASKS ACTIVE TASKS TASKS IN WRAP UP +14…" at bounding box center [112, 206] width 171 height 358
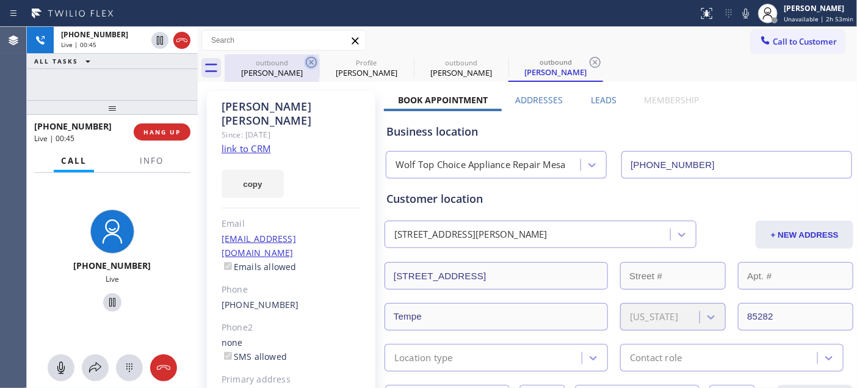
click at [315, 62] on icon at bounding box center [311, 62] width 15 height 15
click at [0, 0] on icon at bounding box center [0, 0] width 0 height 0
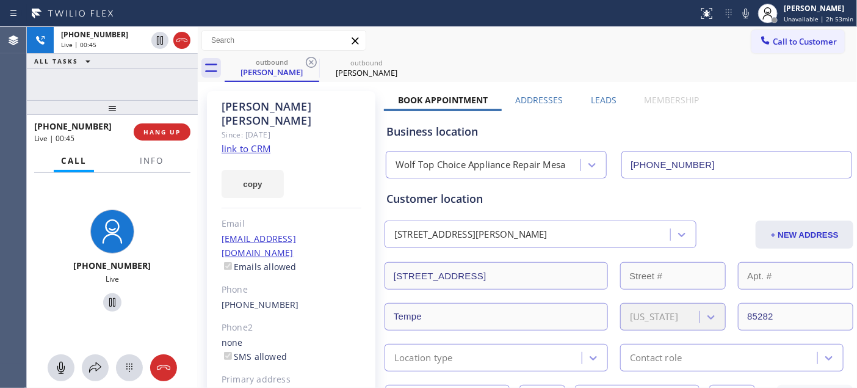
click at [650, 38] on div "Call to Customer Outbound call Location Wolf Top Choice Appliance Repair Mesa Y…" at bounding box center [527, 40] width 659 height 21
drag, startPoint x: 176, startPoint y: 108, endPoint x: 183, endPoint y: 56, distance: 52.4
click at [165, 70] on div "+14806288798 Live | 00:49 ALL TASKS ALL TASKS ACTIVE TASKS TASKS IN WRAP UP +14…" at bounding box center [112, 207] width 171 height 361
drag, startPoint x: 175, startPoint y: 108, endPoint x: 236, endPoint y: 34, distance: 95.8
click at [172, 90] on div "+14806288798 Live | 00:51 ALL TASKS ALL TASKS ACTIVE TASKS TASKS IN WRAP UP +14…" at bounding box center [112, 207] width 171 height 361
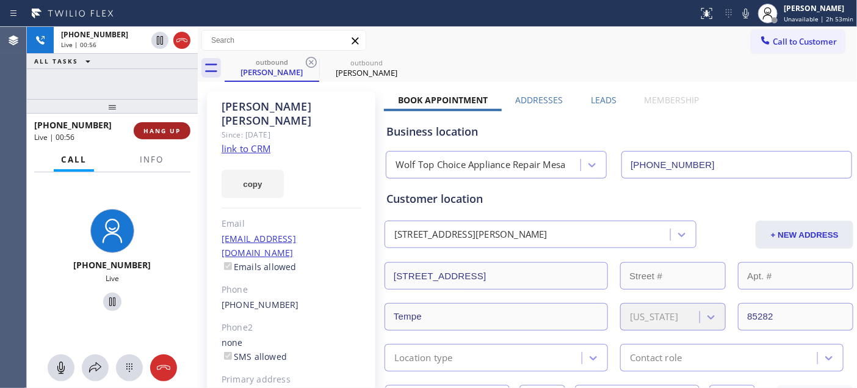
click at [159, 131] on span "HANG UP" at bounding box center [161, 130] width 37 height 9
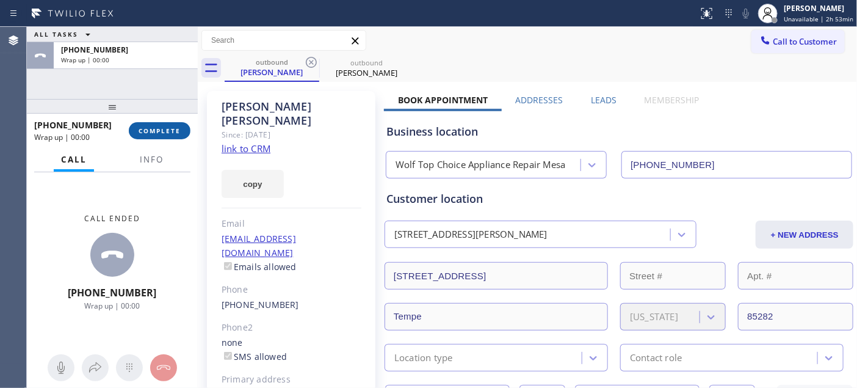
click at [161, 130] on span "COMPLETE" at bounding box center [160, 130] width 42 height 9
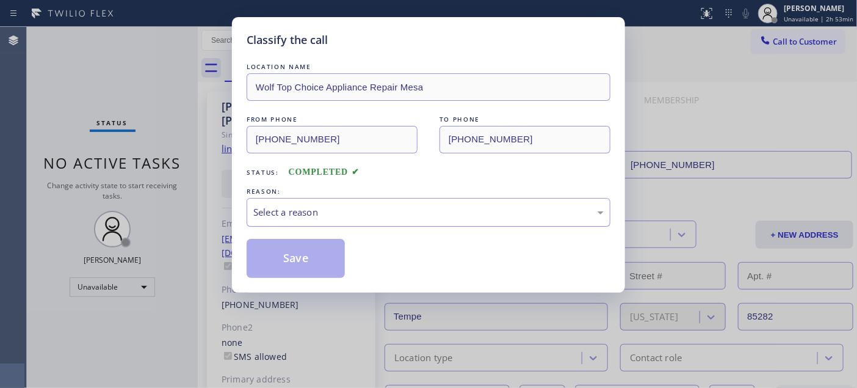
click at [401, 218] on div "Select a reason" at bounding box center [428, 212] width 350 height 14
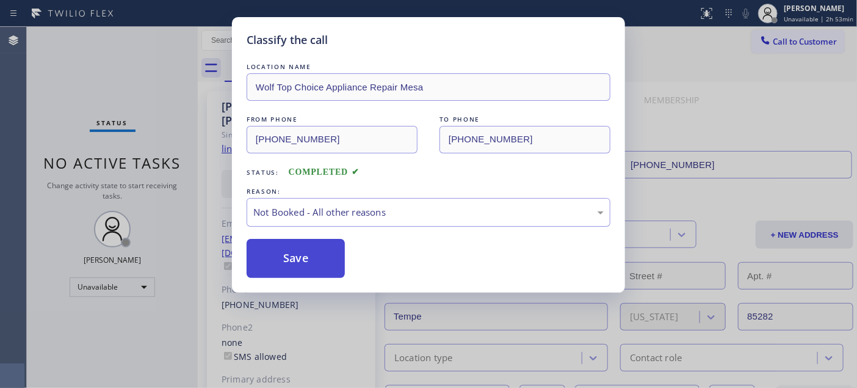
click at [318, 267] on button "Save" at bounding box center [296, 258] width 98 height 39
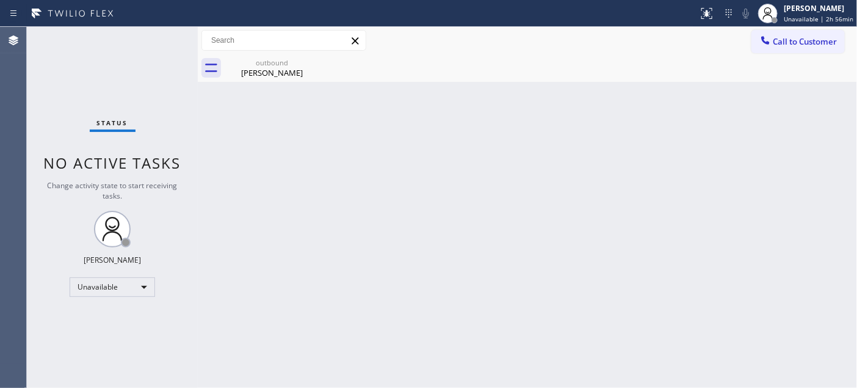
drag, startPoint x: 307, startPoint y: 58, endPoint x: 540, endPoint y: 9, distance: 238.4
click at [0, 0] on icon at bounding box center [0, 0] width 0 height 0
click at [776, 34] on button "Call to Customer" at bounding box center [797, 41] width 93 height 23
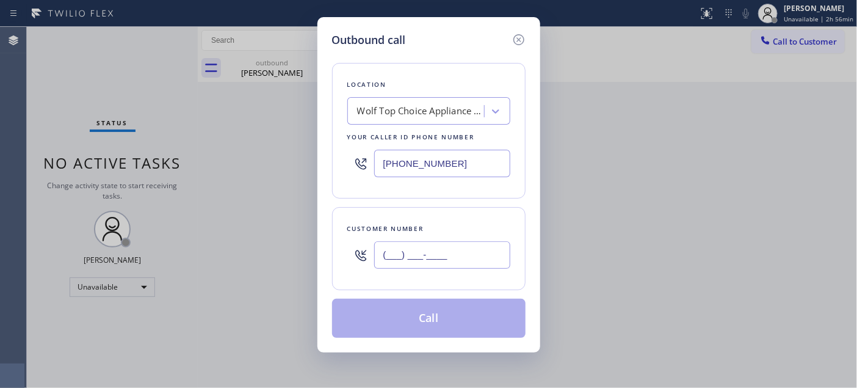
click at [385, 265] on input "(___) ___-____" at bounding box center [442, 254] width 136 height 27
paste input "650) 533-2353"
type input "(650) 533-2353"
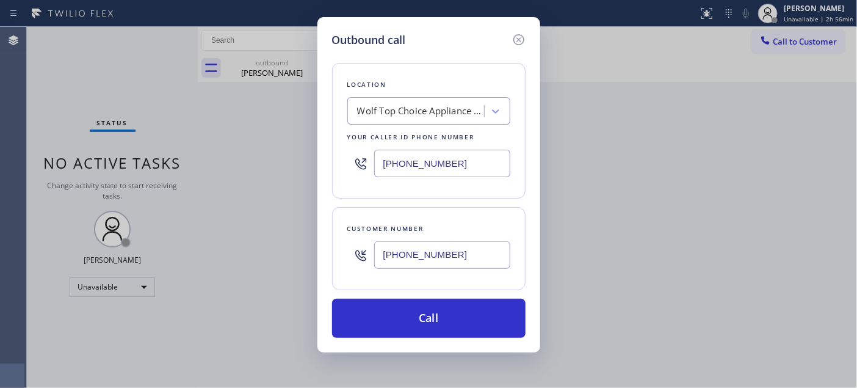
drag, startPoint x: 471, startPoint y: 162, endPoint x: 319, endPoint y: 150, distance: 151.9
click at [338, 139] on div "Location Wolf Top Choice Appliance Repair Mesa Your caller id phone number (623…" at bounding box center [428, 131] width 193 height 136
paste input "877) 777-0796"
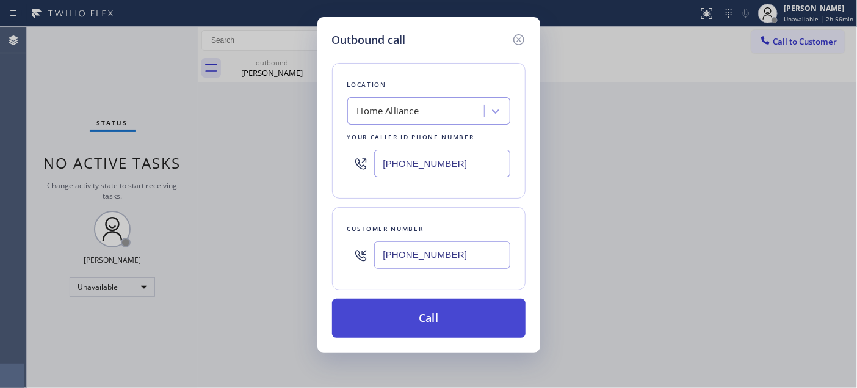
type input "[PHONE_NUMBER]"
click at [424, 314] on button "Call" at bounding box center [428, 317] width 193 height 39
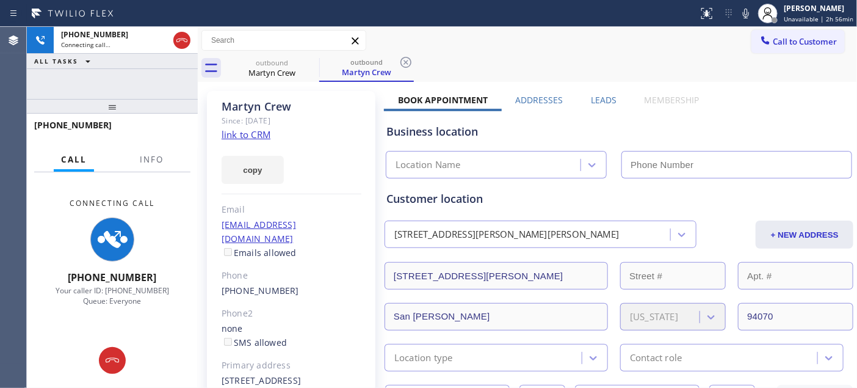
click at [748, 9] on icon at bounding box center [746, 14] width 6 height 10
click at [310, 61] on icon at bounding box center [311, 62] width 11 height 11
click at [614, 63] on div "outbound Martyn Crew outbound Martyn Crew" at bounding box center [541, 67] width 632 height 27
type input "[PHONE_NUMBER]"
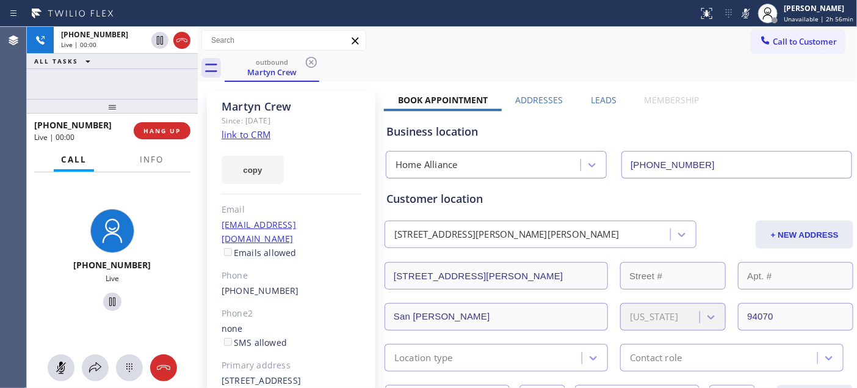
drag, startPoint x: 129, startPoint y: 115, endPoint x: 129, endPoint y: 87, distance: 28.1
click at [129, 89] on div "+16505332353 Live | 00:00 ALL TASKS ALL TASKS ACTIVE TASKS TASKS IN WRAP UP +16…" at bounding box center [112, 207] width 171 height 361
click at [742, 16] on icon at bounding box center [746, 13] width 15 height 15
click at [179, 132] on span "HANG UP" at bounding box center [161, 130] width 37 height 9
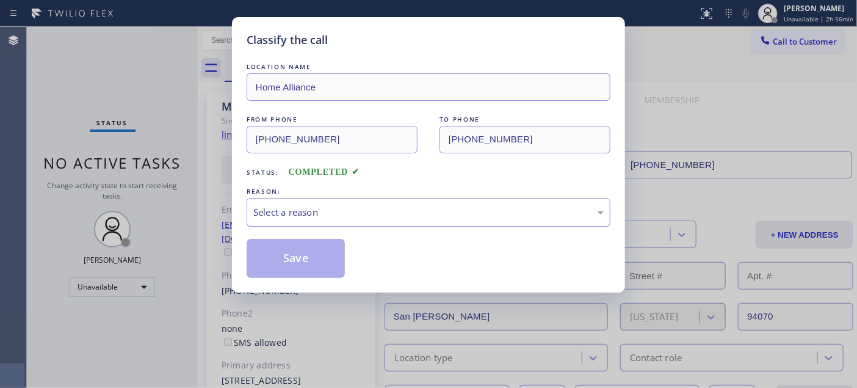
click at [394, 201] on div "Select a reason" at bounding box center [429, 212] width 364 height 29
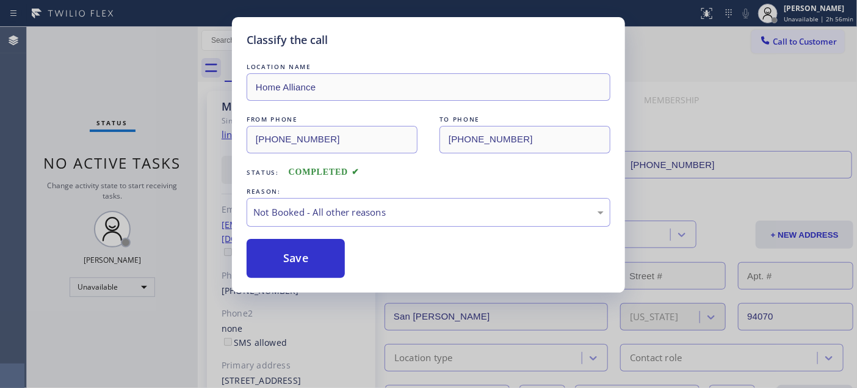
click at [304, 254] on button "Save" at bounding box center [296, 258] width 98 height 39
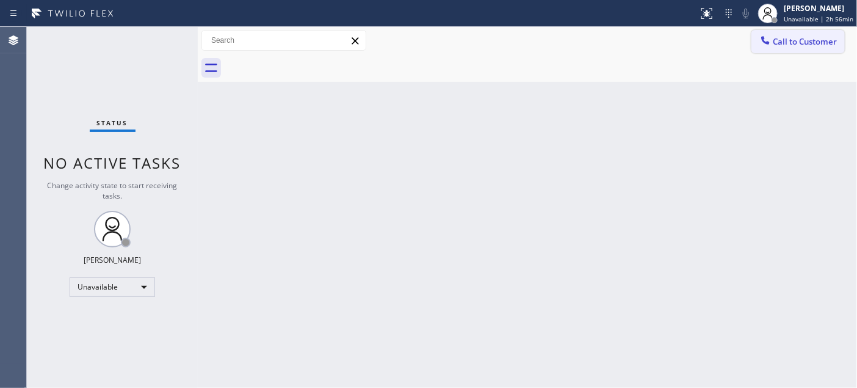
click at [769, 45] on icon at bounding box center [765, 40] width 12 height 12
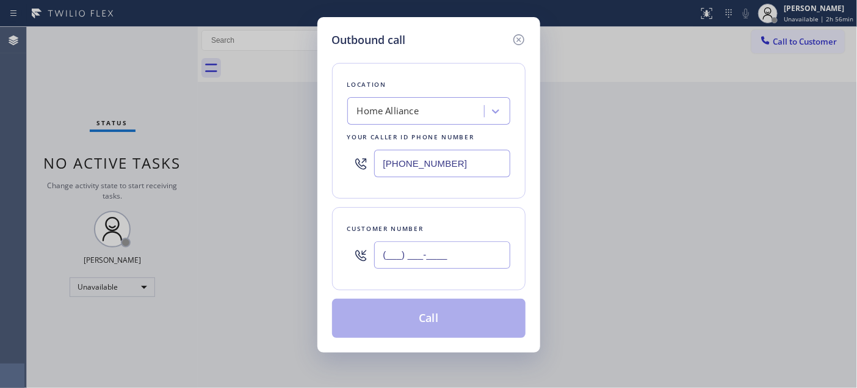
click at [399, 253] on input "(___) ___-____" at bounding box center [442, 254] width 136 height 27
paste input "661) 433-4682"
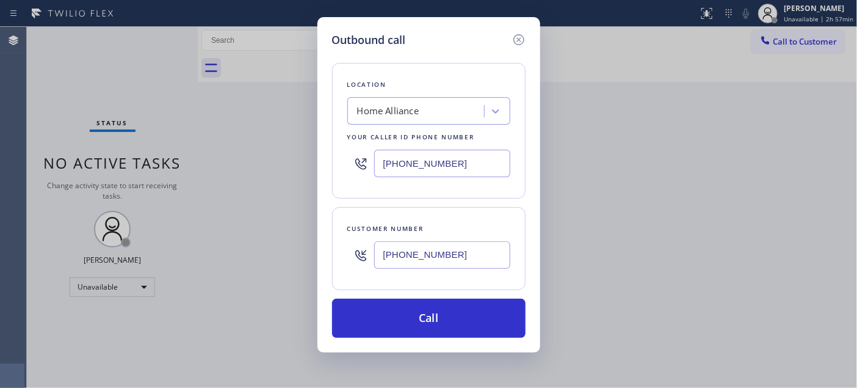
type input "(661) 433-4682"
drag, startPoint x: 463, startPoint y: 141, endPoint x: 387, endPoint y: 150, distance: 76.2
click at [344, 149] on div "Location Home Alliance Your caller id phone number [PHONE_NUMBER]" at bounding box center [428, 131] width 193 height 136
drag, startPoint x: 455, startPoint y: 156, endPoint x: 373, endPoint y: 167, distance: 83.2
click at [388, 159] on input "[PHONE_NUMBER]" at bounding box center [442, 163] width 136 height 27
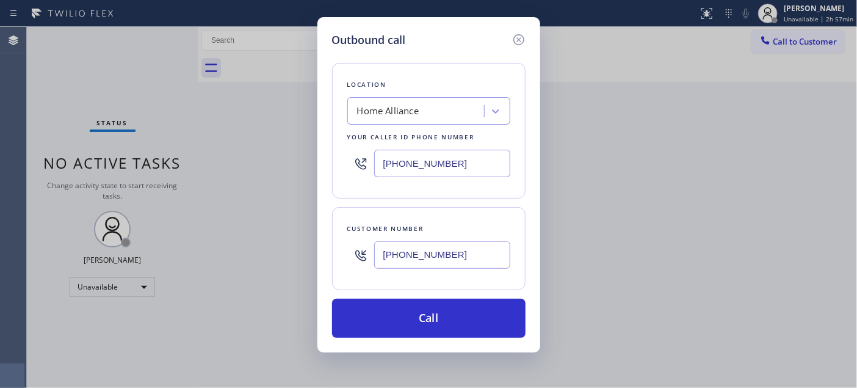
paste input "05) 386-9115"
type input "(805) 386-9115"
click at [515, 37] on icon at bounding box center [518, 39] width 11 height 11
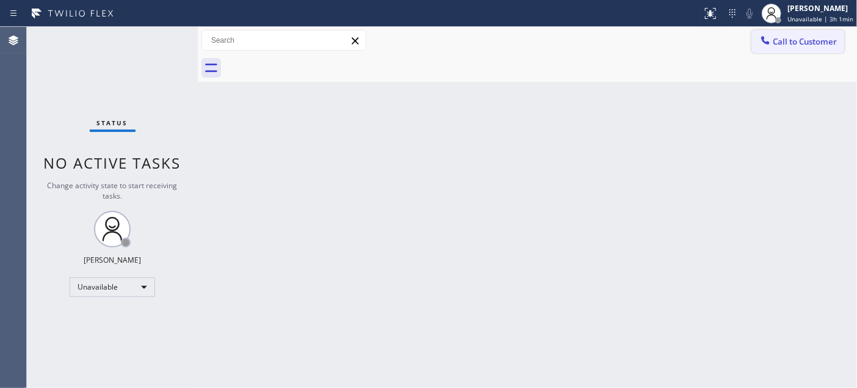
click at [802, 47] on button "Call to Customer" at bounding box center [797, 41] width 93 height 23
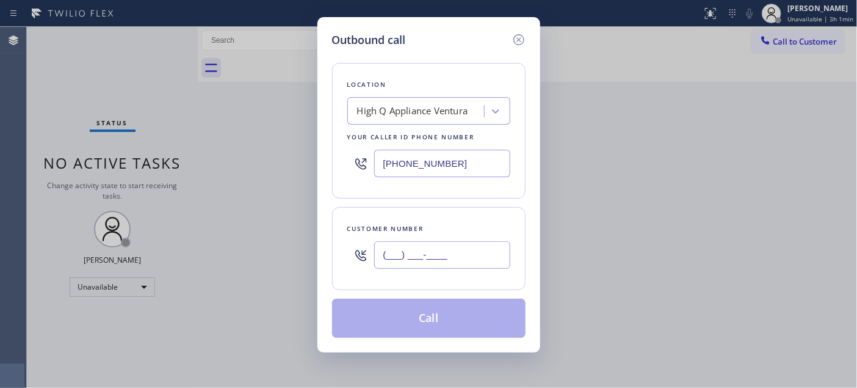
drag, startPoint x: 473, startPoint y: 248, endPoint x: 346, endPoint y: 261, distance: 127.6
click at [347, 261] on div "(___) ___-____" at bounding box center [428, 255] width 163 height 40
paste input "661) 433-4682"
type input "(661) 433-4682"
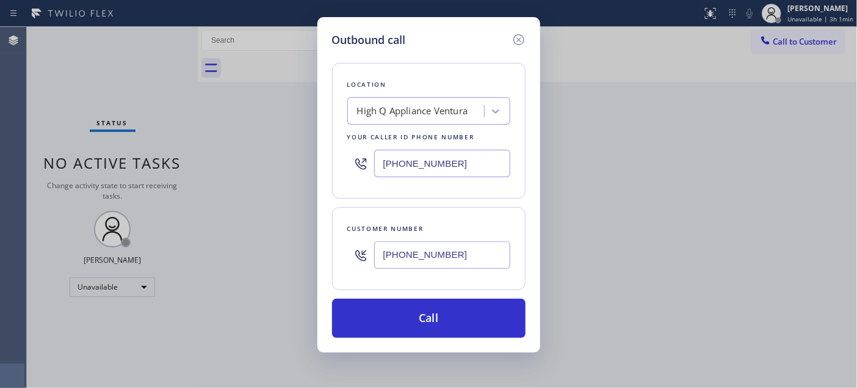
drag, startPoint x: 380, startPoint y: 142, endPoint x: 449, endPoint y: 94, distance: 83.8
click at [337, 142] on div "Location High Q Appliance Ventura Your caller id phone number (805) 386-9115" at bounding box center [428, 131] width 193 height 136
paste input "text"
type input "(805) 386-9115"
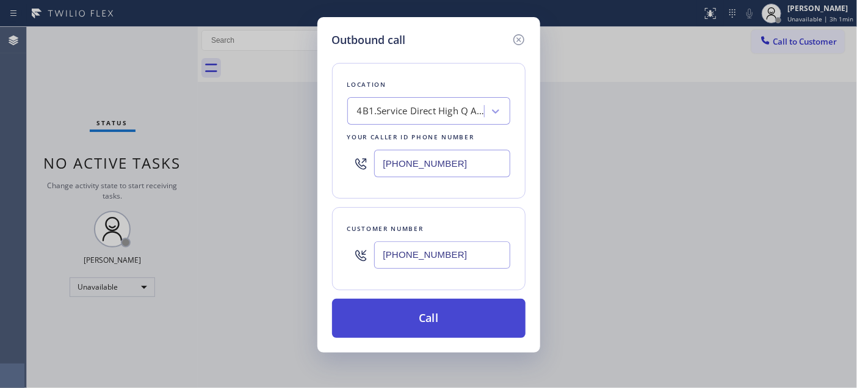
click at [443, 319] on button "Call" at bounding box center [428, 317] width 193 height 39
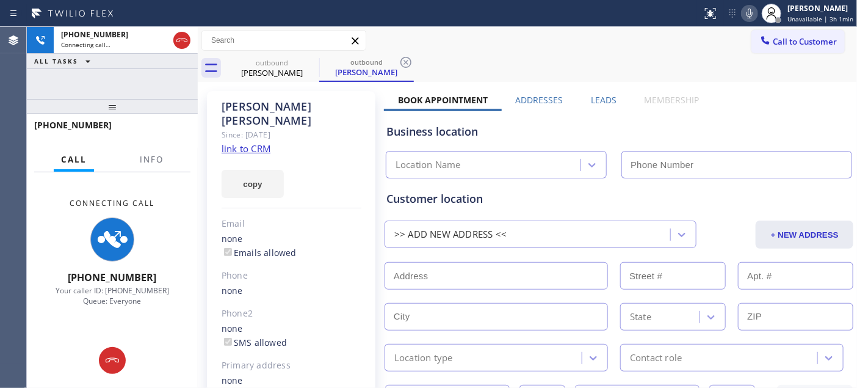
type input "(805) 386-9115"
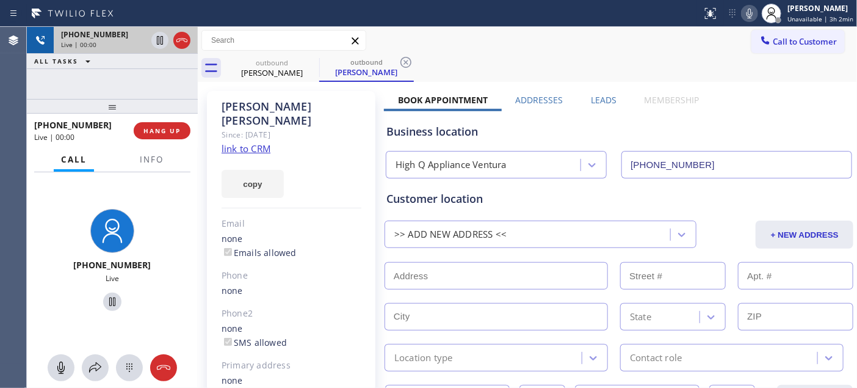
drag, startPoint x: 164, startPoint y: 110, endPoint x: 146, endPoint y: 29, distance: 83.0
click at [146, 54] on div "+16614334682 Live | 00:00 ALL TASKS ALL TASKS ACTIVE TASKS TASKS IN WRAP UP +16…" at bounding box center [112, 207] width 171 height 361
click at [154, 142] on div "+16614334682 Live | 00:02 HANG UP" at bounding box center [112, 131] width 156 height 32
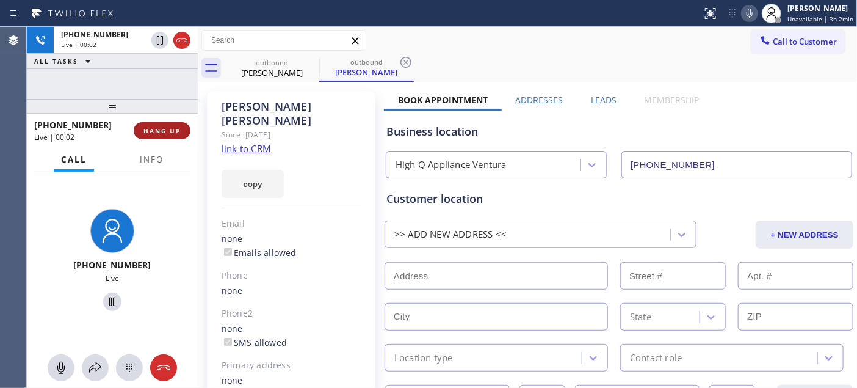
click at [153, 133] on span "HANG UP" at bounding box center [161, 130] width 37 height 9
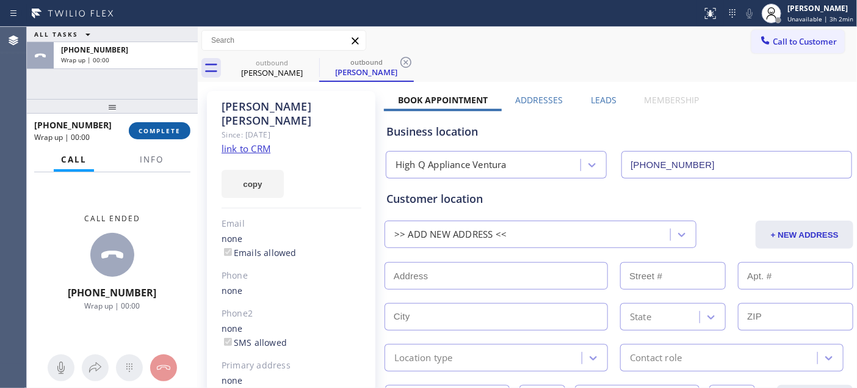
click at [153, 132] on span "COMPLETE" at bounding box center [160, 130] width 42 height 9
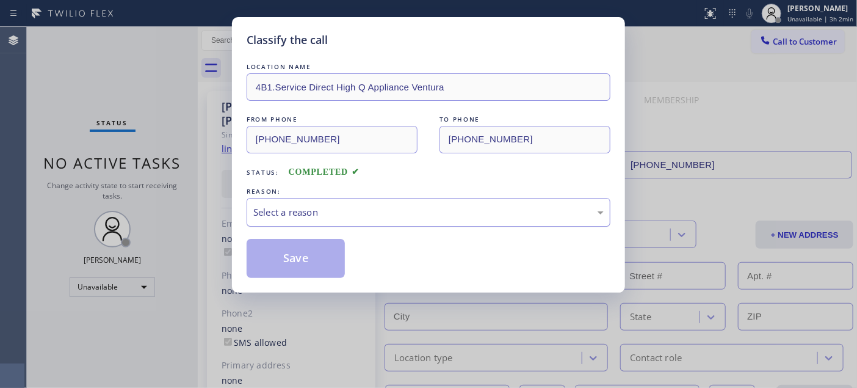
click at [374, 208] on div "Select a reason" at bounding box center [428, 212] width 350 height 14
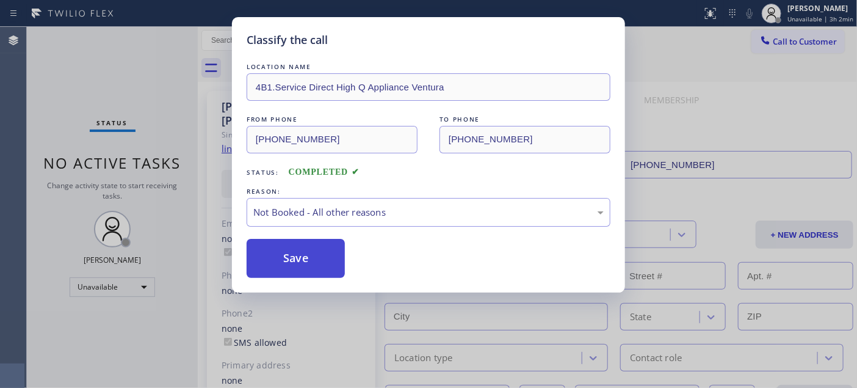
click at [308, 259] on button "Save" at bounding box center [296, 258] width 98 height 39
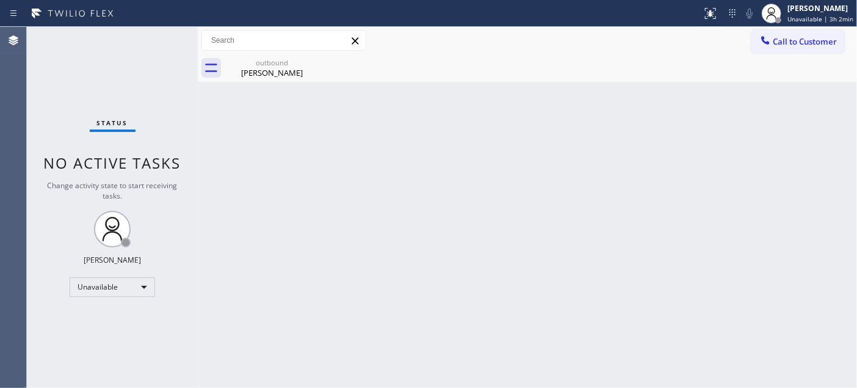
click at [817, 34] on button "Call to Customer" at bounding box center [797, 41] width 93 height 23
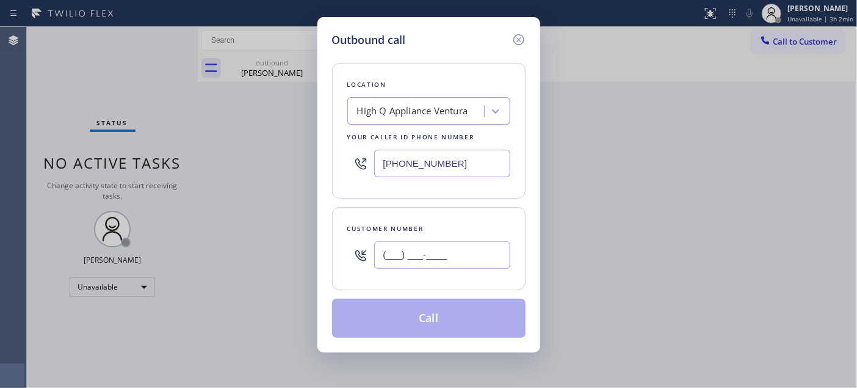
click at [450, 258] on input "(___) ___-____" at bounding box center [442, 254] width 136 height 27
paste input "303) 667-8429"
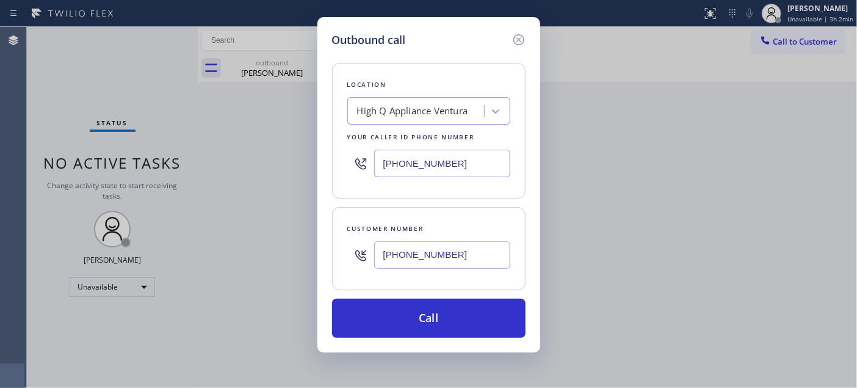
type input "(303) 667-8429"
drag, startPoint x: 455, startPoint y: 163, endPoint x: 312, endPoint y: 165, distance: 142.9
click at [315, 162] on div "Outbound call Location High Q Appliance Ventura Your caller id phone number (80…" at bounding box center [428, 194] width 857 height 388
paste input "480) 418-99"
drag, startPoint x: 458, startPoint y: 161, endPoint x: 392, endPoint y: 161, distance: 65.9
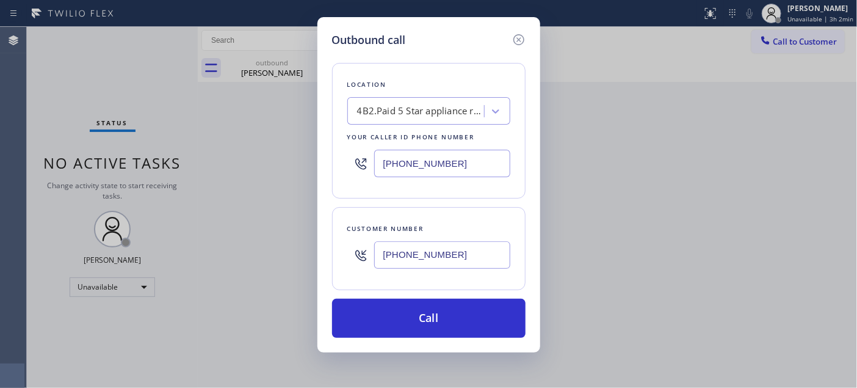
click at [317, 162] on div "Outbound call Location 4B2.Paid 5 Star appliance repair Your caller id phone nu…" at bounding box center [428, 184] width 223 height 335
paste input "text"
type input "[PHONE_NUMBER]"
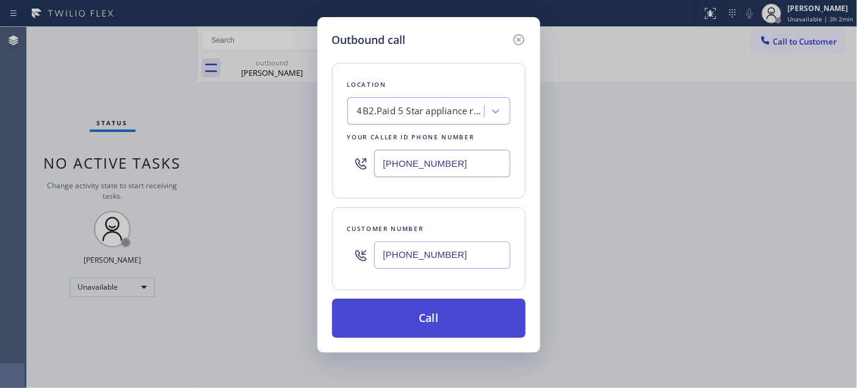
click at [485, 309] on button "Call" at bounding box center [428, 317] width 193 height 39
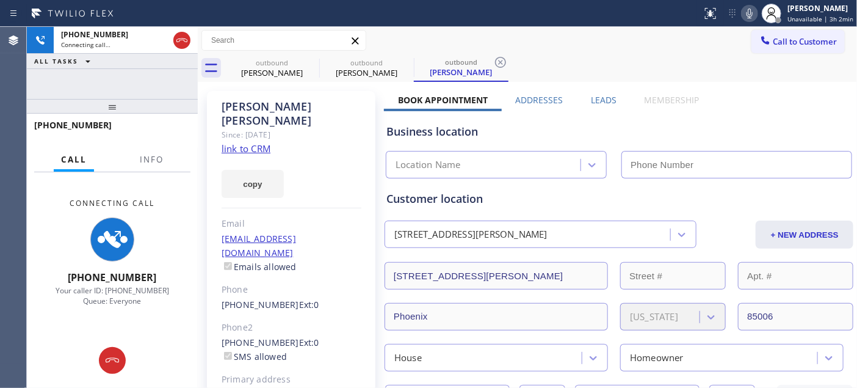
type input "[PHONE_NUMBER]"
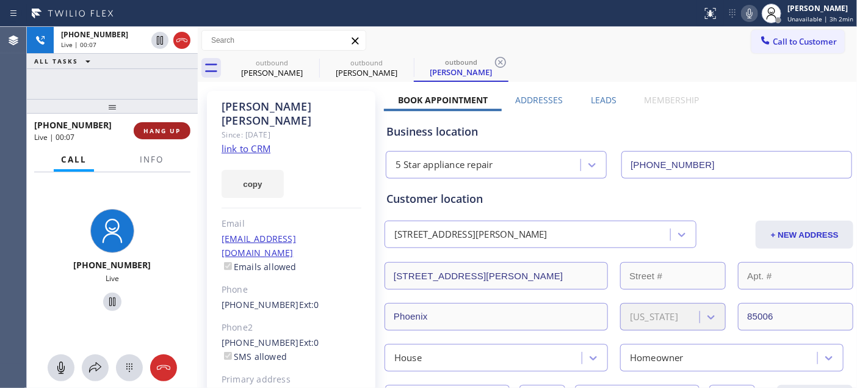
click at [157, 128] on span "HANG UP" at bounding box center [161, 130] width 37 height 9
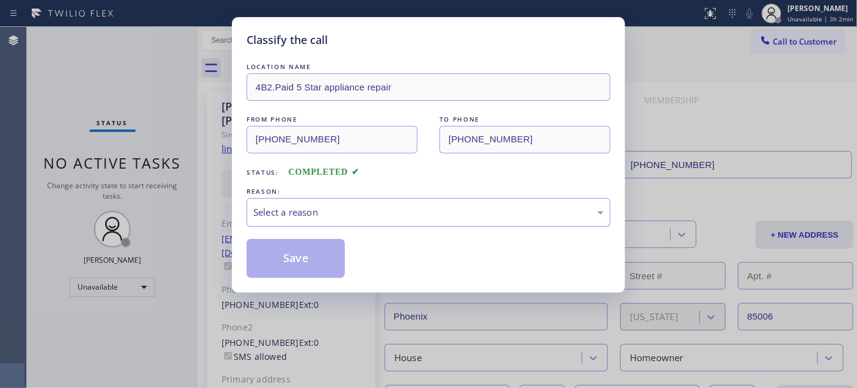
click at [325, 220] on div "Select a reason" at bounding box center [429, 212] width 364 height 29
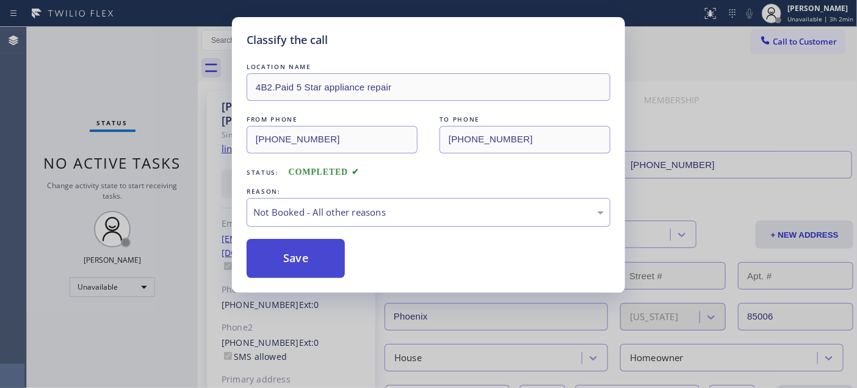
click at [270, 256] on button "Save" at bounding box center [296, 258] width 98 height 39
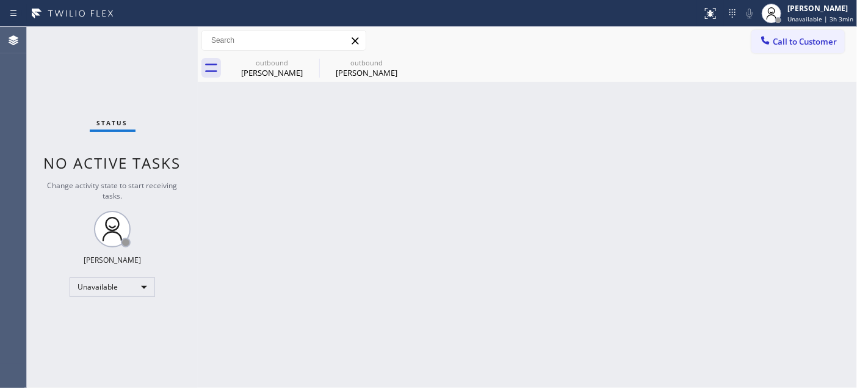
click at [765, 43] on button "Call to Customer" at bounding box center [797, 41] width 93 height 23
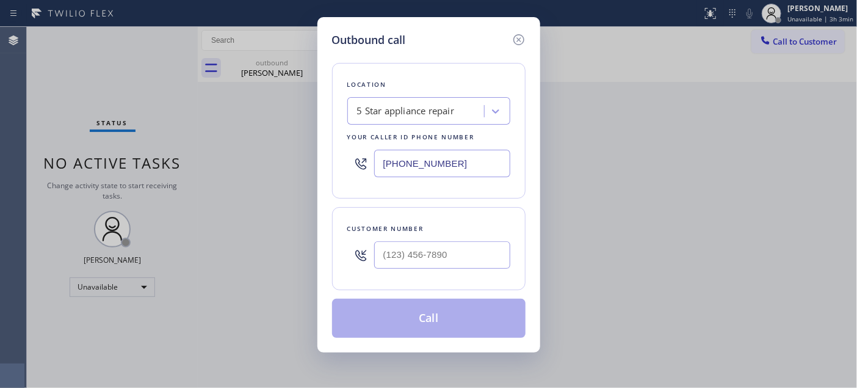
click at [770, 40] on div "Outbound call Location 5 Star appliance repair Your caller id phone number (480…" at bounding box center [428, 194] width 857 height 388
click at [443, 240] on div at bounding box center [442, 255] width 136 height 40
click at [395, 266] on input "(___) ___-____" at bounding box center [442, 254] width 136 height 27
paste input "805) 484-2930"
type input "(805) 484-2930"
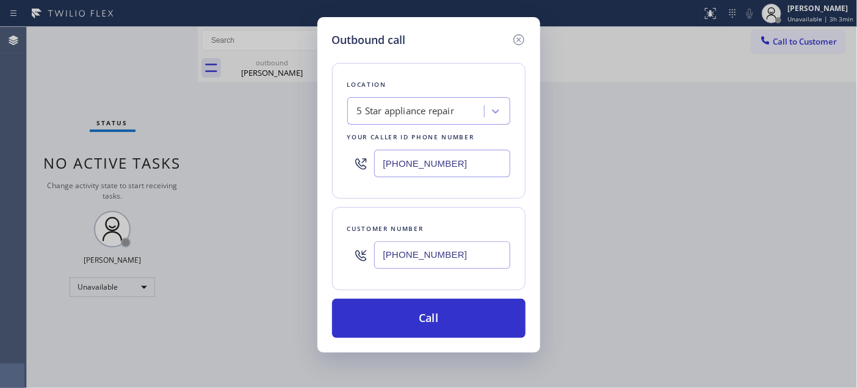
drag, startPoint x: 459, startPoint y: 162, endPoint x: 324, endPoint y: 164, distance: 135.5
click at [347, 161] on div "[PHONE_NUMBER]" at bounding box center [428, 163] width 163 height 40
paste input "888) 859-4448"
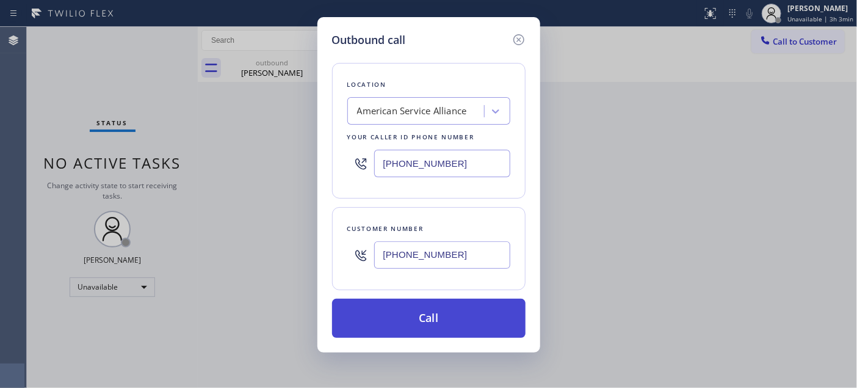
type input "(888) 859-4448"
click at [468, 303] on button "Call" at bounding box center [428, 317] width 193 height 39
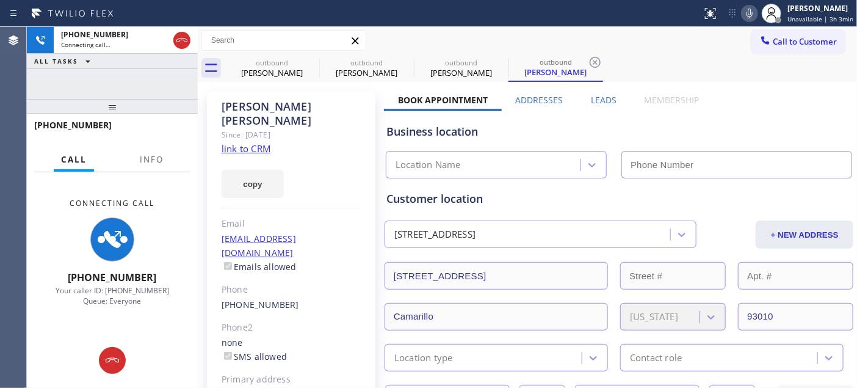
type input "(888) 859-4448"
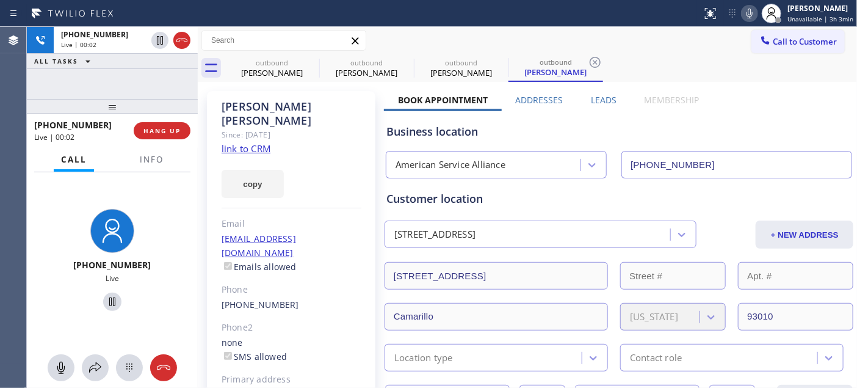
click at [151, 121] on div "+18054842930 Live | 00:02 HANG UP" at bounding box center [112, 131] width 156 height 32
click at [153, 122] on button "HANG UP" at bounding box center [162, 130] width 57 height 17
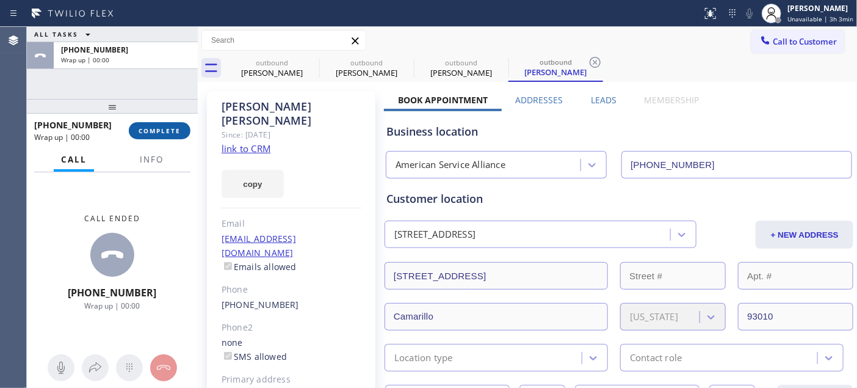
click at [153, 123] on button "COMPLETE" at bounding box center [160, 130] width 62 height 17
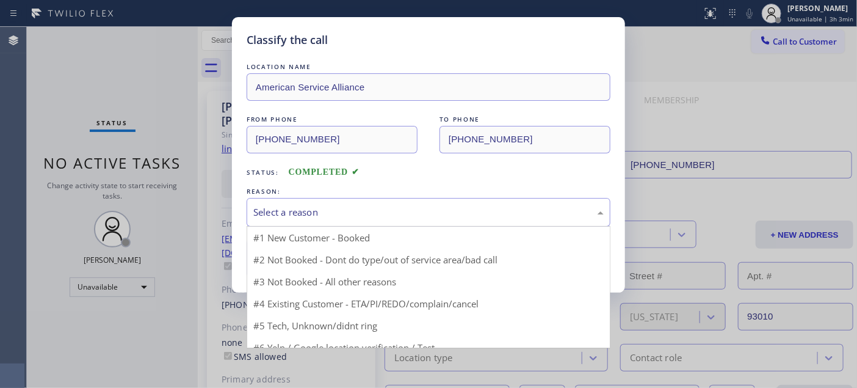
click at [322, 218] on div "Select a reason" at bounding box center [428, 212] width 350 height 14
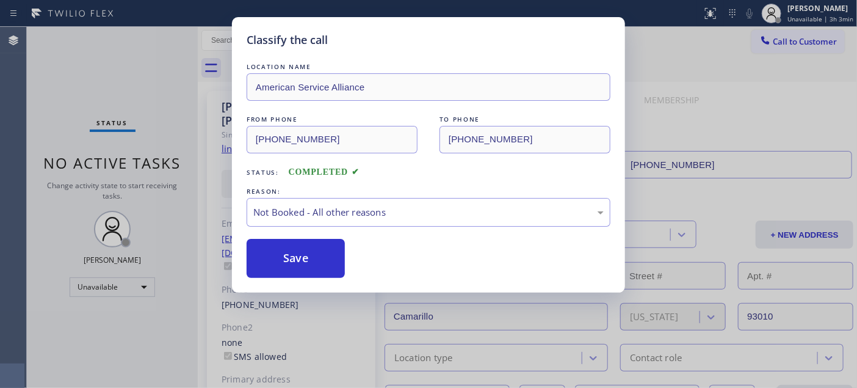
click at [313, 258] on button "Save" at bounding box center [296, 258] width 98 height 39
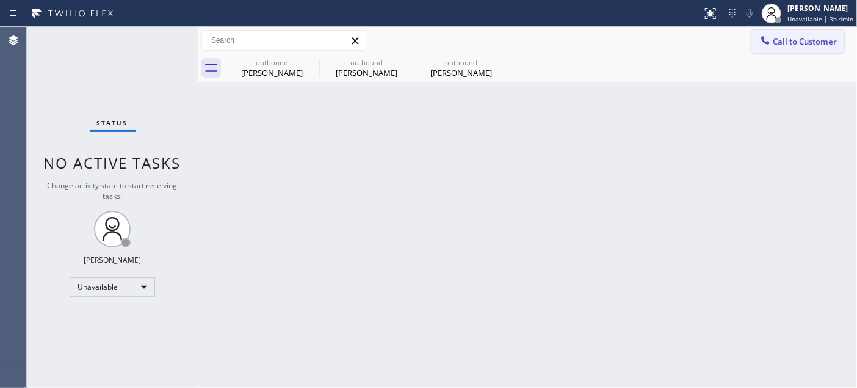
drag, startPoint x: 805, startPoint y: 40, endPoint x: 661, endPoint y: 123, distance: 166.0
click at [805, 41] on span "Call to Customer" at bounding box center [805, 41] width 64 height 11
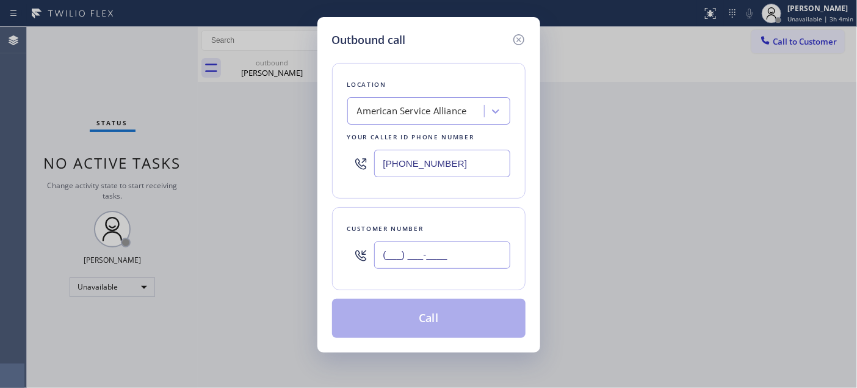
click at [446, 264] on input "(___) ___-____" at bounding box center [442, 254] width 136 height 27
paste input "714) 309-6250"
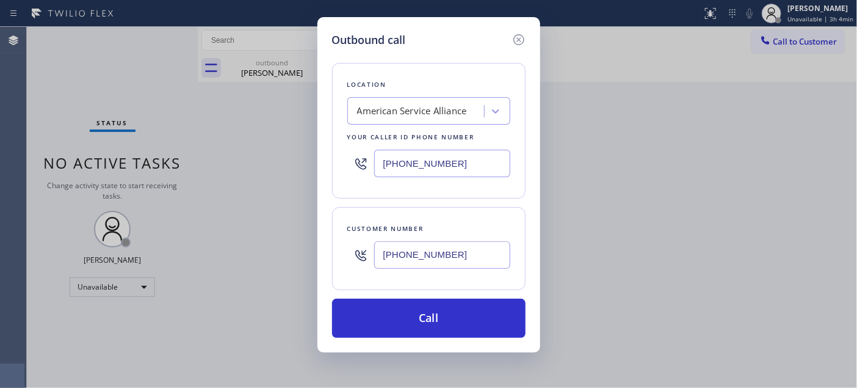
type input "(714) 309-6250"
drag, startPoint x: 397, startPoint y: 157, endPoint x: 350, endPoint y: 176, distance: 51.2
click at [320, 157] on div "Outbound call Location American Service Alliance Your caller id phone number (8…" at bounding box center [428, 184] width 223 height 335
paste input "55) 731-4952"
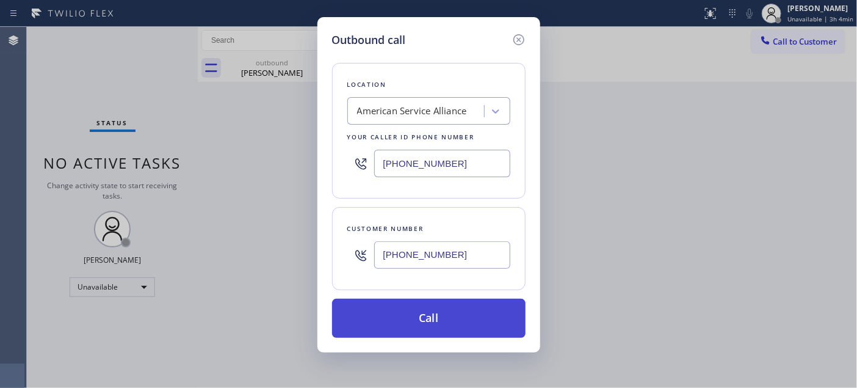
type input "[PHONE_NUMBER]"
click at [450, 309] on button "Call" at bounding box center [428, 317] width 193 height 39
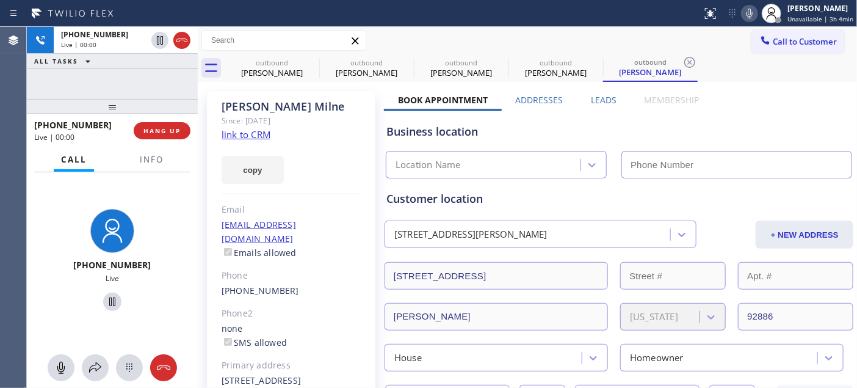
type input "[PHONE_NUMBER]"
click at [162, 126] on span "HANG UP" at bounding box center [161, 130] width 37 height 9
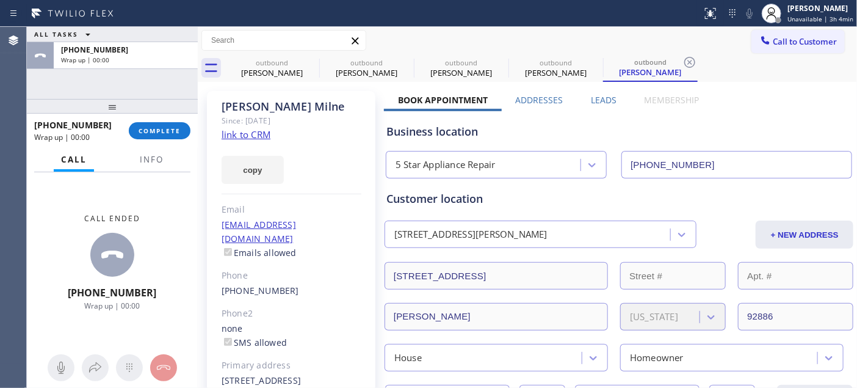
click at [173, 120] on div "+17143096250 Wrap up | 00:00 COMPLETE" at bounding box center [112, 131] width 156 height 32
click at [172, 137] on button "COMPLETE" at bounding box center [160, 130] width 62 height 17
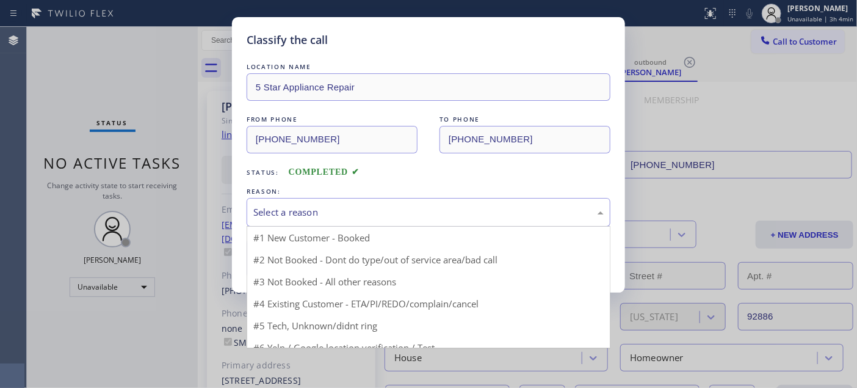
click at [328, 211] on div "Select a reason" at bounding box center [428, 212] width 350 height 14
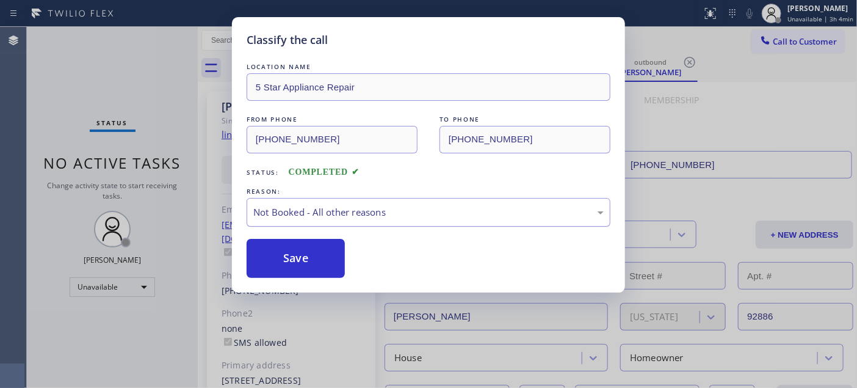
click at [302, 263] on button "Save" at bounding box center [296, 258] width 98 height 39
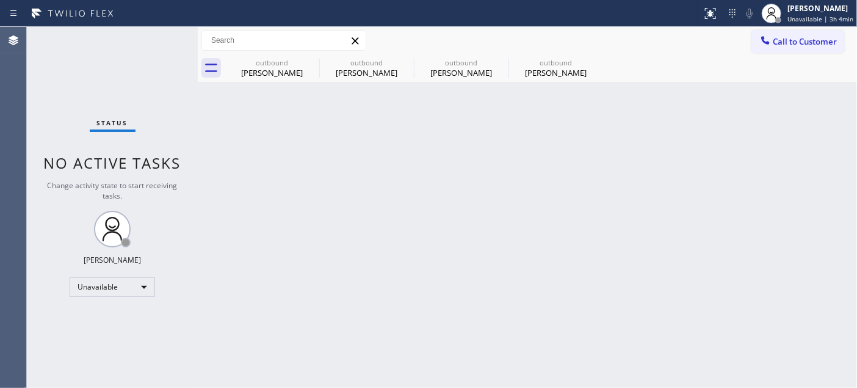
click at [796, 29] on div "Call to Customer Outbound call Location 5 Star Appliance Repair Your caller id …" at bounding box center [527, 40] width 659 height 27
click at [788, 38] on span "Call to Customer" at bounding box center [805, 41] width 64 height 11
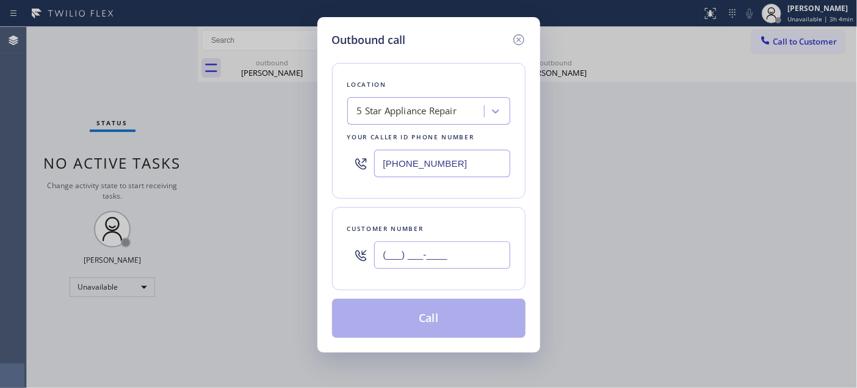
click at [475, 251] on input "(___) ___-____" at bounding box center [442, 254] width 136 height 27
paste input "650) 400-9998"
type input "(650) 400-9998"
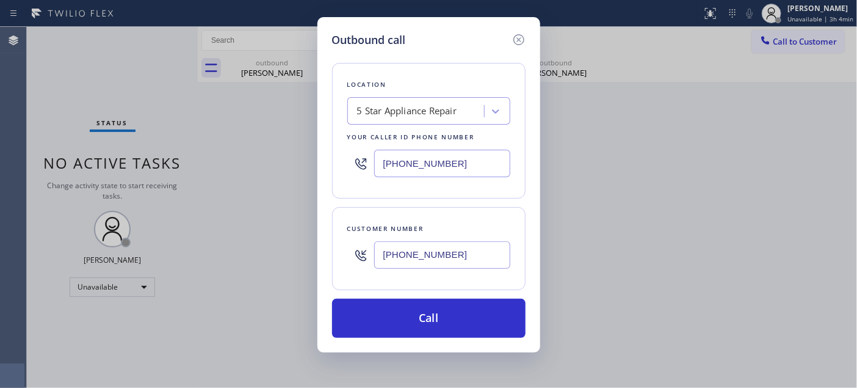
drag, startPoint x: 456, startPoint y: 168, endPoint x: 342, endPoint y: 160, distance: 114.4
click at [342, 160] on div "Location 5 Star Appliance Repair Your caller id phone number [PHONE_NUMBER]" at bounding box center [428, 131] width 193 height 136
paste input "408) 214-8595"
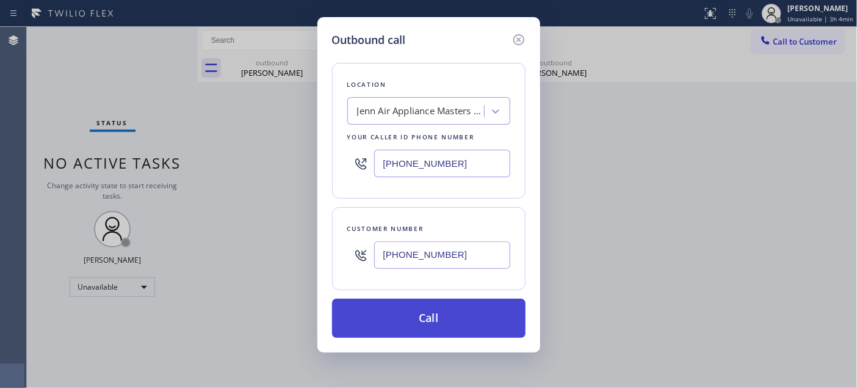
type input "(408) 214-8595"
click at [497, 302] on button "Call" at bounding box center [428, 317] width 193 height 39
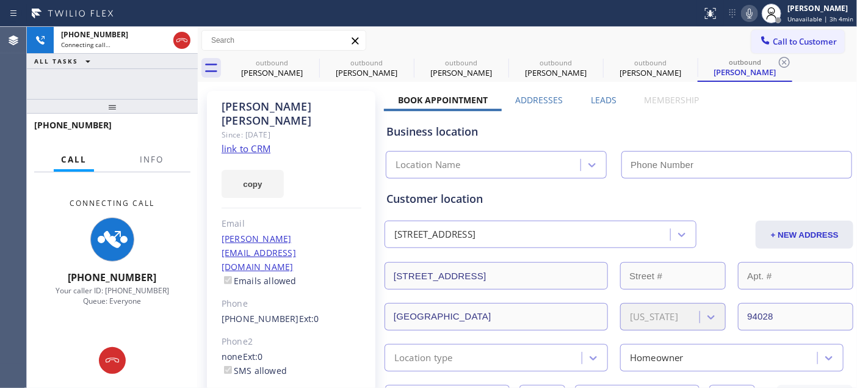
type input "(408) 214-8595"
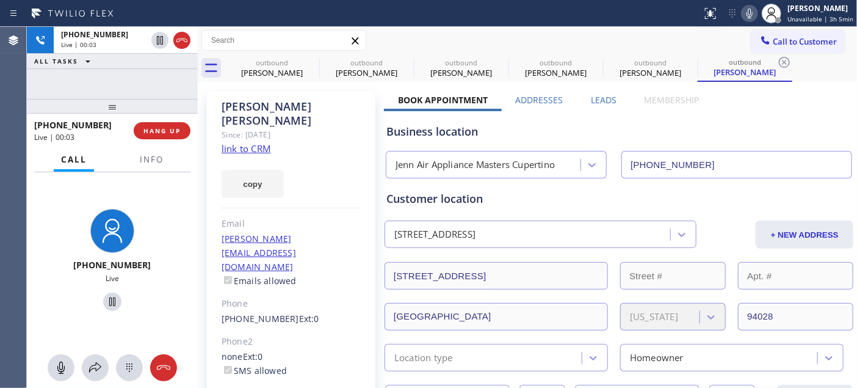
drag, startPoint x: 161, startPoint y: 109, endPoint x: 161, endPoint y: 125, distance: 16.5
click at [161, 113] on div at bounding box center [112, 106] width 171 height 15
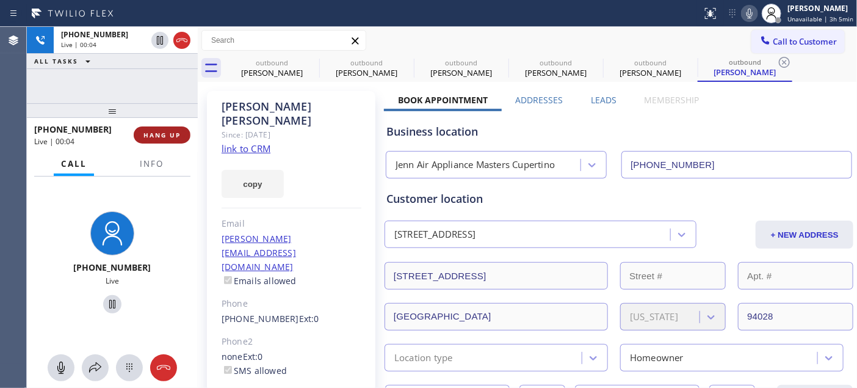
click at [162, 129] on button "HANG UP" at bounding box center [162, 134] width 57 height 17
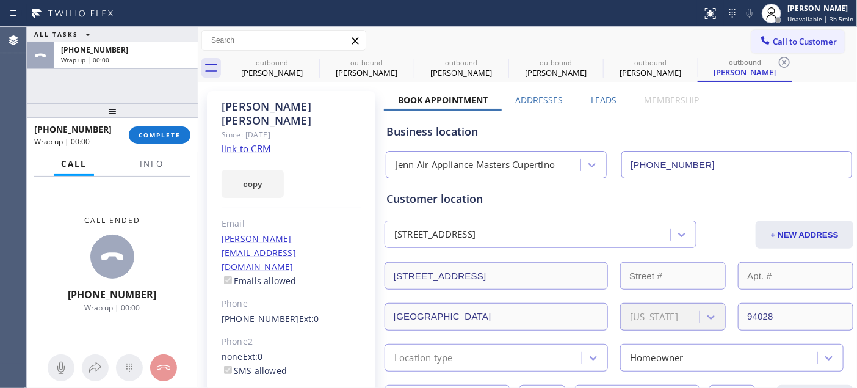
drag, startPoint x: 164, startPoint y: 117, endPoint x: 157, endPoint y: 82, distance: 34.7
click at [157, 82] on div "ALL TASKS ALL TASKS ACTIVE TASKS TASKS IN WRAP UP +16504009998 Wrap up | 00:00 …" at bounding box center [112, 207] width 171 height 361
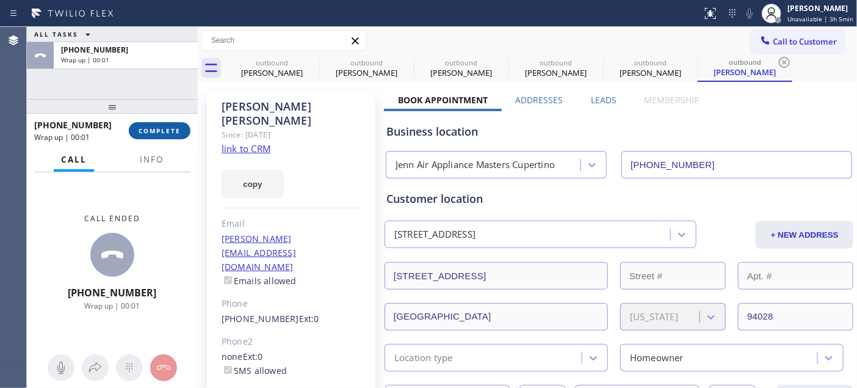
click at [157, 126] on span "COMPLETE" at bounding box center [160, 130] width 42 height 9
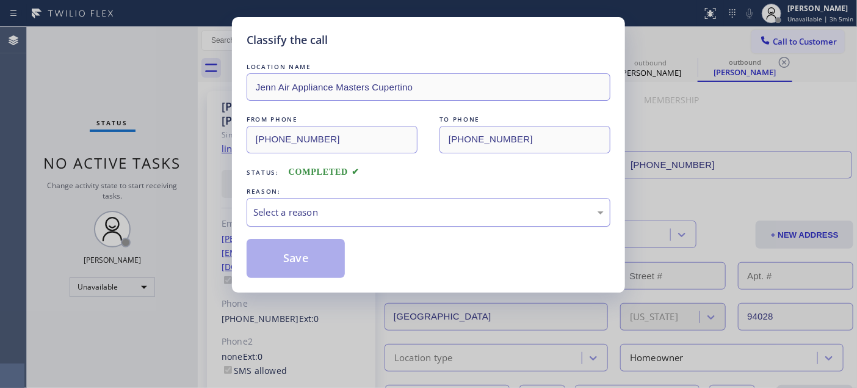
click at [350, 215] on div "Select a reason" at bounding box center [428, 212] width 350 height 14
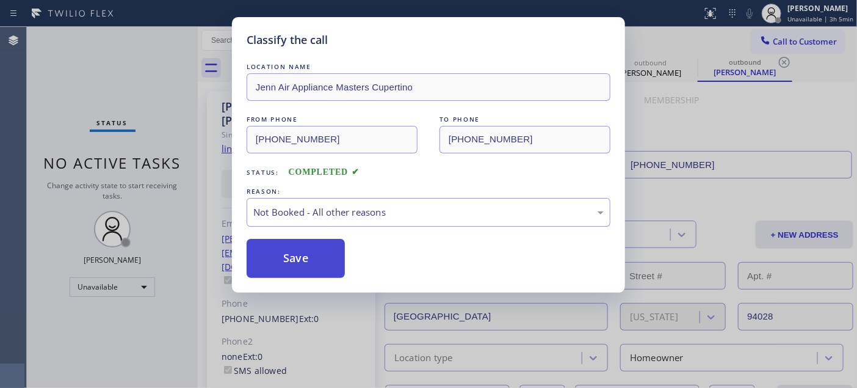
click at [331, 258] on button "Save" at bounding box center [296, 258] width 98 height 39
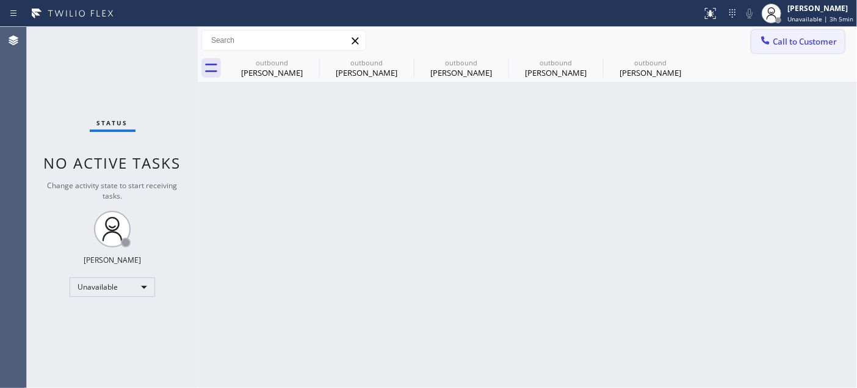
click at [787, 33] on button "Call to Customer" at bounding box center [797, 41] width 93 height 23
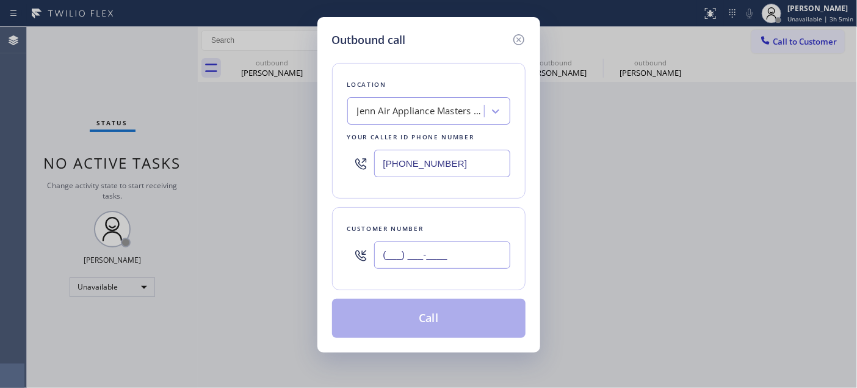
click at [464, 269] on input "(___) ___-____" at bounding box center [442, 254] width 136 height 27
paste input "714) 803-2187"
type input "(714) 803-2187"
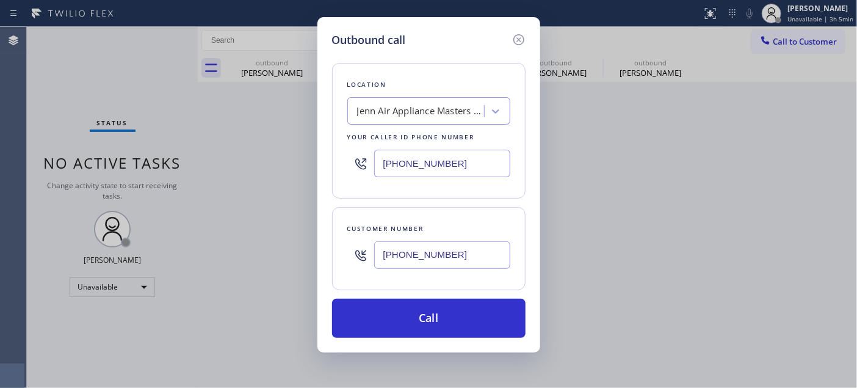
click at [437, 163] on input "(408) 214-8595" at bounding box center [442, 163] width 136 height 27
paste input "8"
click at [345, 164] on div "Location Jenn Air Appliance Masters Cupertino Your caller id phone number (408)…" at bounding box center [428, 131] width 193 height 136
paste input "855) 731-4952"
type input "[PHONE_NUMBER]"
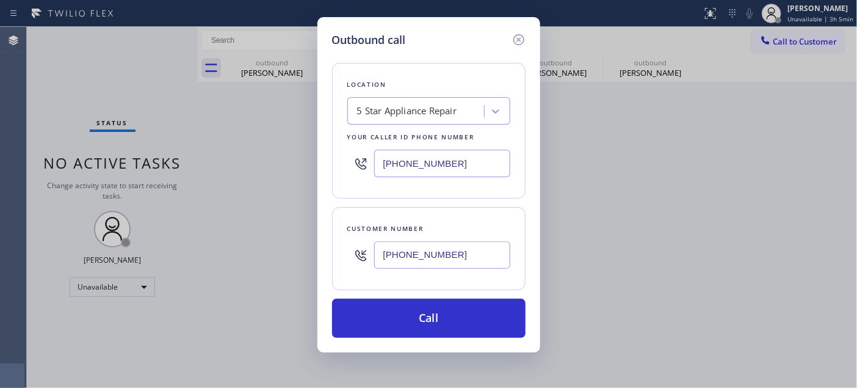
drag, startPoint x: 456, startPoint y: 247, endPoint x: 389, endPoint y: 204, distance: 79.9
click at [333, 242] on div "Customer number (714) 803-2187" at bounding box center [428, 248] width 193 height 83
paste input "text"
type input "(714) 803-2187"
drag, startPoint x: 455, startPoint y: 171, endPoint x: 314, endPoint y: 179, distance: 141.8
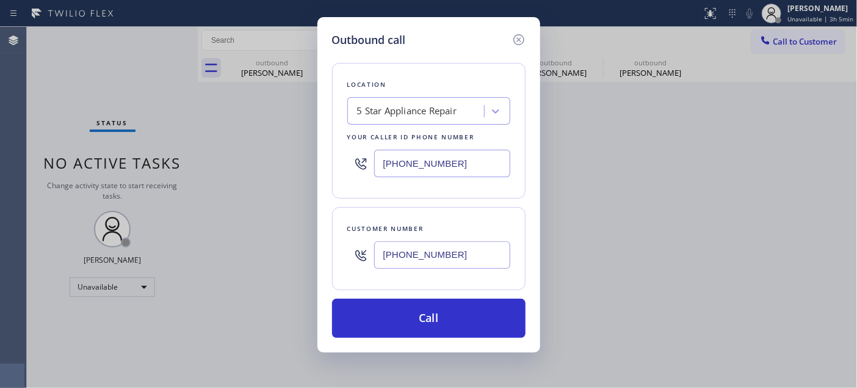
click at [320, 176] on div "Outbound call Location 5 Star Appliance Repair Your caller id phone number (855…" at bounding box center [428, 184] width 223 height 335
paste input "text"
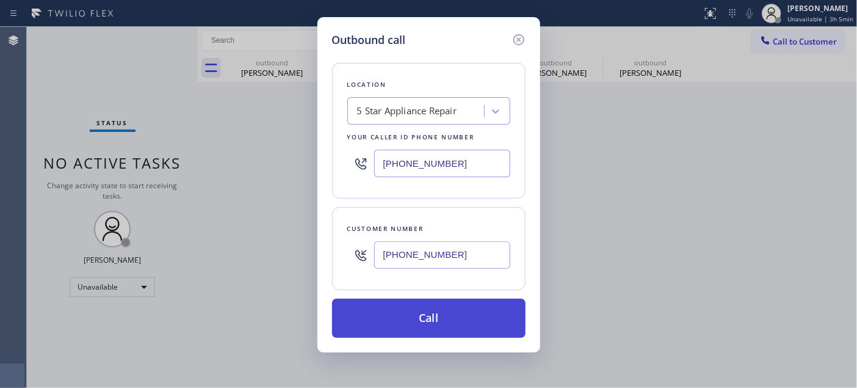
type input "[PHONE_NUMBER]"
click at [443, 306] on button "Call" at bounding box center [428, 317] width 193 height 39
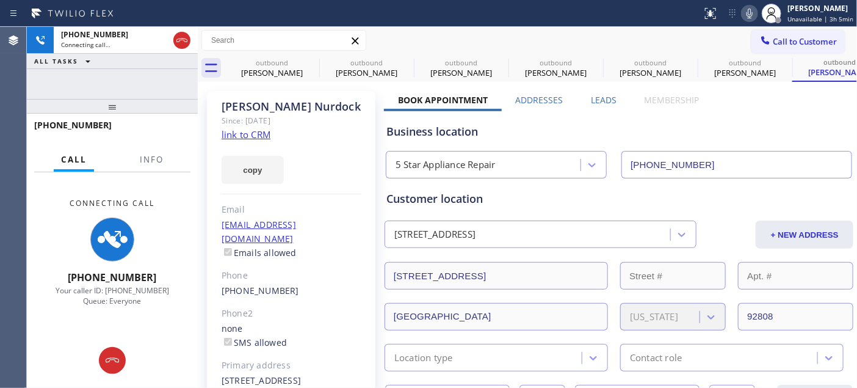
type input "[PHONE_NUMBER]"
drag, startPoint x: 175, startPoint y: 108, endPoint x: 205, endPoint y: 54, distance: 62.0
click at [183, 70] on div "+17148032187 Connecting call… ALL TASKS ALL TASKS ACTIVE TASKS TASKS IN WRAP UP…" at bounding box center [112, 207] width 171 height 361
click at [747, 14] on icon at bounding box center [749, 13] width 15 height 15
click at [313, 57] on icon at bounding box center [311, 62] width 15 height 15
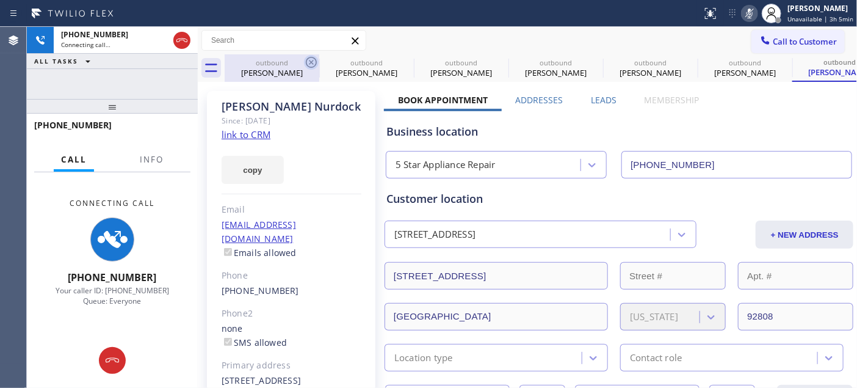
click at [0, 0] on icon at bounding box center [0, 0] width 0 height 0
type input "(888) 859-4448"
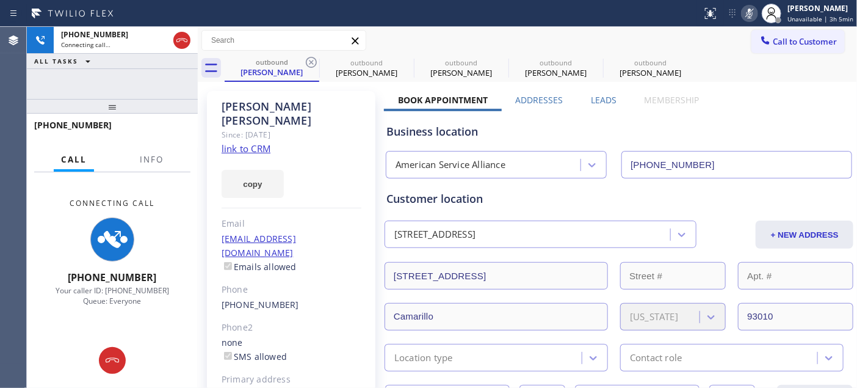
click at [305, 40] on div at bounding box center [305, 40] width 0 height 0
click at [313, 57] on icon at bounding box center [311, 62] width 15 height 15
type input "[PHONE_NUMBER]"
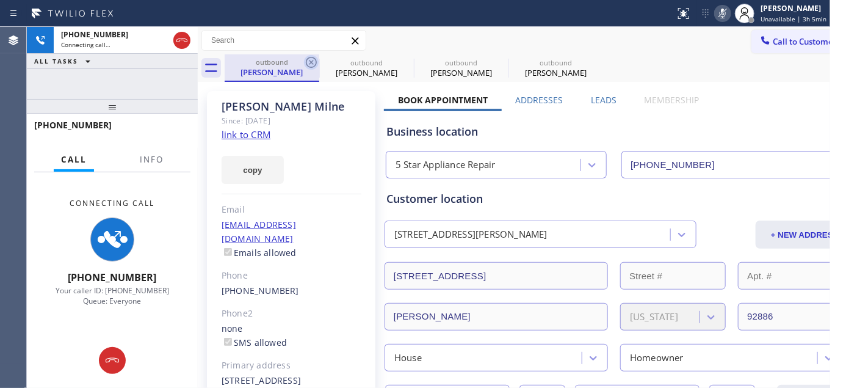
click at [309, 61] on icon at bounding box center [311, 62] width 11 height 11
type input "(408) 214-8595"
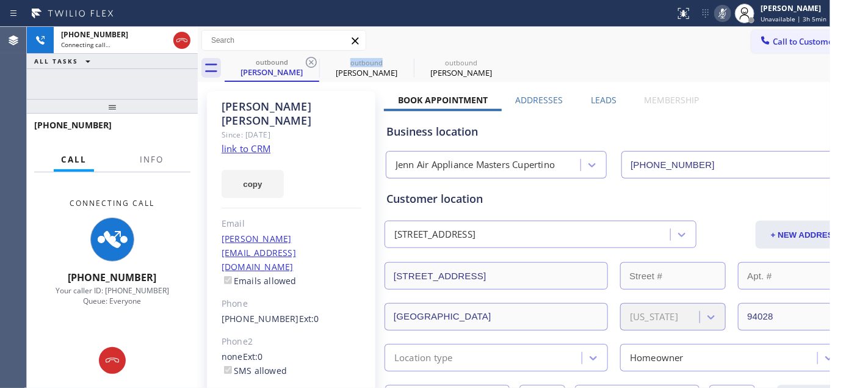
click at [309, 61] on icon at bounding box center [311, 62] width 11 height 11
type input "[PHONE_NUMBER]"
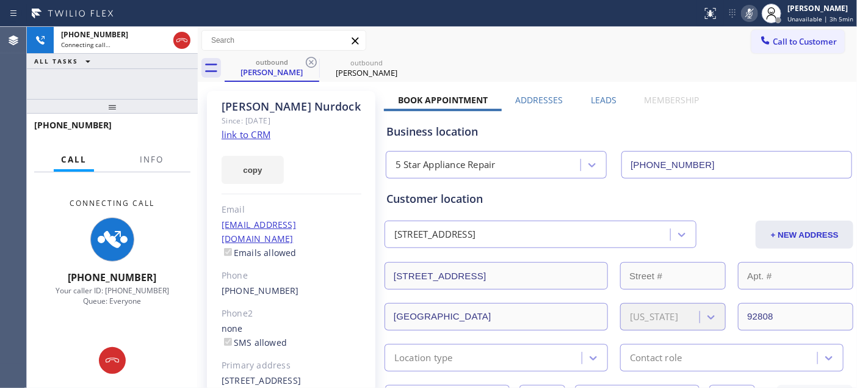
click at [554, 29] on div "Call to Customer Outbound call Location 5 Star Appliance Repair Your caller id …" at bounding box center [527, 40] width 659 height 27
drag, startPoint x: 168, startPoint y: 96, endPoint x: 168, endPoint y: 37, distance: 59.2
click at [168, 46] on div "+17148032187 Connecting call… ALL TASKS ALL TASKS ACTIVE TASKS TASKS IN WRAP UP…" at bounding box center [112, 207] width 171 height 361
drag, startPoint x: 150, startPoint y: 106, endPoint x: 187, endPoint y: 35, distance: 79.5
click at [155, 74] on div "+17148032187 Connecting call… ALL TASKS ALL TASKS ACTIVE TASKS TASKS IN WRAP UP…" at bounding box center [112, 207] width 171 height 361
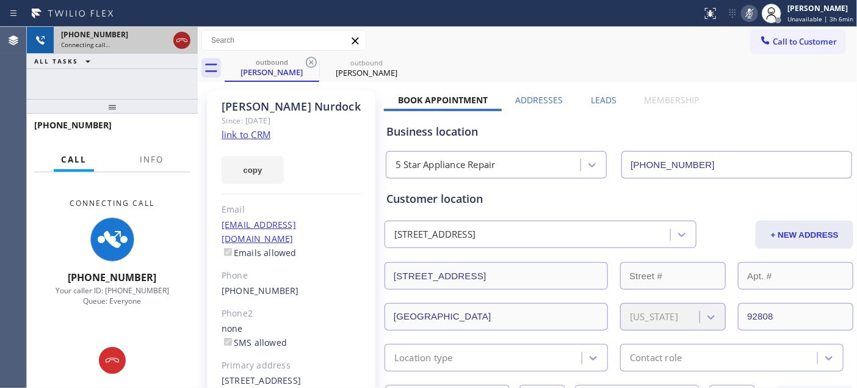
click at [184, 42] on icon at bounding box center [182, 40] width 15 height 15
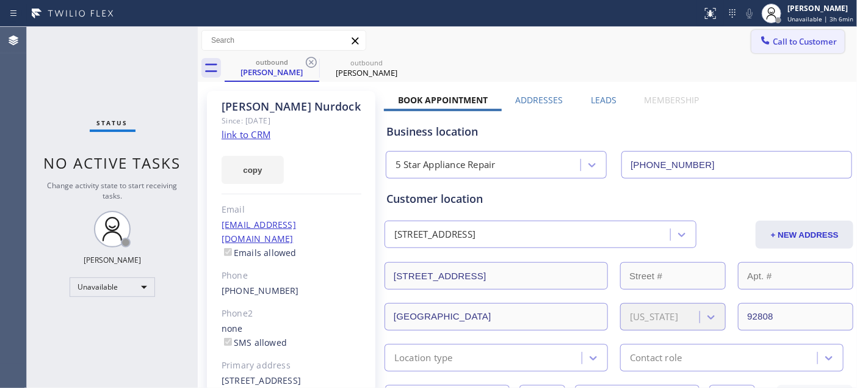
click at [798, 50] on button "Call to Customer" at bounding box center [797, 41] width 93 height 23
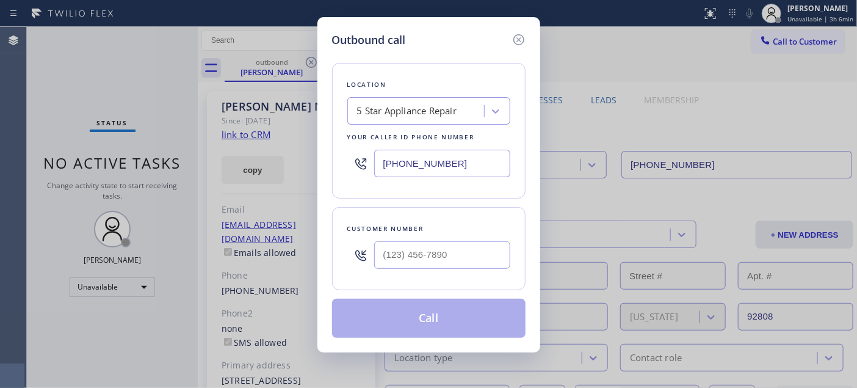
drag, startPoint x: 422, startPoint y: 239, endPoint x: 418, endPoint y: 245, distance: 7.0
click at [421, 239] on div at bounding box center [442, 255] width 136 height 40
click at [418, 245] on input "(___) ___-____" at bounding box center [442, 254] width 136 height 27
paste input "310) 895-8039"
type input "(310) 895-8039"
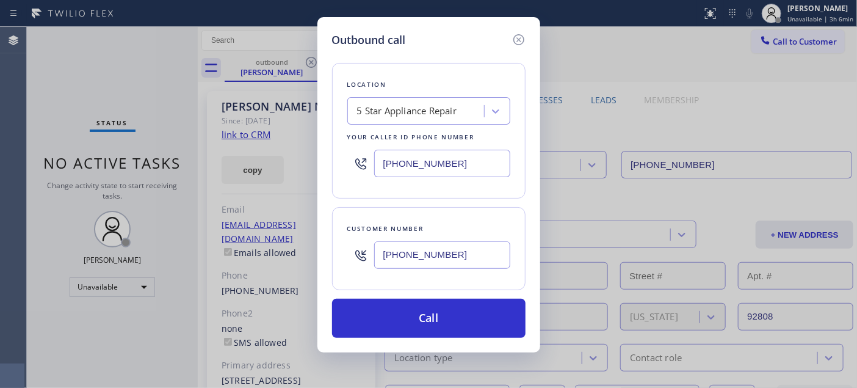
drag, startPoint x: 480, startPoint y: 168, endPoint x: 293, endPoint y: 161, distance: 187.6
click at [321, 165] on div "Outbound call Location 5 Star Appliance Repair Your caller id phone number (855…" at bounding box center [428, 184] width 223 height 335
paste input "310) 740-9737"
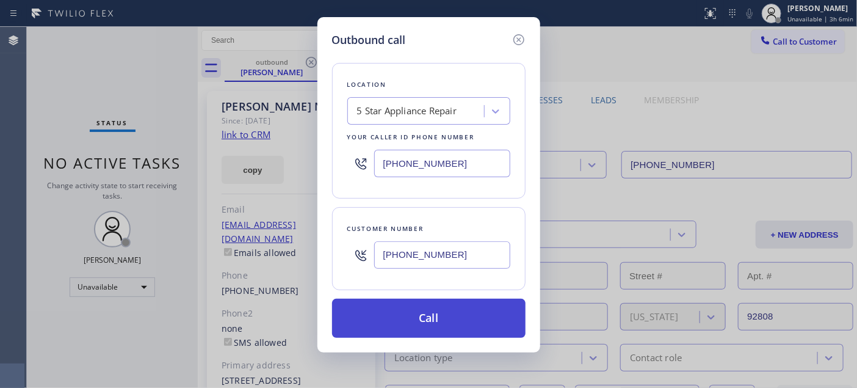
type input "(310) 740-9737"
click at [468, 303] on button "Call" at bounding box center [428, 317] width 193 height 39
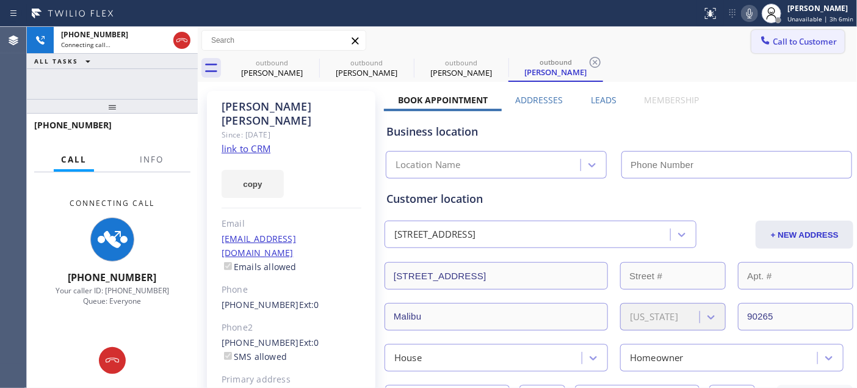
type input "(310) 740-9737"
click at [761, 18] on div at bounding box center [771, 13] width 27 height 27
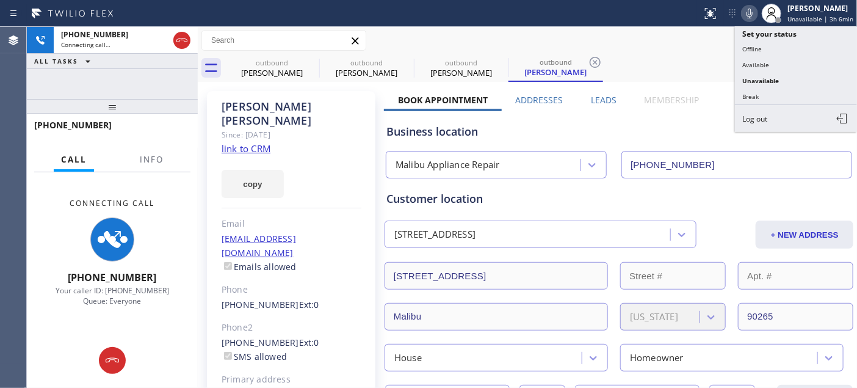
click at [748, 15] on icon at bounding box center [749, 13] width 15 height 15
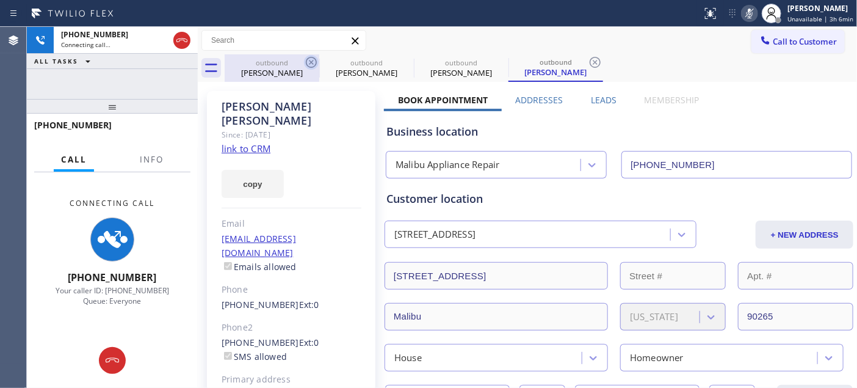
click at [308, 61] on icon at bounding box center [311, 62] width 15 height 15
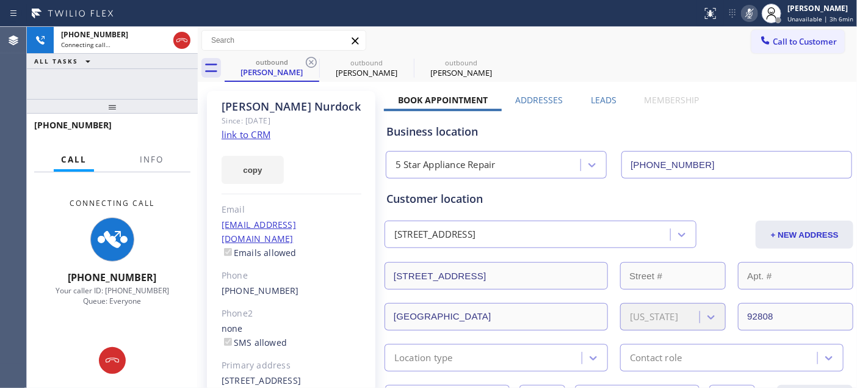
click at [308, 61] on icon at bounding box center [311, 62] width 15 height 15
type input "(310) 740-9737"
click at [0, 0] on icon at bounding box center [0, 0] width 0 height 0
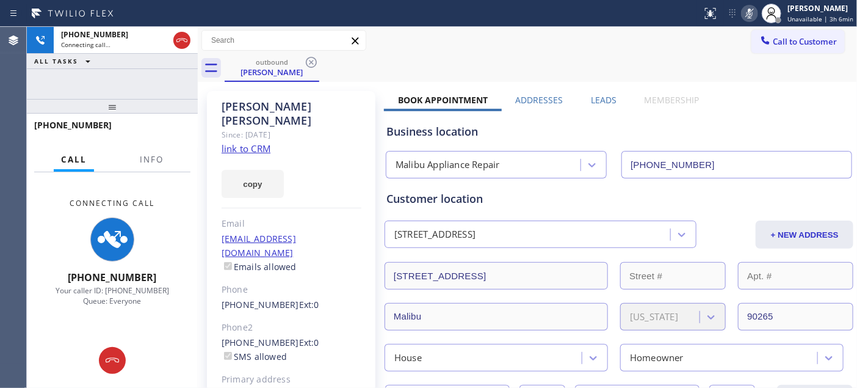
click at [570, 32] on div "Call to Customer Outbound call Location Malibu Appliance Repair Your caller id …" at bounding box center [527, 40] width 659 height 21
drag, startPoint x: 167, startPoint y: 101, endPoint x: 170, endPoint y: 54, distance: 47.7
click at [168, 70] on div "+13108958039 Connecting call… ALL TASKS ALL TASKS ACTIVE TASKS TASKS IN WRAP UP…" at bounding box center [112, 207] width 171 height 361
drag, startPoint x: 121, startPoint y: 105, endPoint x: 523, endPoint y: 0, distance: 415.7
click at [144, 66] on div "+13108958039 Connecting call… ALL TASKS ALL TASKS ACTIVE TASKS TASKS IN WRAP UP…" at bounding box center [112, 207] width 171 height 361
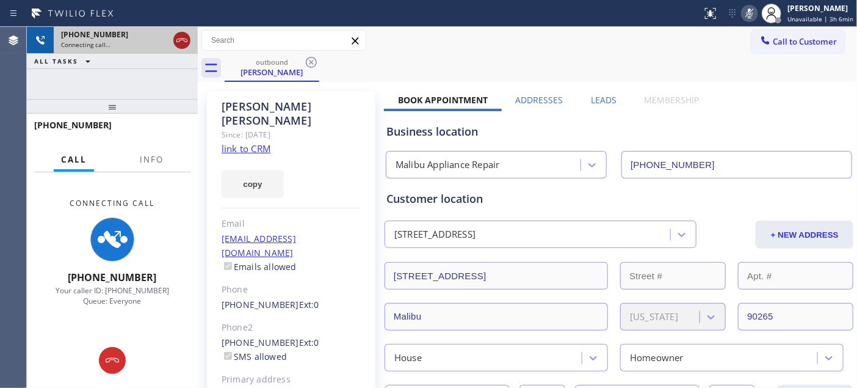
click at [176, 39] on icon at bounding box center [182, 40] width 15 height 15
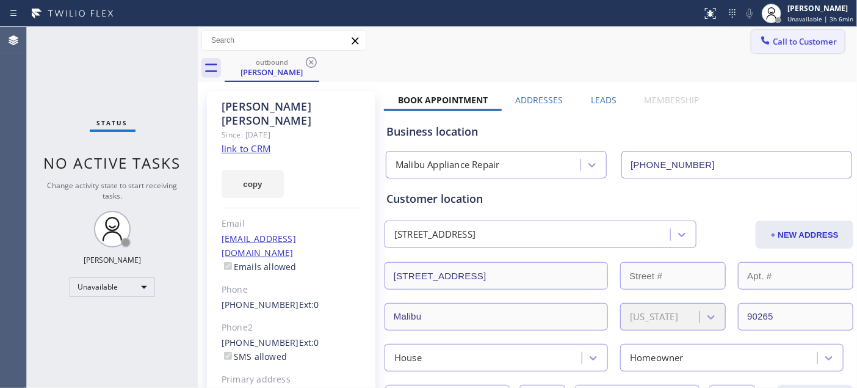
drag, startPoint x: 798, startPoint y: 42, endPoint x: 772, endPoint y: 61, distance: 33.2
click at [798, 42] on span "Call to Customer" at bounding box center [805, 41] width 64 height 11
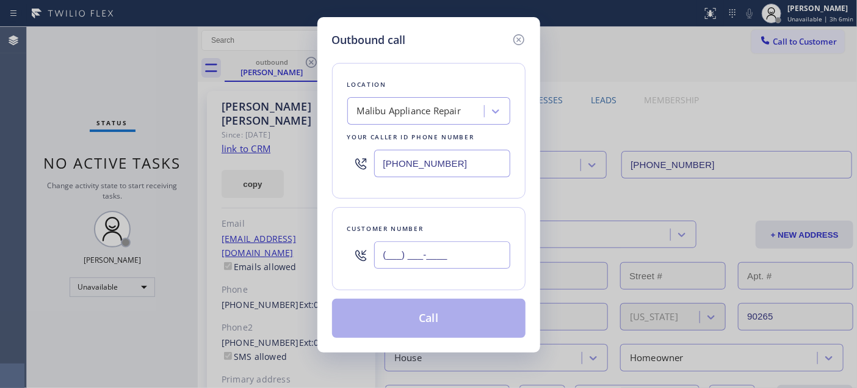
click at [460, 257] on input "(___) ___-____" at bounding box center [442, 254] width 136 height 27
paste input "415) 819-6481"
type input "(415) 819-6481"
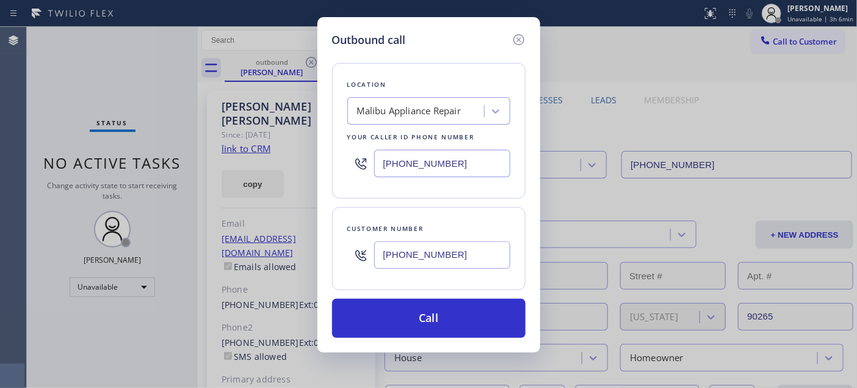
click at [278, 159] on div "Outbound call Location Malibu Appliance Repair Your caller id phone number (310…" at bounding box center [428, 194] width 857 height 388
paste input "415) 666-2378"
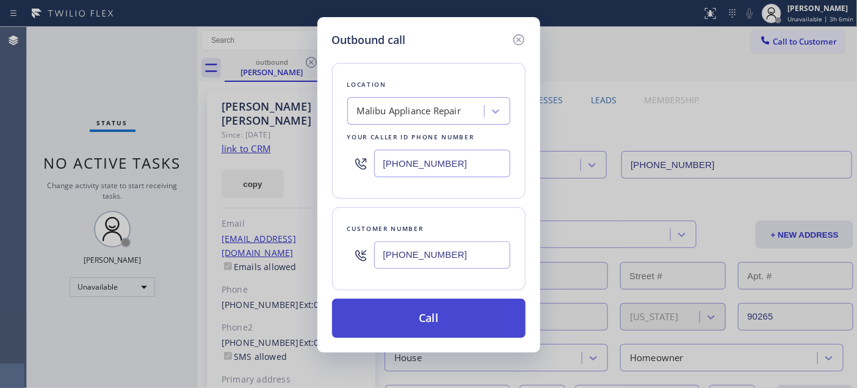
type input "(415) 666-2378"
click at [473, 301] on button "Call" at bounding box center [428, 317] width 193 height 39
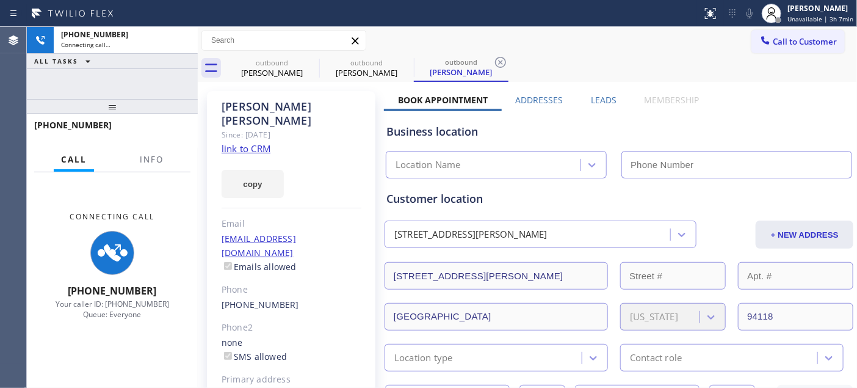
type input "(415) 666-2378"
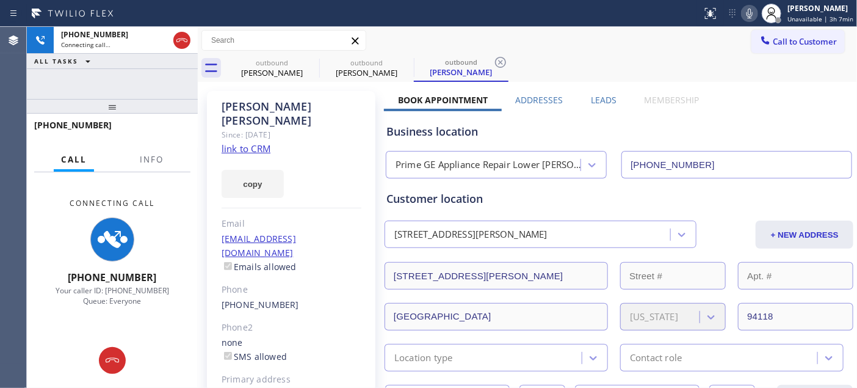
click at [747, 16] on icon at bounding box center [749, 13] width 15 height 15
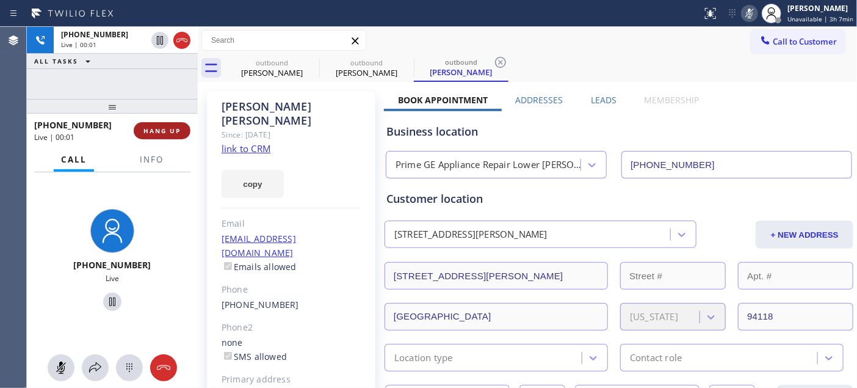
click at [168, 126] on span "HANG UP" at bounding box center [161, 130] width 37 height 9
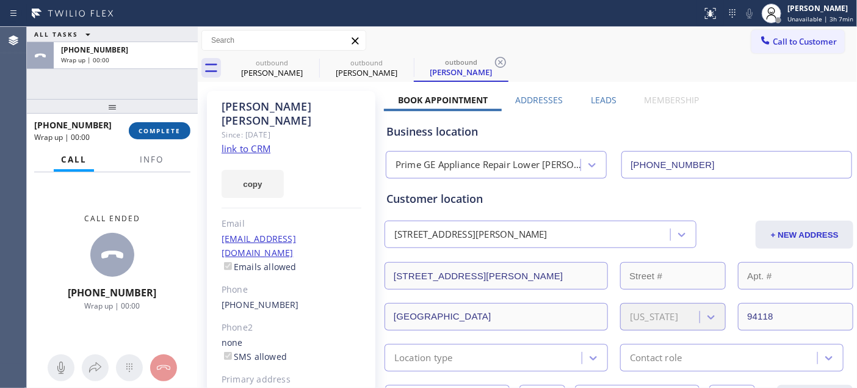
click at [168, 126] on span "COMPLETE" at bounding box center [160, 130] width 42 height 9
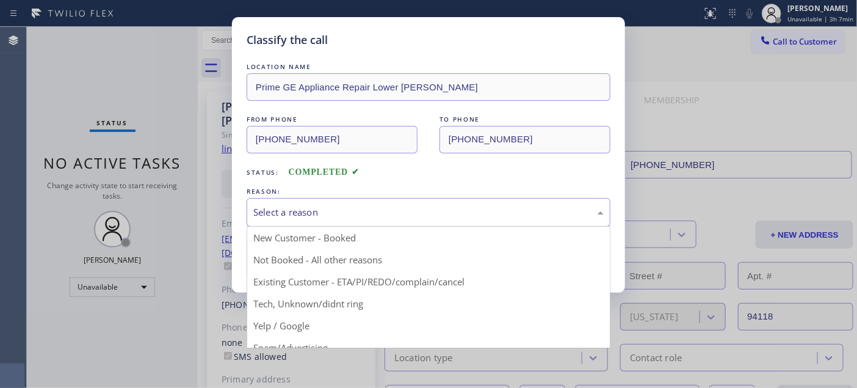
click at [362, 203] on div "Select a reason" at bounding box center [429, 212] width 364 height 29
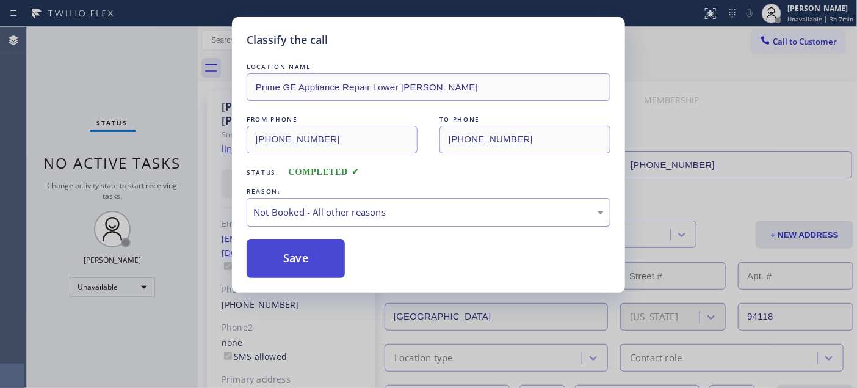
click at [313, 254] on button "Save" at bounding box center [296, 258] width 98 height 39
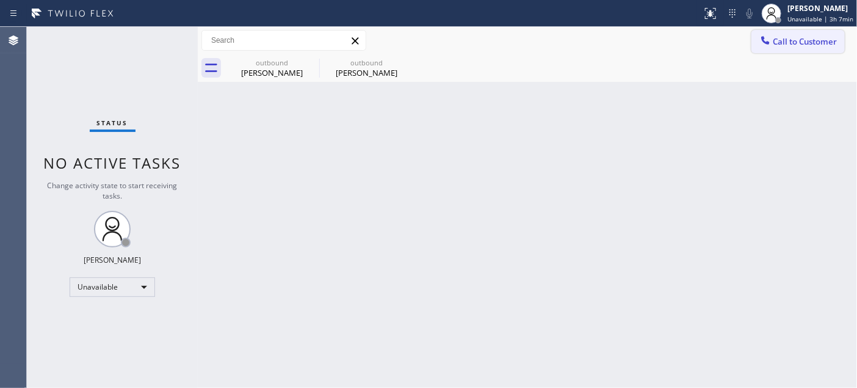
click at [772, 34] on div at bounding box center [765, 41] width 15 height 15
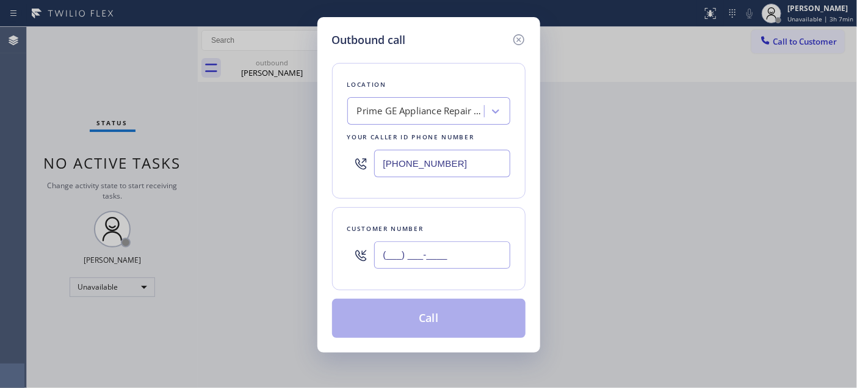
click at [460, 243] on input "(___) ___-____" at bounding box center [442, 254] width 136 height 27
paste input "631) 835-7218"
type input "(631) 835-7218"
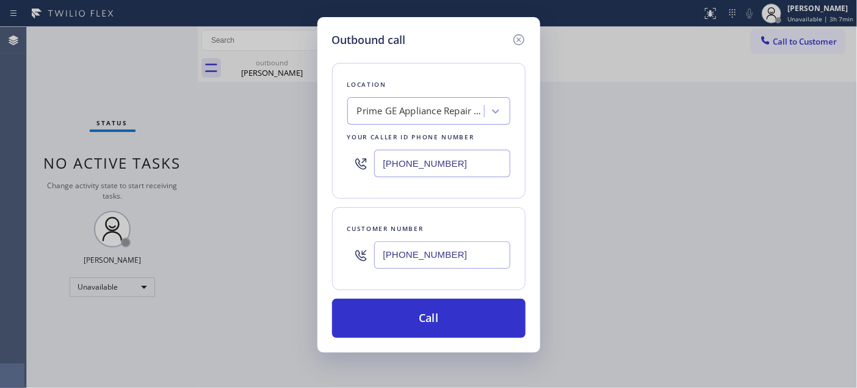
drag, startPoint x: 461, startPoint y: 153, endPoint x: 295, endPoint y: 161, distance: 166.9
click at [300, 161] on div "Outbound call Location Prime GE Appliance Repair Lower Haight Your caller id ph…" at bounding box center [428, 194] width 857 height 388
paste input "855) 731-4952"
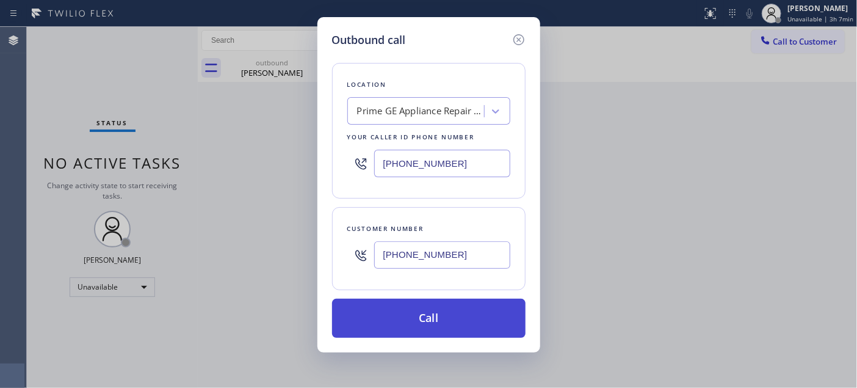
type input "[PHONE_NUMBER]"
click at [488, 309] on button "Call" at bounding box center [428, 317] width 193 height 39
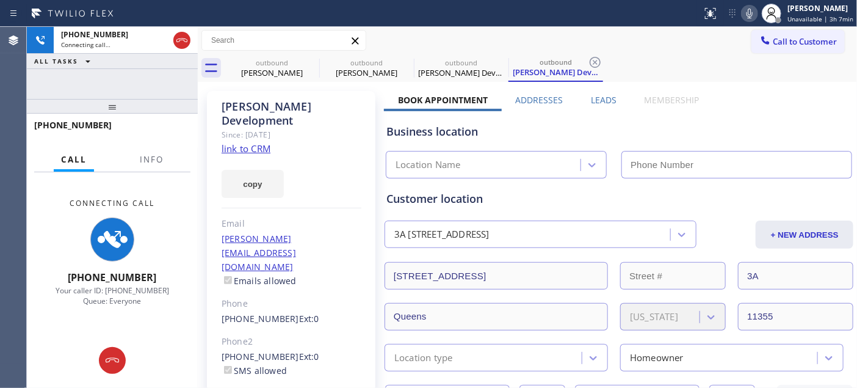
type input "[PHONE_NUMBER]"
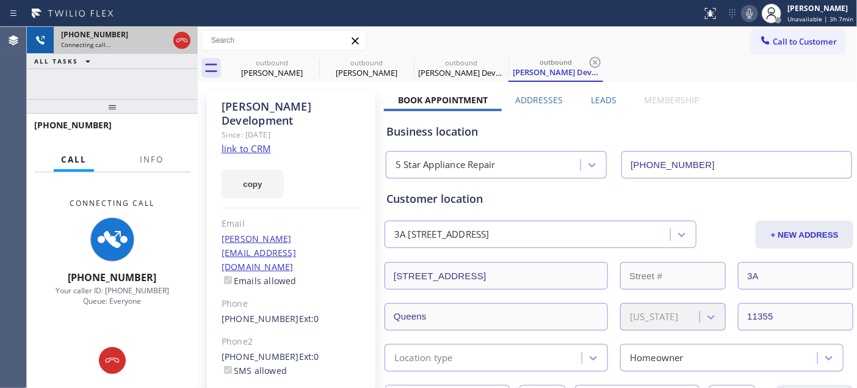
click at [185, 41] on icon at bounding box center [182, 40] width 15 height 15
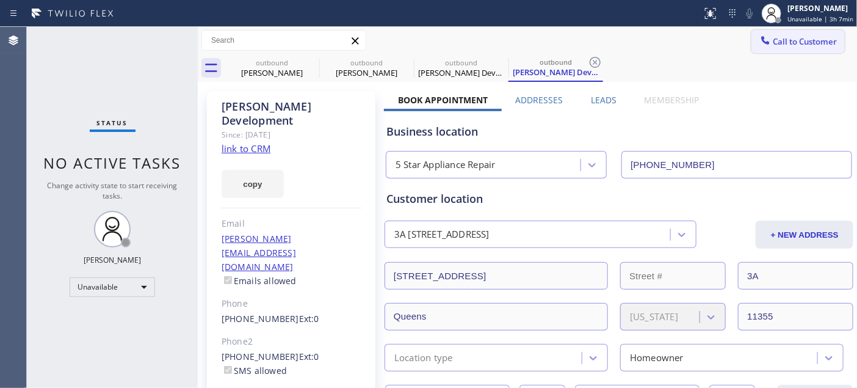
click at [794, 37] on span "Call to Customer" at bounding box center [805, 41] width 64 height 11
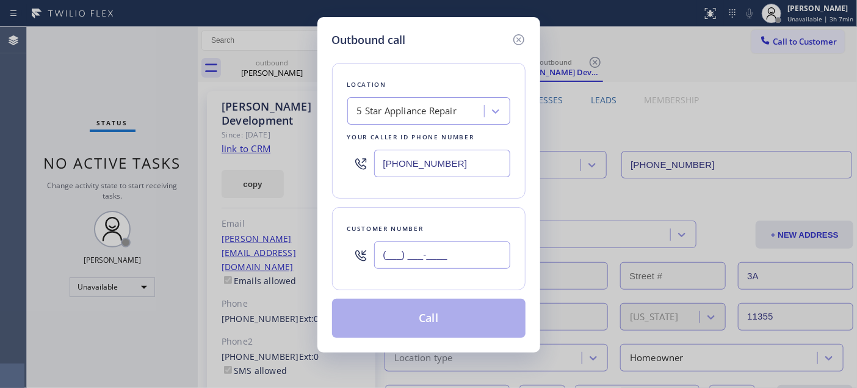
click at [465, 241] on input "(___) ___-____" at bounding box center [442, 254] width 136 height 27
paste input "949) 584-0363"
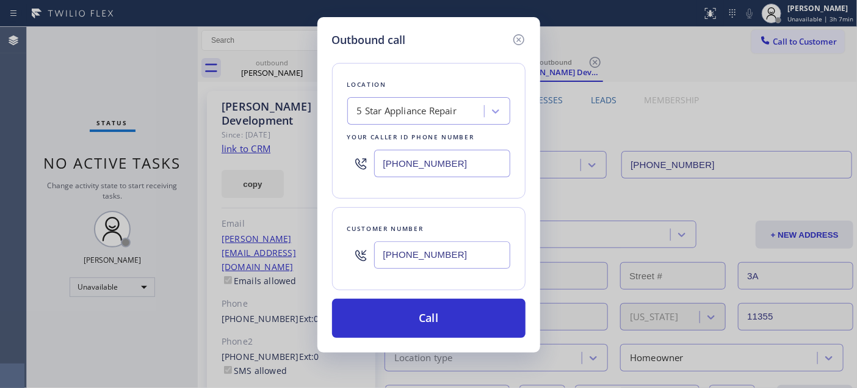
type input "(949) 584-0363"
drag, startPoint x: 458, startPoint y: 160, endPoint x: 333, endPoint y: 161, distance: 125.1
click at [337, 160] on div "Location 5 Star Appliance Repair Your caller id phone number [PHONE_NUMBER]" at bounding box center [428, 131] width 193 height 136
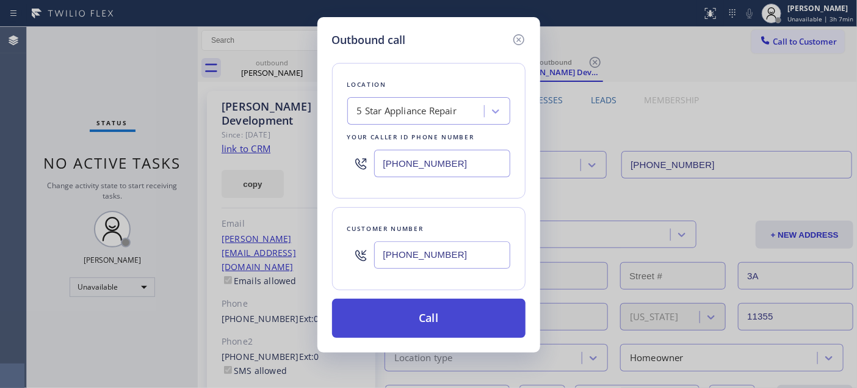
paste input "949) 894-4848"
type input "(949) 894-4848"
click at [479, 324] on button "Call" at bounding box center [428, 317] width 193 height 39
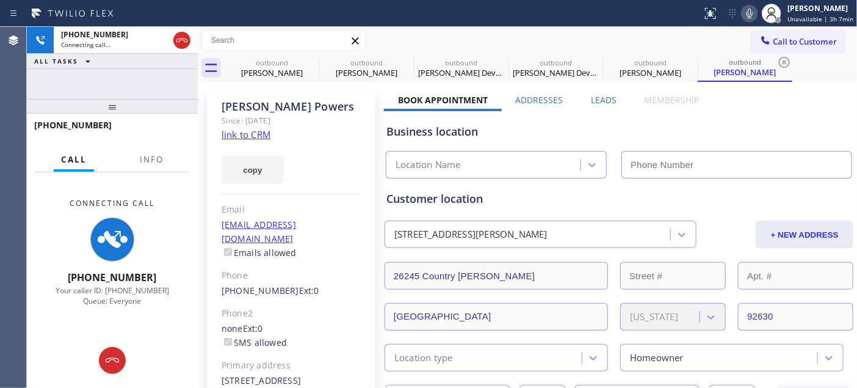
click at [751, 6] on icon at bounding box center [749, 13] width 15 height 15
type input "(949) 894-4848"
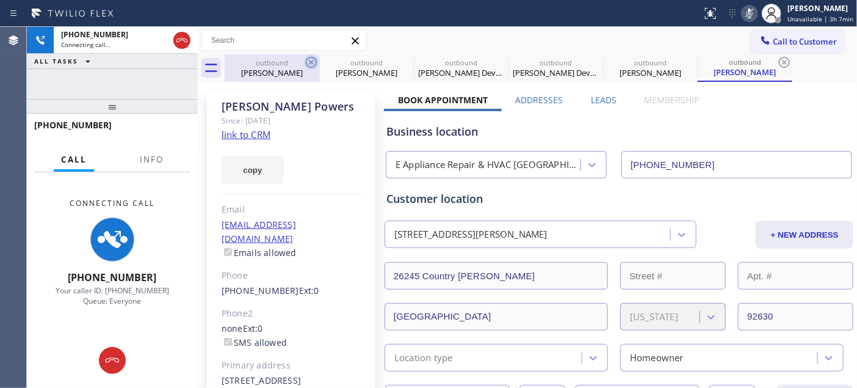
click at [308, 62] on icon at bounding box center [311, 62] width 15 height 15
type input "(415) 666-2378"
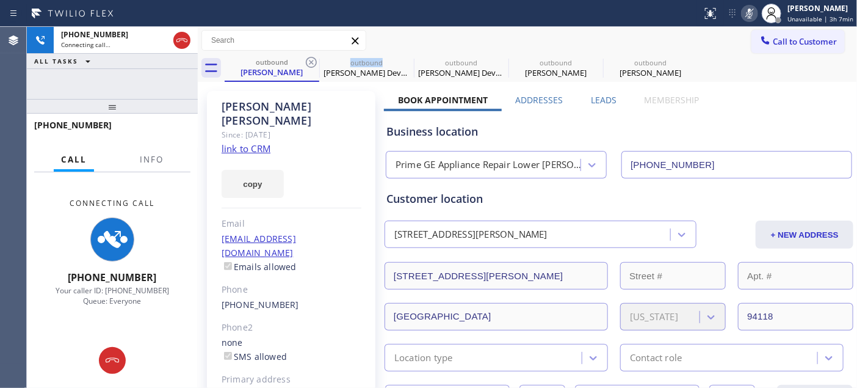
click at [308, 62] on icon at bounding box center [311, 62] width 15 height 15
type input "[PHONE_NUMBER]"
click at [0, 0] on icon at bounding box center [0, 0] width 0 height 0
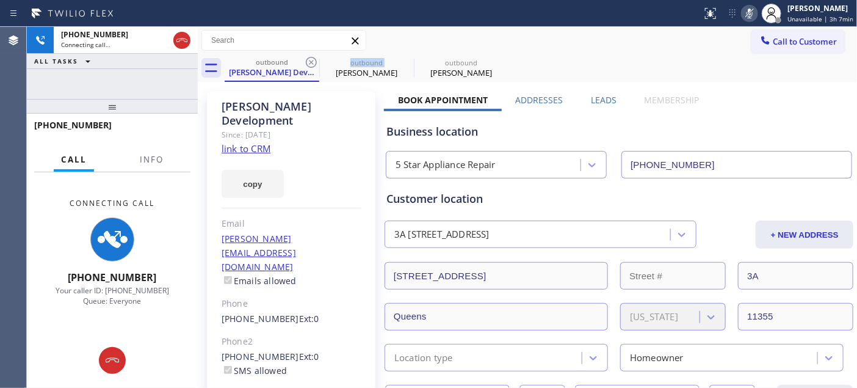
click at [308, 62] on icon at bounding box center [311, 62] width 15 height 15
type input "(949) 894-4848"
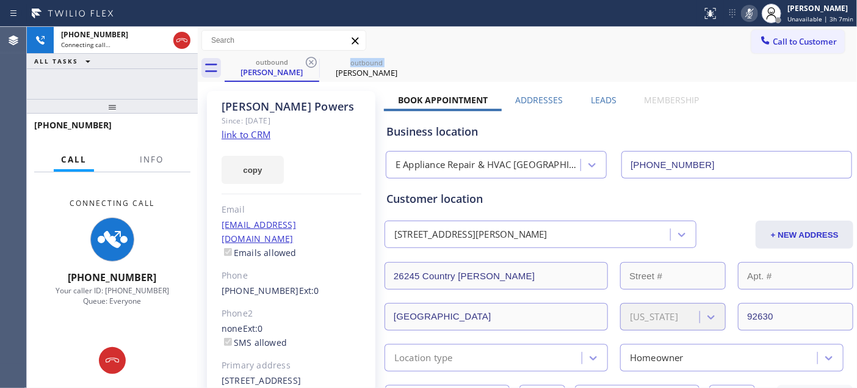
click at [308, 62] on icon at bounding box center [311, 62] width 15 height 15
click at [505, 47] on div "Call to Customer Outbound call Location E Appliance Repair & HVAC Lake Forest Y…" at bounding box center [527, 40] width 659 height 21
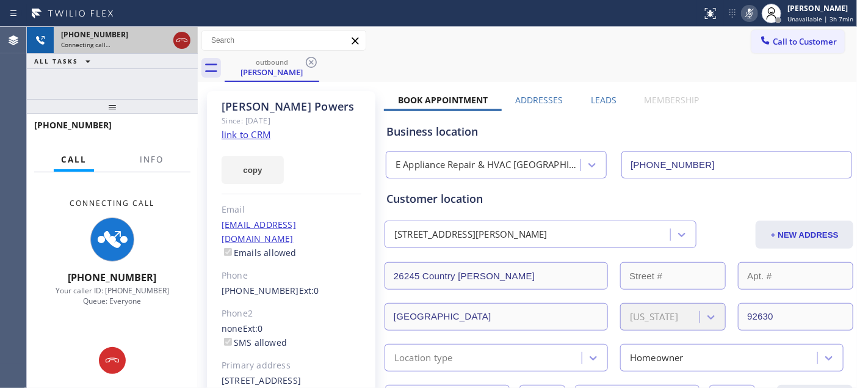
drag, startPoint x: 133, startPoint y: 98, endPoint x: 179, endPoint y: 46, distance: 69.6
click at [136, 64] on div "+19495840363 Connecting call… ALL TASKS ALL TASKS ACTIVE TASKS TASKS IN WRAP UP…" at bounding box center [112, 207] width 171 height 361
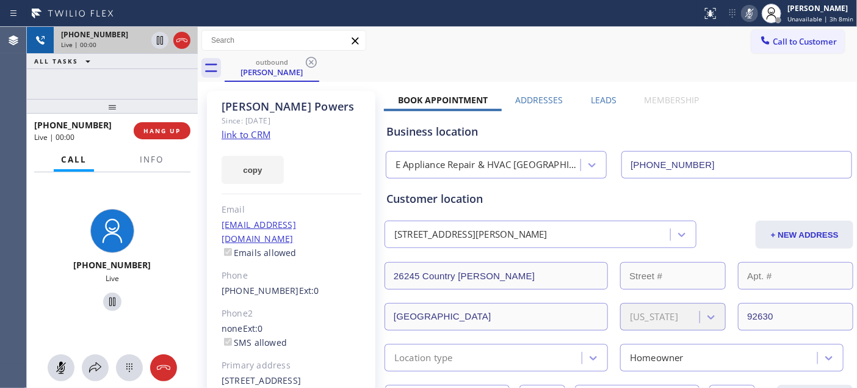
click at [193, 37] on div "+19495840363 Live | 00:00" at bounding box center [112, 40] width 171 height 27
click at [184, 37] on icon at bounding box center [182, 40] width 15 height 15
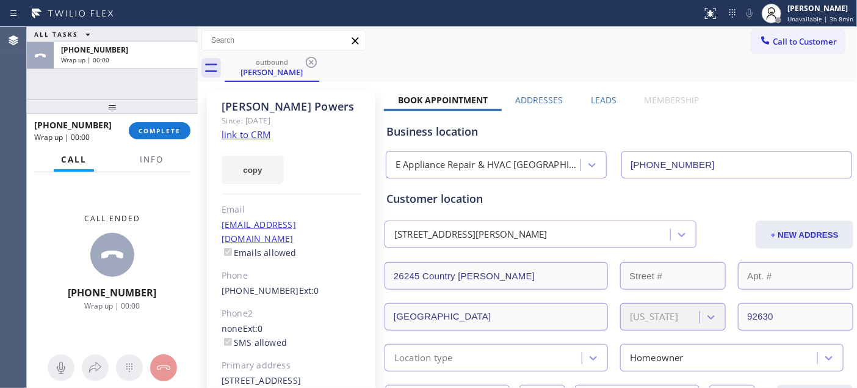
click at [156, 144] on div "+19495840363 Wrap up | 00:00 COMPLETE" at bounding box center [112, 131] width 156 height 32
click at [159, 133] on span "COMPLETE" at bounding box center [160, 130] width 42 height 9
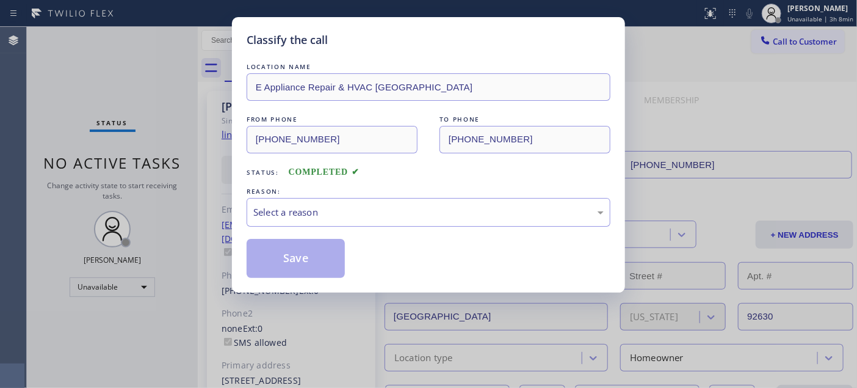
click at [322, 192] on div "REASON:" at bounding box center [429, 191] width 364 height 13
click at [341, 204] on div "Select a reason" at bounding box center [429, 212] width 364 height 29
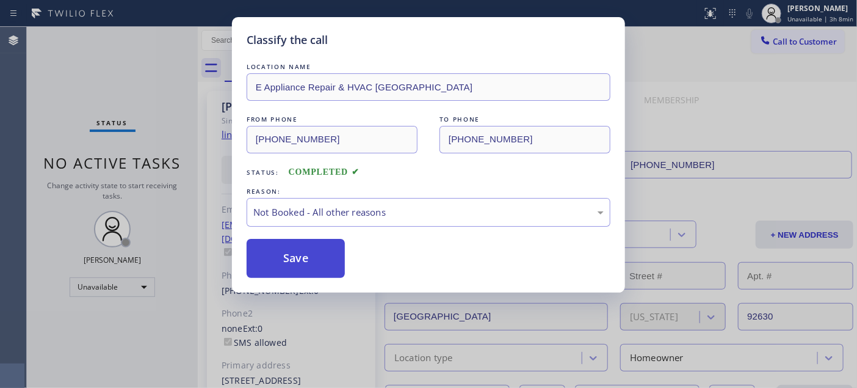
click at [302, 258] on button "Save" at bounding box center [296, 258] width 98 height 39
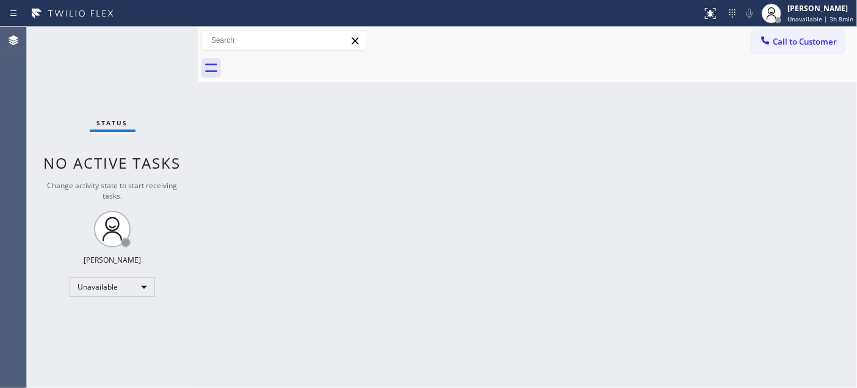
drag, startPoint x: 811, startPoint y: 42, endPoint x: 539, endPoint y: 184, distance: 306.9
click at [809, 42] on span "Call to Customer" at bounding box center [805, 41] width 64 height 11
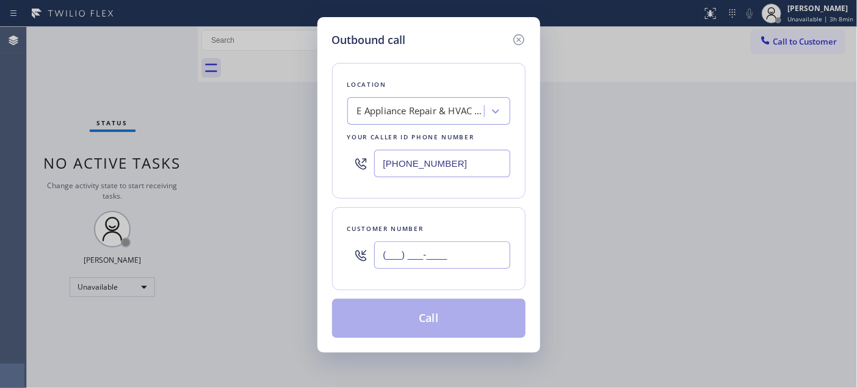
click at [462, 255] on input "(___) ___-____" at bounding box center [442, 254] width 136 height 27
paste input "321) 246-3352"
type input "(321) 246-3352"
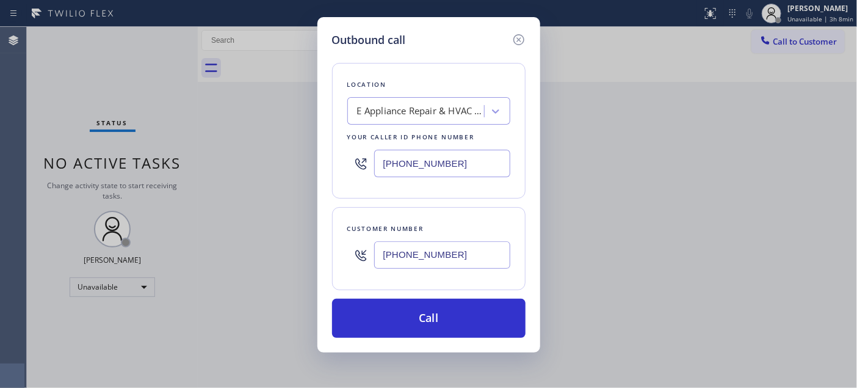
click at [455, 163] on input "(949) 894-4848" at bounding box center [442, 163] width 136 height 27
drag, startPoint x: 455, startPoint y: 165, endPoint x: 346, endPoint y: 173, distance: 109.5
click at [361, 159] on div "(949) 894-4848" at bounding box center [428, 163] width 163 height 40
paste input "877) 748-5179"
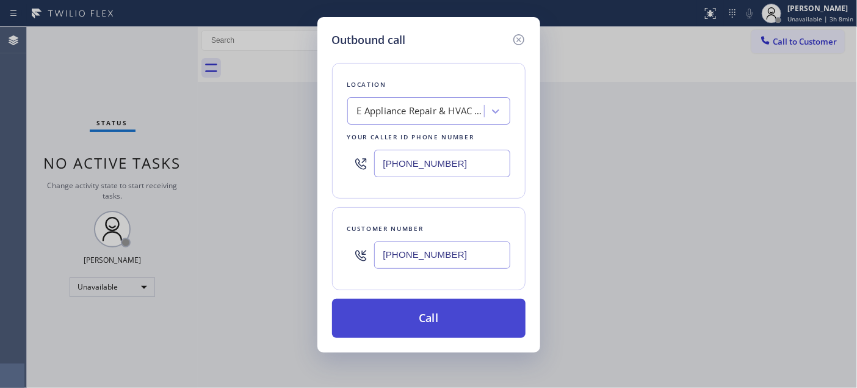
type input "(877) 748-5179"
click at [476, 305] on button "Call" at bounding box center [428, 317] width 193 height 39
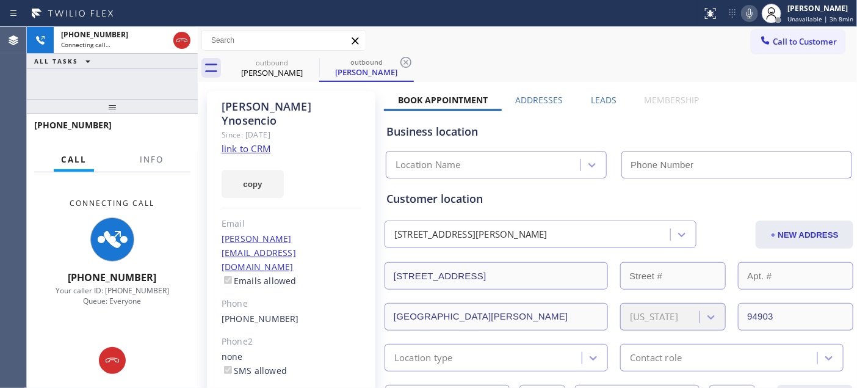
type input "(949) 894-4848"
click at [752, 13] on icon at bounding box center [749, 13] width 15 height 15
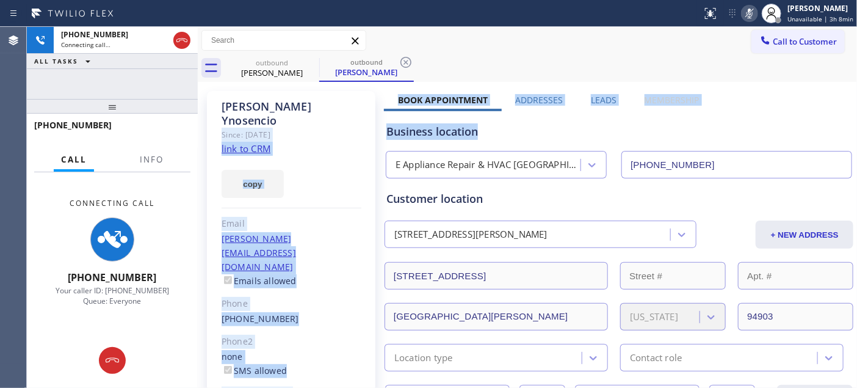
drag, startPoint x: 388, startPoint y: 93, endPoint x: 759, endPoint y: 98, distance: 371.8
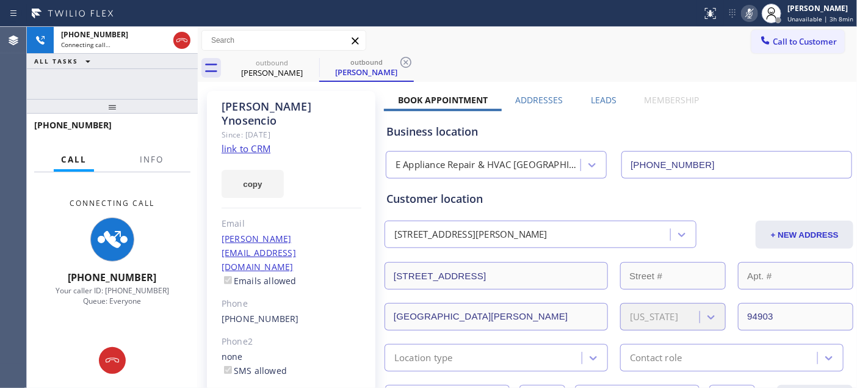
click at [582, 61] on div "outbound Lucille Ynosencio outbound Lucille Ynosencio" at bounding box center [541, 67] width 632 height 27
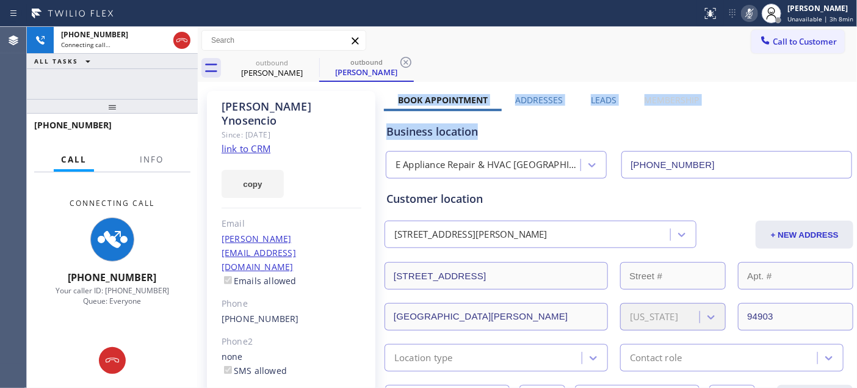
drag, startPoint x: 399, startPoint y: 95, endPoint x: 562, endPoint y: 48, distance: 169.0
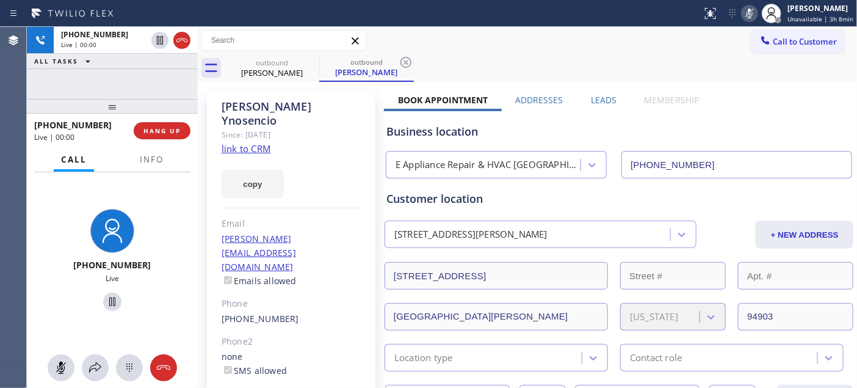
click at [562, 48] on div "Call to Customer Outbound call Location LG Repairs Your caller id phone number …" at bounding box center [527, 40] width 659 height 21
drag, startPoint x: 749, startPoint y: 13, endPoint x: 612, endPoint y: 41, distance: 140.1
click at [749, 13] on icon at bounding box center [750, 14] width 6 height 10
drag, startPoint x: 175, startPoint y: 84, endPoint x: 286, endPoint y: 2, distance: 137.5
click at [175, 75] on div "+13212463352 Live | 00:37 ALL TASKS ALL TASKS ACTIVE TASKS TASKS IN WRAP UP +13…" at bounding box center [112, 207] width 171 height 361
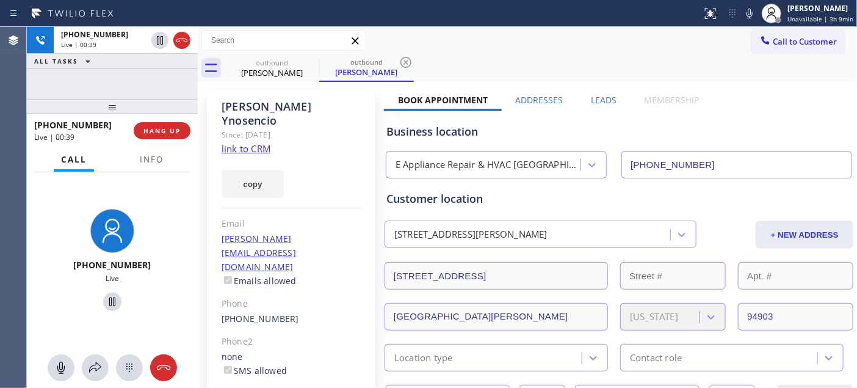
drag, startPoint x: 176, startPoint y: 108, endPoint x: 204, endPoint y: 38, distance: 75.3
click at [166, 85] on div "+13212463352 Live | 00:39 ALL TASKS ALL TASKS ACTIVE TASKS TASKS IN WRAP UP +13…" at bounding box center [112, 207] width 171 height 361
drag, startPoint x: 117, startPoint y: 117, endPoint x: 253, endPoint y: 13, distance: 171.6
click at [148, 71] on div "+13212463352 Live | 00:56 ALL TASKS ALL TASKS ACTIVE TASKS TASKS IN WRAP UP +13…" at bounding box center [112, 207] width 171 height 361
drag, startPoint x: 127, startPoint y: 104, endPoint x: 130, endPoint y: 32, distance: 72.1
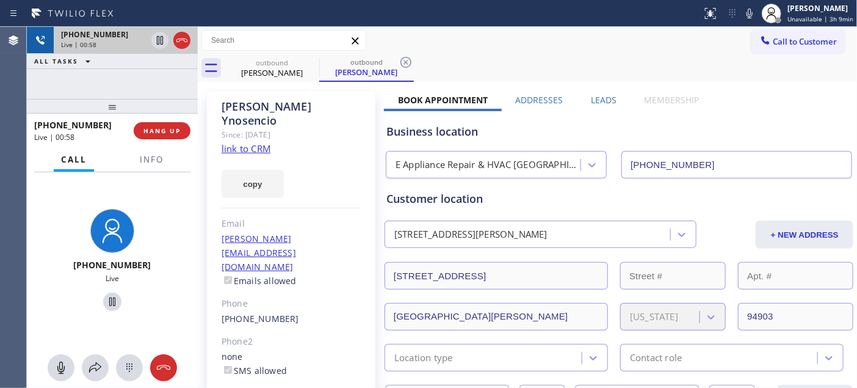
click at [127, 59] on div "+13212463352 Live | 00:58 ALL TASKS ALL TASKS ACTIVE TASKS TASKS IN WRAP UP +13…" at bounding box center [112, 207] width 171 height 361
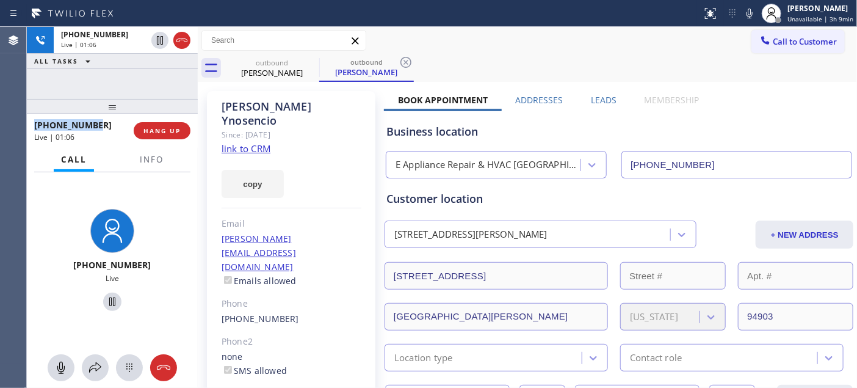
drag, startPoint x: 101, startPoint y: 117, endPoint x: 109, endPoint y: 89, distance: 28.6
click at [109, 89] on div "+13212463352 Live | 01:06 ALL TASKS ALL TASKS ACTIVE TASKS TASKS IN WRAP UP +13…" at bounding box center [112, 207] width 171 height 361
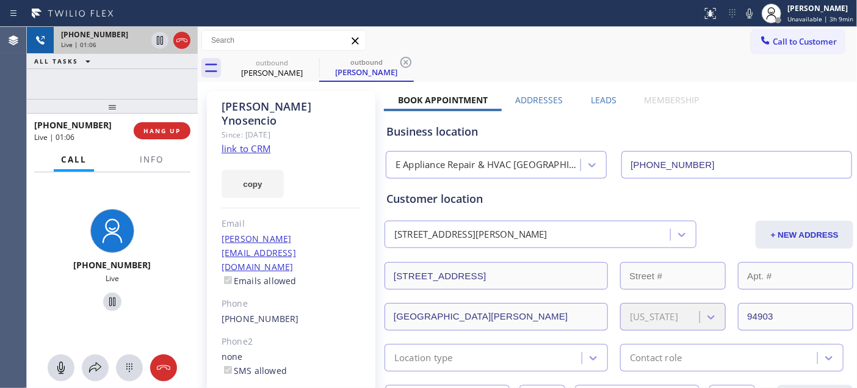
drag, startPoint x: 120, startPoint y: 101, endPoint x: 141, endPoint y: 49, distance: 56.1
click at [125, 84] on div "+13212463352 Live | 01:06 ALL TASKS ALL TASKS ACTIVE TASKS TASKS IN WRAP UP +13…" at bounding box center [112, 207] width 171 height 361
click at [189, 60] on div "ALL TASKS ALL TASKS ACTIVE TASKS TASKS IN WRAP UP" at bounding box center [112, 61] width 171 height 15
drag, startPoint x: 137, startPoint y: 100, endPoint x: 169, endPoint y: 6, distance: 99.4
click at [140, 76] on div "+13212463352 Live | 01:09 ALL TASKS ALL TASKS ACTIVE TASKS TASKS IN WRAP UP +13…" at bounding box center [112, 207] width 171 height 361
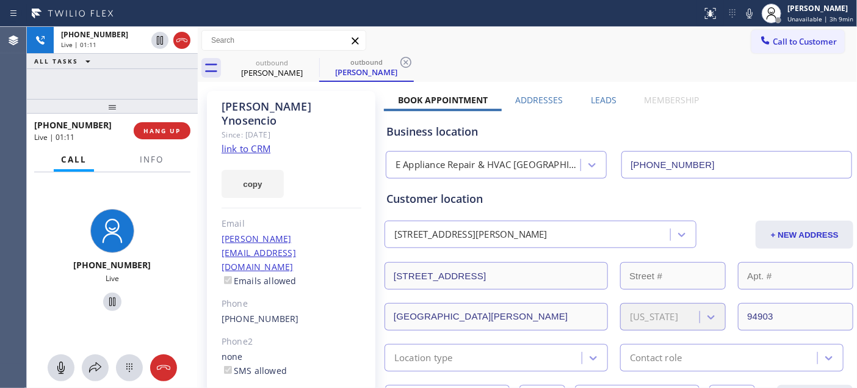
drag, startPoint x: 94, startPoint y: 123, endPoint x: 98, endPoint y: 99, distance: 24.2
click at [98, 102] on div "+13212463352 Live | 01:11 ALL TASKS ALL TASKS ACTIVE TASKS TASKS IN WRAP UP +13…" at bounding box center [112, 207] width 171 height 361
drag, startPoint x: 110, startPoint y: 104, endPoint x: 120, endPoint y: 66, distance: 39.5
click at [118, 72] on div "+13212463352 Live | 01:12 ALL TASKS ALL TASKS ACTIVE TASKS TASKS IN WRAP UP +13…" at bounding box center [112, 207] width 171 height 361
click at [153, 78] on div "+13212463352 Live | 01:12 ALL TASKS ALL TASKS ACTIVE TASKS TASKS IN WRAP UP" at bounding box center [112, 63] width 171 height 72
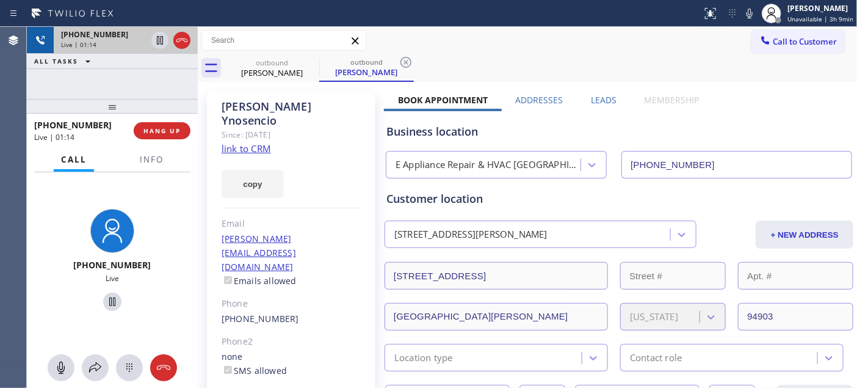
drag, startPoint x: 173, startPoint y: 95, endPoint x: 186, endPoint y: 52, distance: 44.8
click at [174, 81] on div "+13212463352 Live | 01:14 ALL TASKS ALL TASKS ACTIVE TASKS TASKS IN WRAP UP +13…" at bounding box center [112, 207] width 171 height 361
drag, startPoint x: 148, startPoint y: 102, endPoint x: 342, endPoint y: 3, distance: 217.8
click at [148, 79] on div "+13212463352 Live | 01:16 ALL TASKS ALL TASKS ACTIVE TASKS TASKS IN WRAP UP +13…" at bounding box center [112, 207] width 171 height 361
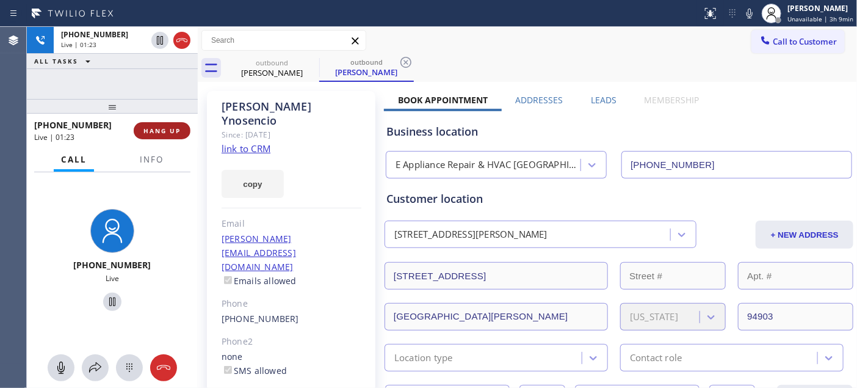
click at [173, 133] on span "HANG UP" at bounding box center [161, 130] width 37 height 9
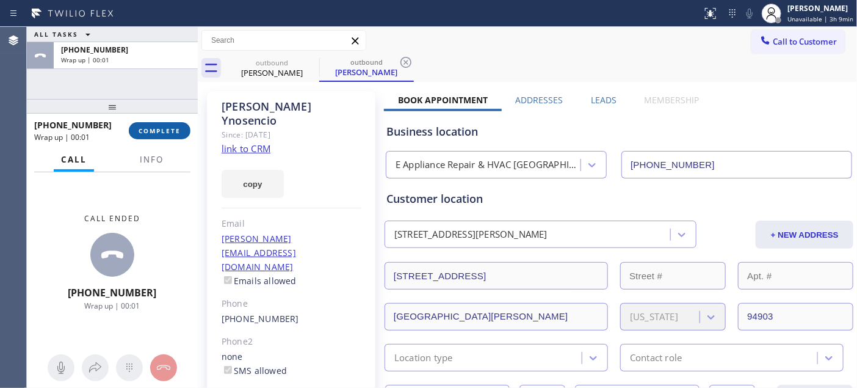
click at [182, 136] on button "COMPLETE" at bounding box center [160, 130] width 62 height 17
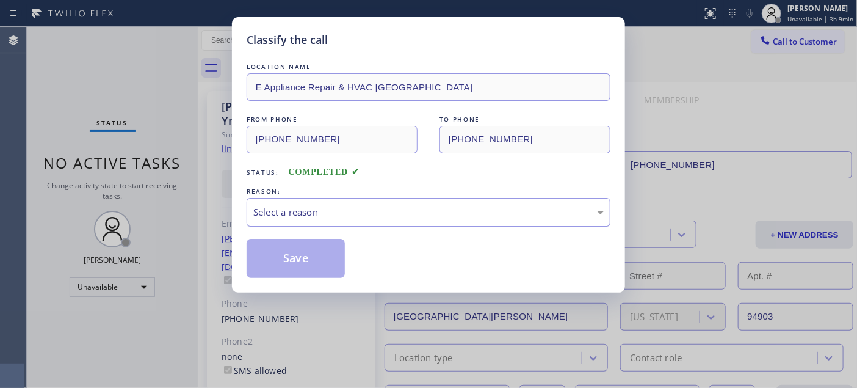
click at [404, 212] on div "Select a reason" at bounding box center [428, 212] width 350 height 14
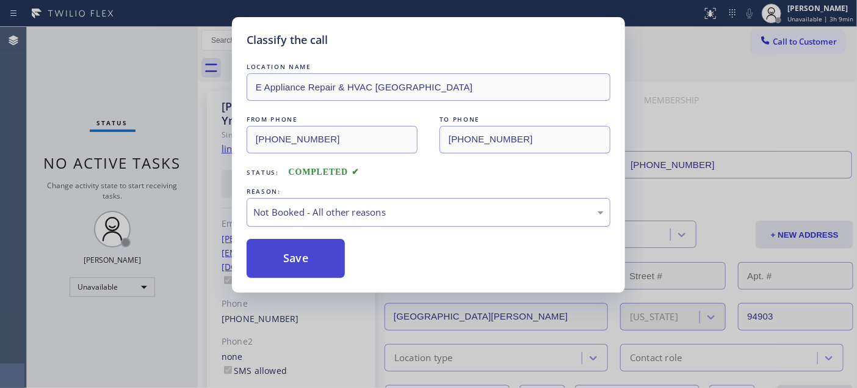
click at [319, 256] on button "Save" at bounding box center [296, 258] width 98 height 39
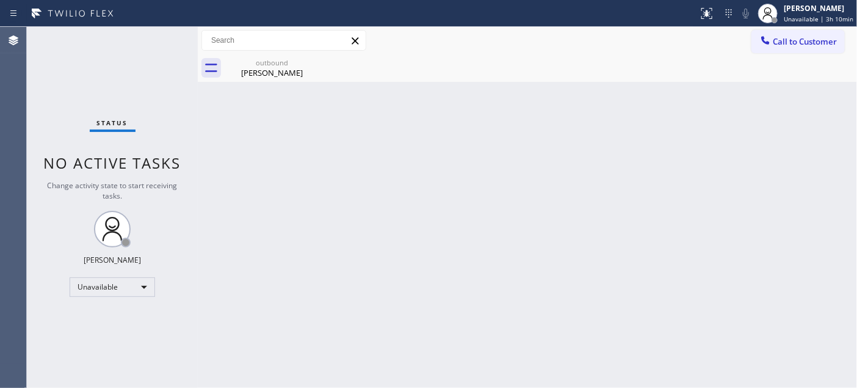
drag, startPoint x: 772, startPoint y: 48, endPoint x: 434, endPoint y: 264, distance: 401.3
click at [772, 47] on div at bounding box center [765, 41] width 15 height 15
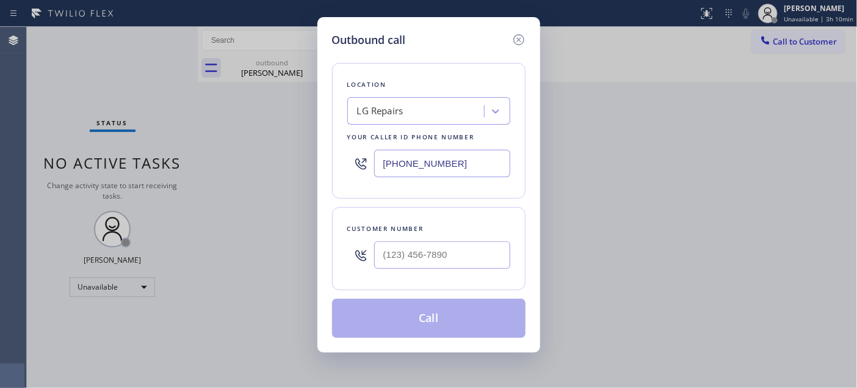
click at [388, 288] on div "Customer number" at bounding box center [428, 248] width 193 height 83
click at [419, 259] on input "(___) ___-____" at bounding box center [442, 254] width 136 height 27
paste input "310) 874-8426"
type input "(310) 874-8426"
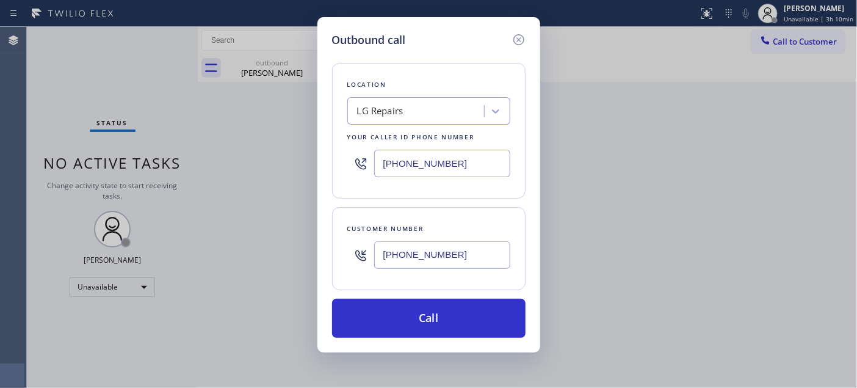
drag, startPoint x: 464, startPoint y: 169, endPoint x: 330, endPoint y: 157, distance: 134.2
click at [342, 157] on div "Location LG Repairs Your caller id phone number (877) 748-5179" at bounding box center [428, 131] width 193 height 136
paste input "323) 870-7123"
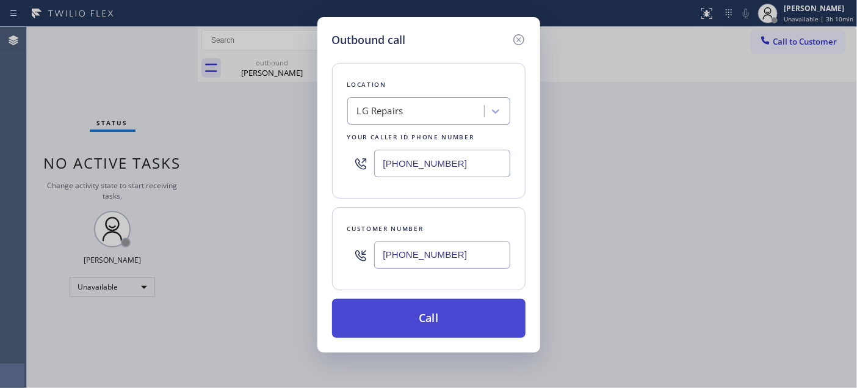
type input "[PHONE_NUMBER]"
click at [474, 310] on button "Call" at bounding box center [428, 317] width 193 height 39
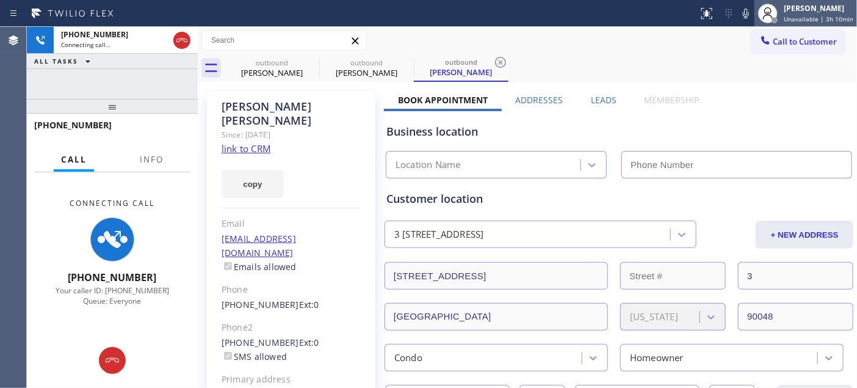
type input "[PHONE_NUMBER]"
drag, startPoint x: 156, startPoint y: 95, endPoint x: 159, endPoint y: 72, distance: 22.9
click at [161, 69] on div "+13108748426 Connecting call… ALL TASKS ALL TASKS ACTIVE TASKS TASKS IN WRAP UP" at bounding box center [112, 63] width 171 height 72
drag, startPoint x: 151, startPoint y: 101, endPoint x: 338, endPoint y: 22, distance: 202.7
click at [151, 82] on div "+13108748426 Connecting call… ALL TASKS ALL TASKS ACTIVE TASKS TASKS IN WRAP UP…" at bounding box center [112, 207] width 171 height 361
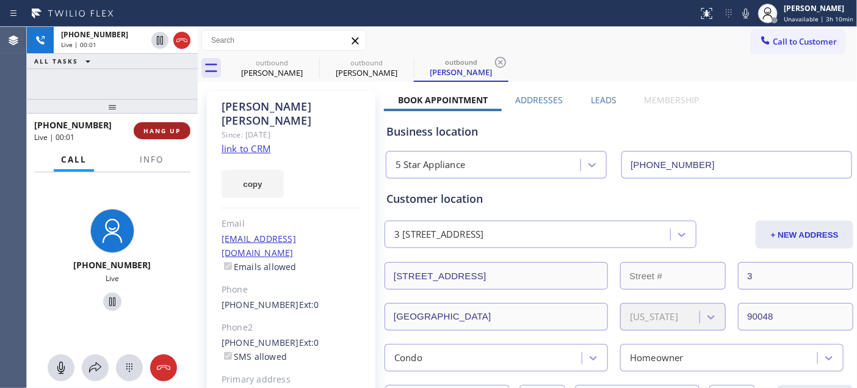
click at [172, 136] on button "HANG UP" at bounding box center [162, 130] width 57 height 17
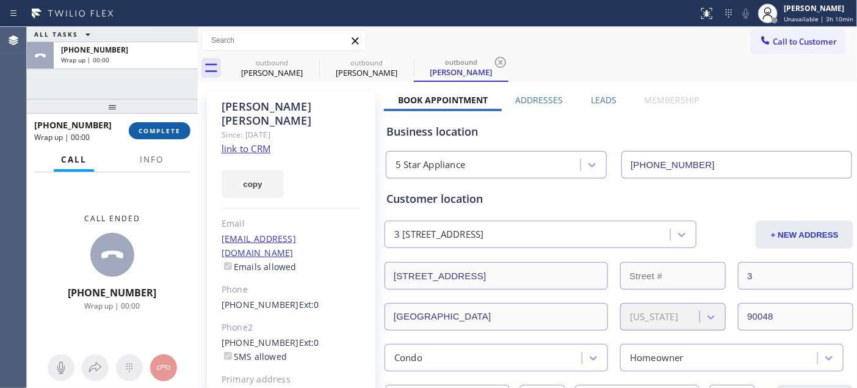
click at [172, 136] on button "COMPLETE" at bounding box center [160, 130] width 62 height 17
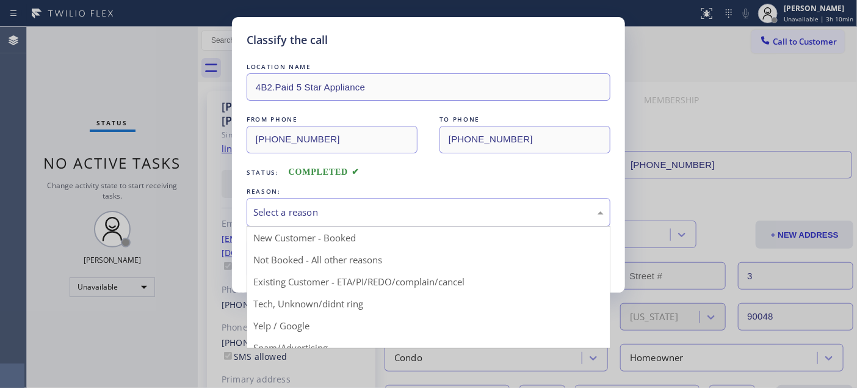
click at [320, 209] on div "Select a reason" at bounding box center [428, 212] width 350 height 14
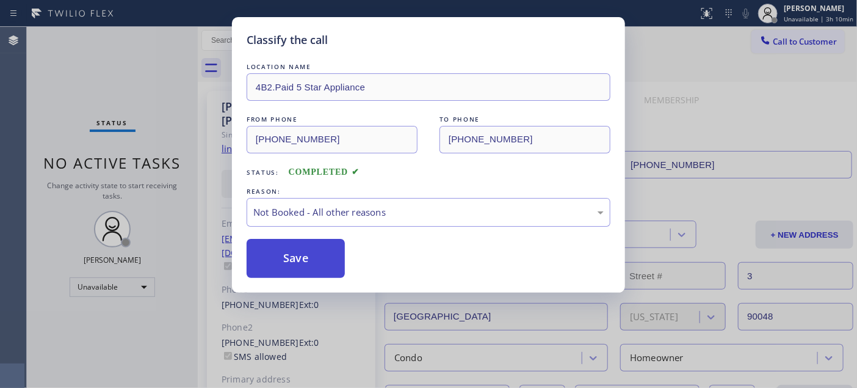
click at [315, 244] on button "Save" at bounding box center [296, 258] width 98 height 39
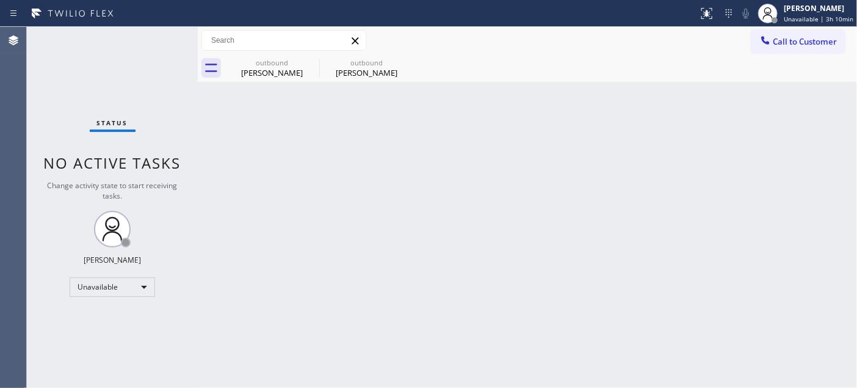
drag, startPoint x: 784, startPoint y: 39, endPoint x: 491, endPoint y: 237, distance: 354.0
click at [783, 39] on span "Call to Customer" at bounding box center [805, 41] width 64 height 11
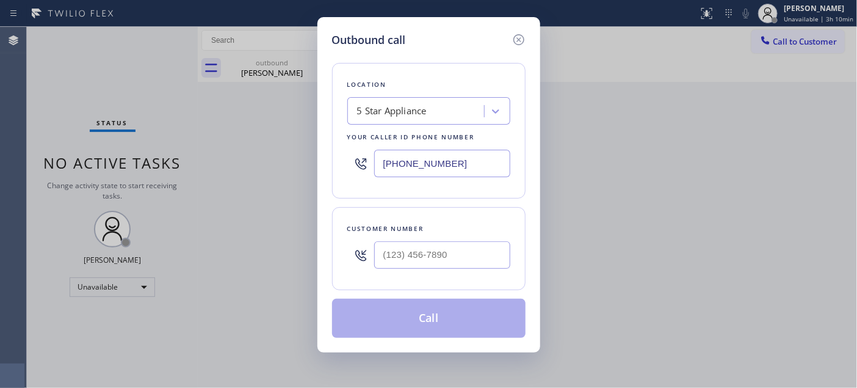
click at [397, 286] on div "Customer number" at bounding box center [428, 248] width 193 height 83
click at [412, 248] on input "(___) ___-____" at bounding box center [442, 254] width 136 height 27
paste input "805) 850-8395"
type input "(805) 850-8395"
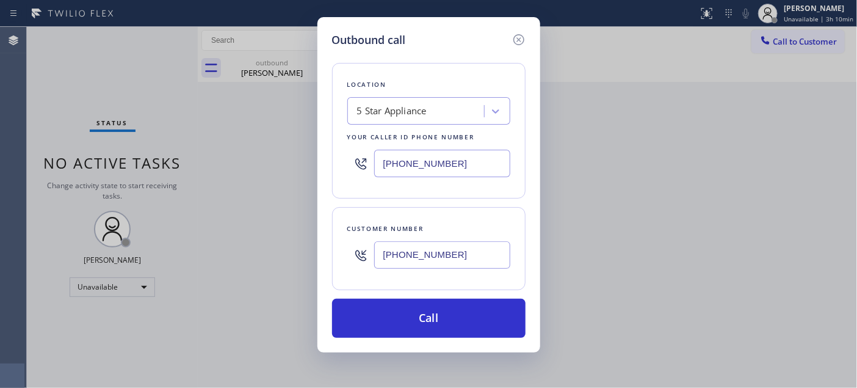
drag, startPoint x: 467, startPoint y: 167, endPoint x: 262, endPoint y: 162, distance: 204.5
click at [307, 168] on div "Outbound call Location 5 Star Appliance Your caller id phone number (323) 870-7…" at bounding box center [428, 194] width 857 height 388
paste input "855) 731-4952"
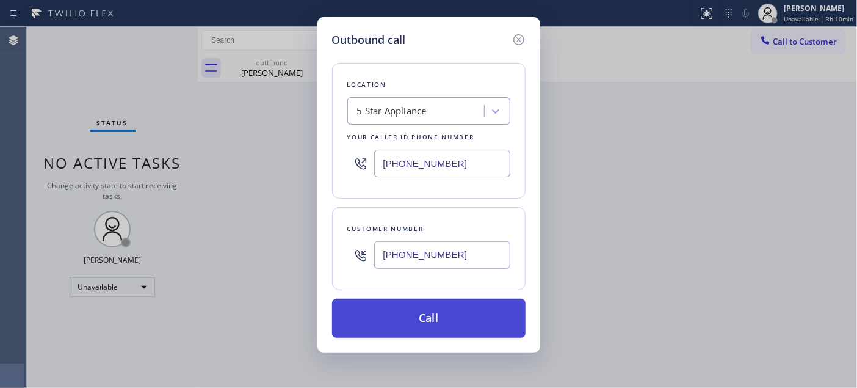
type input "[PHONE_NUMBER]"
click at [447, 305] on button "Call" at bounding box center [428, 317] width 193 height 39
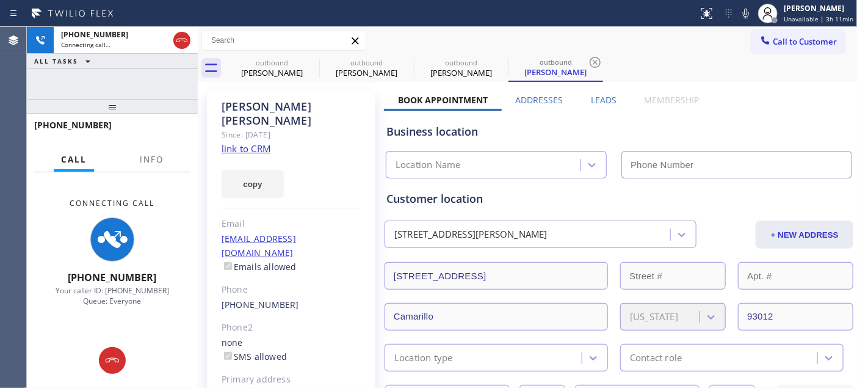
type input "[PHONE_NUMBER]"
click at [310, 61] on icon at bounding box center [311, 62] width 11 height 11
type input "[PHONE_NUMBER]"
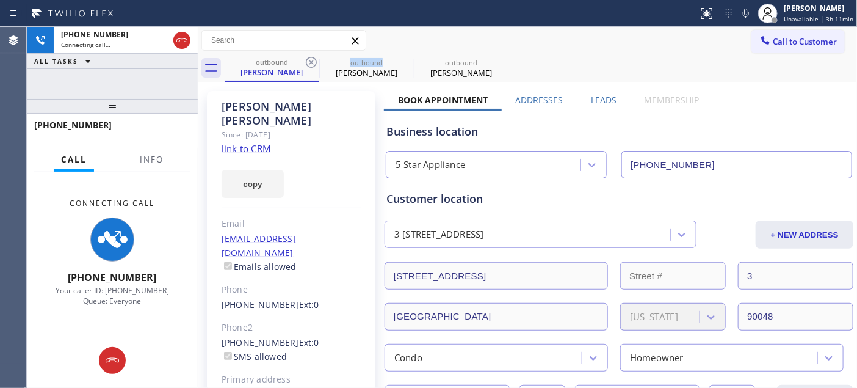
click at [310, 61] on icon at bounding box center [311, 62] width 11 height 11
type input "[PHONE_NUMBER]"
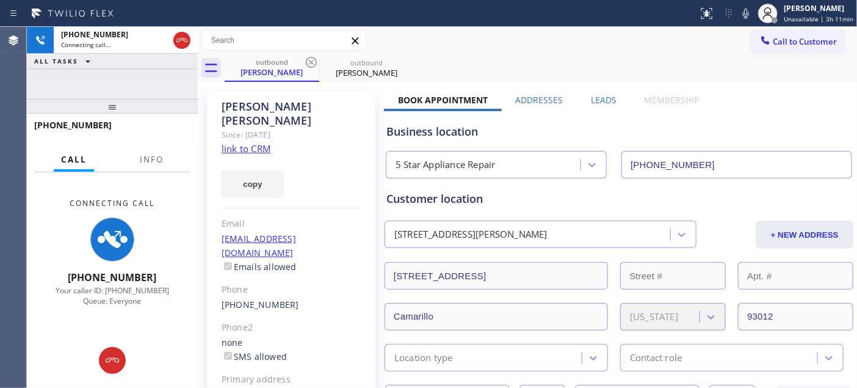
click at [472, 30] on div "Call to Customer Outbound call Location 5 Star Appliance Repair Your caller id …" at bounding box center [527, 40] width 659 height 21
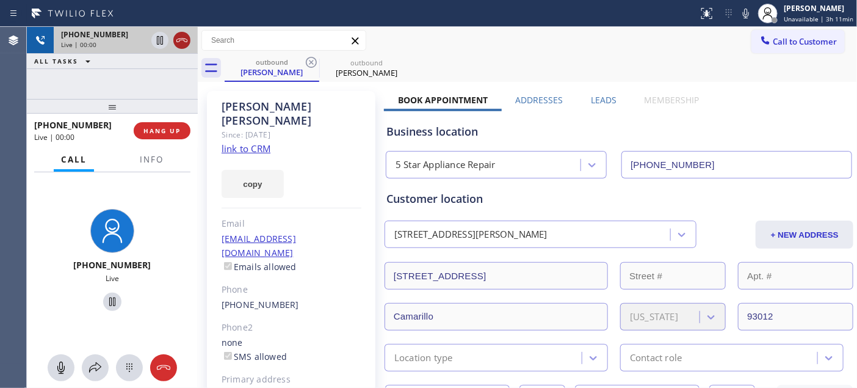
click at [186, 40] on icon at bounding box center [182, 40] width 15 height 15
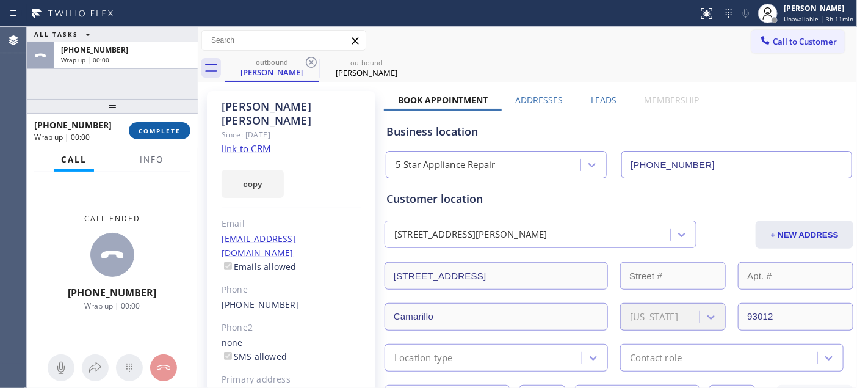
click at [181, 129] on button "COMPLETE" at bounding box center [160, 130] width 62 height 17
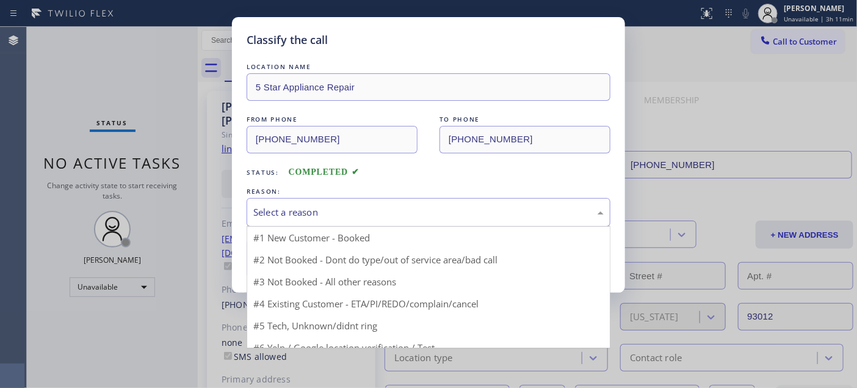
click at [382, 211] on div "Select a reason" at bounding box center [428, 212] width 350 height 14
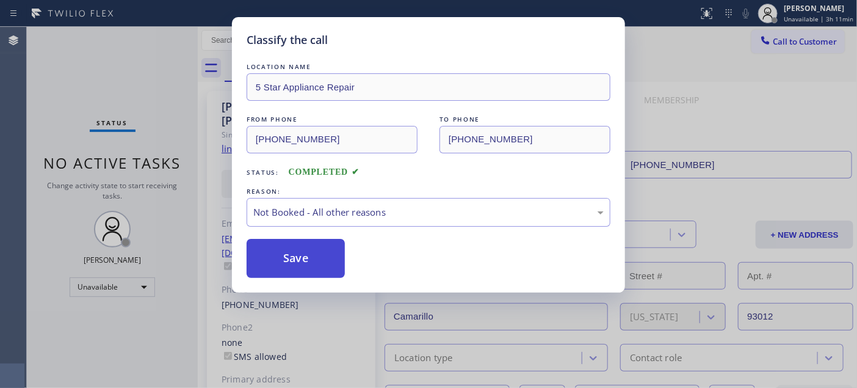
click at [332, 255] on button "Save" at bounding box center [296, 258] width 98 height 39
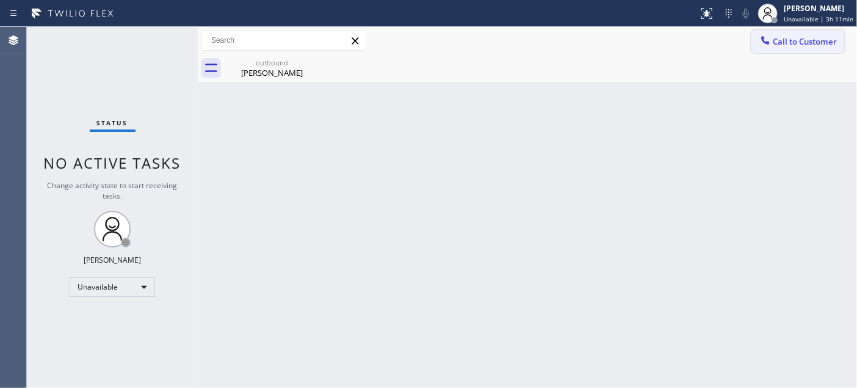
click at [775, 40] on span "Call to Customer" at bounding box center [805, 41] width 64 height 11
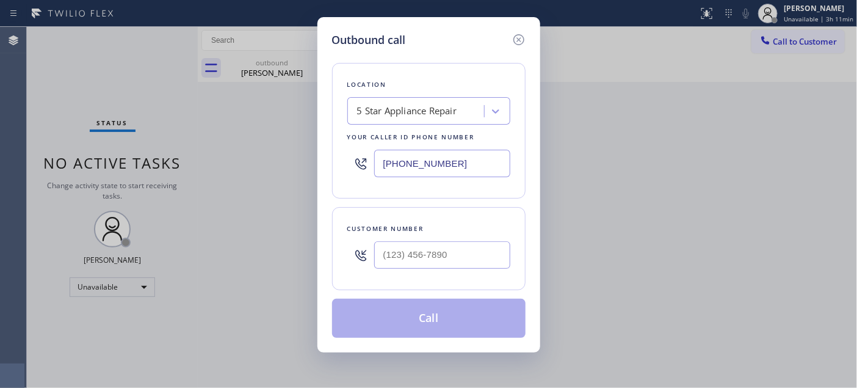
drag, startPoint x: 452, startPoint y: 238, endPoint x: 481, endPoint y: 209, distance: 41.0
click at [450, 243] on div at bounding box center [442, 255] width 136 height 40
click at [452, 264] on input "(___) ___-____" at bounding box center [442, 254] width 136 height 27
paste input "714) 335-9441"
type input "(714) 335-9441"
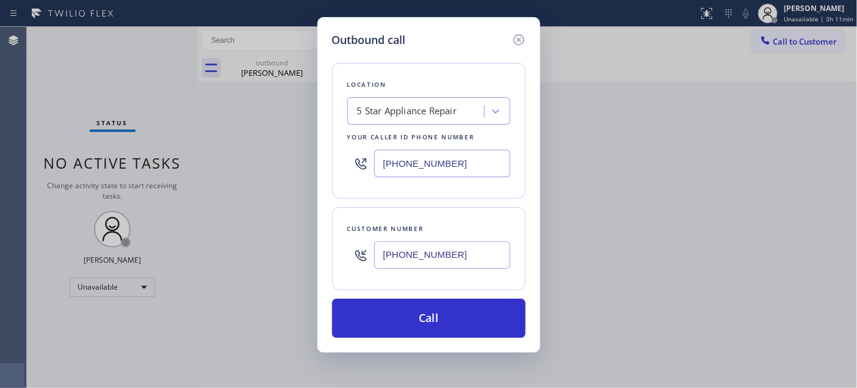
drag, startPoint x: 460, startPoint y: 156, endPoint x: 284, endPoint y: 161, distance: 176.5
click at [295, 159] on div "Outbound call Location 5 Star Appliance Repair Your caller id phone number (855…" at bounding box center [428, 194] width 857 height 388
paste input "949) 734-7320"
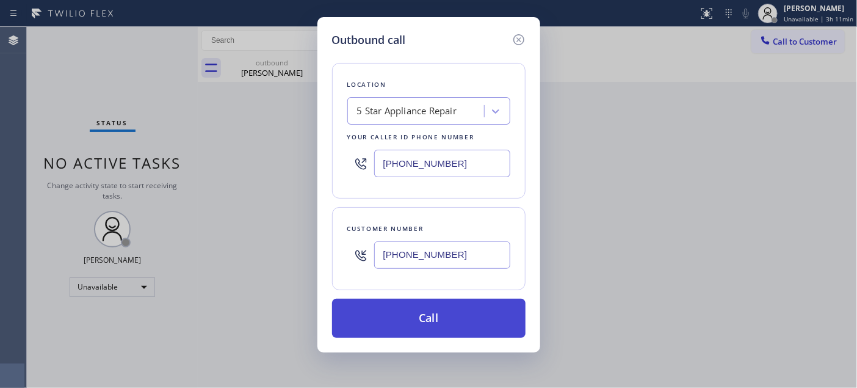
type input "(949) 734-7320"
click at [463, 317] on button "Call" at bounding box center [428, 317] width 193 height 39
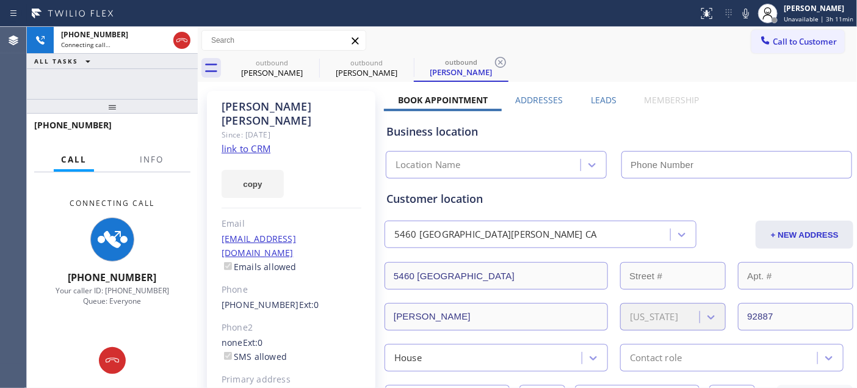
type input "(949) 734-7320"
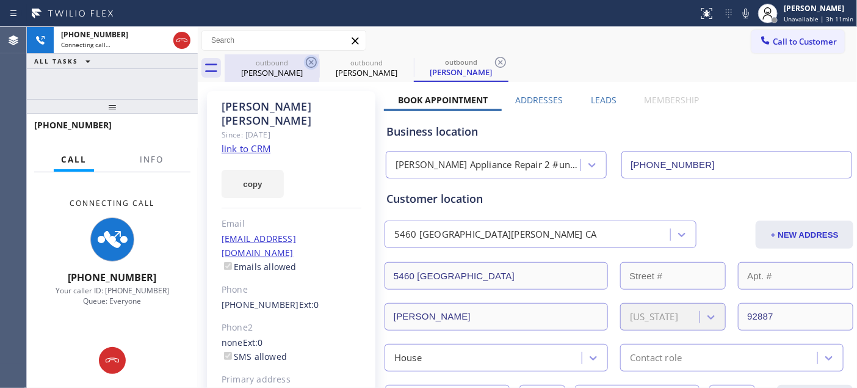
click at [310, 59] on icon at bounding box center [311, 62] width 15 height 15
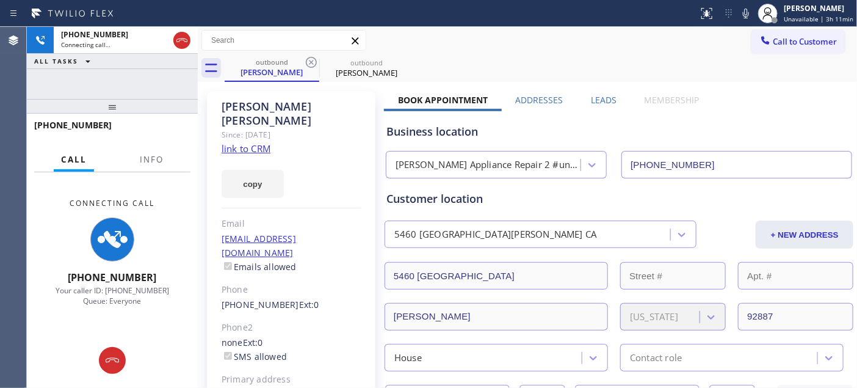
click at [588, 48] on div "Call to Customer Outbound call Location Yorba Linda Appliance Repair 2 #uncorre…" at bounding box center [527, 40] width 659 height 21
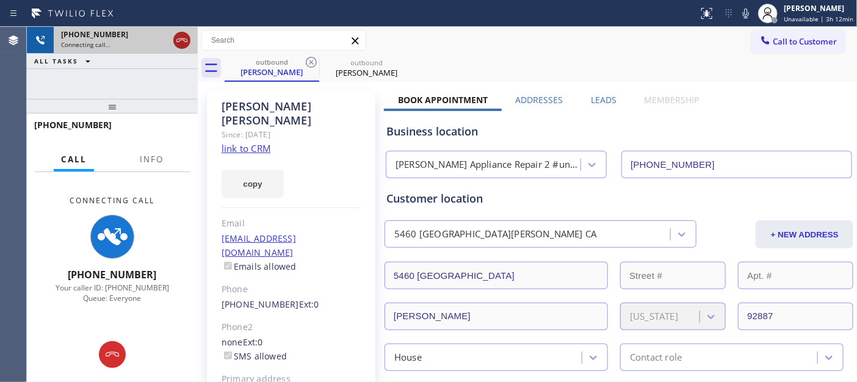
click at [186, 40] on icon at bounding box center [182, 40] width 15 height 15
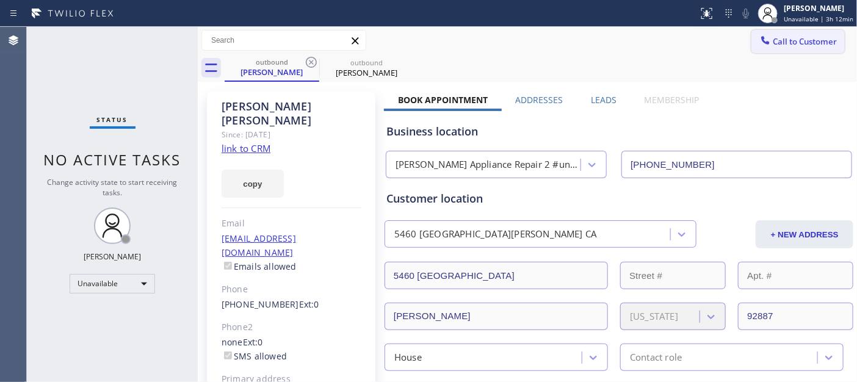
click at [810, 45] on span "Call to Customer" at bounding box center [805, 41] width 64 height 11
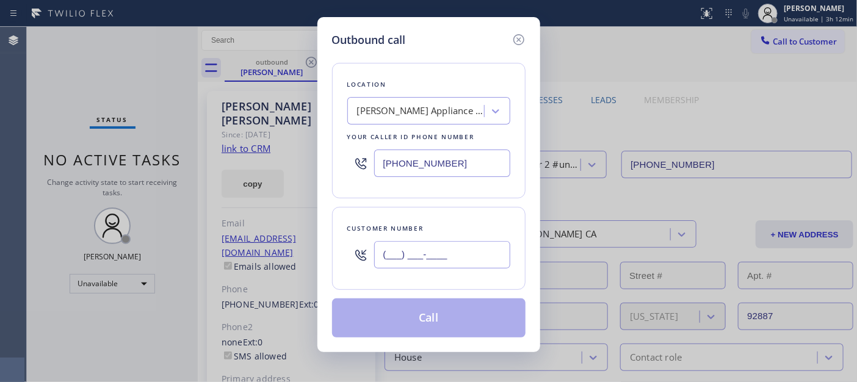
click at [426, 253] on input "(___) ___-____" at bounding box center [442, 254] width 136 height 27
paste input "203) 361-0527"
type input "(203) 361-0527"
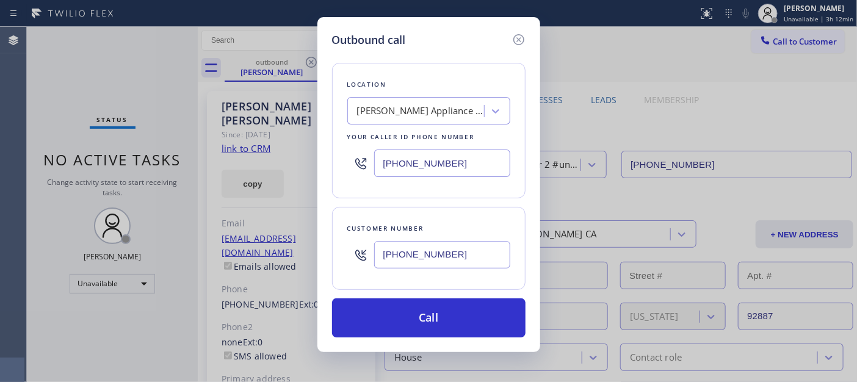
drag, startPoint x: 466, startPoint y: 161, endPoint x: 330, endPoint y: 165, distance: 136.2
click at [332, 165] on div "Location Yorba Linda Appliance Repair 2 #uncorrect Your caller id phone number …" at bounding box center [428, 131] width 193 height 136
paste input "773) 900-8292"
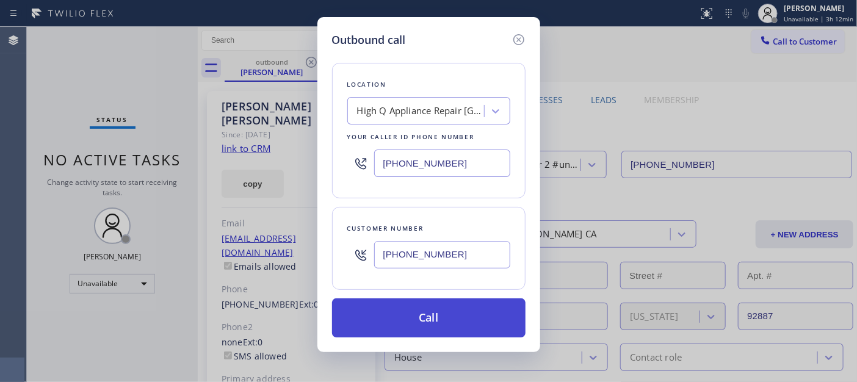
type input "(773) 900-8292"
click at [455, 312] on button "Call" at bounding box center [428, 317] width 193 height 39
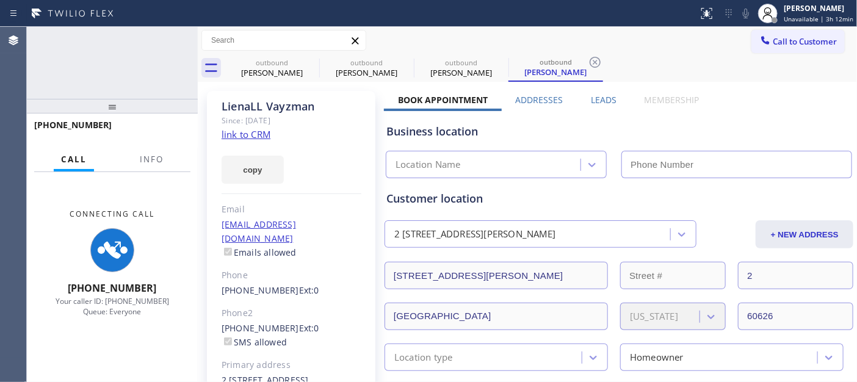
type input "(773) 900-8292"
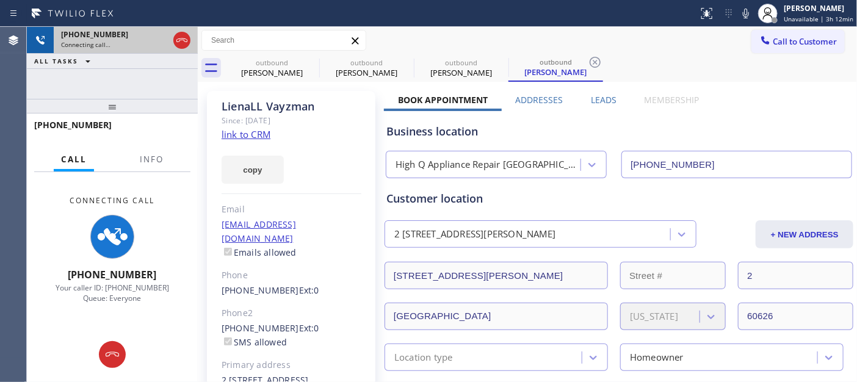
click at [168, 41] on div "+12033610527 Connecting call…" at bounding box center [112, 40] width 117 height 27
click at [181, 38] on icon at bounding box center [182, 40] width 15 height 15
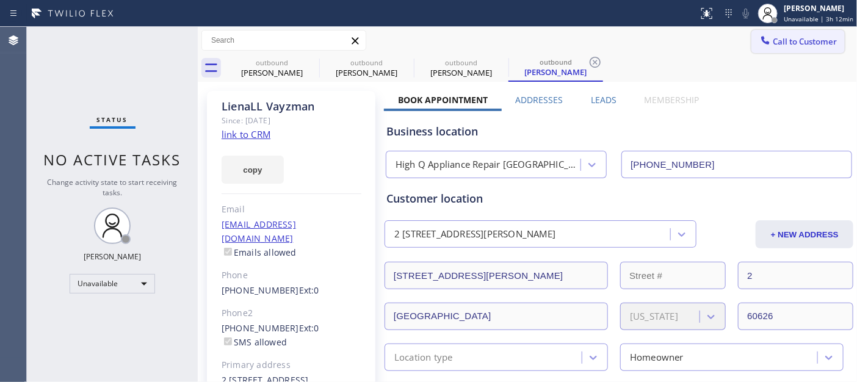
click at [803, 31] on button "Call to Customer" at bounding box center [797, 41] width 93 height 23
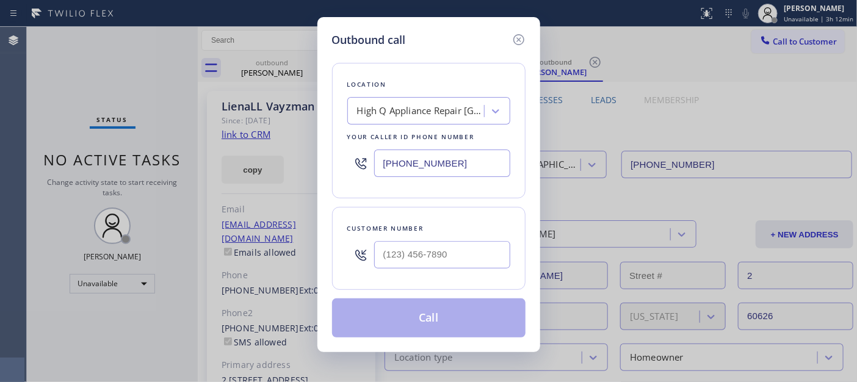
click at [409, 276] on div "Customer number" at bounding box center [428, 248] width 193 height 83
click at [447, 233] on div "Customer number" at bounding box center [428, 228] width 163 height 13
click at [438, 254] on input "(___) ___-____" at bounding box center [442, 254] width 136 height 27
paste input "305) 219-3737"
type input "(305) 219-3737"
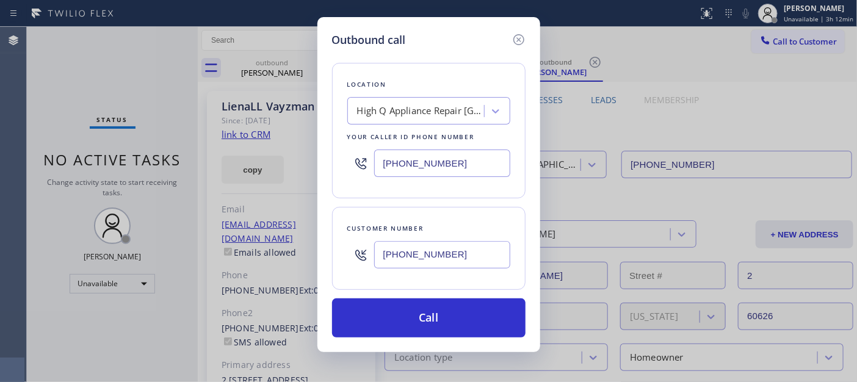
click at [357, 155] on div "(773) 900-8292" at bounding box center [428, 163] width 163 height 40
paste input "305) 697-542"
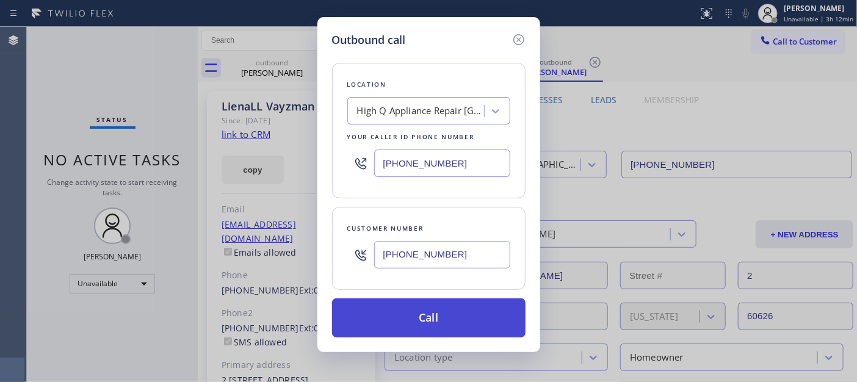
type input "(305) 697-5422"
click at [461, 315] on button "Call" at bounding box center [428, 317] width 193 height 39
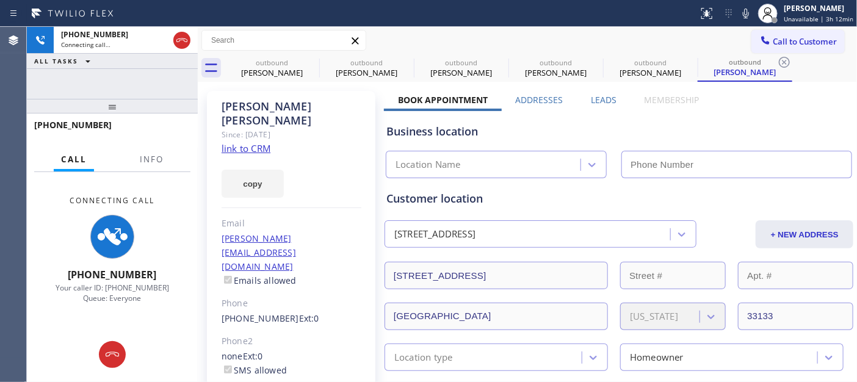
type input "(773) 900-8292"
click at [314, 62] on icon at bounding box center [311, 62] width 15 height 15
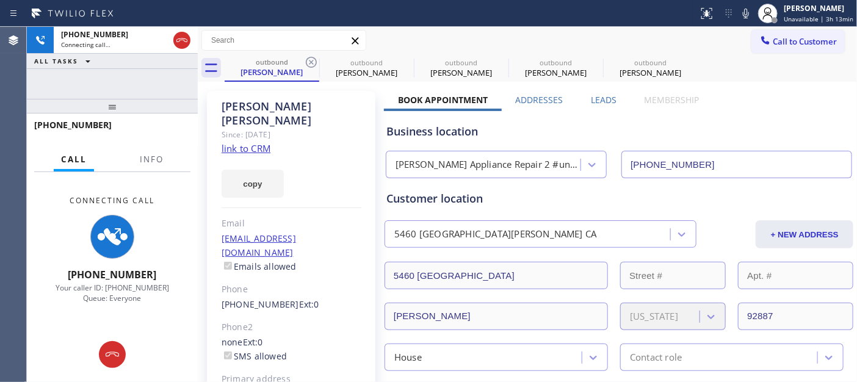
click at [314, 62] on icon at bounding box center [311, 62] width 15 height 15
type input "(773) 900-8292"
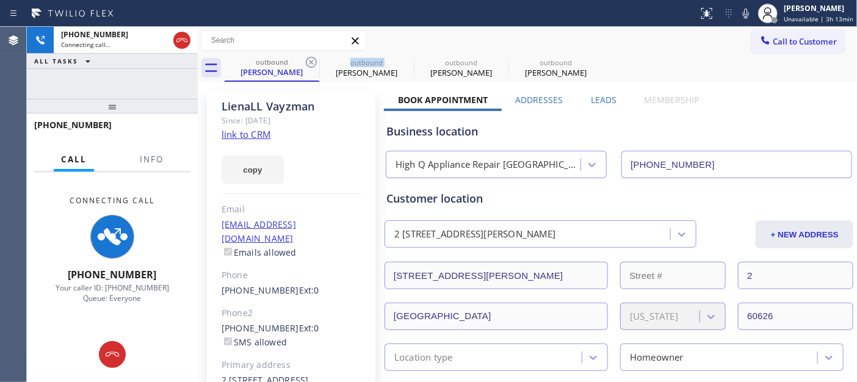
click at [314, 62] on icon at bounding box center [311, 62] width 15 height 15
click at [0, 0] on icon at bounding box center [0, 0] width 0 height 0
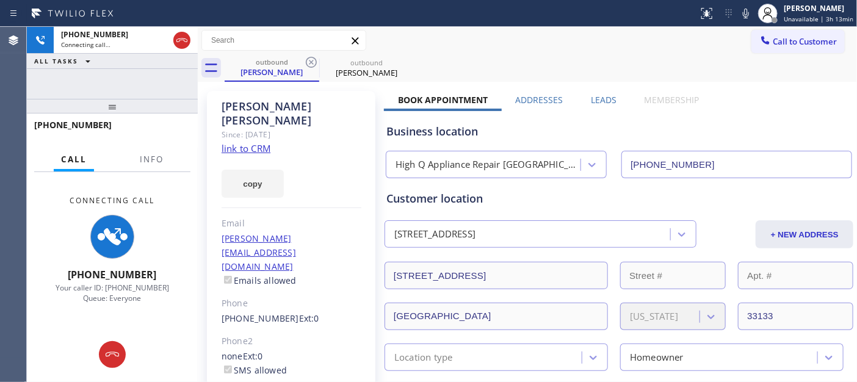
click at [560, 62] on div "outbound Victor Montalvo outbound Victor Montalvo" at bounding box center [541, 67] width 632 height 27
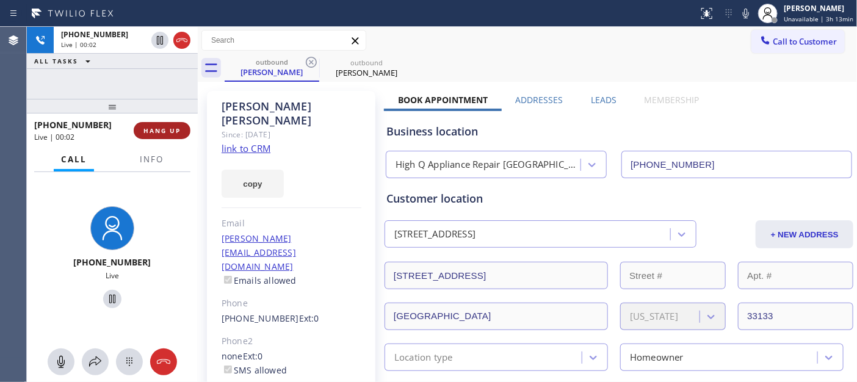
click at [167, 139] on button "HANG UP" at bounding box center [162, 130] width 57 height 17
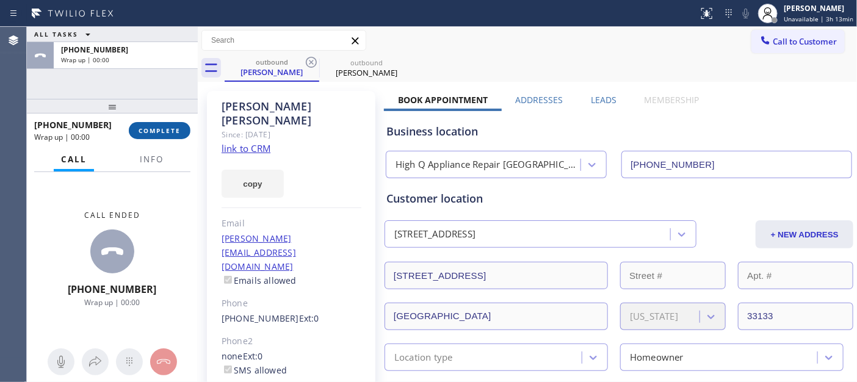
drag, startPoint x: 168, startPoint y: 139, endPoint x: 186, endPoint y: 136, distance: 17.9
click at [167, 138] on button "COMPLETE" at bounding box center [160, 130] width 62 height 17
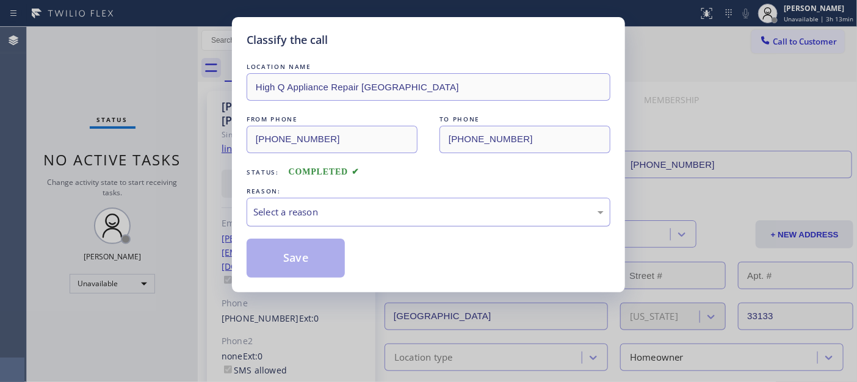
click at [343, 206] on div "Select a reason" at bounding box center [428, 212] width 350 height 14
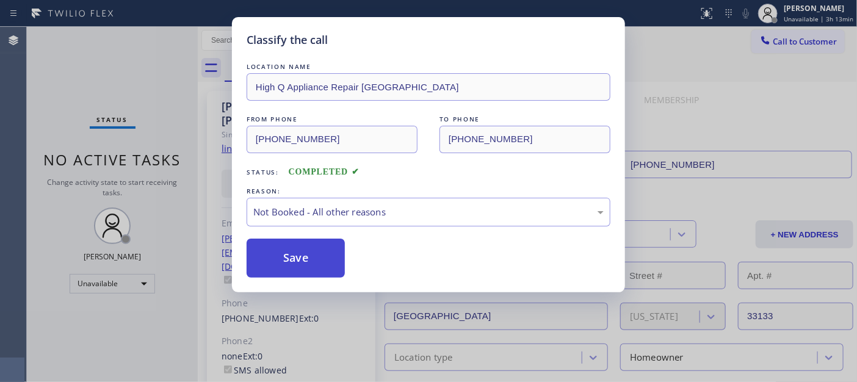
click at [308, 259] on button "Save" at bounding box center [296, 258] width 98 height 39
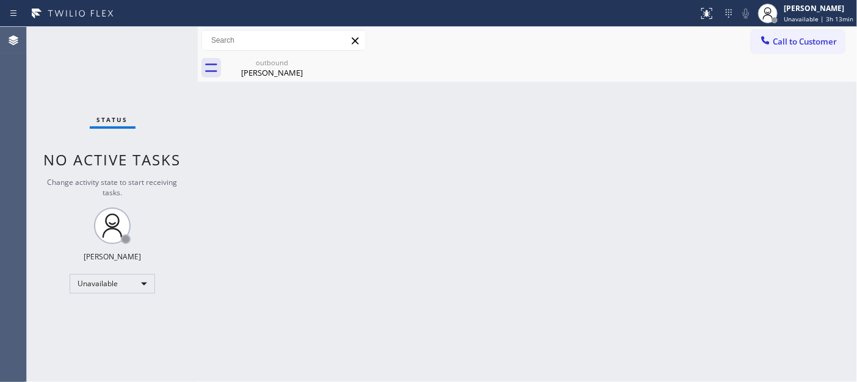
click at [808, 40] on span "Call to Customer" at bounding box center [805, 41] width 64 height 11
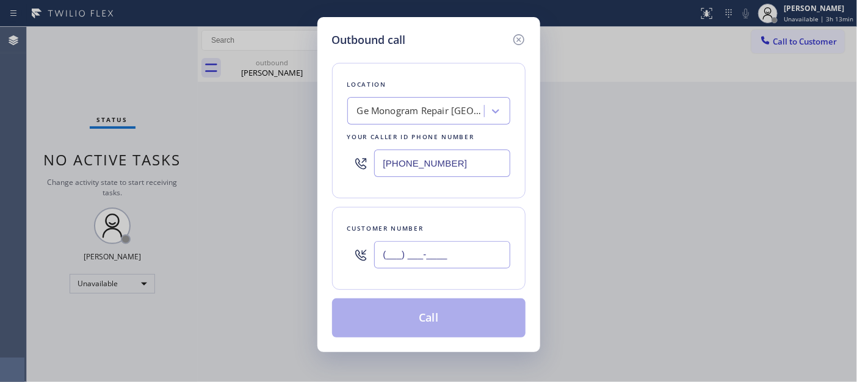
click at [394, 267] on input "(___) ___-____" at bounding box center [442, 254] width 136 height 27
paste input "917) 783-1138"
type input "[PHONE_NUMBER]"
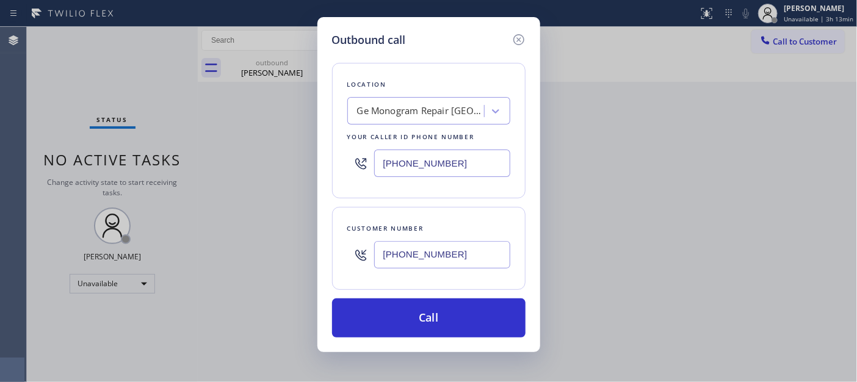
drag, startPoint x: 450, startPoint y: 159, endPoint x: 230, endPoint y: 155, distance: 220.4
click at [264, 150] on div "Outbound call Location Ge Monogram Repair Fort Lauderdale Your caller id phone …" at bounding box center [428, 191] width 857 height 382
paste input "47) 757-4373"
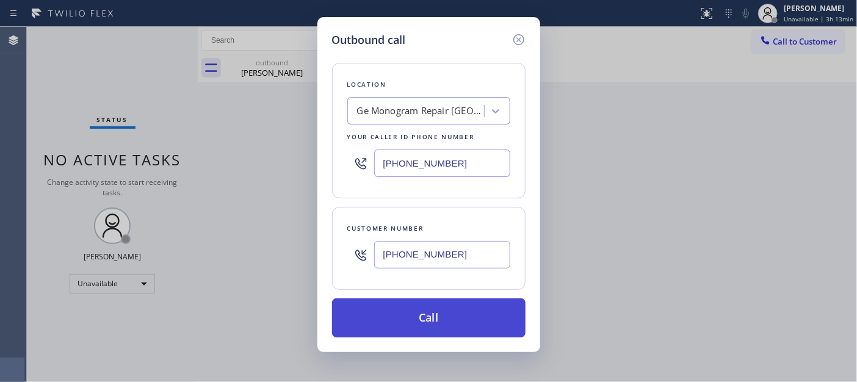
type input "[PHONE_NUMBER]"
click at [465, 313] on button "Call" at bounding box center [428, 317] width 193 height 39
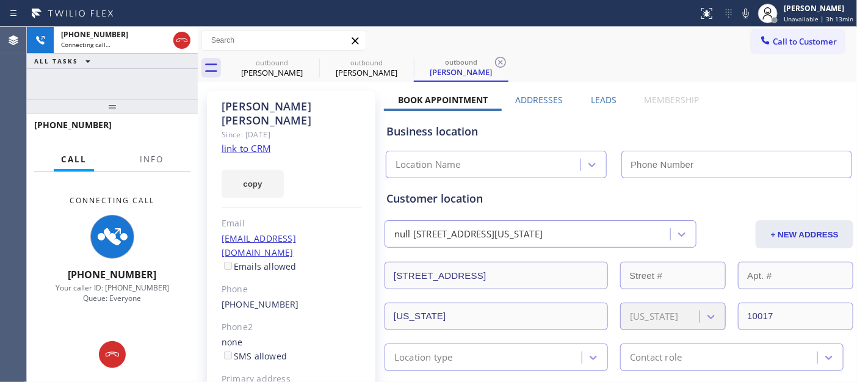
type input "[PHONE_NUMBER]"
drag, startPoint x: 172, startPoint y: 105, endPoint x: 240, endPoint y: 29, distance: 102.4
click at [177, 58] on div "+19177831138 Connecting call… ALL TASKS ALL TASKS ACTIVE TASKS TASKS IN WRAP UP…" at bounding box center [112, 204] width 171 height 355
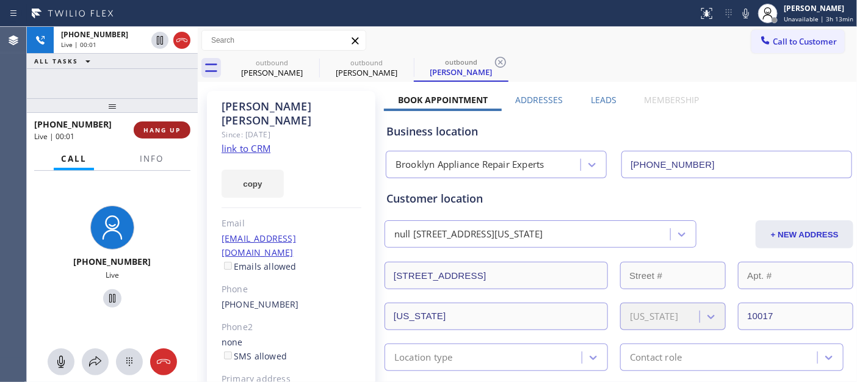
click at [169, 124] on button "HANG UP" at bounding box center [162, 129] width 57 height 17
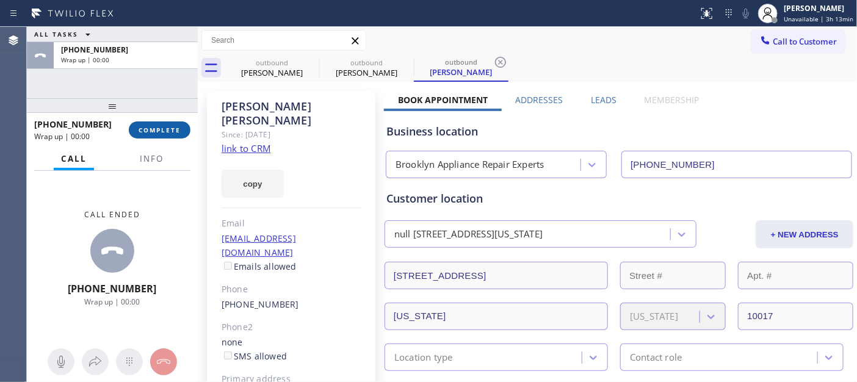
click at [167, 127] on span "COMPLETE" at bounding box center [160, 130] width 42 height 9
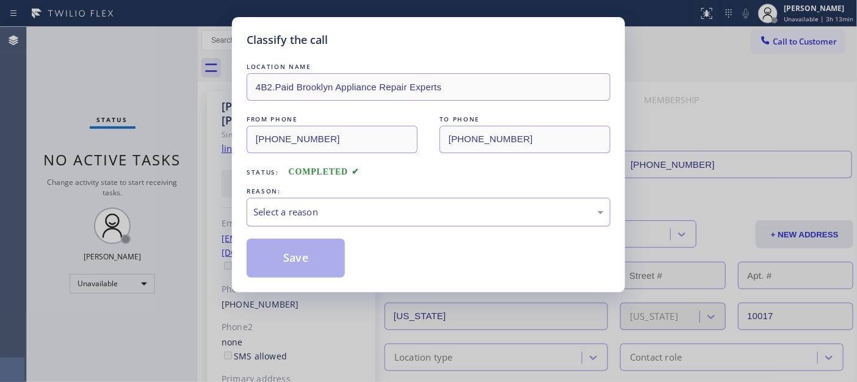
click at [309, 205] on div "Select a reason" at bounding box center [428, 212] width 350 height 14
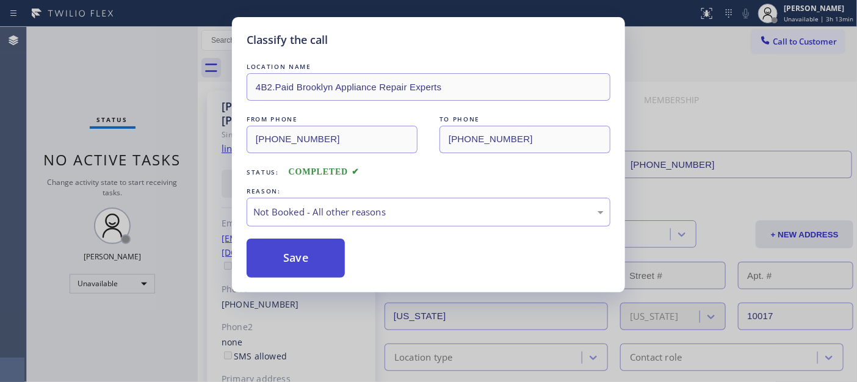
click at [296, 264] on button "Save" at bounding box center [296, 258] width 98 height 39
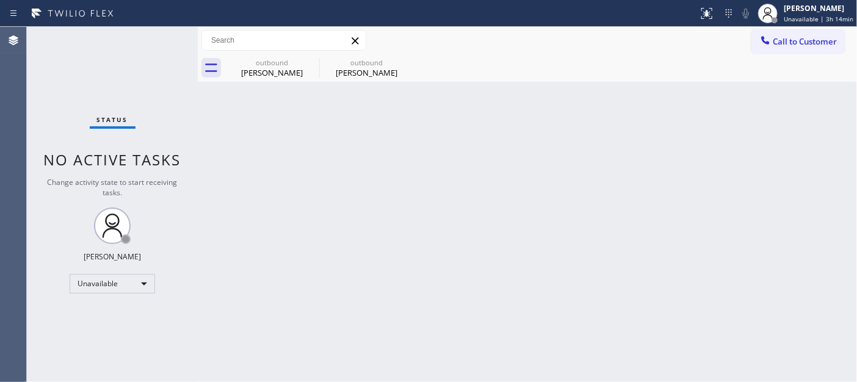
click at [789, 45] on span "Call to Customer" at bounding box center [805, 41] width 64 height 11
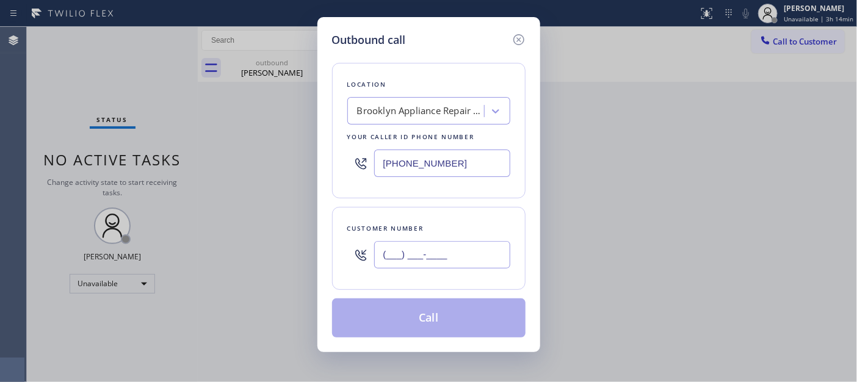
click at [454, 258] on input "(___) ___-____" at bounding box center [442, 254] width 136 height 27
paste input "303) 807-1566"
type input "(303) 807-1566"
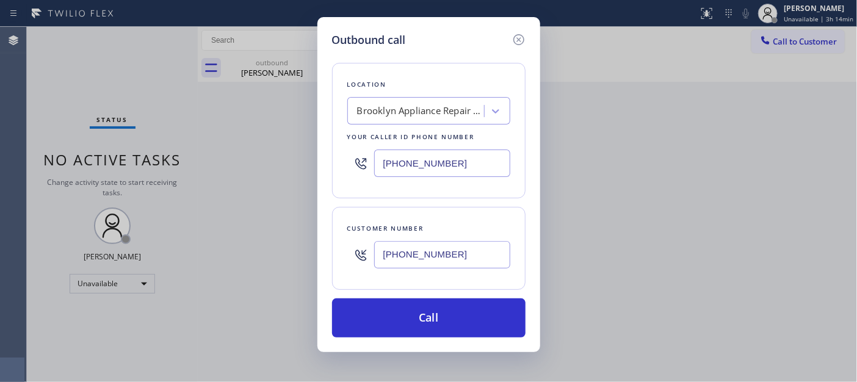
drag, startPoint x: 458, startPoint y: 159, endPoint x: 317, endPoint y: 161, distance: 141.0
click at [308, 150] on div "Outbound call Location Brooklyn Appliance Repair Experts Your caller id phone n…" at bounding box center [428, 191] width 857 height 382
paste input "23) 894-1469"
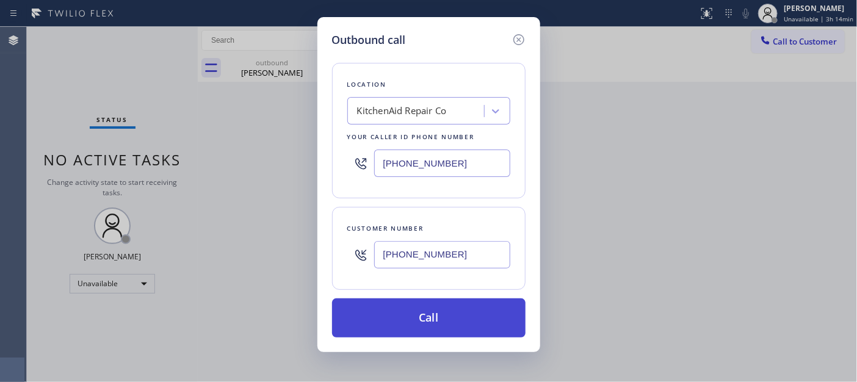
type input "(323) 894-1469"
click at [449, 313] on button "Call" at bounding box center [428, 317] width 193 height 39
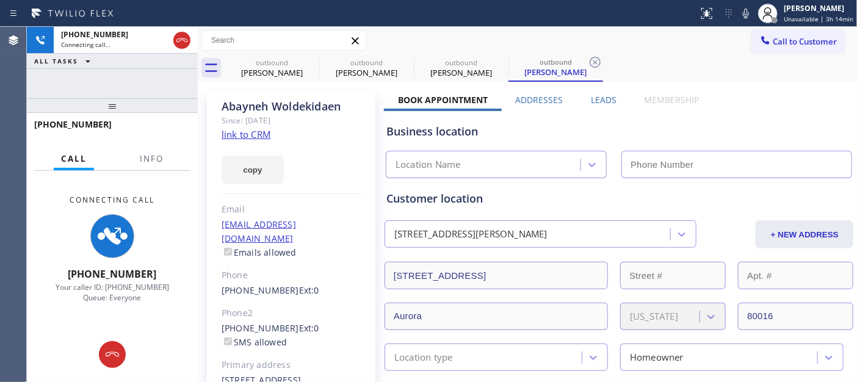
type input "(323) 894-1469"
click at [749, 14] on icon at bounding box center [746, 13] width 15 height 15
click at [313, 62] on icon at bounding box center [311, 62] width 15 height 15
type input "[PHONE_NUMBER]"
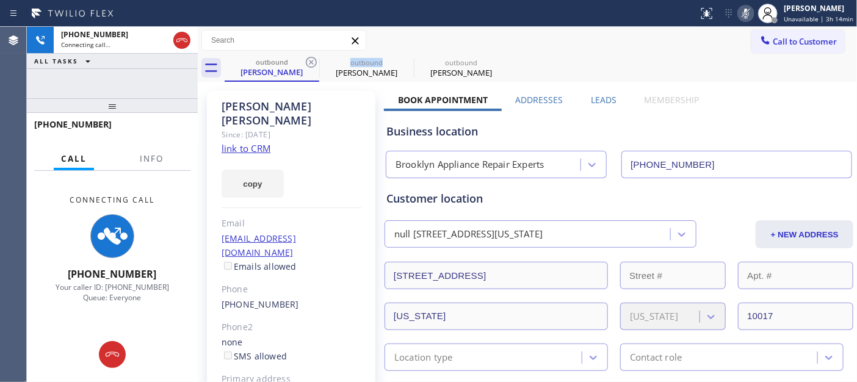
click at [313, 62] on icon at bounding box center [311, 62] width 15 height 15
type input "(323) 894-1469"
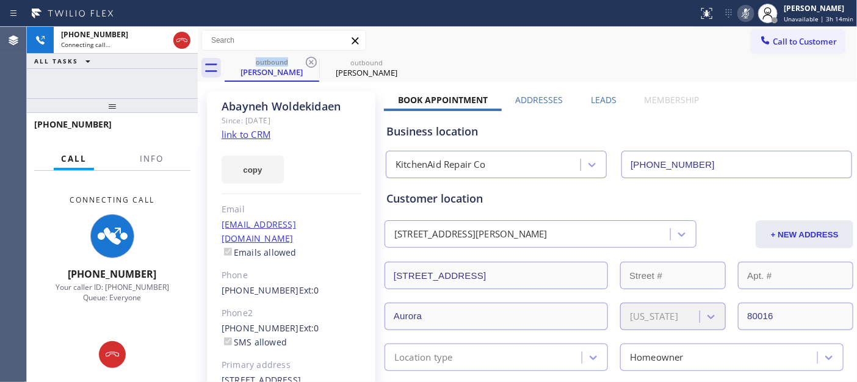
click at [511, 39] on div "Call to Customer Outbound call Location KitchenAid Repair Co Your caller id pho…" at bounding box center [527, 40] width 659 height 21
drag, startPoint x: 362, startPoint y: 100, endPoint x: 182, endPoint y: 100, distance: 180.1
click at [187, 100] on div "+13038071566 Connecting call… ALL TASKS ALL TASKS ACTIVE TASKS TASKS IN WRAP UP…" at bounding box center [442, 204] width 830 height 355
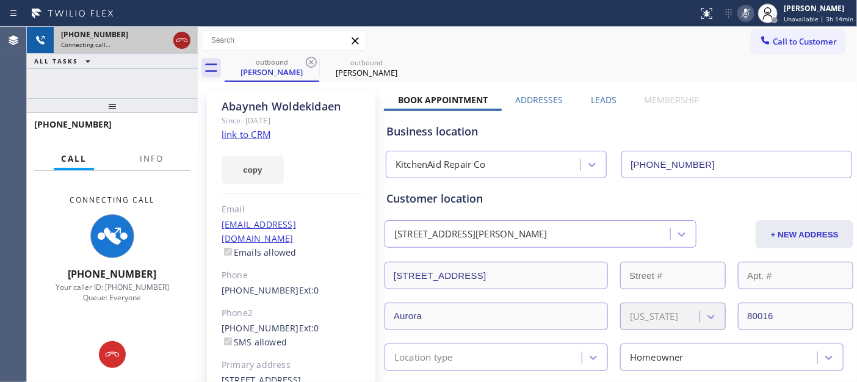
drag, startPoint x: 156, startPoint y: 99, endPoint x: 180, endPoint y: 42, distance: 62.7
click at [157, 71] on div "+13038071566 Connecting call… ALL TASKS ALL TASKS ACTIVE TASKS TASKS IN WRAP UP…" at bounding box center [112, 204] width 171 height 355
click at [182, 38] on icon at bounding box center [181, 40] width 11 height 4
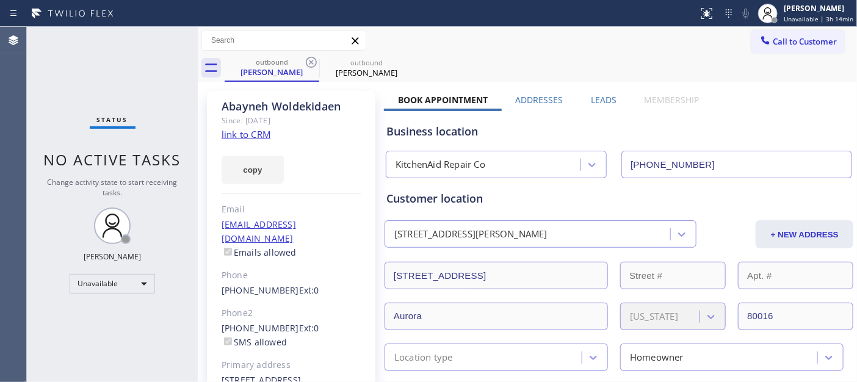
click at [815, 42] on span "Call to Customer" at bounding box center [805, 41] width 64 height 11
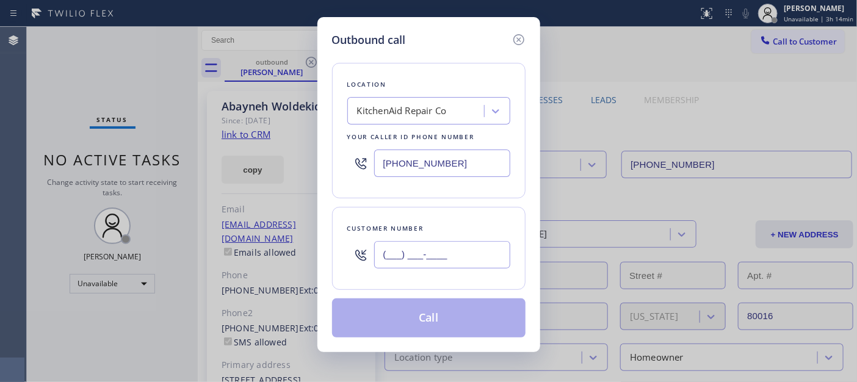
click at [412, 260] on input "(___) ___-____" at bounding box center [442, 254] width 136 height 27
paste input "760) 801-8507"
type input "(760) 801-8507"
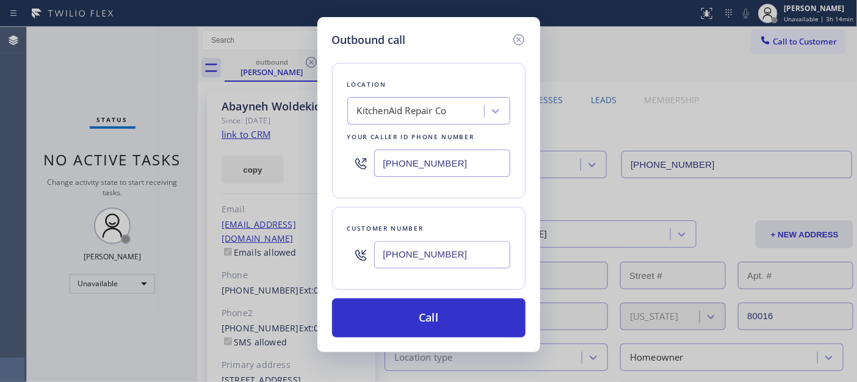
drag, startPoint x: 454, startPoint y: 154, endPoint x: 330, endPoint y: 153, distance: 123.3
click at [330, 153] on div "Outbound call Location KitchenAid Repair Co Your caller id phone number (323) 8…" at bounding box center [428, 184] width 223 height 335
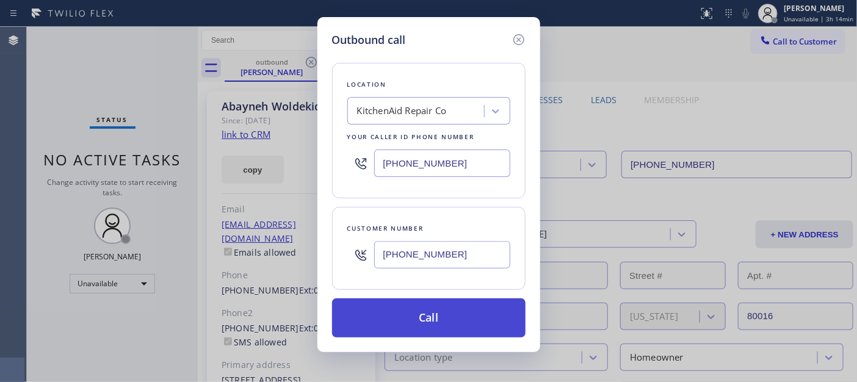
paste input "786) 558-185"
click at [474, 313] on button "Call" at bounding box center [428, 317] width 193 height 39
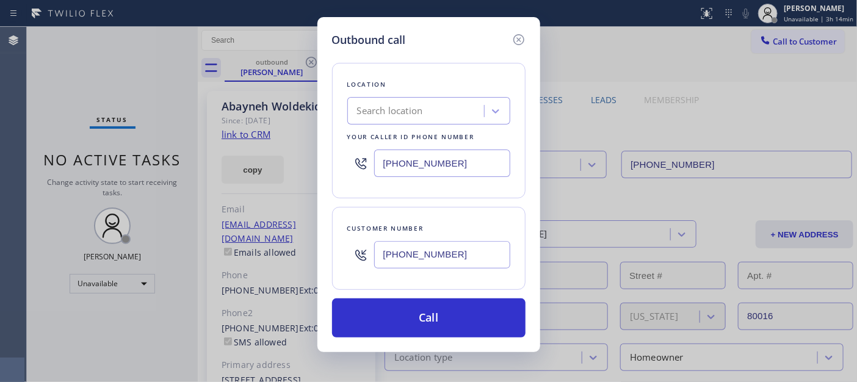
type input "(323) 894-1469"
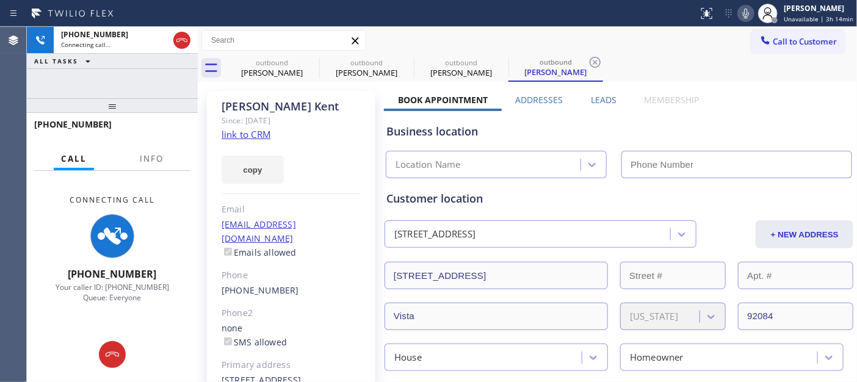
type input "(323) 894-1469"
click at [310, 62] on icon at bounding box center [311, 62] width 11 height 11
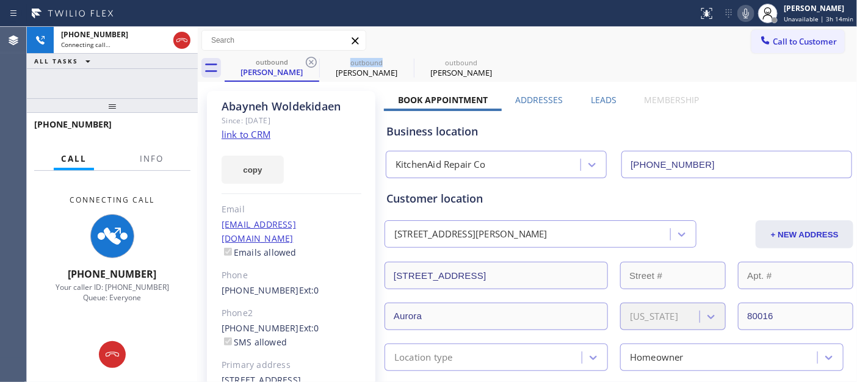
click at [310, 62] on icon at bounding box center [311, 62] width 11 height 11
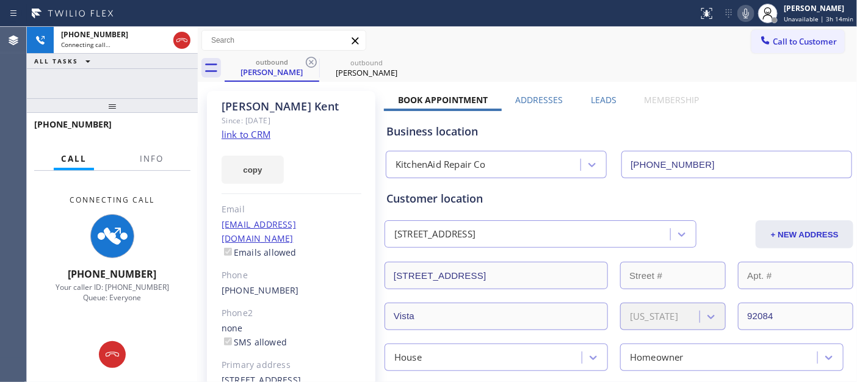
click at [469, 44] on div "Call to Customer Outbound call Location Search location Your caller id phone nu…" at bounding box center [527, 40] width 659 height 21
click at [746, 10] on icon at bounding box center [746, 13] width 15 height 15
drag, startPoint x: 386, startPoint y: 94, endPoint x: 725, endPoint y: 94, distance: 338.8
click at [550, 52] on div "Call to Customer Outbound call Location Search location Your caller id phone nu…" at bounding box center [527, 40] width 659 height 27
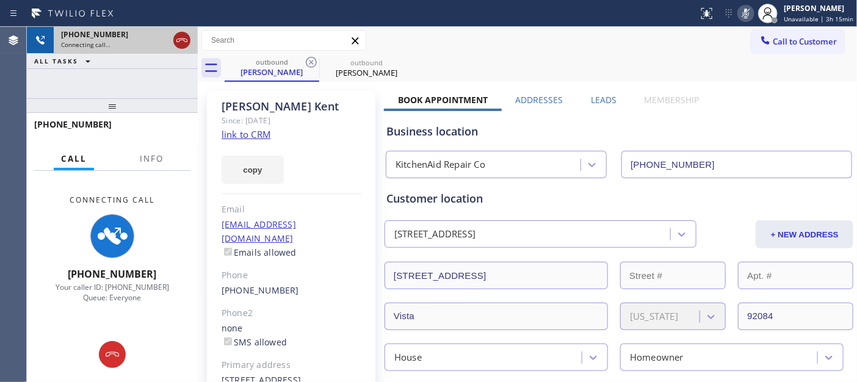
click at [186, 43] on icon at bounding box center [182, 40] width 15 height 15
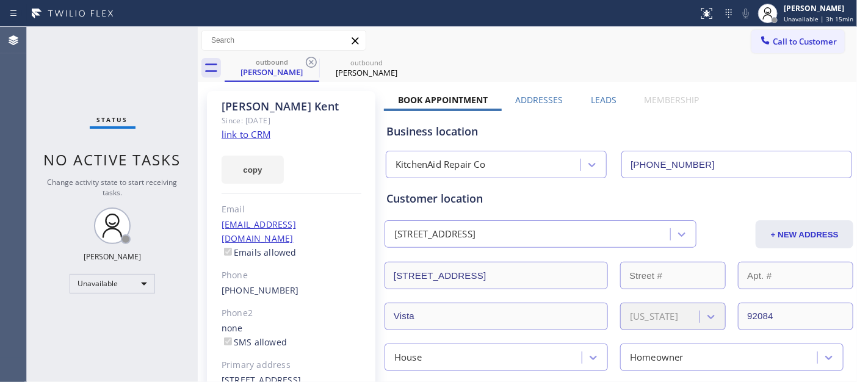
click at [770, 28] on div "Call to Customer Outbound call Location Search location Your caller id phone nu…" at bounding box center [527, 40] width 659 height 27
click at [731, 58] on div "outbound Jeffrey Kent outbound Jeffrey Kent" at bounding box center [541, 67] width 632 height 27
click at [773, 39] on span "Call to Customer" at bounding box center [805, 41] width 64 height 11
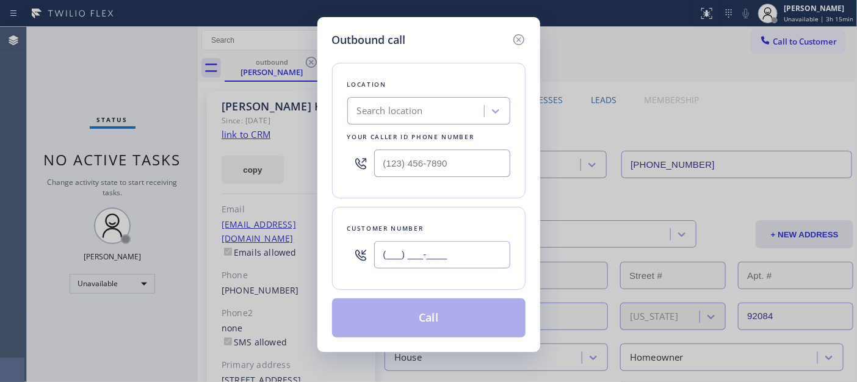
click at [436, 254] on input "(___) ___-____" at bounding box center [442, 254] width 136 height 27
paste input "661) 297-6006"
type input "(661) 297-6006"
drag, startPoint x: 437, startPoint y: 166, endPoint x: 333, endPoint y: 161, distance: 104.5
click at [374, 166] on input "(___) ___-____" at bounding box center [442, 163] width 136 height 27
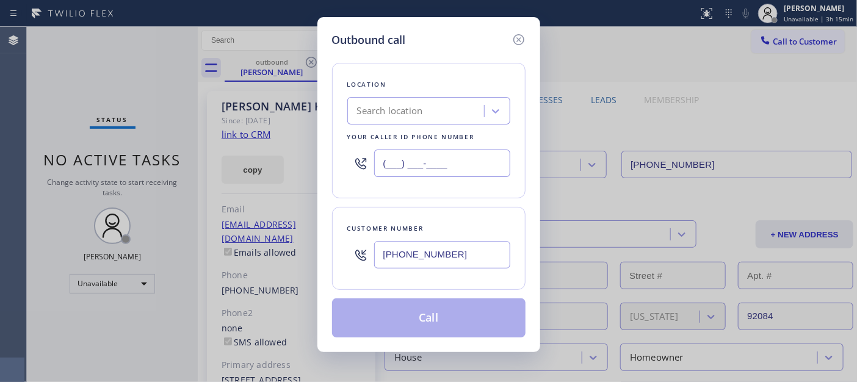
paste input "661) 218-2518"
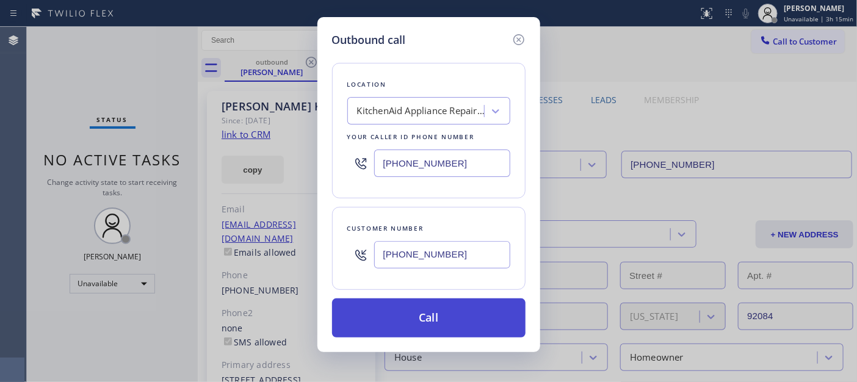
type input "(661) 218-2518"
click at [479, 318] on button "Call" at bounding box center [428, 317] width 193 height 39
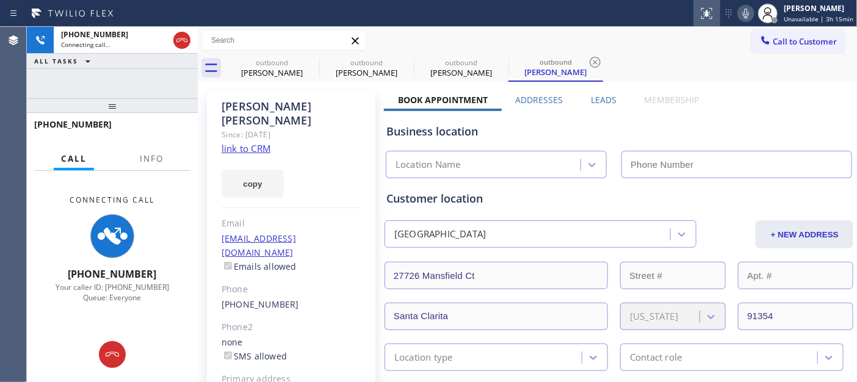
type input "(661) 218-2518"
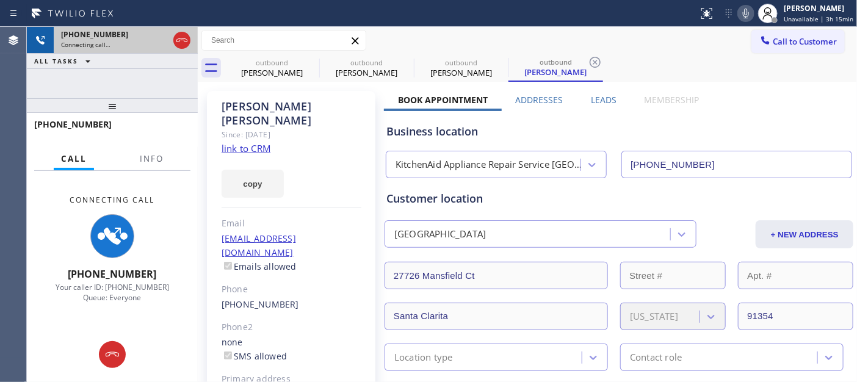
drag, startPoint x: 136, startPoint y: 105, endPoint x: 131, endPoint y: 43, distance: 61.8
click at [136, 73] on div "+16612976006 Connecting call… ALL TASKS ALL TASKS ACTIVE TASKS TASKS IN WRAP UP…" at bounding box center [112, 204] width 171 height 355
click at [181, 40] on icon at bounding box center [182, 40] width 15 height 15
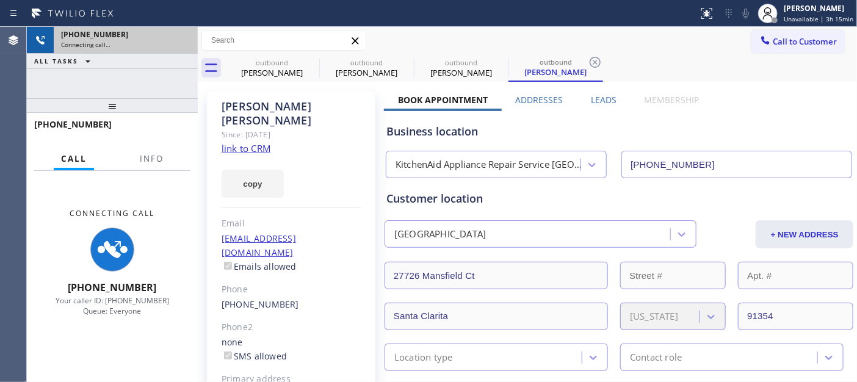
click at [181, 40] on div "Connecting call…" at bounding box center [125, 44] width 129 height 9
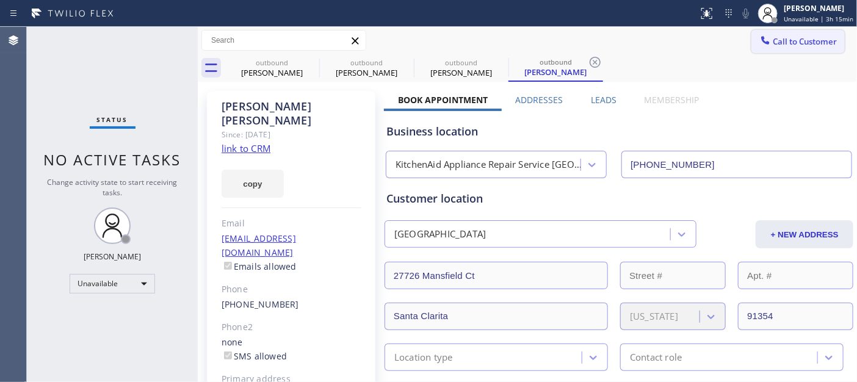
click at [808, 33] on button "Call to Customer" at bounding box center [797, 41] width 93 height 23
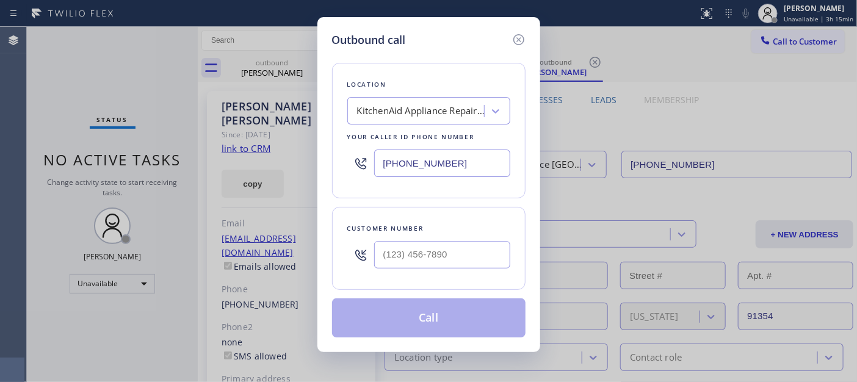
drag, startPoint x: 432, startPoint y: 218, endPoint x: 423, endPoint y: 234, distance: 18.0
click at [431, 219] on div "Customer number" at bounding box center [428, 248] width 193 height 83
drag, startPoint x: 423, startPoint y: 234, endPoint x: 421, endPoint y: 242, distance: 8.1
click at [423, 234] on div "Customer number" at bounding box center [428, 228] width 163 height 13
click at [421, 242] on input "(___) ___-____" at bounding box center [442, 254] width 136 height 27
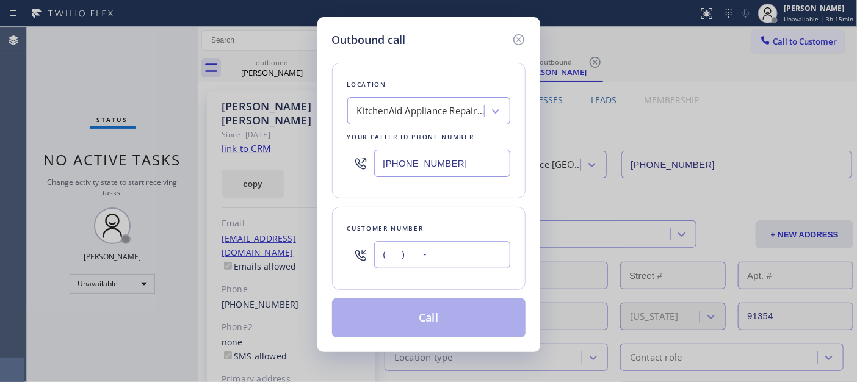
paste input "650) 776-6774"
type input "(650) 776-6774"
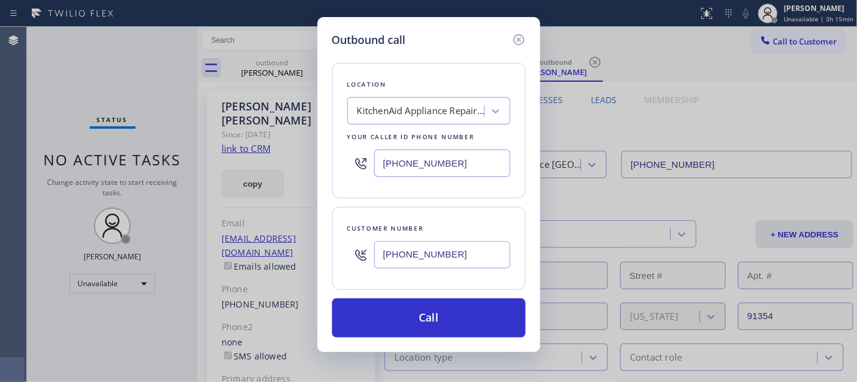
drag, startPoint x: 450, startPoint y: 173, endPoint x: 285, endPoint y: 165, distance: 165.0
click at [285, 165] on div "Outbound call Location KitchenAid Appliance Repair Service Santa Clarita Your c…" at bounding box center [428, 191] width 857 height 382
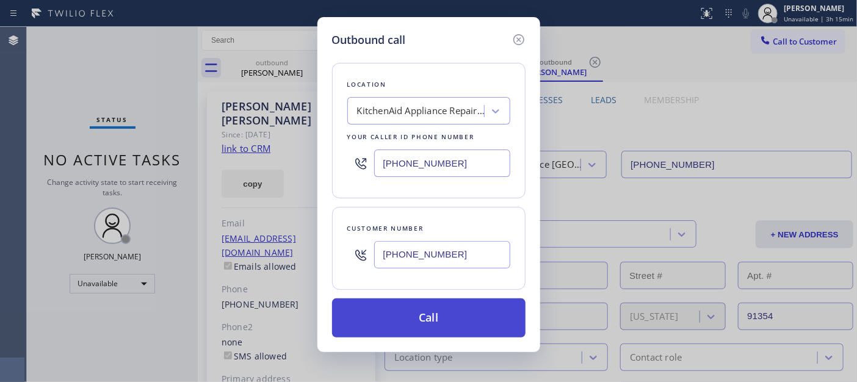
paste input "408) 676-4911"
type input "(408) 676-4911"
click at [476, 313] on button "Call" at bounding box center [428, 317] width 193 height 39
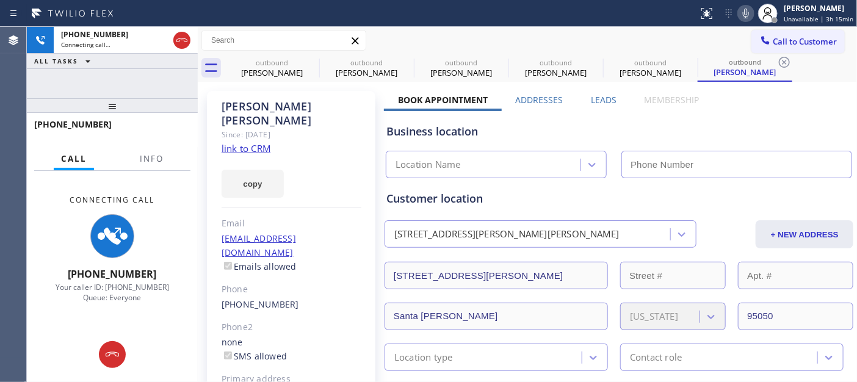
drag, startPoint x: 758, startPoint y: 16, endPoint x: 746, endPoint y: 16, distance: 11.6
click at [758, 17] on div at bounding box center [767, 13] width 27 height 27
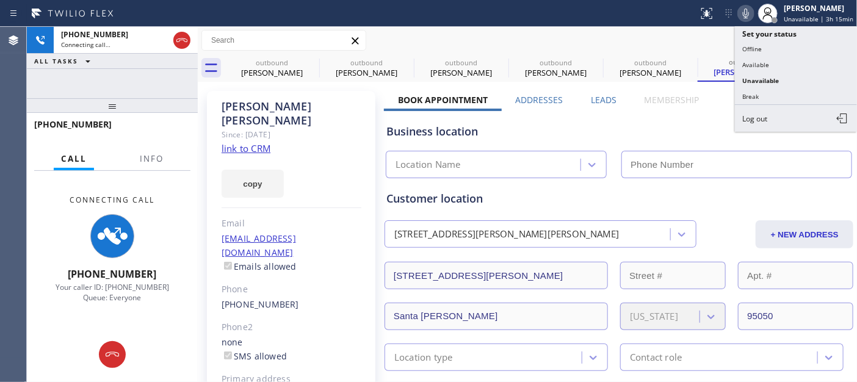
click at [745, 15] on icon at bounding box center [746, 13] width 15 height 15
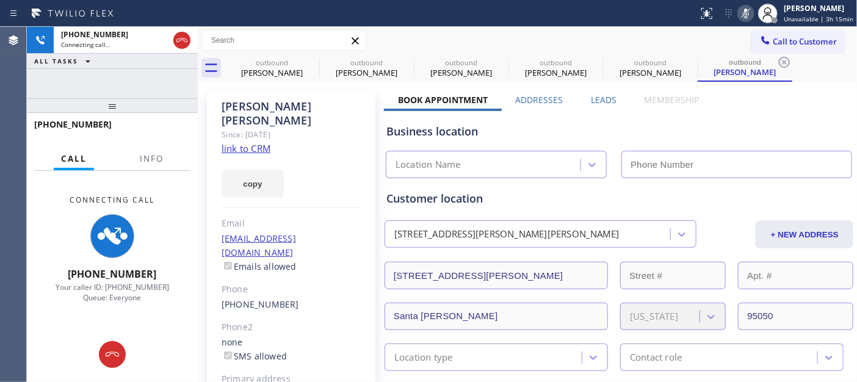
type input "(408) 676-4911"
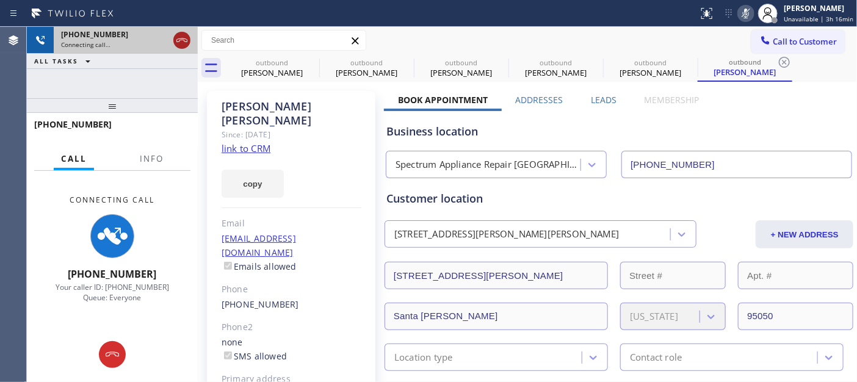
click at [182, 45] on icon at bounding box center [182, 40] width 15 height 15
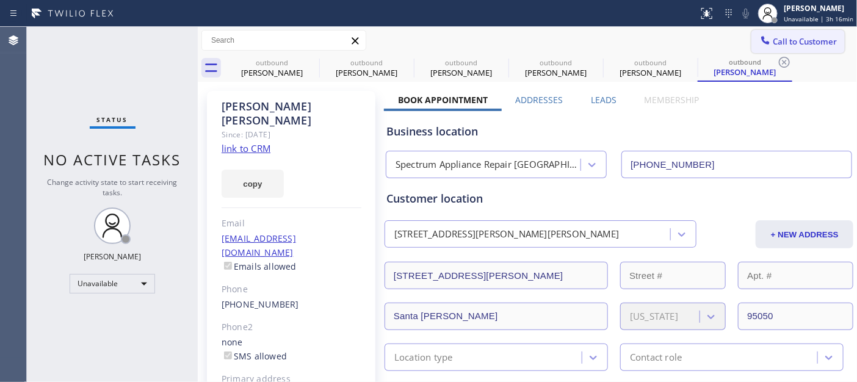
click at [795, 36] on span "Call to Customer" at bounding box center [805, 41] width 64 height 11
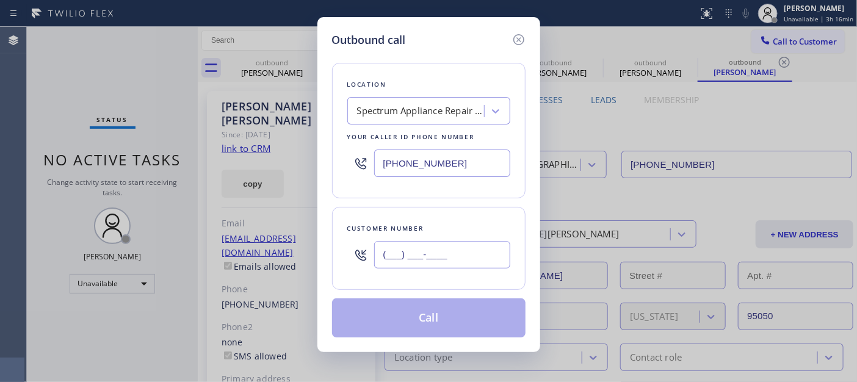
click at [427, 255] on input "(___) ___-____" at bounding box center [442, 254] width 136 height 27
paste input "415) 260-8126"
type input "(415) 260-8126"
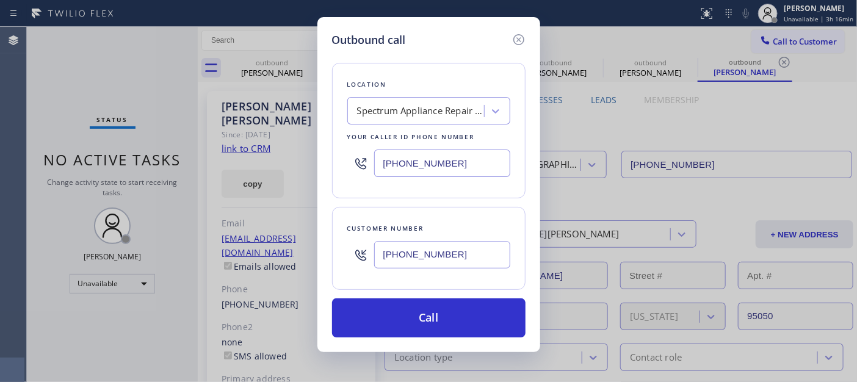
drag, startPoint x: 447, startPoint y: 163, endPoint x: 308, endPoint y: 163, distance: 139.2
click at [311, 163] on div "Outbound call Location Spectrum Appliance Repair Santa Clara Your caller id pho…" at bounding box center [428, 191] width 857 height 382
paste input "855) 731-4952"
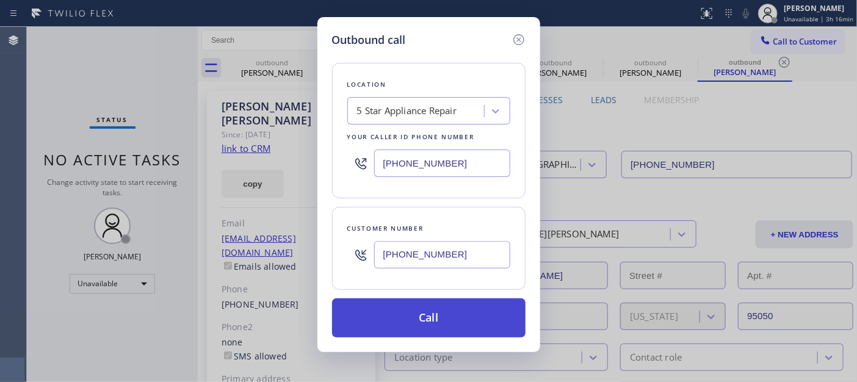
type input "[PHONE_NUMBER]"
click at [497, 319] on button "Call" at bounding box center [428, 317] width 193 height 39
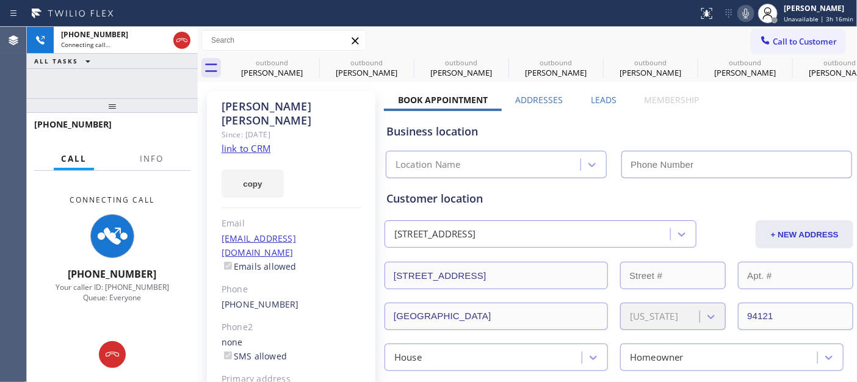
type input "[PHONE_NUMBER]"
click at [308, 58] on icon at bounding box center [311, 62] width 11 height 11
click at [0, 0] on icon at bounding box center [0, 0] width 0 height 0
type input "(661) 218-2518"
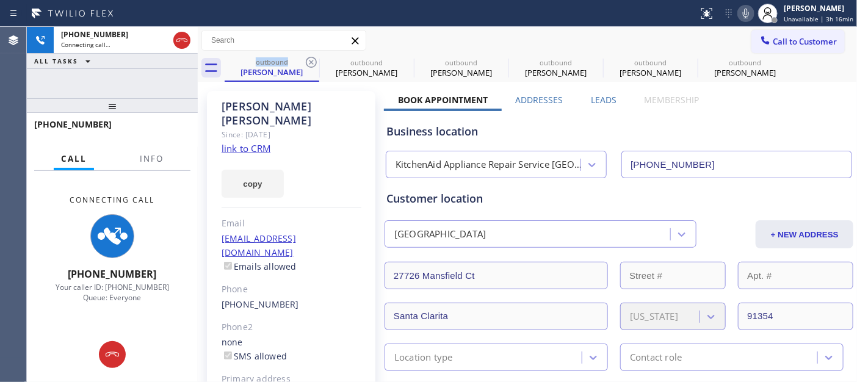
click at [308, 58] on icon at bounding box center [311, 62] width 11 height 11
click at [0, 0] on icon at bounding box center [0, 0] width 0 height 0
click at [495, 38] on div "Call to Customer Outbound call Location 5 Star Appliance Repair Your caller id …" at bounding box center [527, 40] width 659 height 21
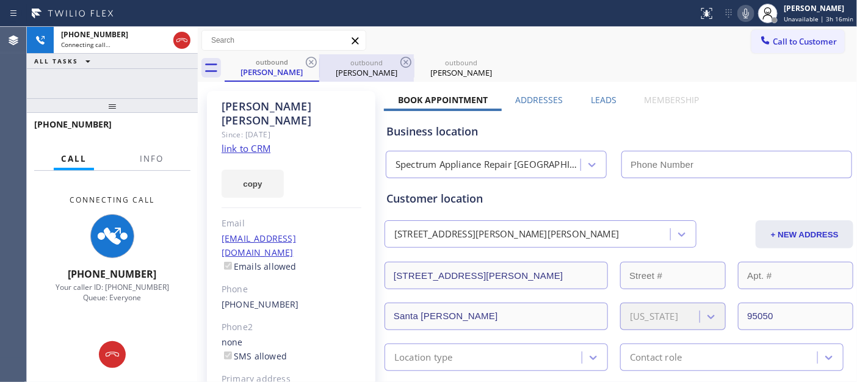
type input "(408) 676-4911"
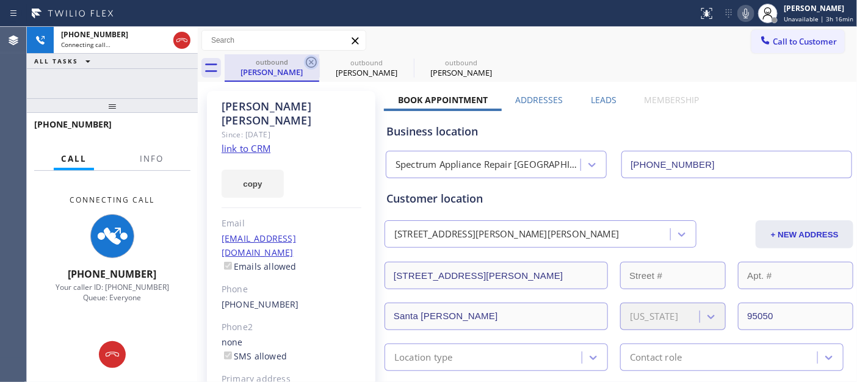
click at [313, 62] on icon at bounding box center [311, 62] width 15 height 15
type input "[PHONE_NUMBER]"
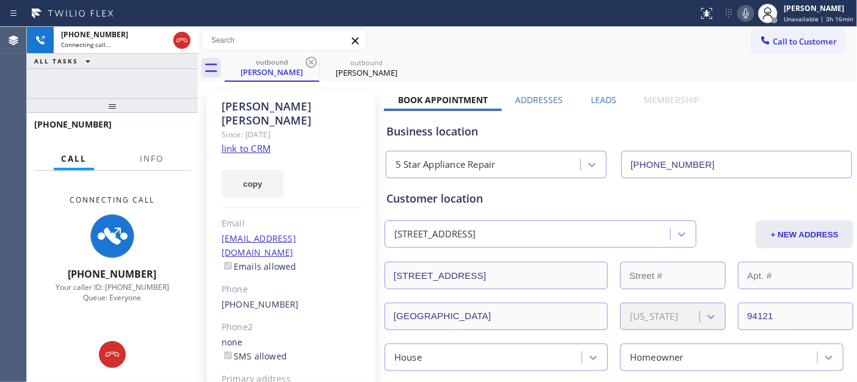
click at [533, 27] on div "Call to Customer Outbound call Location 5 Star Appliance Repair Your caller id …" at bounding box center [527, 40] width 659 height 27
click at [181, 42] on icon at bounding box center [182, 40] width 15 height 15
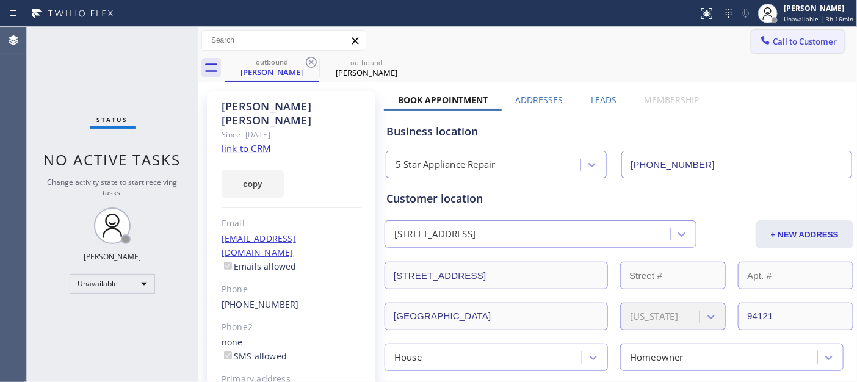
click at [778, 45] on span "Call to Customer" at bounding box center [805, 41] width 64 height 11
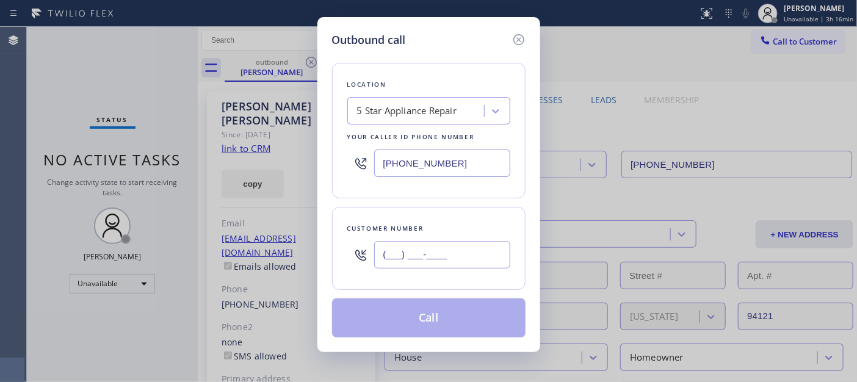
click at [403, 250] on input "(___) ___-____" at bounding box center [442, 254] width 136 height 27
paste input "917) 435-9767"
type input "(917) 435-9767"
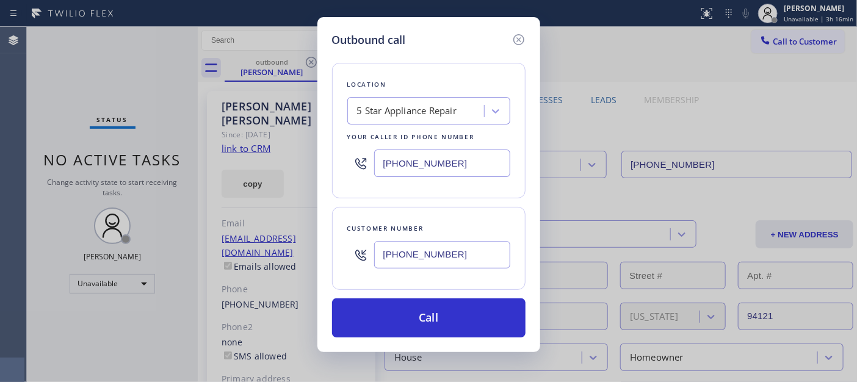
drag, startPoint x: 450, startPoint y: 155, endPoint x: 335, endPoint y: 154, distance: 115.4
click at [336, 154] on div "Location 5 Star Appliance Repair Your caller id phone number [PHONE_NUMBER]" at bounding box center [428, 131] width 193 height 136
paste input "347) 836-5354"
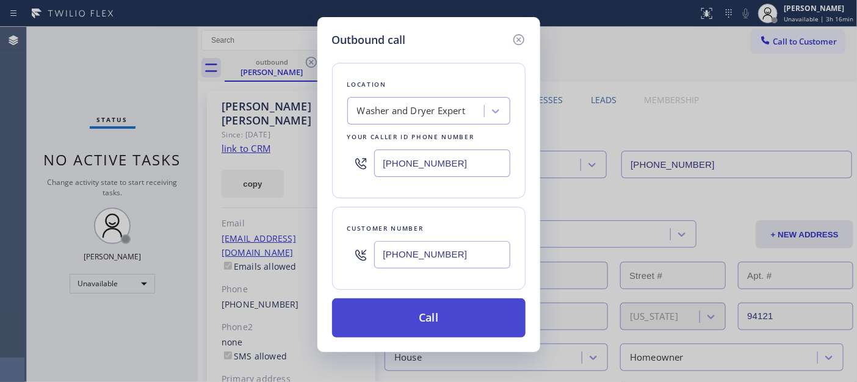
type input "(347) 836-5354"
click at [472, 313] on button "Call" at bounding box center [428, 317] width 193 height 39
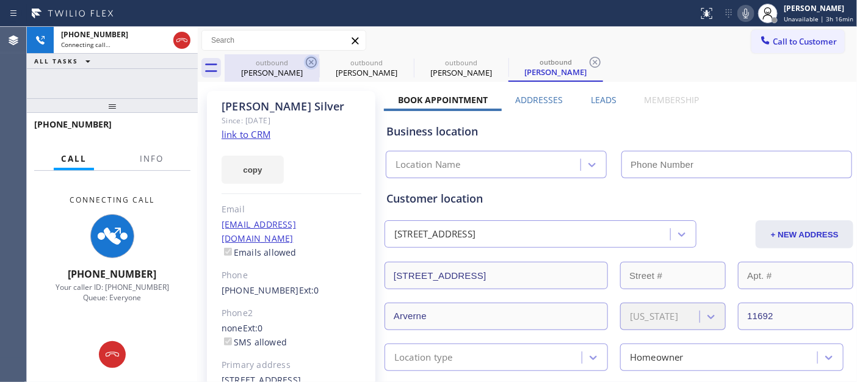
click at [313, 61] on icon at bounding box center [311, 62] width 11 height 11
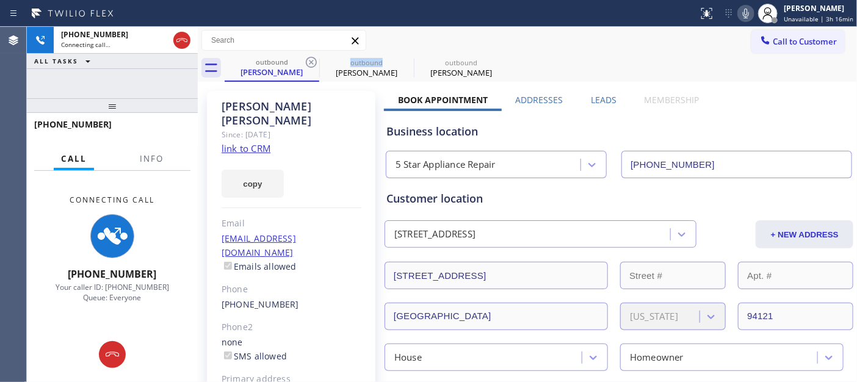
click at [313, 61] on icon at bounding box center [311, 62] width 11 height 11
click at [483, 46] on div "Call to Customer Outbound call Location Washer and Dryer Expert Your caller id …" at bounding box center [527, 40] width 659 height 21
type input "(347) 836-5354"
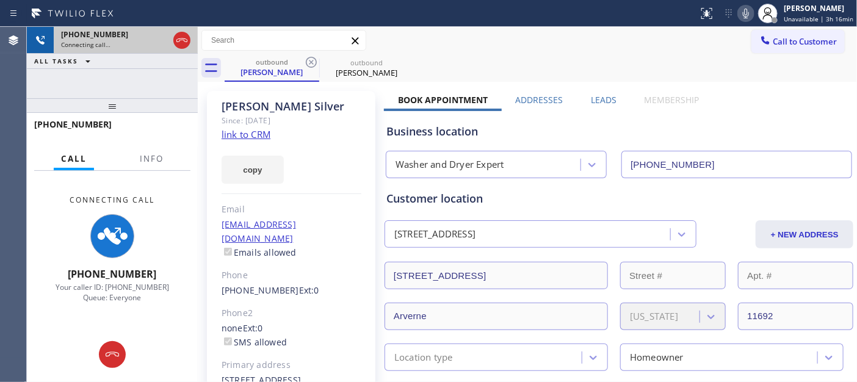
drag, startPoint x: 130, startPoint y: 99, endPoint x: 172, endPoint y: 27, distance: 84.0
click at [132, 84] on div "+19174359767 Connecting call… ALL TASKS ALL TASKS ACTIVE TASKS TASKS IN WRAP UP…" at bounding box center [112, 204] width 171 height 355
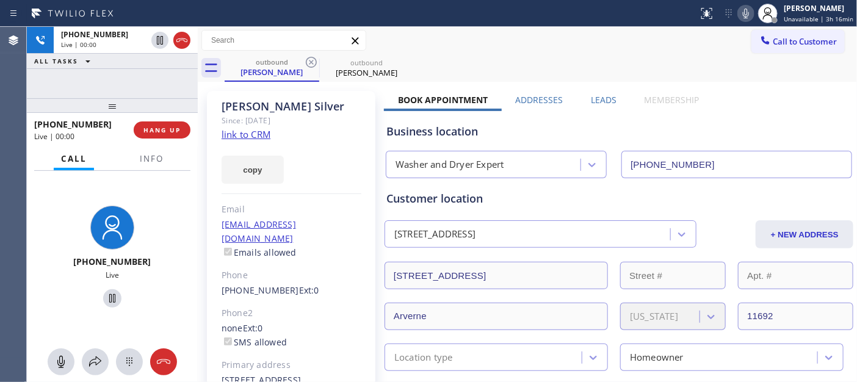
click at [752, 6] on icon at bounding box center [746, 13] width 15 height 15
drag, startPoint x: 752, startPoint y: 5, endPoint x: 749, endPoint y: 11, distance: 6.8
click at [749, 11] on icon at bounding box center [746, 13] width 15 height 15
click at [144, 131] on span "HANG UP" at bounding box center [161, 130] width 37 height 9
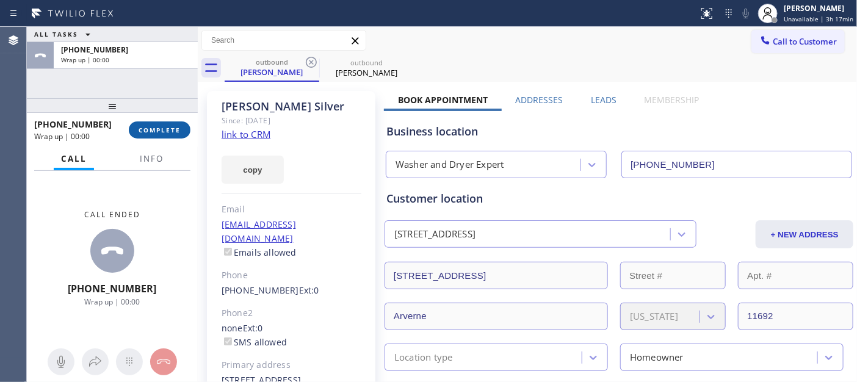
click at [144, 131] on span "COMPLETE" at bounding box center [160, 130] width 42 height 9
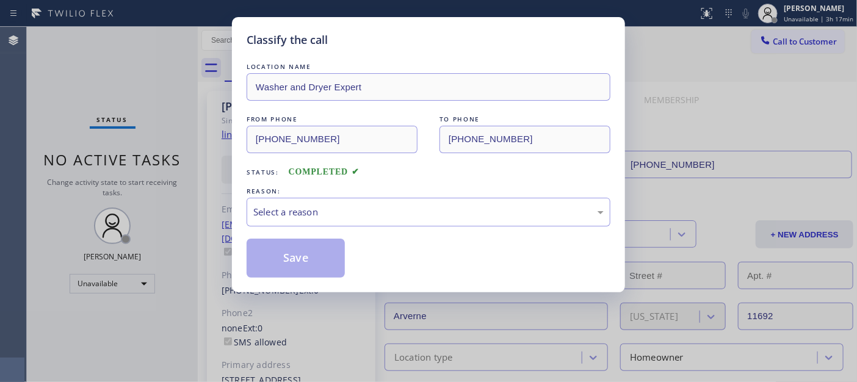
click at [383, 228] on div "LOCATION NAME Washer and Dryer Expert FROM PHONE (347) 836-5354 TO PHONE (917) …" at bounding box center [429, 168] width 364 height 217
click at [352, 215] on div "Select a reason" at bounding box center [428, 212] width 350 height 14
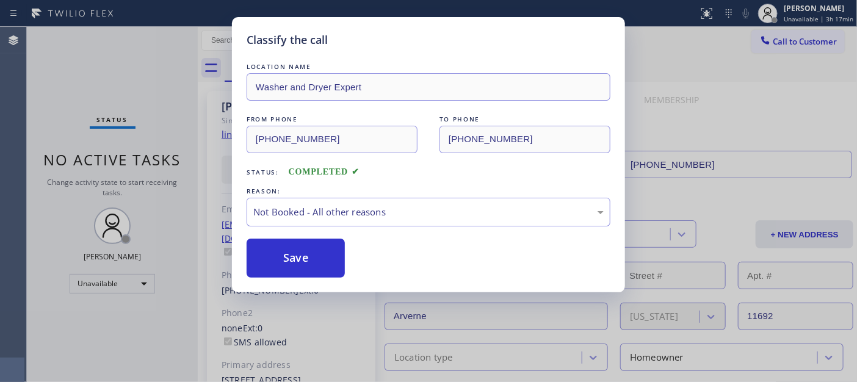
drag, startPoint x: 302, startPoint y: 252, endPoint x: 576, endPoint y: 4, distance: 370.4
click at [302, 252] on button "Save" at bounding box center [296, 258] width 98 height 39
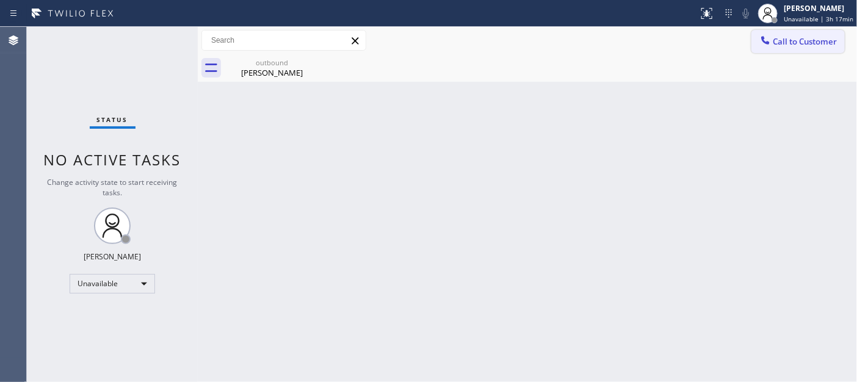
click at [792, 46] on span "Call to Customer" at bounding box center [805, 41] width 64 height 11
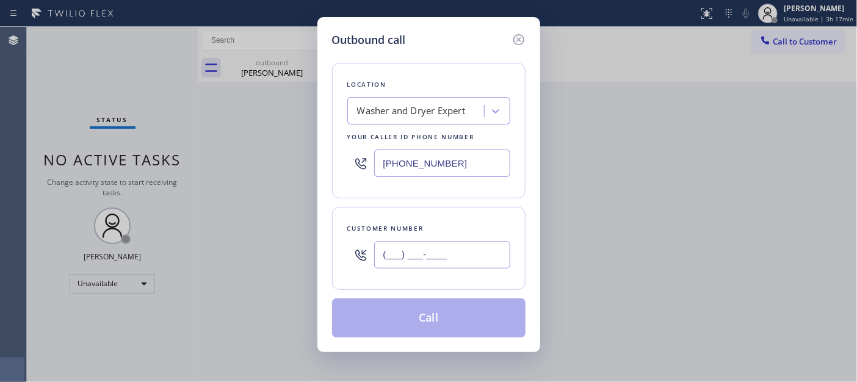
click at [444, 248] on input "(___) ___-____" at bounding box center [442, 254] width 136 height 27
paste input "310) 365-3426"
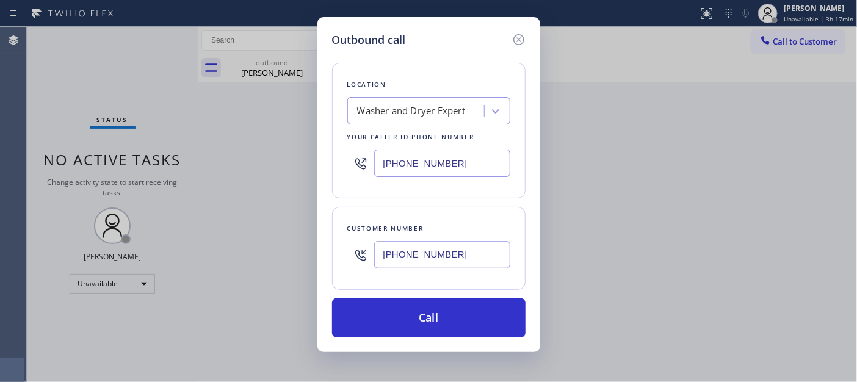
drag, startPoint x: 485, startPoint y: 256, endPoint x: 320, endPoint y: 222, distance: 167.7
click at [318, 233] on div "Outbound call Location Washer and Dryer Expert Your caller id phone number (347…" at bounding box center [428, 184] width 223 height 335
paste input "210) 709-9290"
type input "(210) 709-9290"
drag, startPoint x: 455, startPoint y: 159, endPoint x: 291, endPoint y: 154, distance: 164.9
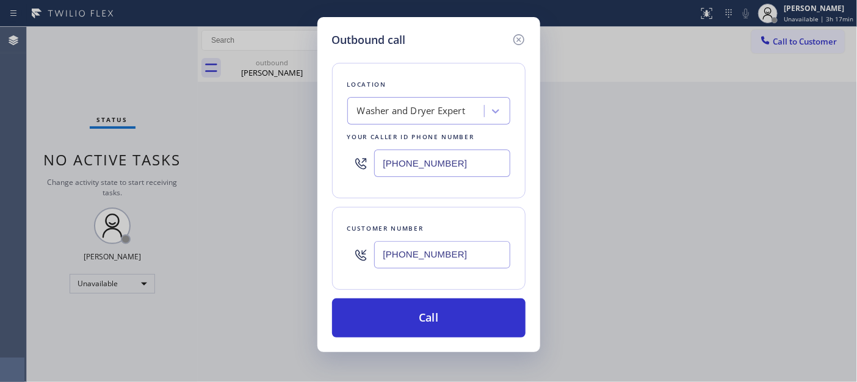
click at [317, 159] on div "Outbound call Location Washer and Dryer Expert Your caller id phone number (347…" at bounding box center [428, 184] width 223 height 335
paste input "425) 441-3062"
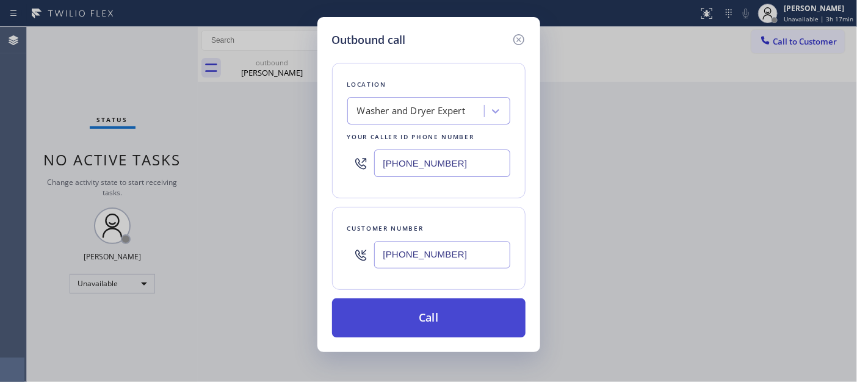
type input "(425) 441-3062"
click at [471, 308] on button "Call" at bounding box center [428, 317] width 193 height 39
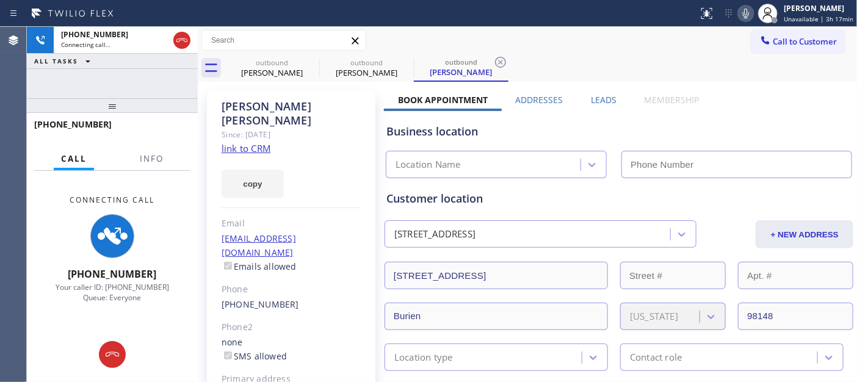
type input "(425) 441-3062"
click at [747, 8] on icon at bounding box center [746, 13] width 15 height 15
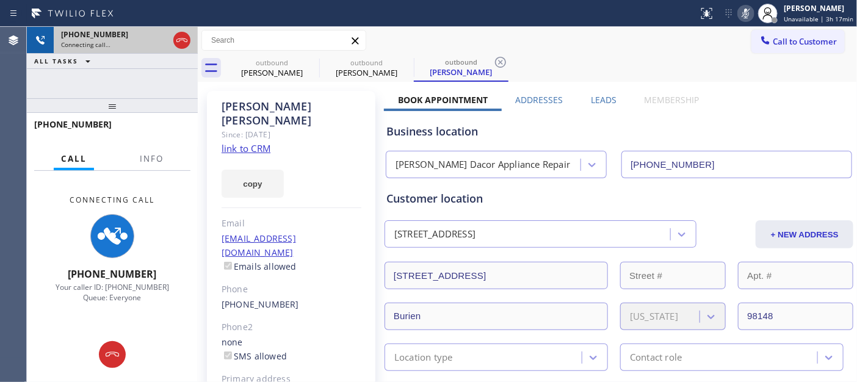
drag, startPoint x: 116, startPoint y: 107, endPoint x: 132, endPoint y: 49, distance: 59.7
click at [122, 60] on div "+12107099290 Connecting call… ALL TASKS ALL TASKS ACTIVE TASKS TASKS IN WRAP UP…" at bounding box center [112, 204] width 171 height 355
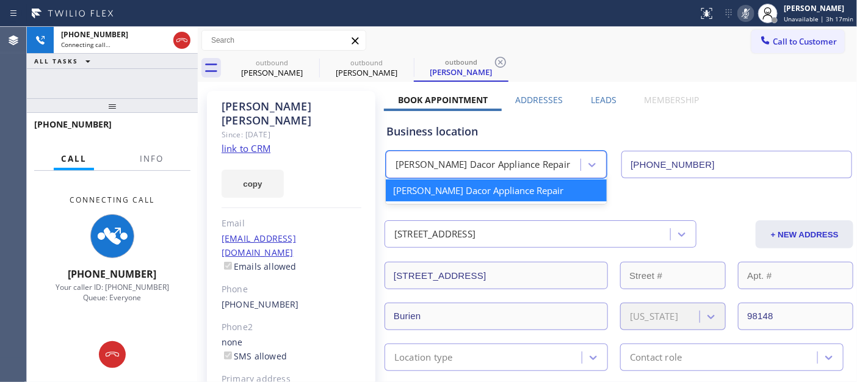
drag, startPoint x: 391, startPoint y: 161, endPoint x: 537, endPoint y: 162, distance: 145.9
click at [537, 162] on div "Briggs Dacor Appliance Repair" at bounding box center [484, 164] width 191 height 21
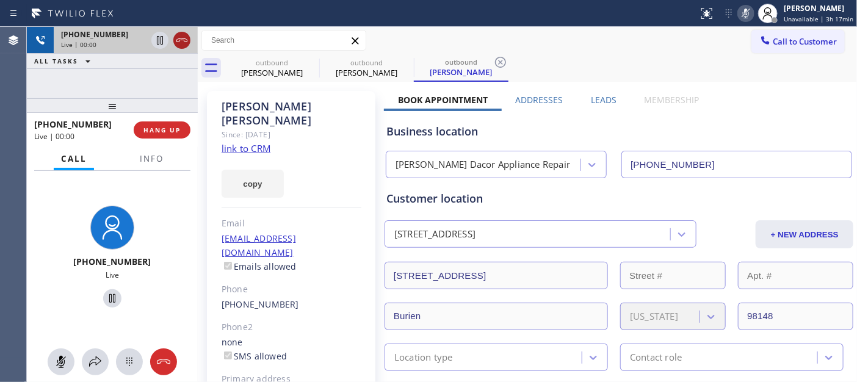
click at [181, 39] on icon at bounding box center [182, 40] width 15 height 15
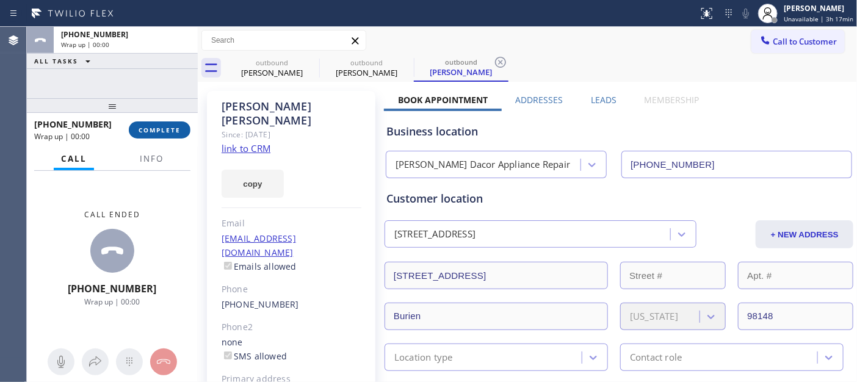
click at [154, 124] on button "COMPLETE" at bounding box center [160, 129] width 62 height 17
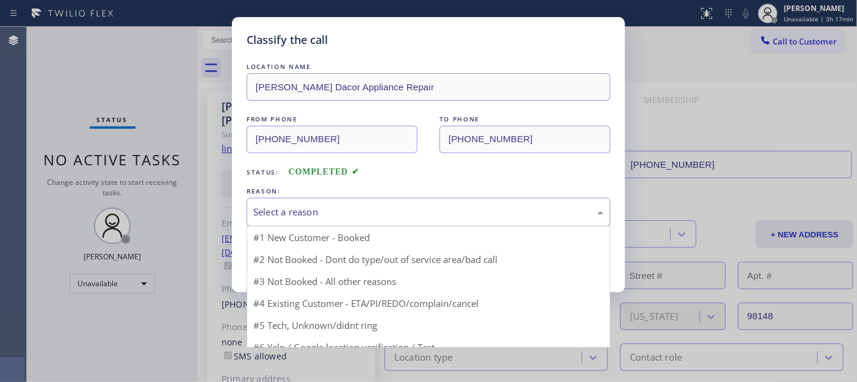
click at [361, 199] on div "Select a reason" at bounding box center [429, 212] width 364 height 29
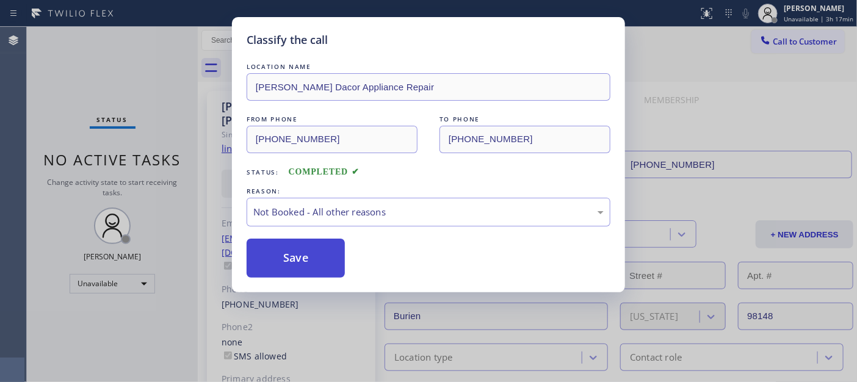
click at [321, 261] on button "Save" at bounding box center [296, 258] width 98 height 39
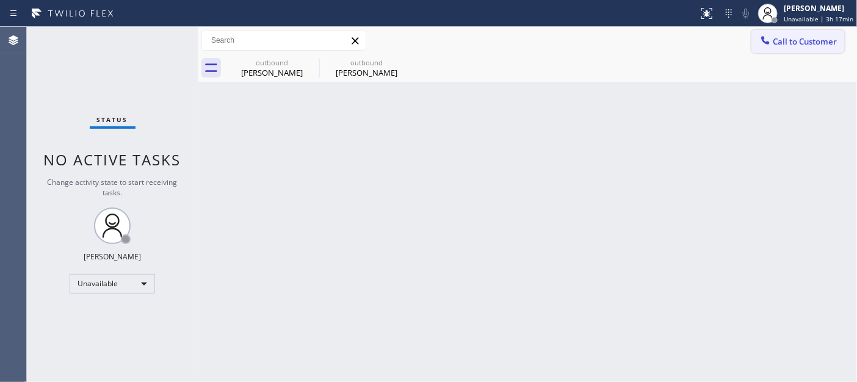
click at [814, 49] on button "Call to Customer" at bounding box center [797, 41] width 93 height 23
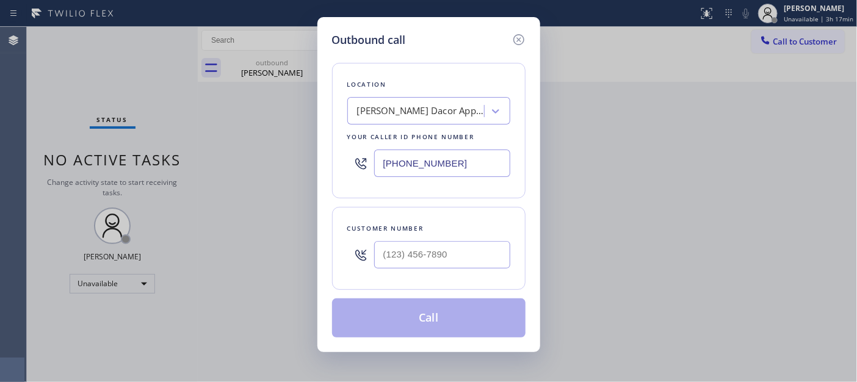
click at [422, 280] on div "Customer number" at bounding box center [428, 248] width 193 height 83
click at [426, 267] on input "(___) ___-____" at bounding box center [442, 254] width 136 height 27
paste input "210) 709-9290"
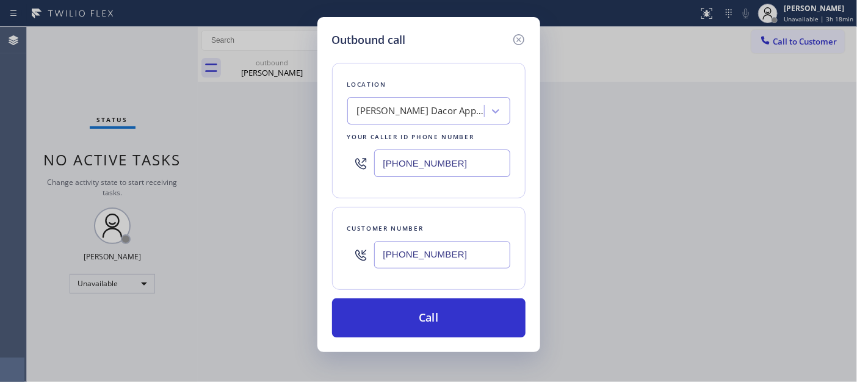
drag, startPoint x: 377, startPoint y: 245, endPoint x: 298, endPoint y: 245, distance: 78.7
click at [298, 245] on div "Outbound call Location Briggs Dacor Appliance Repair Your caller id phone numbe…" at bounding box center [428, 191] width 857 height 382
paste input "424) 634-0837"
type input "(424) 634-0837"
drag, startPoint x: 488, startPoint y: 162, endPoint x: 306, endPoint y: 155, distance: 182.7
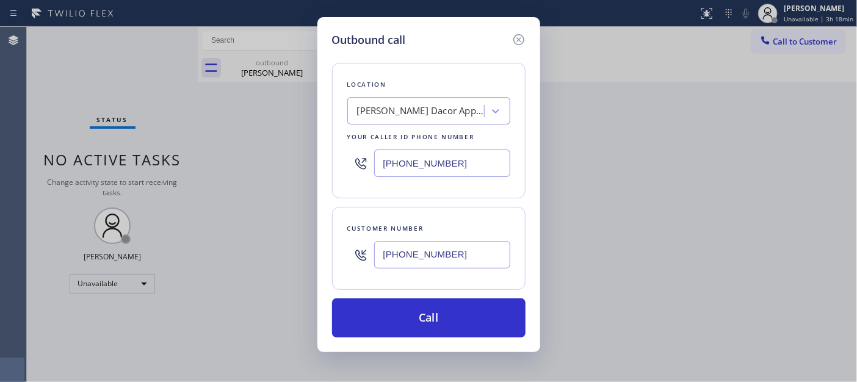
click at [317, 155] on div "Outbound call Location Briggs Dacor Appliance Repair Your caller id phone numbe…" at bounding box center [428, 184] width 223 height 335
paste input "323) 745-2989"
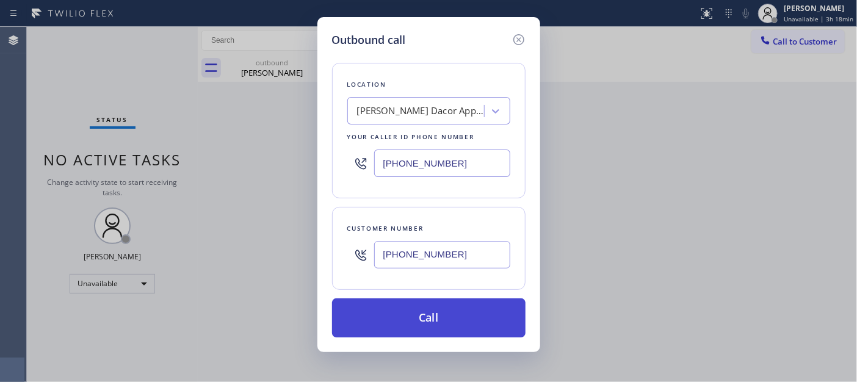
type input "(323) 745-2989"
click at [474, 310] on button "Call" at bounding box center [428, 317] width 193 height 39
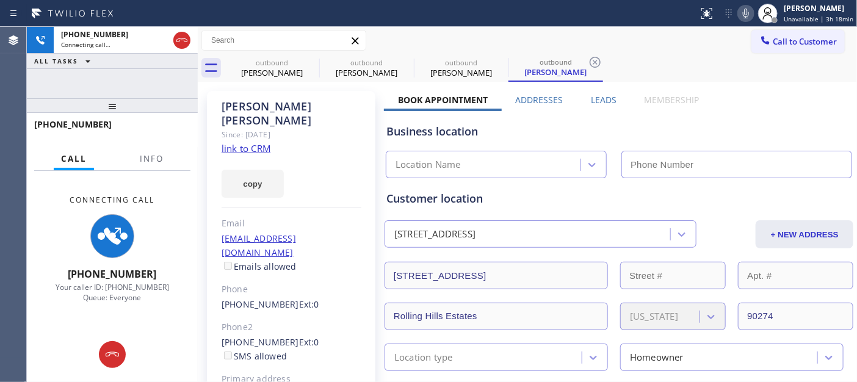
type input "(323) 745-2989"
click at [312, 60] on icon at bounding box center [311, 62] width 15 height 15
type input "(425) 441-3062"
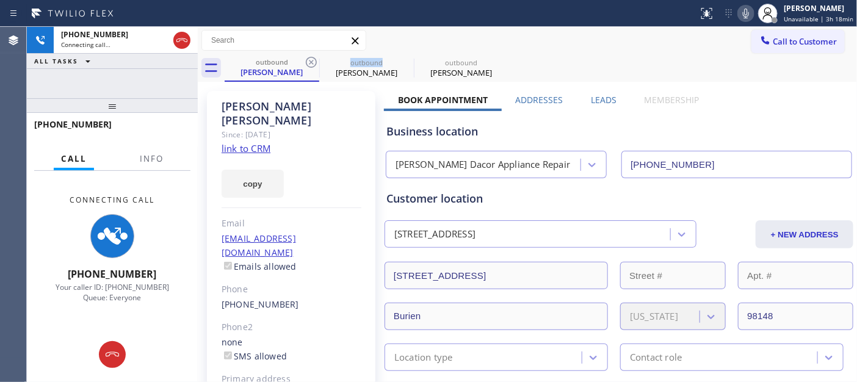
click at [312, 60] on icon at bounding box center [311, 62] width 15 height 15
type input "(323) 745-2989"
click at [478, 21] on div at bounding box center [349, 14] width 689 height 20
click at [748, 15] on icon at bounding box center [746, 13] width 15 height 15
drag, startPoint x: 153, startPoint y: 104, endPoint x: 161, endPoint y: 59, distance: 46.0
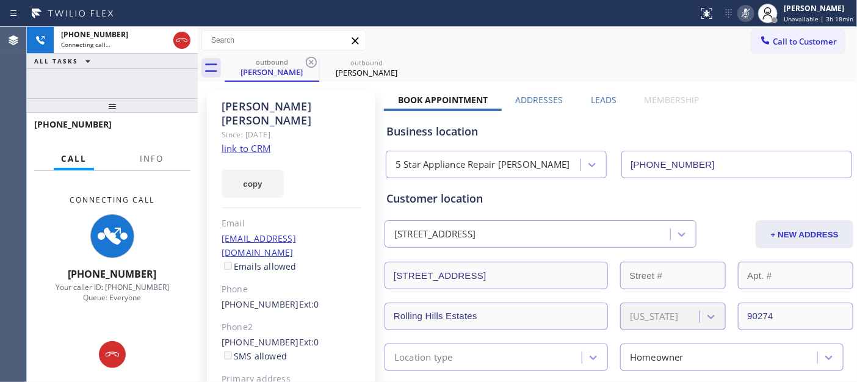
click at [159, 65] on div "+14246340837 Connecting call… ALL TASKS ALL TASKS ACTIVE TASKS TASKS IN WRAP UP…" at bounding box center [112, 204] width 171 height 355
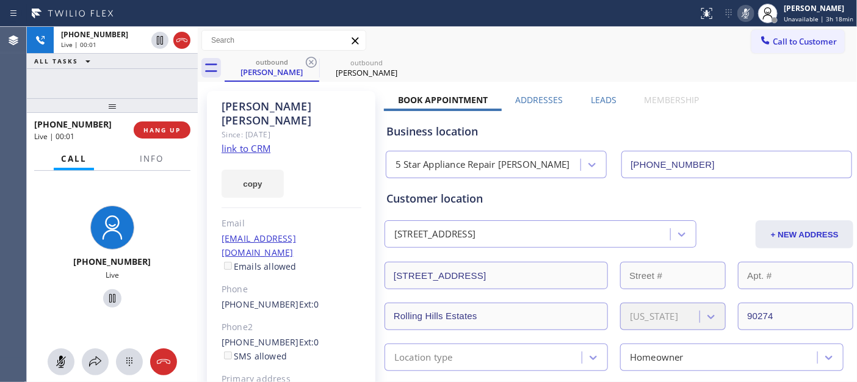
click at [753, 9] on icon at bounding box center [746, 13] width 15 height 15
drag, startPoint x: 178, startPoint y: 104, endPoint x: 186, endPoint y: 63, distance: 41.5
click at [178, 86] on div "+14246340837 Live | 00:13 ALL TASKS ALL TASKS ACTIVE TASKS TASKS IN WRAP UP +14…" at bounding box center [112, 204] width 171 height 355
drag, startPoint x: 116, startPoint y: 105, endPoint x: 129, endPoint y: 69, distance: 38.4
click at [118, 98] on div at bounding box center [112, 105] width 171 height 15
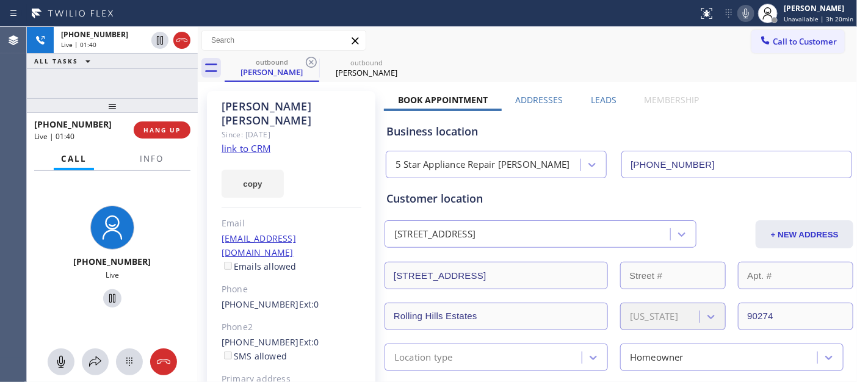
drag, startPoint x: 165, startPoint y: 101, endPoint x: 269, endPoint y: 8, distance: 139.2
click at [165, 102] on div at bounding box center [112, 105] width 171 height 15
drag, startPoint x: 166, startPoint y: 94, endPoint x: 222, endPoint y: 14, distance: 97.7
click at [168, 84] on div "+14246340837 Live | 01:43 ALL TASKS ALL TASKS ACTIVE TASKS TASKS IN WRAP UP" at bounding box center [112, 63] width 171 height 72
click at [168, 129] on span "HANG UP" at bounding box center [161, 130] width 37 height 9
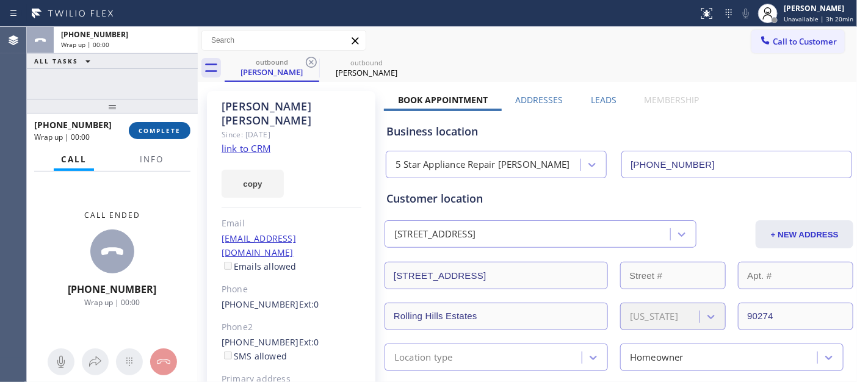
click at [168, 129] on span "COMPLETE" at bounding box center [160, 130] width 42 height 9
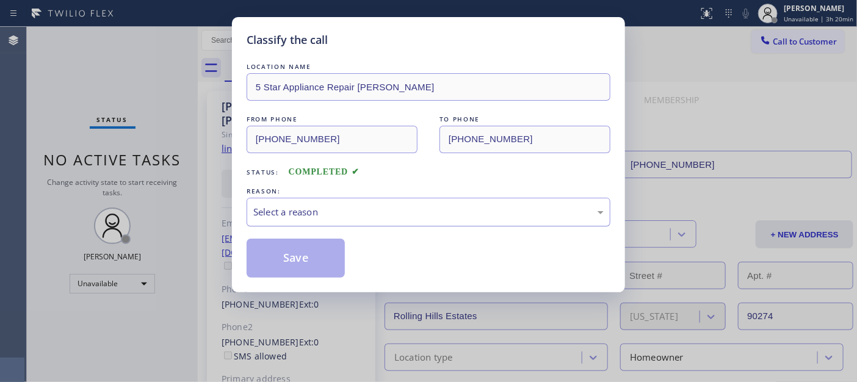
click at [377, 209] on div "Select a reason" at bounding box center [428, 212] width 350 height 14
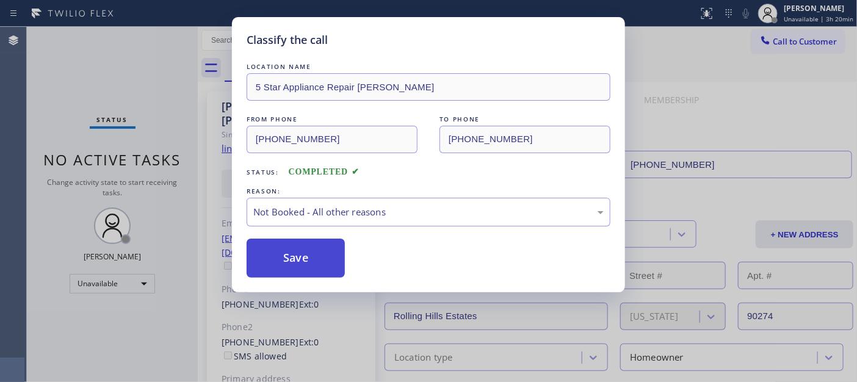
click at [288, 258] on button "Save" at bounding box center [296, 258] width 98 height 39
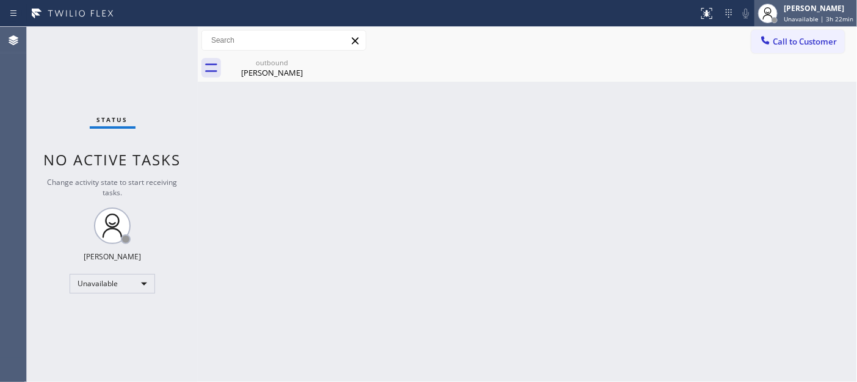
click at [809, 17] on span "Unavailable | 3h 22min" at bounding box center [819, 19] width 70 height 9
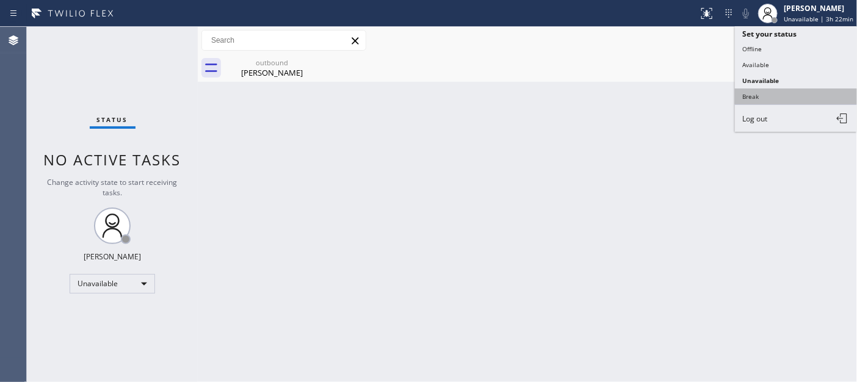
click at [773, 102] on button "Break" at bounding box center [796, 97] width 122 height 16
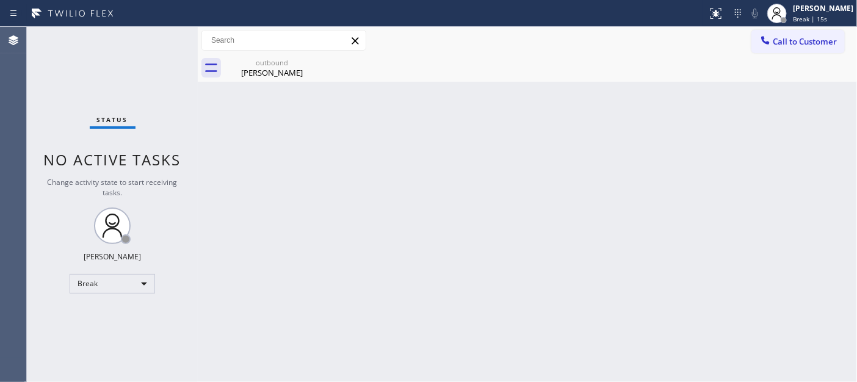
drag, startPoint x: 282, startPoint y: 150, endPoint x: 289, endPoint y: 150, distance: 7.3
click at [282, 150] on div "Back to Dashboard Change Sender ID Customers Technicians Select a contact Outbo…" at bounding box center [527, 204] width 659 height 355
click at [501, 177] on div "Back to Dashboard Change Sender ID Customers Technicians Select a contact Outbo…" at bounding box center [527, 204] width 659 height 355
drag, startPoint x: 851, startPoint y: 208, endPoint x: 856, endPoint y: 217, distance: 10.2
click at [852, 208] on div "Back to Dashboard Change Sender ID Customers Technicians Select a contact Outbo…" at bounding box center [527, 204] width 659 height 355
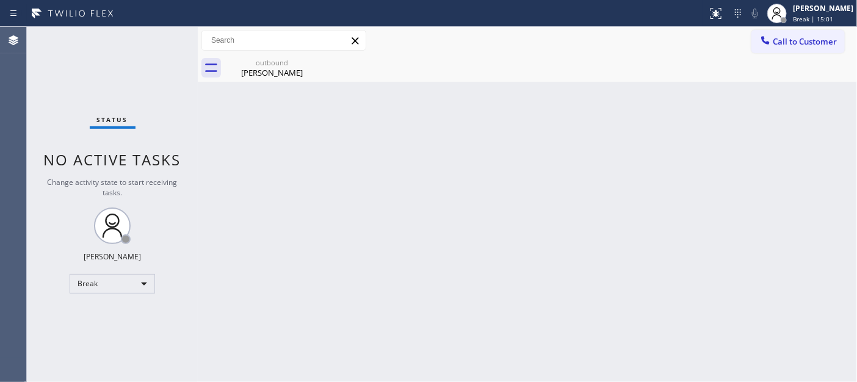
click at [460, 102] on div "Back to Dashboard Change Sender ID Customers Technicians Select a contact Outbo…" at bounding box center [527, 204] width 659 height 355
drag, startPoint x: 797, startPoint y: 8, endPoint x: 778, endPoint y: 70, distance: 65.1
click at [797, 10] on div "[PERSON_NAME]" at bounding box center [823, 8] width 60 height 10
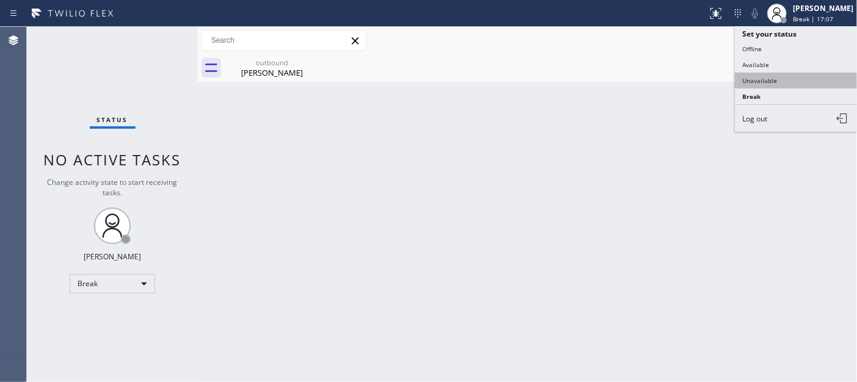
click at [770, 76] on button "Unavailable" at bounding box center [796, 81] width 122 height 16
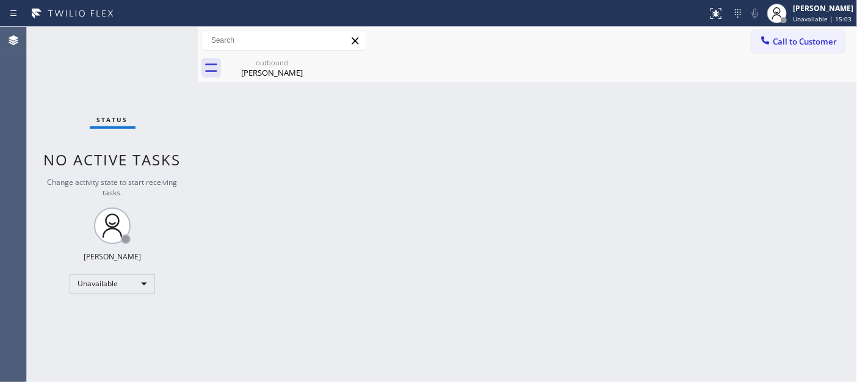
click at [809, 46] on span "Call to Customer" at bounding box center [805, 41] width 64 height 11
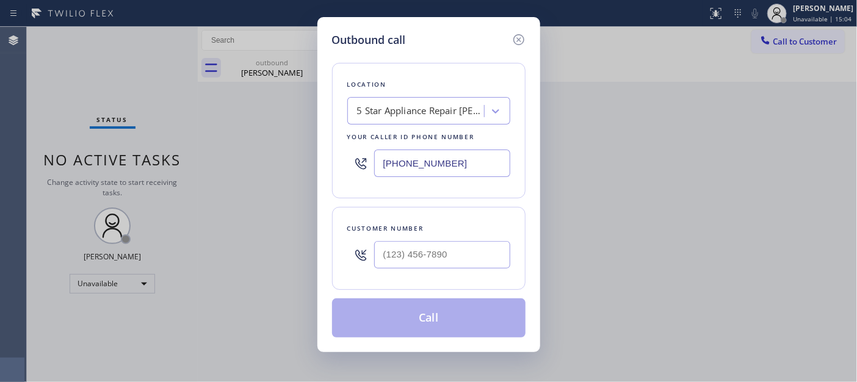
click at [462, 238] on div at bounding box center [442, 255] width 136 height 40
click at [458, 244] on input "(___) ___-____" at bounding box center [442, 254] width 136 height 27
paste input "562) 305-1315"
type input "(562) 305-1315"
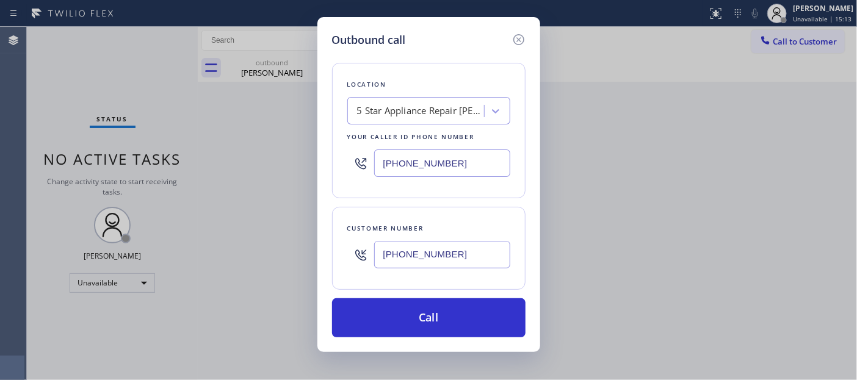
drag, startPoint x: 448, startPoint y: 162, endPoint x: 291, endPoint y: 162, distance: 157.5
click at [299, 162] on div "Outbound call Location 5 Star Appliance Repair Marina Del Rey Your caller id ph…" at bounding box center [428, 190] width 857 height 380
paste input "909) 895-0954"
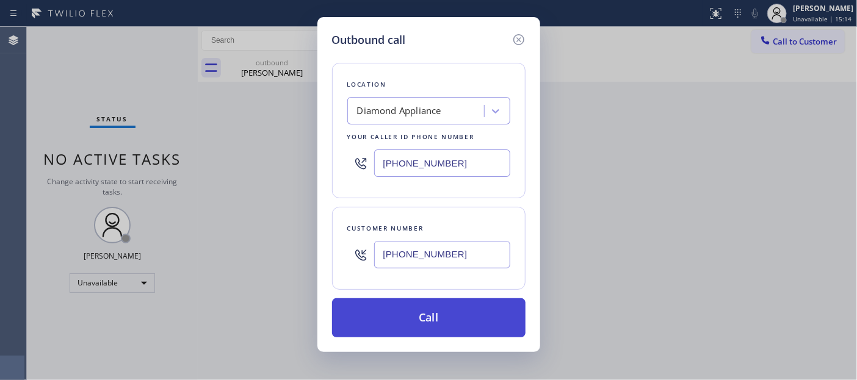
type input "(909) 895-0954"
click at [461, 312] on button "Call" at bounding box center [428, 317] width 193 height 39
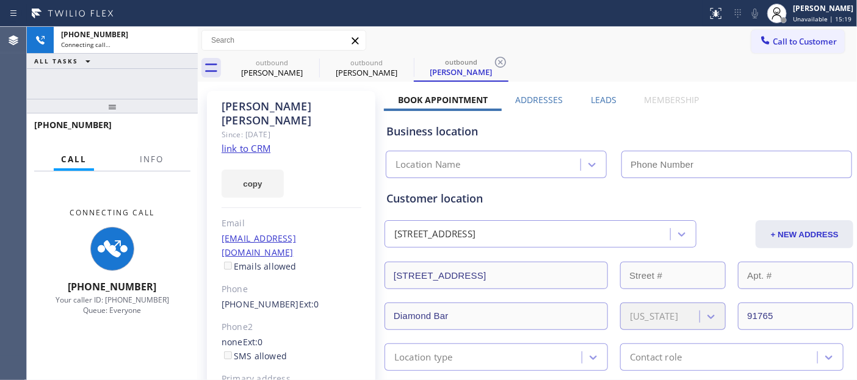
type input "(909) 895-0954"
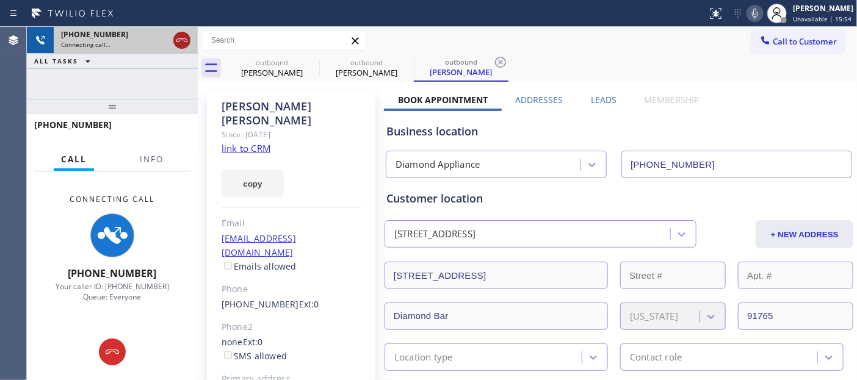
click at [173, 41] on div at bounding box center [181, 40] width 17 height 15
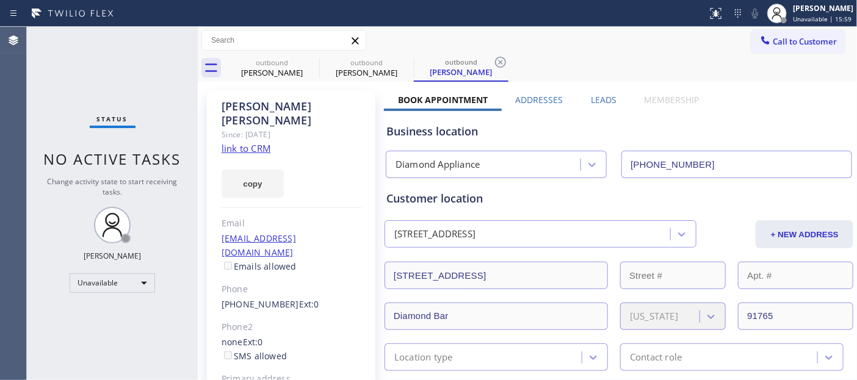
drag, startPoint x: 786, startPoint y: 43, endPoint x: 777, endPoint y: 59, distance: 17.8
click at [786, 45] on span "Call to Customer" at bounding box center [805, 41] width 64 height 11
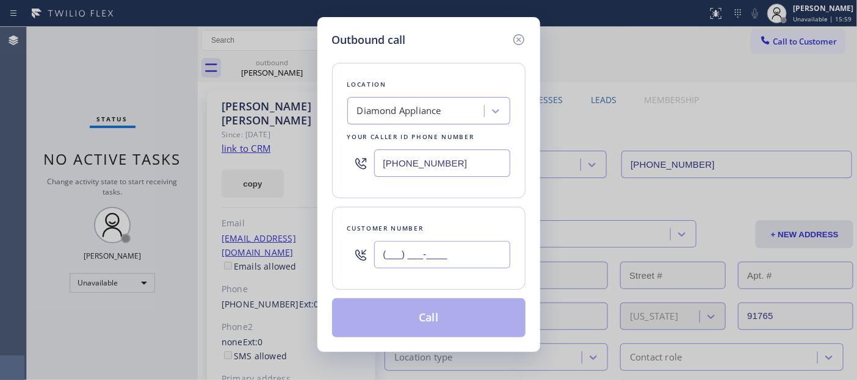
click at [450, 258] on input "(___) ___-____" at bounding box center [442, 254] width 136 height 27
paste input "310) 292-8466"
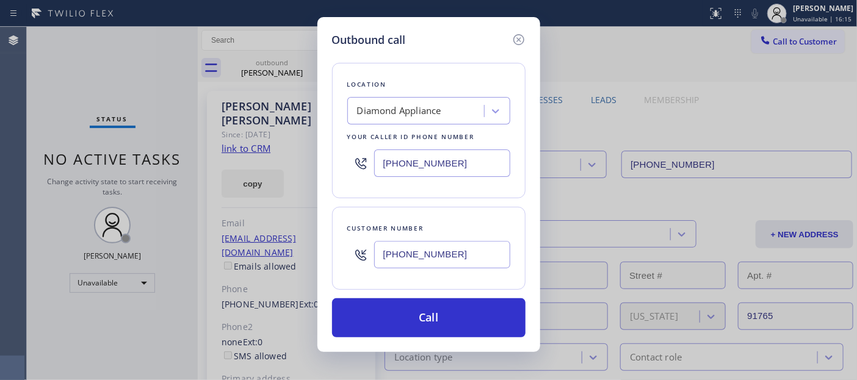
drag, startPoint x: 321, startPoint y: 259, endPoint x: 300, endPoint y: 230, distance: 35.9
click at [289, 258] on div "Outbound call Location Diamond Appliance Your caller id phone number (909) 895-…" at bounding box center [428, 190] width 857 height 380
paste input "412) 862-0002"
type input "(412) 862-0002"
drag, startPoint x: 416, startPoint y: 171, endPoint x: 292, endPoint y: 165, distance: 124.1
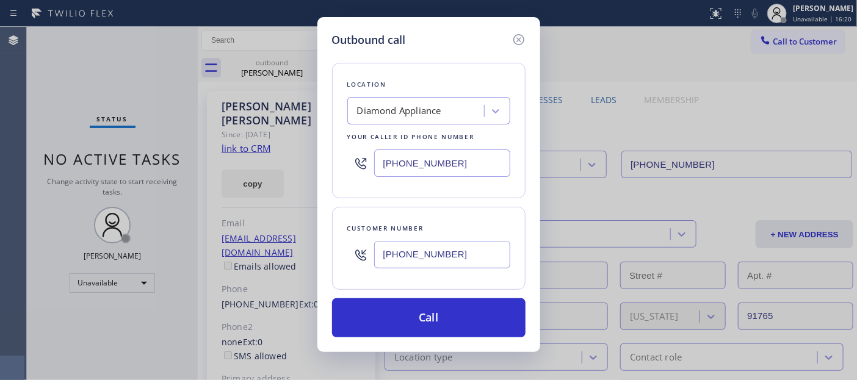
click at [295, 170] on div "Outbound call Location Diamond Appliance Your caller id phone number (909) 895-…" at bounding box center [428, 190] width 857 height 380
paste input "425) 406-3545"
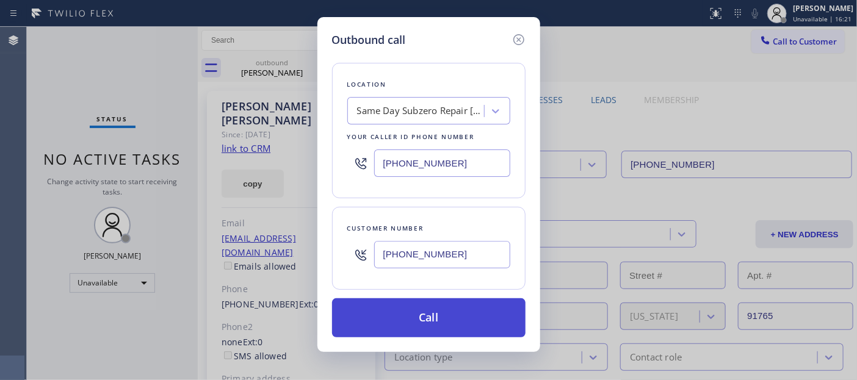
type input "(425) 406-3545"
click at [461, 317] on button "Call" at bounding box center [428, 317] width 193 height 39
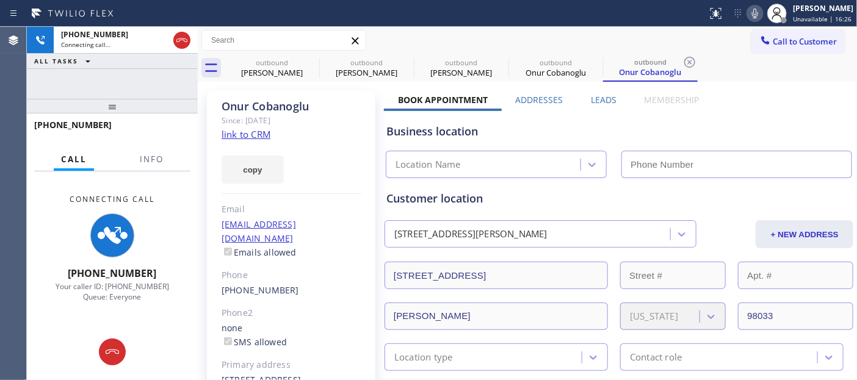
type input "(425) 406-3545"
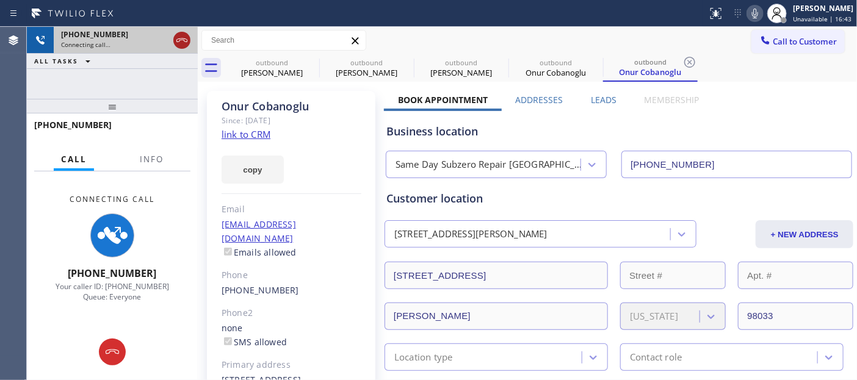
click at [180, 43] on icon at bounding box center [182, 40] width 15 height 15
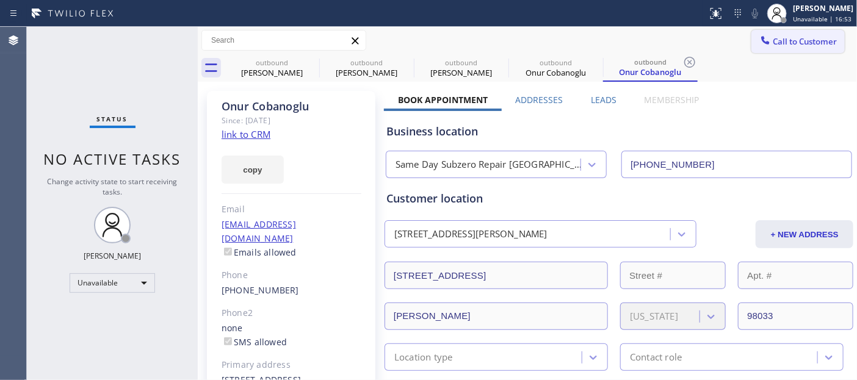
click at [811, 39] on span "Call to Customer" at bounding box center [805, 41] width 64 height 11
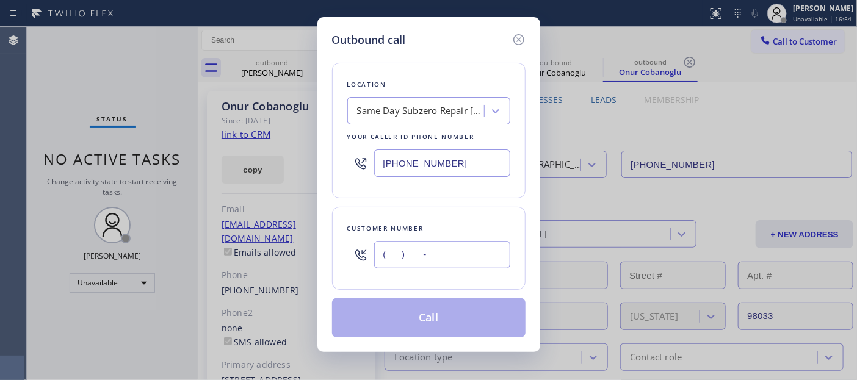
click at [447, 255] on input "(___) ___-____" at bounding box center [442, 254] width 136 height 27
paste input "253) 850-6103"
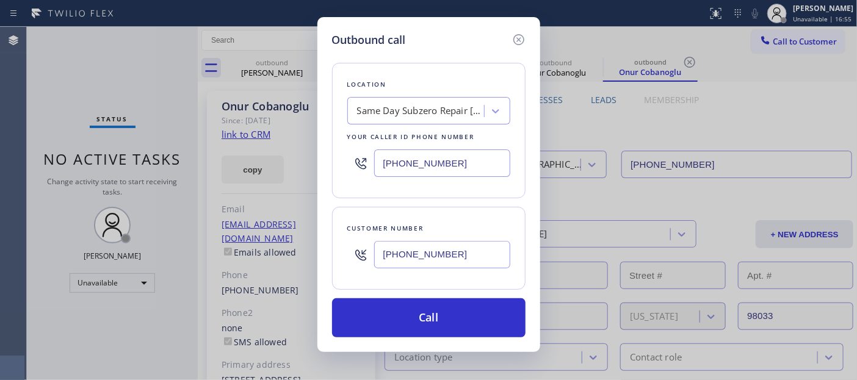
type input "(253) 850-6103"
drag, startPoint x: 410, startPoint y: 166, endPoint x: 342, endPoint y: 172, distance: 68.0
click at [342, 172] on div "Location Same Day Subzero Repair Yarrow Point Your caller id phone number (425)…" at bounding box center [428, 131] width 193 height 136
paste input "844) 505-3776"
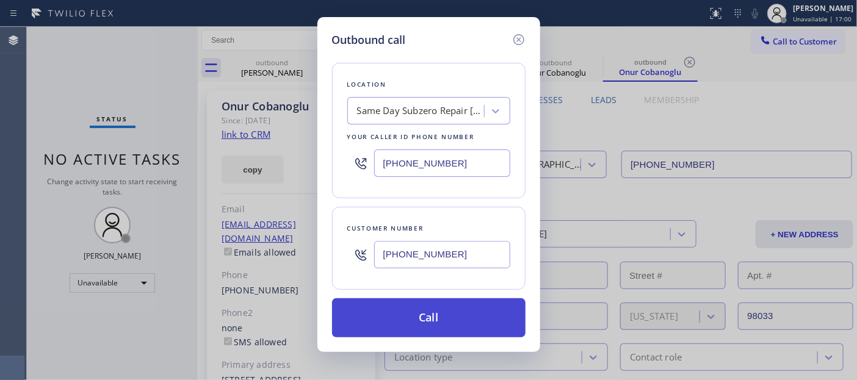
type input "(844) 505-3776"
click at [488, 312] on button "Call" at bounding box center [428, 317] width 193 height 39
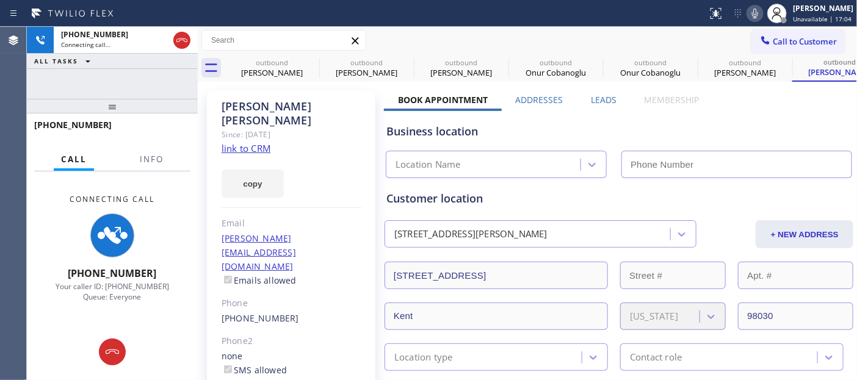
type input "(844) 505-3776"
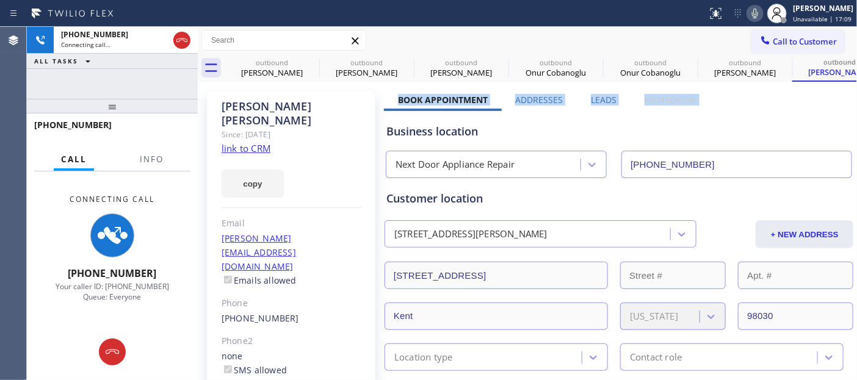
drag, startPoint x: 402, startPoint y: 96, endPoint x: 706, endPoint y: 93, distance: 304.6
click at [647, 131] on div "Business location" at bounding box center [618, 131] width 465 height 16
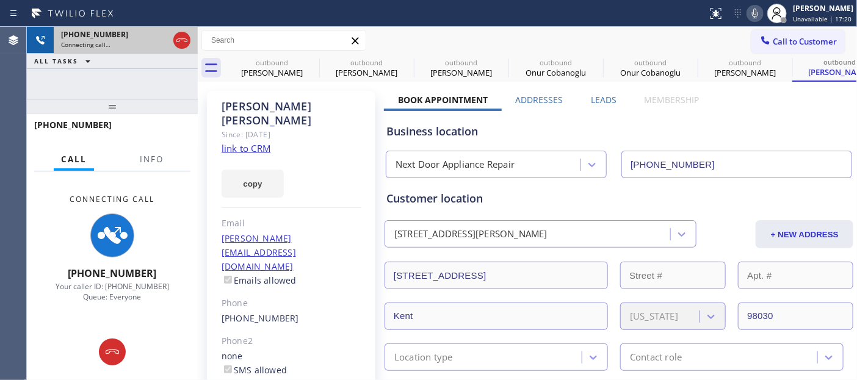
click at [192, 40] on div at bounding box center [182, 40] width 22 height 27
click at [189, 38] on icon at bounding box center [182, 40] width 15 height 15
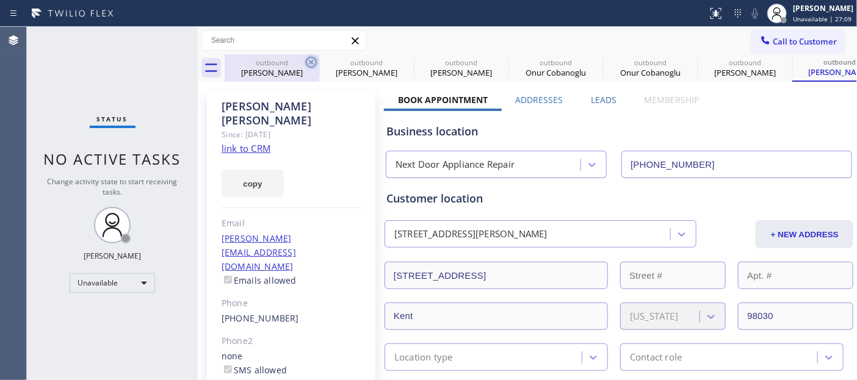
drag, startPoint x: 319, startPoint y: 65, endPoint x: 310, endPoint y: 59, distance: 10.9
click at [319, 67] on div at bounding box center [319, 69] width 1 height 20
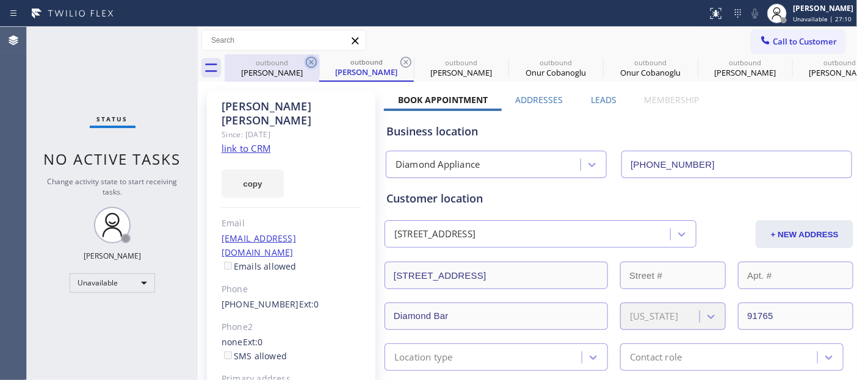
click at [310, 59] on icon at bounding box center [311, 62] width 15 height 15
click at [319, 59] on div "outbound Erika Bacerra" at bounding box center [366, 67] width 95 height 27
click at [399, 59] on icon at bounding box center [406, 62] width 15 height 15
click at [0, 0] on icon at bounding box center [0, 0] width 0 height 0
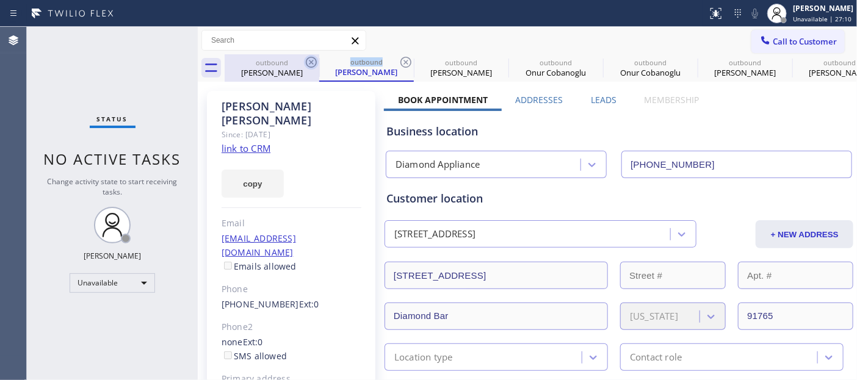
click at [0, 0] on icon at bounding box center [0, 0] width 0 height 0
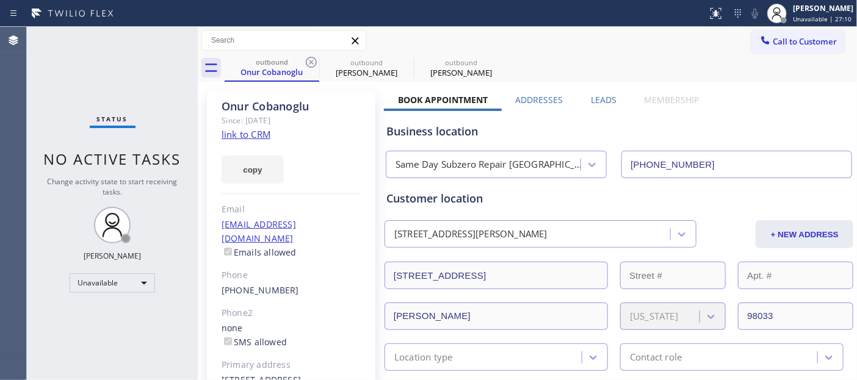
click at [310, 59] on icon at bounding box center [311, 62] width 15 height 15
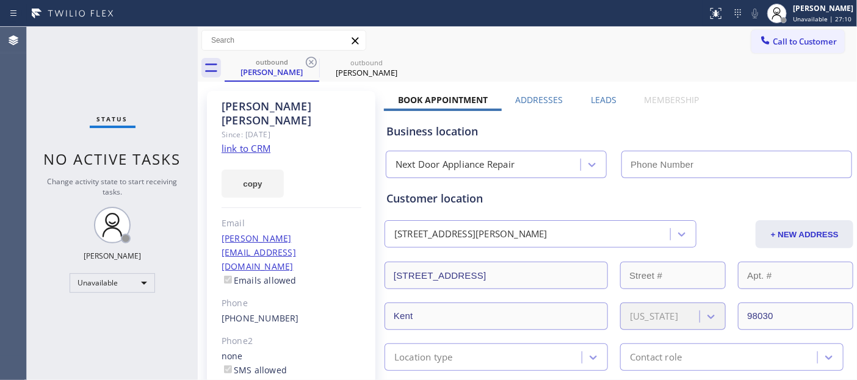
type input "(844) 505-3776"
click at [310, 59] on icon at bounding box center [311, 62] width 15 height 15
click at [0, 0] on icon at bounding box center [0, 0] width 0 height 0
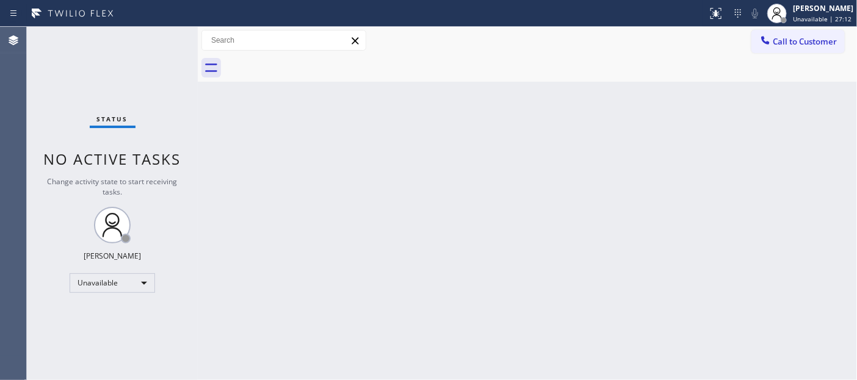
click at [310, 59] on div at bounding box center [541, 67] width 632 height 27
drag, startPoint x: 426, startPoint y: 49, endPoint x: 540, endPoint y: 1, distance: 123.7
click at [430, 49] on div "Call to Customer Outbound call Location Next Door Appliance Repair Your caller …" at bounding box center [527, 40] width 659 height 21
click at [233, 150] on div "Back to Dashboard Change Sender ID Customers Technicians Select a contact Outbo…" at bounding box center [527, 203] width 659 height 353
drag, startPoint x: 297, startPoint y: 156, endPoint x: 529, endPoint y: 156, distance: 232.6
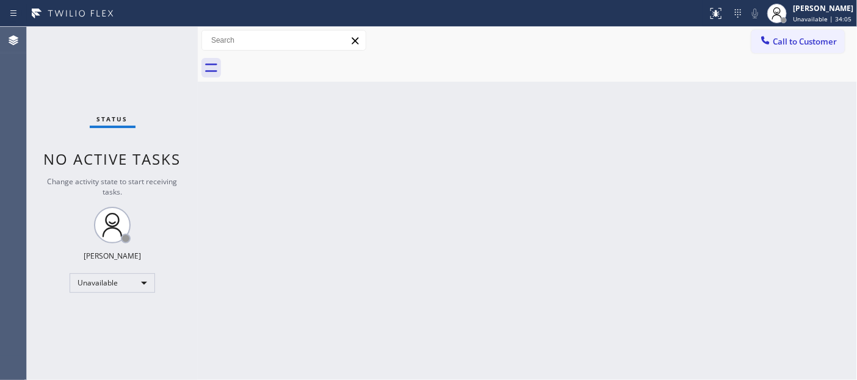
click at [297, 156] on div "Back to Dashboard Change Sender ID Customers Technicians Select a contact Outbo…" at bounding box center [527, 203] width 659 height 353
click at [413, 191] on div "Back to Dashboard Change Sender ID Customers Technicians Select a contact Outbo…" at bounding box center [527, 203] width 659 height 353
click at [802, 13] on div "Adam Alramadan Unavailable | 39:52" at bounding box center [823, 12] width 67 height 21
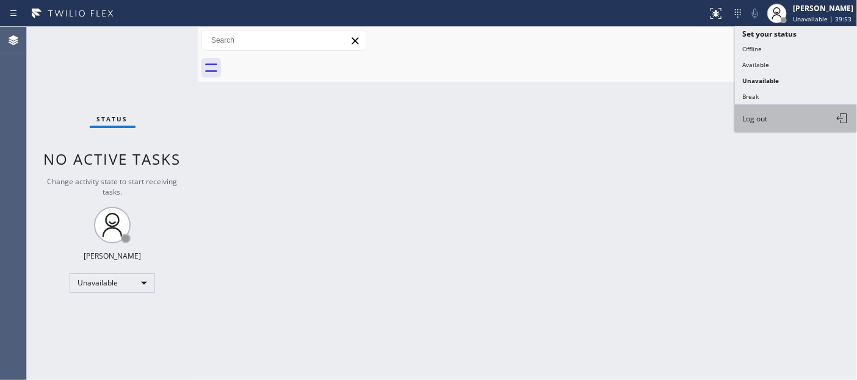
click at [761, 112] on button "Log out" at bounding box center [796, 118] width 122 height 27
